Goal: Task Accomplishment & Management: Use online tool/utility

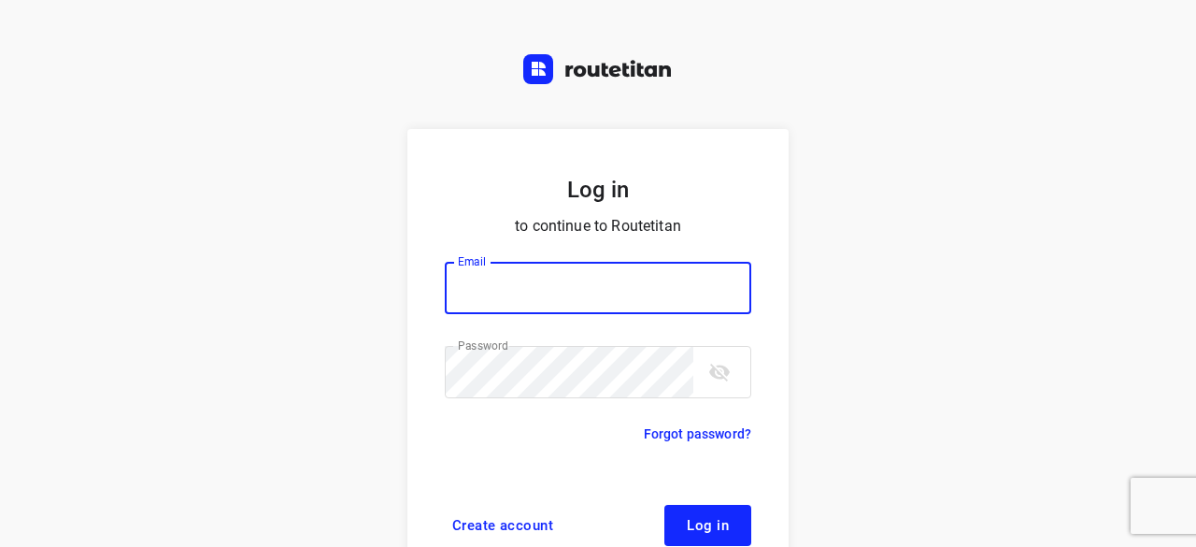
scroll to position [71, 0]
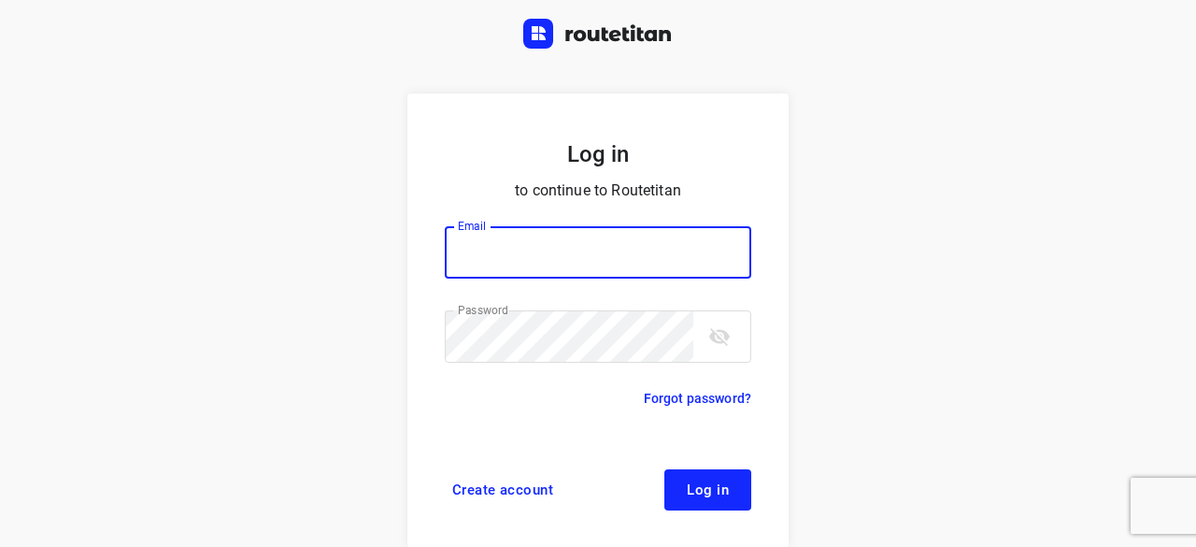
type input "yvonne5611@gmail.com"
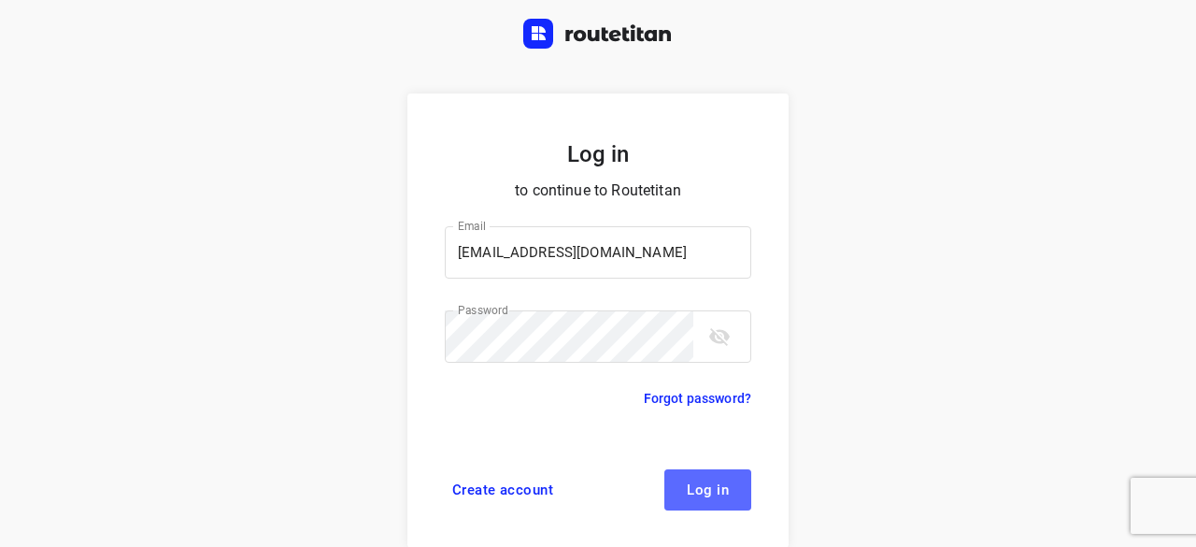
click at [687, 487] on span "Log in" at bounding box center [708, 489] width 42 height 15
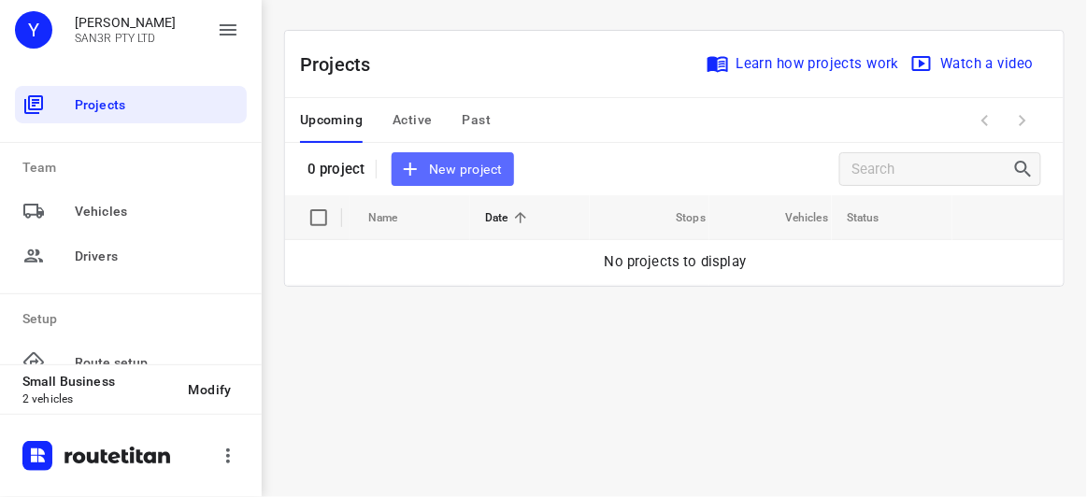
click at [442, 171] on span "New project" at bounding box center [452, 169] width 99 height 23
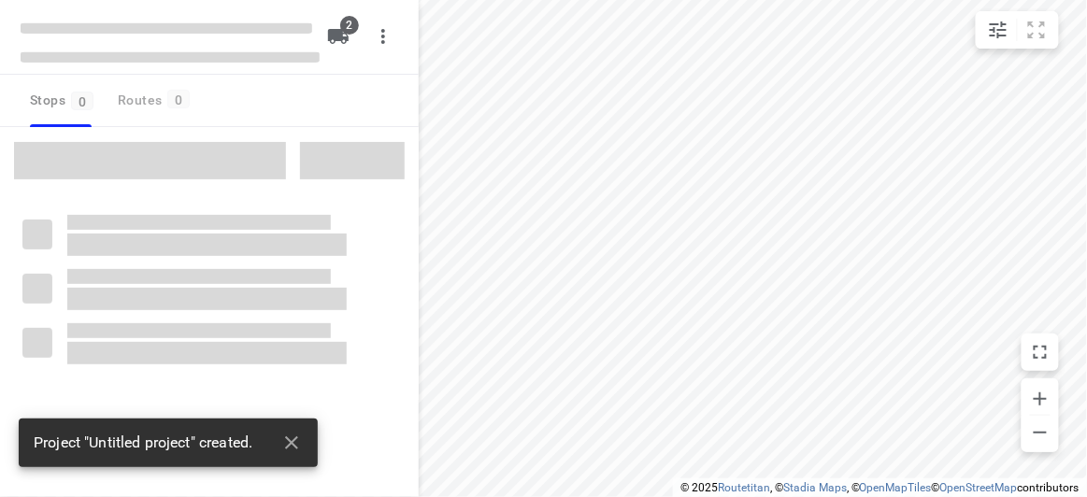
type input "distance"
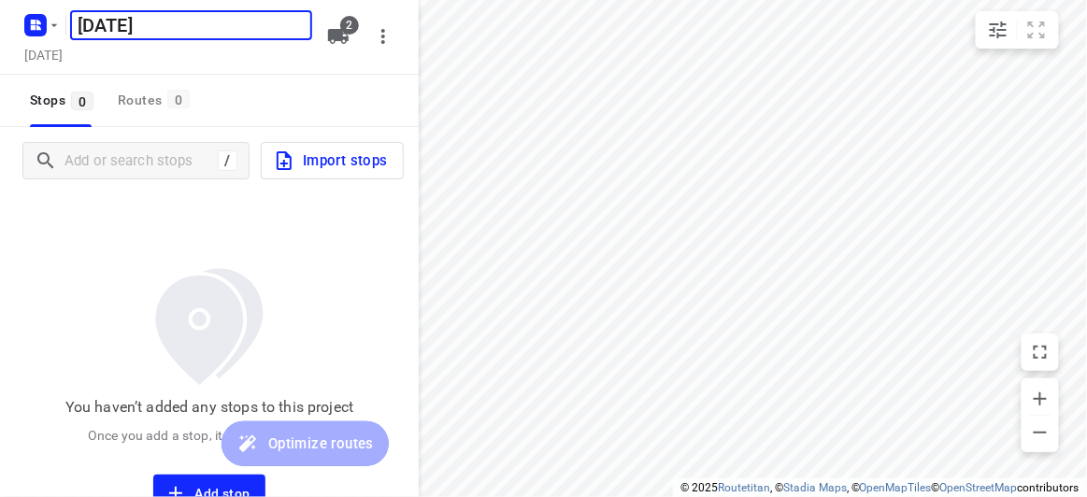
type input "[DATE]"
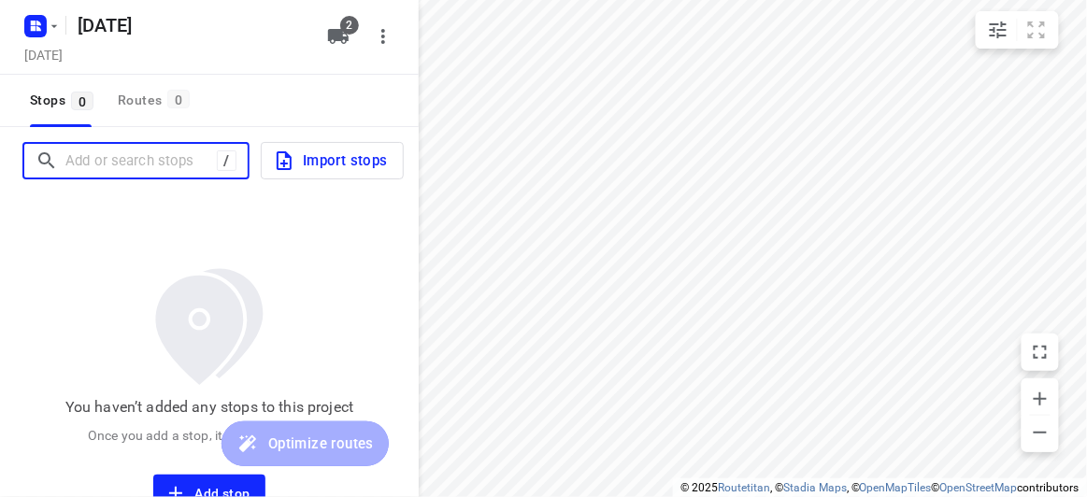
click at [157, 168] on input "Add or search stops" at bounding box center [140, 161] width 151 height 29
paste input "/[STREET_ADDRESS][PERSON_NAME][PERSON_NAME][PERSON_NAME]"
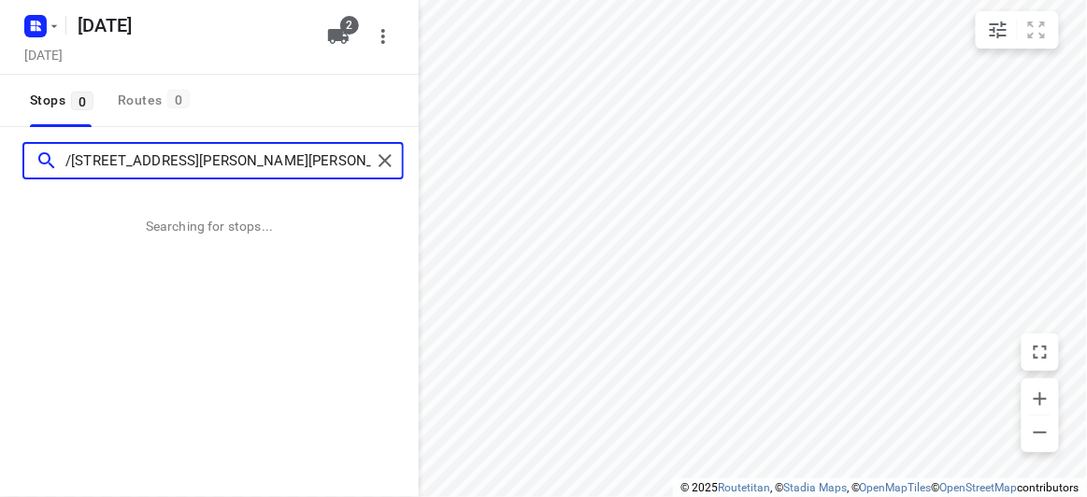
type input "/[STREET_ADDRESS][PERSON_NAME][PERSON_NAME][PERSON_NAME]"
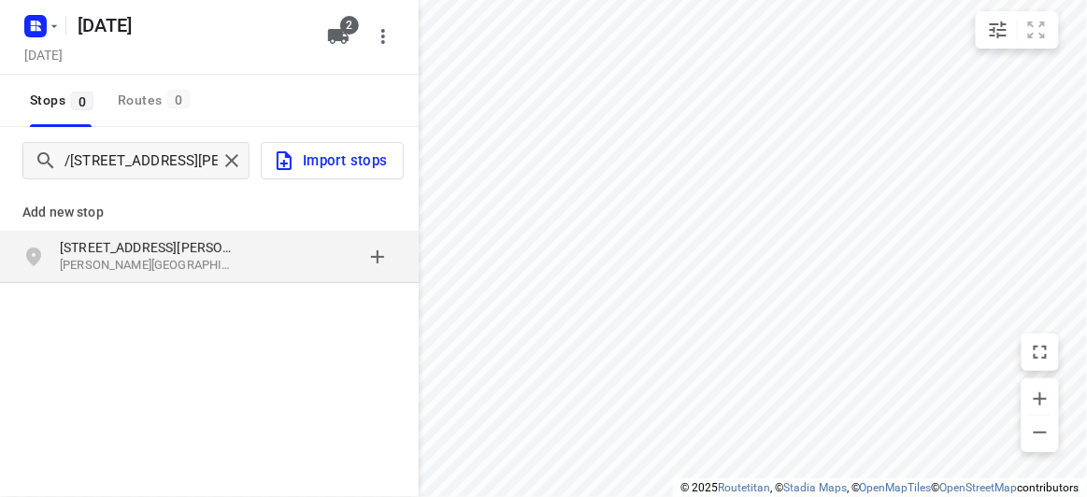
click at [205, 235] on div "8 Dickens Street Glen Iris VIC 3146, Australia" at bounding box center [209, 257] width 419 height 52
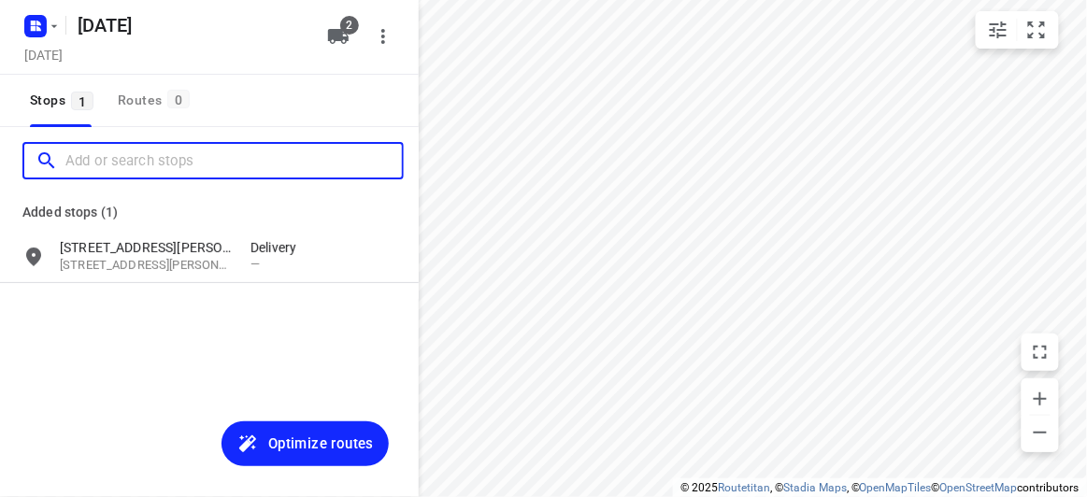
paste input "421 Middleborough Road Box Hill 3128"
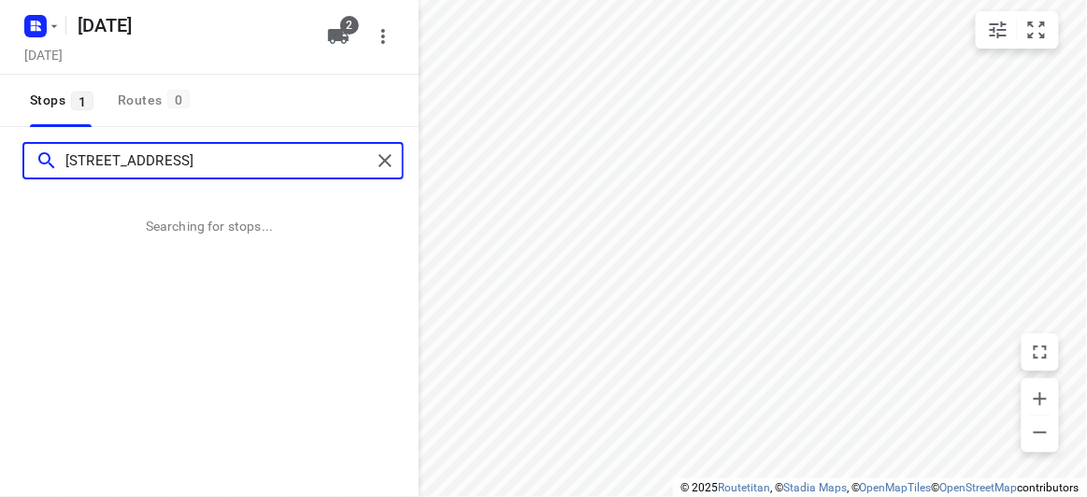
type input "421 Middleborough Road Box Hill 3128"
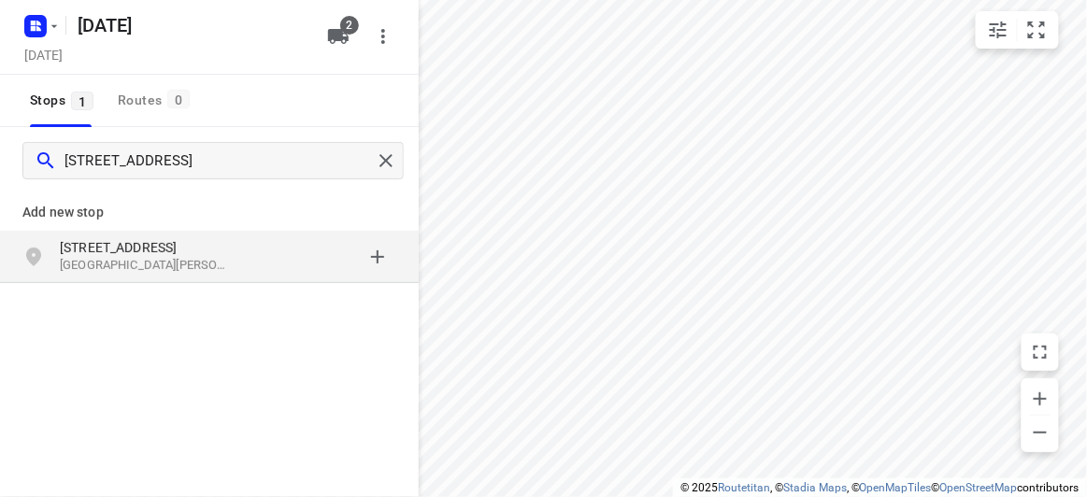
click at [221, 267] on p "Box Hill VIC 3128, Australia" at bounding box center [146, 266] width 172 height 18
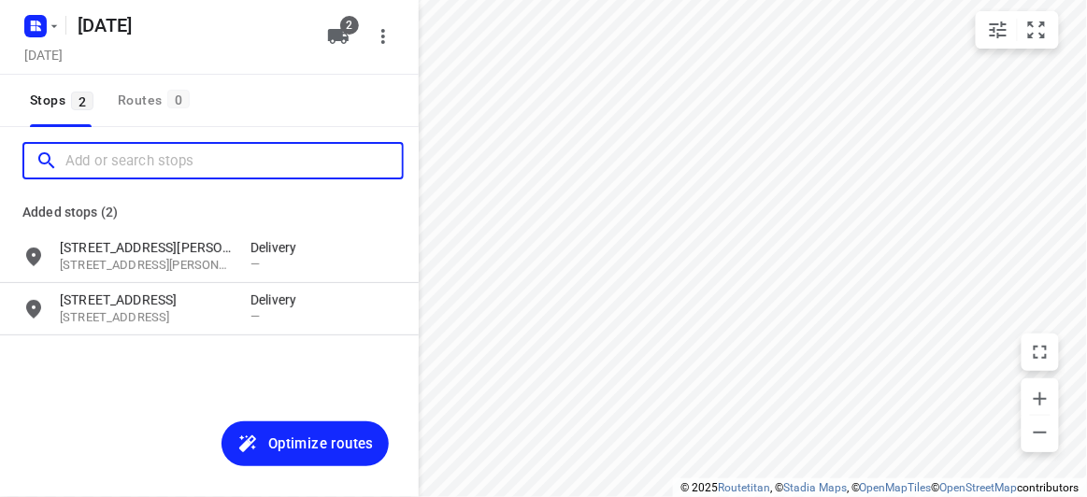
paste input "34 Denmark Hill Road Hawthorn East 3123"
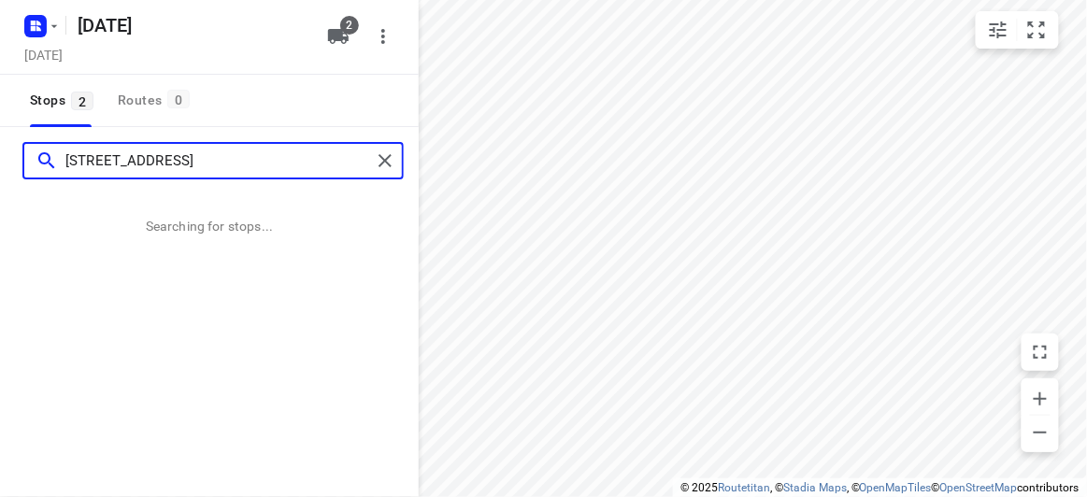
type input "34 Denmark Hill Road Hawthorn East 3123"
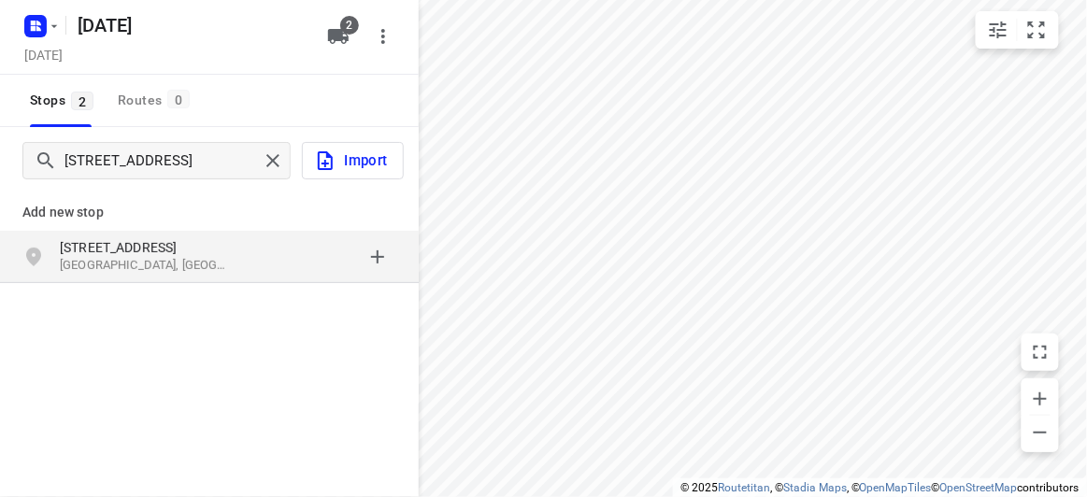
click at [268, 270] on div "grid" at bounding box center [323, 256] width 146 height 37
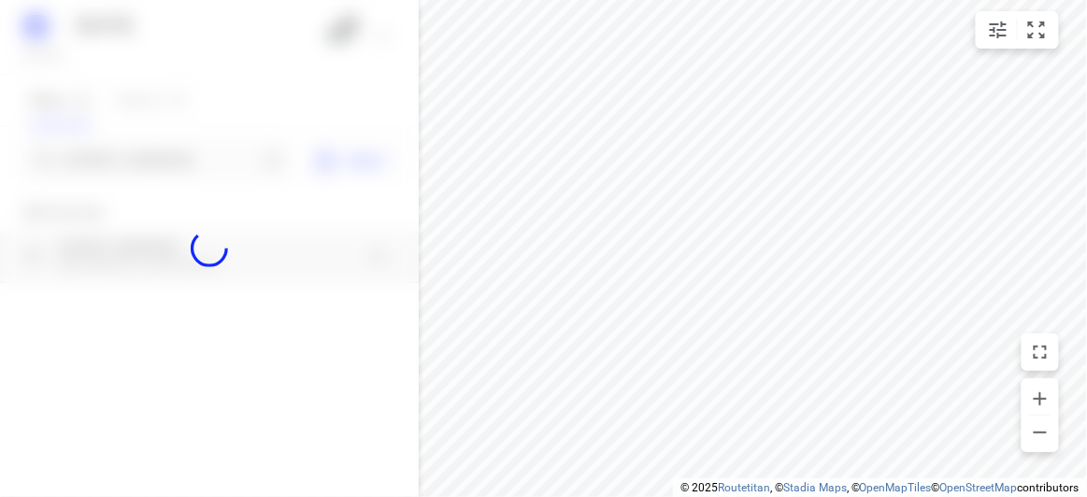
click at [195, 162] on div at bounding box center [209, 248] width 419 height 497
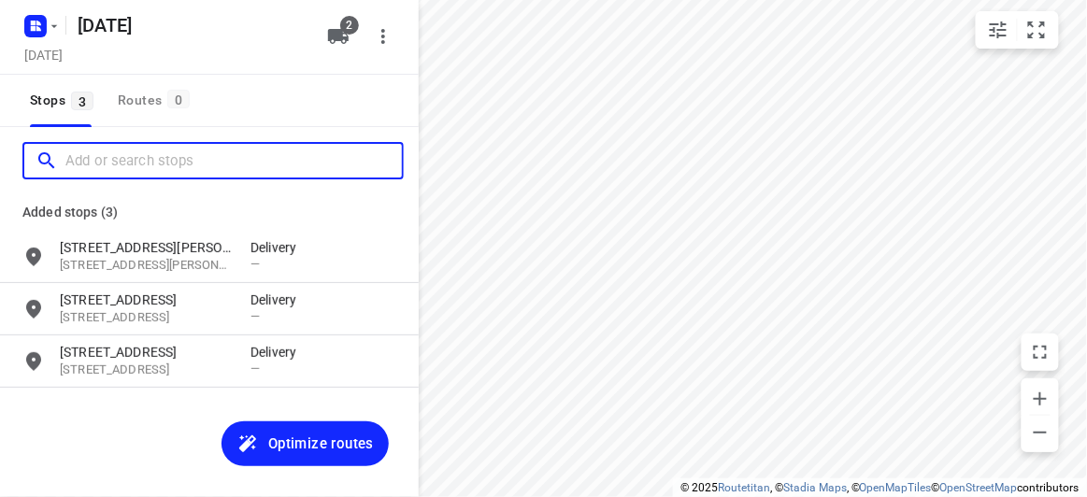
paste input "64 whites lane. Glen Waverley VIC 3150"
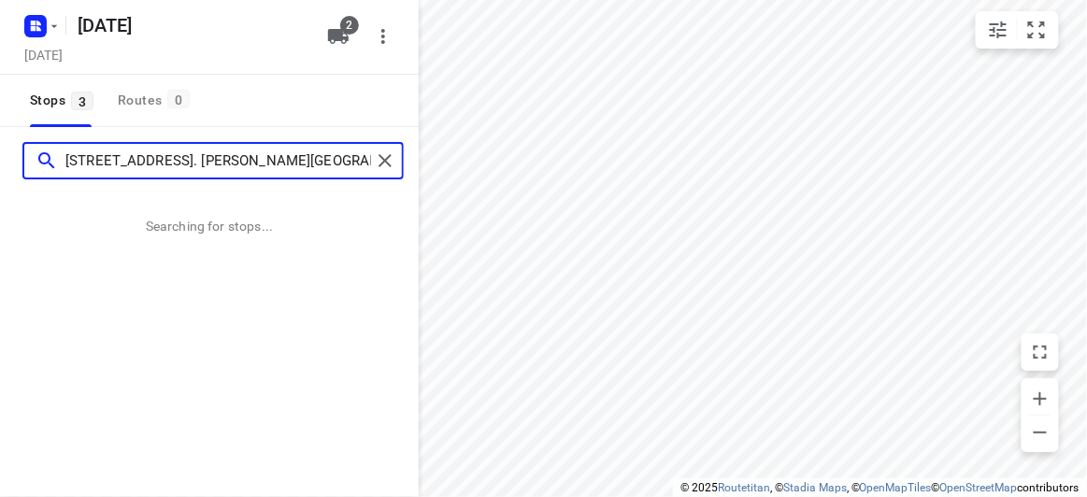
type input "64 whites lane. Glen Waverley VIC 3150"
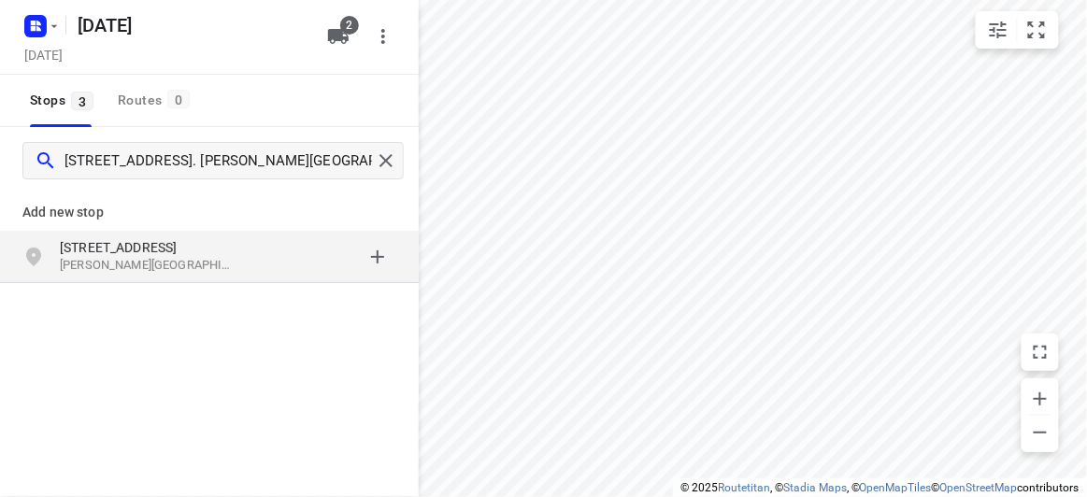
click at [175, 294] on div "Add new stop 64 Whites Lane Glen Waverley VIC 3150, Australia" at bounding box center [209, 298] width 419 height 209
click at [149, 259] on p "Glen Waverley VIC 3150, Australia" at bounding box center [146, 266] width 172 height 18
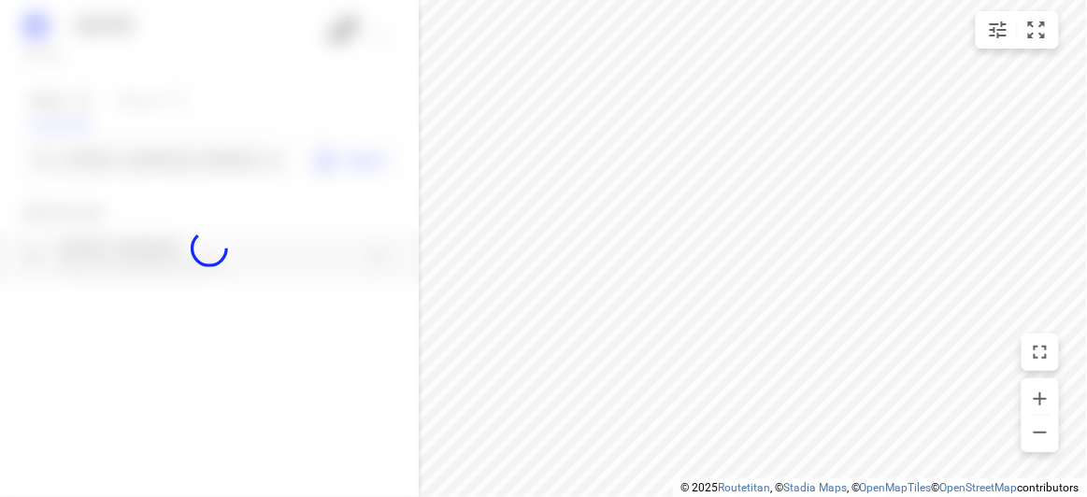
click at [178, 167] on div at bounding box center [209, 248] width 419 height 497
click at [182, 155] on div at bounding box center [209, 248] width 419 height 497
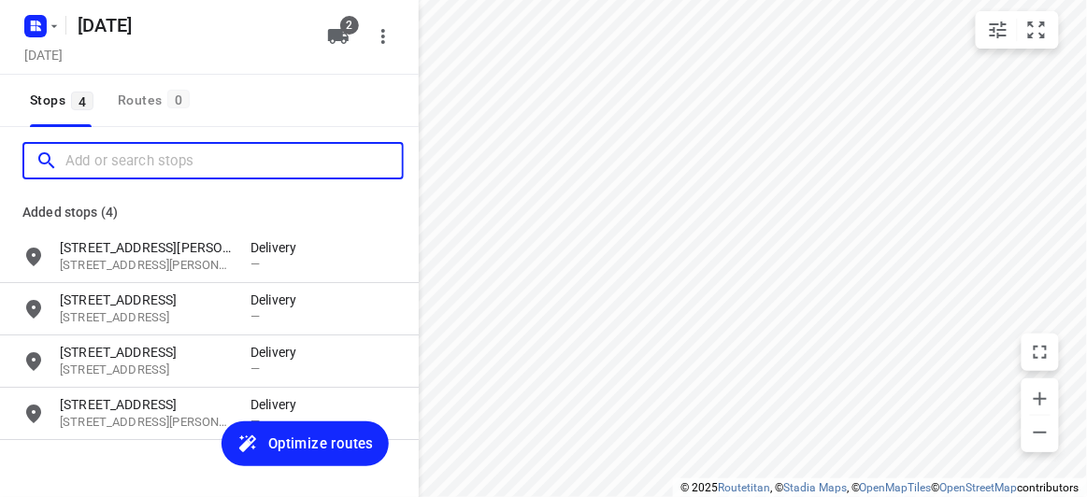
paste input "12 Oxley Close, Glen Waverley VIC 3150"
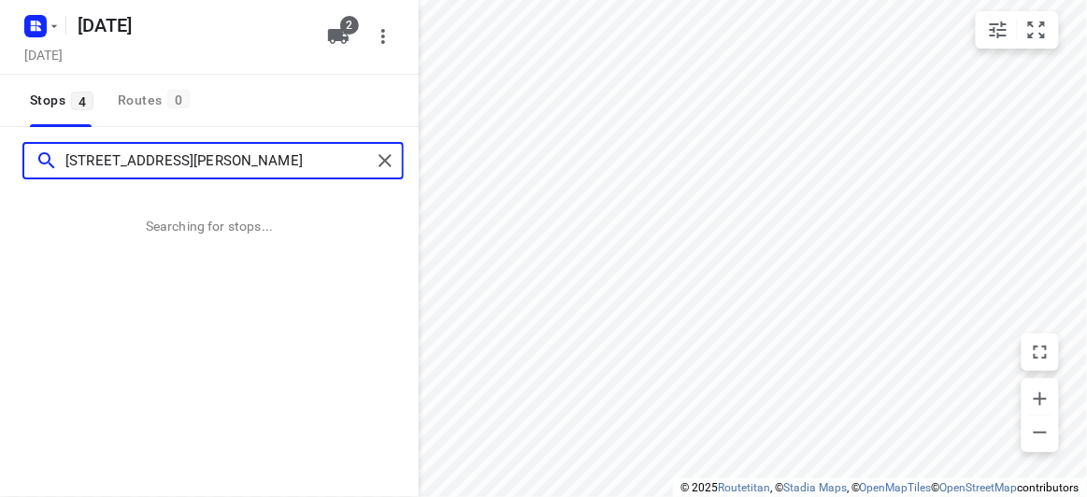
type input "12 Oxley Close, Glen Waverley VIC 3150"
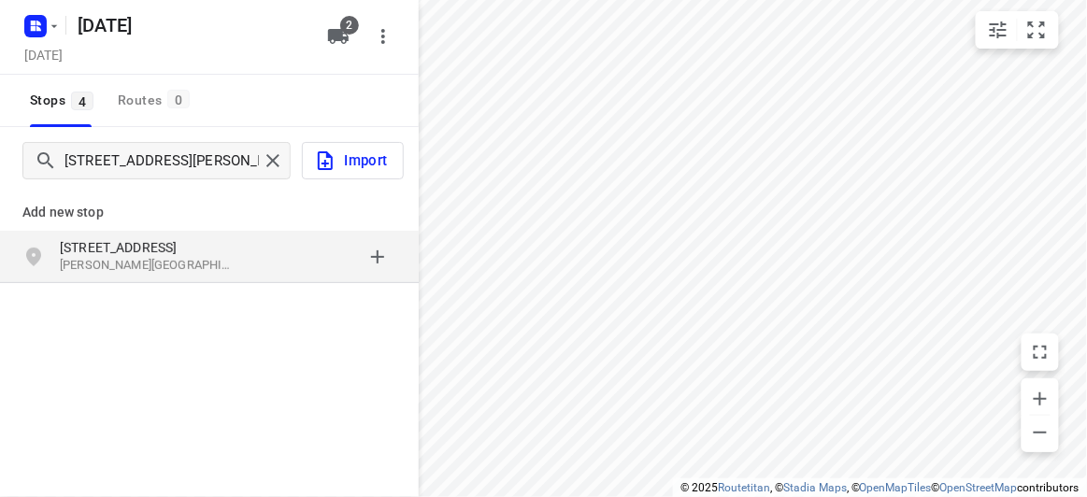
click at [244, 277] on div "12 Oxley Close Glen Waverley VIC 3150, Australia" at bounding box center [209, 257] width 419 height 52
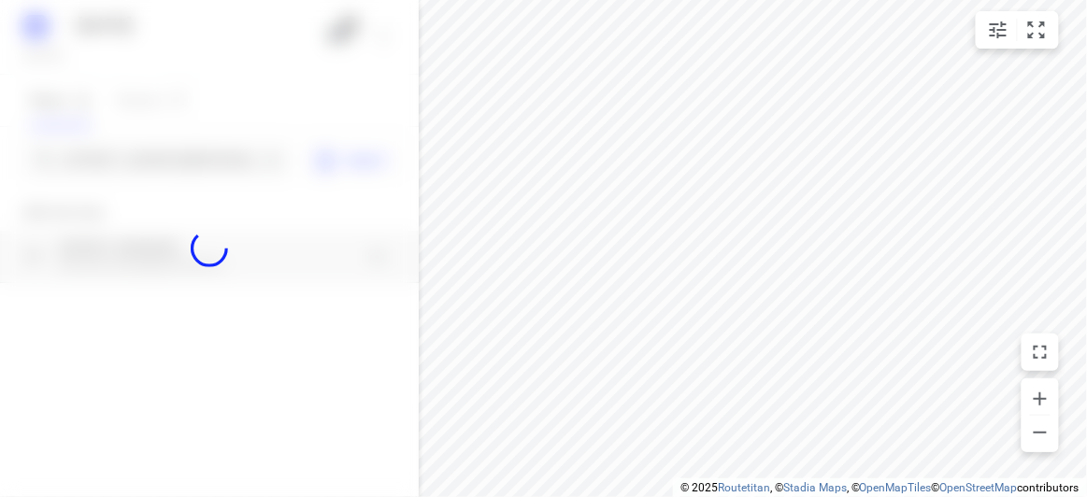
click at [149, 159] on div at bounding box center [209, 248] width 419 height 497
click at [148, 160] on div at bounding box center [209, 248] width 419 height 497
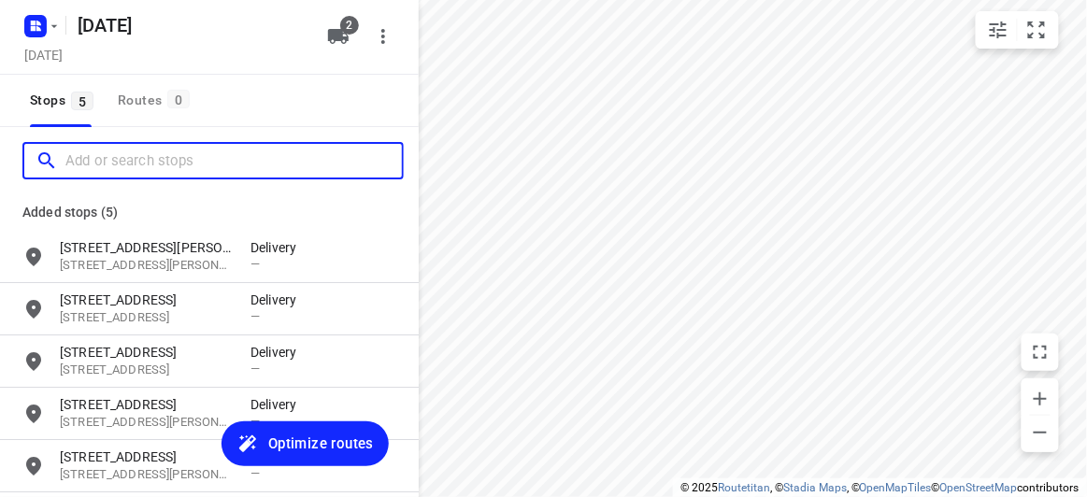
paste input "77 Alderford Dr Wantirna 3152"
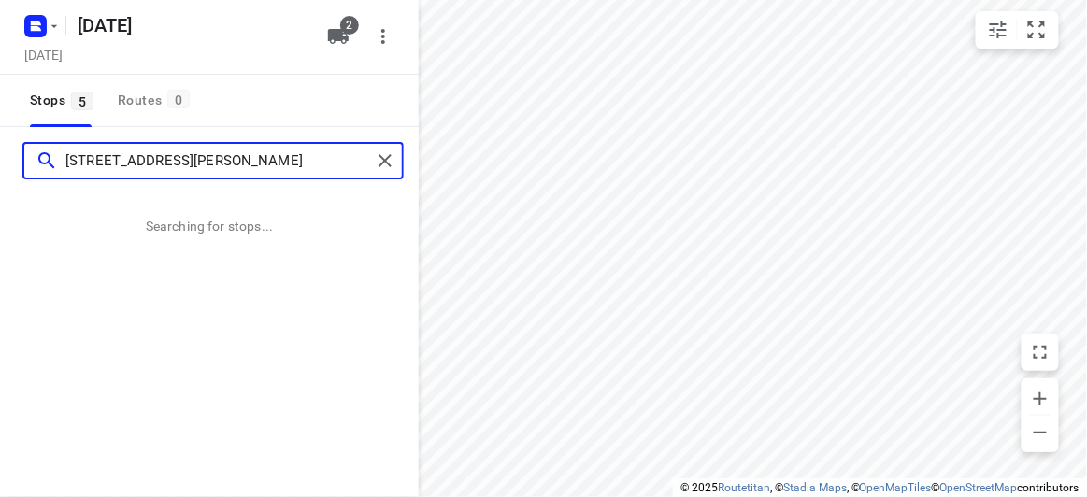
type input "77 Alderford Dr Wantirna 3152"
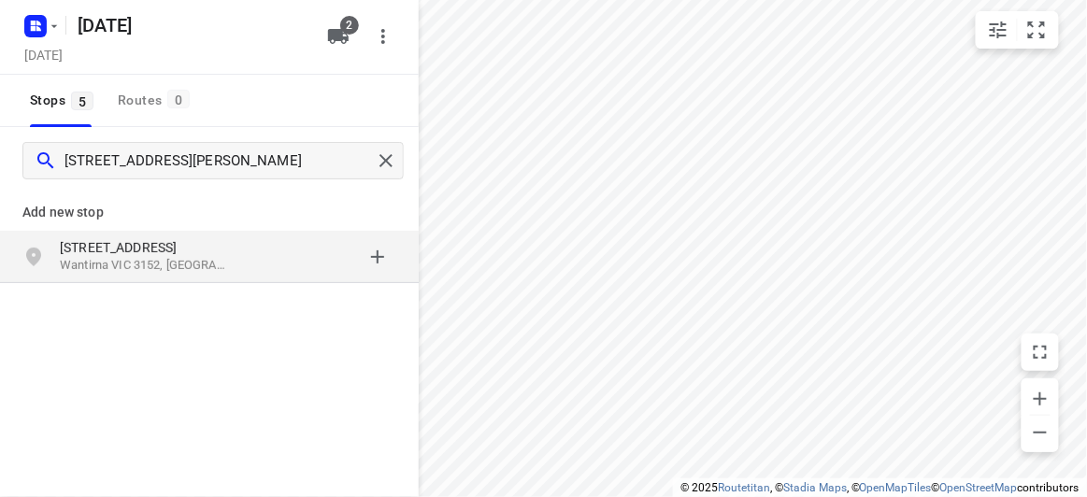
click at [186, 267] on p "Wantirna VIC 3152, Australia" at bounding box center [146, 266] width 172 height 18
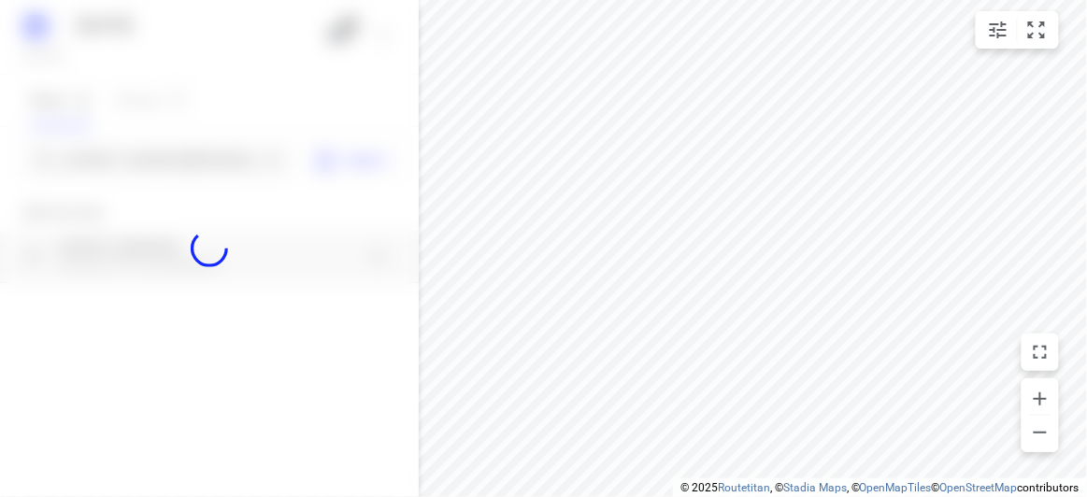
click at [150, 171] on div at bounding box center [209, 248] width 419 height 497
click at [150, 160] on div at bounding box center [209, 248] width 419 height 497
paste input "10 Mountview Rd Malvern 3144"
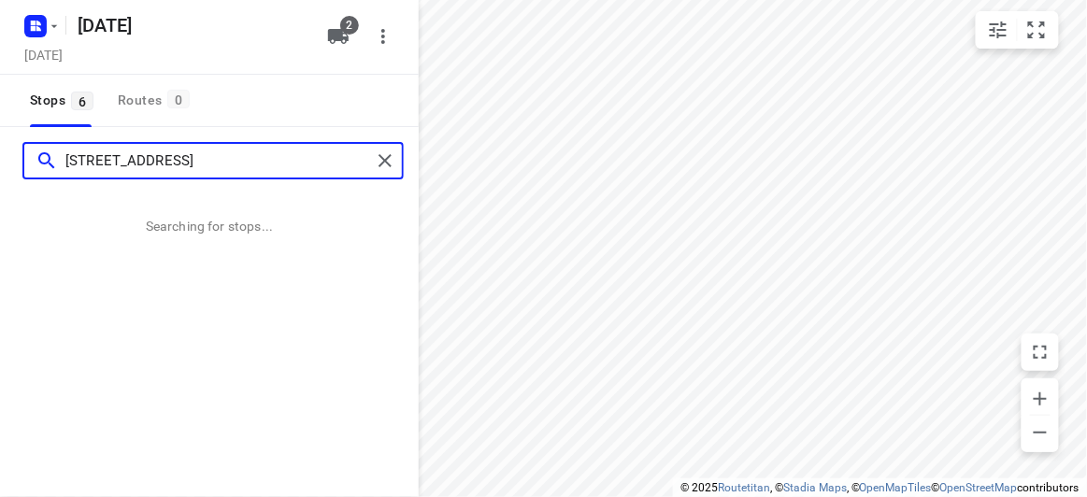
type input "10 Mountview Rd Malvern 3144"
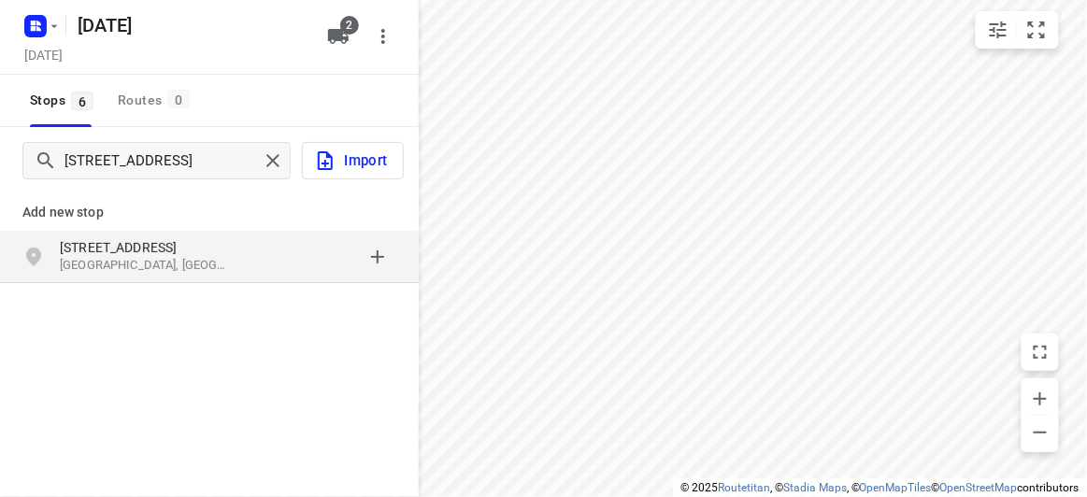
click at [219, 312] on div "Add new stop 10 Mountview Rd Malvern VIC 3144, Australia" at bounding box center [209, 298] width 419 height 209
click at [196, 275] on div "10 Mountview Rd Malvern VIC 3144, Australia" at bounding box center [155, 256] width 191 height 37
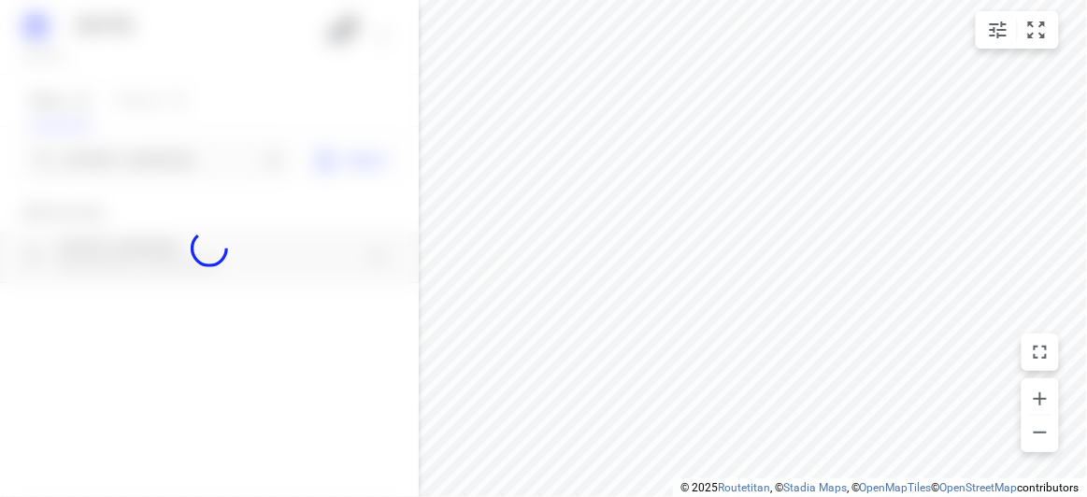
click at [166, 167] on div at bounding box center [209, 248] width 419 height 497
click at [173, 162] on div at bounding box center [209, 248] width 419 height 497
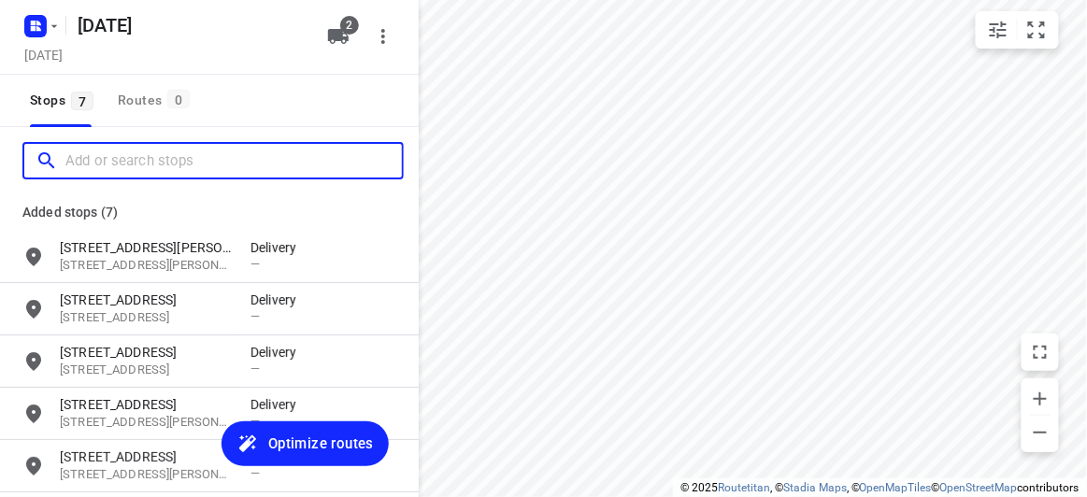
paste input "/15 Jamieson Avenue Rowville 3178"
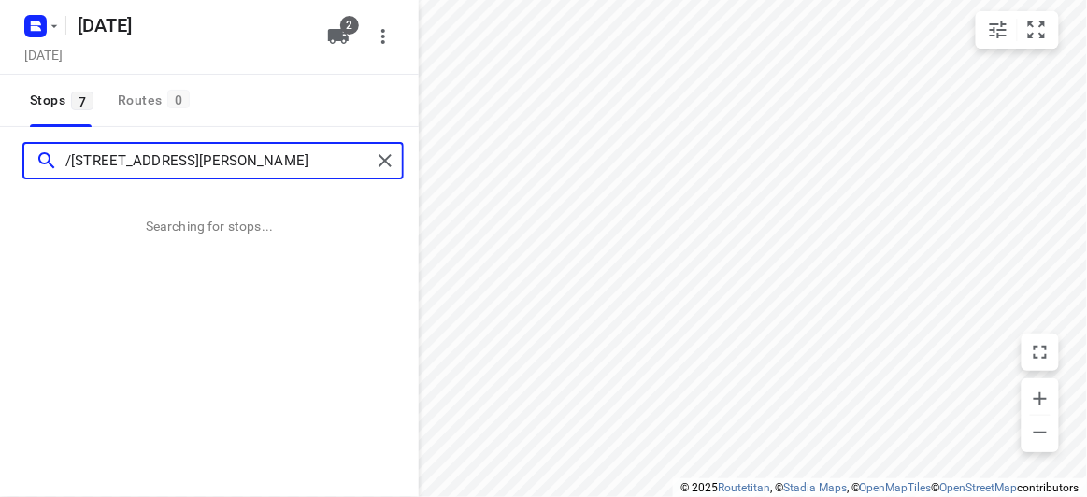
type input "/15 Jamieson Avenue Rowville 3178"
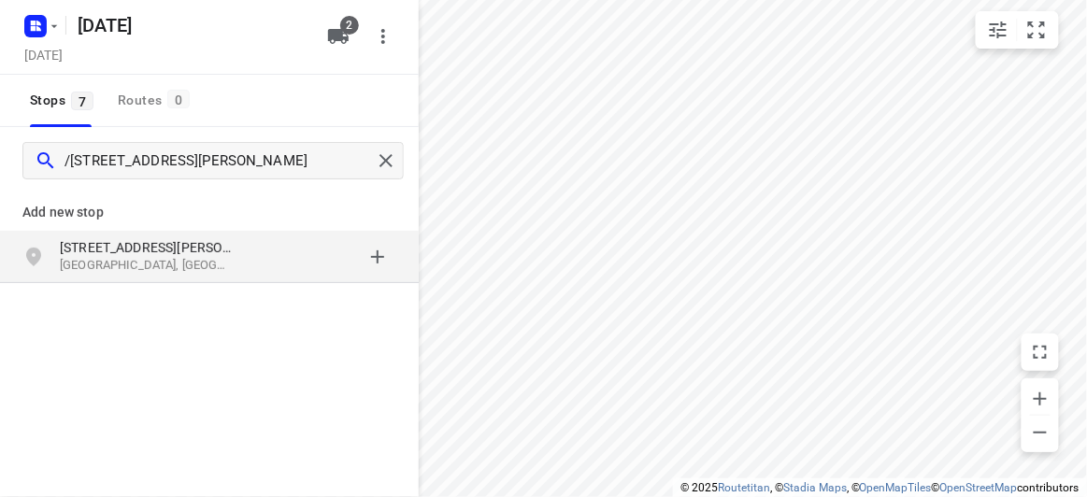
click at [236, 250] on p "[STREET_ADDRESS][PERSON_NAME]" at bounding box center [155, 247] width 191 height 19
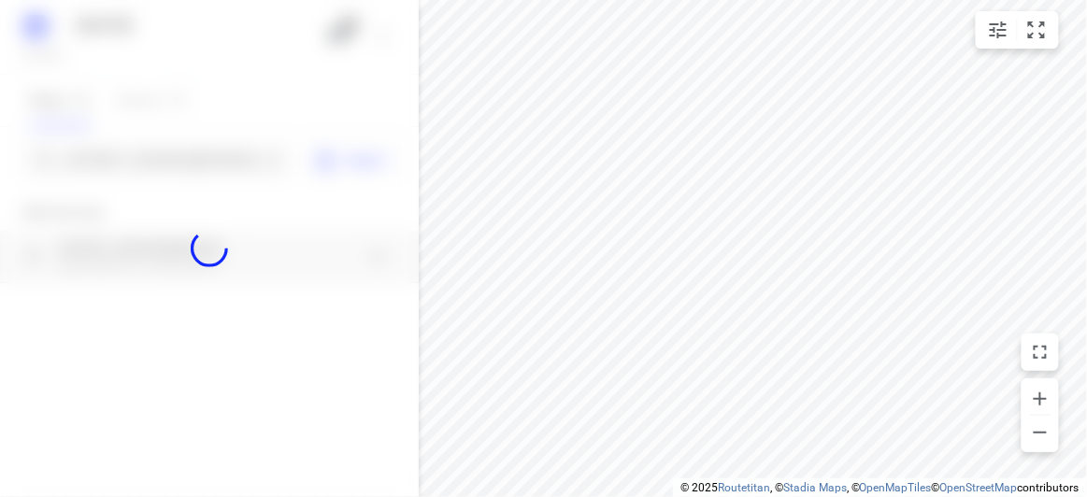
click at [158, 160] on div at bounding box center [209, 248] width 419 height 497
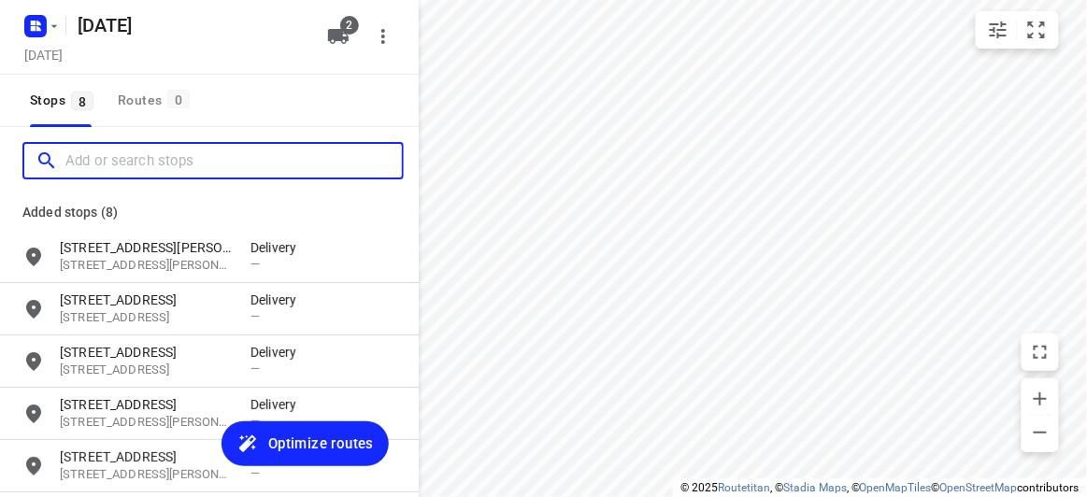
paste input "36 harcourt street doncaster Vic 3108"
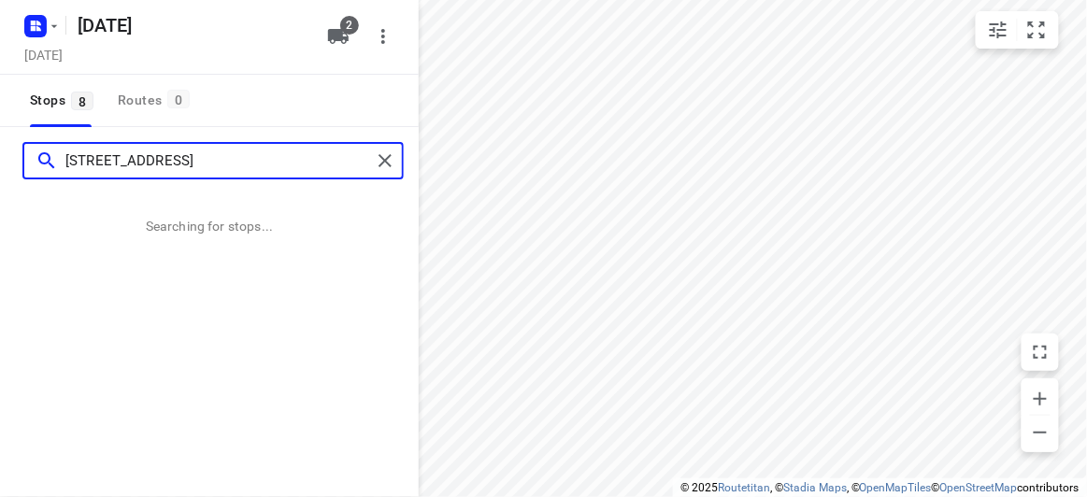
type input "36 harcourt street doncaster Vic 3108"
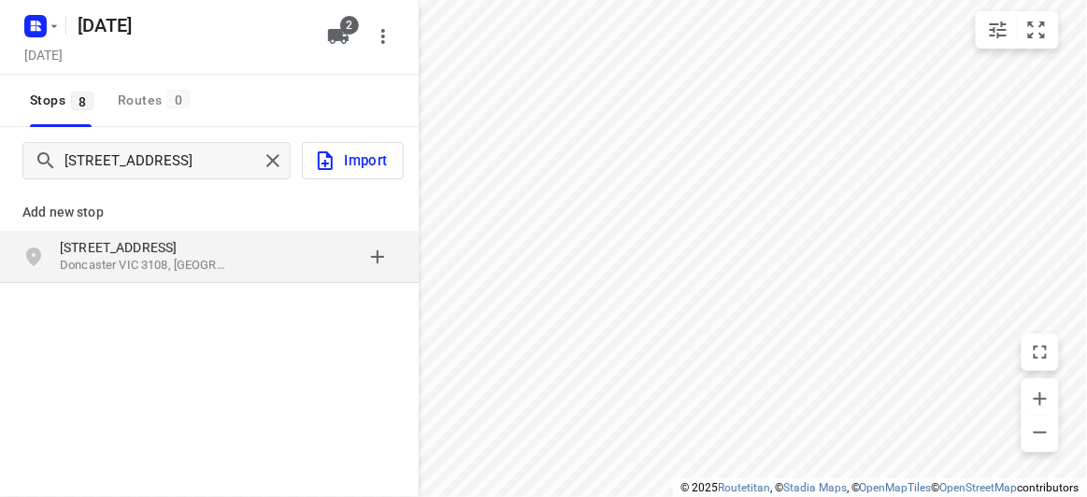
click at [252, 254] on div "grid" at bounding box center [323, 256] width 146 height 37
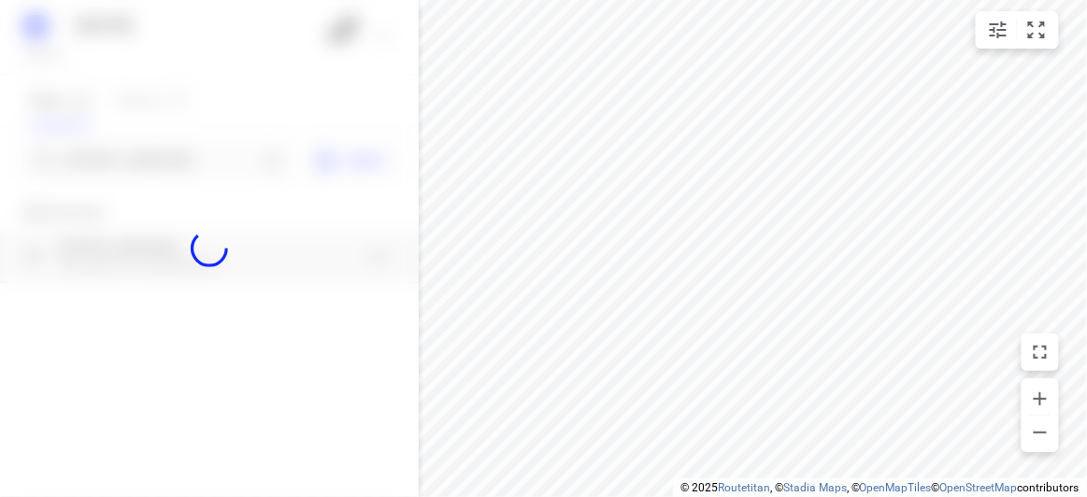
click at [178, 164] on div at bounding box center [209, 248] width 419 height 497
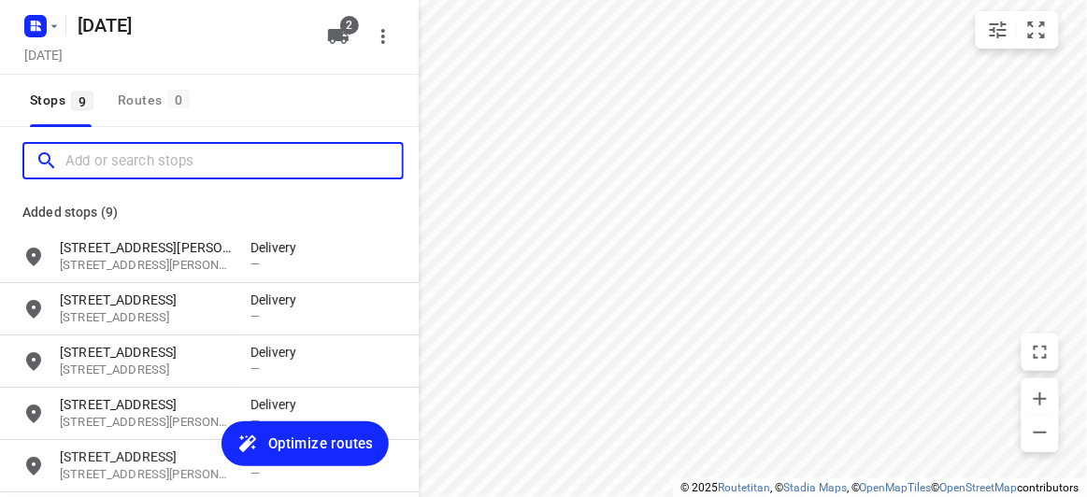
paste input "2 mile end road Carnegie 3163"
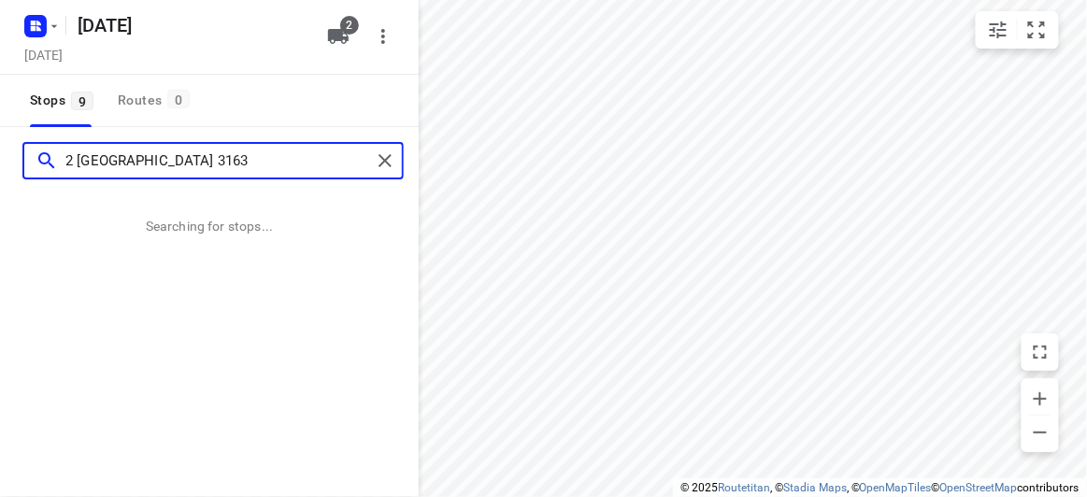
type input "2 mile end road Carnegie 3163"
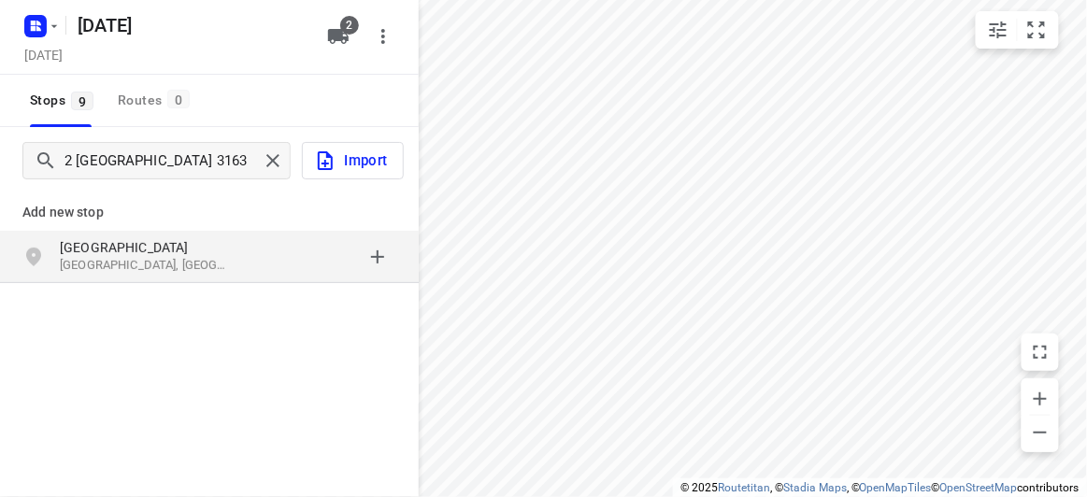
click at [279, 267] on div "grid" at bounding box center [323, 256] width 146 height 37
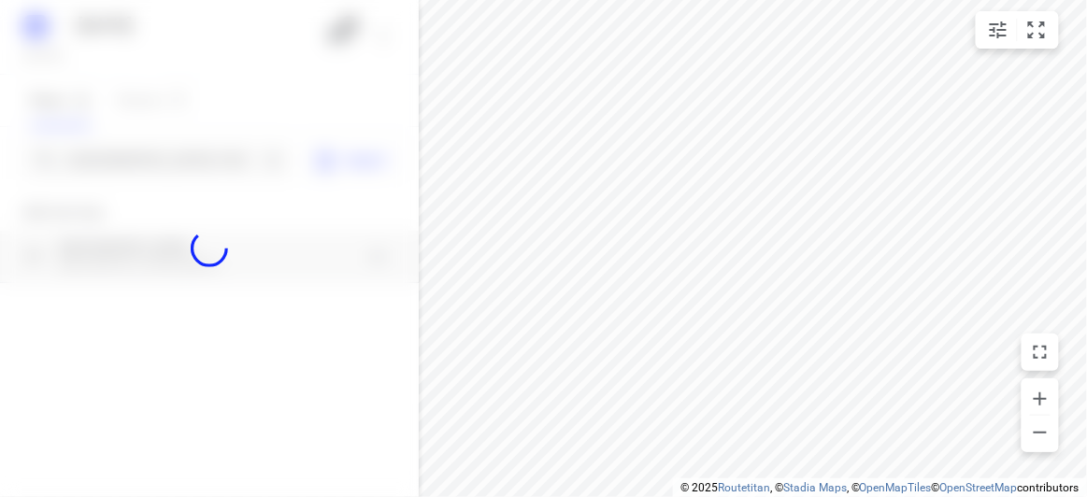
click at [126, 150] on div at bounding box center [209, 248] width 419 height 497
paste input "18 Treeby Court Springvale South Vic 3172"
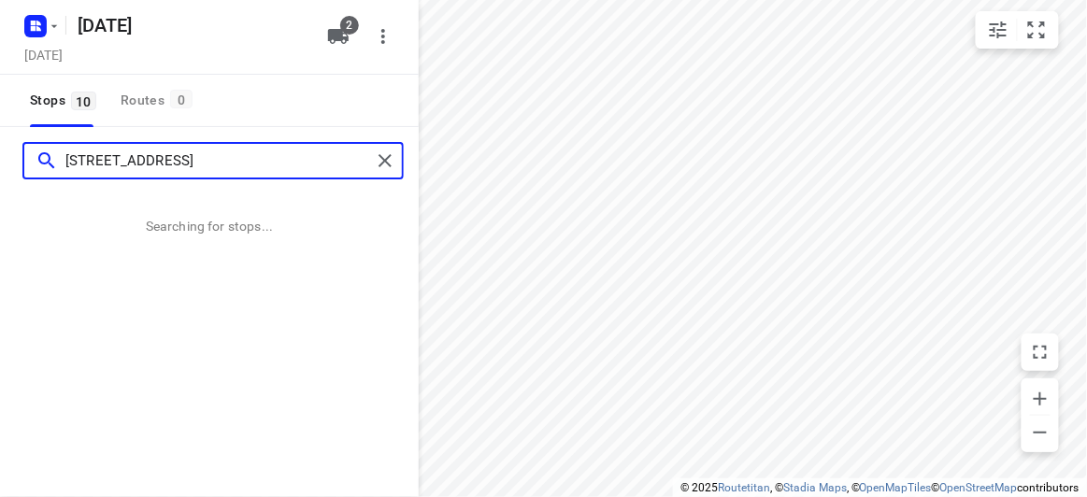
type input "18 Treeby Court Springvale South Vic 3172"
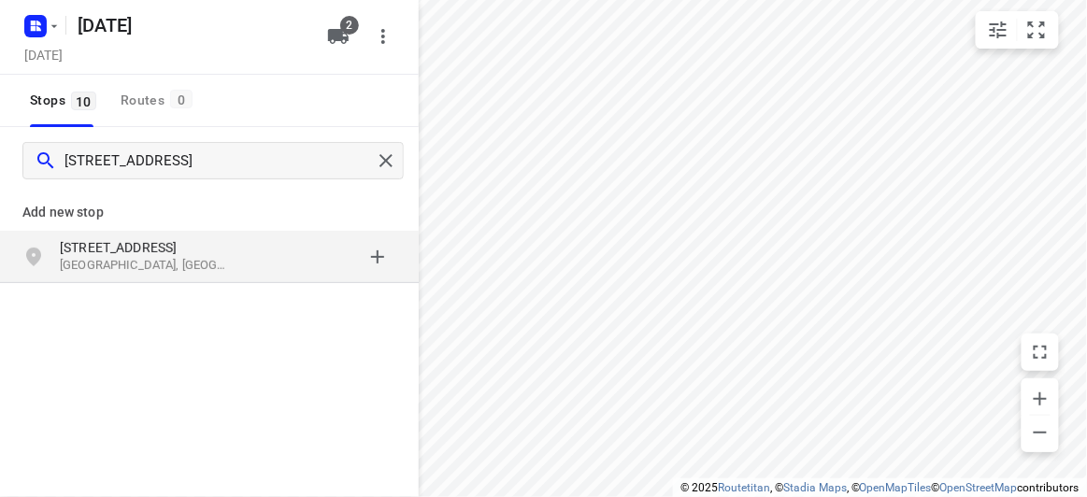
click at [25, 234] on div "18 Treeby Court Springvale South VIC 3172, Australia" at bounding box center [209, 257] width 419 height 52
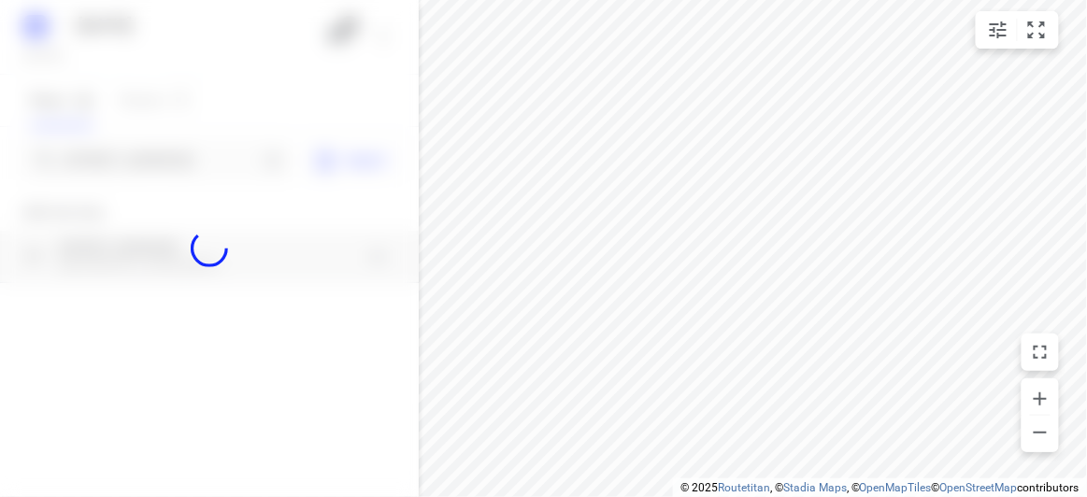
click at [74, 187] on div at bounding box center [209, 248] width 419 height 497
click at [90, 160] on div at bounding box center [209, 248] width 419 height 497
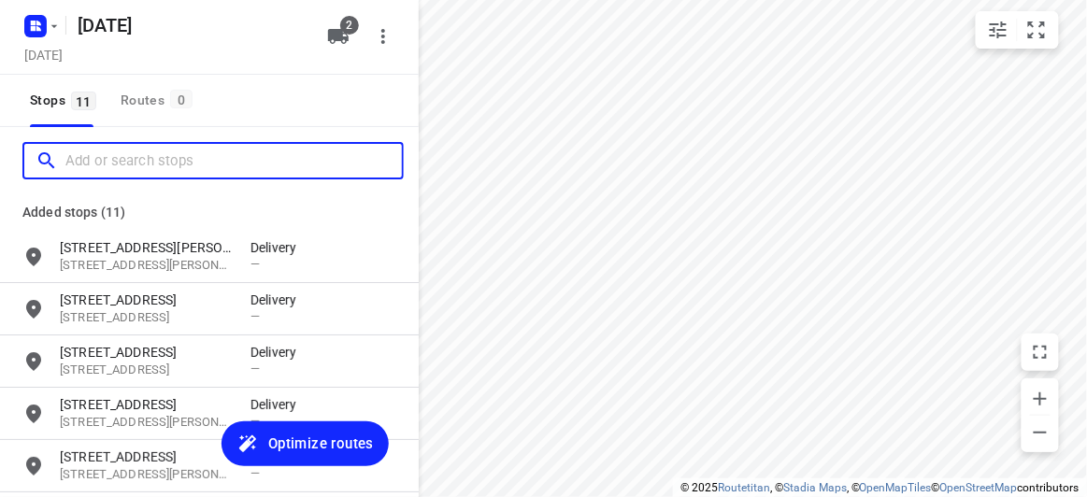
paste input "44 Blackwood Street, Carnegie 3163"
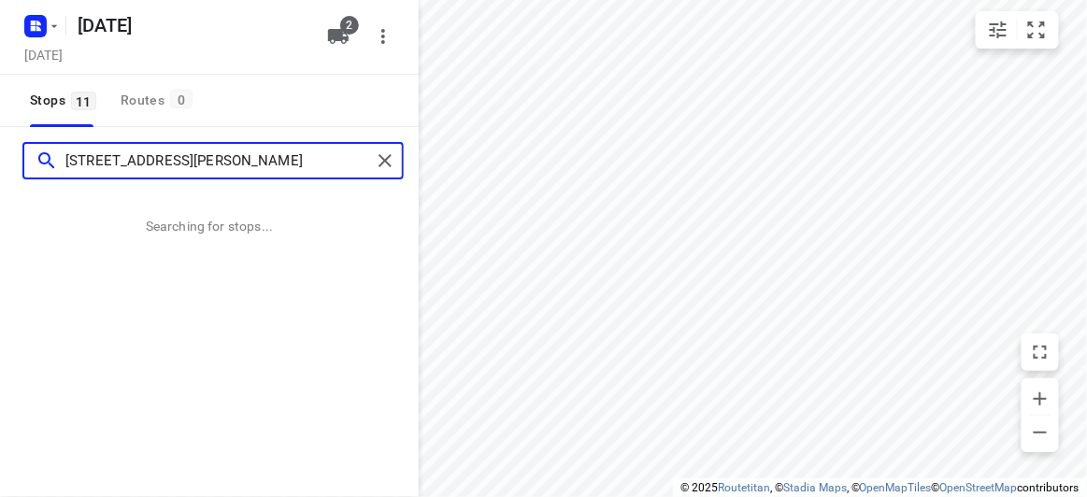
type input "44 Blackwood Street, Carnegie 3163"
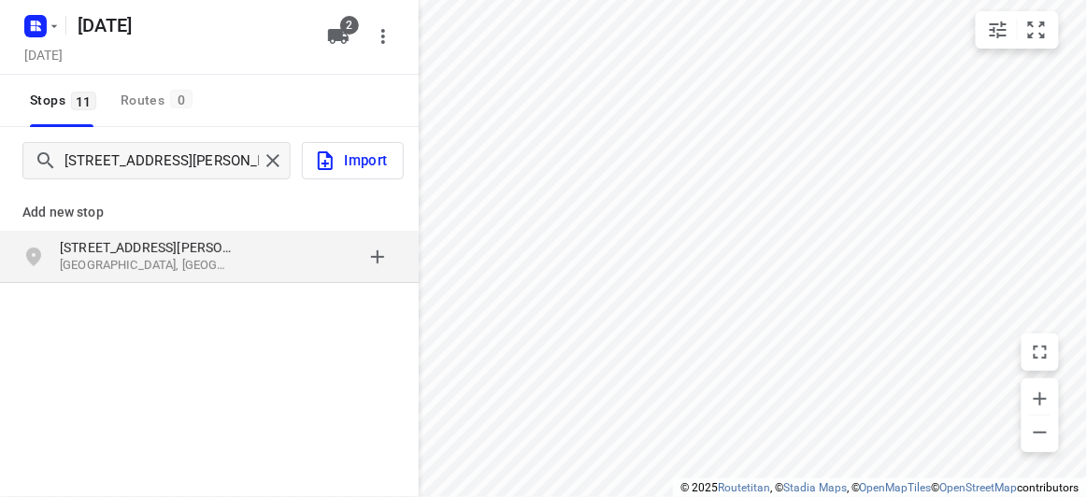
click at [293, 248] on div "grid" at bounding box center [323, 256] width 146 height 37
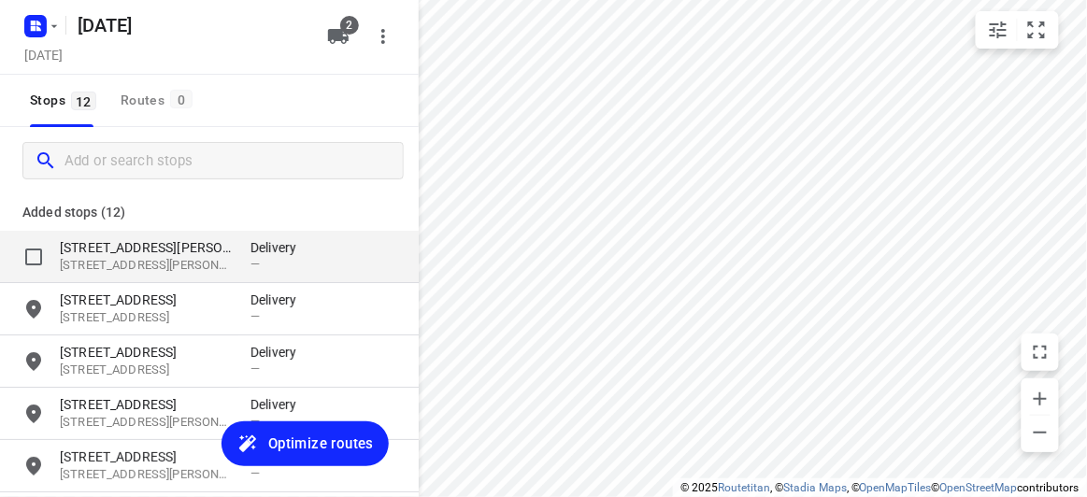
click at [149, 265] on p "[STREET_ADDRESS][PERSON_NAME][PERSON_NAME]" at bounding box center [146, 266] width 172 height 18
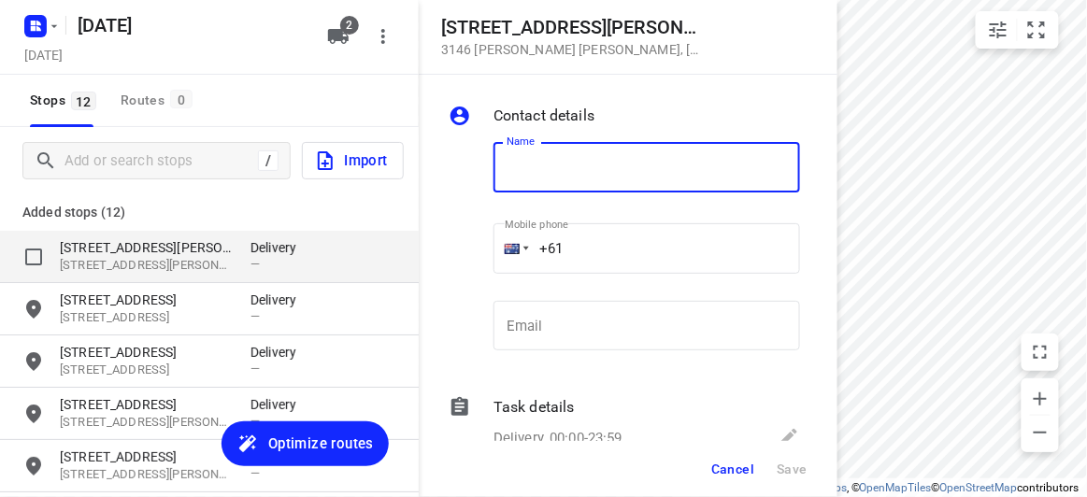
click at [149, 265] on p "[STREET_ADDRESS][PERSON_NAME][PERSON_NAME]" at bounding box center [146, 266] width 172 height 18
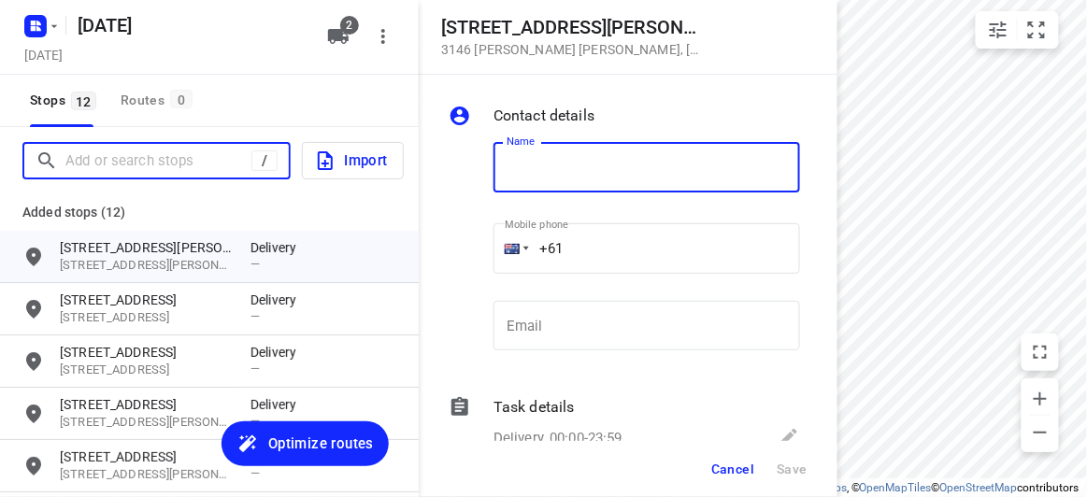
click at [107, 168] on input "Add or search stops" at bounding box center [158, 161] width 186 height 29
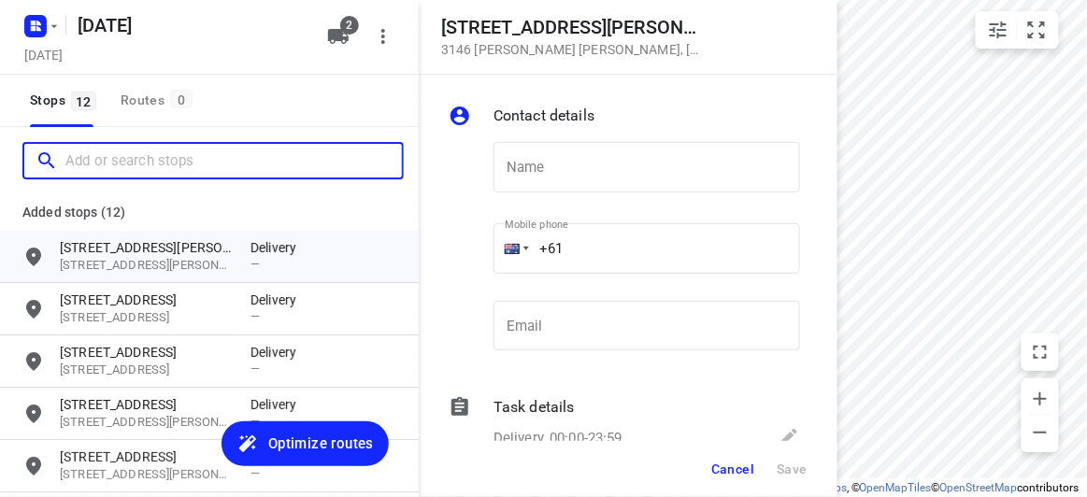
paste input "674 riversdale rd Camberwell 3124"
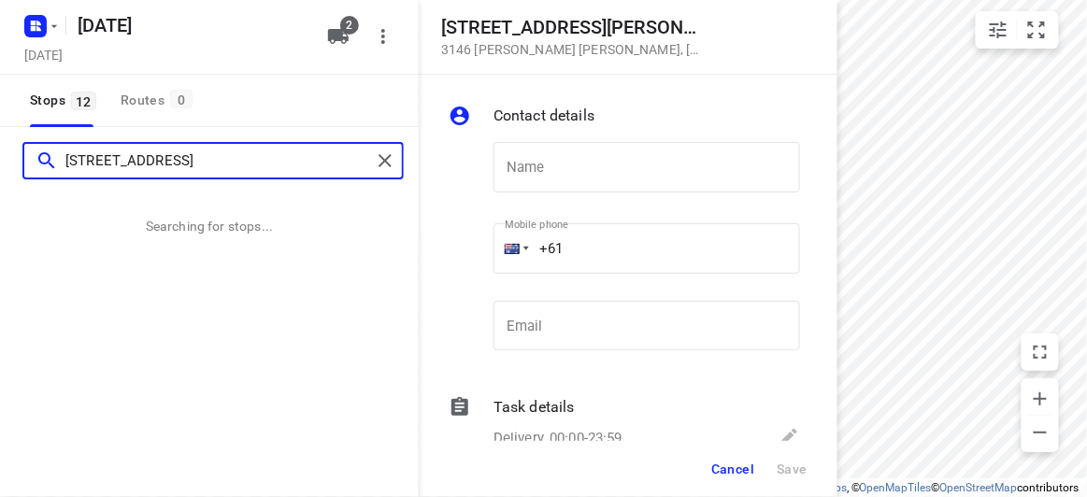
type input "674 riversdale rd Camberwell 3124"
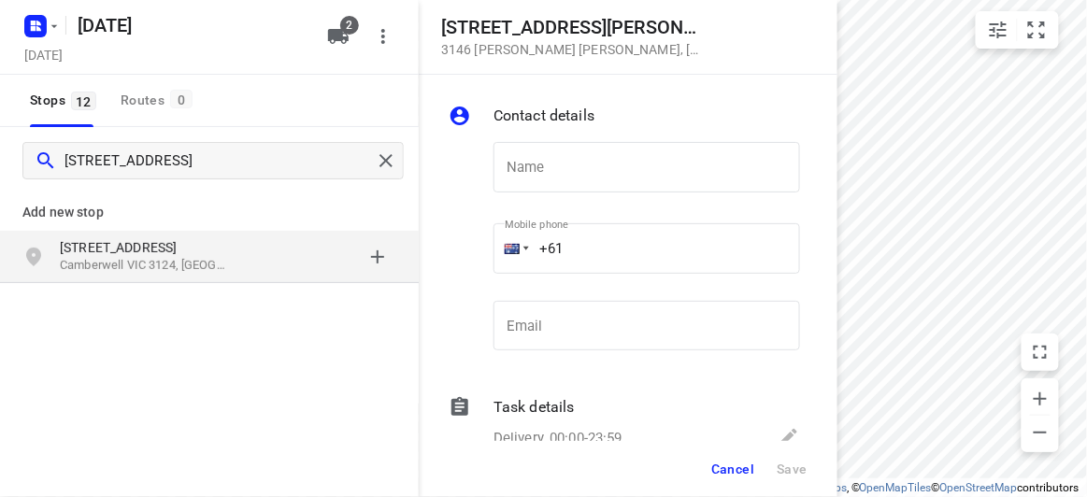
click at [156, 249] on p "674 Riversdale Rd" at bounding box center [146, 247] width 172 height 19
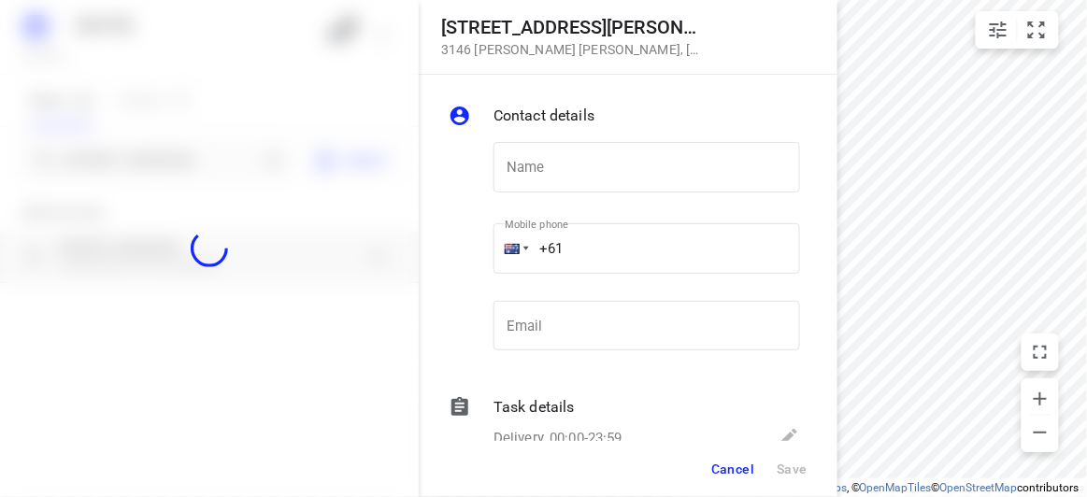
click at [130, 171] on div at bounding box center [209, 248] width 419 height 497
click at [728, 465] on span "Cancel" at bounding box center [732, 469] width 43 height 15
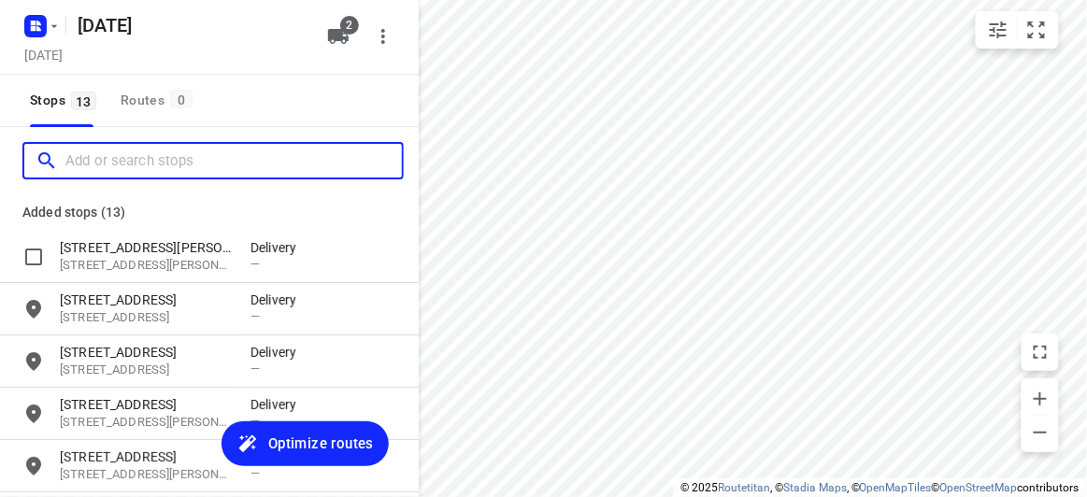
paste input "24 Dillwynia Ave Templestowe Lower 3107"
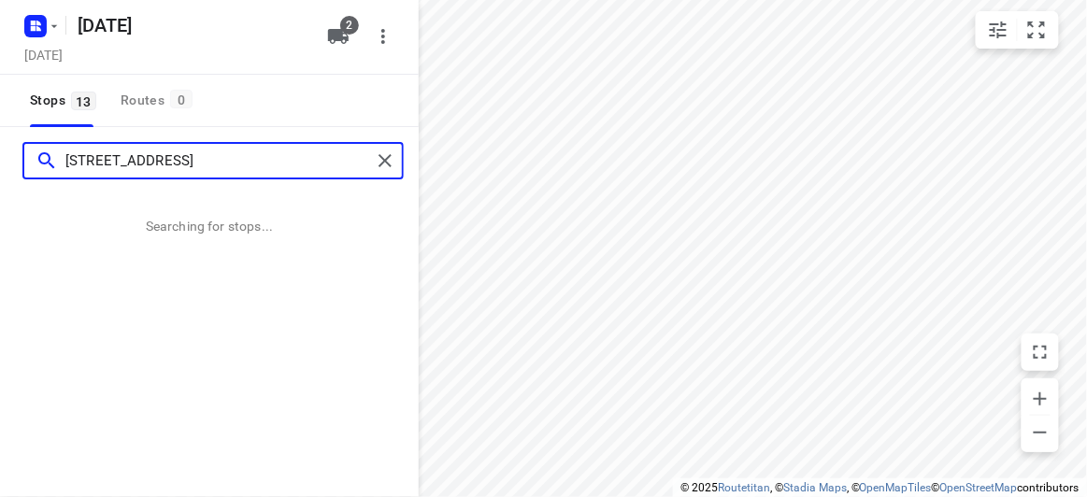
type input "24 Dillwynia Ave Templestowe Lower 3107"
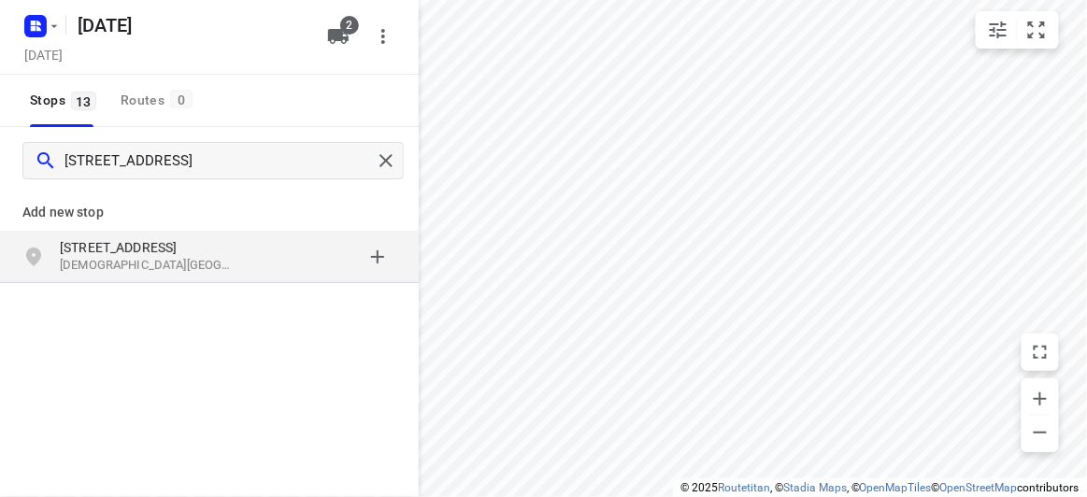
click at [203, 265] on p "Templestowe Lower VIC 3107, Australia" at bounding box center [146, 266] width 172 height 18
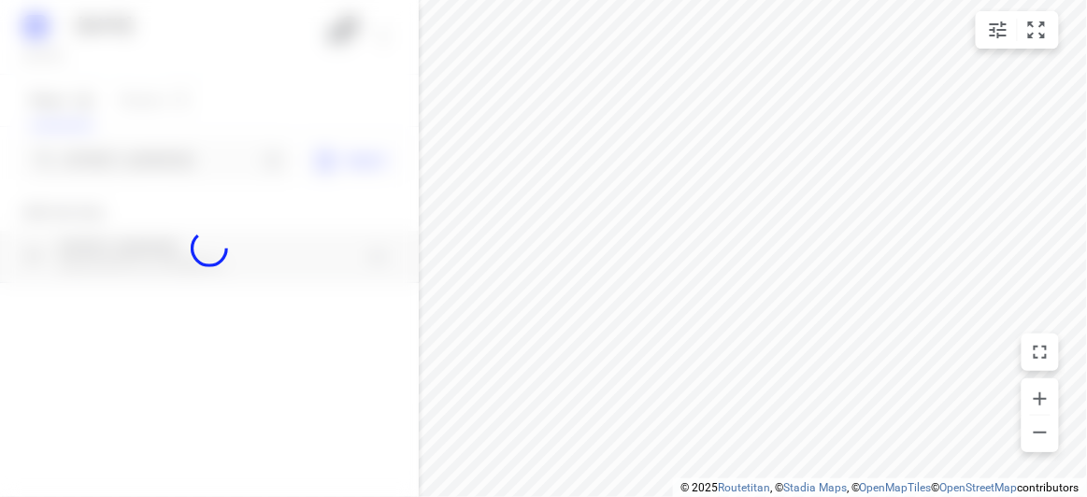
click at [174, 160] on div at bounding box center [209, 248] width 419 height 497
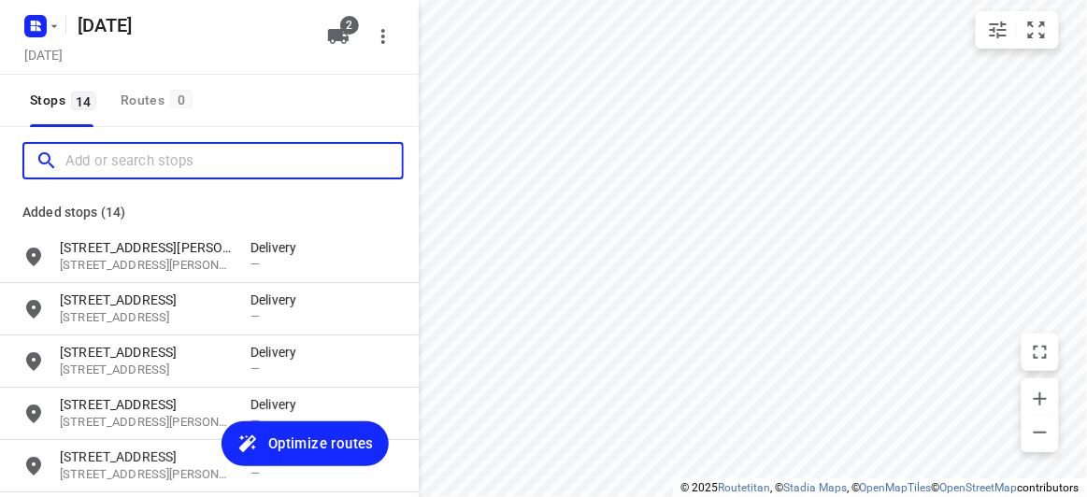
paste input "13 Elliott Avenue, Balwyn Melbourne 3103"
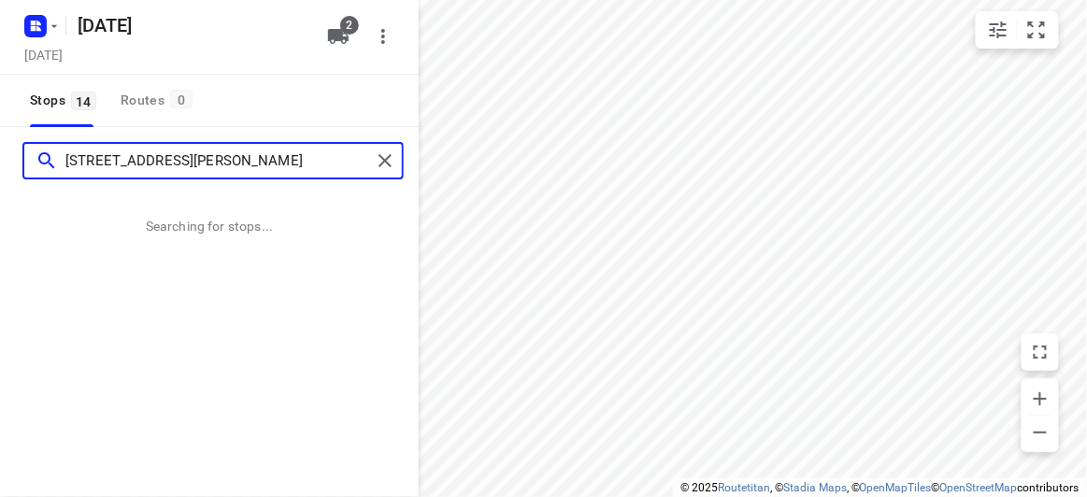
type input "13 Elliott Avenue, Balwyn Melbourne 3103"
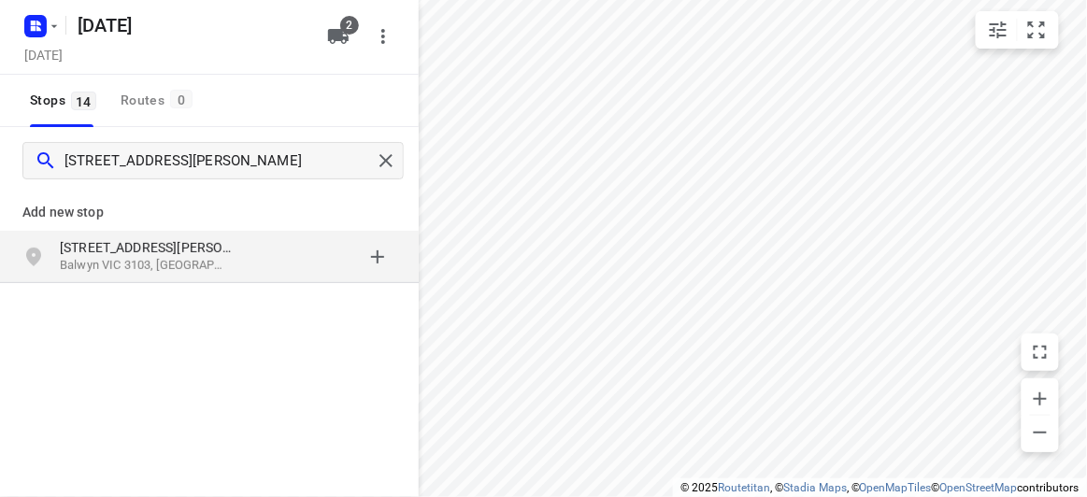
click at [192, 257] on p "Balwyn VIC 3103, Australia" at bounding box center [146, 266] width 172 height 18
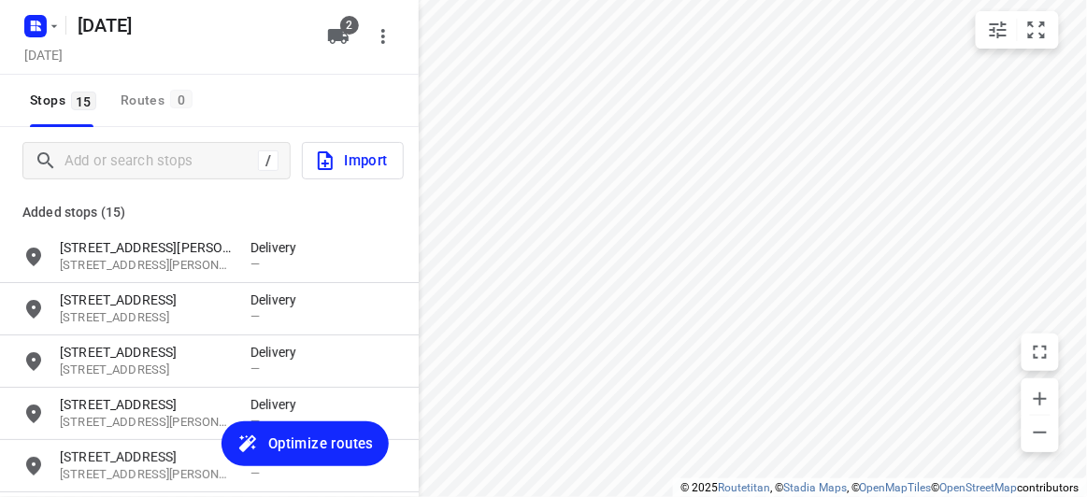
click at [164, 181] on div "/ Import" at bounding box center [209, 160] width 419 height 67
click at [170, 168] on input "Add or search stops" at bounding box center [158, 161] width 186 height 29
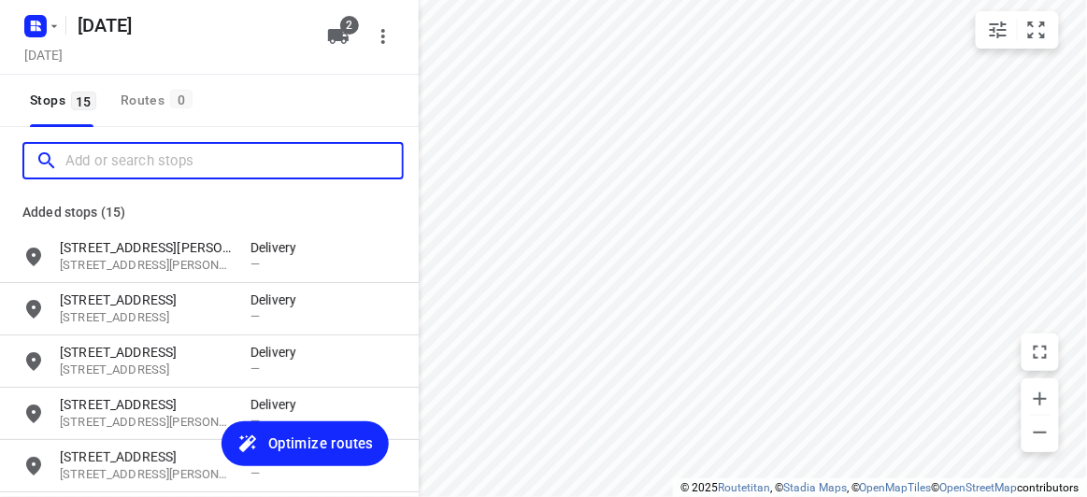
paste input "37b Begg St Bentleigh East 3165"
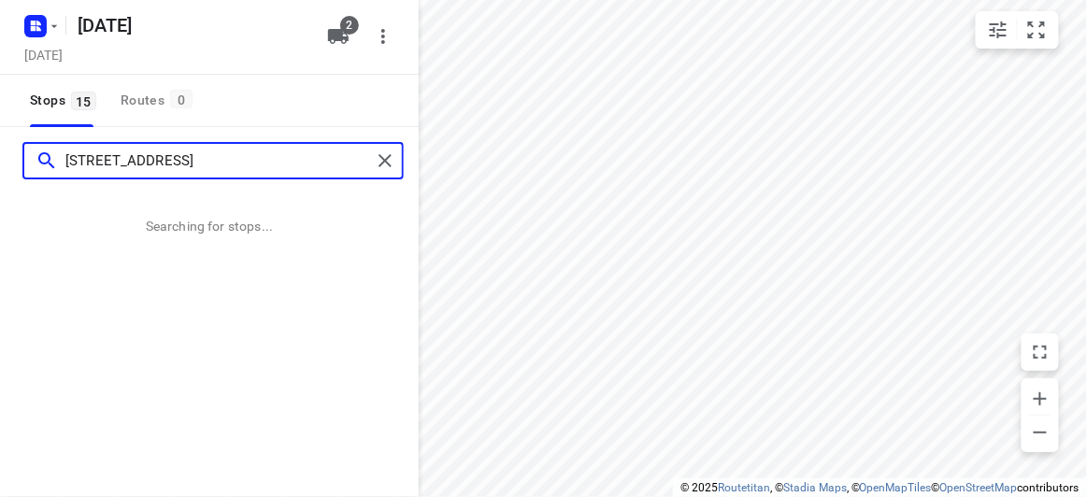
type input "37b Begg St Bentleigh East 3165"
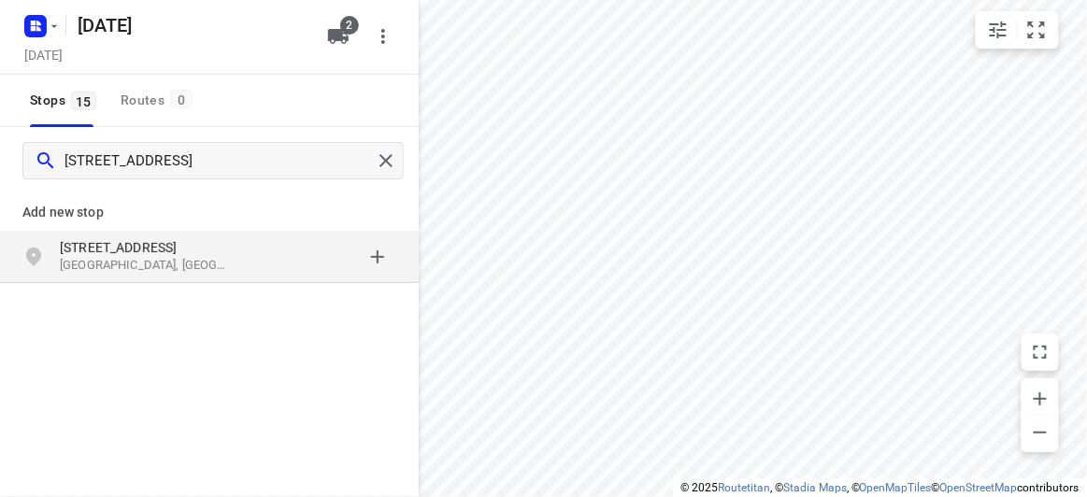
click at [248, 276] on div "37B Begg St Bentleigh East VIC 3165, Australia" at bounding box center [209, 257] width 419 height 52
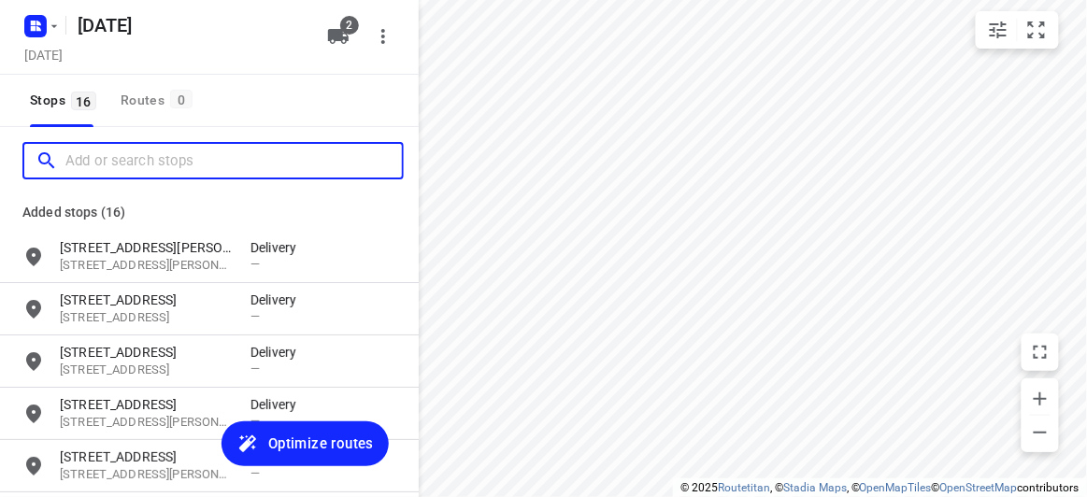
click at [165, 166] on input "Add or search stops" at bounding box center [233, 161] width 336 height 29
paste input "29B Hinkler Road Glen Waverley 3150"
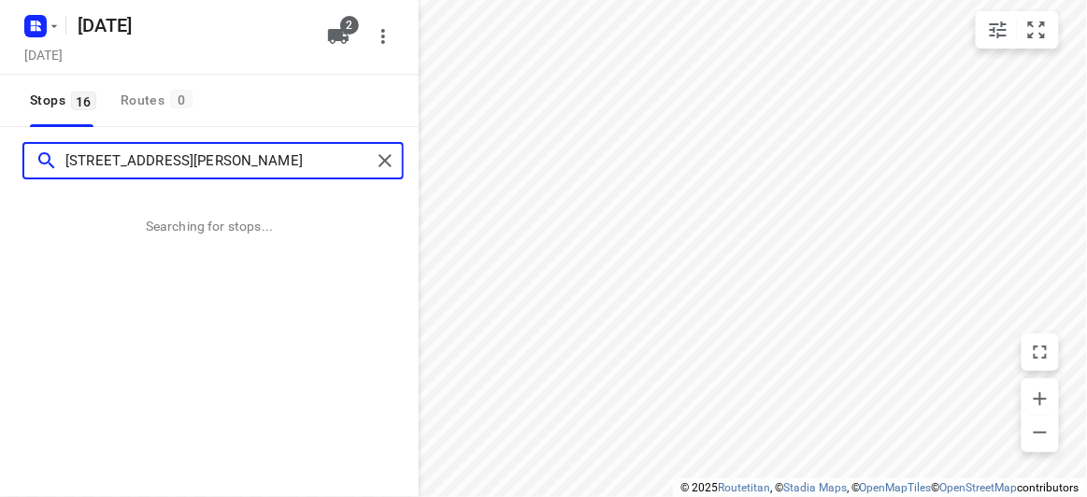
type input "29B Hinkler Road Glen Waverley 3150"
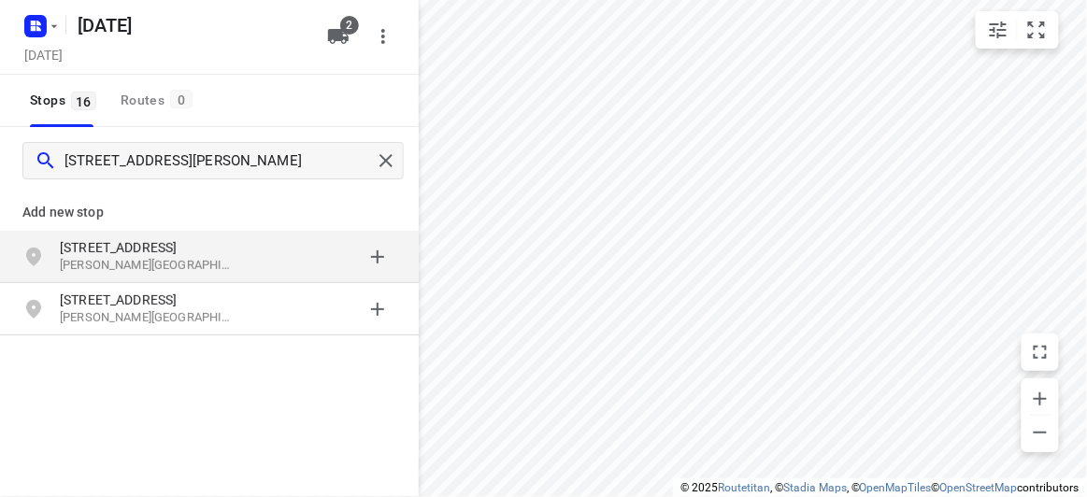
click at [195, 249] on p "[STREET_ADDRESS]" at bounding box center [146, 247] width 172 height 19
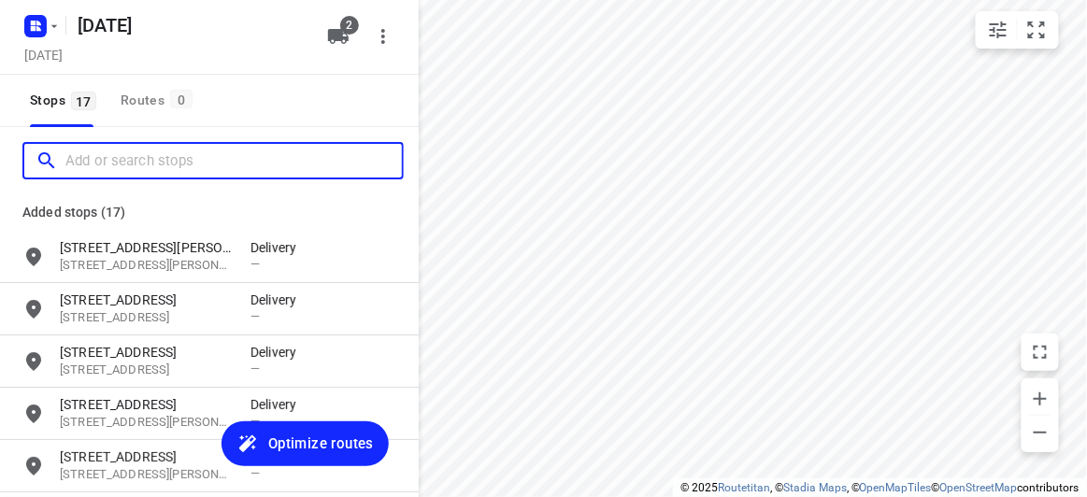
paste input "45 Cavenagh Boulevard Mulgrave 3170"
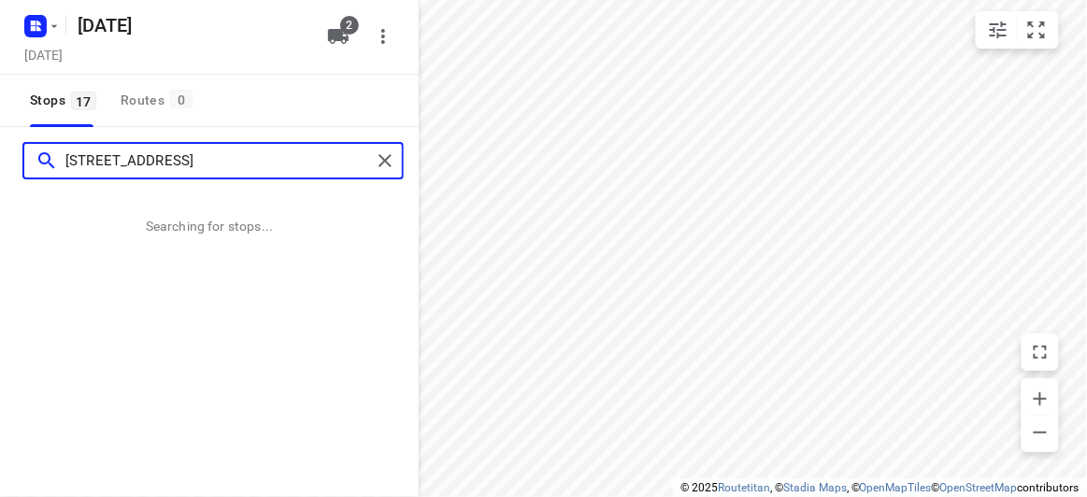
type input "45 Cavenagh Boulevard Mulgrave 3170"
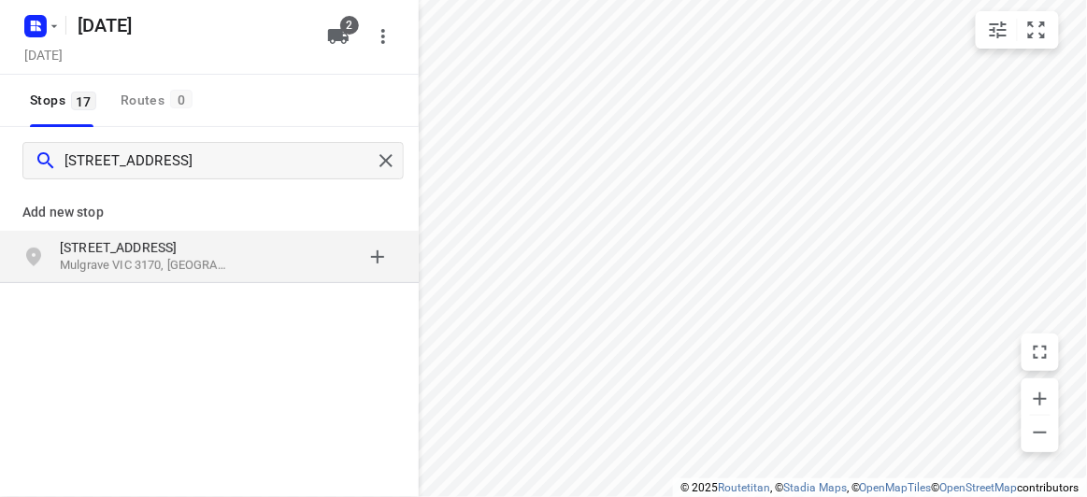
click at [88, 250] on p "[STREET_ADDRESS]" at bounding box center [146, 247] width 172 height 19
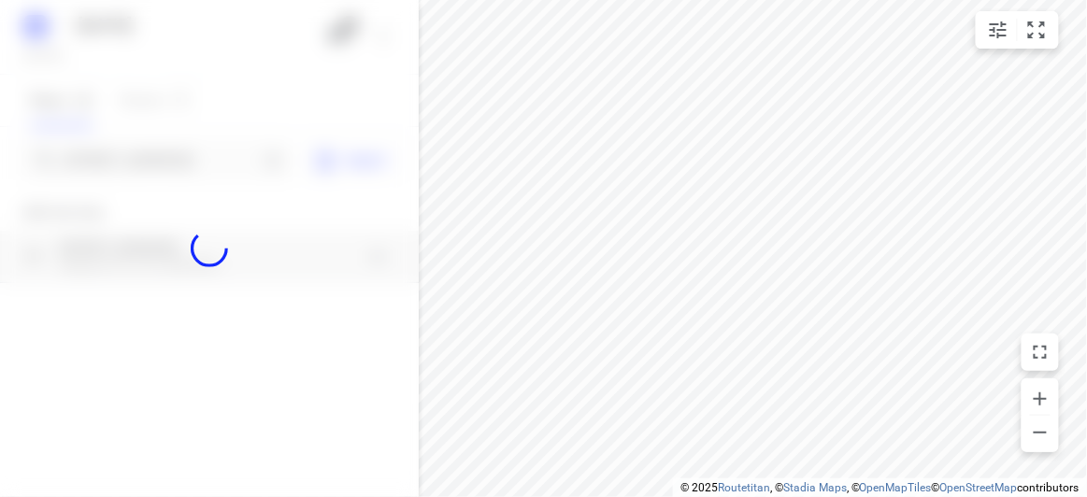
click at [83, 154] on div at bounding box center [209, 248] width 419 height 497
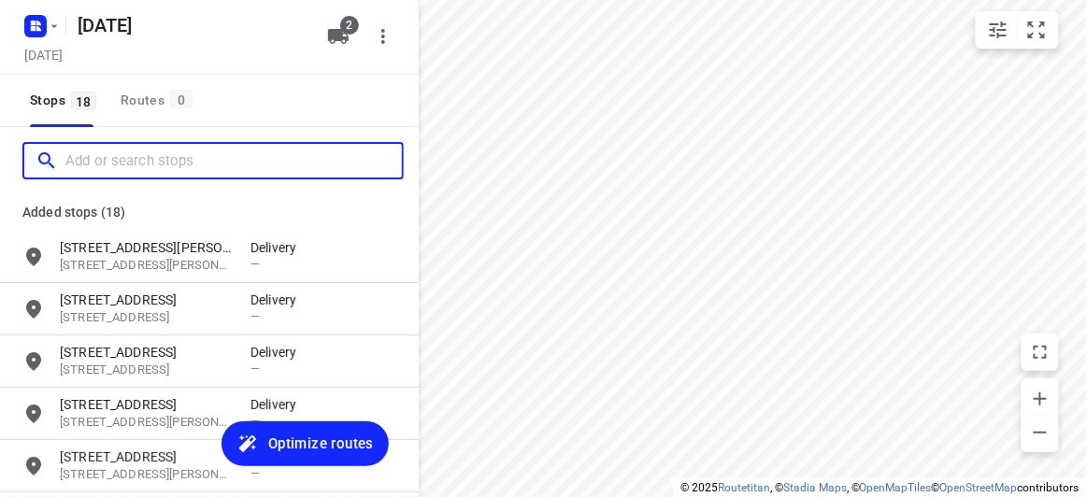
paste input "55 Milpera Crescent WANTIRNA 3152"
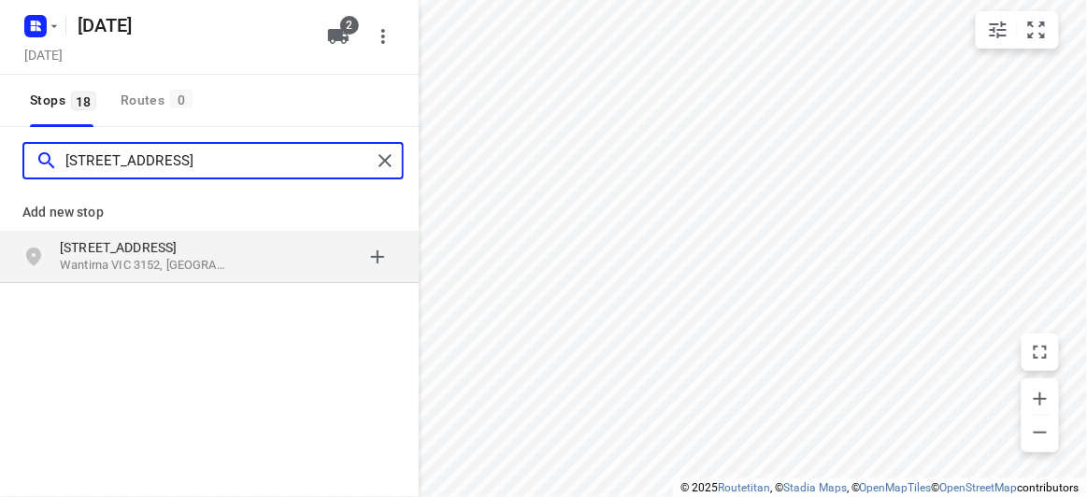
type input "55 Milpera Crescent WANTIRNA 3152"
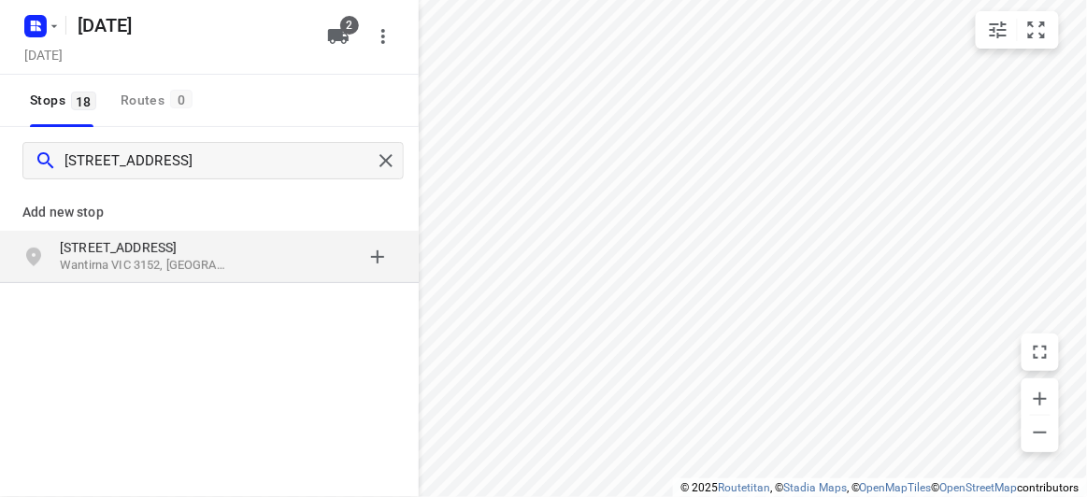
click at [50, 232] on div "55 Milpera Crescent Wantirna VIC 3152, Australia" at bounding box center [209, 257] width 419 height 52
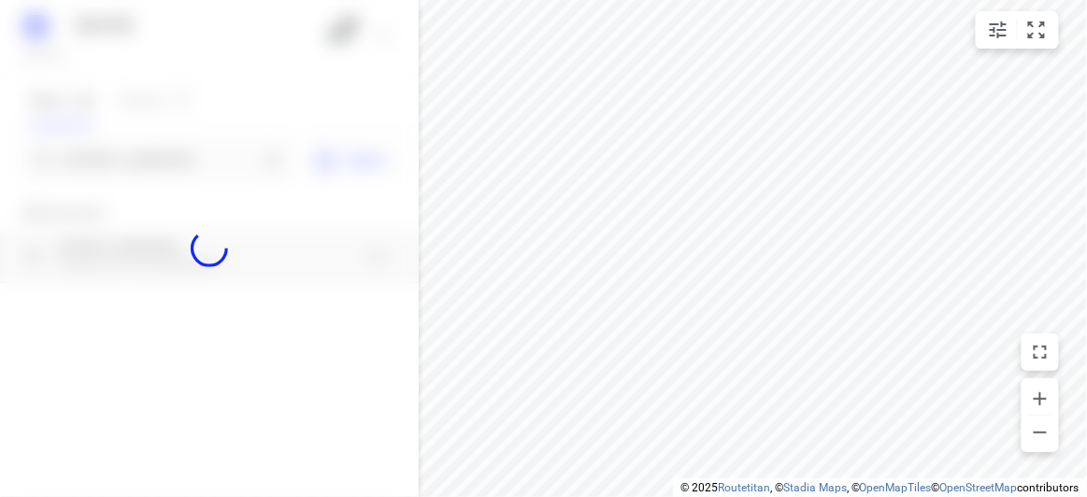
click at [102, 155] on div at bounding box center [209, 248] width 419 height 497
paste input "37 Southampton Drive, Mulgrave VIC 3170"
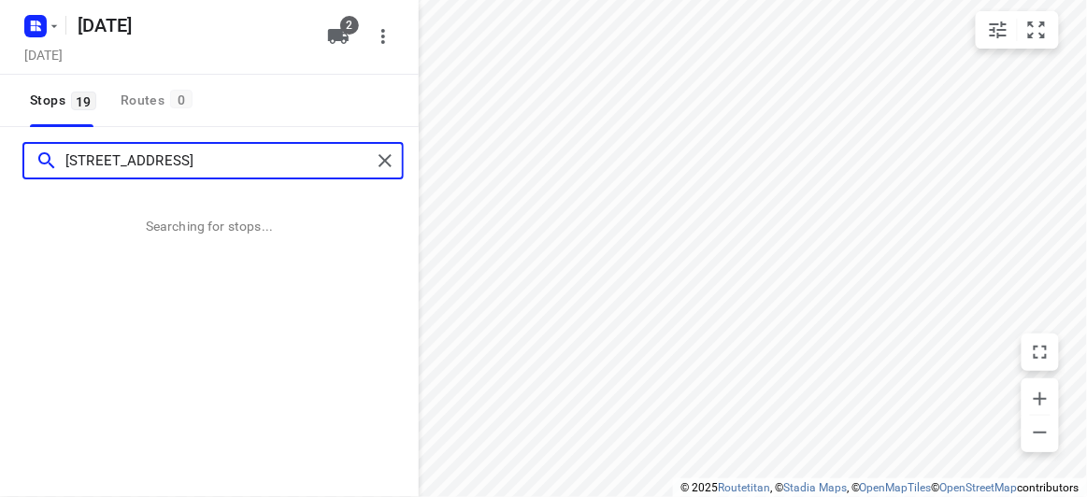
type input "37 Southampton Drive, Mulgrave VIC 3170"
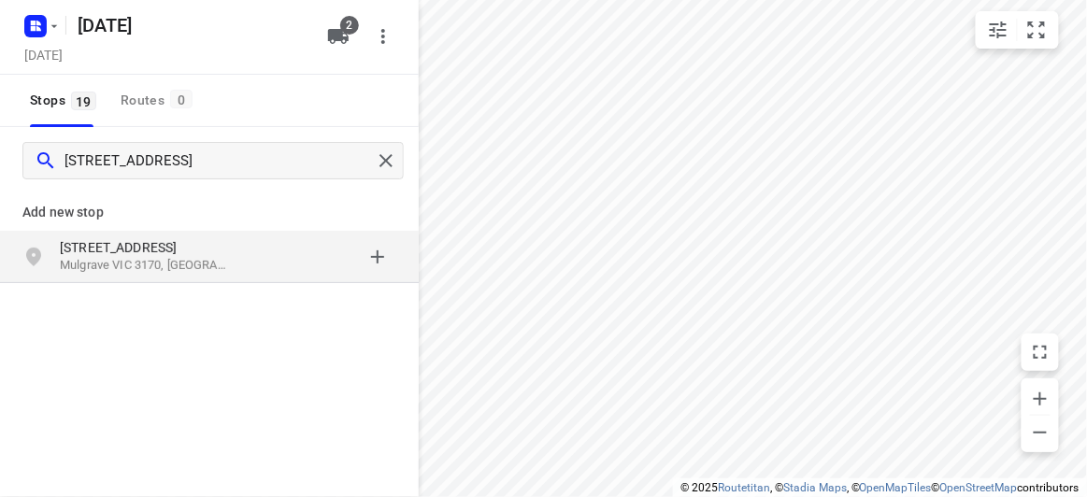
click at [121, 231] on div "37 Southampton Drive Mulgrave VIC 3170, Australia" at bounding box center [209, 257] width 419 height 52
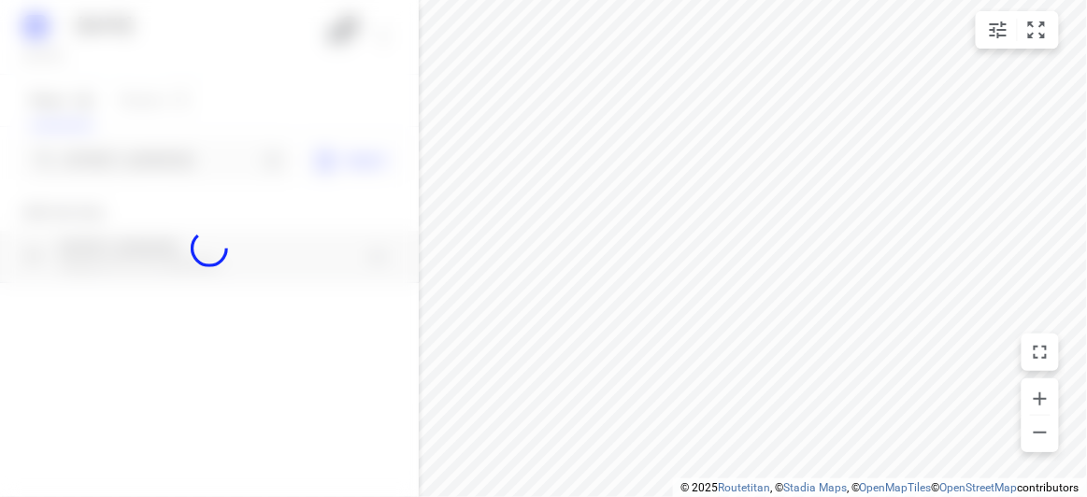
click at [129, 158] on div at bounding box center [209, 248] width 419 height 497
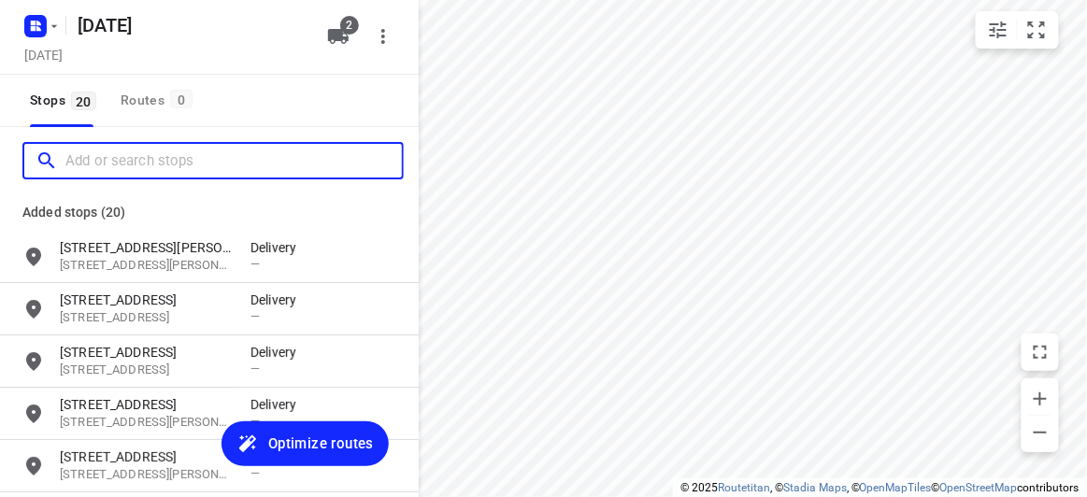
paste input "12 Wattle Gr Malvern East 3145"
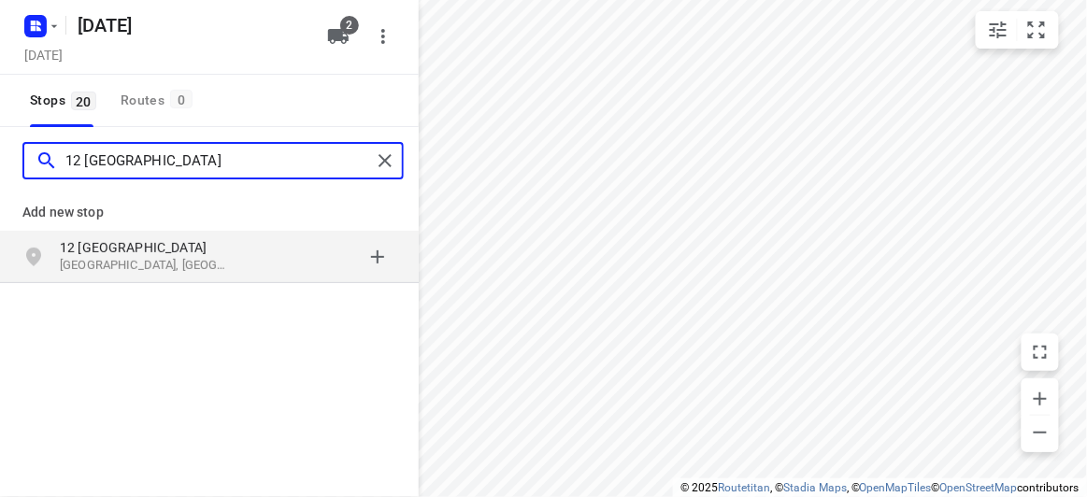
type input "12 Wattle Gr Malvern East 3145"
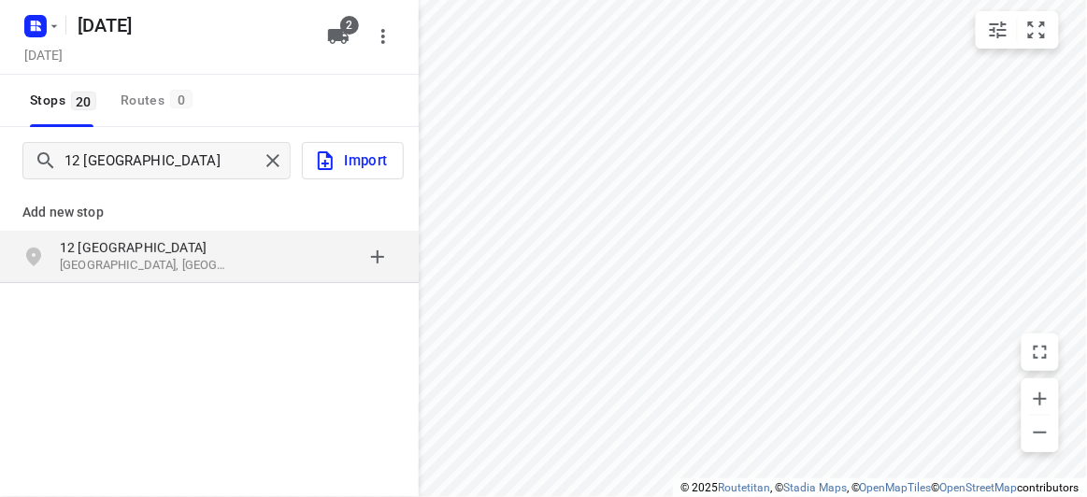
click at [257, 245] on div "grid" at bounding box center [323, 256] width 146 height 37
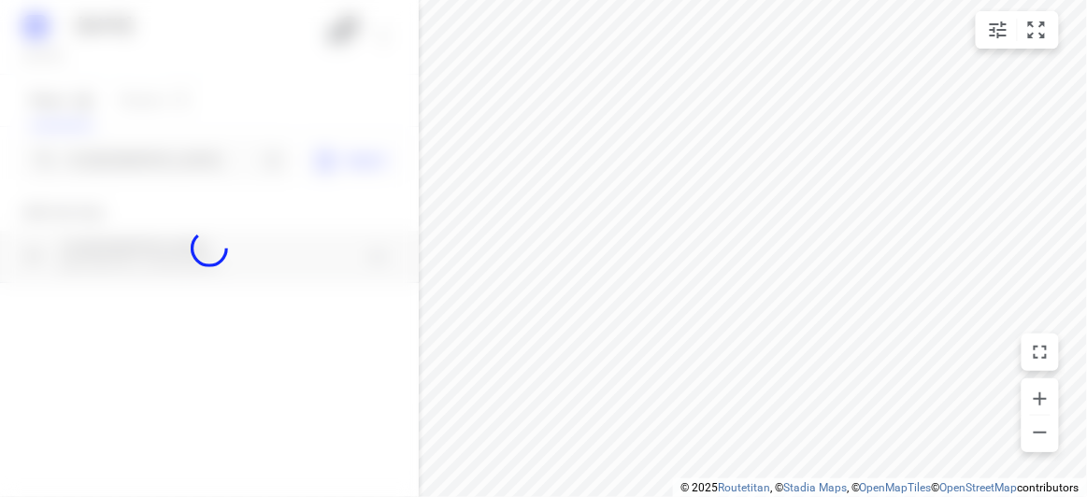
click at [156, 157] on div at bounding box center [209, 248] width 419 height 497
click at [156, 157] on div "16 SEPT 2025 Monday, Sep 15 2 Stops 20 Routes 0 12 Wattle Gr Malvern East 3145 …" at bounding box center [209, 248] width 419 height 497
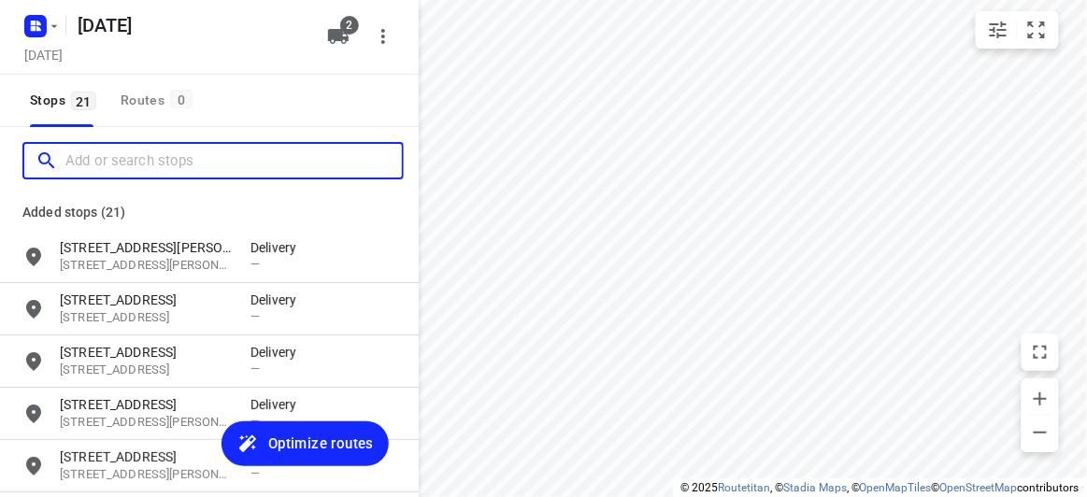
paste input "4 Donald Street Clayton 3168"
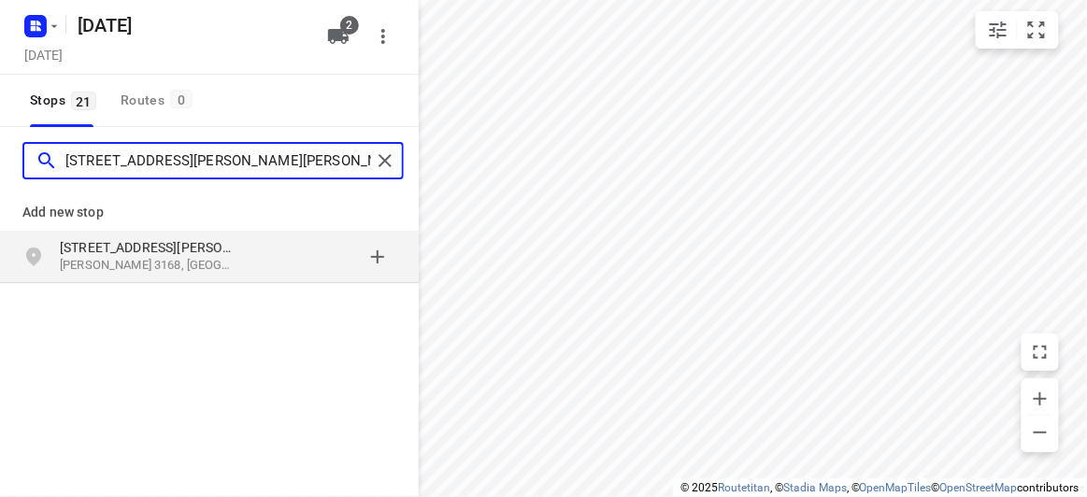
type input "4 Donald Street Clayton 3168"
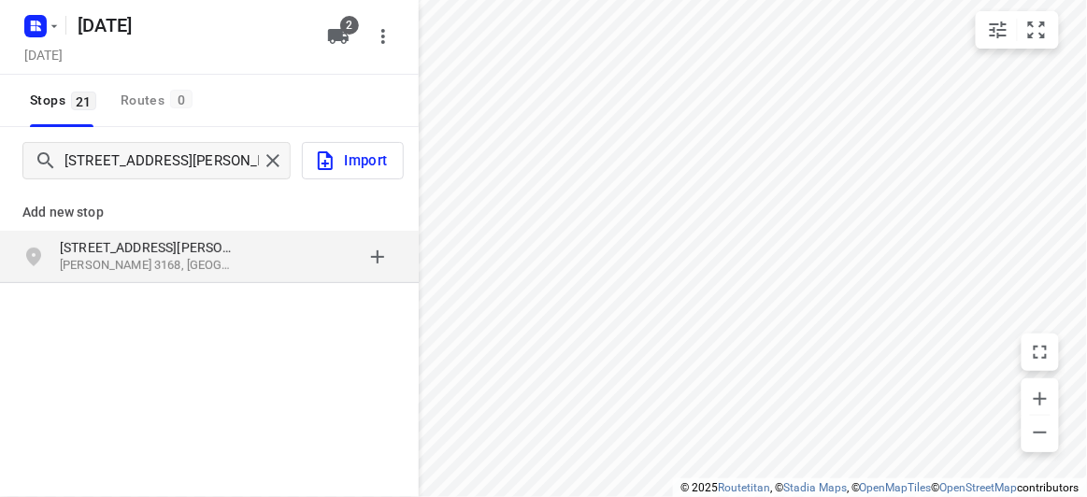
click at [23, 216] on p "Add new stop" at bounding box center [209, 212] width 374 height 22
click at [91, 261] on p "Clayton VIC 3168, Australia" at bounding box center [146, 266] width 172 height 18
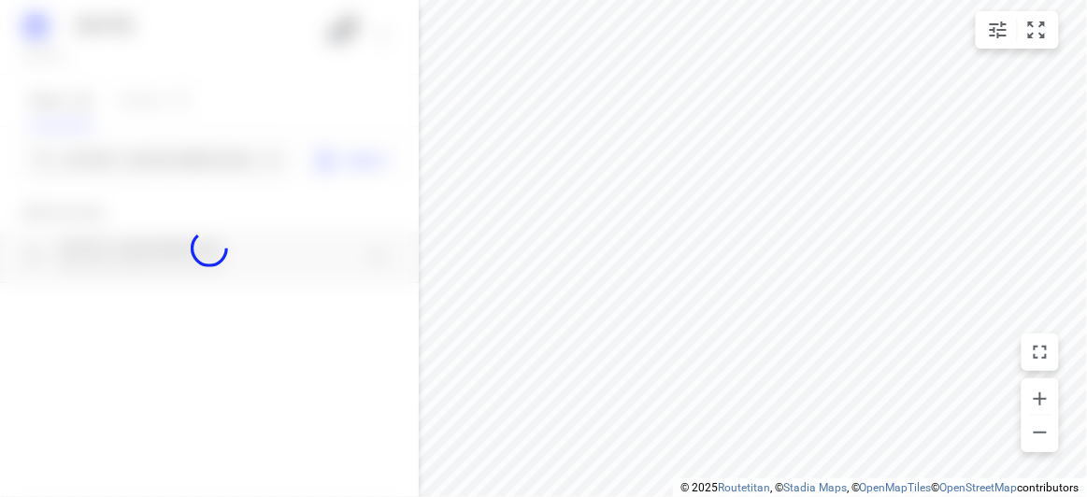
click at [140, 133] on div at bounding box center [209, 248] width 419 height 497
click at [146, 158] on div at bounding box center [209, 248] width 419 height 497
click at [146, 158] on div "16 SEPT 2025 Monday, Sep 15 2 Stops 21 Routes 0 4 Donald Street Clayton 3168 Im…" at bounding box center [209, 248] width 419 height 497
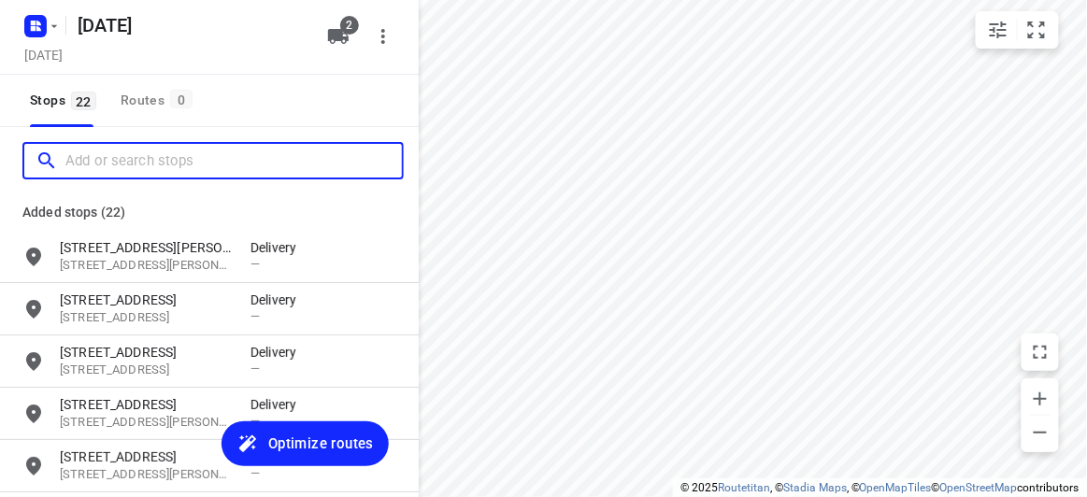
paste input "7 Rodney Close Blackburn South 3130"
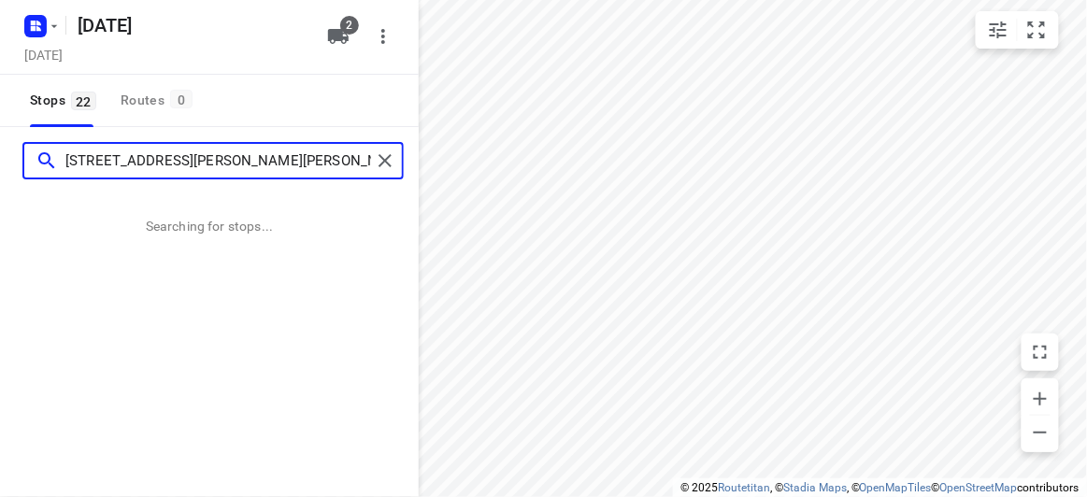
type input "7 Rodney Close Blackburn South 3130"
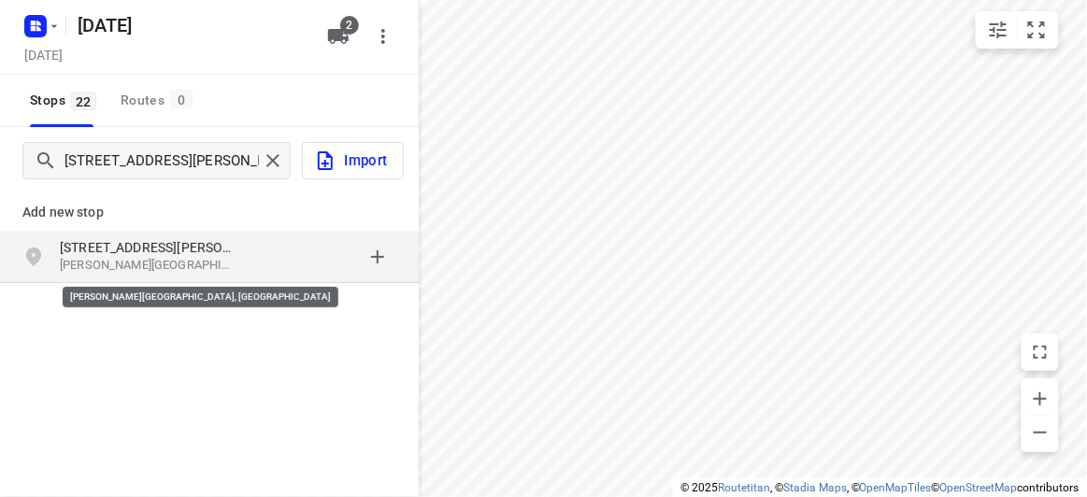
click at [77, 261] on p "Blackburn South VIC 3130, Australia" at bounding box center [146, 266] width 172 height 18
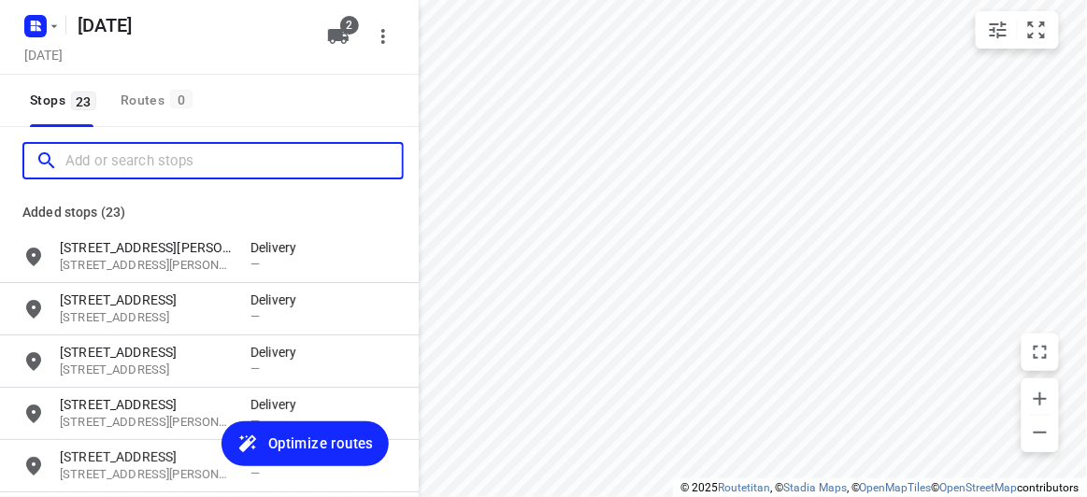
paste input "24 Marsden Crescent Doncaster East VIC 3109"
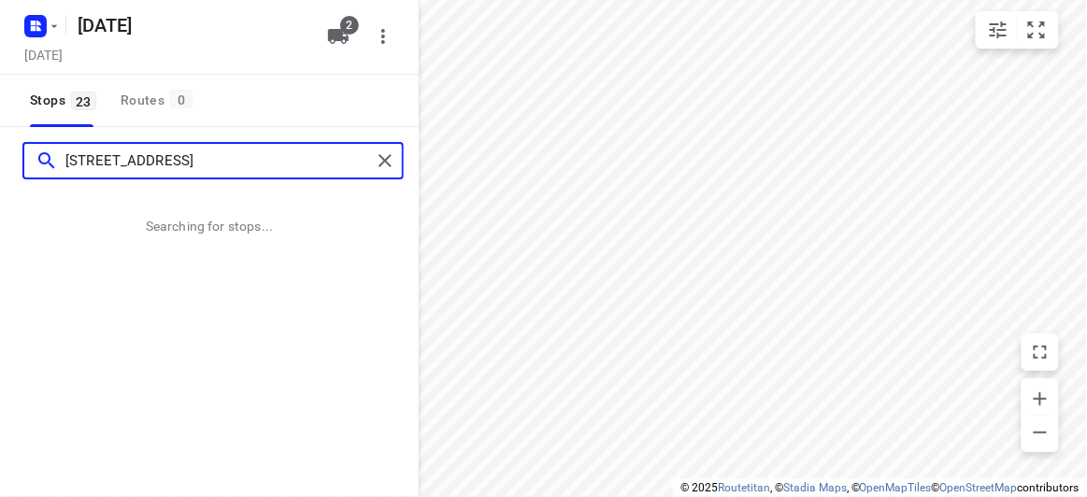
click at [94, 165] on input "24 Marsden Crescent Doncaster East VIC 3109" at bounding box center [218, 161] width 306 height 29
type input "24 Marsden Crescent Doncaster East VIC 3109"
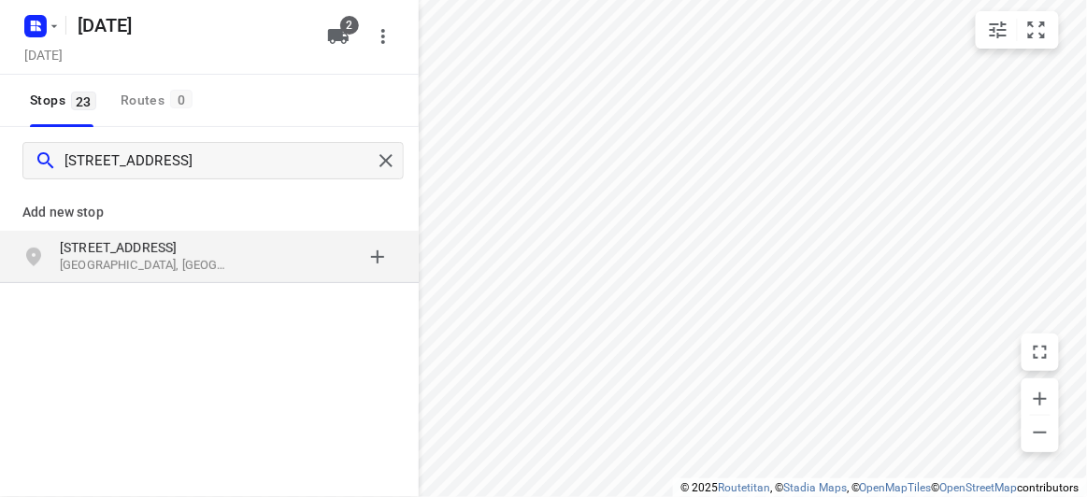
click at [119, 273] on p "Doncaster East VIC 3109, Australia" at bounding box center [146, 266] width 172 height 18
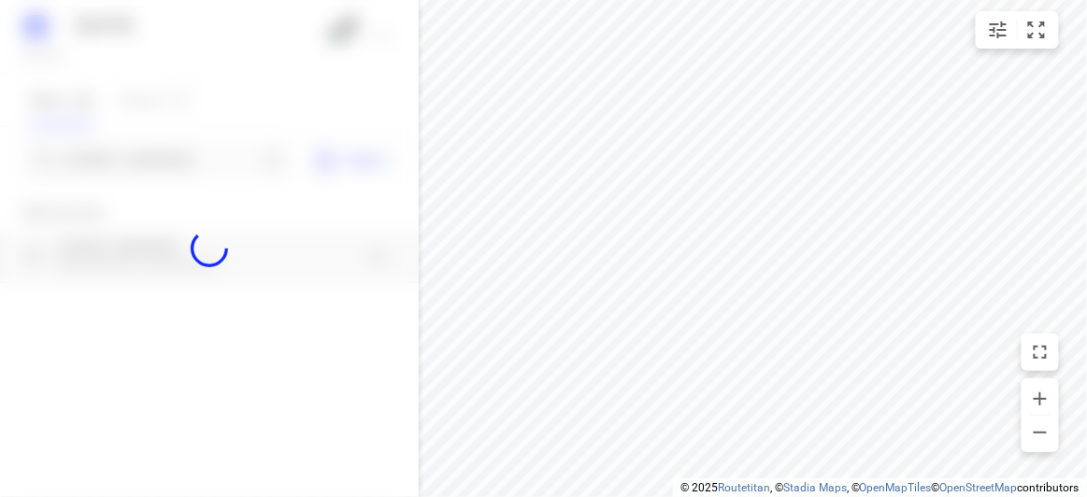
click at [127, 172] on div at bounding box center [209, 248] width 419 height 497
click at [129, 158] on div at bounding box center [209, 248] width 419 height 497
paste input "13 Totara Court Templestowe Lower 3107"
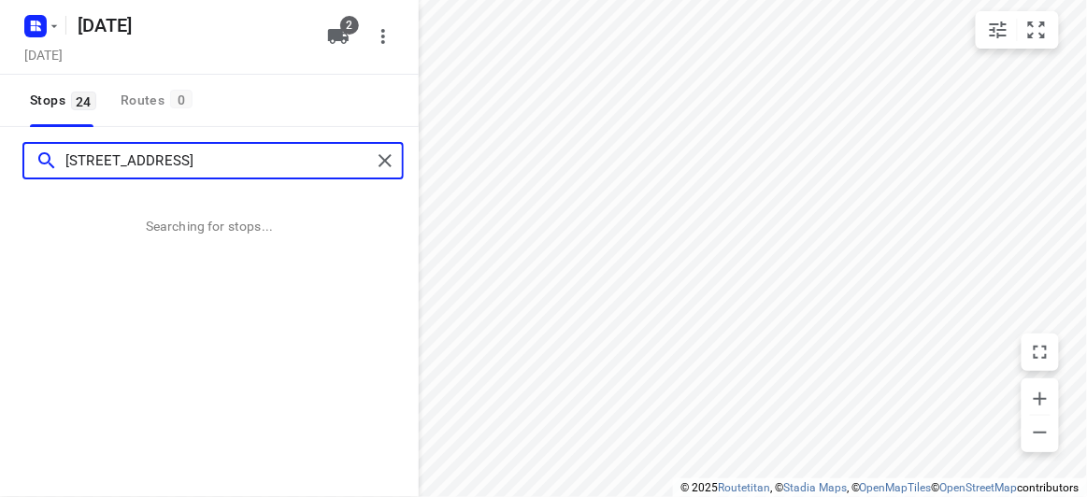
type input "13 Totara Court Templestowe Lower 3107"
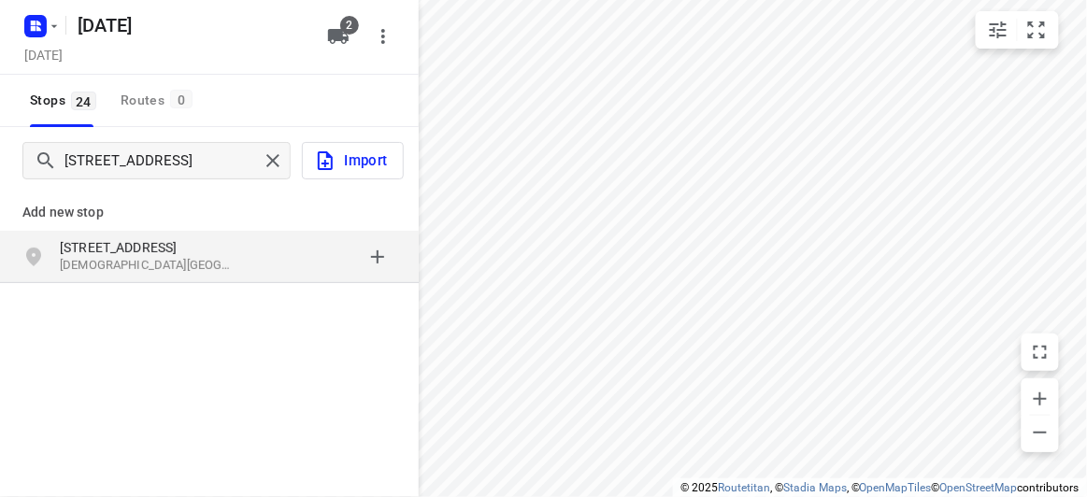
click at [205, 305] on div "Add new stop 13 Totara Court Templestowe Lower VIC 3107, Australia" at bounding box center [209, 298] width 419 height 209
click at [188, 270] on p "Templestowe Lower VIC 3107, Australia" at bounding box center [146, 266] width 172 height 18
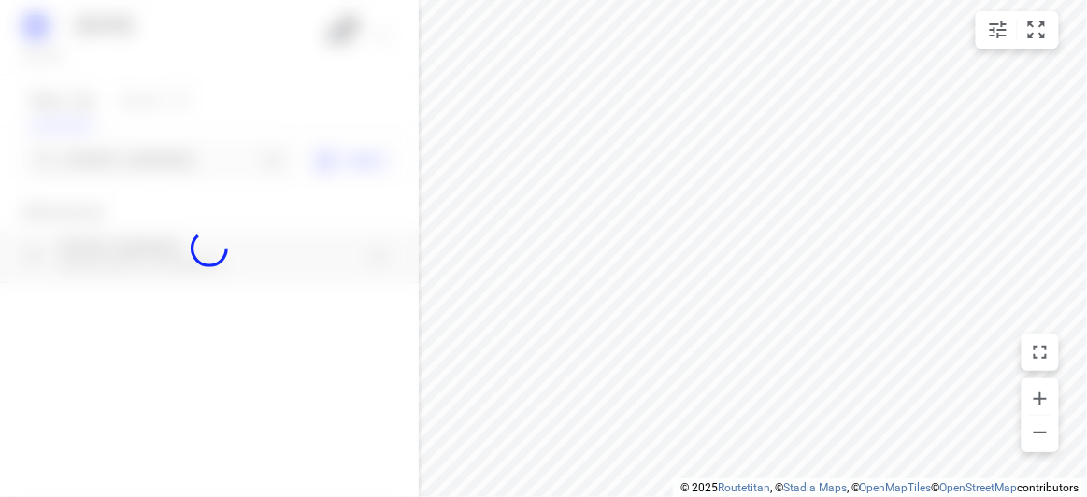
click at [146, 163] on div at bounding box center [209, 248] width 419 height 497
click at [146, 162] on div at bounding box center [209, 248] width 419 height 497
paste input "12 Milton Avenue , Clayton south 3169"
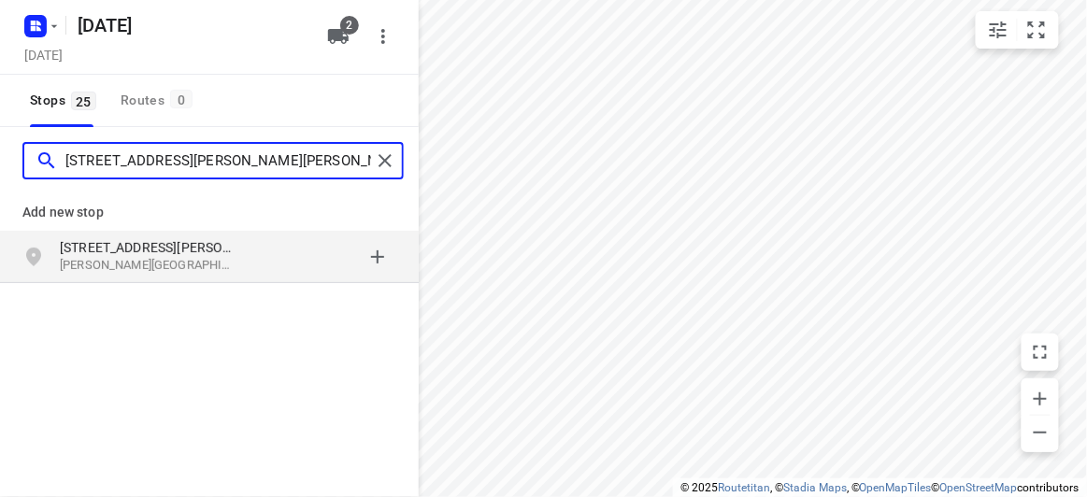
type input "12 Milton Avenue , Clayton south 3169"
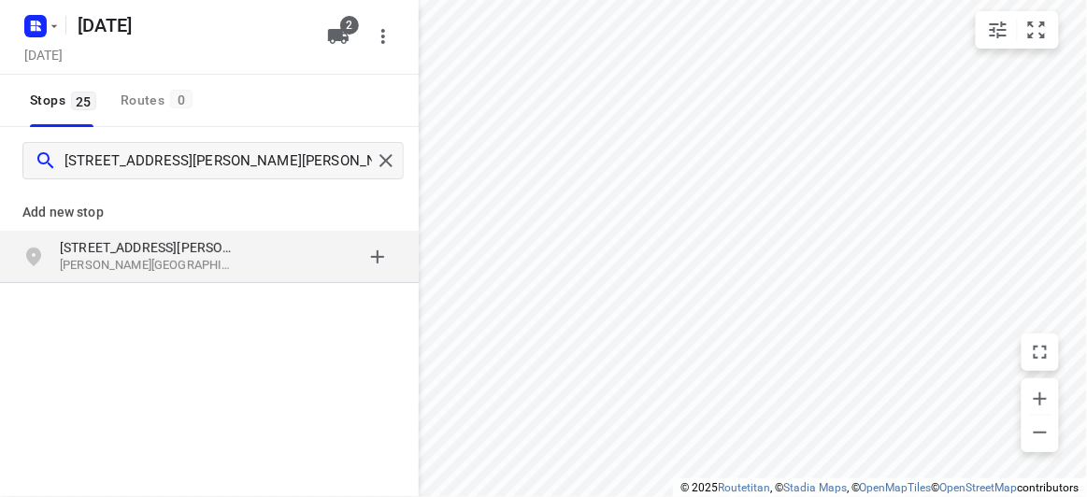
click at [164, 229] on div "Add new stop" at bounding box center [209, 204] width 419 height 52
click at [166, 232] on div "12 Milton Avenue Clayton South VIC 3169, Australia" at bounding box center [209, 257] width 419 height 52
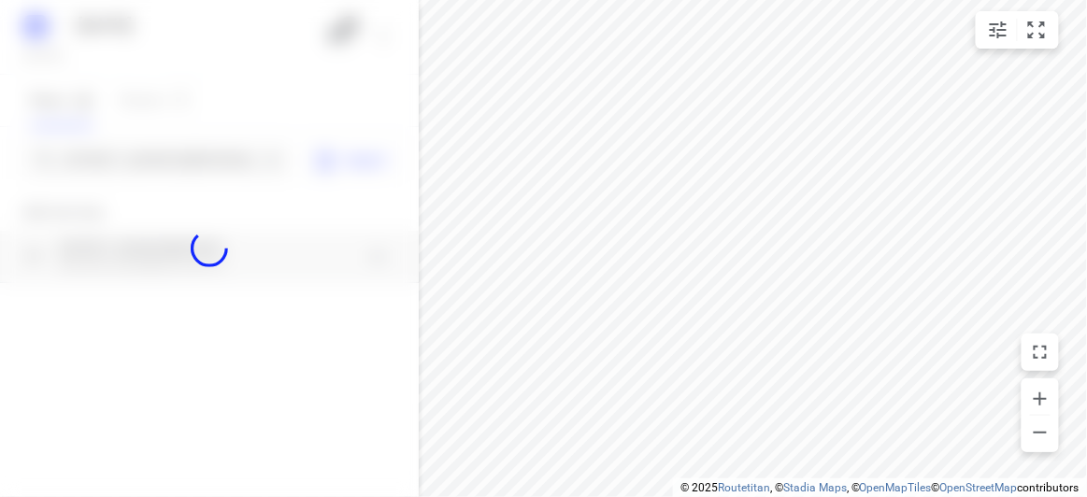
click at [151, 163] on div at bounding box center [209, 248] width 419 height 497
click at [152, 152] on div at bounding box center [209, 248] width 419 height 497
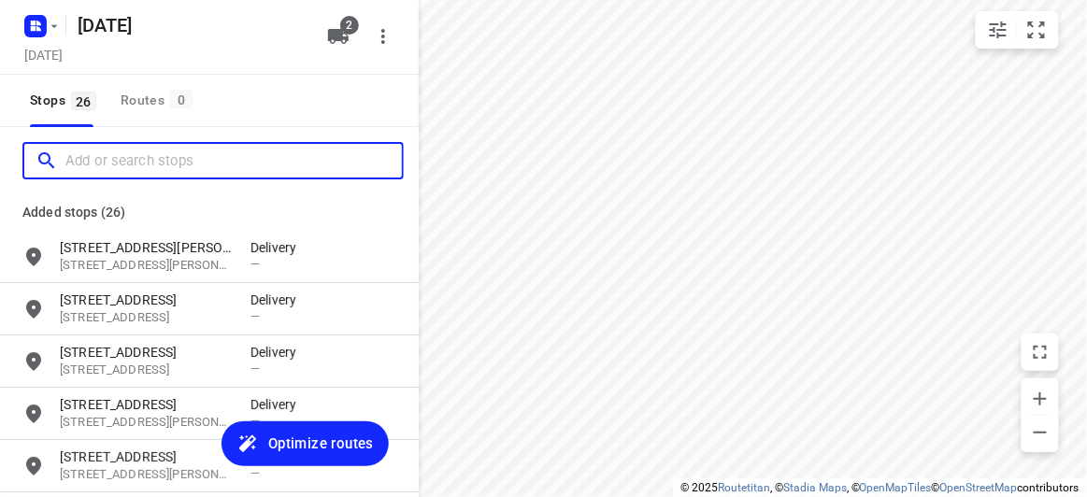
paste input "9 heritage boulevard Doncaster 3108"
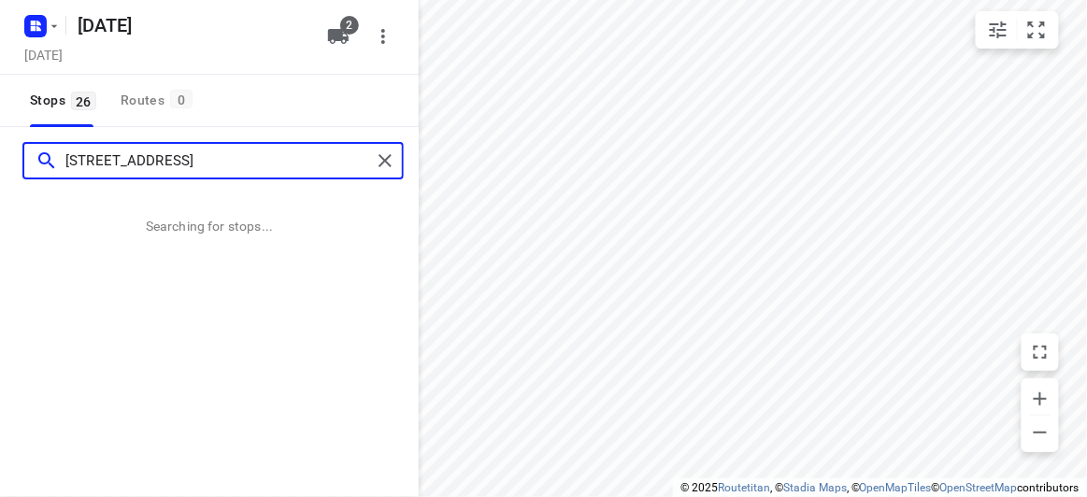
type input "9 heritage boulevard Doncaster 3108"
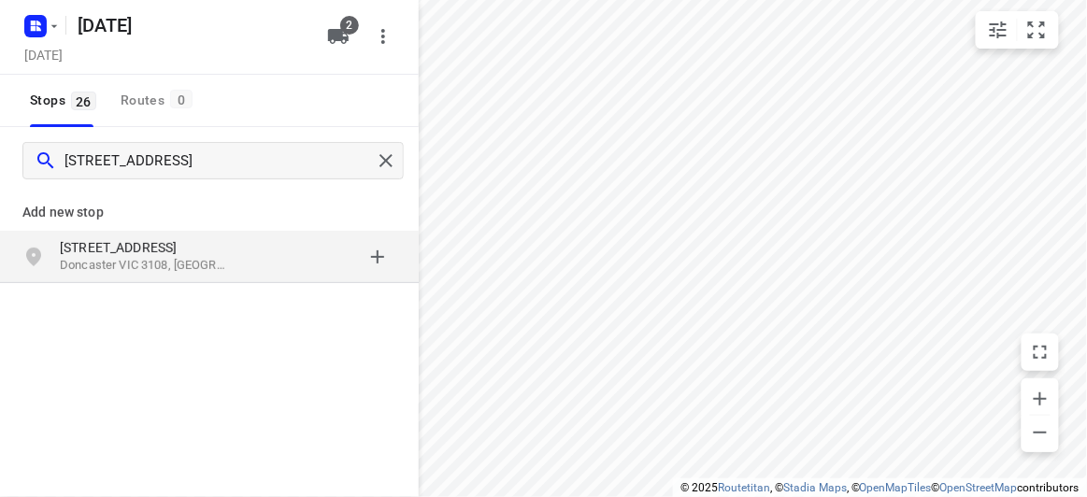
click at [186, 234] on div "9 Heritage Boulevard Doncaster VIC 3108, Australia" at bounding box center [209, 257] width 419 height 52
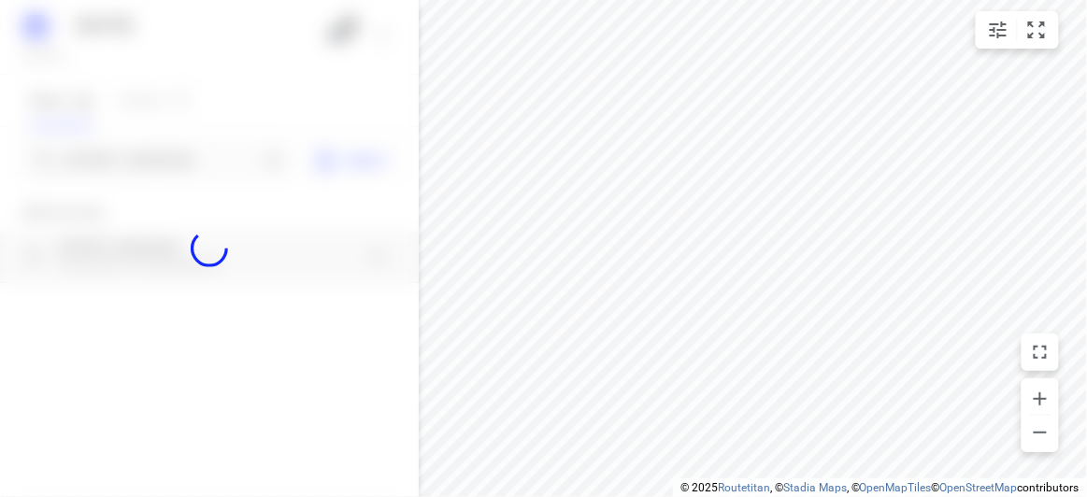
click at [172, 176] on div at bounding box center [209, 248] width 419 height 497
click at [171, 165] on div at bounding box center [209, 248] width 419 height 497
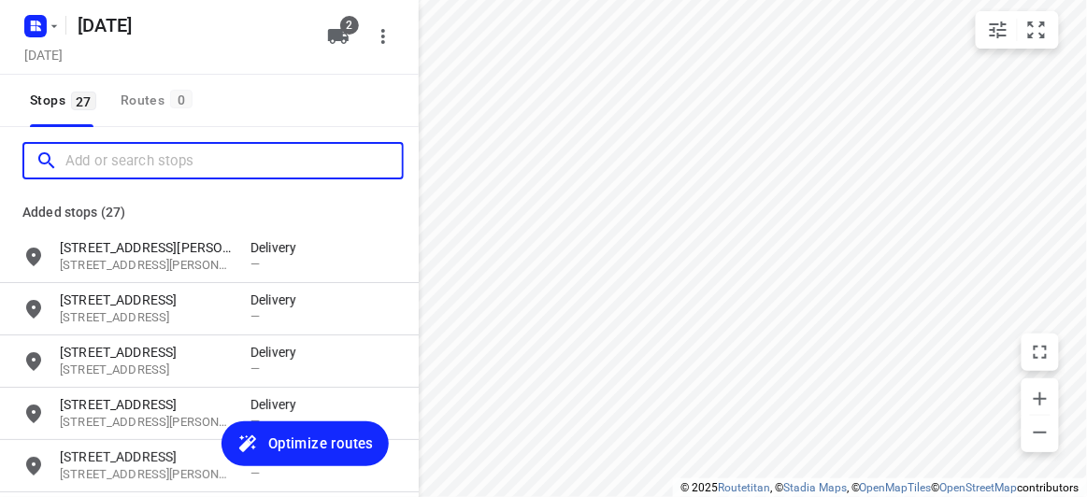
paste input "56 Albert Street Mount Waverley 3149"
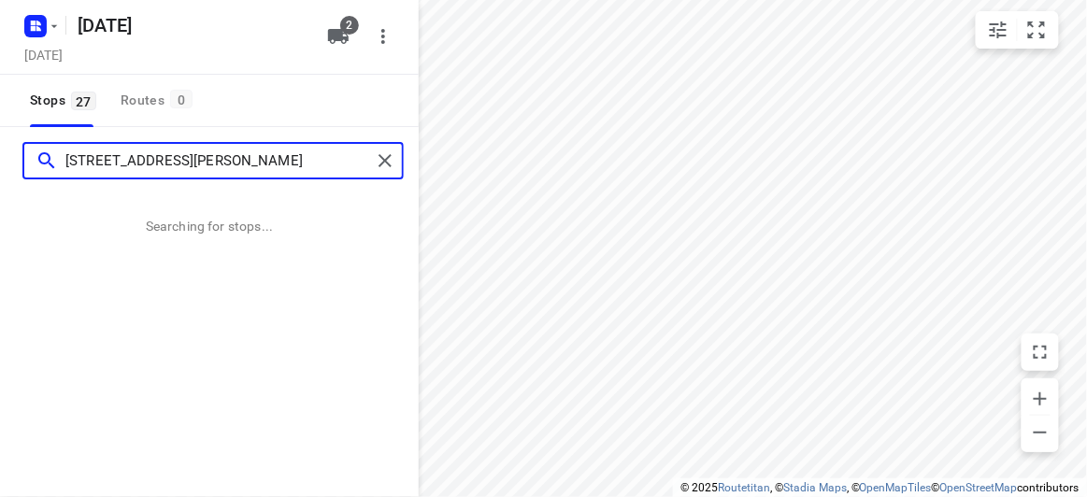
type input "56 Albert Street Mount Waverley 3149"
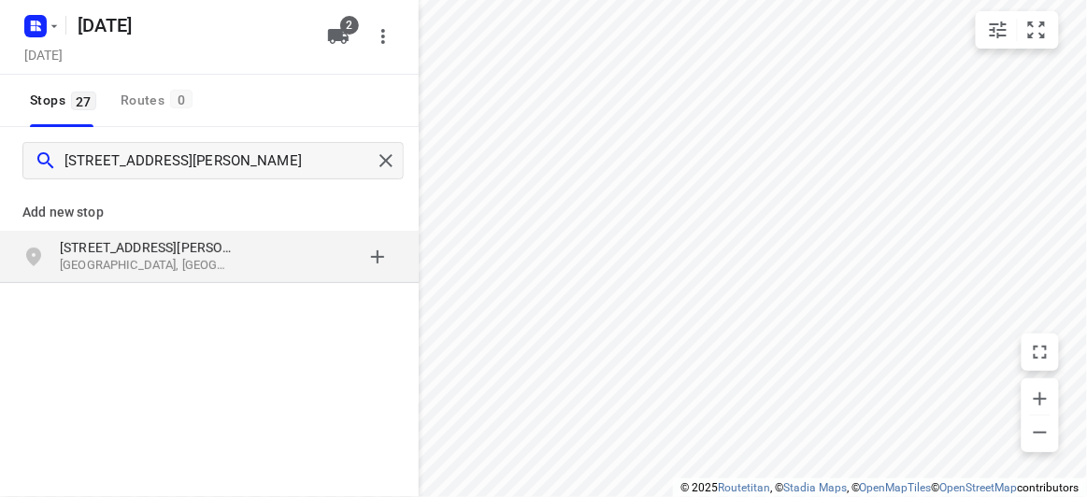
click at [168, 267] on p "Mount Waverley VIC 3149, Australia" at bounding box center [146, 266] width 172 height 18
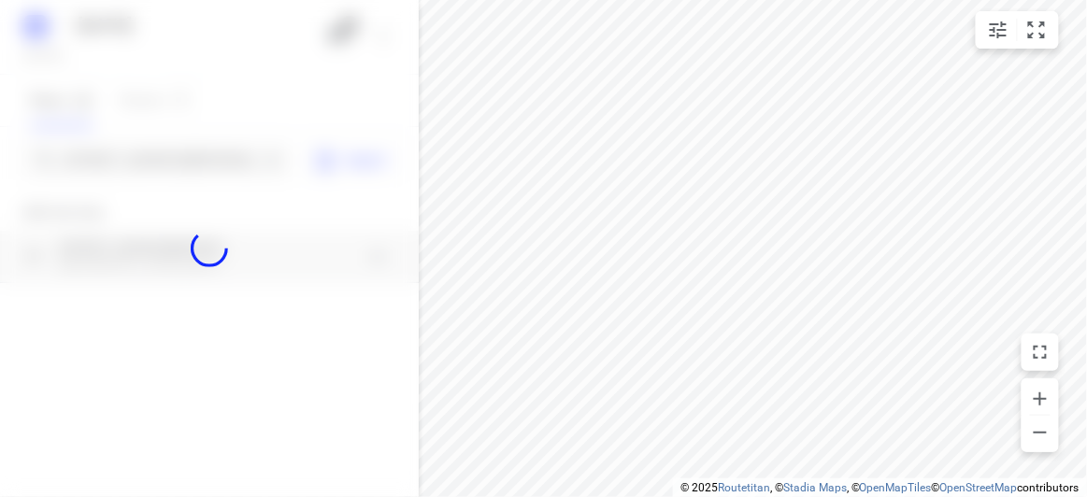
click at [129, 180] on div at bounding box center [209, 248] width 419 height 497
click at [136, 157] on div at bounding box center [209, 248] width 419 height 497
click at [135, 157] on div at bounding box center [209, 248] width 419 height 497
paste input "60 Cooloongatta Road Camberwell 3124"
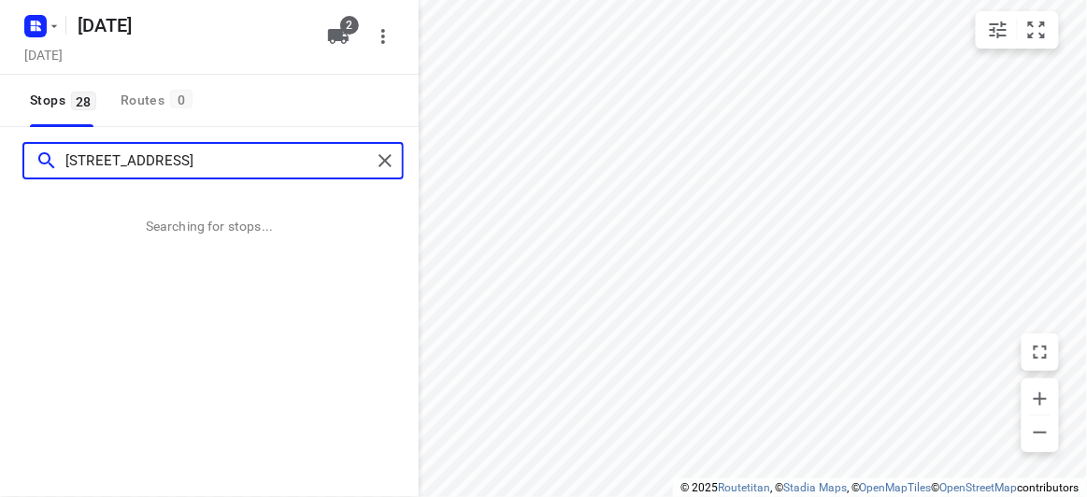
type input "60 Cooloongatta Road Camberwell 3124"
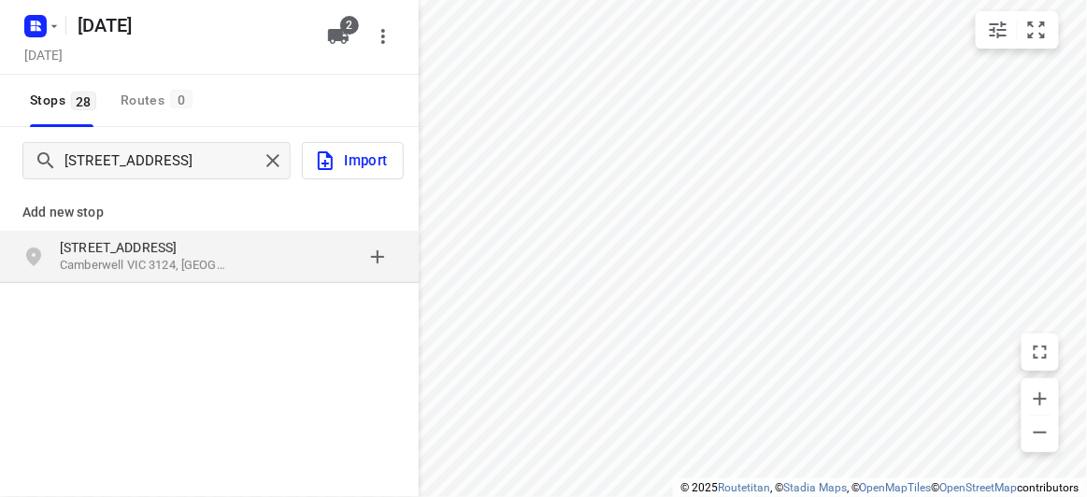
click at [158, 221] on p "Add new stop" at bounding box center [209, 212] width 374 height 22
click at [164, 232] on div "60 Cooloongatta Road Camberwell VIC 3124, Australia" at bounding box center [209, 257] width 419 height 52
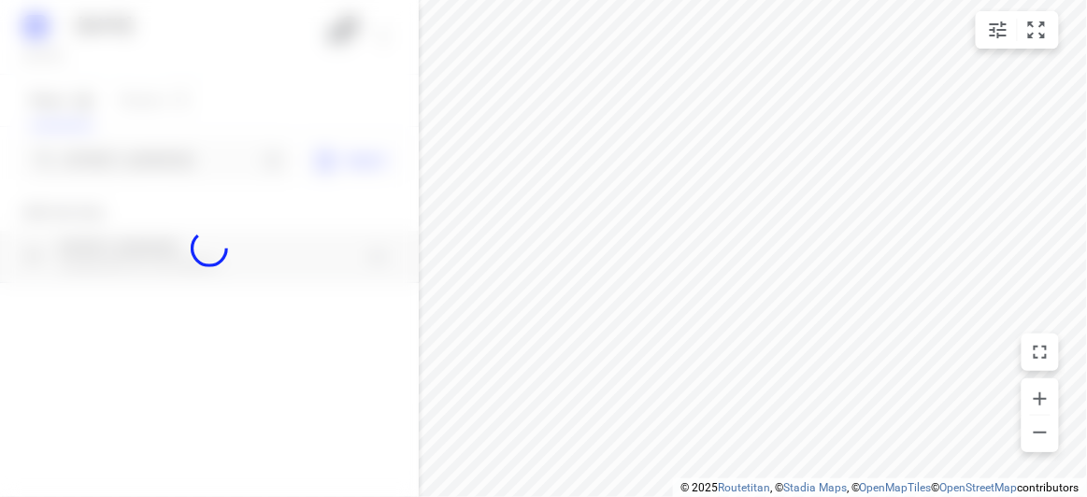
click at [135, 157] on div at bounding box center [209, 248] width 419 height 497
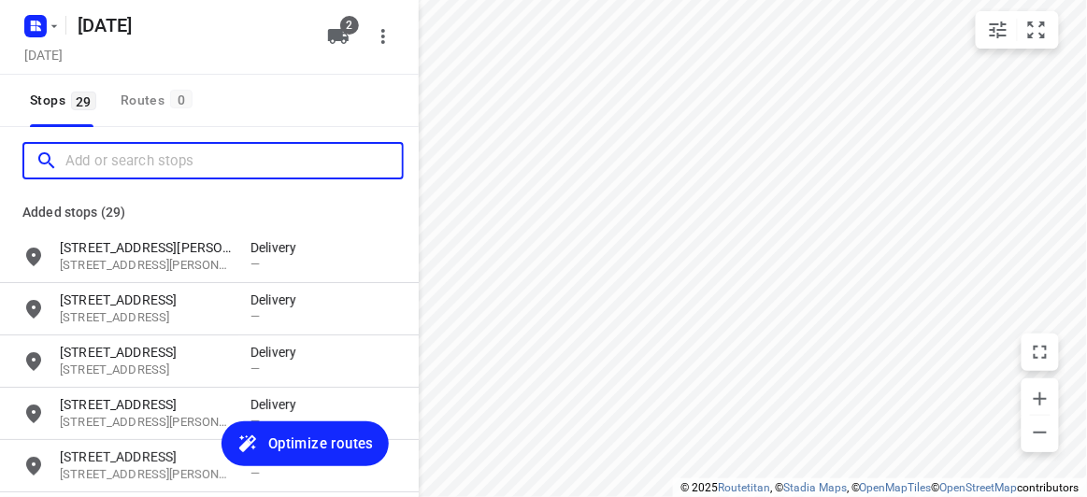
paste input "17A Powers Street Donvale 3111"
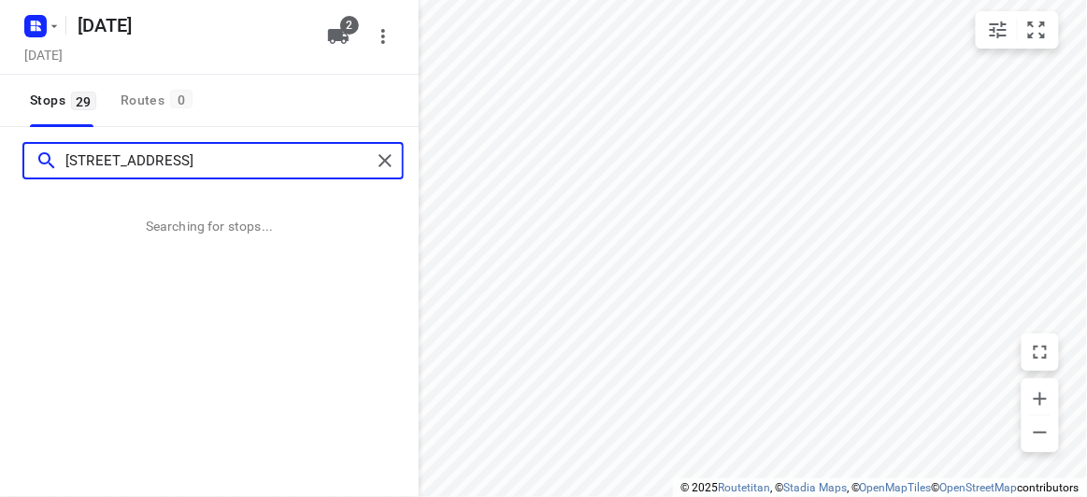
type input "17A Powers Street Donvale 3111"
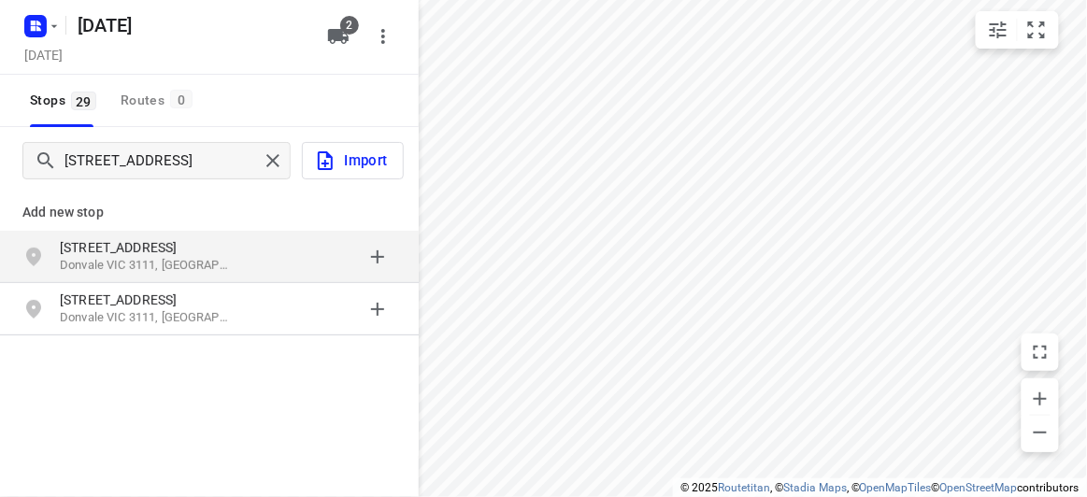
click at [192, 243] on p "17A Powers Street" at bounding box center [146, 247] width 172 height 19
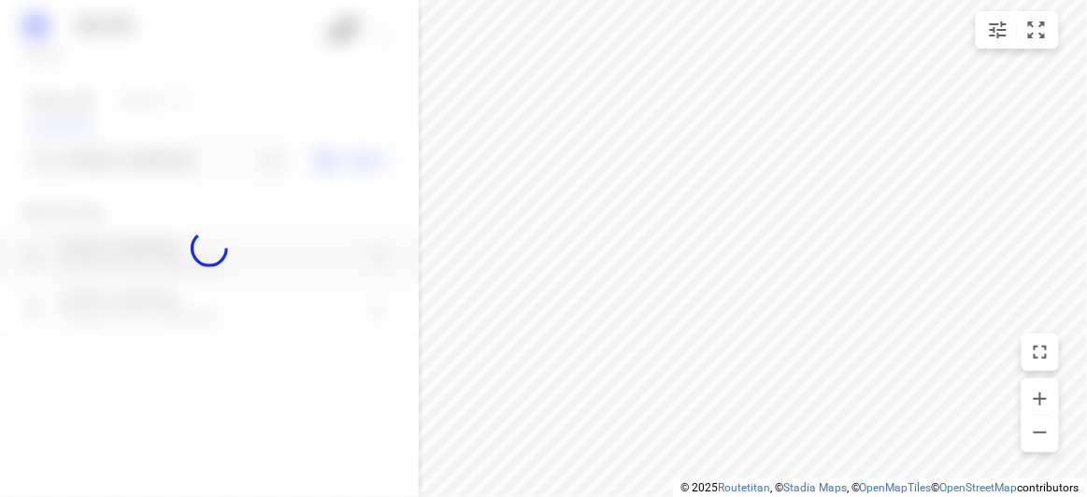
click at [138, 161] on div at bounding box center [209, 248] width 419 height 497
click at [136, 150] on div at bounding box center [209, 248] width 419 height 497
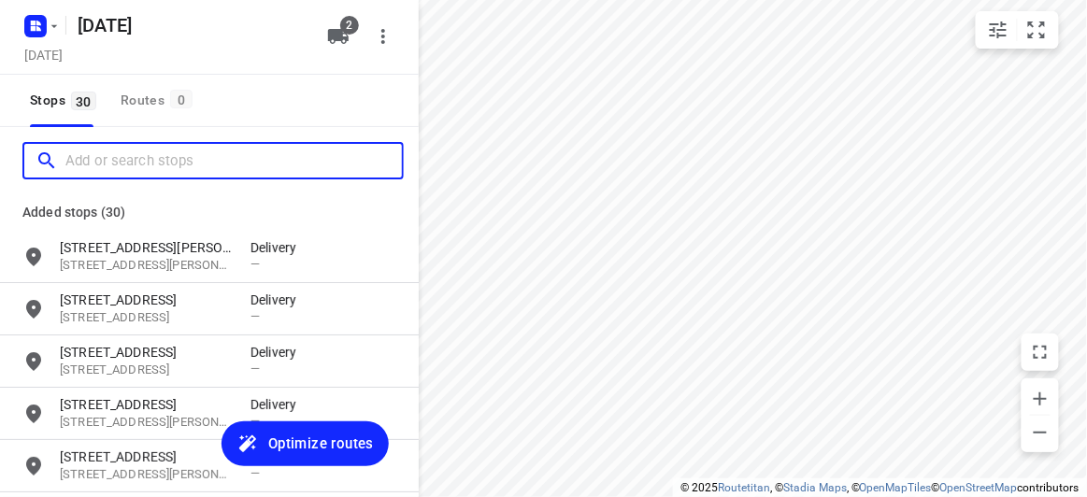
paste input "30 turramurra drive rowville 3178"
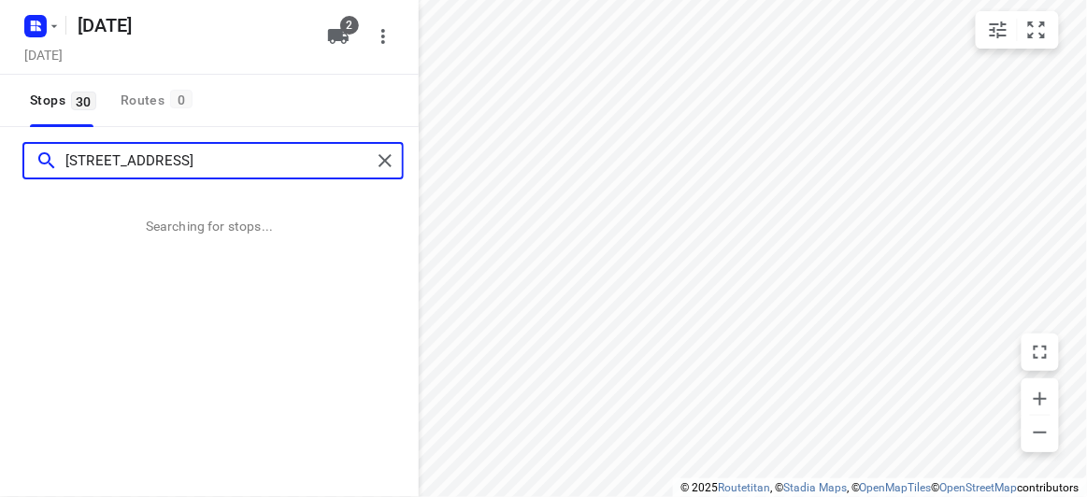
type input "30 turramurra drive rowville 3178"
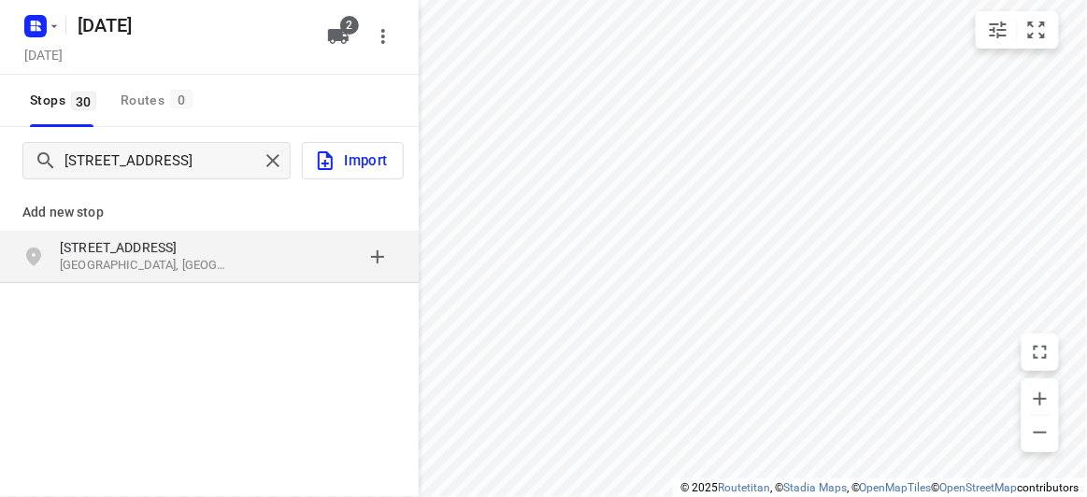
click at [231, 212] on p "Add new stop" at bounding box center [209, 212] width 374 height 22
click at [241, 252] on p "30 Turramurra Drive" at bounding box center [155, 247] width 191 height 19
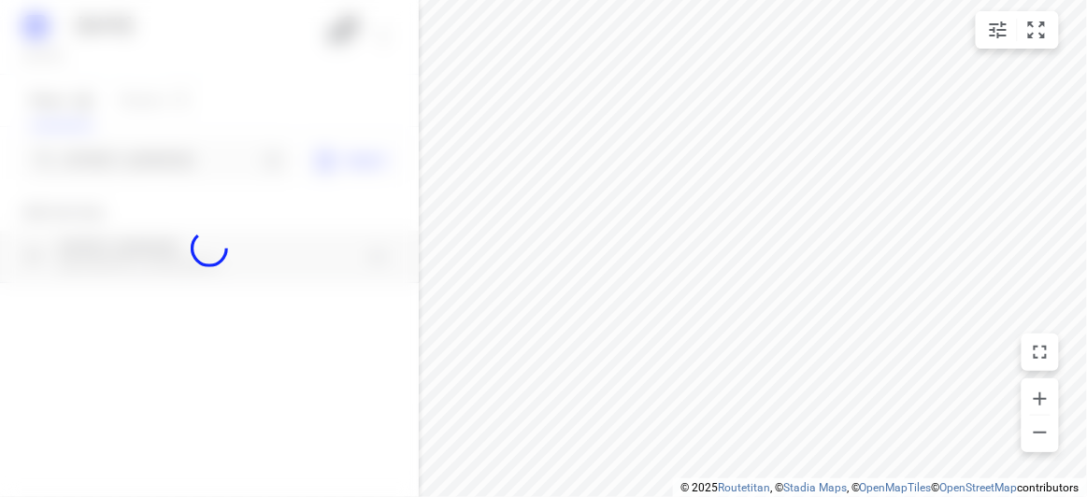
click at [144, 135] on div at bounding box center [209, 248] width 419 height 497
click at [169, 170] on div at bounding box center [209, 248] width 419 height 497
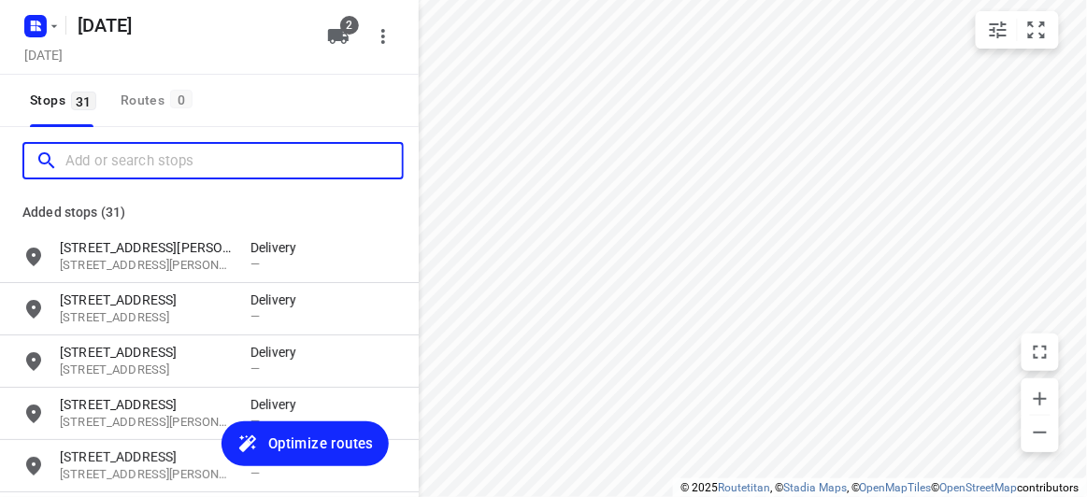
paste input "15 Allison Road Mont Albert North 3129"
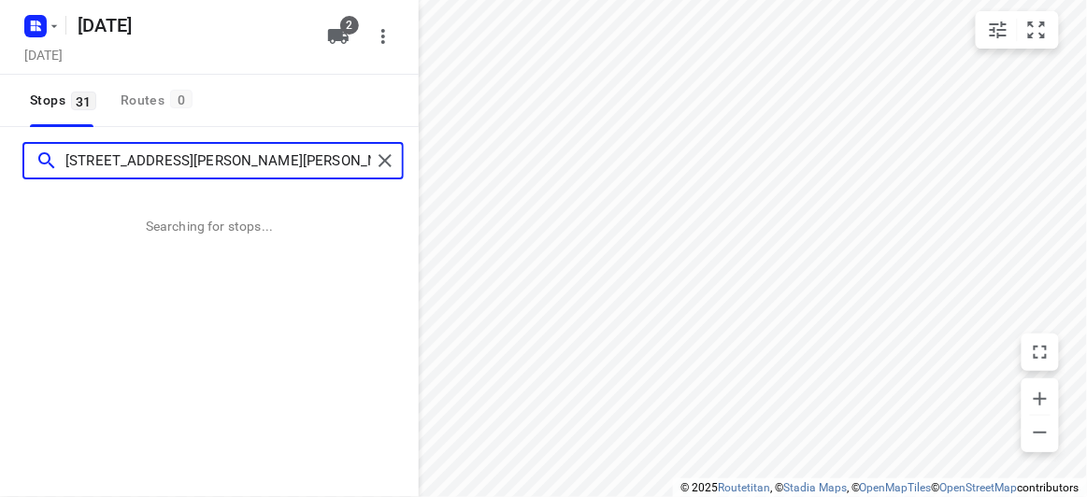
type input "15 Allison Road Mont Albert North 3129"
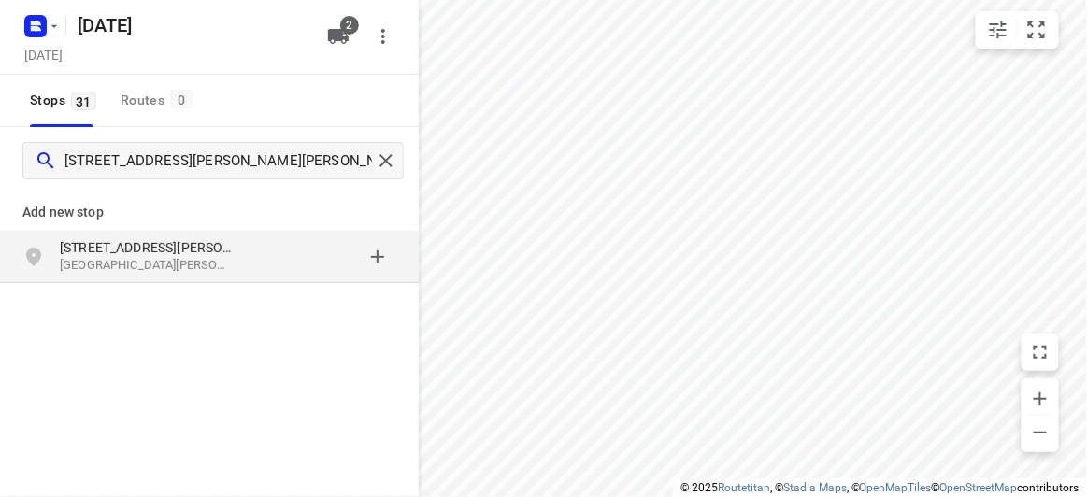
click at [180, 243] on p "15 Allison Road" at bounding box center [146, 247] width 172 height 19
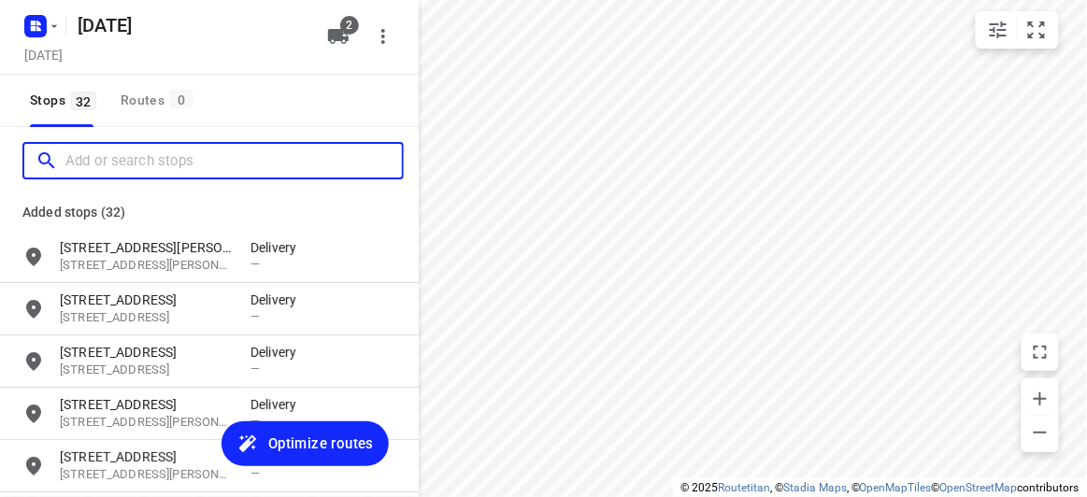
paste input "235 Springvale Rd, Glen Waverley VIC 3150"
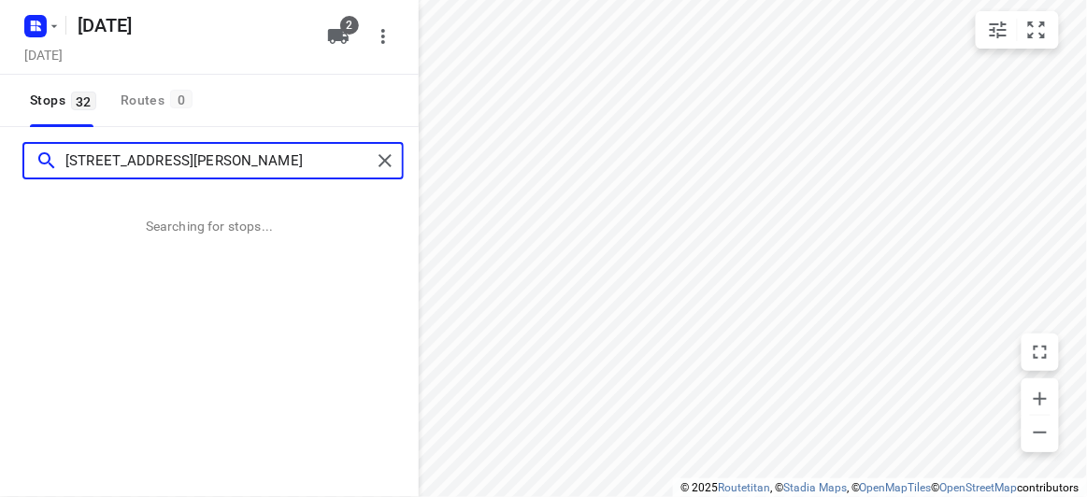
type input "235 Springvale Rd, Glen Waverley VIC 3150"
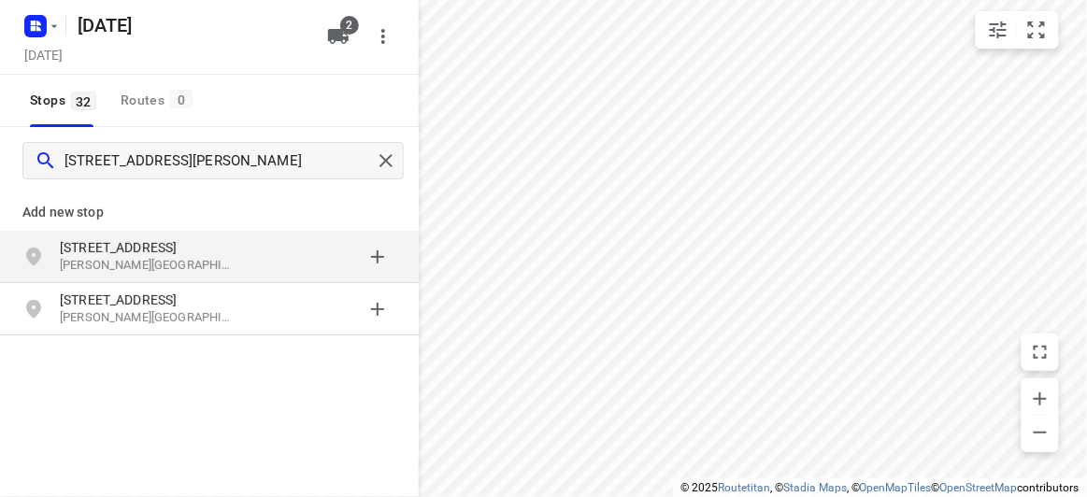
click at [220, 249] on p "235 Springvale Rd" at bounding box center [146, 247] width 172 height 19
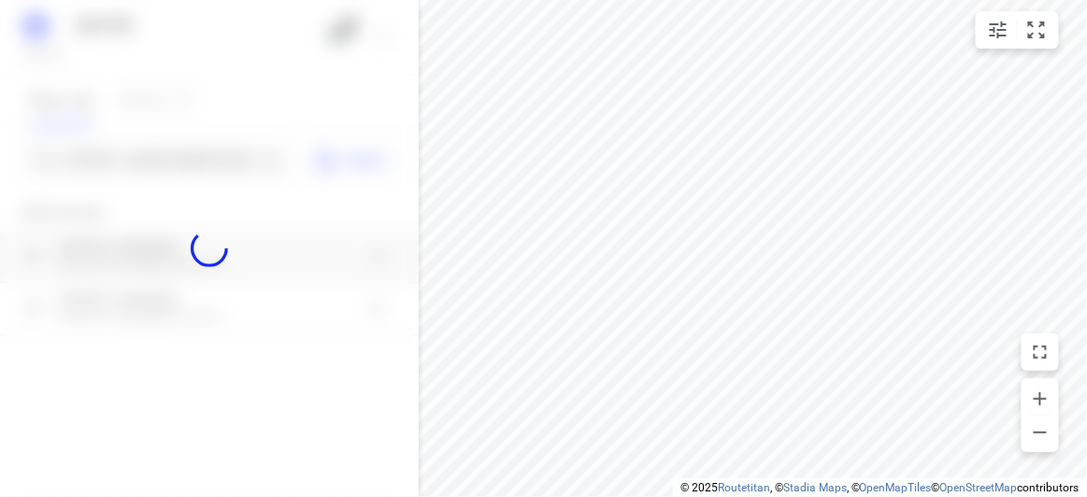
click at [139, 150] on div at bounding box center [209, 248] width 419 height 497
click at [140, 151] on div at bounding box center [209, 248] width 419 height 497
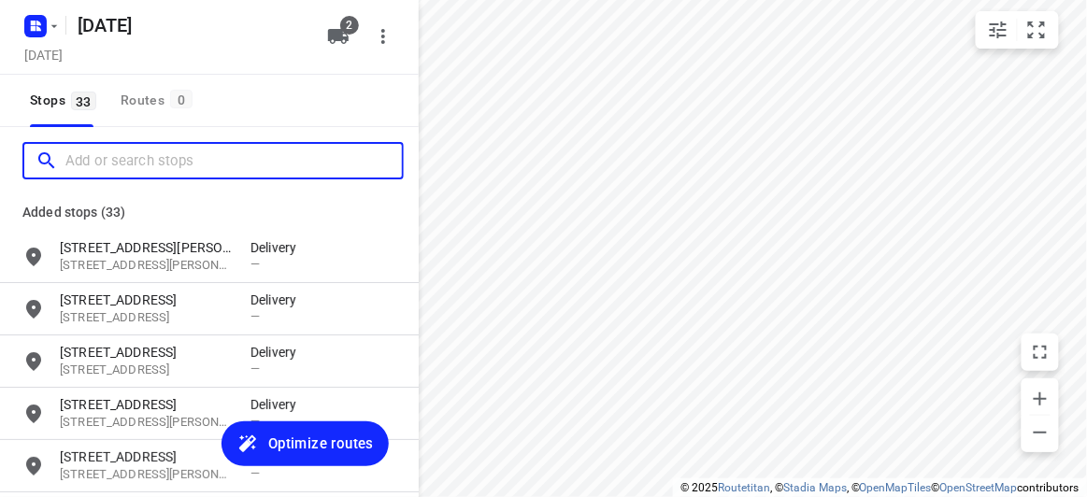
paste input "436 High St Rd Mt Waverley 3149"
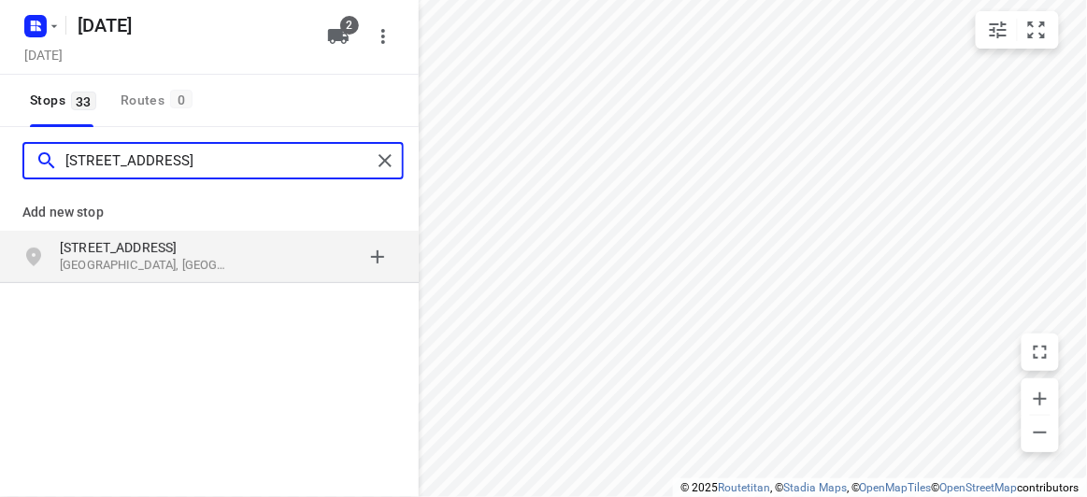
type input "436 High St Rd Mt Waverley 3149"
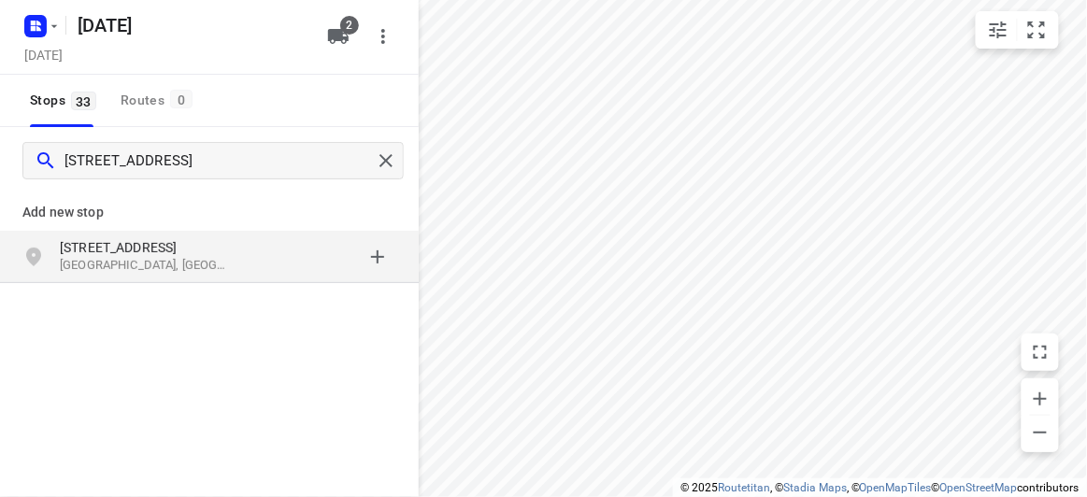
click at [218, 251] on p "436 High St Rd" at bounding box center [146, 247] width 172 height 19
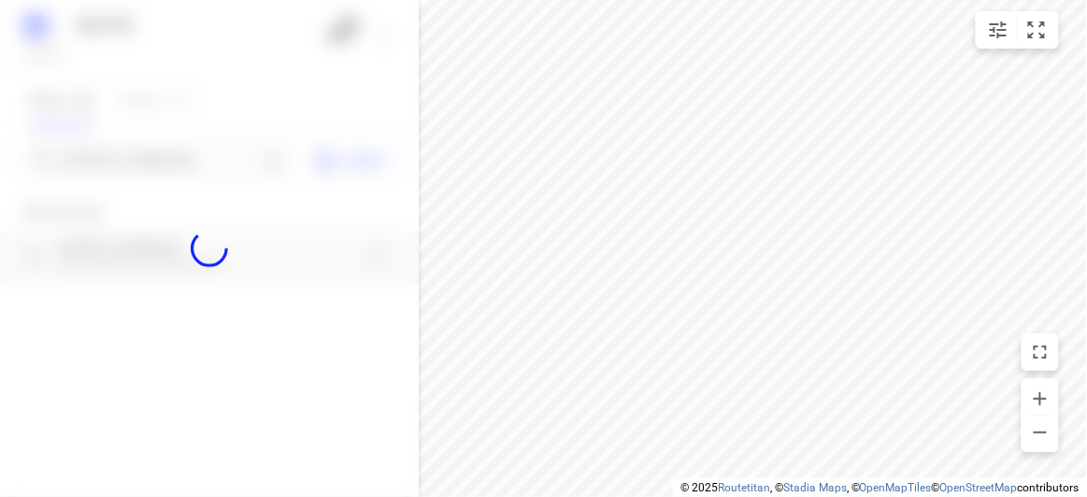
click at [185, 152] on div at bounding box center [209, 248] width 419 height 497
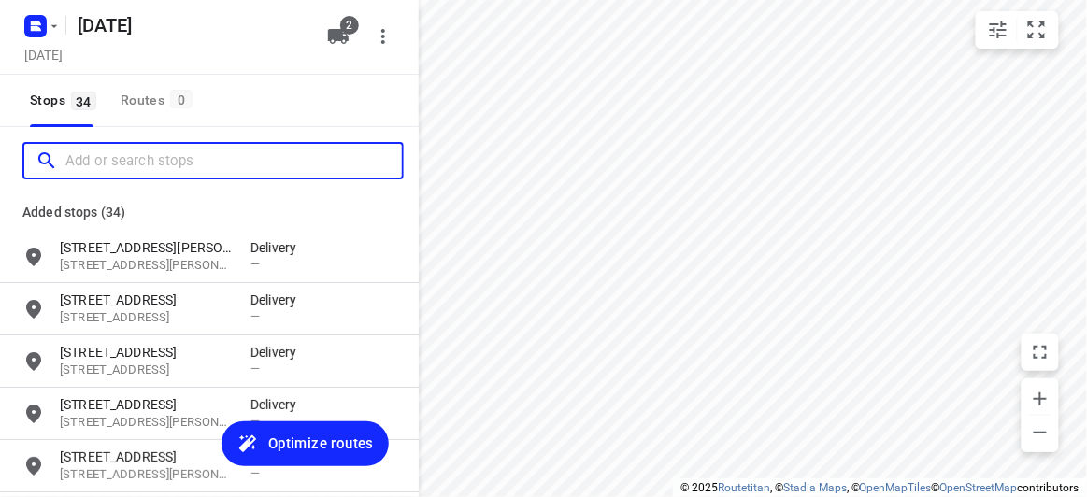
paste input "13 Egret Walk Rowville 3178"
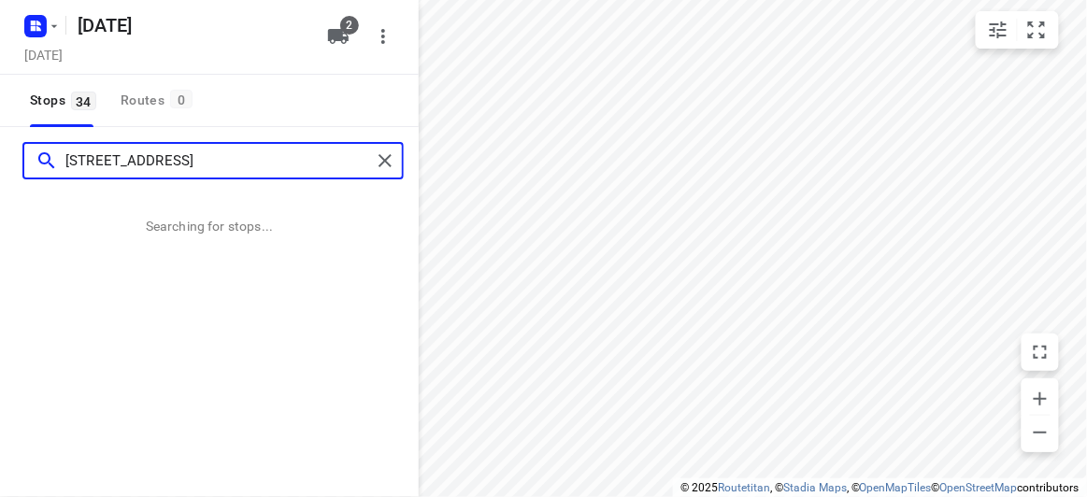
type input "13 Egret Walk Rowville 3178"
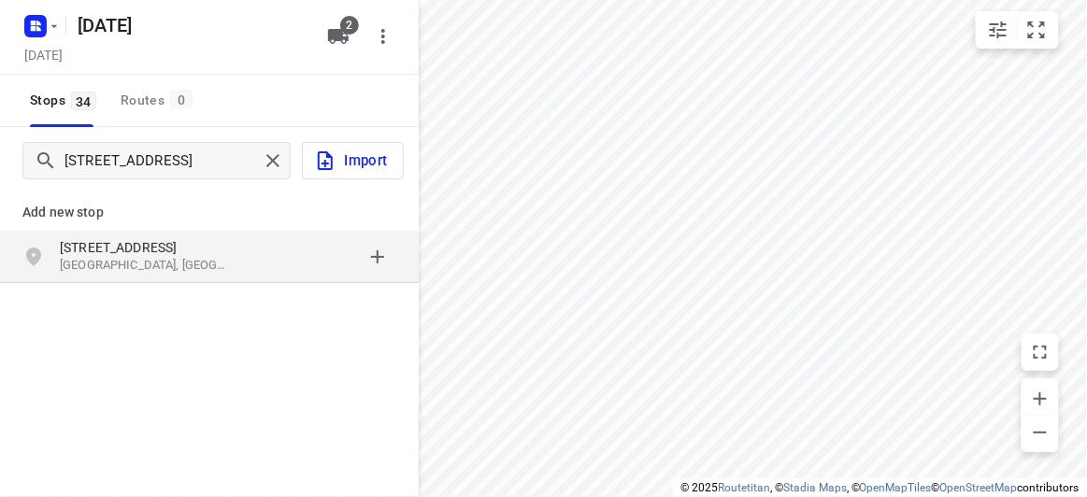
click at [46, 250] on div "grid" at bounding box center [40, 256] width 37 height 37
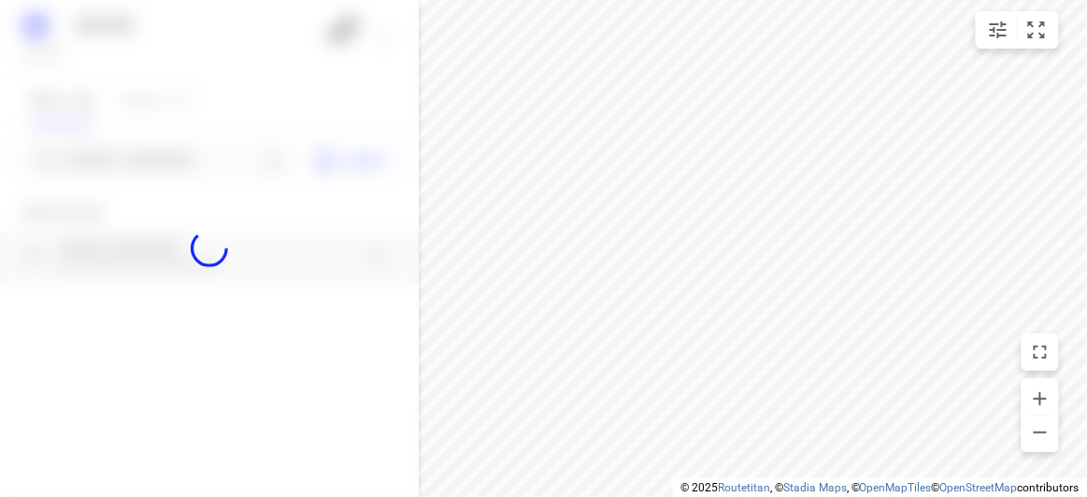
click at [69, 157] on div at bounding box center [209, 248] width 419 height 497
click at [70, 157] on div at bounding box center [209, 248] width 419 height 497
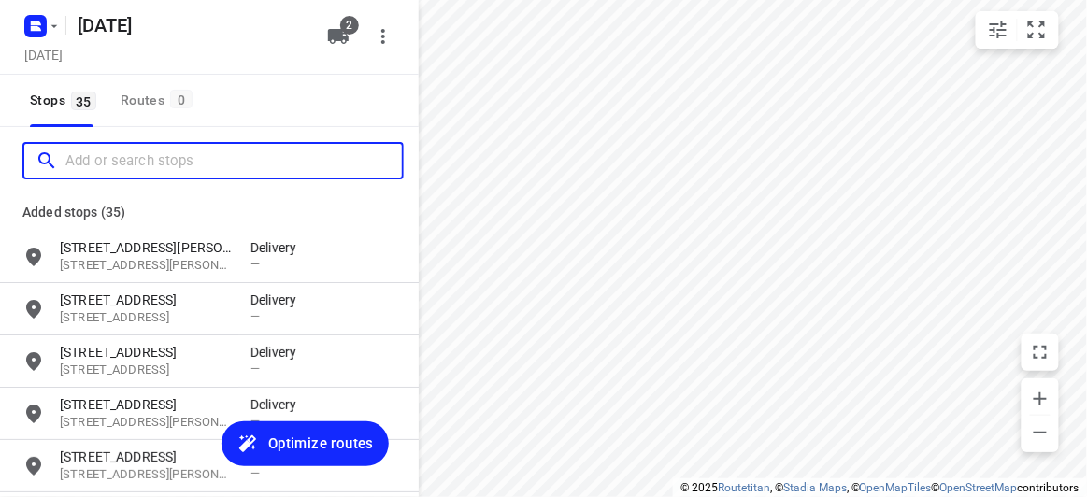
paste input "65 Winfield Road, Balwyn North, 3104"
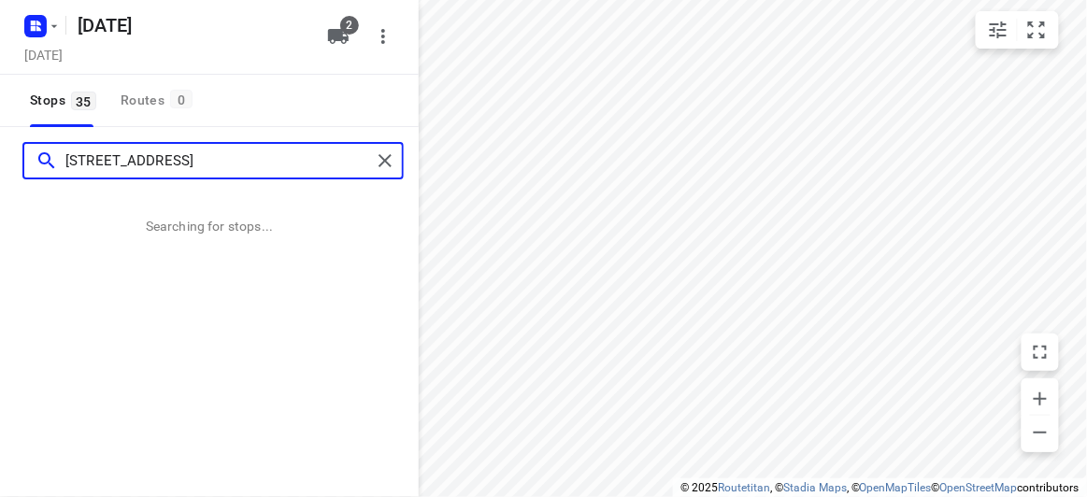
type input "65 Winfield Road, Balwyn North, 3104"
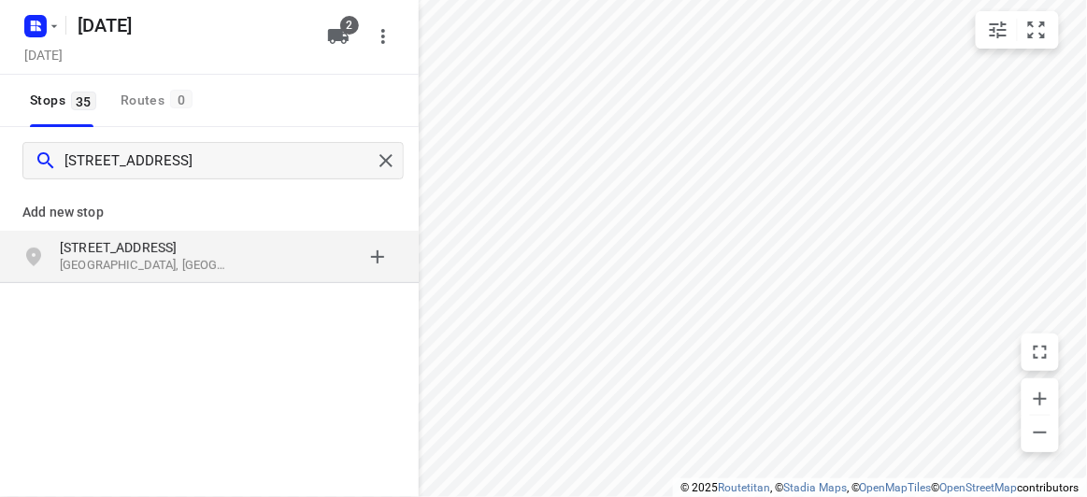
click at [250, 328] on div "Add new stop 65 Winfield Road Balwyn North VIC 3104, Australia" at bounding box center [209, 298] width 419 height 209
click at [158, 236] on div "65 Winfield Road Balwyn North VIC 3104, Australia" at bounding box center [209, 257] width 419 height 52
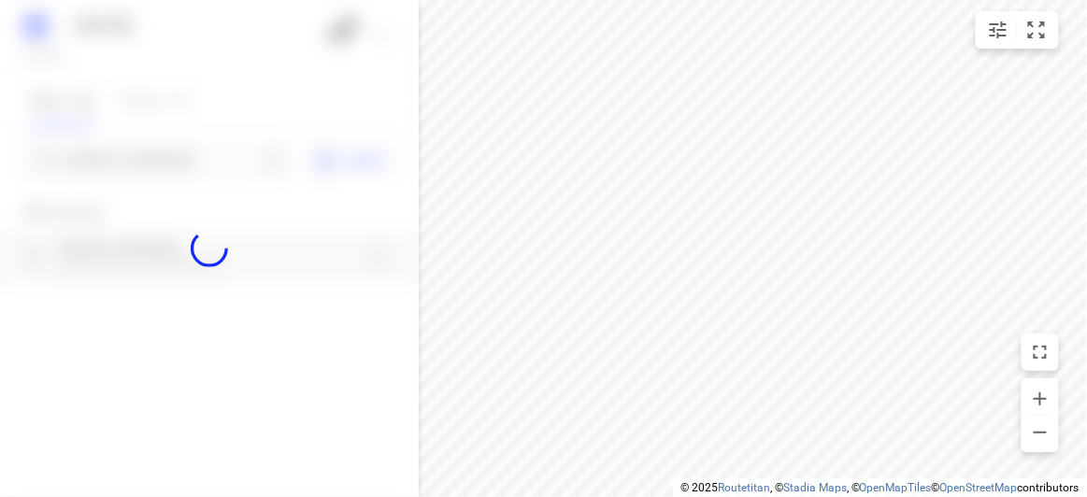
click at [135, 173] on div at bounding box center [209, 248] width 419 height 497
click at [136, 160] on div at bounding box center [209, 248] width 419 height 497
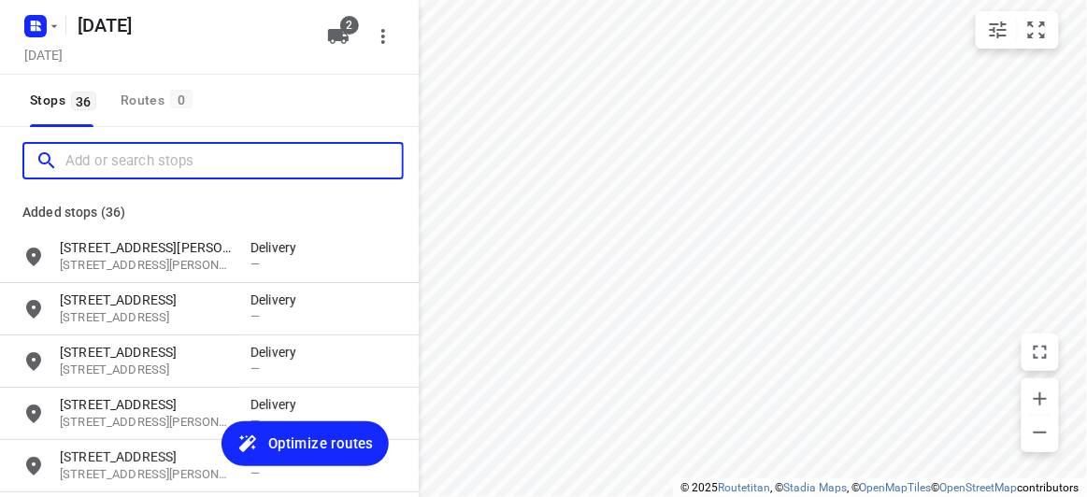
paste input "29 Scott St Kew 3130"
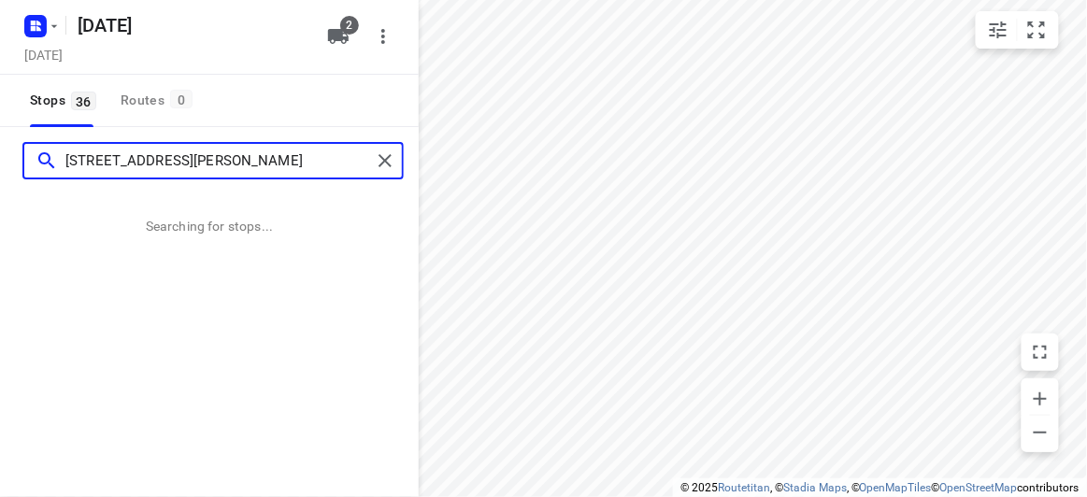
type input "29 Scott St Kew 3130"
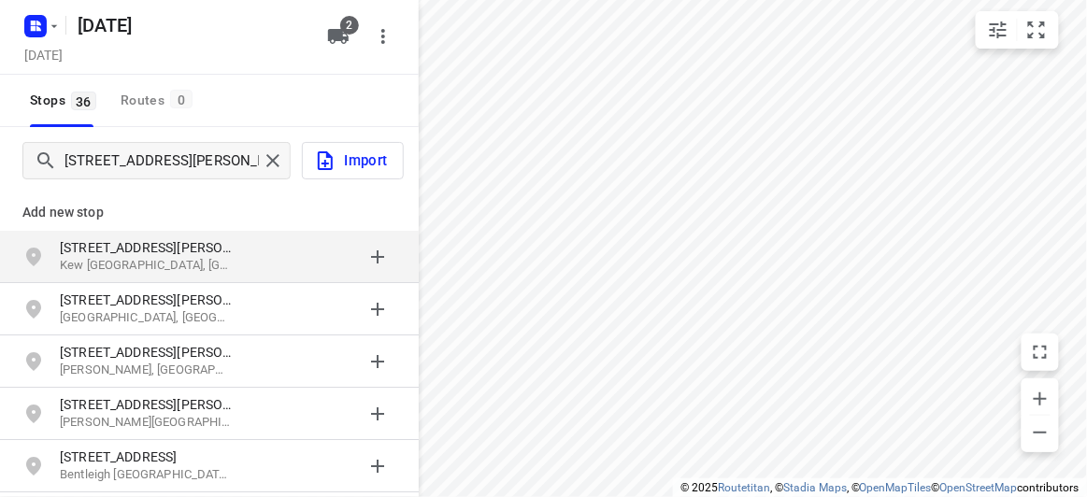
click at [186, 279] on div "29 Scott St Kew VIC, Australia" at bounding box center [209, 257] width 419 height 52
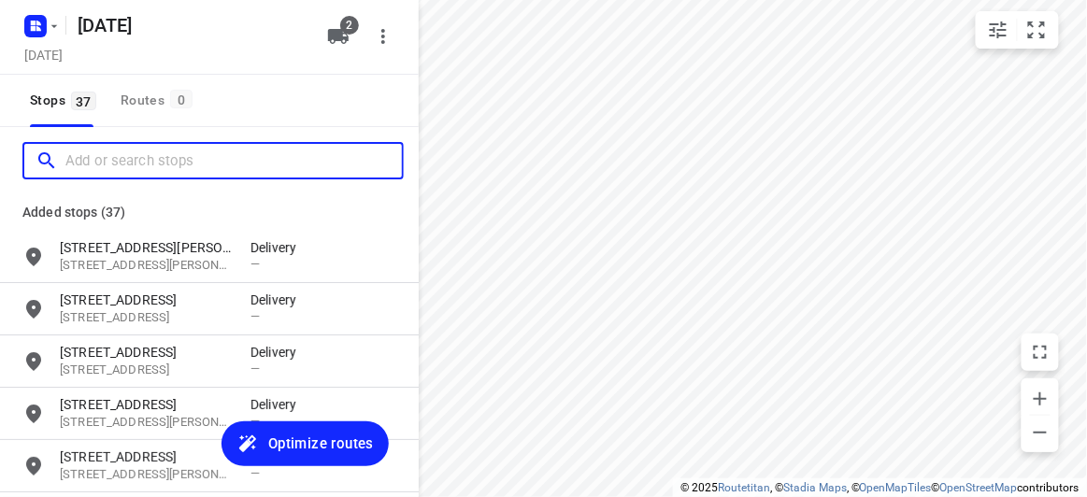
click at [152, 162] on input "Add or search stops" at bounding box center [233, 161] width 336 height 29
paste input "29 Barbara Street Vermont 3133"
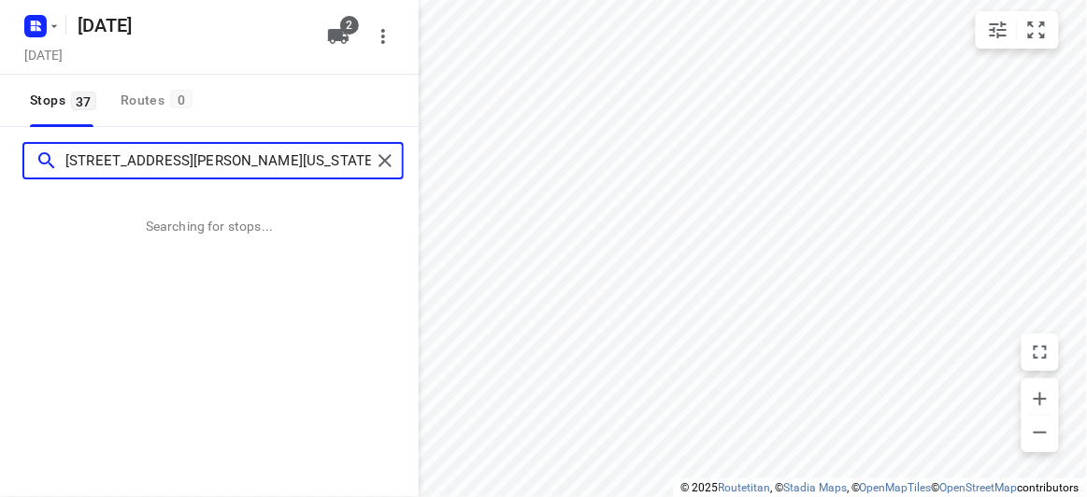
type input "29 Barbara Street Vermont 3133"
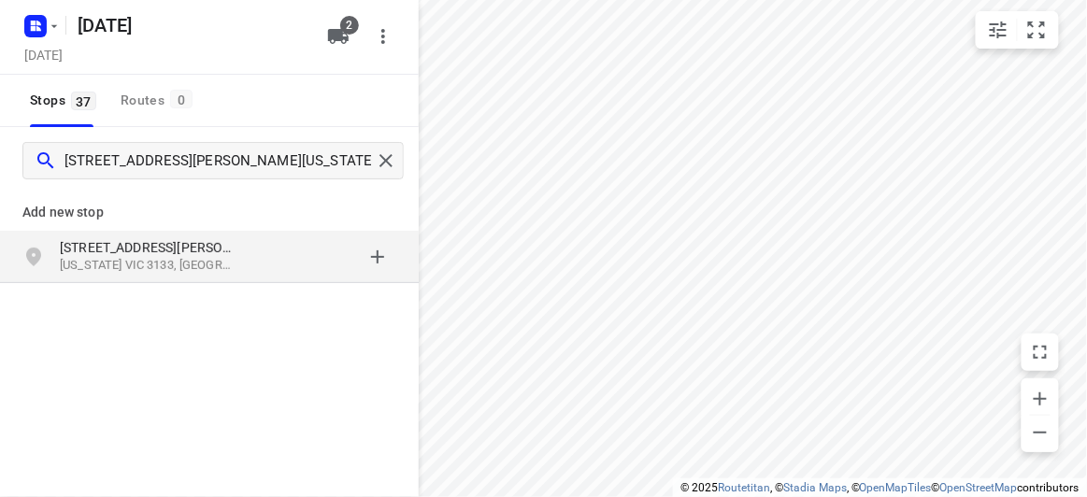
click at [198, 270] on p "Vermont VIC 3133, Australia" at bounding box center [146, 266] width 172 height 18
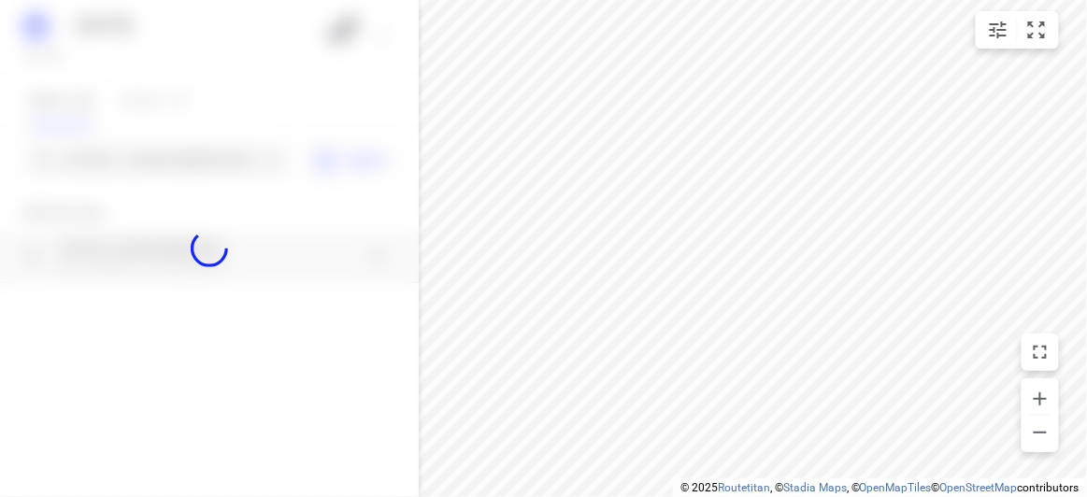
click at [96, 167] on div at bounding box center [209, 248] width 419 height 497
click at [100, 160] on div at bounding box center [209, 248] width 419 height 497
click at [100, 160] on div "16 SEPT 2025 Monday, Sep 15 2 Stops 37 Routes 0 29 Barbara Street Vermont 3133 …" at bounding box center [209, 248] width 419 height 497
paste input "2a Montreal St Bentleigh 3204"
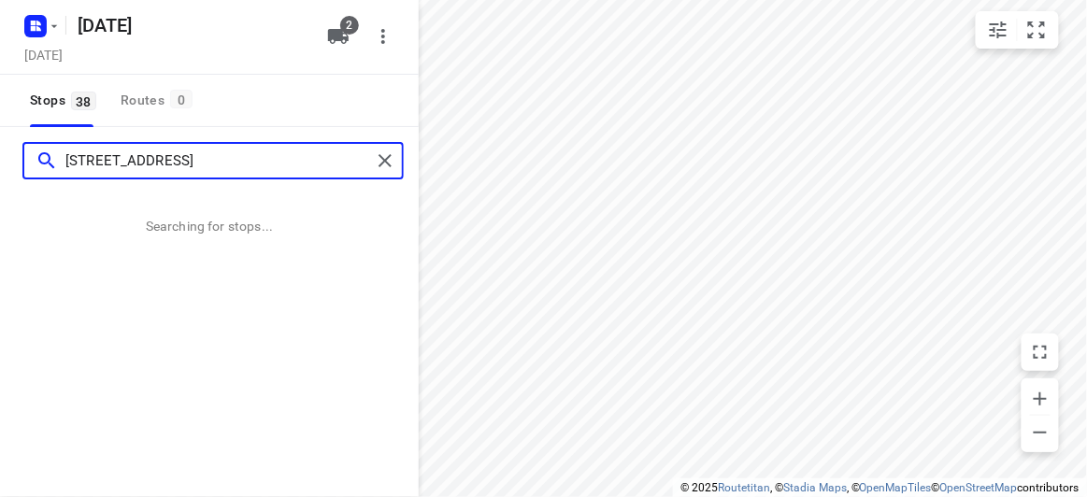
type input "2a Montreal St Bentleigh 3204"
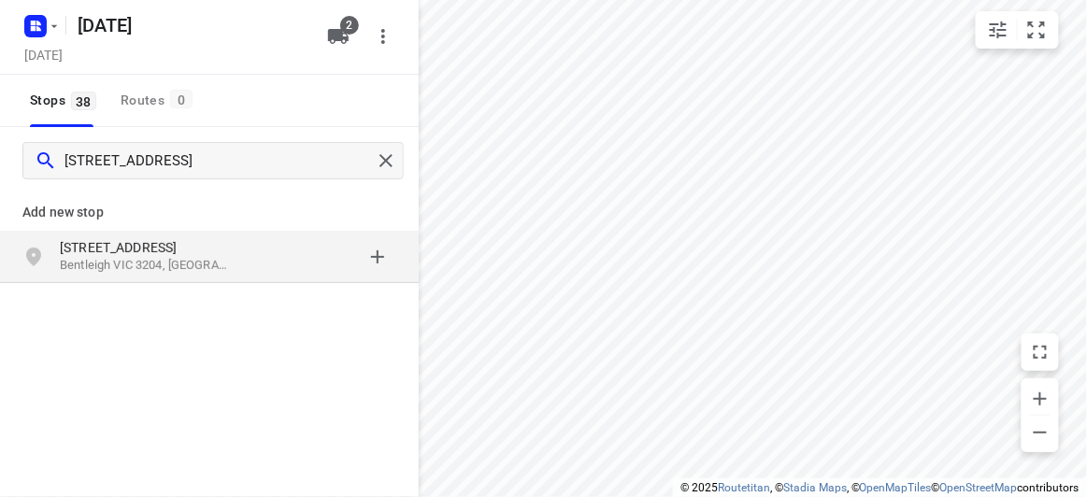
click at [190, 267] on p "Bentleigh VIC 3204, Australia" at bounding box center [146, 266] width 172 height 18
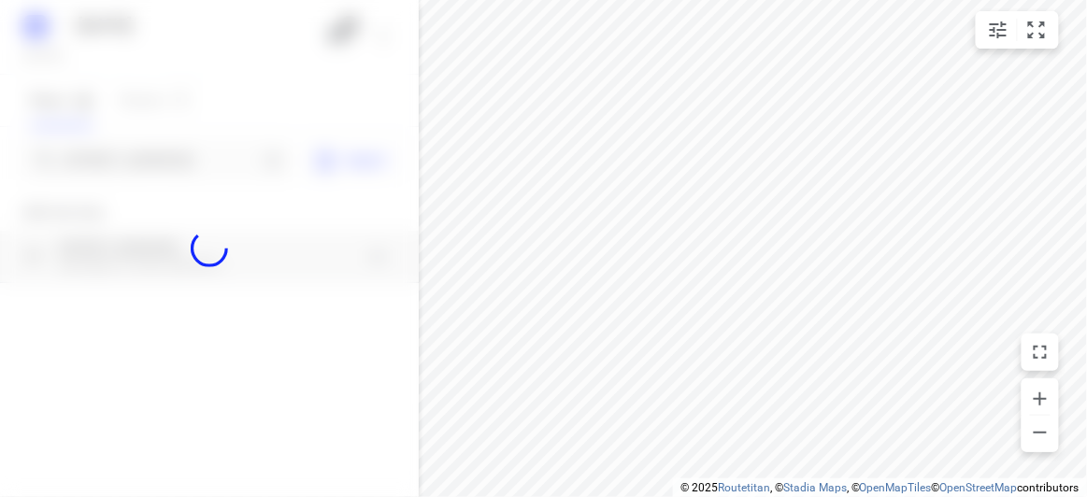
click at [156, 131] on div at bounding box center [209, 248] width 419 height 497
click at [158, 152] on div at bounding box center [209, 248] width 419 height 497
click at [160, 158] on div at bounding box center [209, 248] width 419 height 497
paste input "/32 Bevis st Mulgrave 3170"
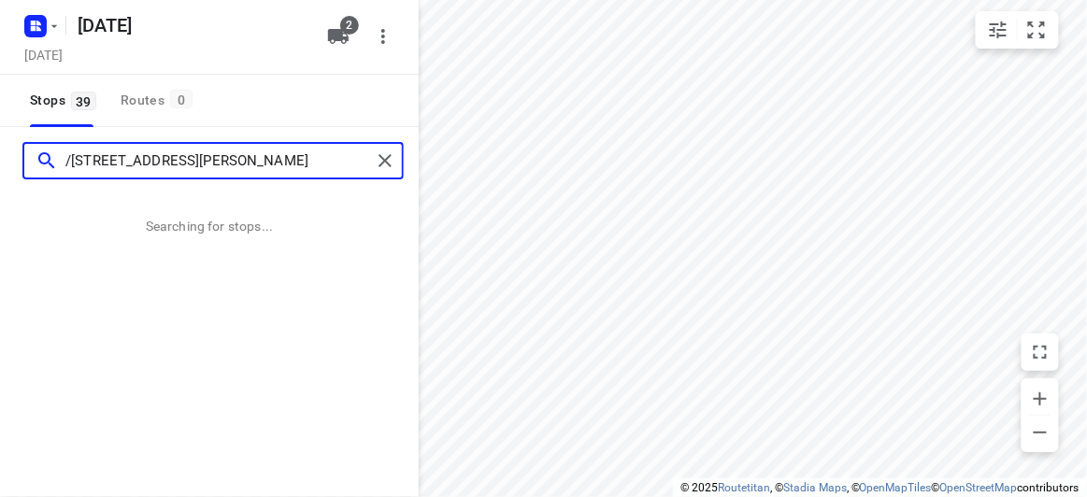
type input "/32 Bevis st Mulgrave 3170"
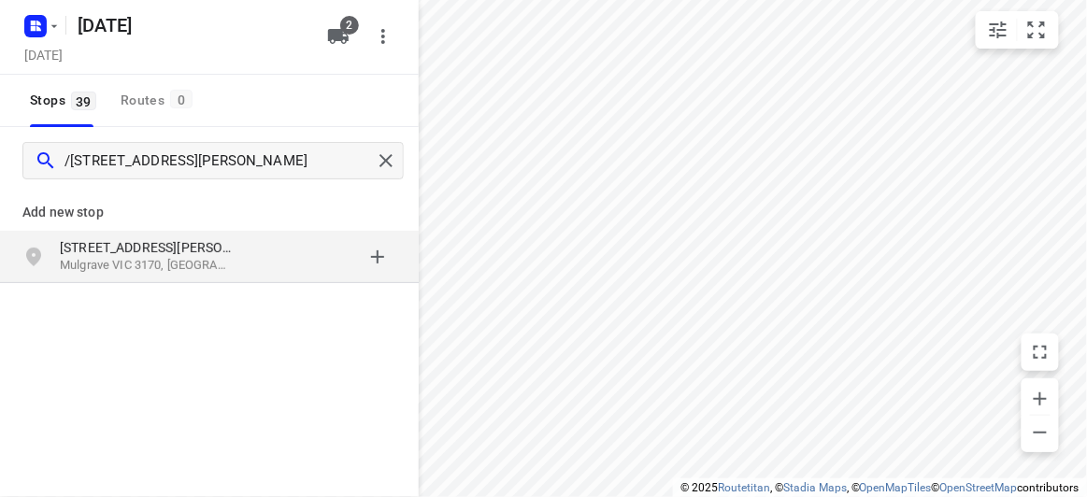
click at [164, 263] on p "Mulgrave VIC 3170, Australia" at bounding box center [146, 266] width 172 height 18
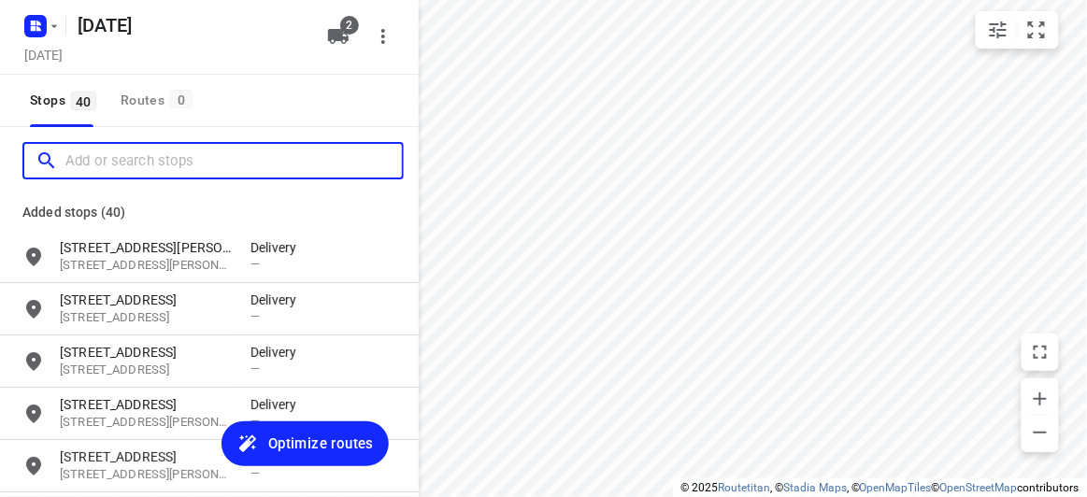
paste input "17 Karen Street Box Hill North 3129"
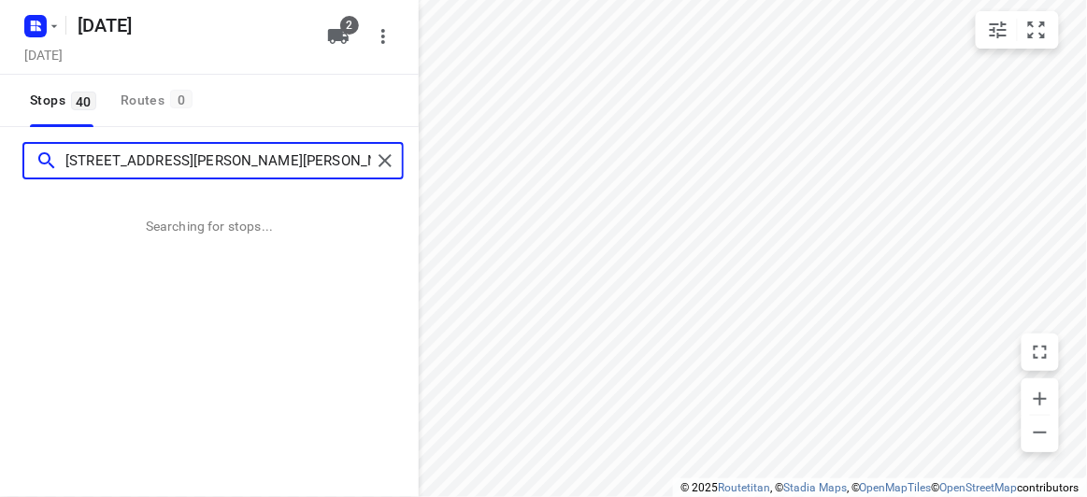
type input "17 Karen Street Box Hill North 3129"
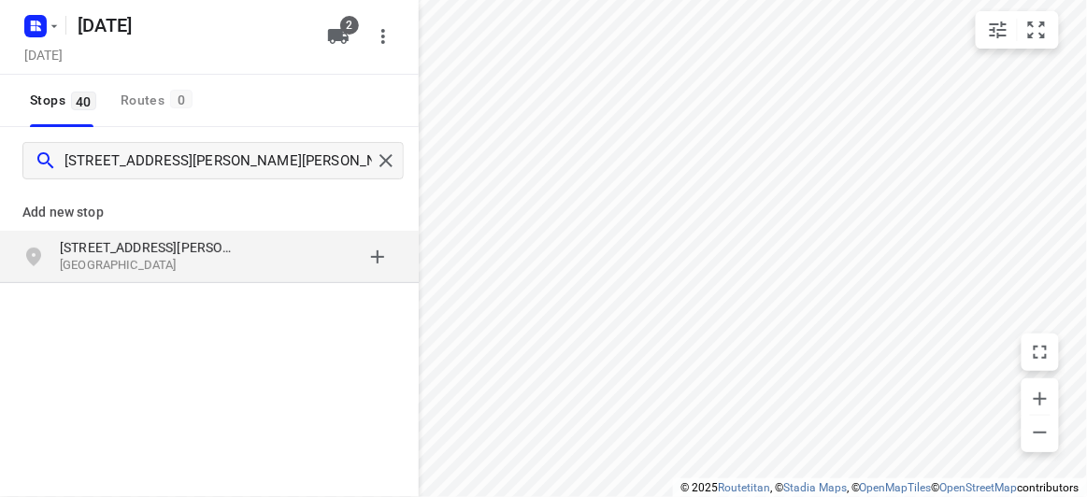
click at [247, 278] on div "17 Karen Street Box Hill North VIC 3129, Australia" at bounding box center [209, 257] width 419 height 52
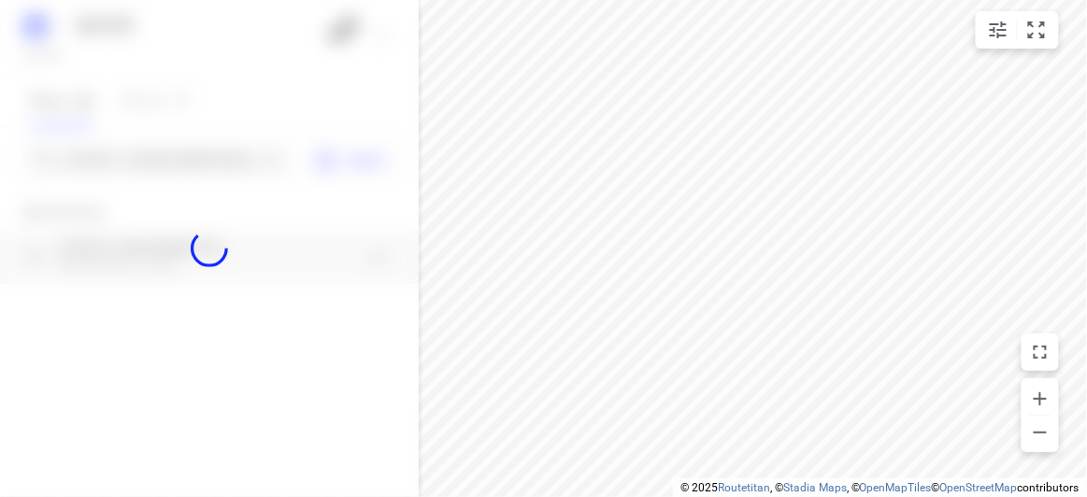
click at [164, 175] on div at bounding box center [209, 248] width 419 height 497
click at [167, 163] on div at bounding box center [209, 248] width 419 height 497
paste input "13 Emden Cres Mulgrave 3170"
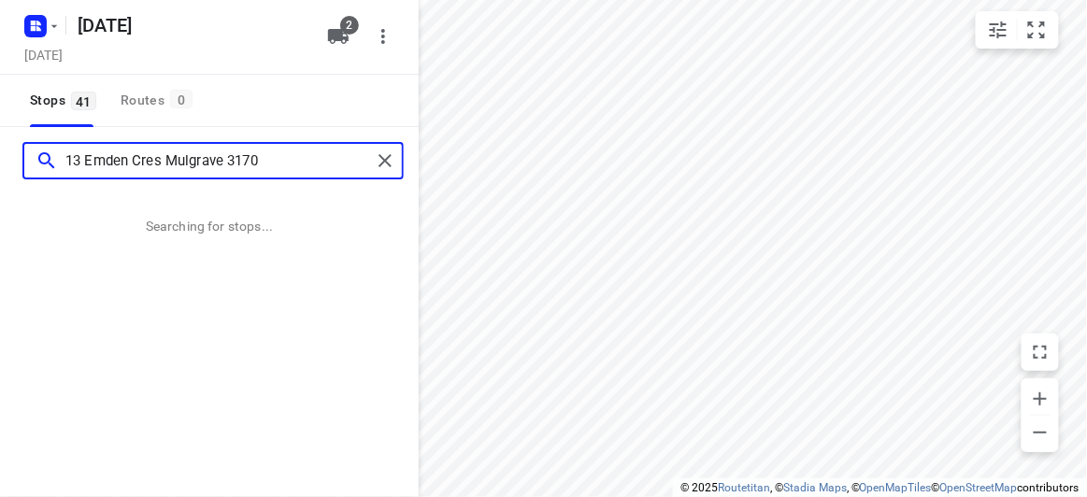
type input "13 Emden Cres Mulgrave 3170"
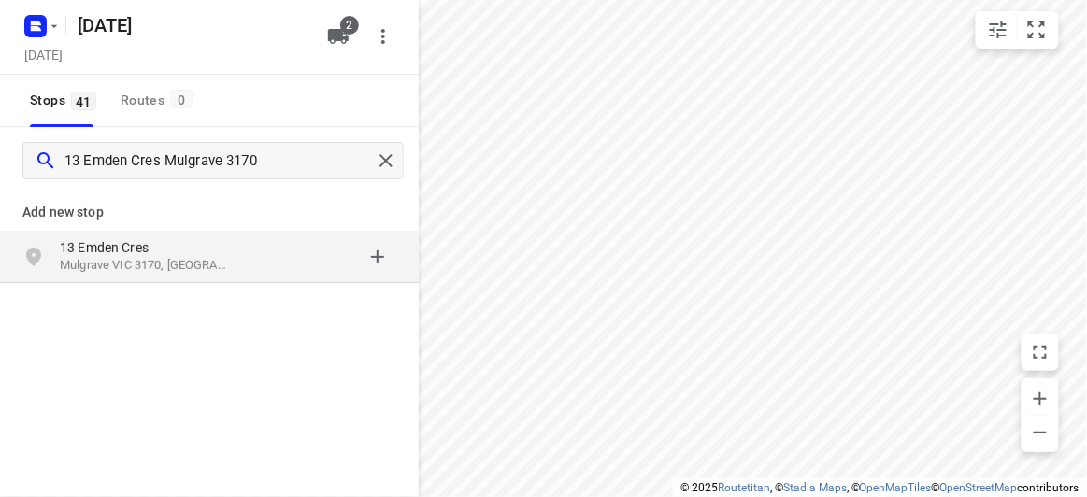
click at [192, 248] on p "13 Emden Cres" at bounding box center [146, 247] width 172 height 19
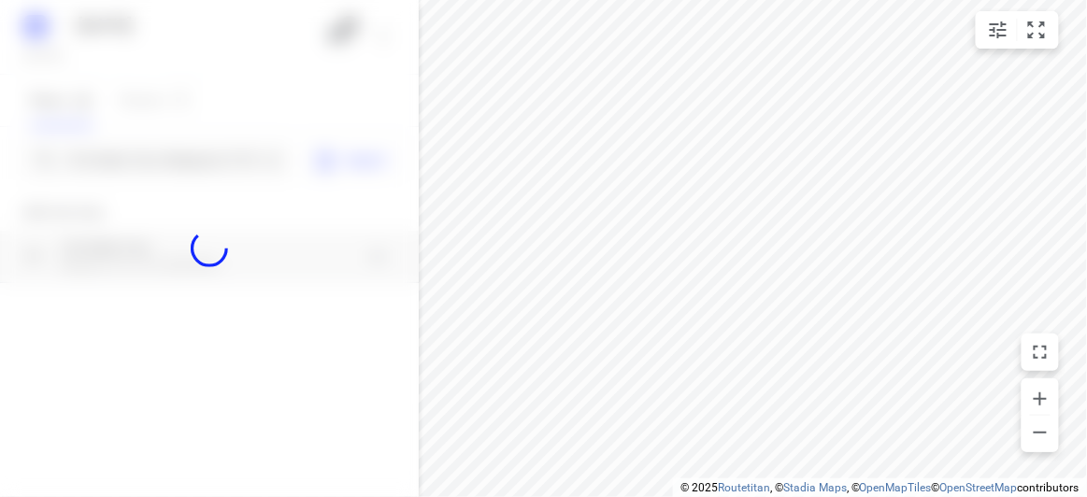
click at [152, 157] on div at bounding box center [209, 248] width 419 height 497
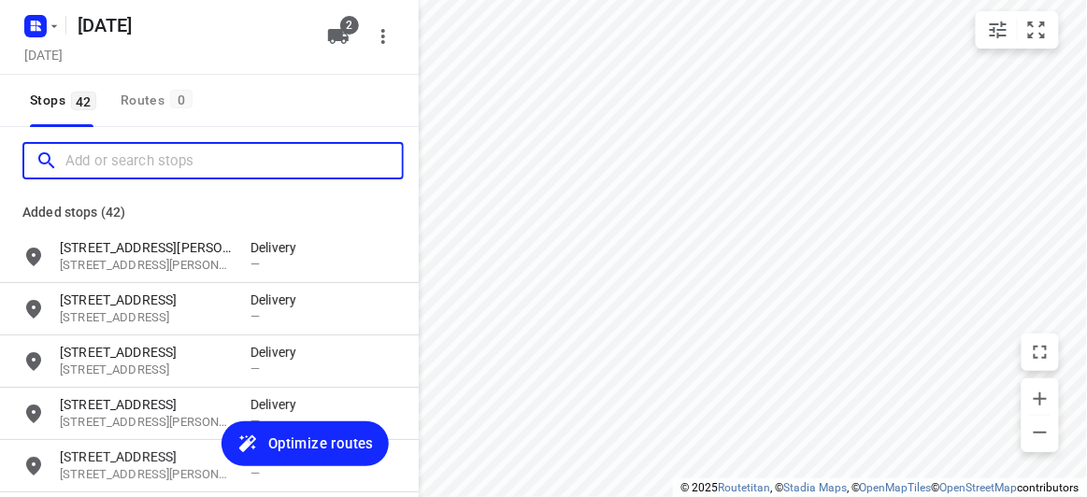
paste input "[STREET_ADDRESS][PERSON_NAME]"
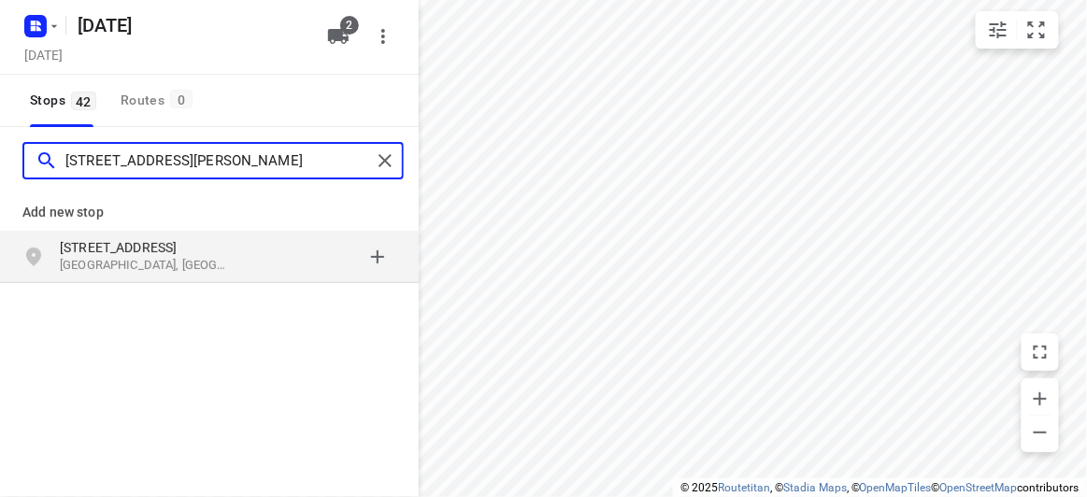
type input "[STREET_ADDRESS][PERSON_NAME]"
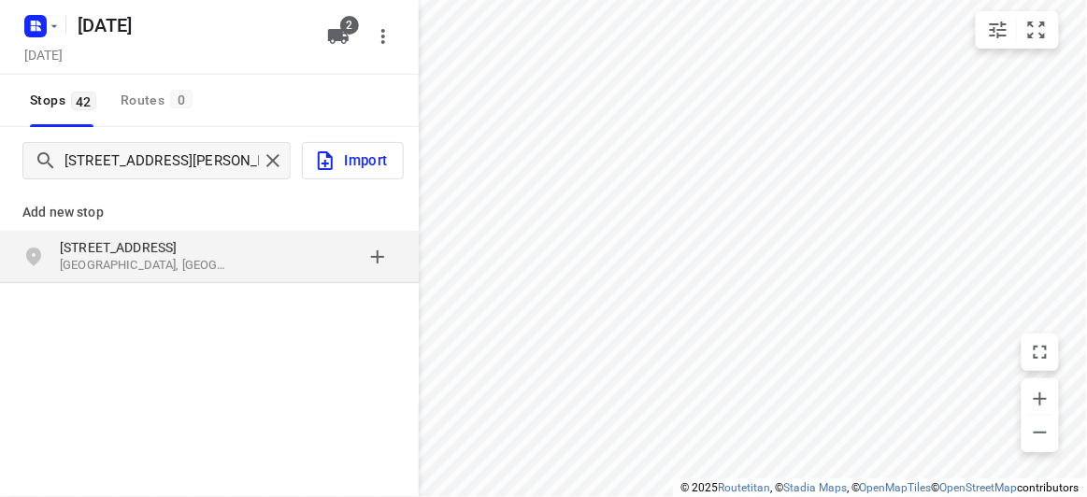
click at [0, 221] on div "Add new stop" at bounding box center [209, 212] width 419 height 22
click at [107, 271] on p "Wantirna South VIC, Australia" at bounding box center [146, 266] width 172 height 18
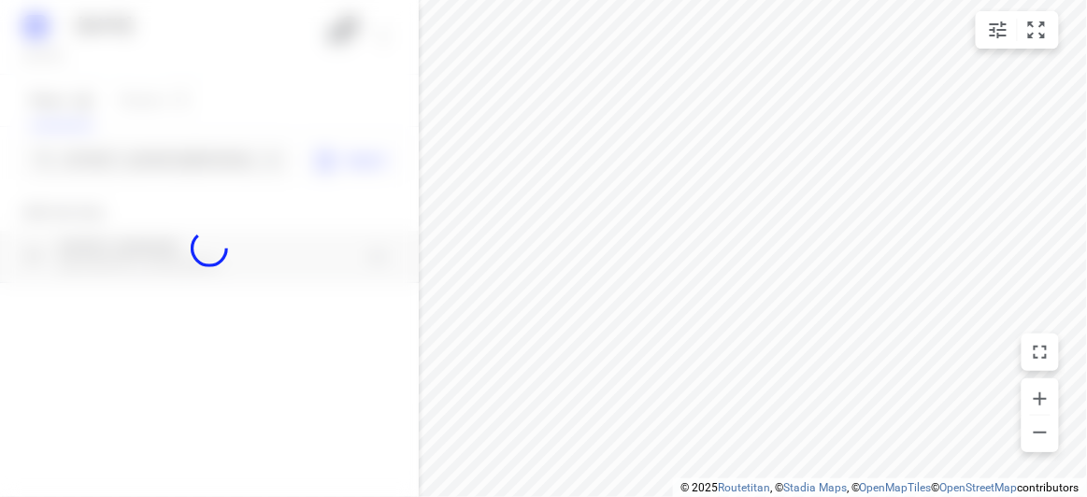
click at [93, 180] on div at bounding box center [209, 248] width 419 height 497
click at [99, 170] on div at bounding box center [209, 248] width 419 height 497
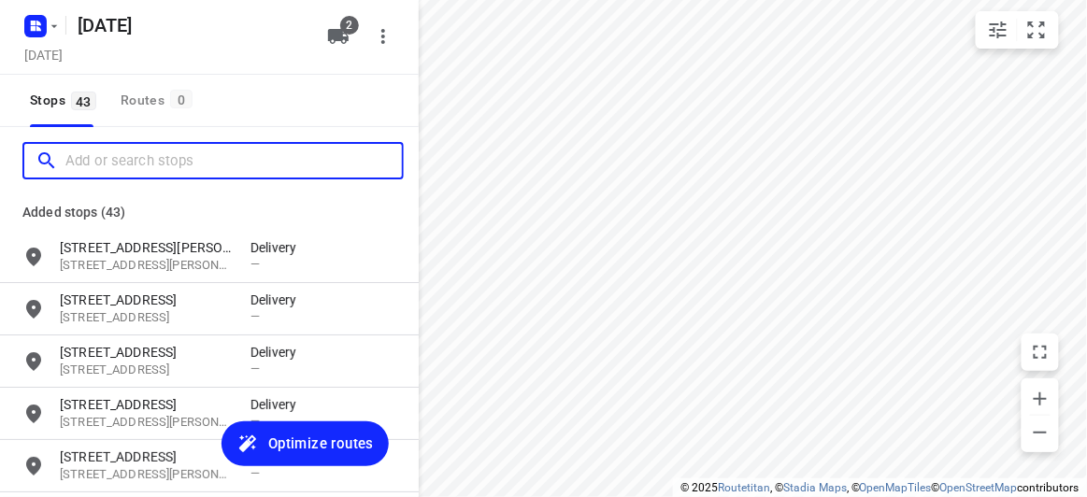
click at [126, 167] on input "Add or search stops" at bounding box center [233, 161] width 336 height 29
paste input "3 EVERGREEN BOULEVARD CLAYTON SOUTH 3169"
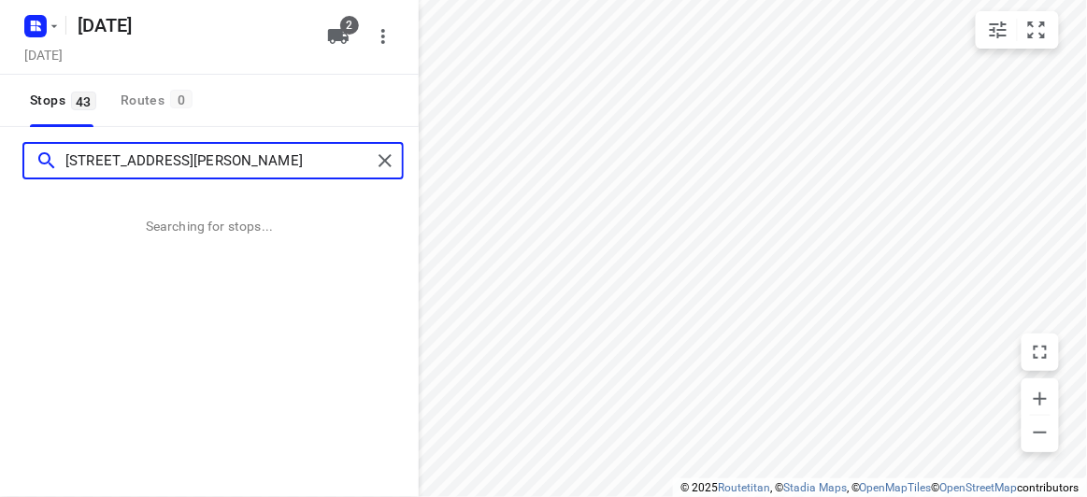
scroll to position [0, 19]
type input "3 EVERGREEN BOULEVARD CLAYTON SOUTH 3169"
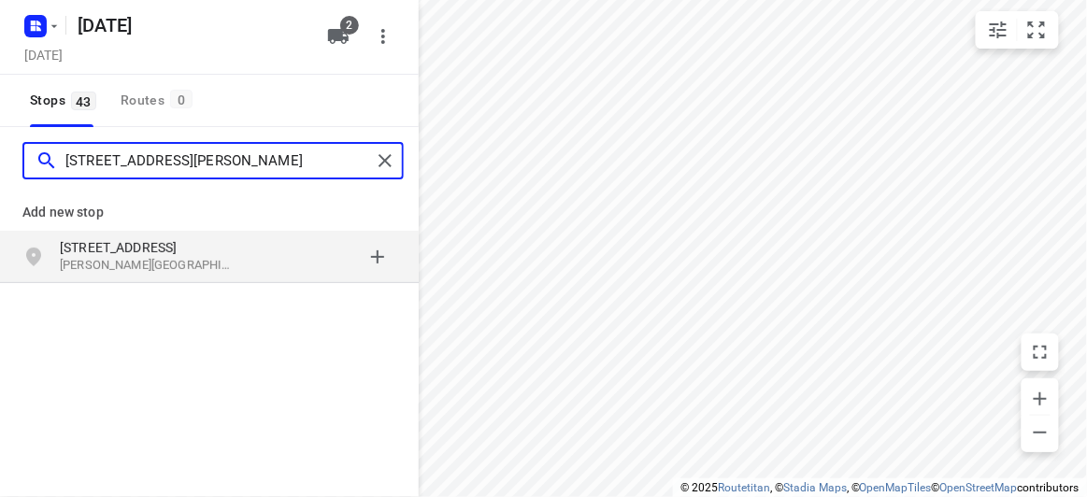
scroll to position [0, 0]
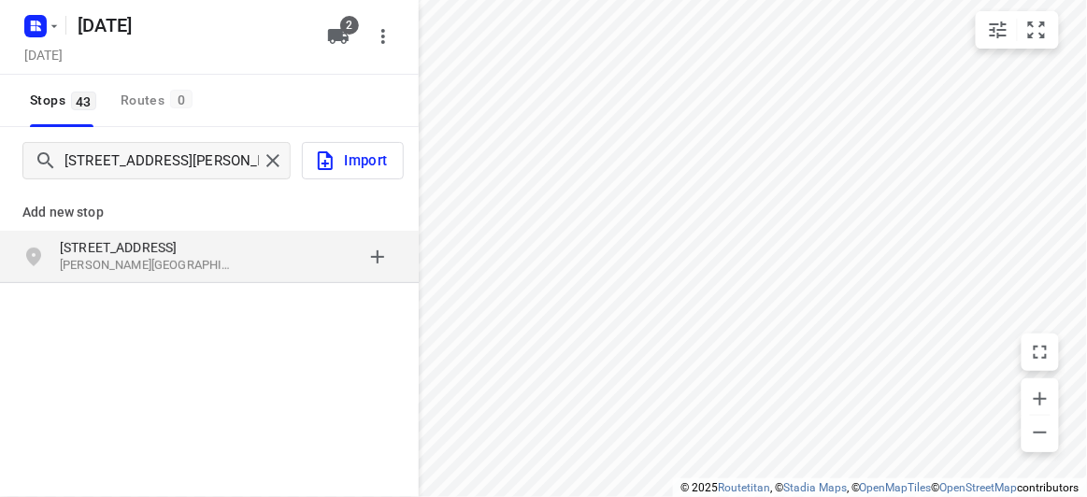
click at [167, 278] on div "3 Evergreen Boulevard Clayton South VIC 3169, Australia" at bounding box center [209, 257] width 419 height 52
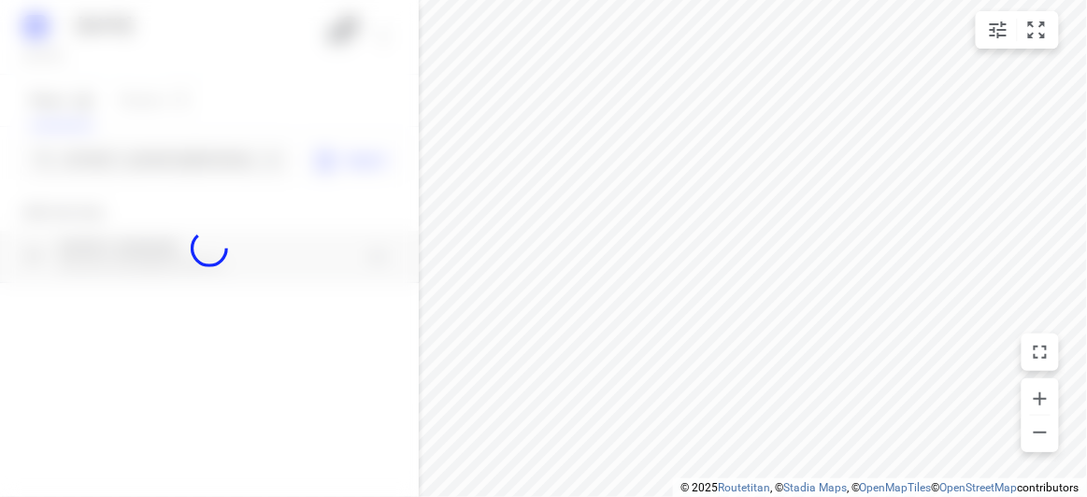
click at [137, 162] on div at bounding box center [209, 248] width 419 height 497
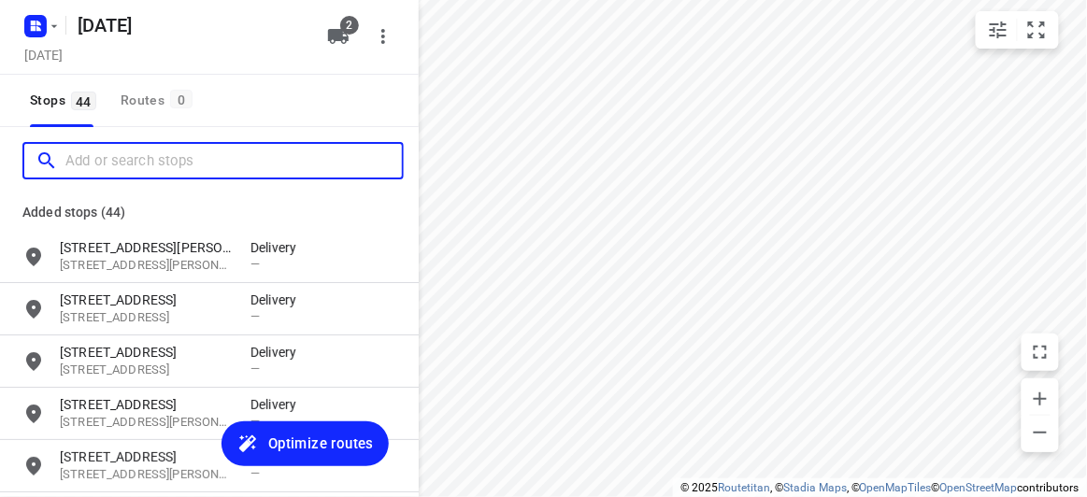
paste input "15 Paranda Court, Vermont, VIC 3133"
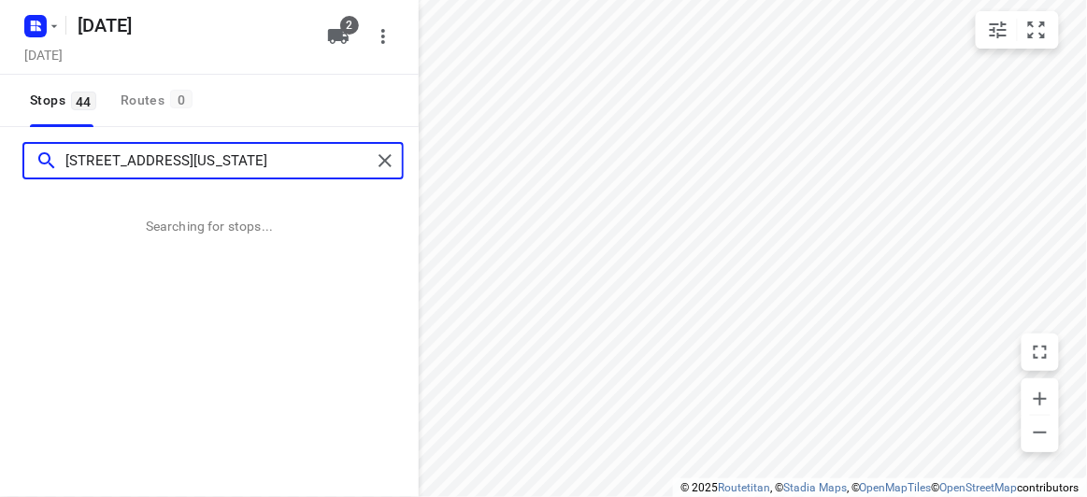
type input "15 Paranda Court, Vermont, VIC 3133"
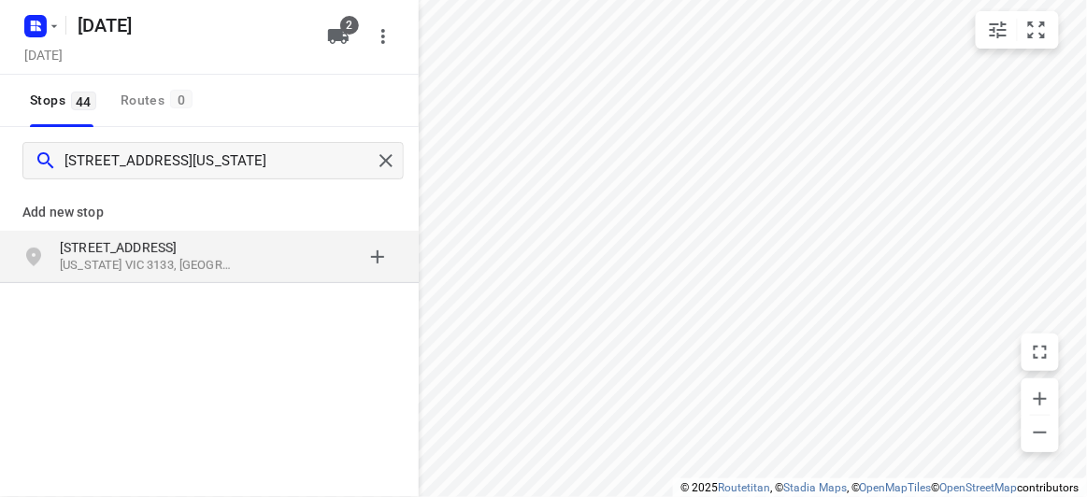
click at [178, 257] on p "Vermont VIC 3133, Australia" at bounding box center [146, 266] width 172 height 18
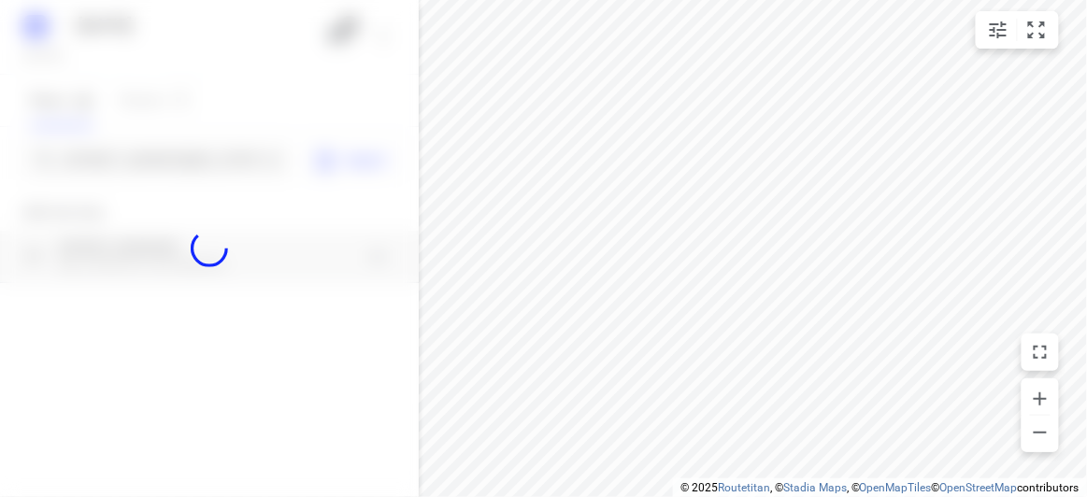
click at [137, 146] on div at bounding box center [209, 248] width 419 height 497
click at [142, 160] on div at bounding box center [209, 248] width 419 height 497
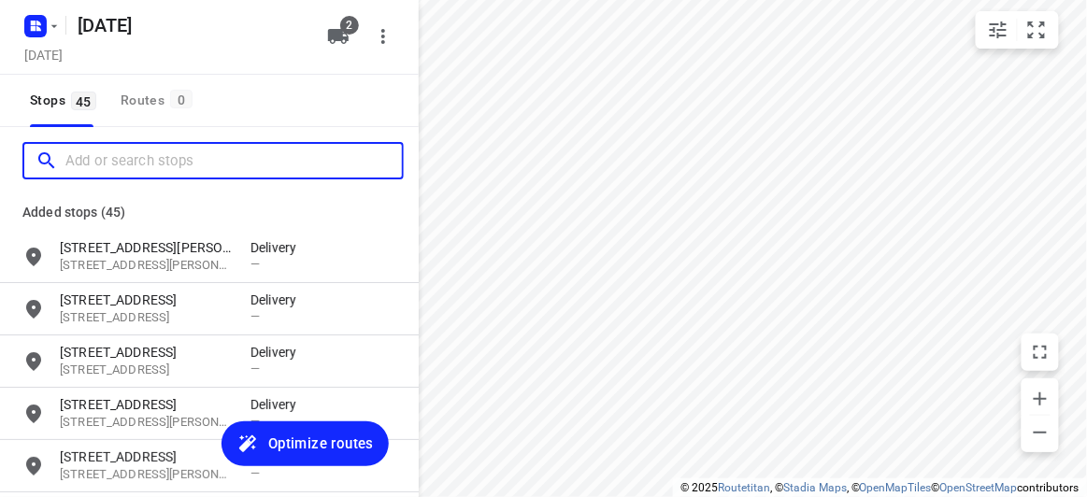
paste input "7 Lawrence street , Blackburn south Vic 3130"
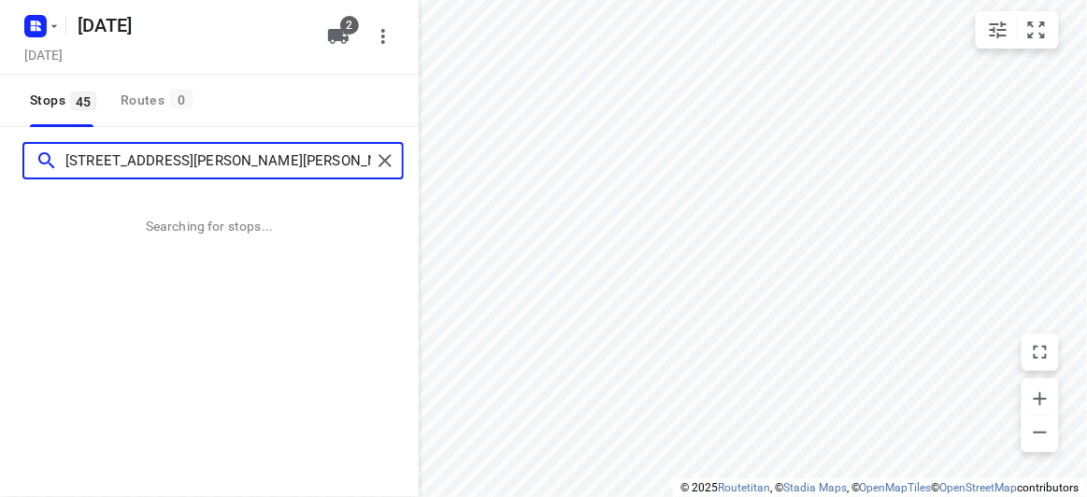
type input "7 Lawrence street , Blackburn south Vic 3130"
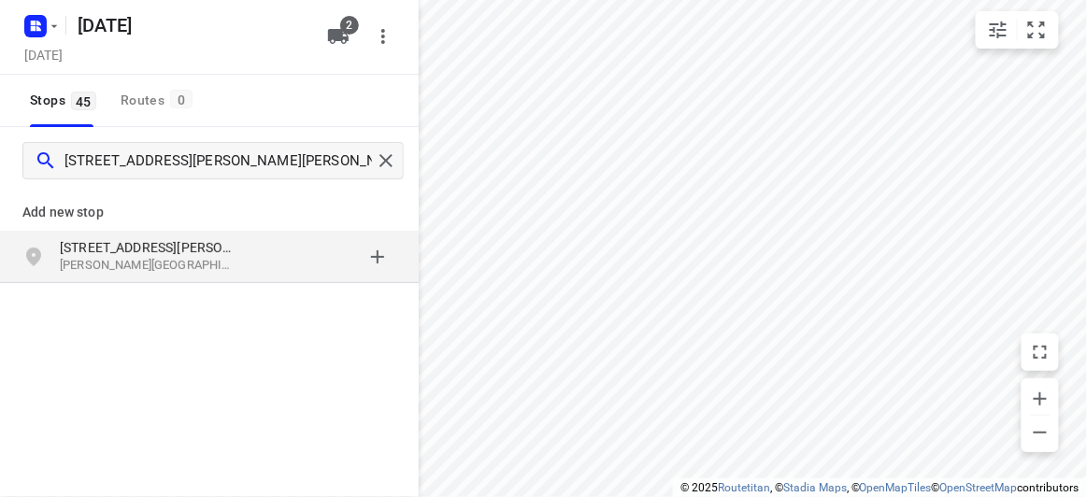
click at [201, 272] on p "Blackburn South VIC 3130, Australia" at bounding box center [146, 266] width 172 height 18
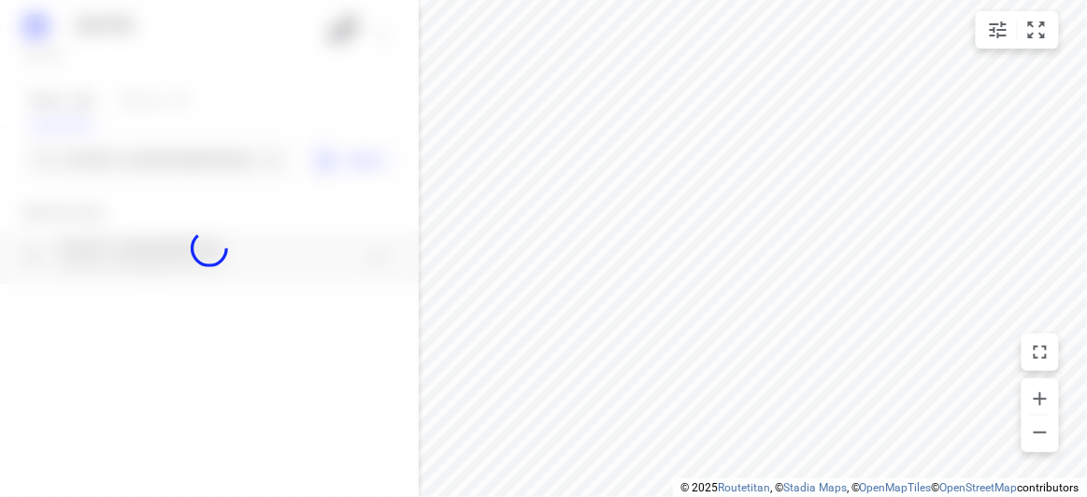
click at [132, 155] on div at bounding box center [209, 248] width 419 height 497
click at [132, 156] on div at bounding box center [209, 248] width 419 height 497
paste input "1 Stapley Crescent Chadstone 3148"
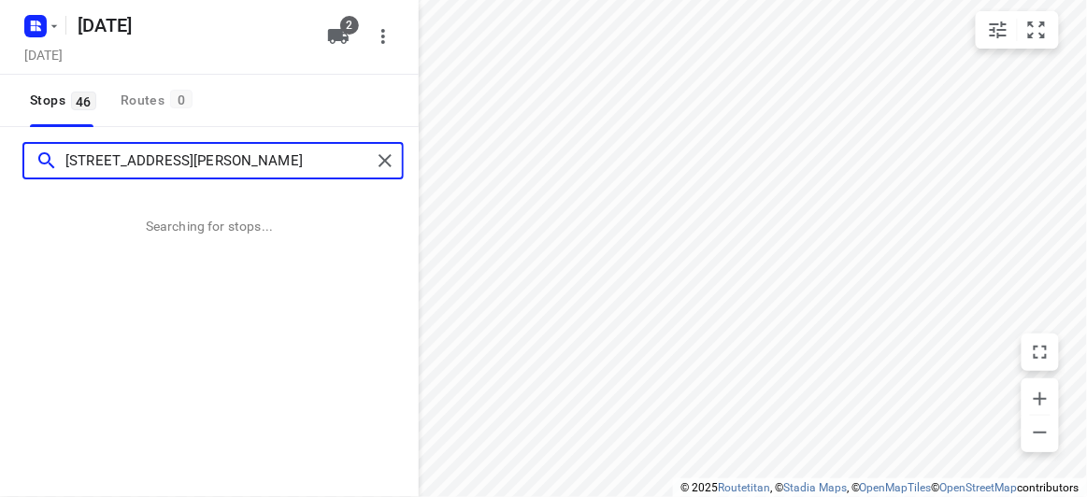
type input "1 Stapley Crescent Chadstone 3148"
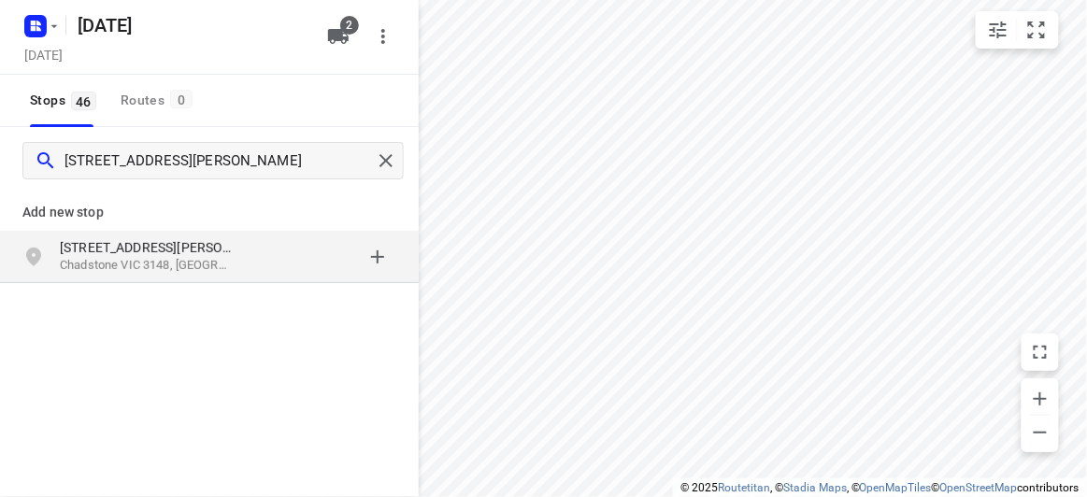
click at [227, 285] on div "Add new stop 1 Stapley Crescent Chadstone VIC 3148, Australia" at bounding box center [209, 231] width 419 height 107
click at [214, 270] on p "Chadstone VIC 3148, Australia" at bounding box center [146, 266] width 172 height 18
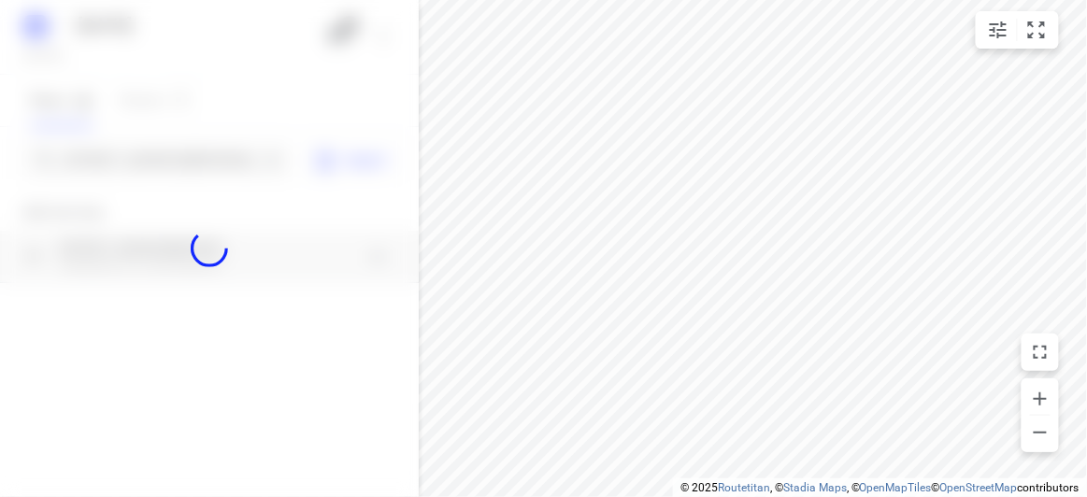
click at [159, 156] on div at bounding box center [209, 248] width 419 height 497
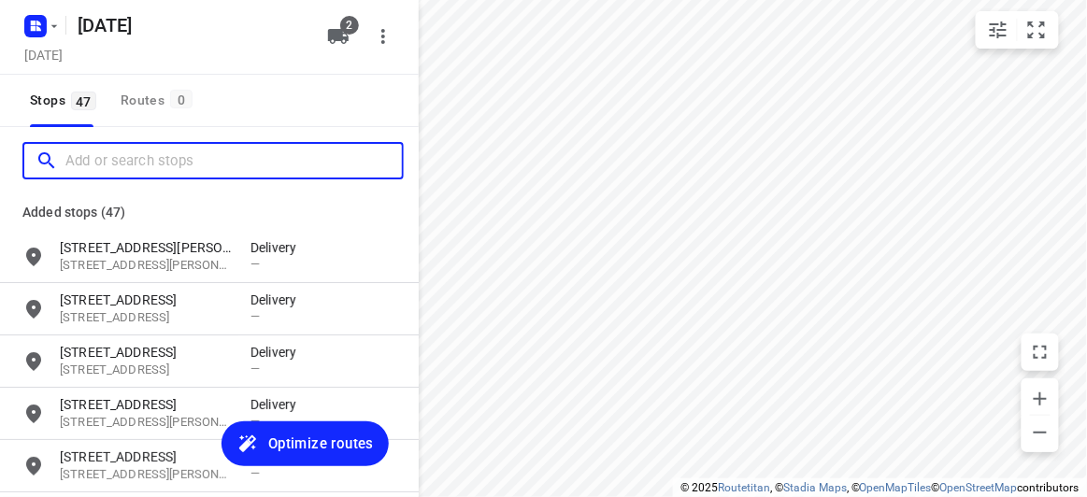
click at [159, 156] on input "Add or search stops" at bounding box center [233, 161] width 336 height 29
paste input "34 Orchard Crescent Mont Albert North 3129"
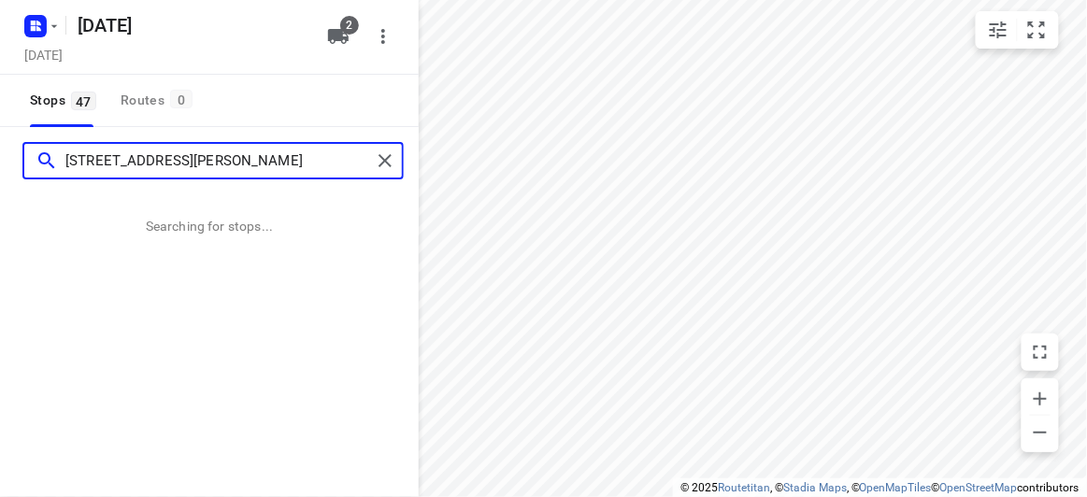
type input "34 Orchard Crescent Mont Albert North 3129"
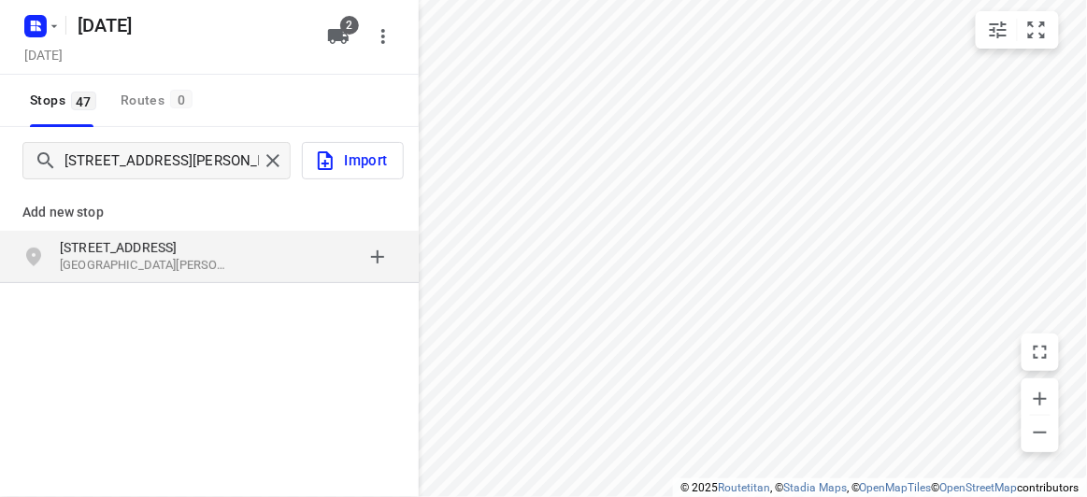
click at [213, 267] on p "Mont Albert North VIC 3129, Australia" at bounding box center [146, 266] width 172 height 18
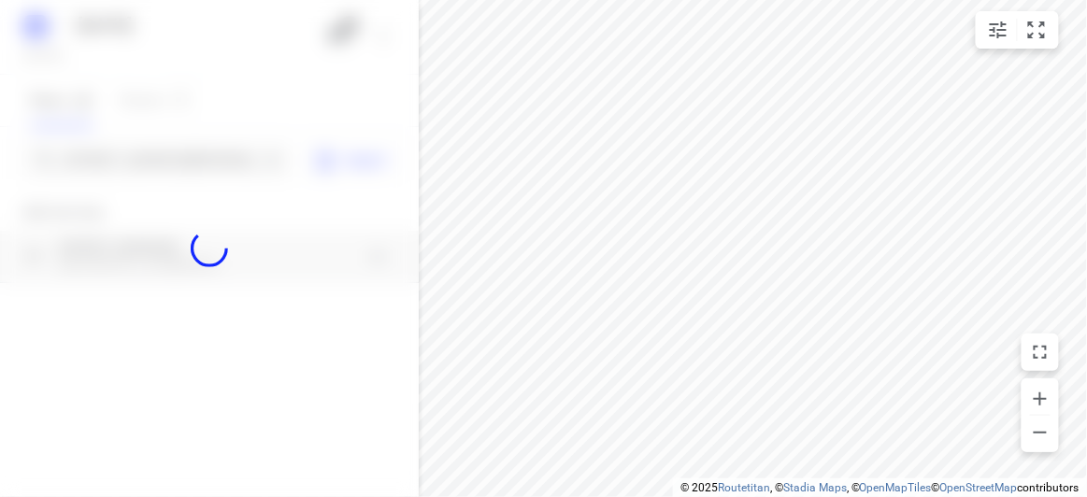
click at [121, 163] on div at bounding box center [209, 248] width 419 height 497
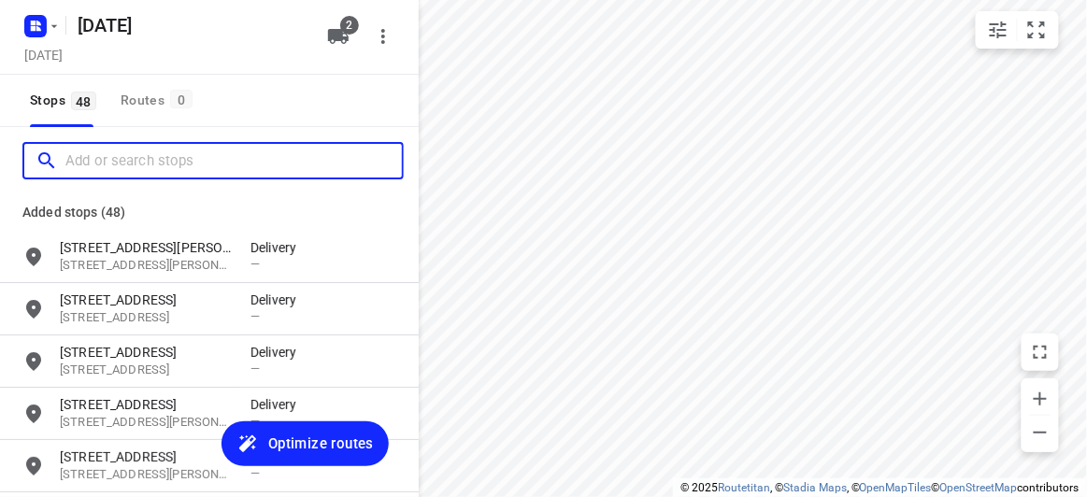
click at [120, 161] on input "Add or search stops" at bounding box center [233, 161] width 336 height 29
paste input "39 Waverley park drive Mulgrave 3170"
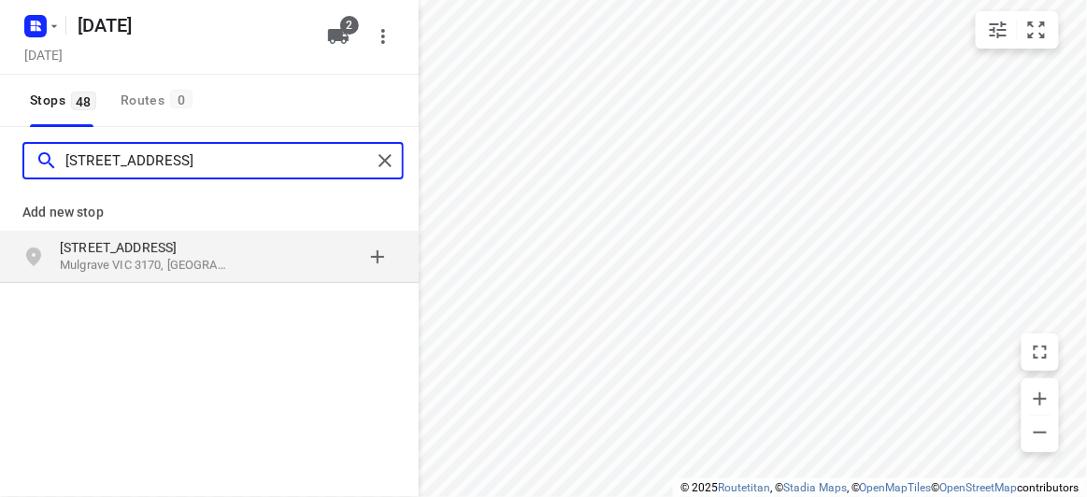
type input "39 Waverley park drive Mulgrave 3170"
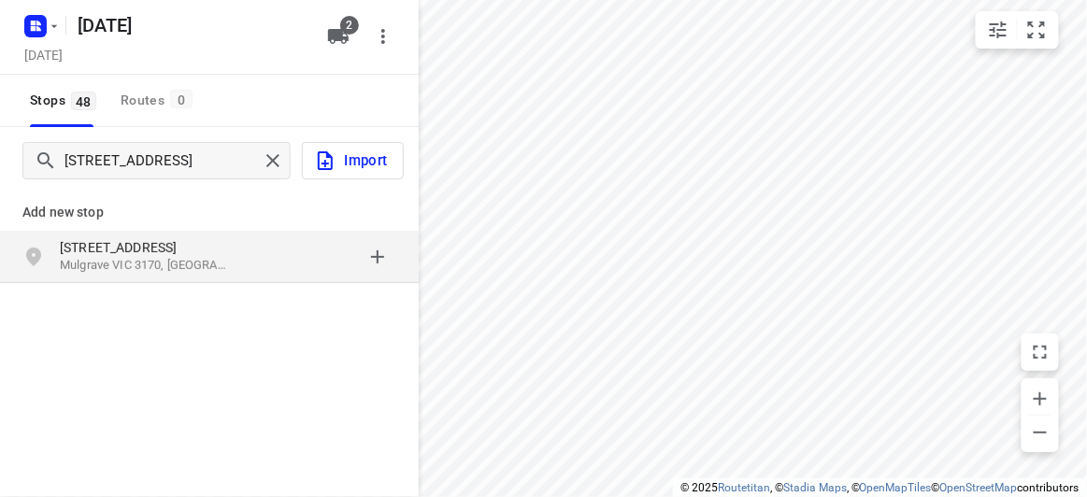
click at [219, 279] on div "39 Waverley Park Drive Mulgrave VIC 3170, Australia" at bounding box center [209, 257] width 419 height 52
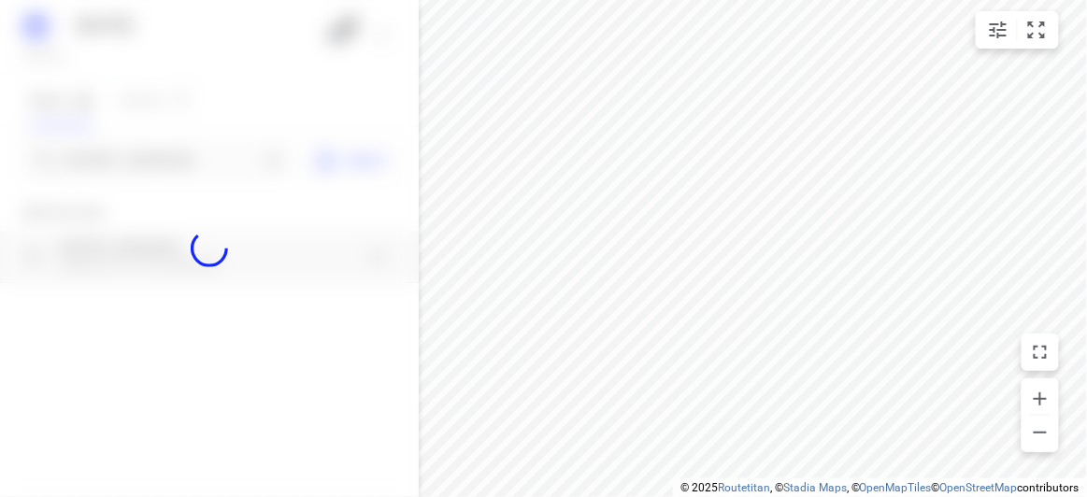
click at [174, 161] on div at bounding box center [209, 248] width 419 height 497
paste input "39 Railway Road Blackburn South 3130"
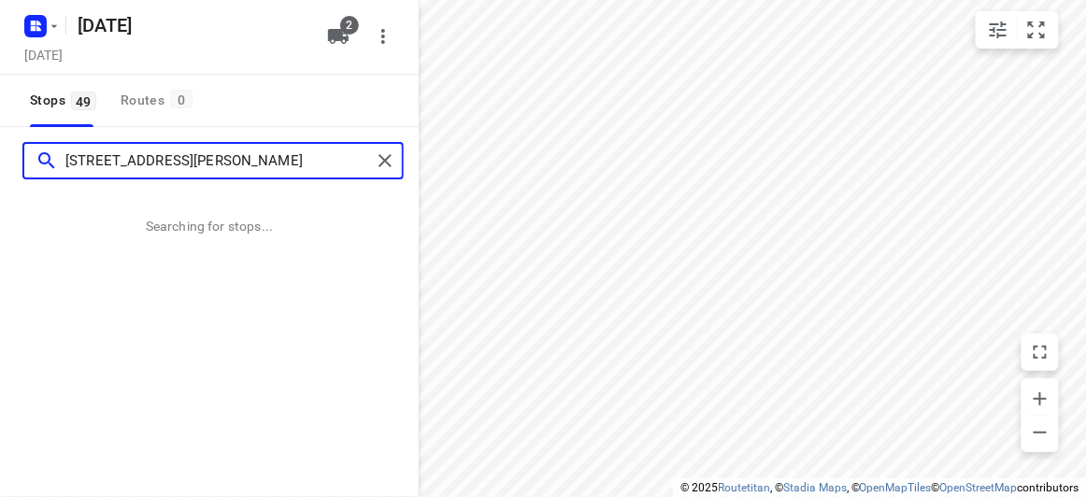
type input "39 Railway Road Blackburn South 3130"
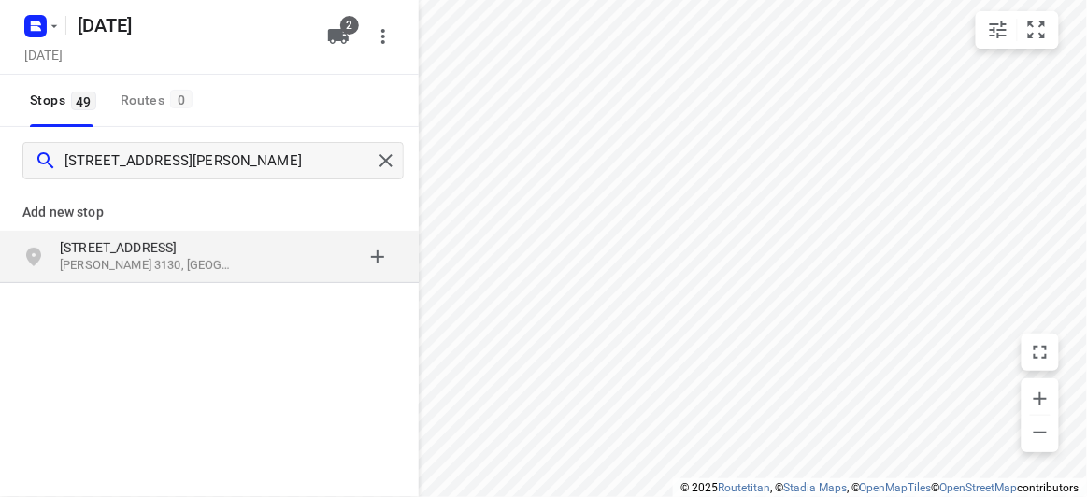
click at [183, 297] on div "Add new stop 39 Railway Road Blackburn VIC 3130, Australia" at bounding box center [209, 298] width 419 height 209
click at [179, 261] on p "Blackburn VIC 3130, Australia" at bounding box center [146, 266] width 172 height 18
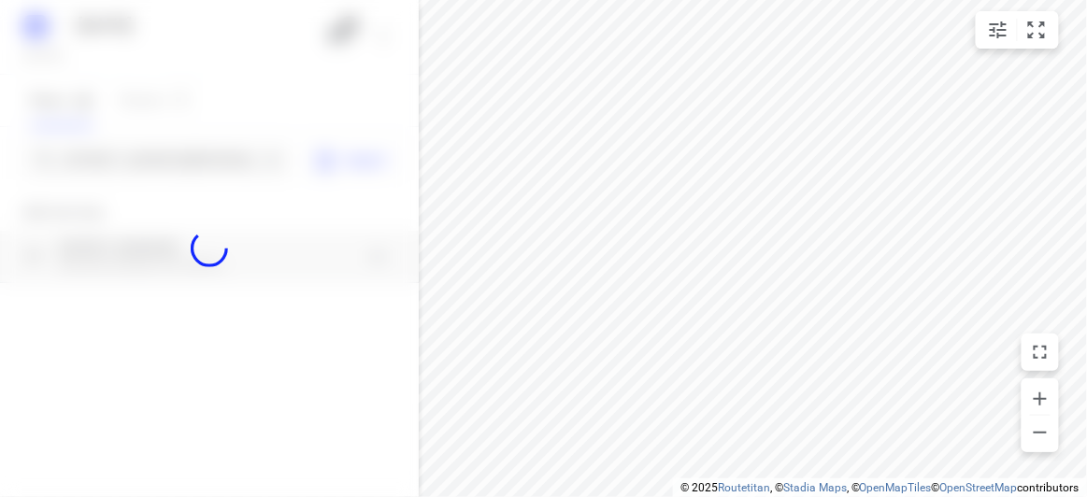
click at [132, 150] on div at bounding box center [209, 248] width 419 height 497
click at [137, 161] on div at bounding box center [209, 248] width 419 height 497
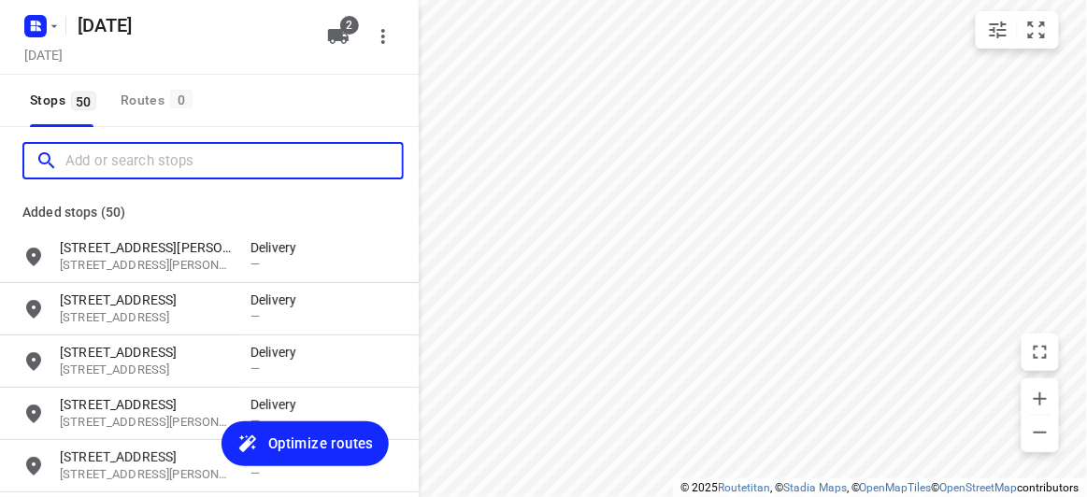
paste input "39 David Rd Templestowe Lower 3107"
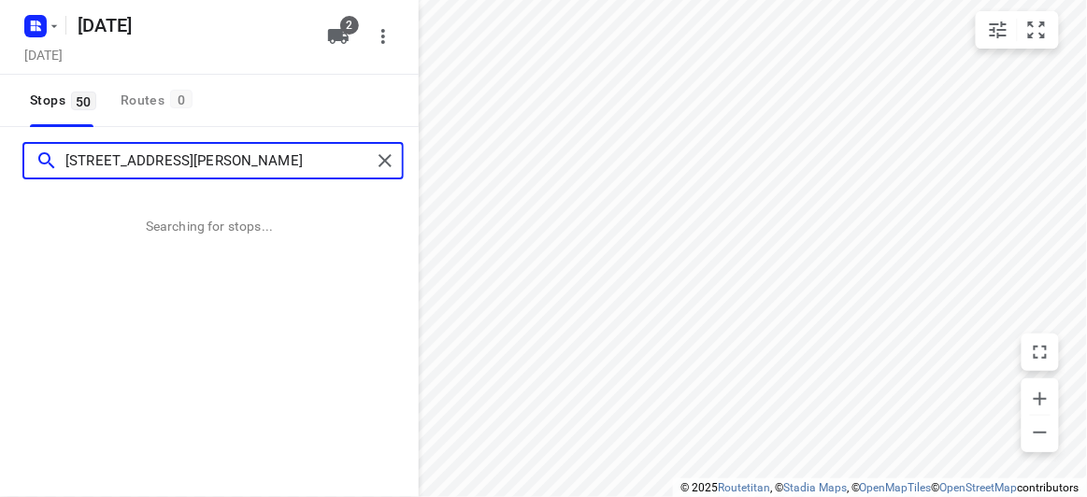
type input "39 David Rd Templestowe Lower 3107"
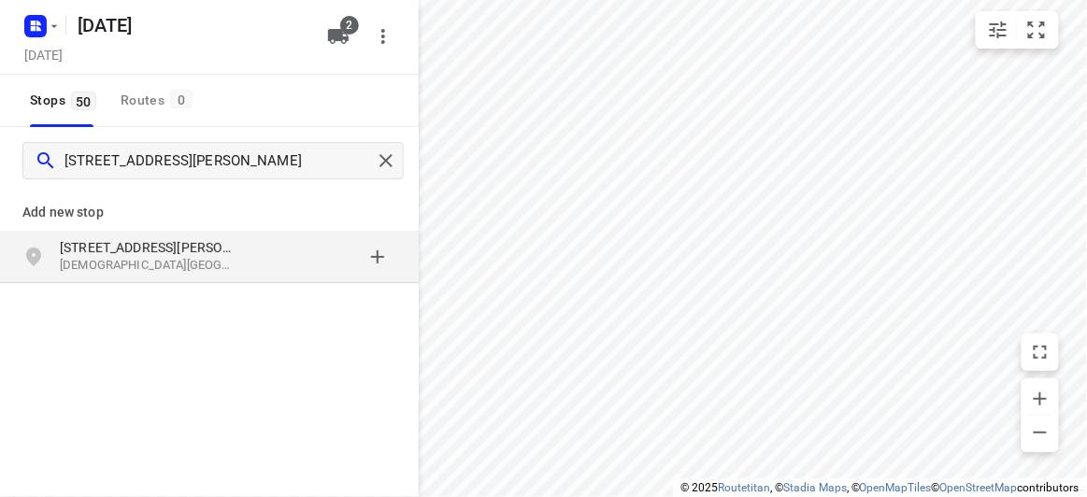
click at [183, 263] on p "Templestowe Lower VIC 3107, Australia" at bounding box center [146, 266] width 172 height 18
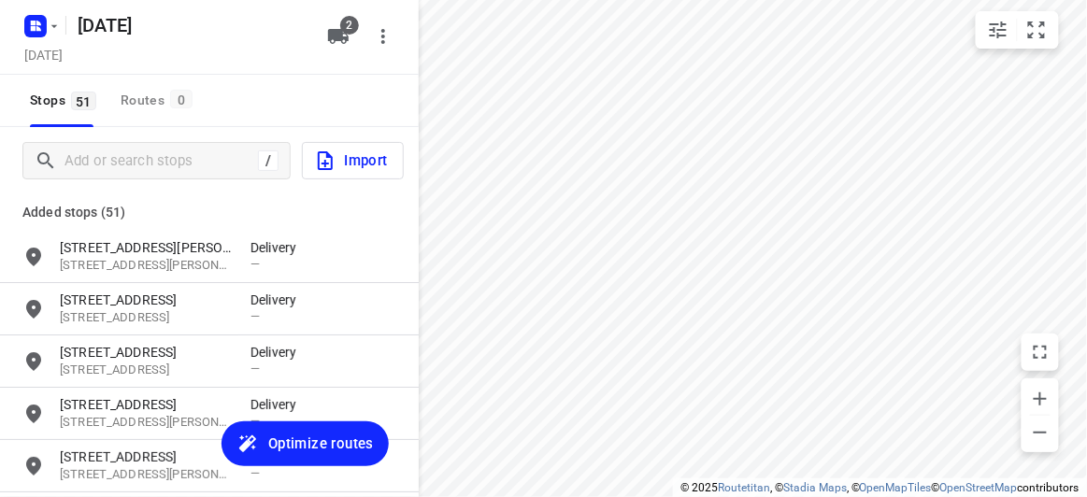
scroll to position [2488, 0]
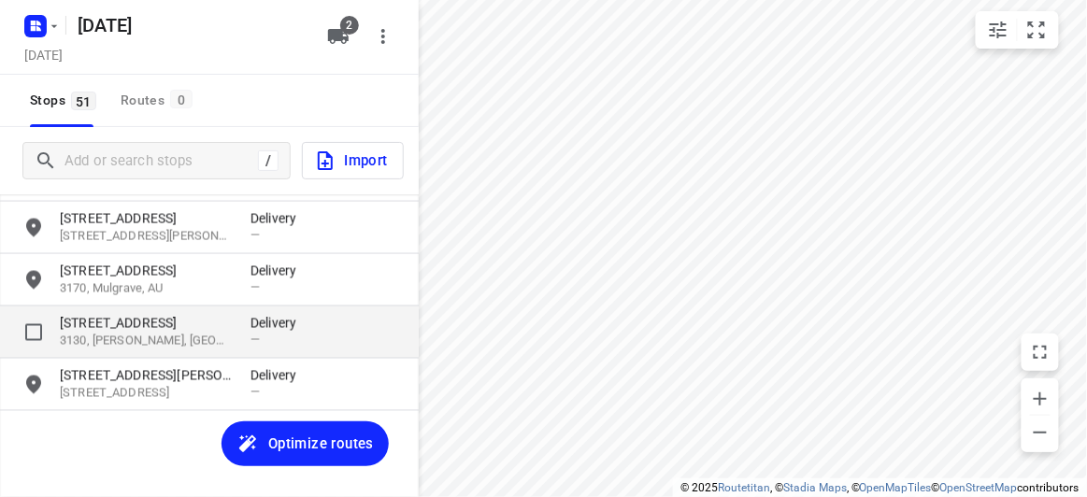
click at [134, 347] on p "3130, Blackburn, AU" at bounding box center [146, 342] width 172 height 18
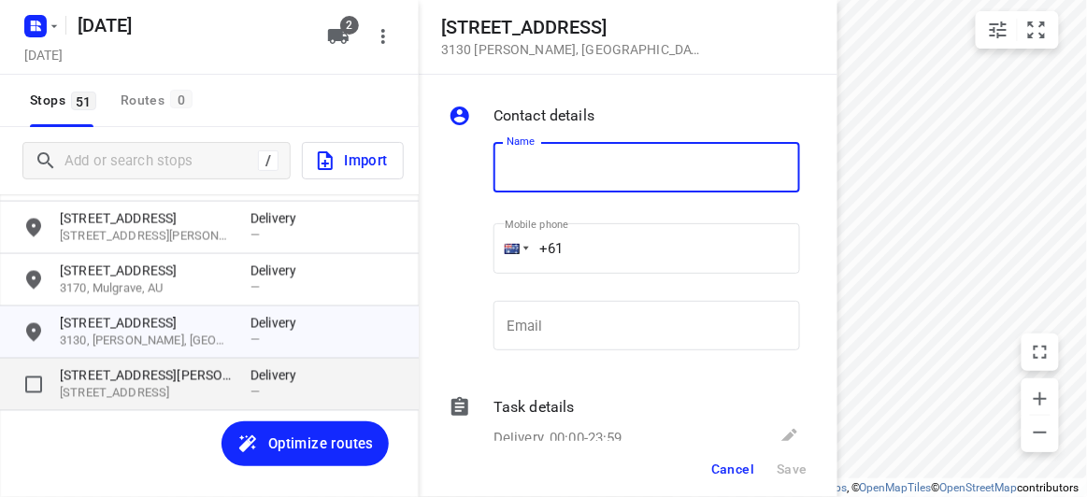
click at [150, 382] on p "39 David Road" at bounding box center [146, 375] width 172 height 19
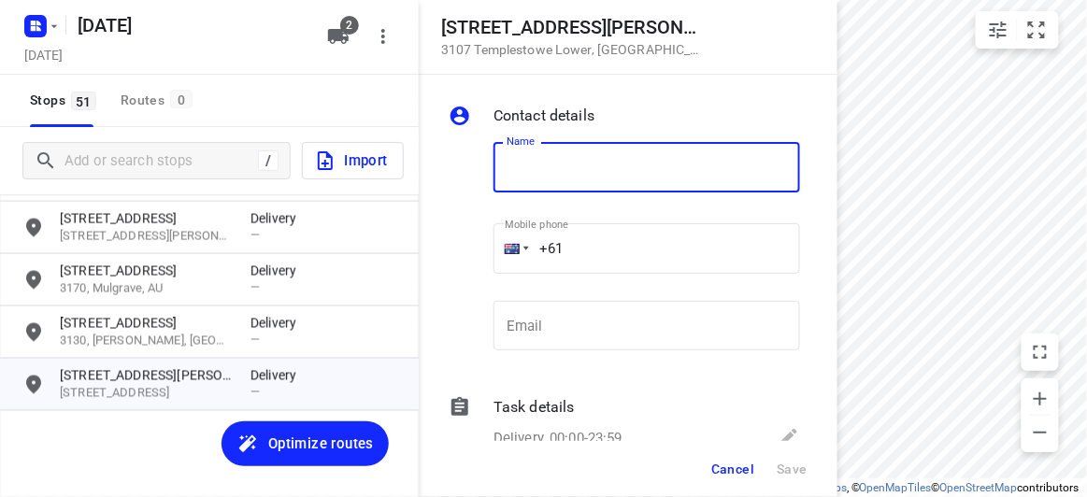
click at [601, 257] on input "+61" at bounding box center [646, 248] width 306 height 50
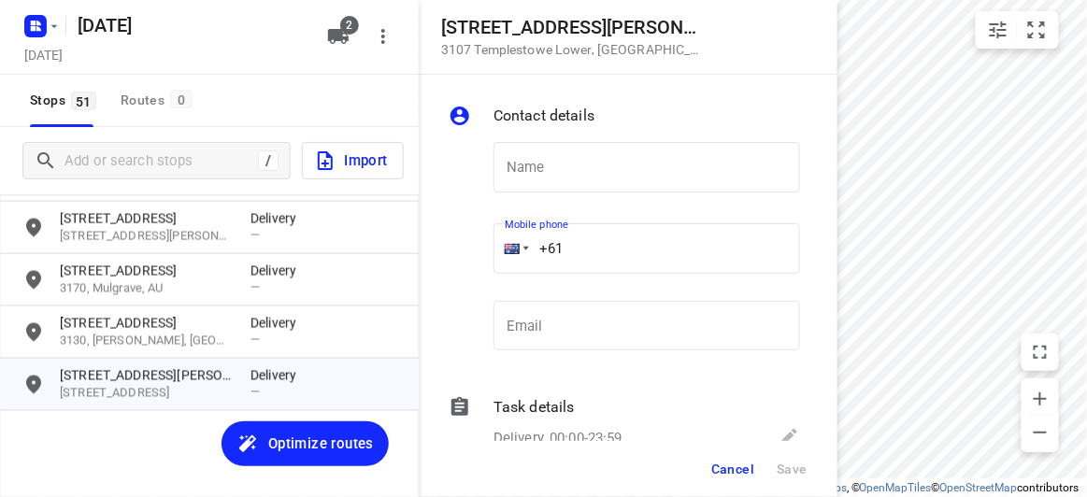
drag, startPoint x: 601, startPoint y: 257, endPoint x: 444, endPoint y: 264, distance: 157.2
click at [444, 264] on div "Contact details Name Name Mobile phone +61 ​ Email Email Task details Delivery,…" at bounding box center [628, 258] width 419 height 366
paste input "tel"
paste input "405991822"
type input "+61 405991822"
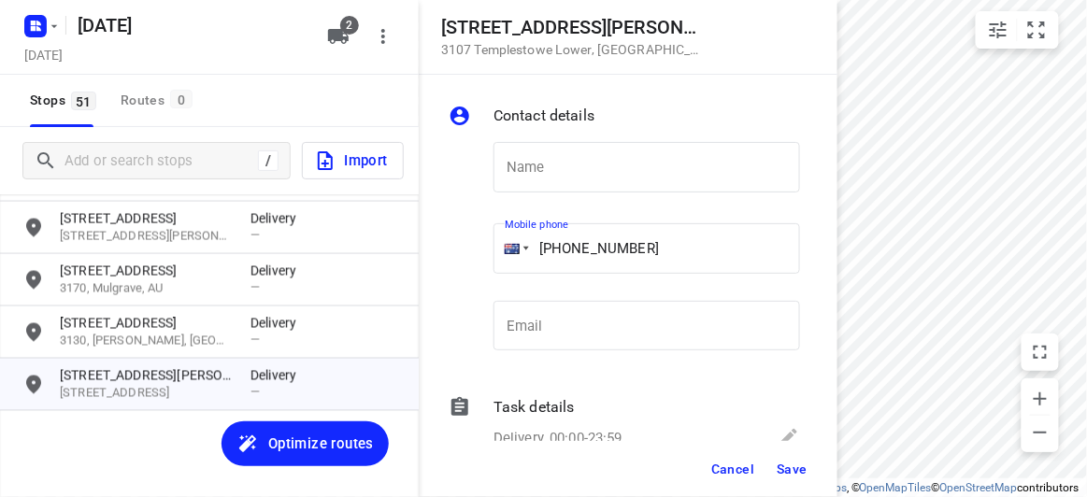
click at [548, 199] on div "Name Name" at bounding box center [646, 174] width 306 height 65
click at [559, 160] on input "text" at bounding box center [646, 167] width 306 height 50
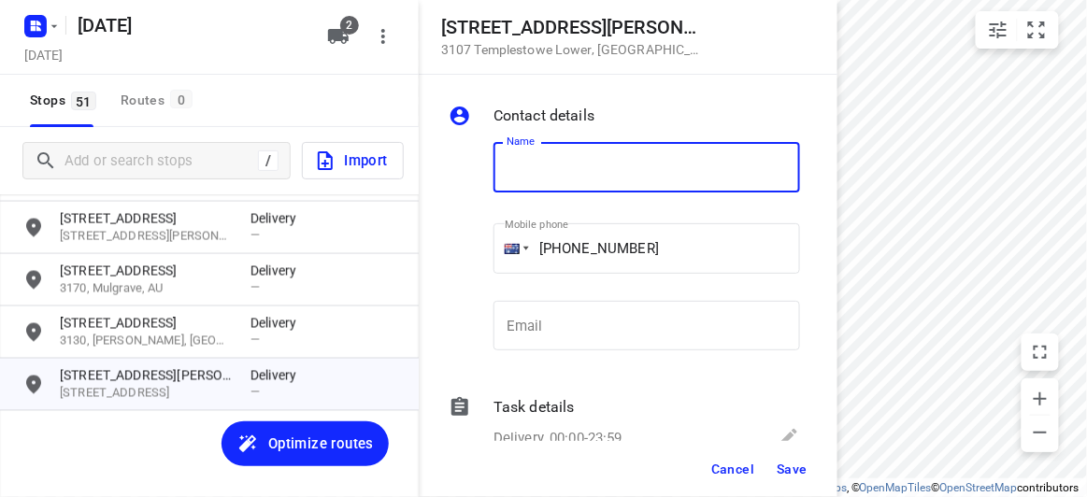
paste input "[PERSON_NAME]"
type input "[PERSON_NAME]"
click at [817, 477] on div "Cancel Save" at bounding box center [628, 469] width 419 height 56
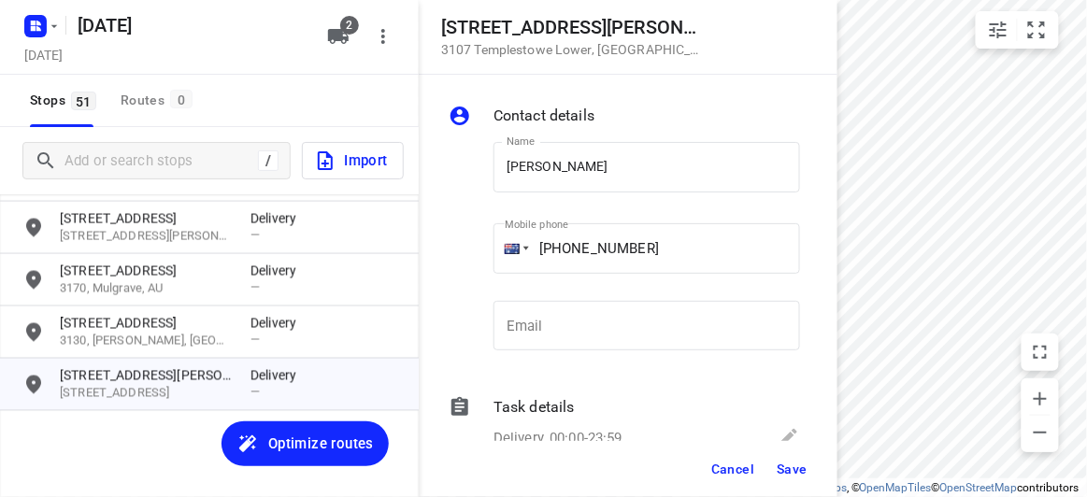
click at [802, 472] on span "Save" at bounding box center [791, 469] width 31 height 15
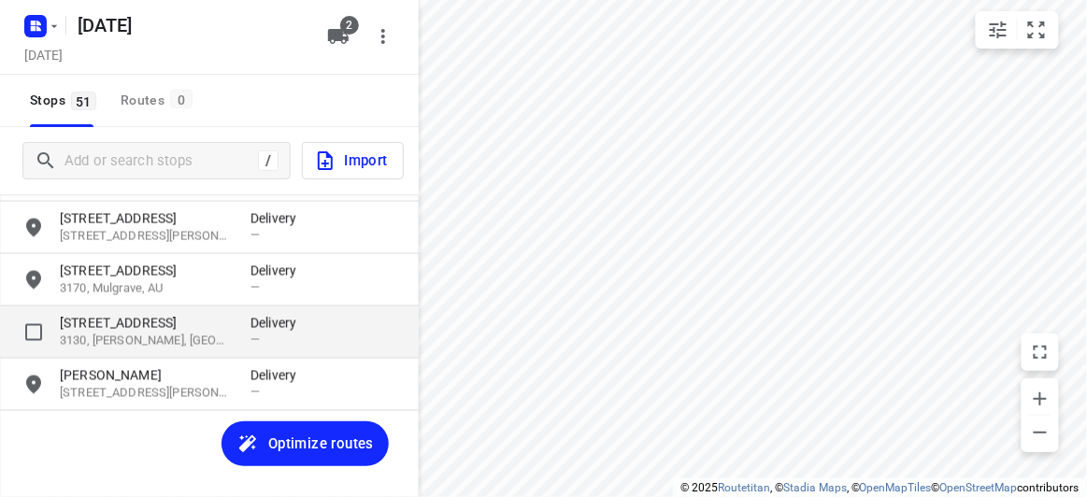
click at [201, 330] on p "39 Railway Road" at bounding box center [146, 323] width 172 height 19
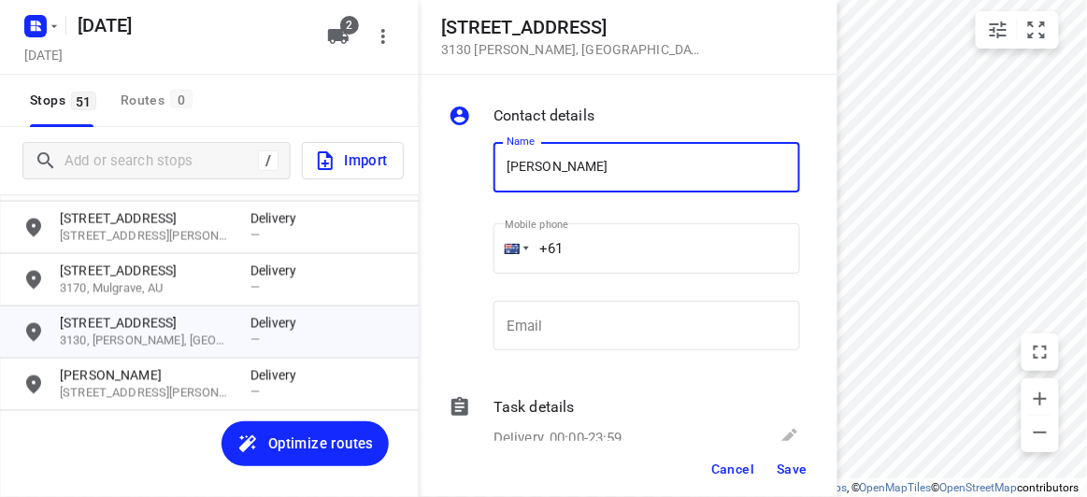
type input "[PERSON_NAME] 1/39"
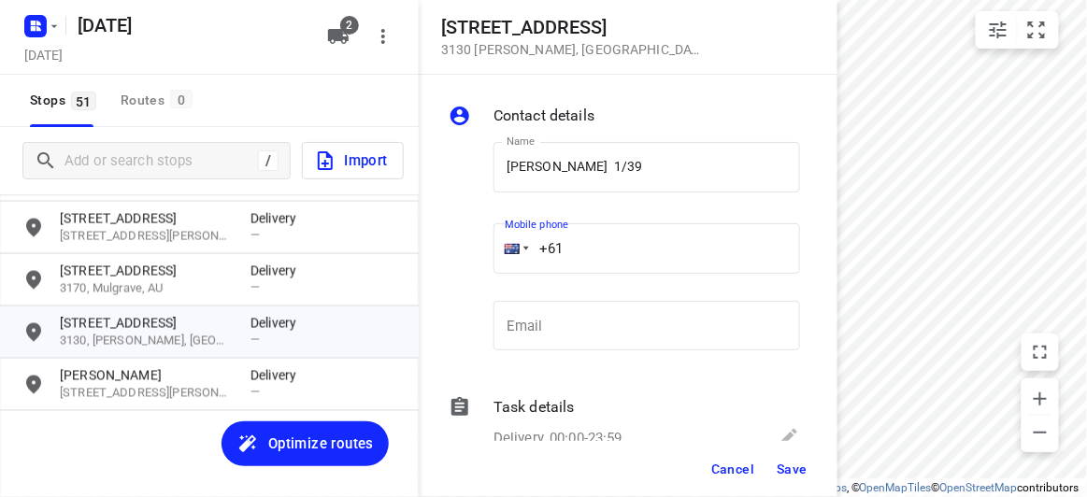
drag, startPoint x: 591, startPoint y: 256, endPoint x: 505, endPoint y: 256, distance: 86.9
click at [505, 256] on div "+61" at bounding box center [646, 248] width 306 height 50
paste input "tel"
paste input "412999567"
type input "+61 412999567"
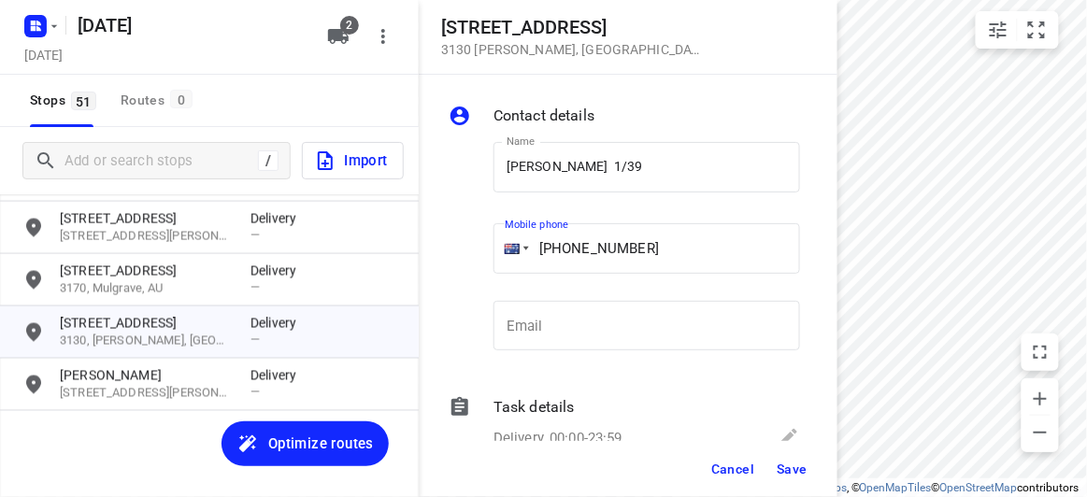
click at [793, 480] on button "Save" at bounding box center [792, 469] width 46 height 34
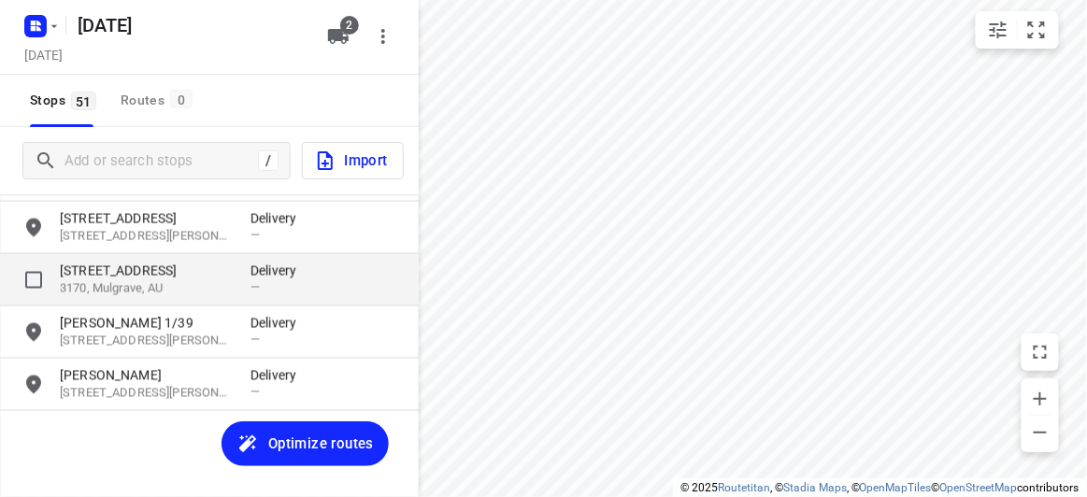
click at [148, 267] on p "39 Waverley Park Drive" at bounding box center [146, 271] width 172 height 19
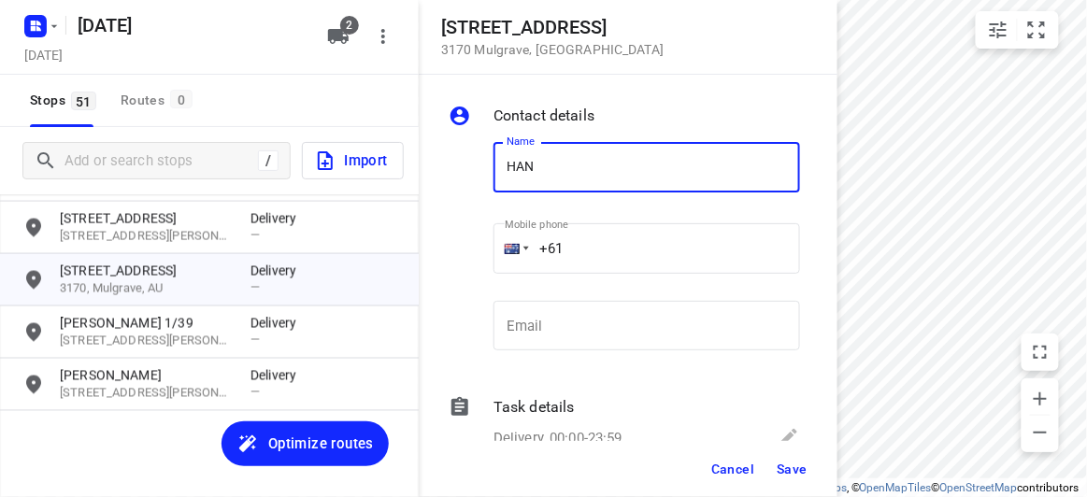
type input "HAN"
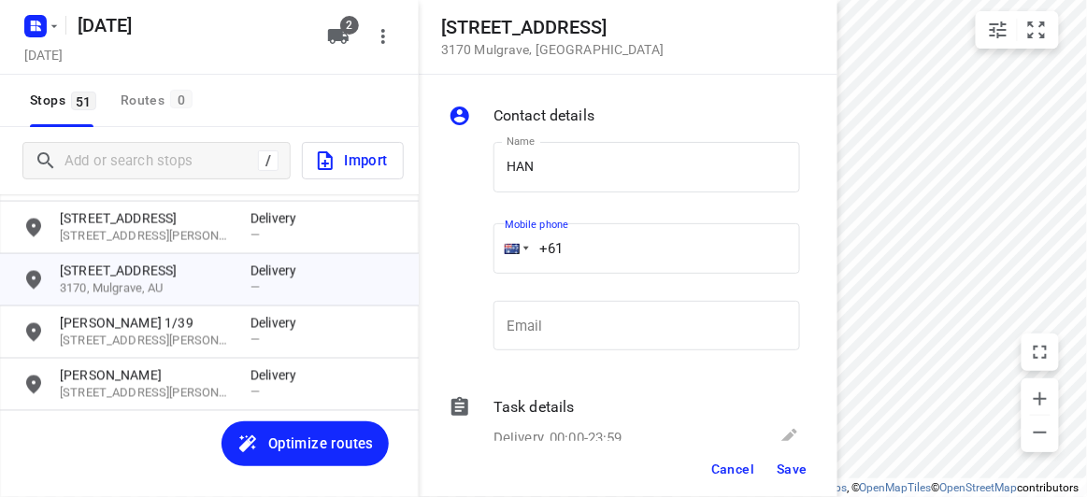
click at [627, 253] on input "+61" at bounding box center [646, 248] width 306 height 50
paste input "450569255"
type input "+61 450569255"
click at [790, 470] on span "Save" at bounding box center [791, 469] width 31 height 15
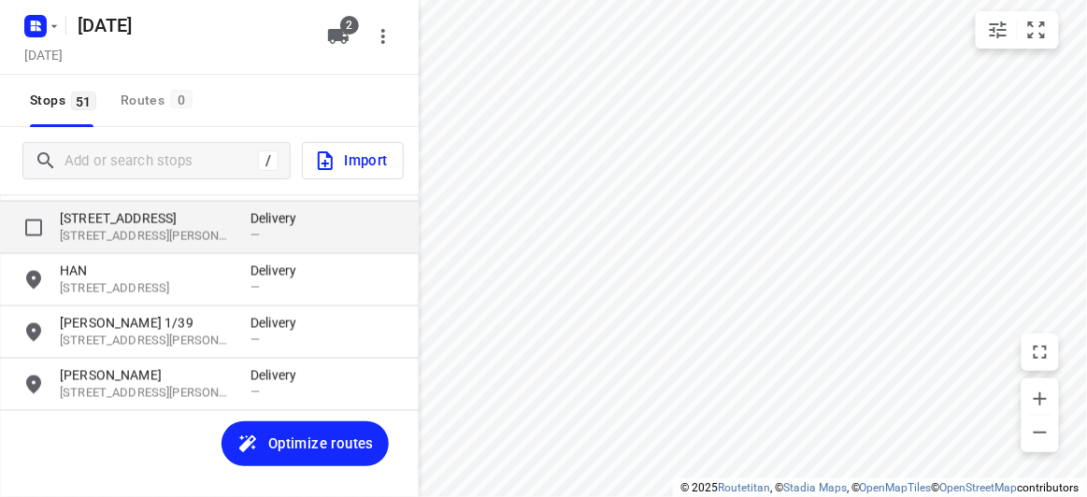
click at [145, 229] on p "3129, Mont Albert North, AU" at bounding box center [146, 237] width 172 height 18
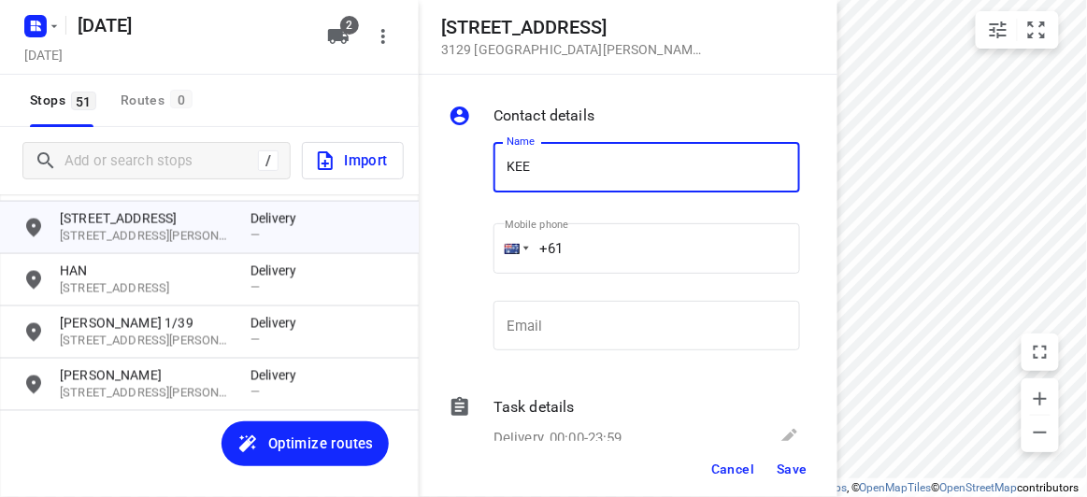
type input "KEE"
click at [599, 246] on input "+61" at bounding box center [646, 248] width 306 height 50
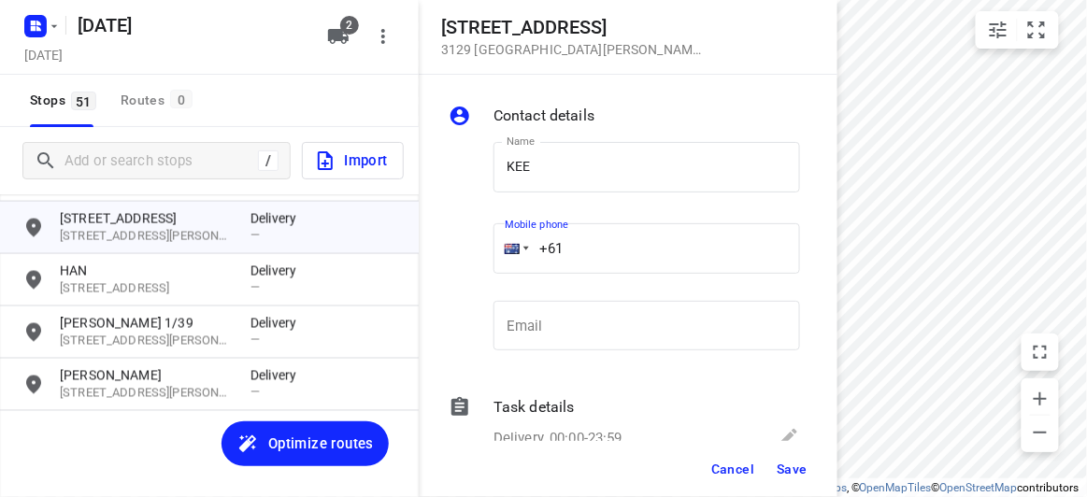
paste input "433339910"
type input "+61 433339910"
click at [777, 480] on button "Save" at bounding box center [792, 469] width 46 height 34
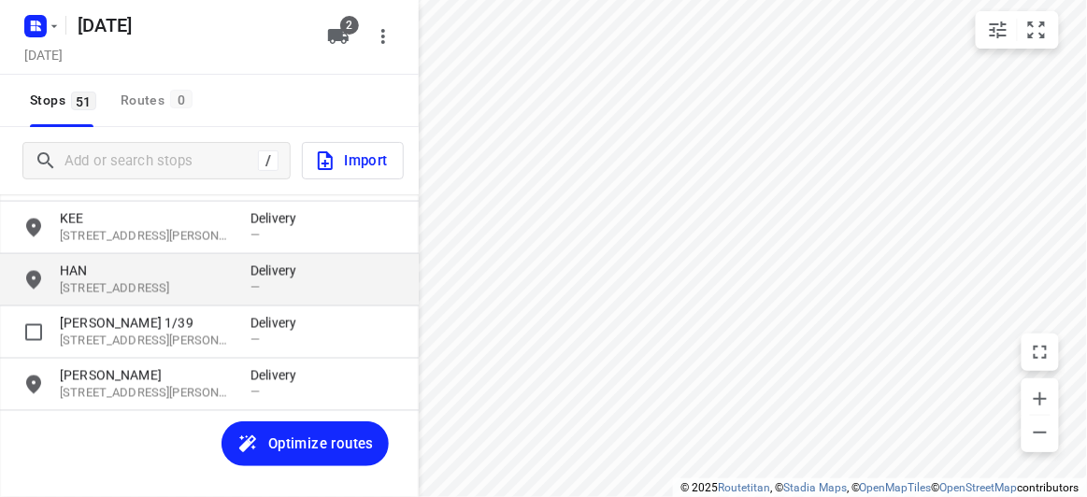
scroll to position [2403, 0]
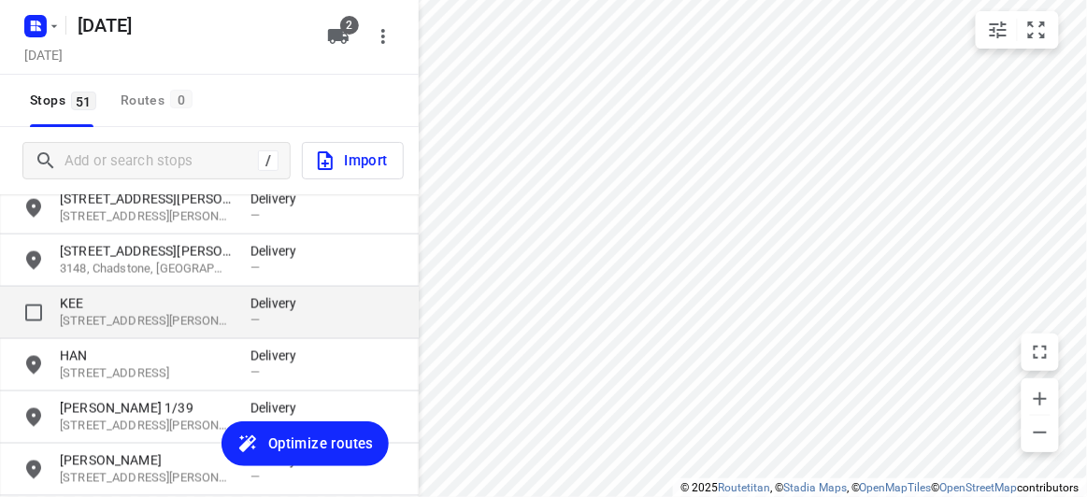
click at [91, 305] on p "KEE" at bounding box center [146, 303] width 172 height 19
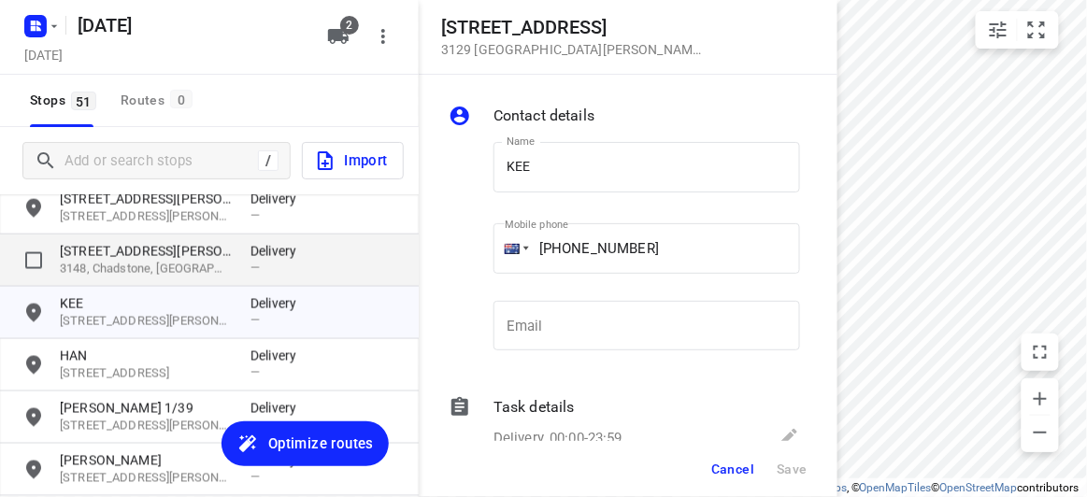
click at [92, 277] on p "3148, Chadstone, AU" at bounding box center [146, 270] width 172 height 18
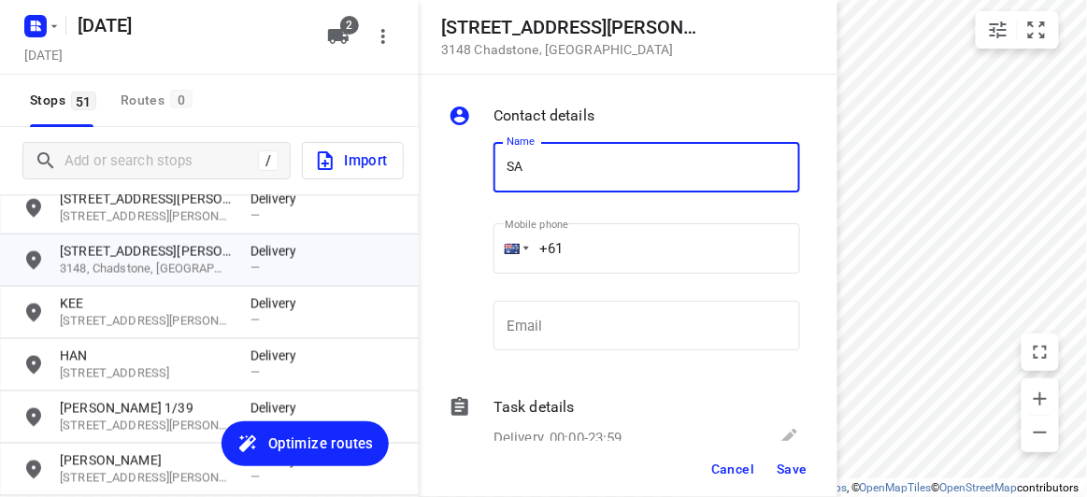
type input "[PERSON_NAME] 2/1"
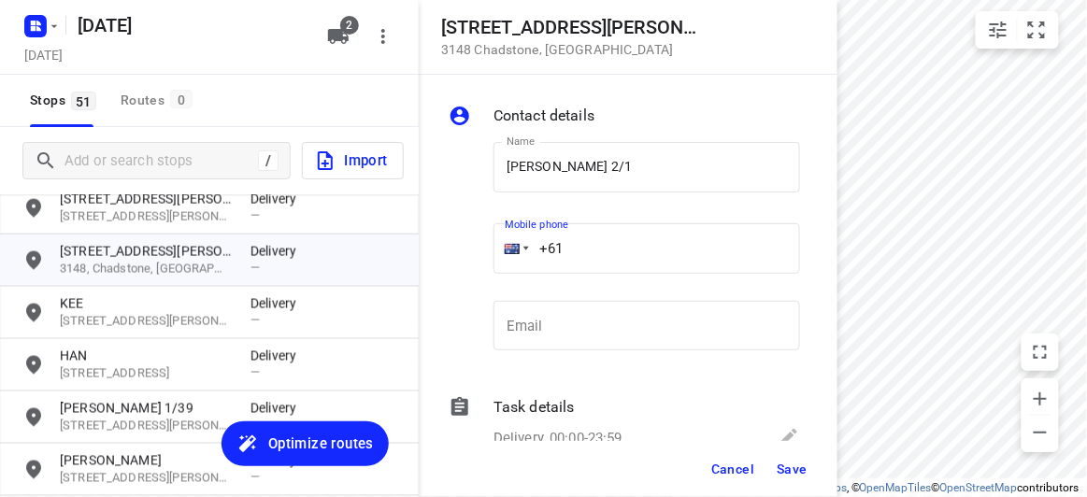
drag, startPoint x: 536, startPoint y: 242, endPoint x: 524, endPoint y: 240, distance: 12.3
click at [526, 240] on div "+61" at bounding box center [646, 248] width 306 height 50
paste input "411959750"
type input "+61 411959750"
click at [781, 456] on button "Save" at bounding box center [792, 469] width 46 height 34
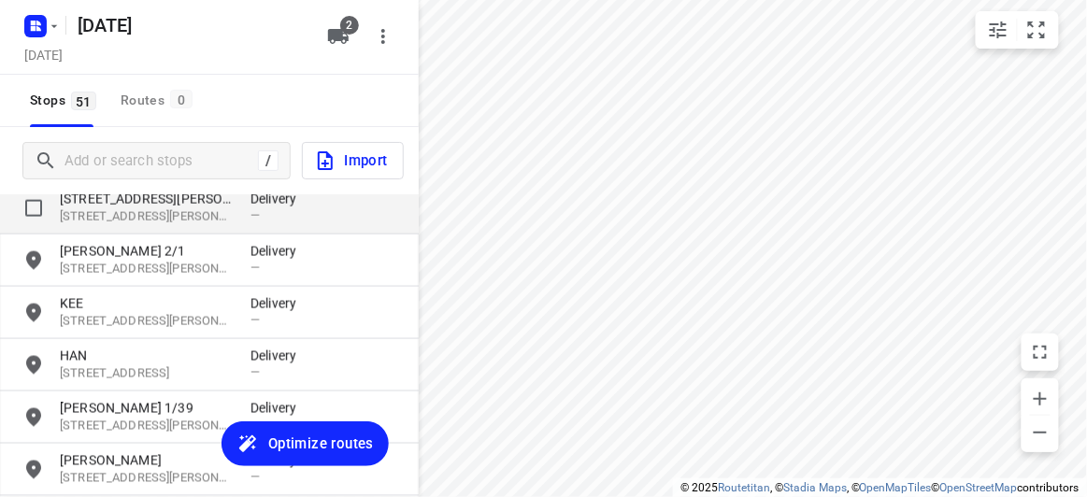
click at [84, 227] on div "7 Lawrence Street 3130, Blackburn South, AU Delivery —" at bounding box center [209, 208] width 419 height 52
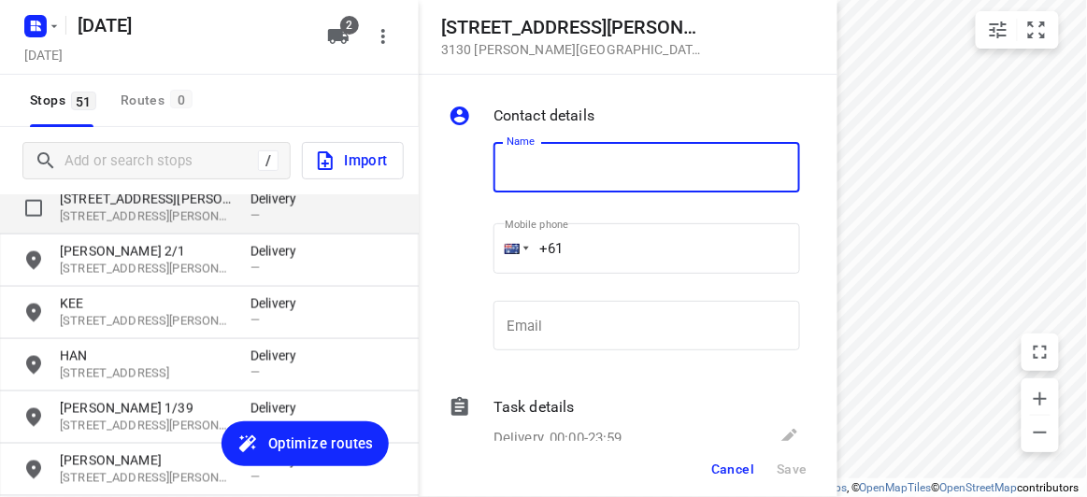
click at [84, 218] on p "[STREET_ADDRESS][PERSON_NAME]" at bounding box center [146, 217] width 172 height 18
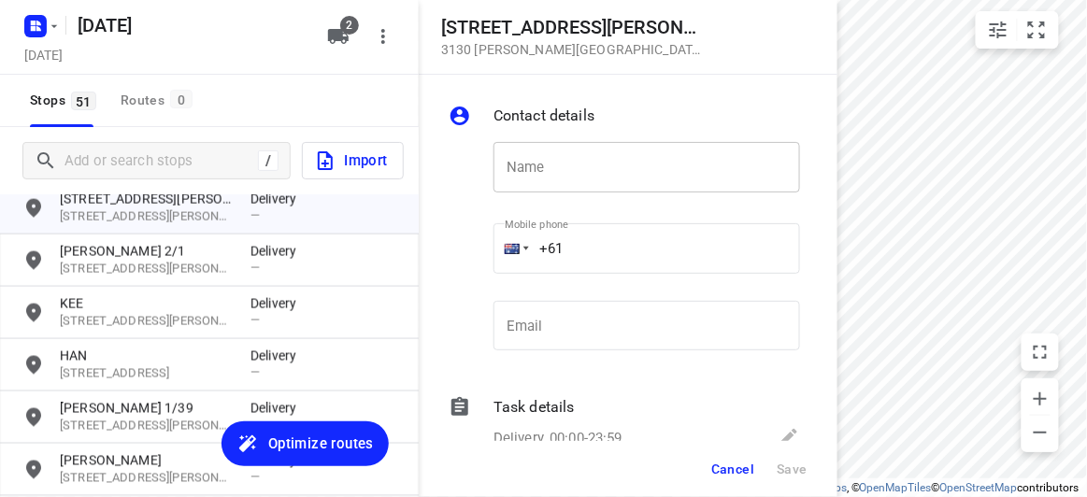
drag, startPoint x: 714, startPoint y: 106, endPoint x: 654, endPoint y: 178, distance: 94.3
click at [694, 139] on div "Contact details Name Name Mobile phone +61 ​ Email Email" at bounding box center [624, 237] width 351 height 265
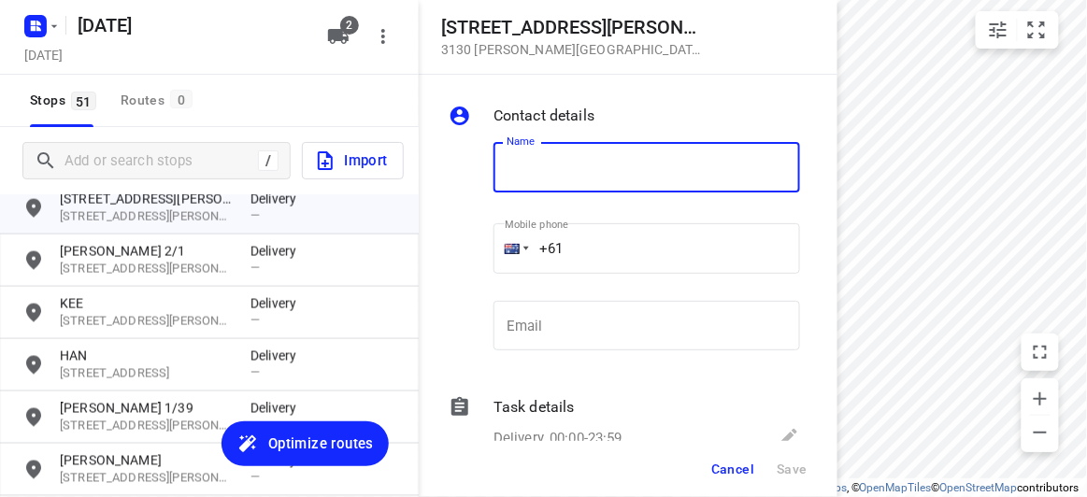
click at [654, 178] on input "text" at bounding box center [646, 167] width 306 height 50
type input "[PERSON_NAME]"
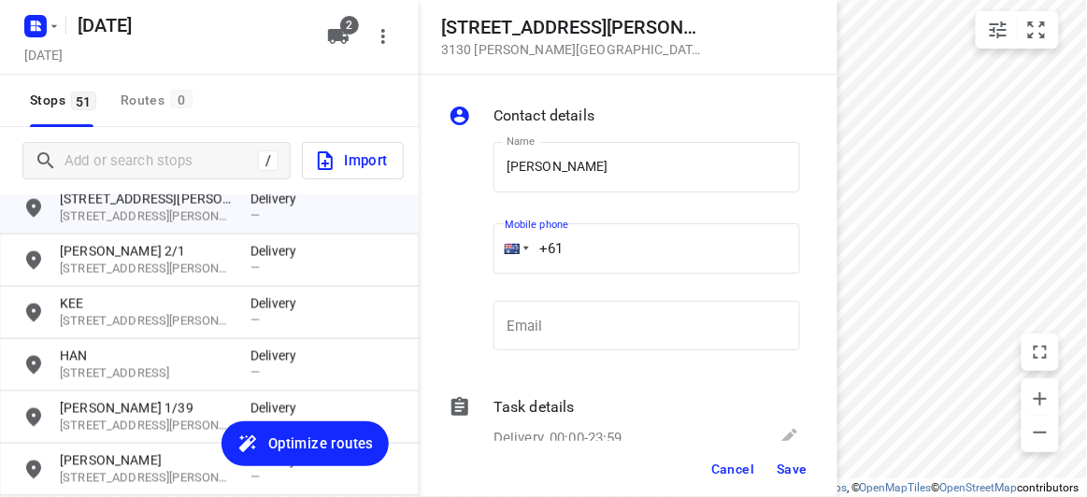
drag, startPoint x: 579, startPoint y: 242, endPoint x: 491, endPoint y: 242, distance: 88.8
click at [491, 242] on div "Mobile phone +61 ​" at bounding box center [646, 254] width 321 height 86
paste input "tel"
paste input "433572222"
type input "+61 433572222"
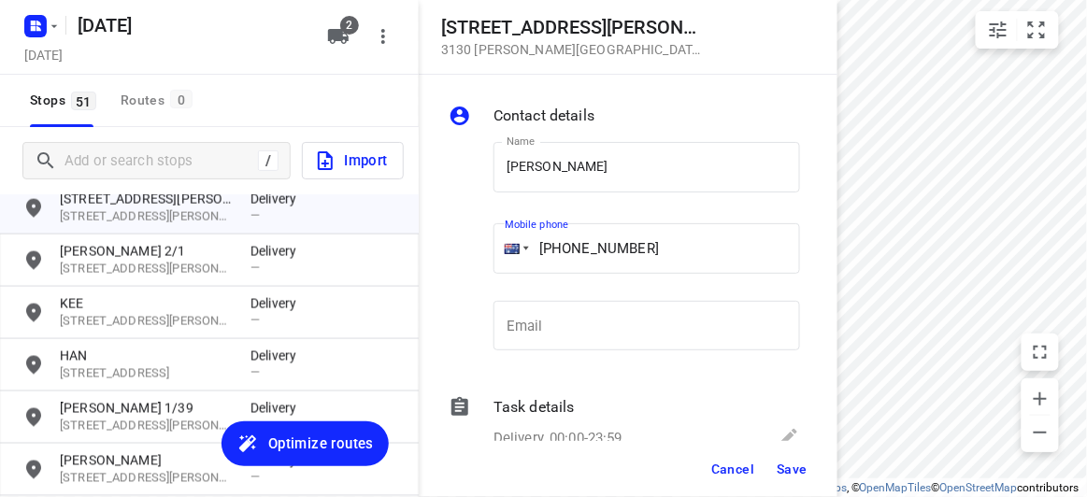
click at [790, 470] on span "Save" at bounding box center [791, 469] width 31 height 15
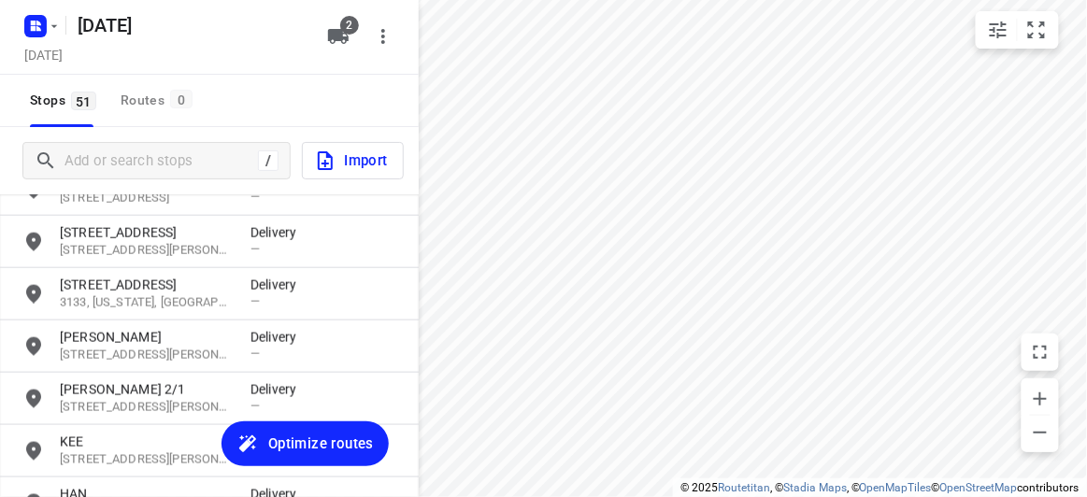
scroll to position [2233, 0]
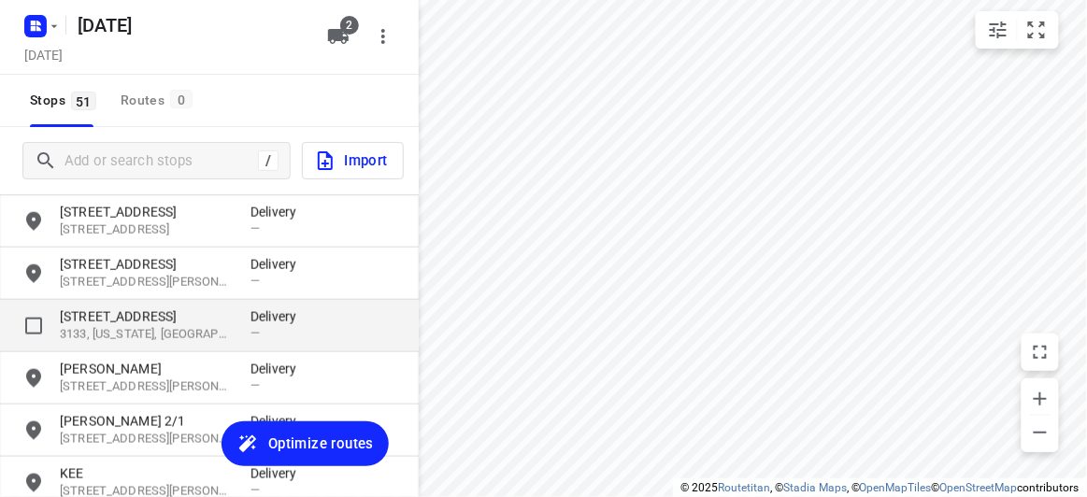
click at [121, 318] on p "15 Paranda Court" at bounding box center [146, 316] width 172 height 19
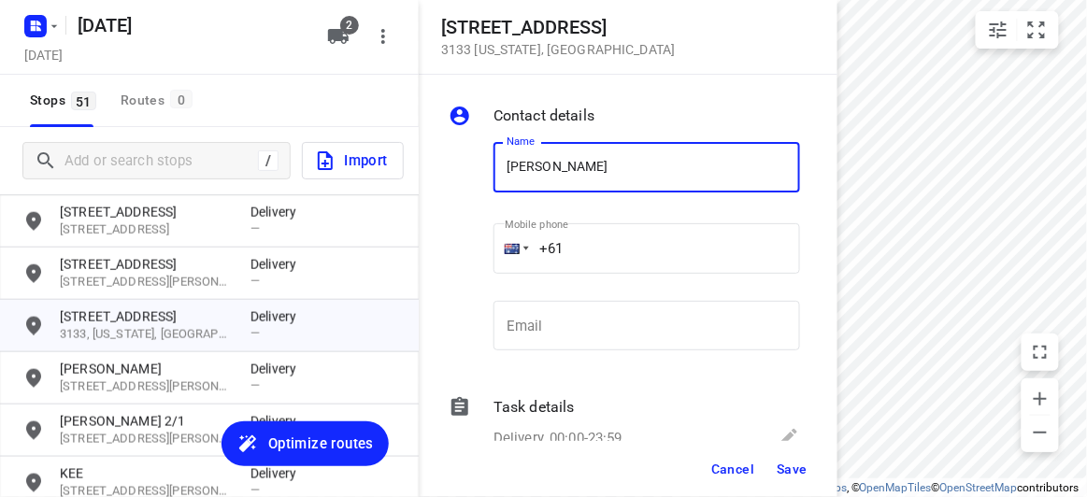
type input "[PERSON_NAME]"
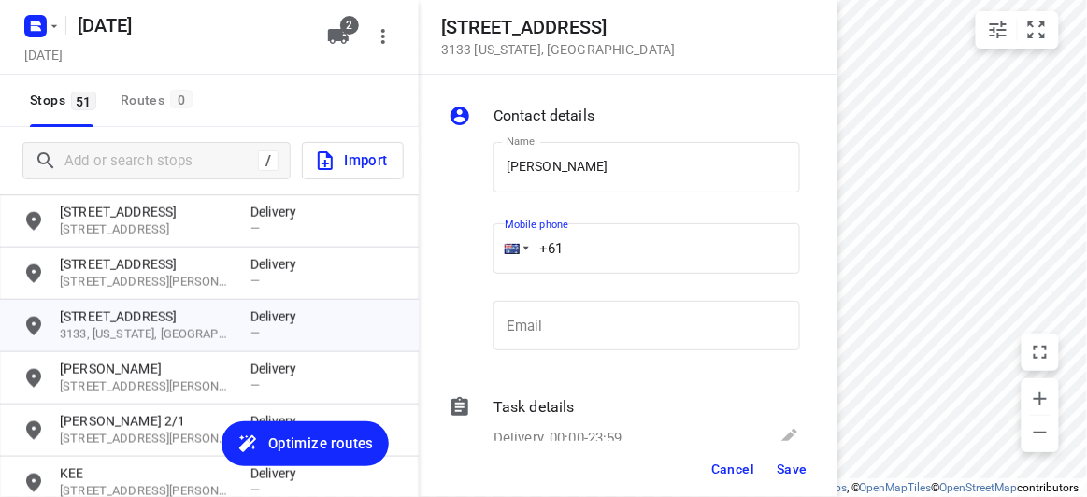
click at [595, 245] on input "+61" at bounding box center [646, 248] width 306 height 50
paste input "404640992"
type input "+61 404640992"
click at [809, 462] on button "Save" at bounding box center [792, 469] width 46 height 34
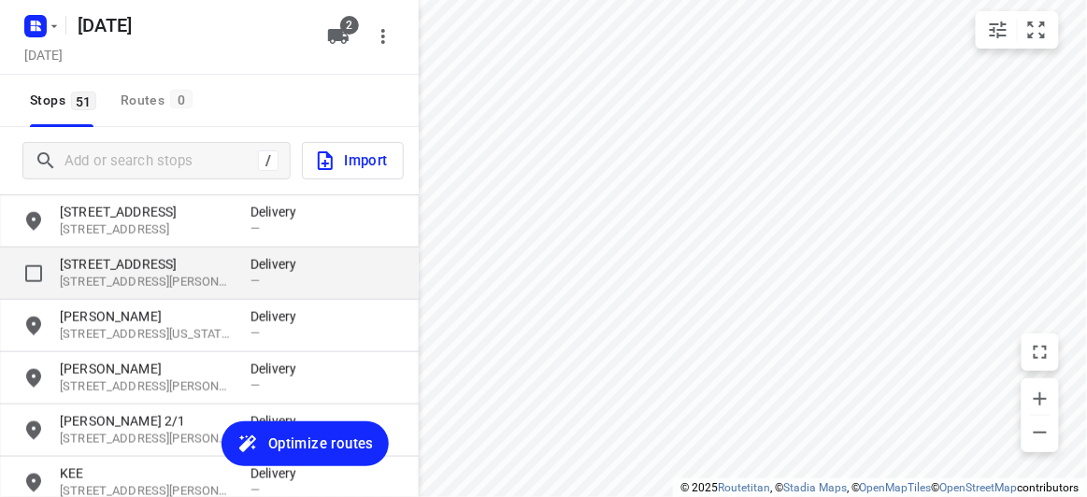
click at [148, 260] on p "3 Evergreen Boulevard" at bounding box center [146, 264] width 172 height 19
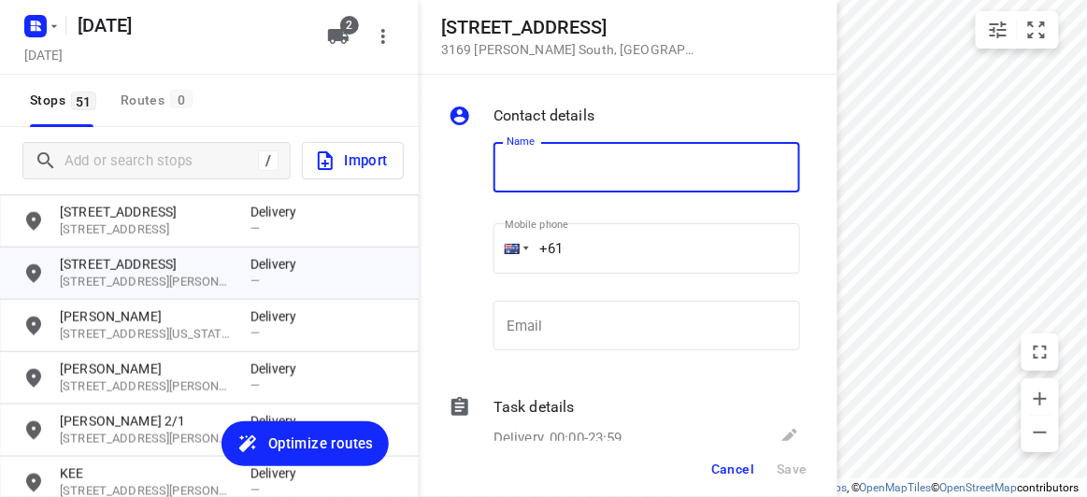
drag, startPoint x: 589, startPoint y: 242, endPoint x: 491, endPoint y: 240, distance: 97.2
click at [491, 240] on div "Mobile phone +61 ​" at bounding box center [646, 254] width 321 height 86
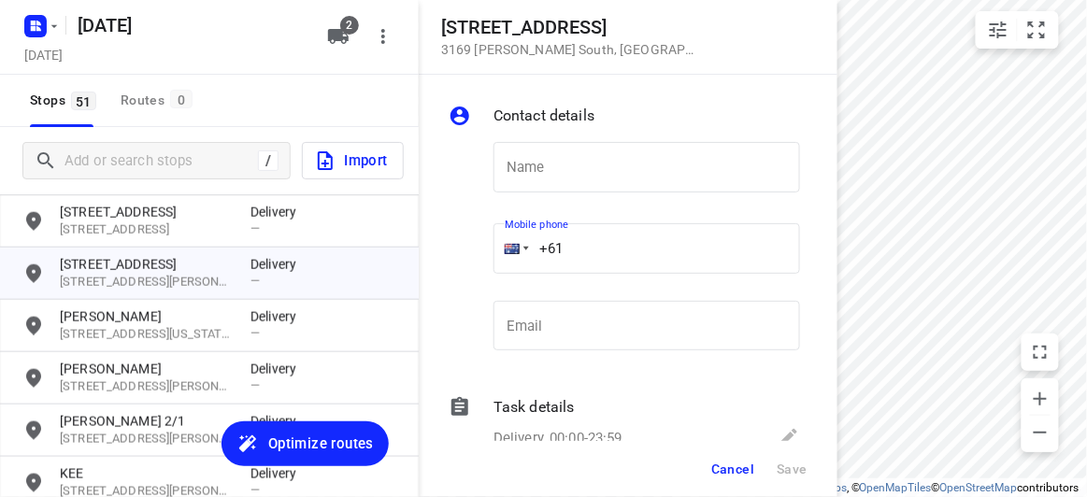
paste input "tel"
paste input "435853998"
type input "+61 435853998"
click at [783, 476] on span "Save" at bounding box center [791, 469] width 31 height 15
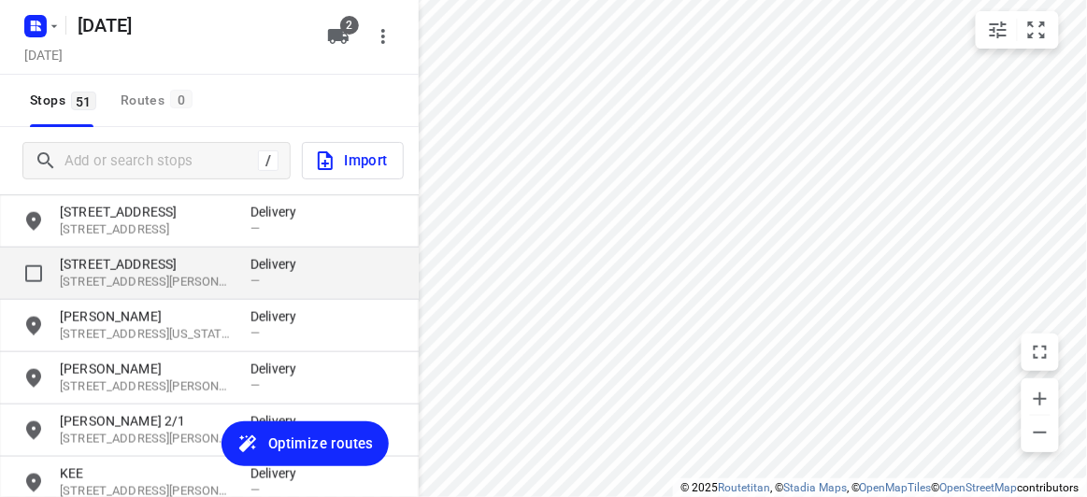
click at [122, 272] on p "3 Evergreen Boulevard" at bounding box center [146, 264] width 172 height 19
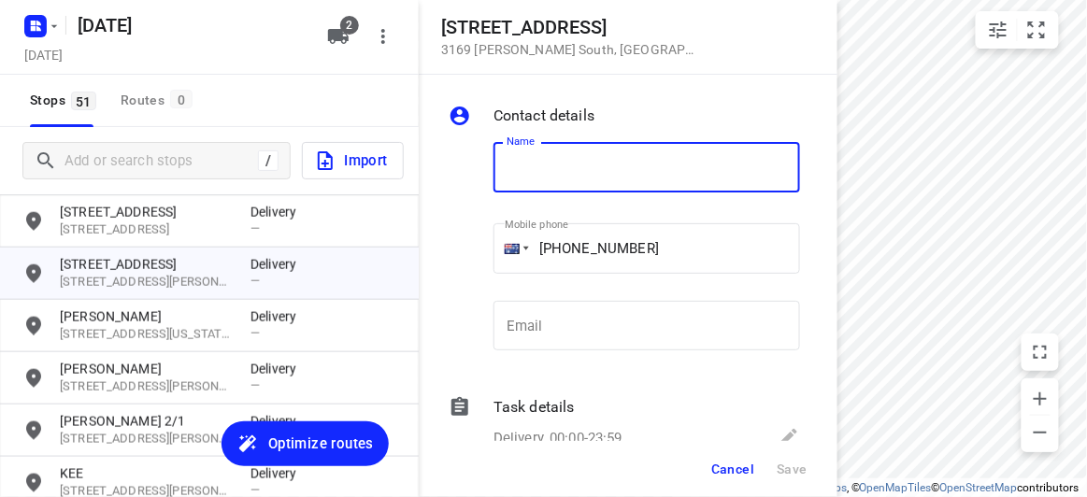
click at [602, 183] on input "text" at bounding box center [646, 167] width 306 height 50
paste input "[PERSON_NAME]"
type input "[PERSON_NAME]"
click at [802, 472] on span "Save" at bounding box center [791, 469] width 31 height 15
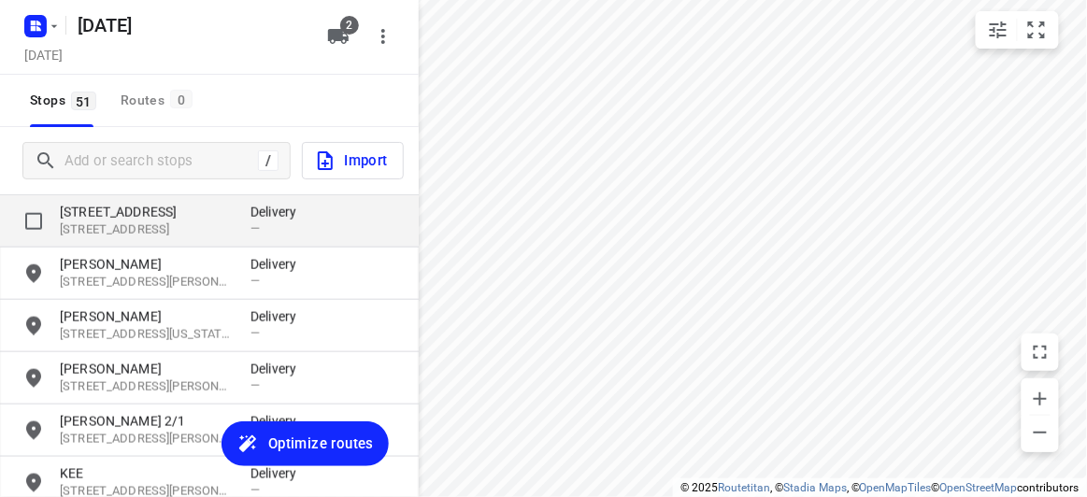
click at [114, 226] on p "3152, Wantirna South, AU" at bounding box center [146, 230] width 172 height 18
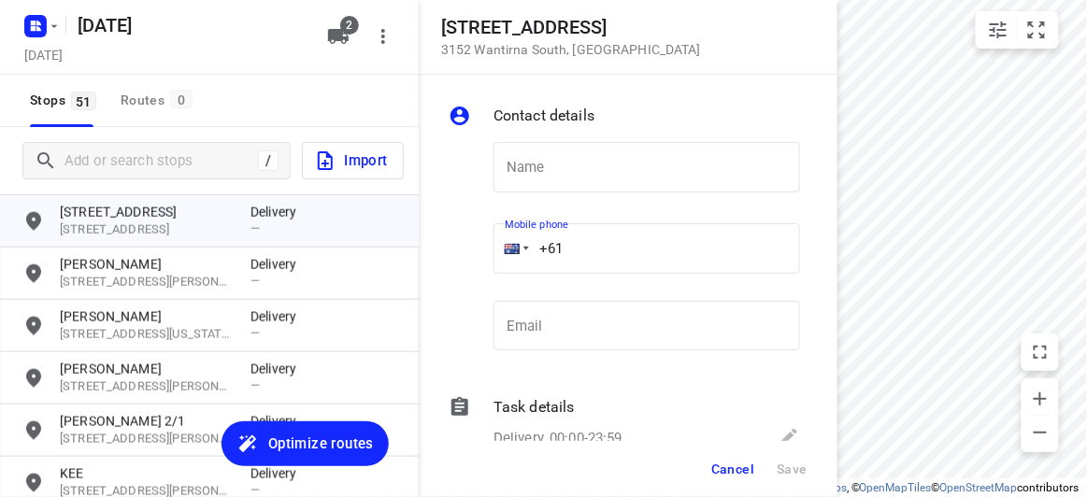
drag, startPoint x: 586, startPoint y: 249, endPoint x: 498, endPoint y: 258, distance: 88.2
click at [500, 258] on div "+61" at bounding box center [646, 248] width 306 height 50
paste input "412987997"
type input "+61 412987997"
click at [511, 175] on input "text" at bounding box center [646, 167] width 306 height 50
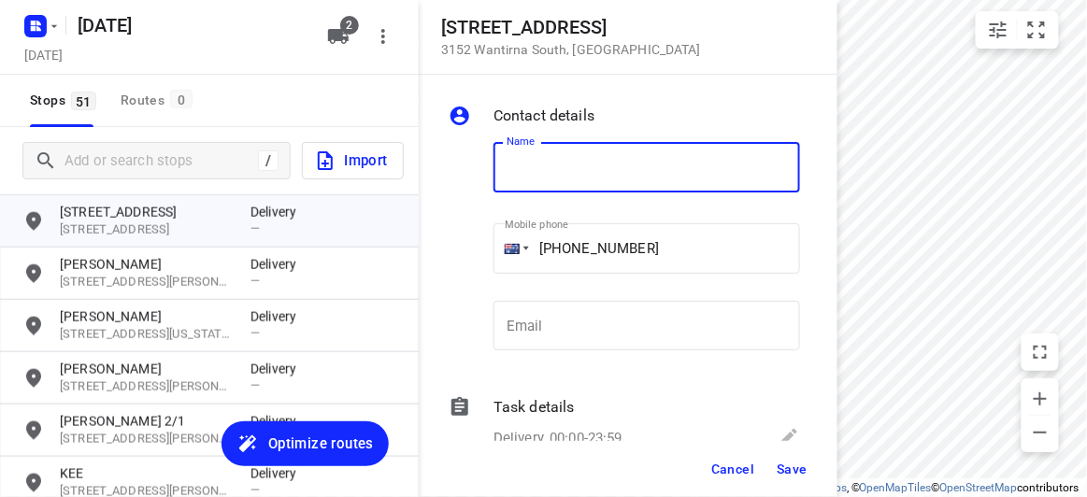
paste input "孝安"
type input "孝安"
click at [781, 470] on span "Save" at bounding box center [791, 469] width 31 height 15
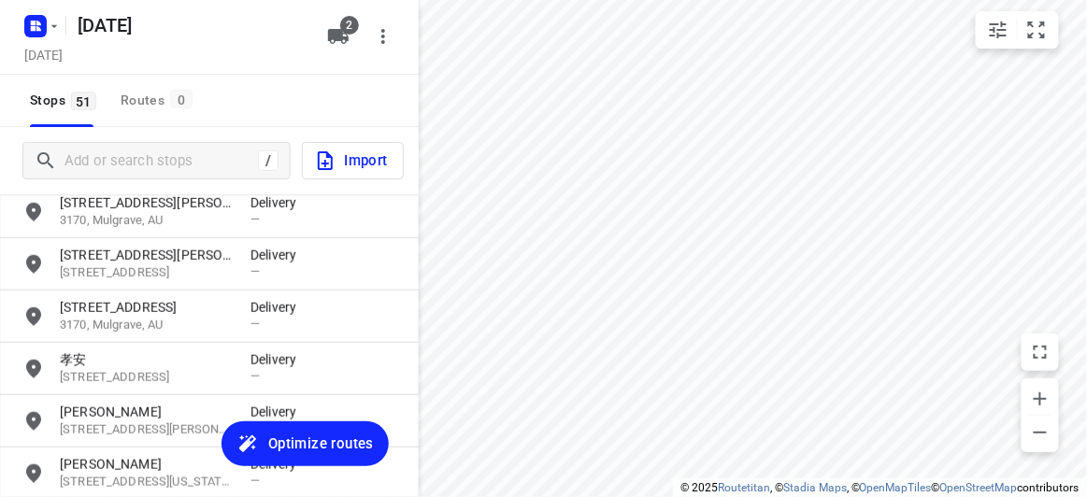
scroll to position [2063, 0]
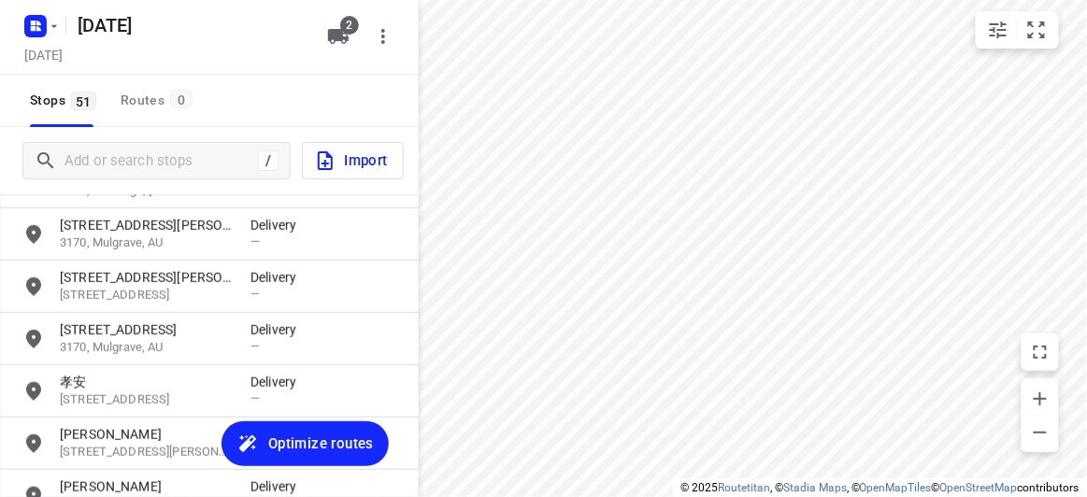
click at [81, 333] on div "60 Cooloongatta Road 3124, Camberwell, AU Delivery — 17A Powers Street 3111, Do…" at bounding box center [209, 363] width 419 height 338
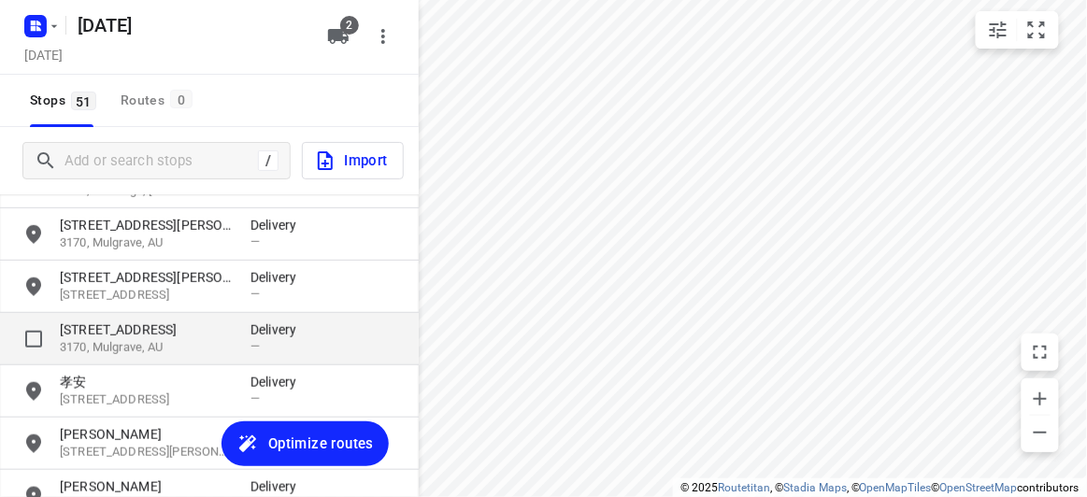
drag, startPoint x: 93, startPoint y: 329, endPoint x: 106, endPoint y: 345, distance: 20.6
click at [94, 333] on p "13 Emden Crescent" at bounding box center [146, 329] width 172 height 19
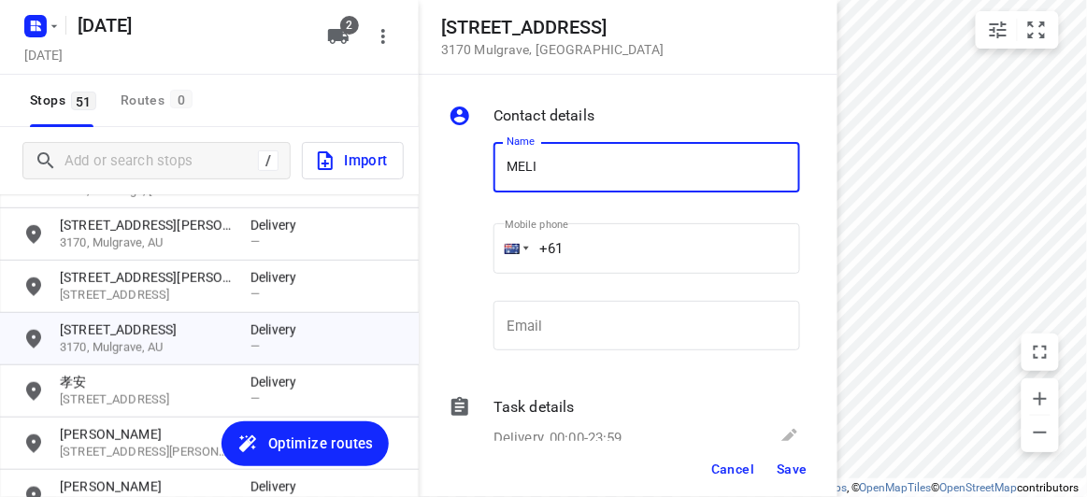
type input "[PERSON_NAME]"
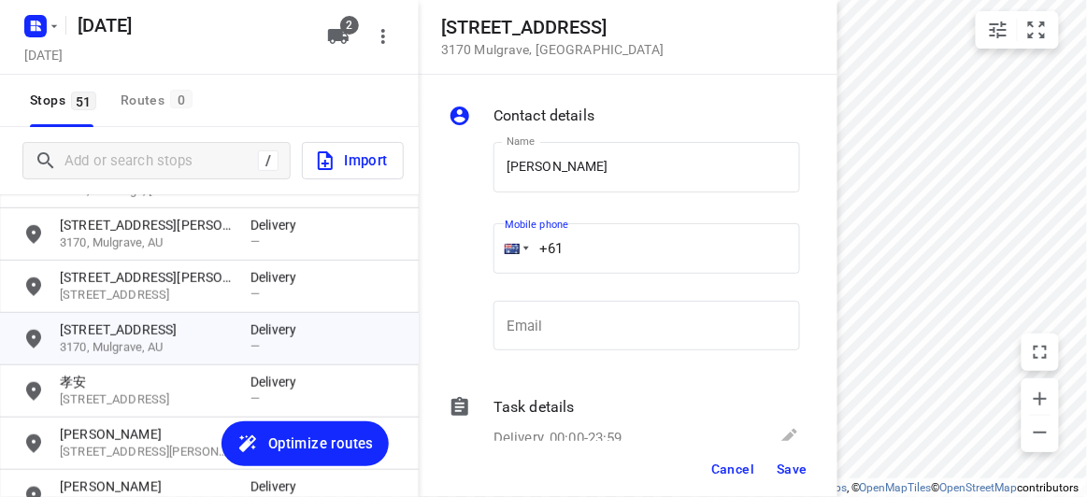
click at [577, 258] on input "+61" at bounding box center [646, 248] width 306 height 50
paste input "434851126"
type input "+61 434851126"
click at [789, 476] on span "Save" at bounding box center [791, 469] width 31 height 15
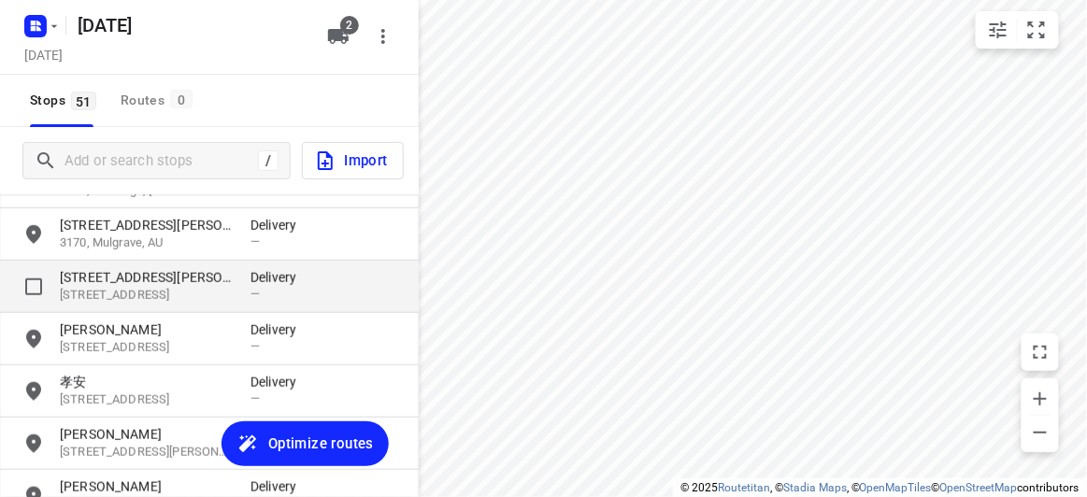
click at [86, 291] on p "3129, Box Hill North, AU" at bounding box center [146, 296] width 172 height 18
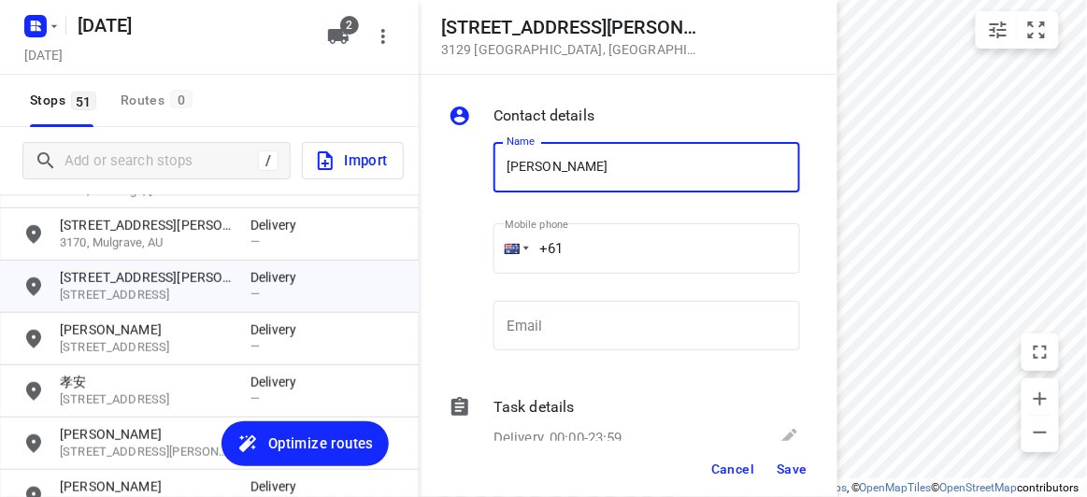
type input "[PERSON_NAME]"
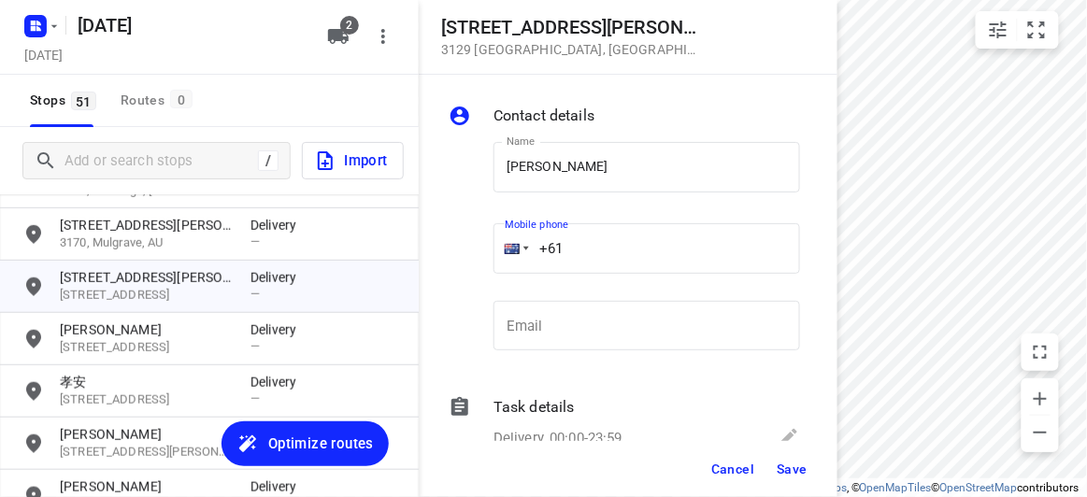
drag, startPoint x: 570, startPoint y: 247, endPoint x: 510, endPoint y: 249, distance: 59.8
click at [510, 249] on div "+61" at bounding box center [646, 248] width 306 height 50
paste input "433016221"
type input "+61 433016221"
click at [801, 462] on span "Save" at bounding box center [791, 469] width 31 height 15
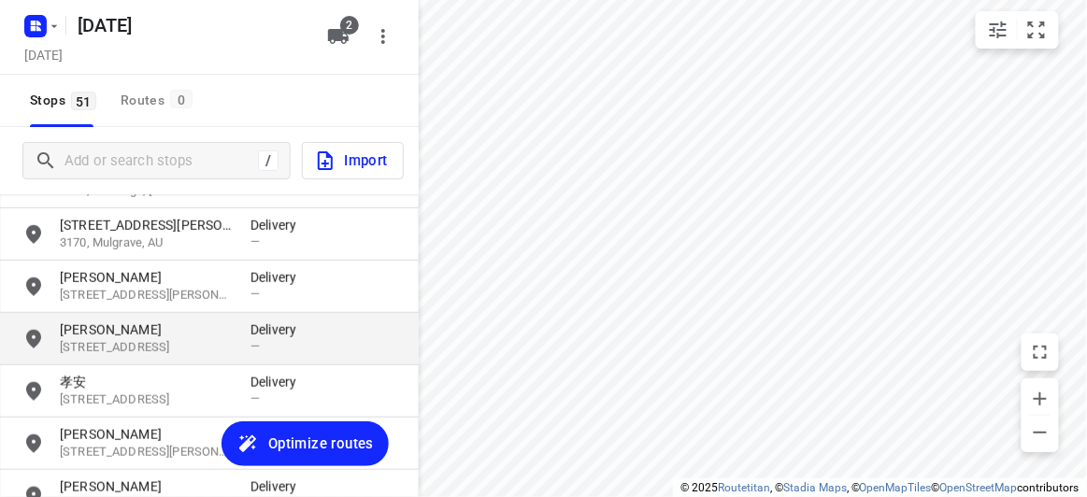
scroll to position [1978, 0]
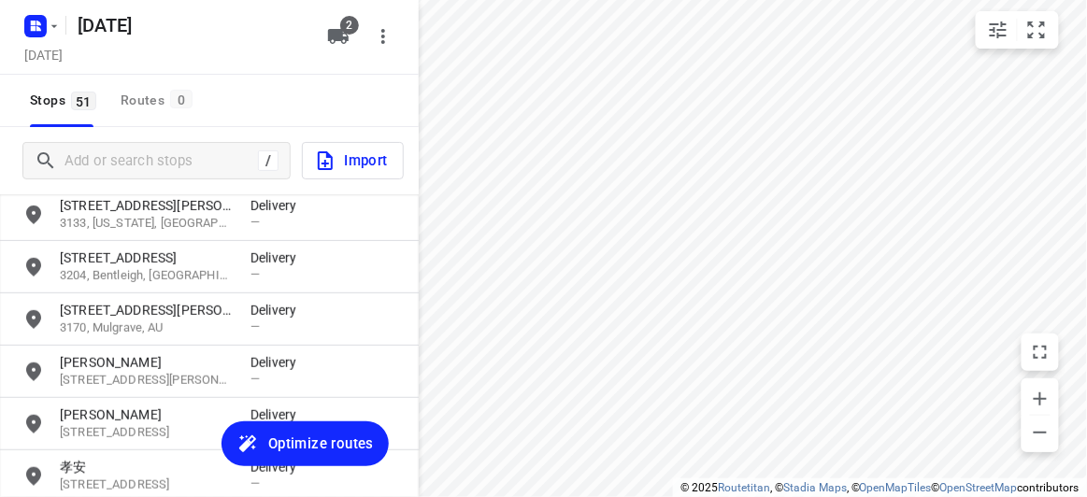
click at [142, 314] on p "32 Bevis Street" at bounding box center [146, 310] width 172 height 19
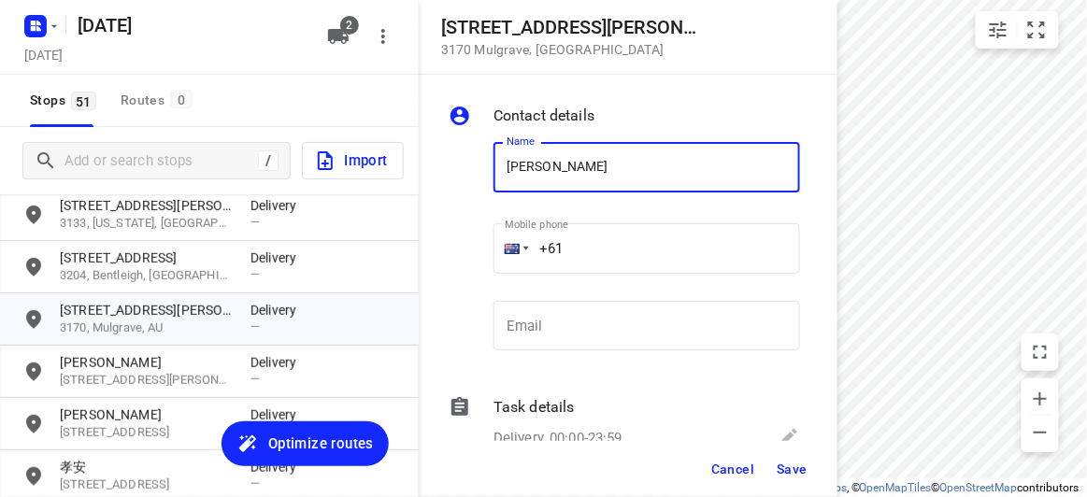
type input "[PERSON_NAME] Q 2/32"
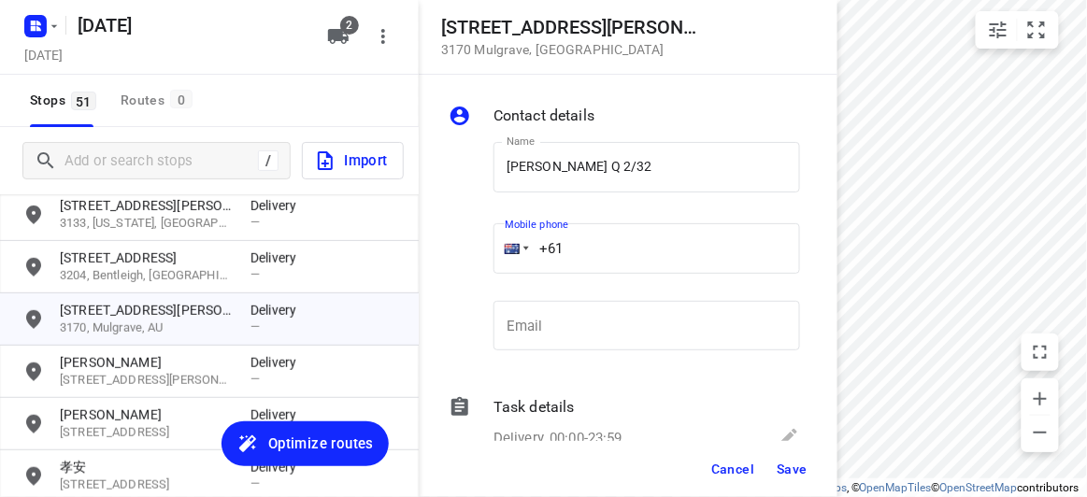
click at [573, 254] on input "+61" at bounding box center [646, 248] width 306 height 50
paste input "61434405244"
drag, startPoint x: 548, startPoint y: 256, endPoint x: 461, endPoint y: 267, distance: 87.6
click at [461, 267] on div "Name KIM Q 2/32 Name Mobile phone +61 61434405244 ​ Email Email" at bounding box center [624, 250] width 359 height 247
paste input "tel"
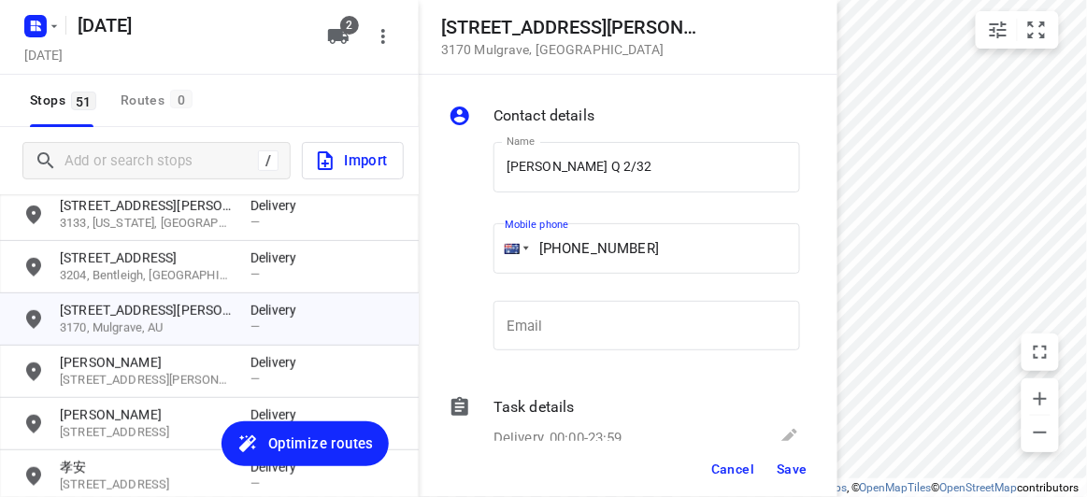
type input "+61 434405244"
click at [813, 480] on button "Save" at bounding box center [792, 469] width 46 height 34
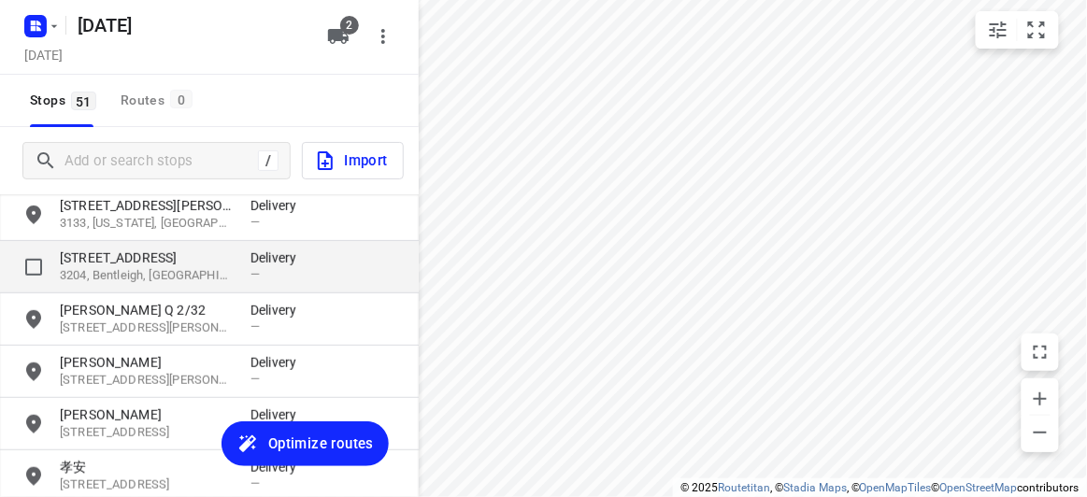
click at [107, 273] on p "3204, Bentleigh, AU" at bounding box center [146, 276] width 172 height 18
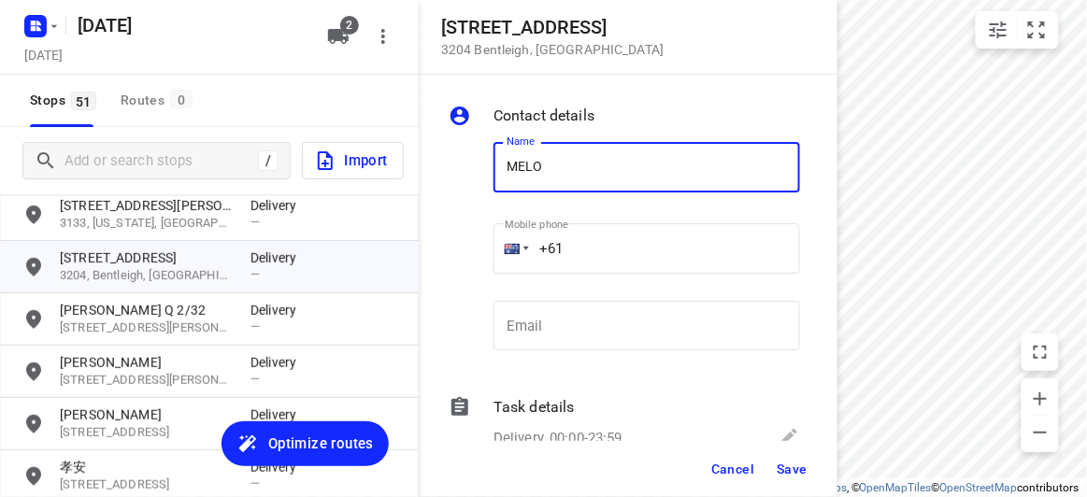
type input "[PERSON_NAME]"
click at [582, 238] on input "+61" at bounding box center [646, 248] width 306 height 50
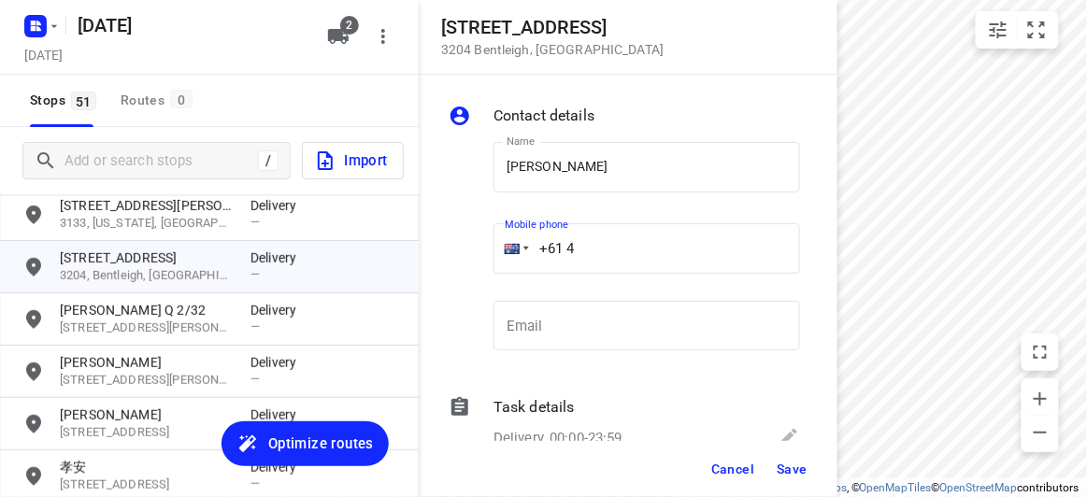
paste input "03220334"
type input "+61 403220334"
click at [791, 473] on span "Save" at bounding box center [791, 469] width 31 height 15
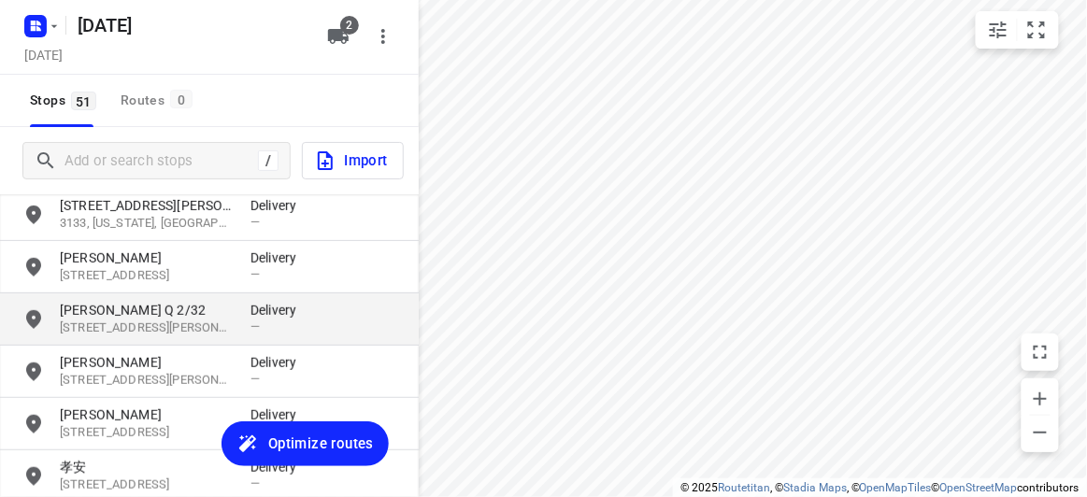
scroll to position [1893, 0]
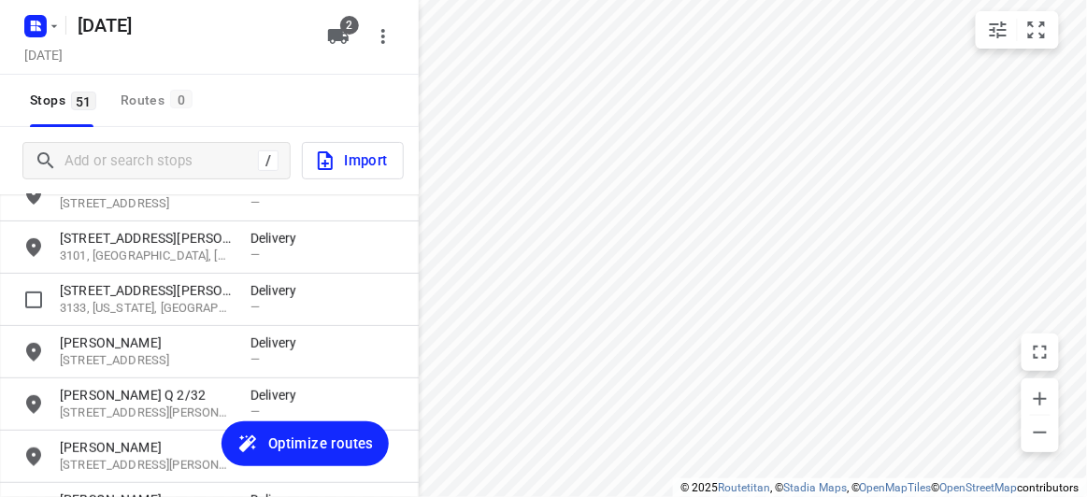
click at [127, 300] on p "3133, Vermont, AU" at bounding box center [146, 309] width 172 height 18
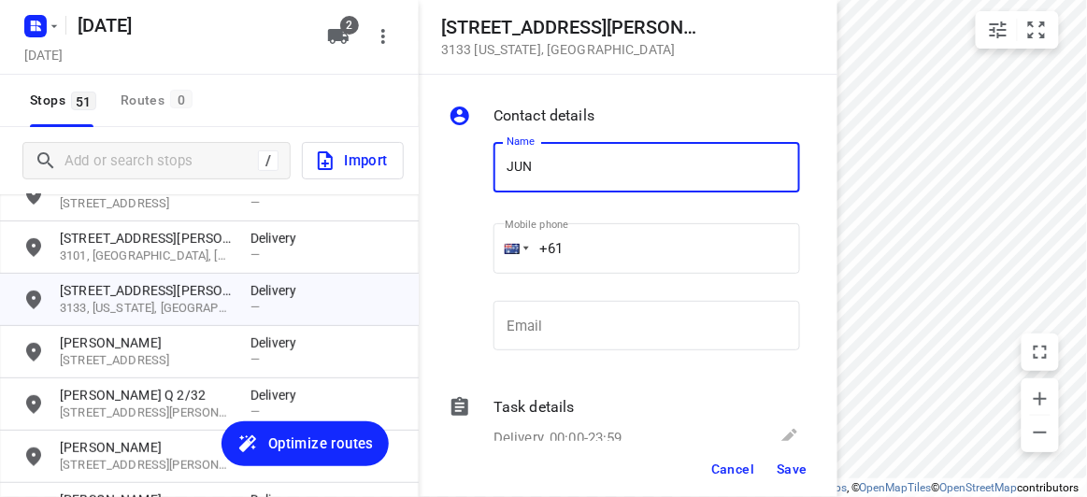
type input "[PERSON_NAME]"
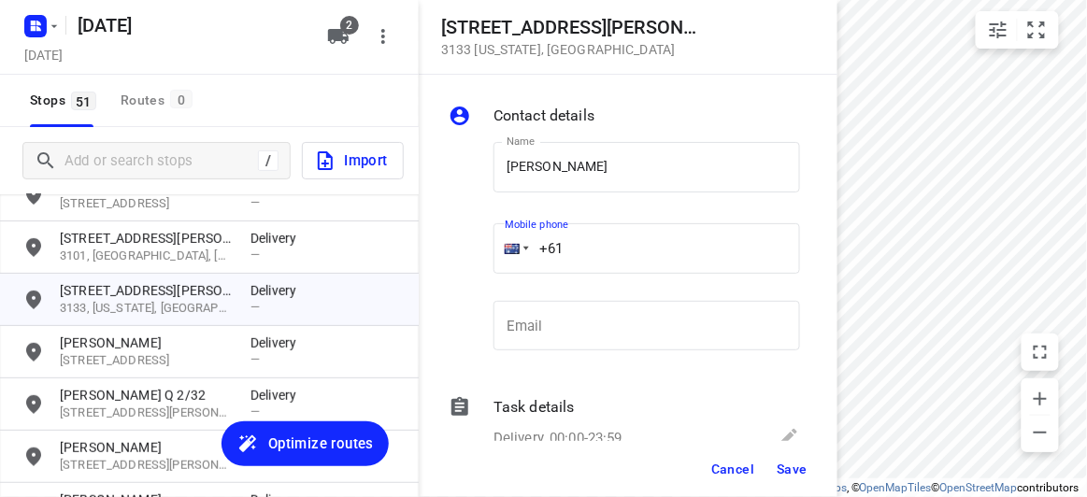
click at [584, 245] on input "+61" at bounding box center [646, 248] width 306 height 50
drag, startPoint x: 584, startPoint y: 244, endPoint x: 492, endPoint y: 243, distance: 91.6
click at [492, 243] on div "Mobile phone +61 ​" at bounding box center [646, 254] width 321 height 86
paste input "423869839"
type input "+61 423869839"
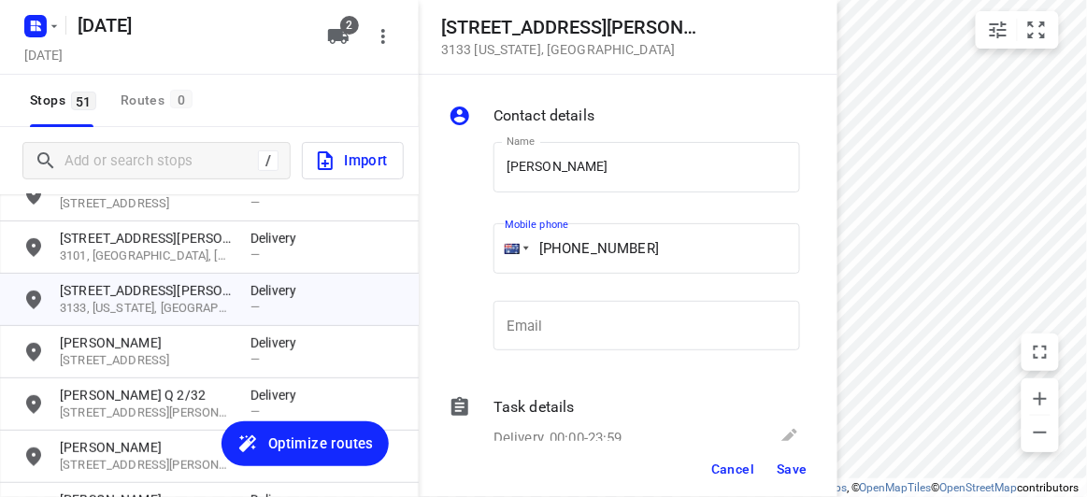
click at [803, 494] on div "Cancel Save" at bounding box center [628, 469] width 419 height 56
click at [796, 467] on span "Save" at bounding box center [791, 469] width 31 height 15
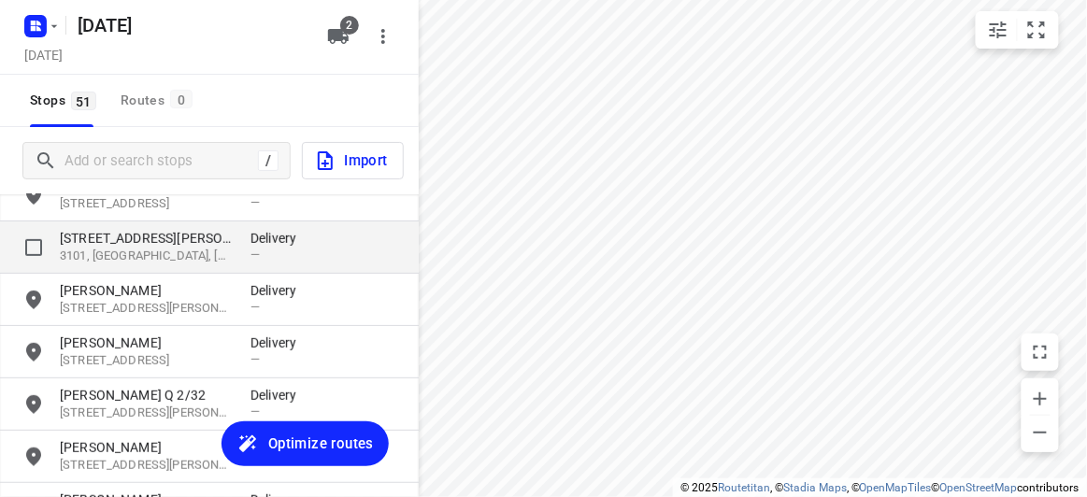
click at [150, 256] on p "3101, Kew, AU" at bounding box center [146, 257] width 172 height 18
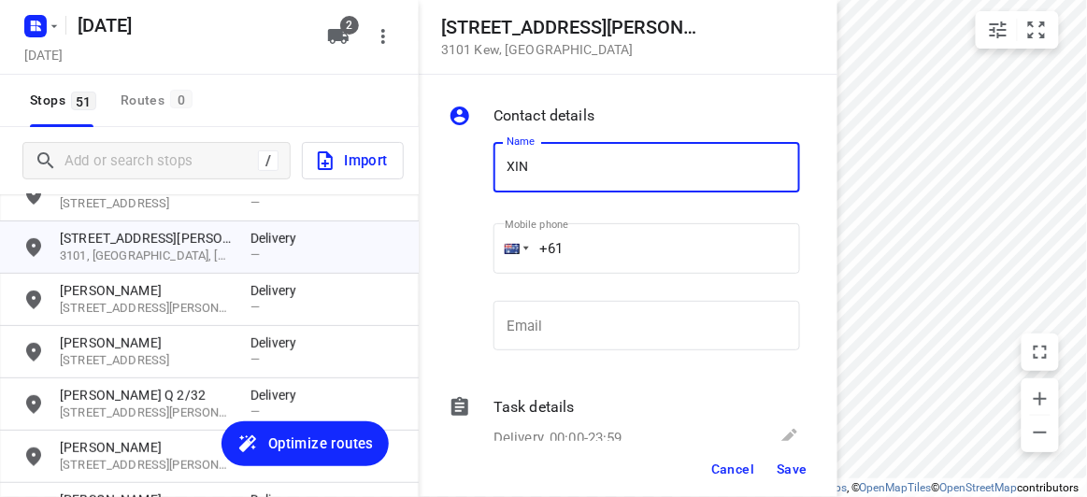
type input "[PERSON_NAME]"
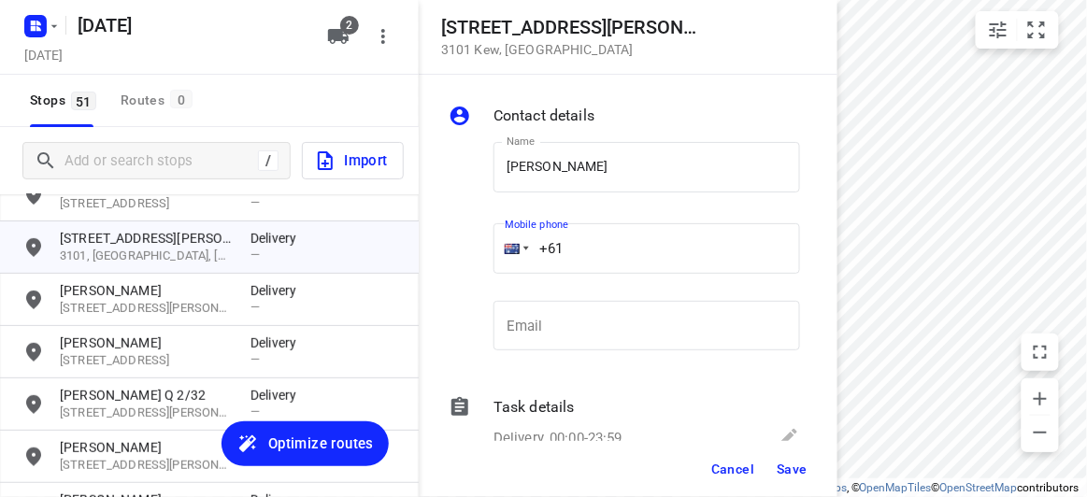
click at [602, 237] on input "+61" at bounding box center [646, 248] width 306 height 50
paste input "433351220"
type input "+61 433351220"
click at [804, 466] on span "Save" at bounding box center [791, 469] width 31 height 15
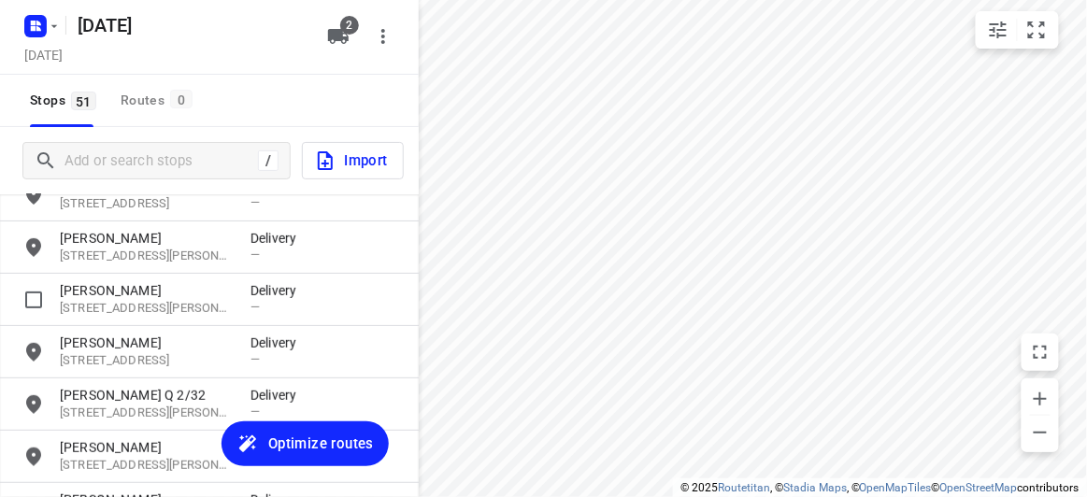
scroll to position [1808, 0]
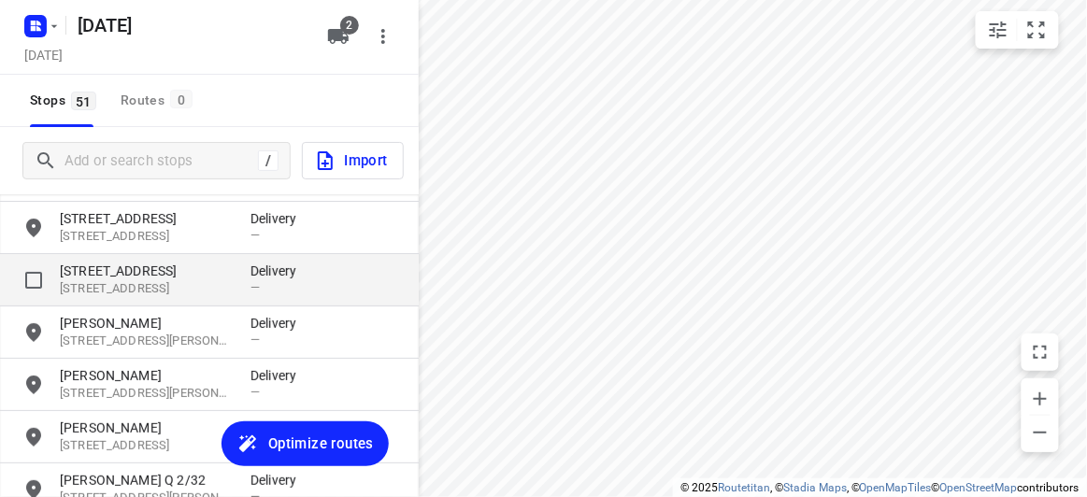
click at [105, 264] on p "65 Winfield Road" at bounding box center [146, 271] width 172 height 19
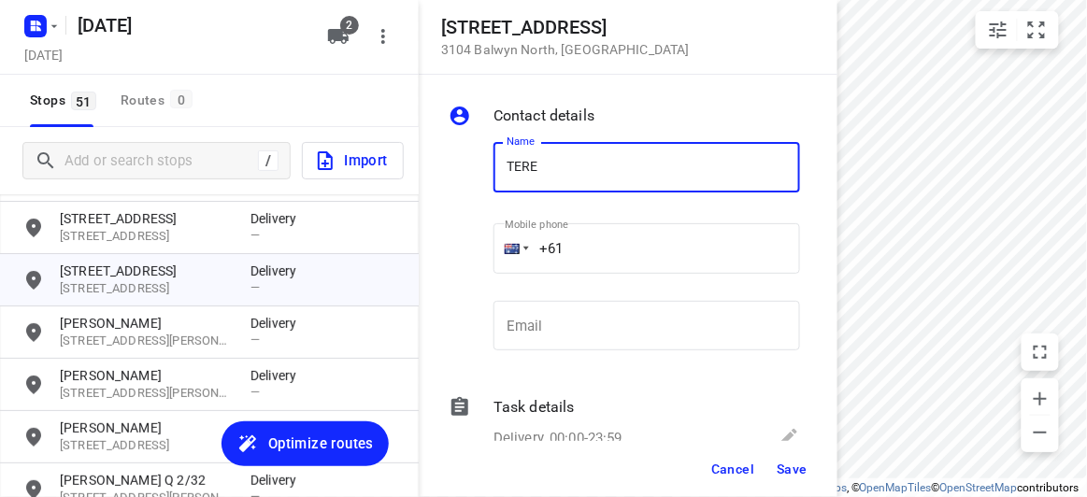
click at [569, 169] on input "TERE" at bounding box center [646, 167] width 306 height 50
type input "[PERSON_NAME] 1/65"
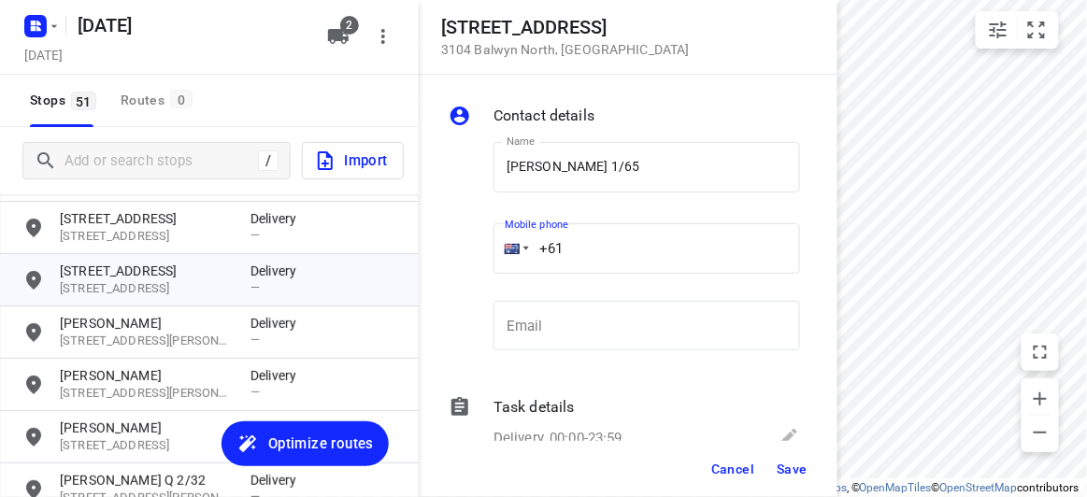
click at [619, 256] on input "+61" at bounding box center [646, 248] width 306 height 50
paste input "402905390"
type input "+61 402905390"
click at [797, 476] on span "Save" at bounding box center [791, 469] width 31 height 15
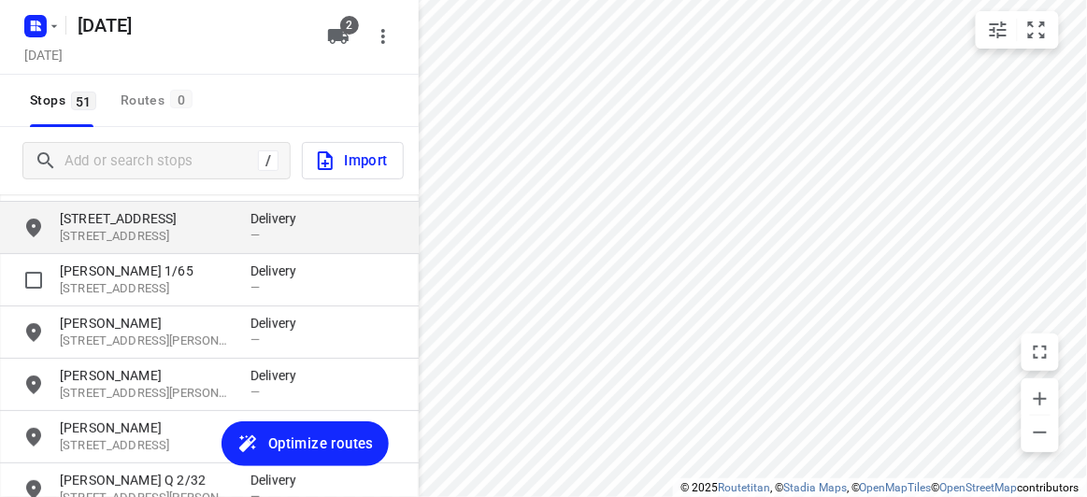
click at [132, 240] on p "[STREET_ADDRESS]" at bounding box center [146, 237] width 172 height 18
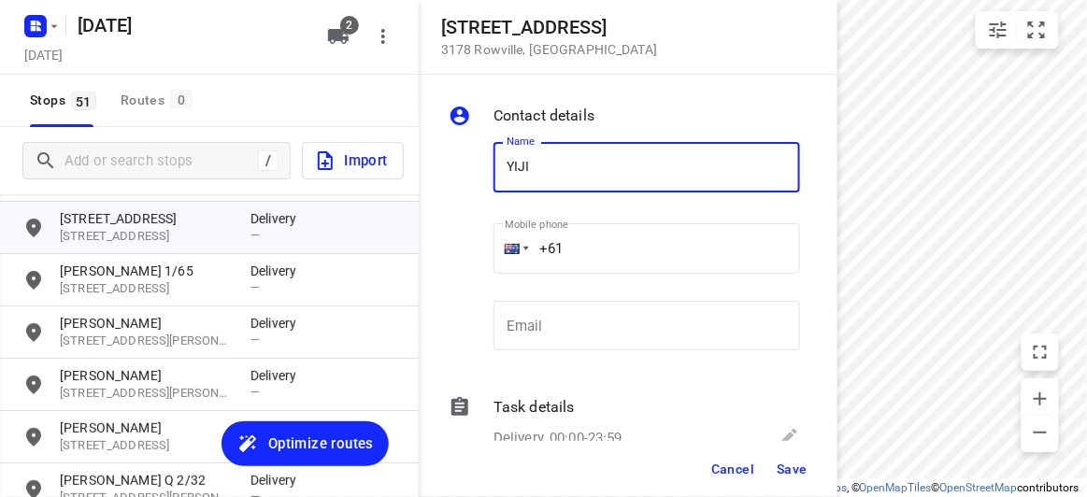
type input "[PERSON_NAME]"
click at [589, 247] on input "+61" at bounding box center [646, 248] width 306 height 50
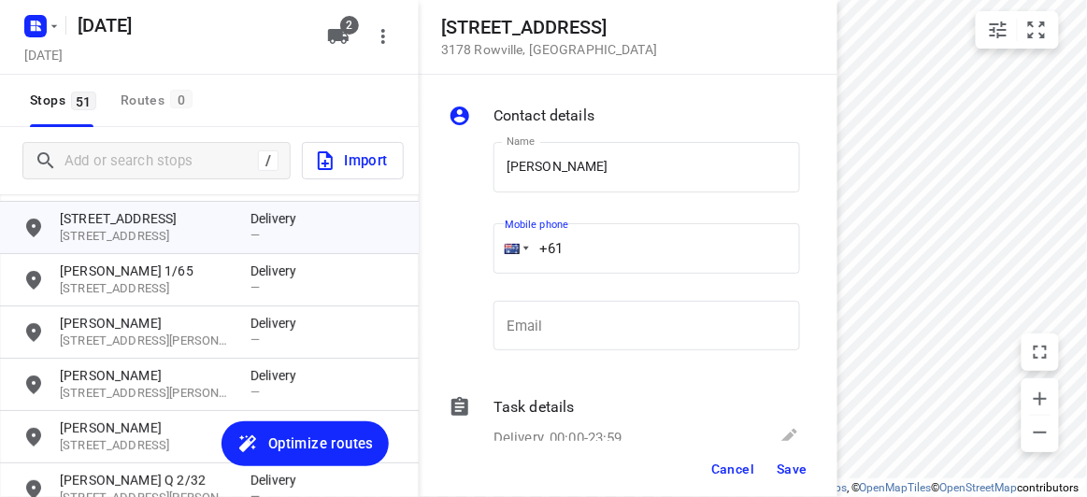
paste input "61452609476"
drag, startPoint x: 681, startPoint y: 261, endPoint x: 444, endPoint y: 269, distance: 237.5
click at [444, 269] on div "Contact details Name YIJIA HU Name Mobile phone +61 61452609476 ​ Email Email T…" at bounding box center [628, 258] width 419 height 366
paste input "tel"
type input "+61 452609476"
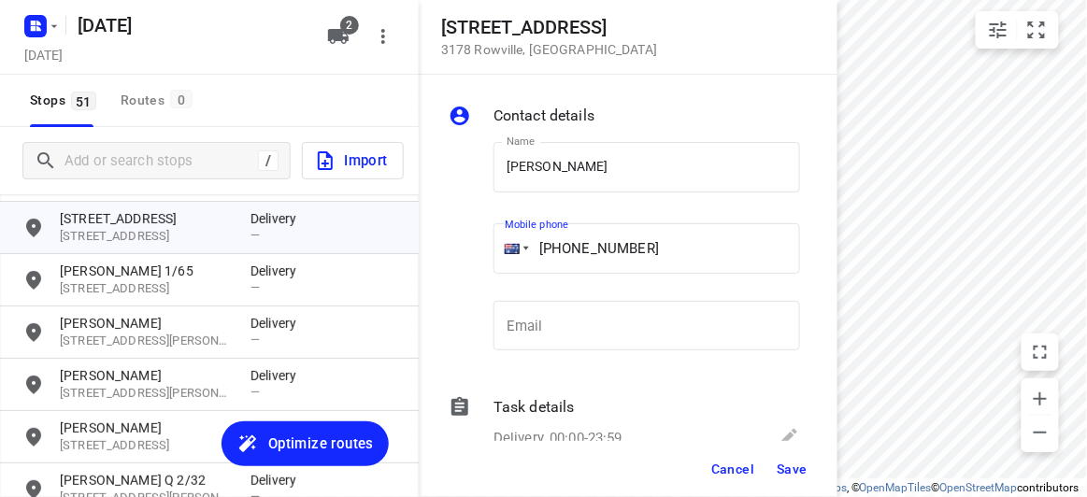
click at [819, 485] on div "Cancel Save" at bounding box center [628, 469] width 419 height 56
click at [798, 476] on span "Save" at bounding box center [791, 469] width 31 height 15
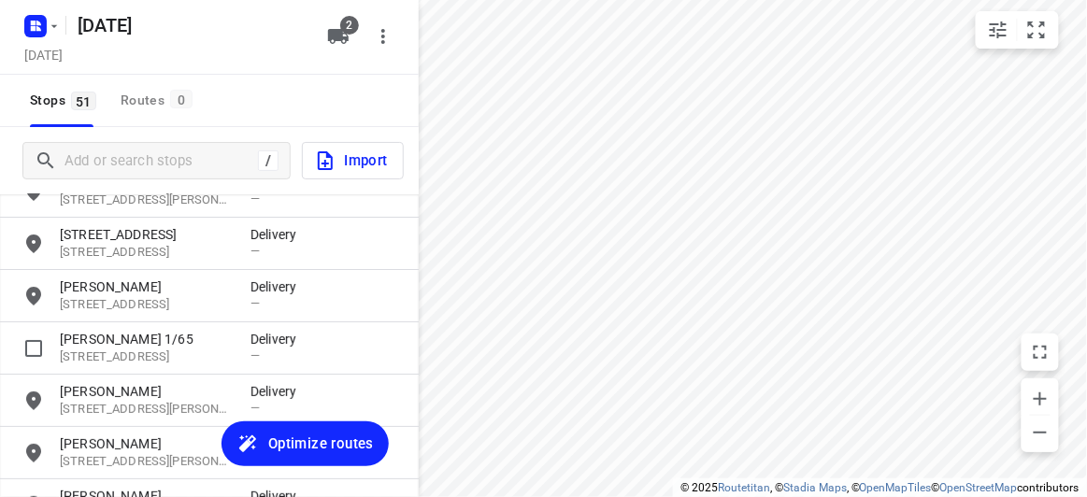
scroll to position [1723, 0]
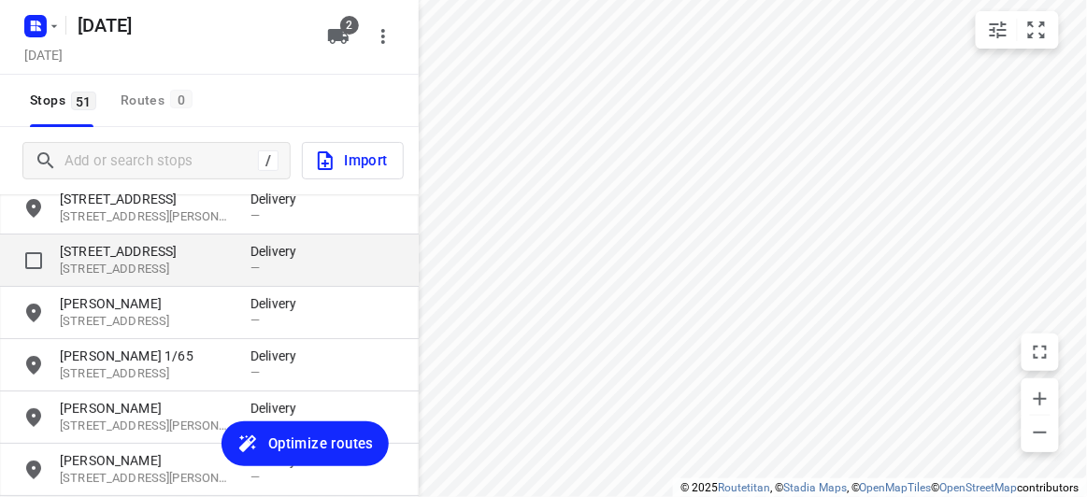
click at [115, 264] on p "3149, Mount Waverley, AU" at bounding box center [146, 270] width 172 height 18
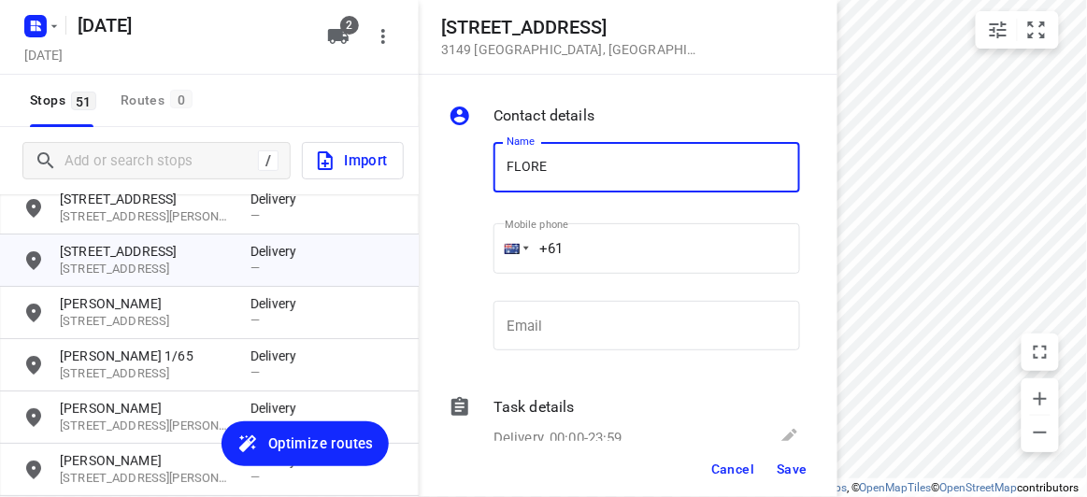
type input "[PERSON_NAME] 3/436"
click at [599, 262] on input "+61" at bounding box center [646, 248] width 306 height 50
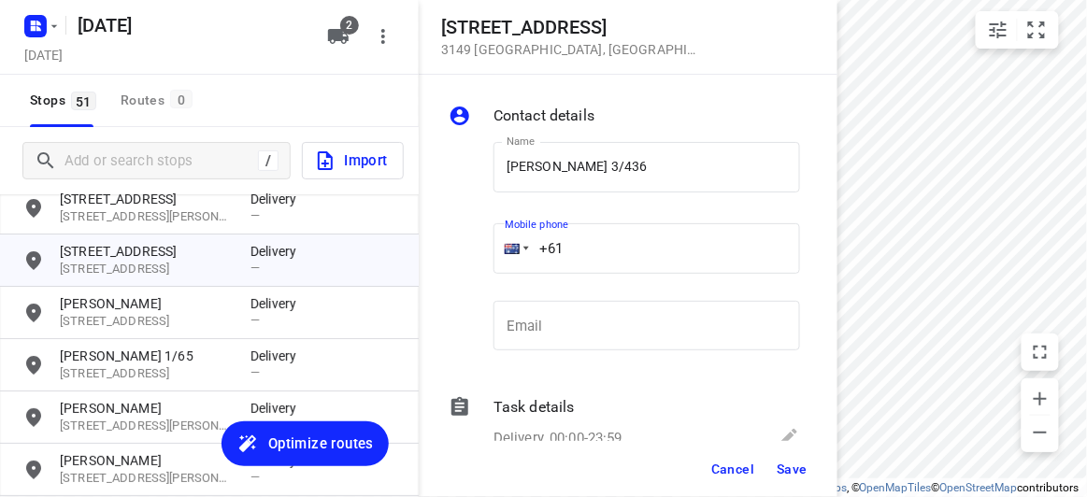
paste input "61468493238"
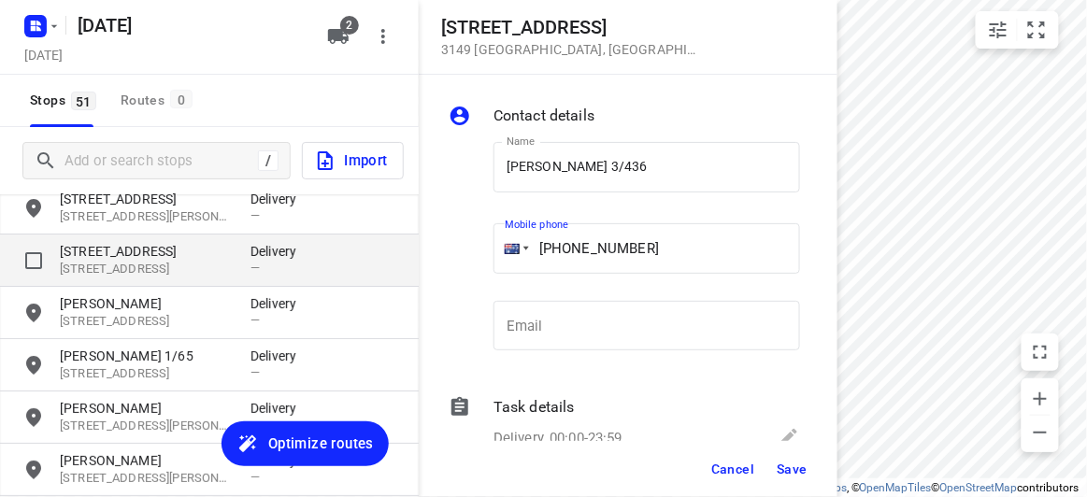
drag, startPoint x: 709, startPoint y: 246, endPoint x: 363, endPoint y: 256, distance: 345.9
click at [363, 256] on div "436 High Street Road 3149 Mount Waverley , Australia Contact details Name Flore…" at bounding box center [209, 248] width 419 height 497
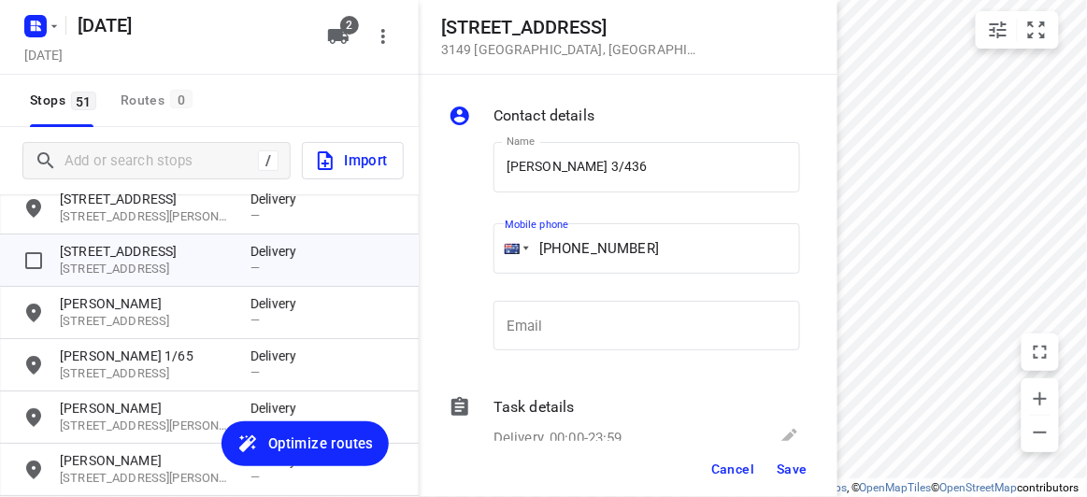
paste input "tel"
type input "+61 468493238"
click at [794, 472] on span "Save" at bounding box center [791, 469] width 31 height 15
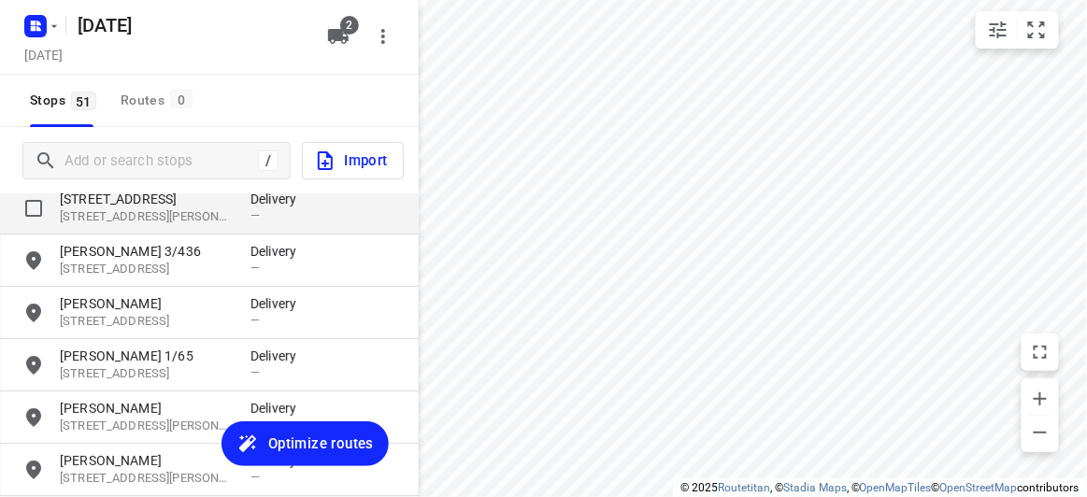
click at [111, 211] on p "[STREET_ADDRESS][PERSON_NAME]" at bounding box center [146, 217] width 172 height 18
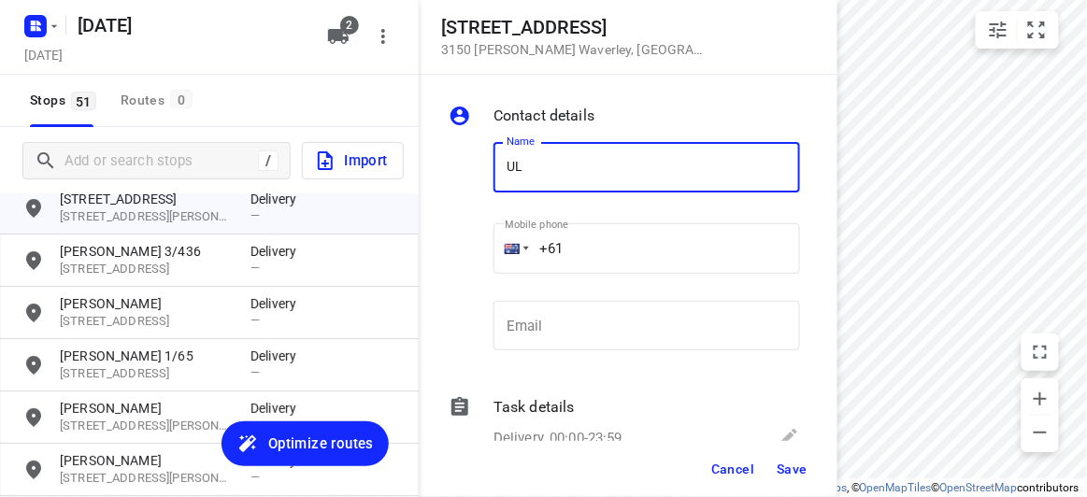
click at [503, 184] on input "UL" at bounding box center [646, 167] width 306 height 50
click at [564, 161] on input "SUL" at bounding box center [646, 167] width 306 height 50
type input "SULENI MULIA TUNGGAL"
click at [616, 239] on input "+61" at bounding box center [646, 248] width 306 height 50
paste input "468533038"
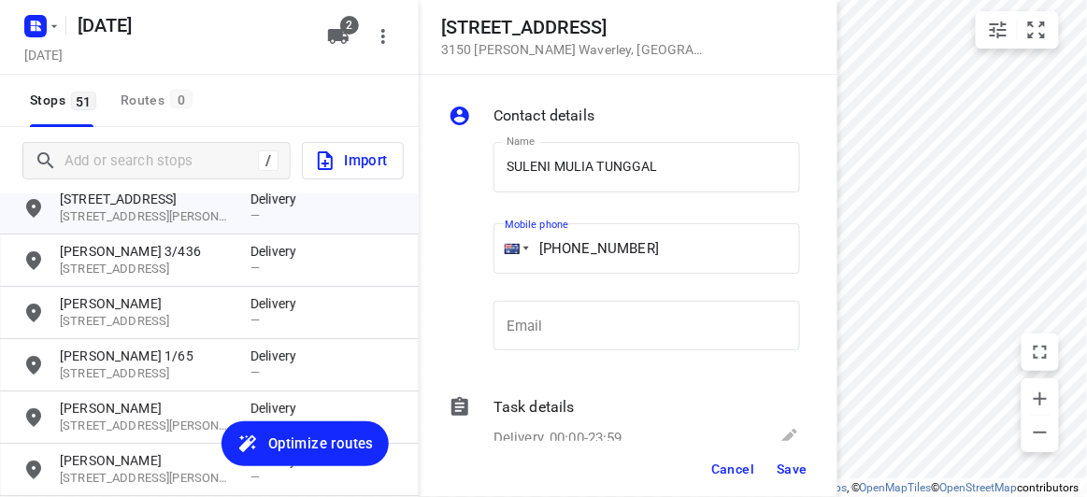
type input "+61 468533038"
click at [799, 467] on span "Save" at bounding box center [791, 469] width 31 height 15
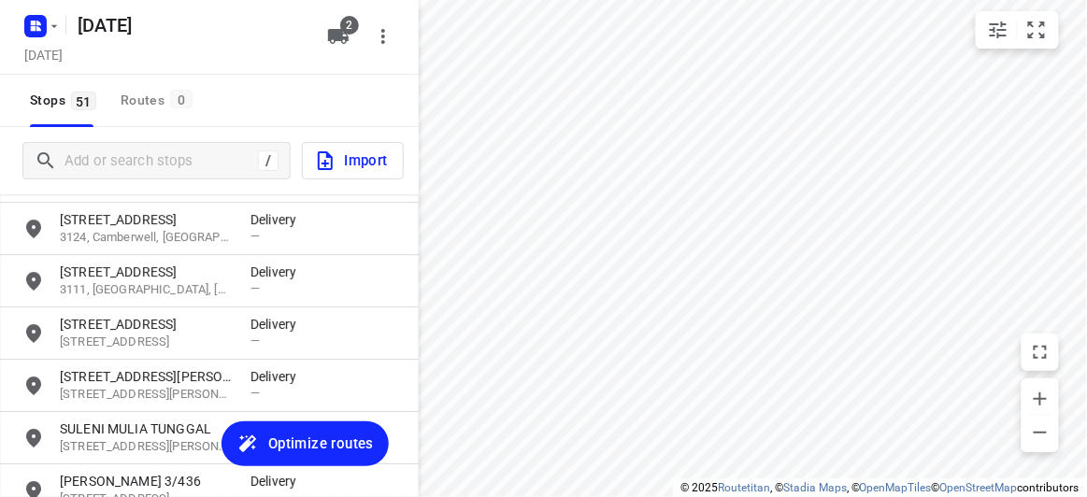
scroll to position [1384, 0]
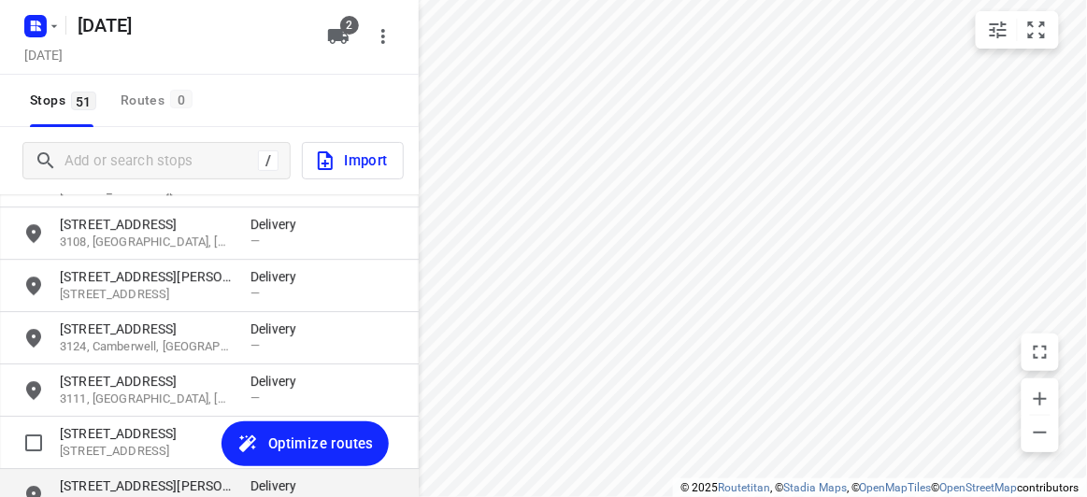
click at [122, 477] on p "15 Allison Road" at bounding box center [146, 486] width 172 height 19
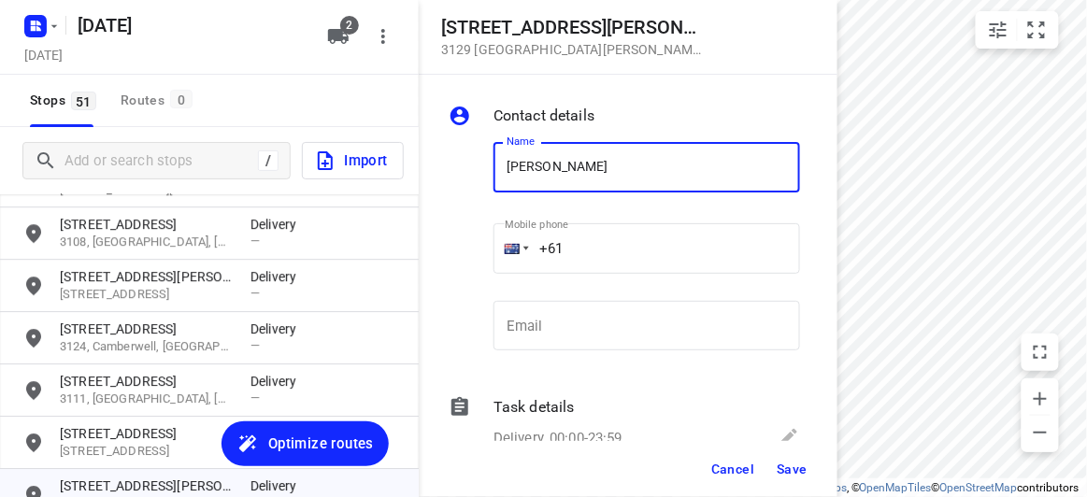
type input "[PERSON_NAME]"
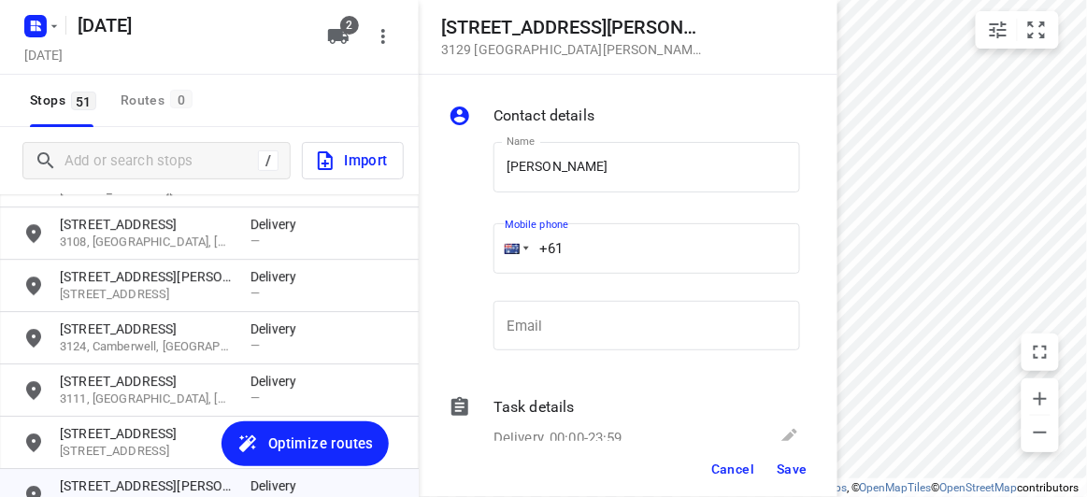
click at [606, 242] on input "+61" at bounding box center [646, 248] width 306 height 50
drag, startPoint x: 514, startPoint y: 255, endPoint x: 495, endPoint y: 259, distance: 19.1
click at [495, 259] on div "+61" at bounding box center [646, 248] width 306 height 50
paste input "448525958"
type input "+61 448525958"
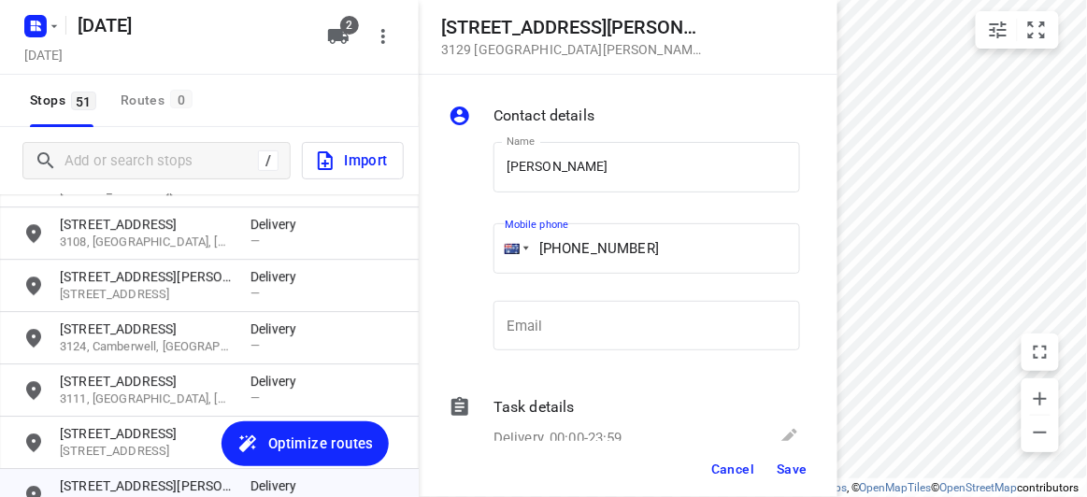
click at [796, 467] on span "Save" at bounding box center [791, 469] width 31 height 15
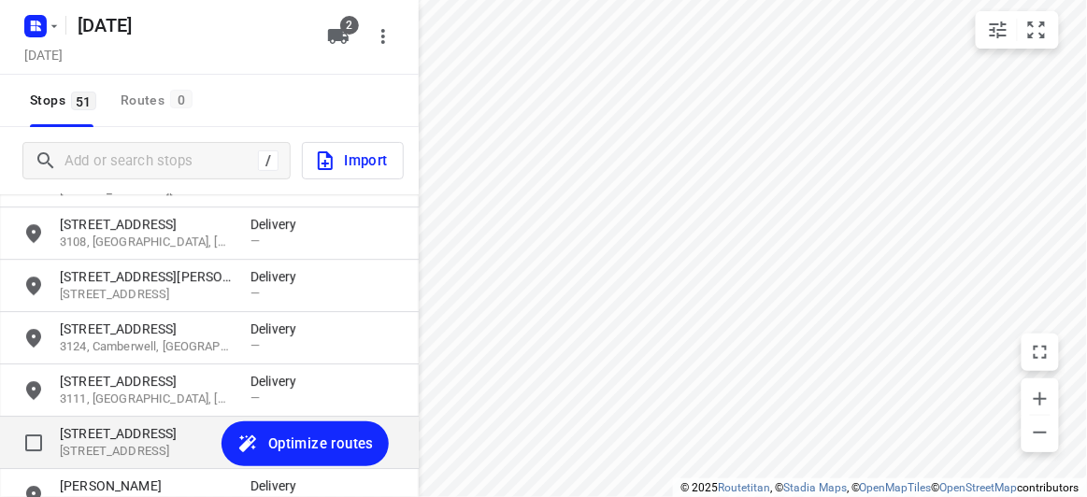
click at [139, 446] on p "[STREET_ADDRESS]" at bounding box center [146, 452] width 172 height 18
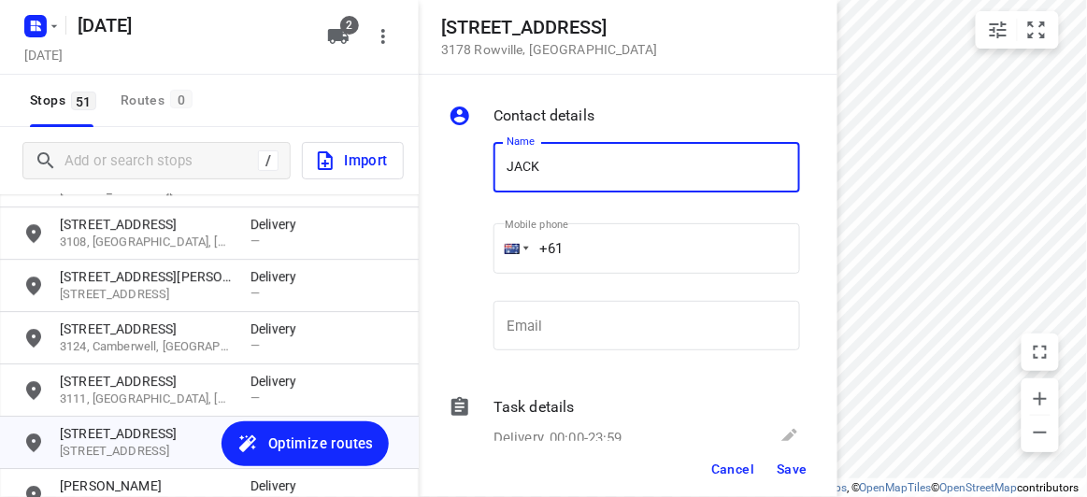
paste input "411744476"
type input "JACK411744476"
click at [597, 255] on input "+61" at bounding box center [646, 248] width 306 height 50
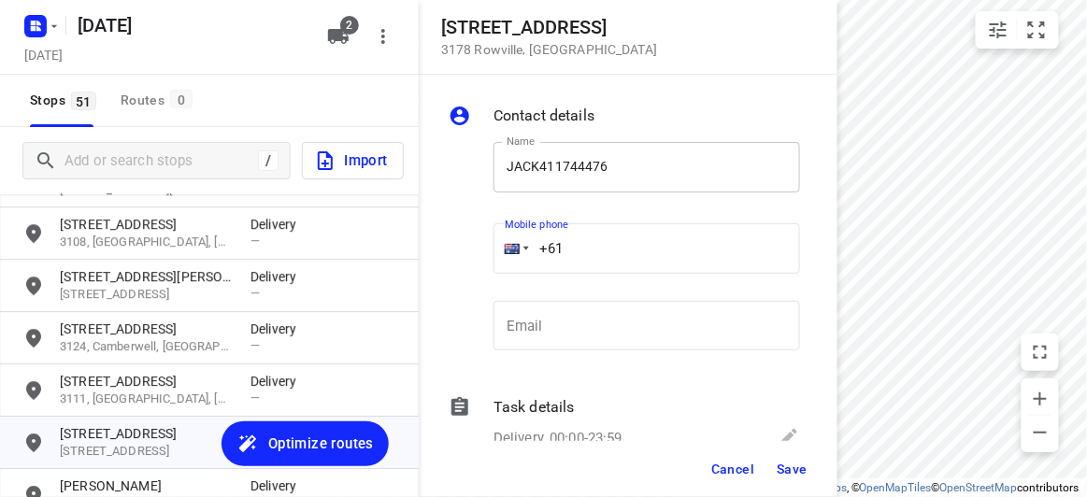
paste input "411744476"
type input "+61 411744476"
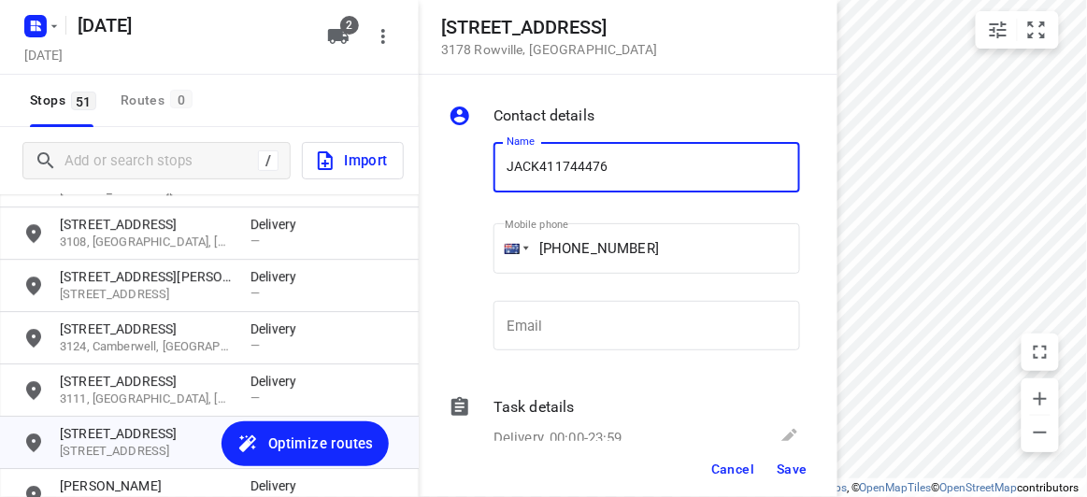
drag, startPoint x: 657, startPoint y: 154, endPoint x: 540, endPoint y: 163, distance: 117.1
click at [540, 163] on input "JACK411744476" at bounding box center [646, 167] width 306 height 50
type input "JACK"
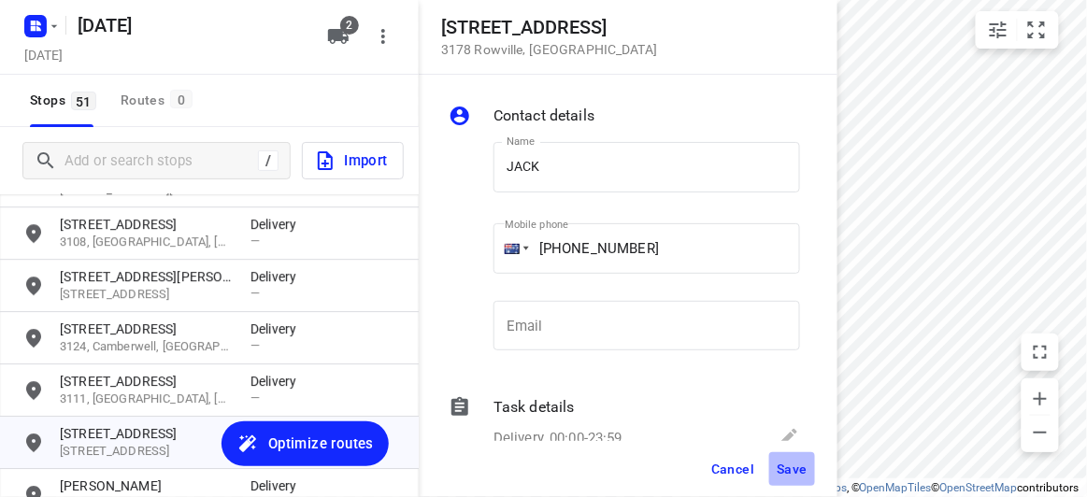
click at [790, 462] on span "Save" at bounding box center [791, 469] width 31 height 15
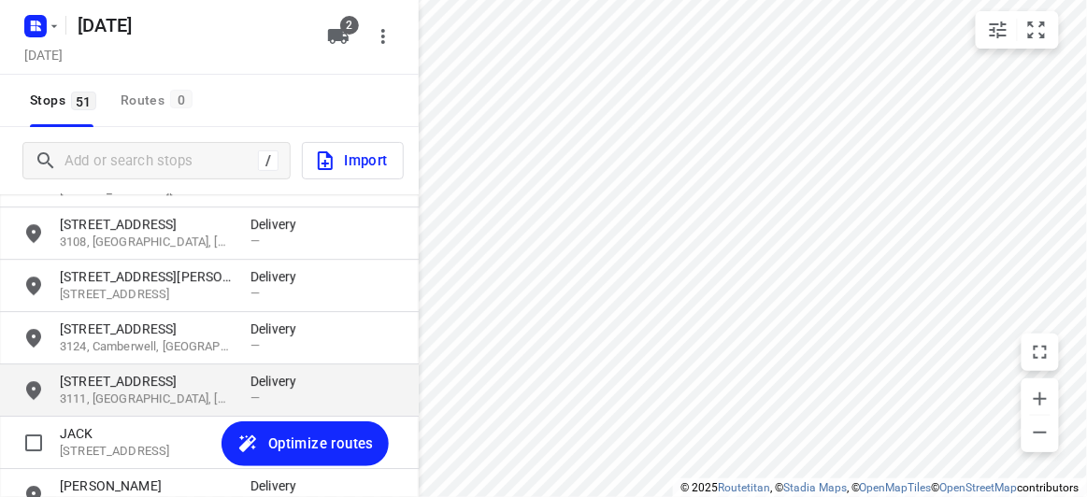
click at [130, 395] on p "3111, Donvale, AU" at bounding box center [146, 400] width 172 height 18
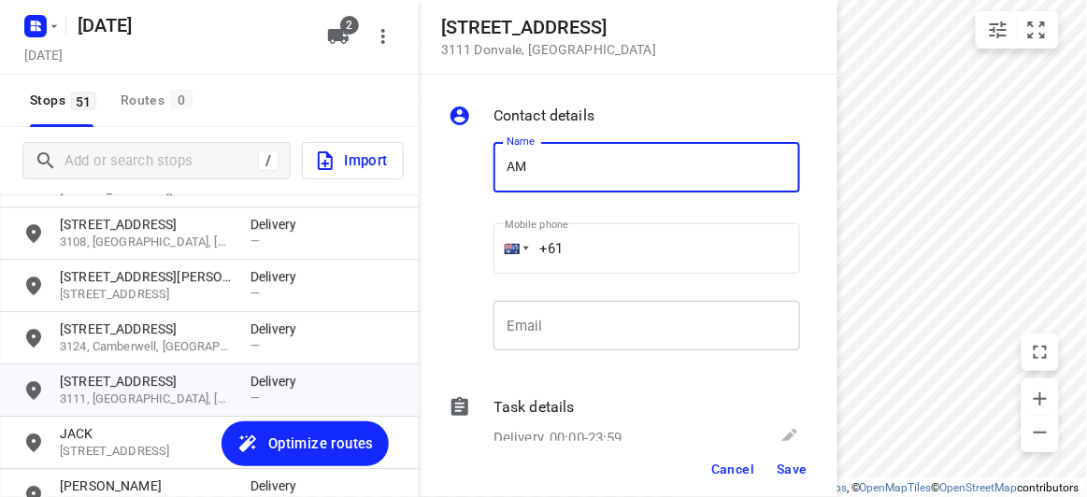
type input "[PERSON_NAME]"
click at [576, 245] on input "+61" at bounding box center [646, 248] width 306 height 50
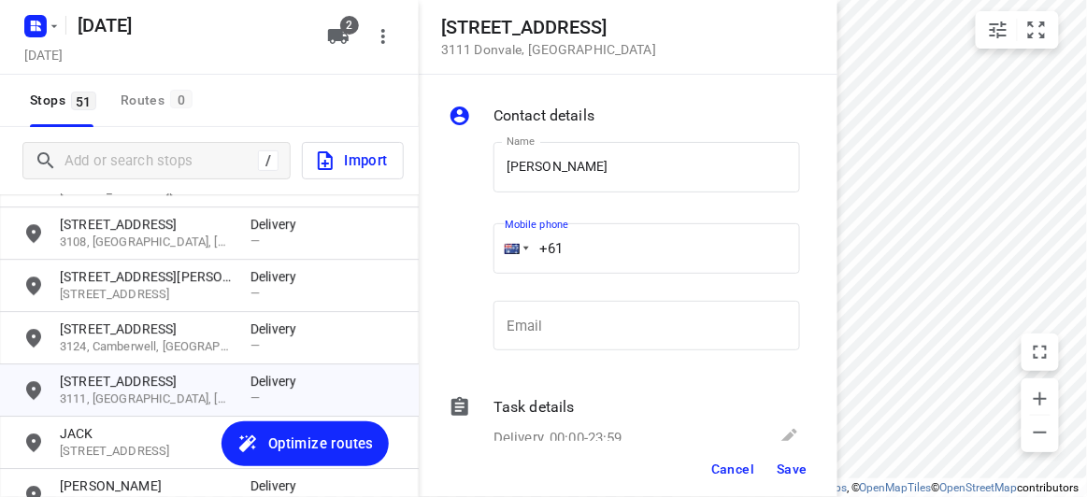
paste input "61421906306"
drag, startPoint x: 659, startPoint y: 270, endPoint x: 513, endPoint y: 285, distance: 146.5
click at [513, 285] on div "Mobile phone +61 61421906306 ​" at bounding box center [646, 252] width 306 height 75
paste input "tel"
type input "+61 421906306"
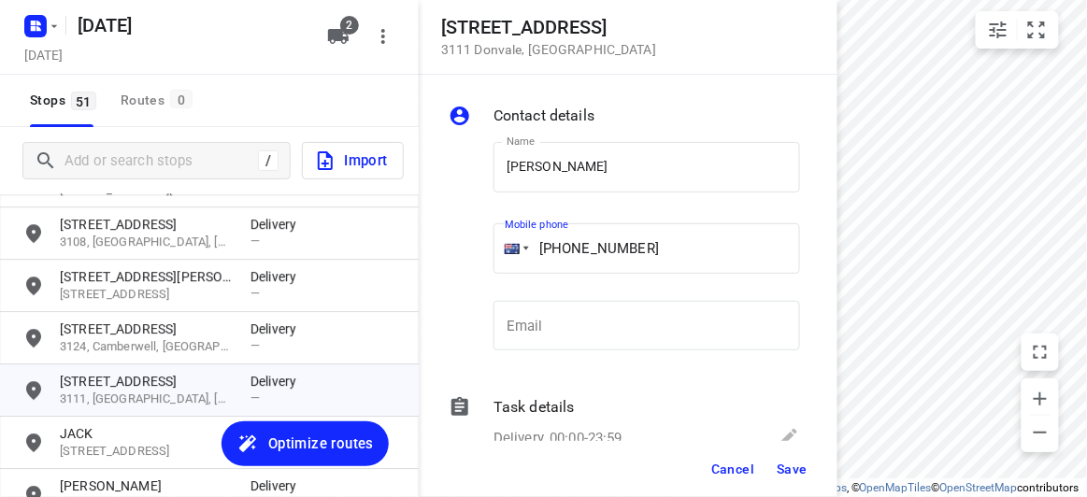
click at [803, 459] on button "Save" at bounding box center [792, 469] width 46 height 34
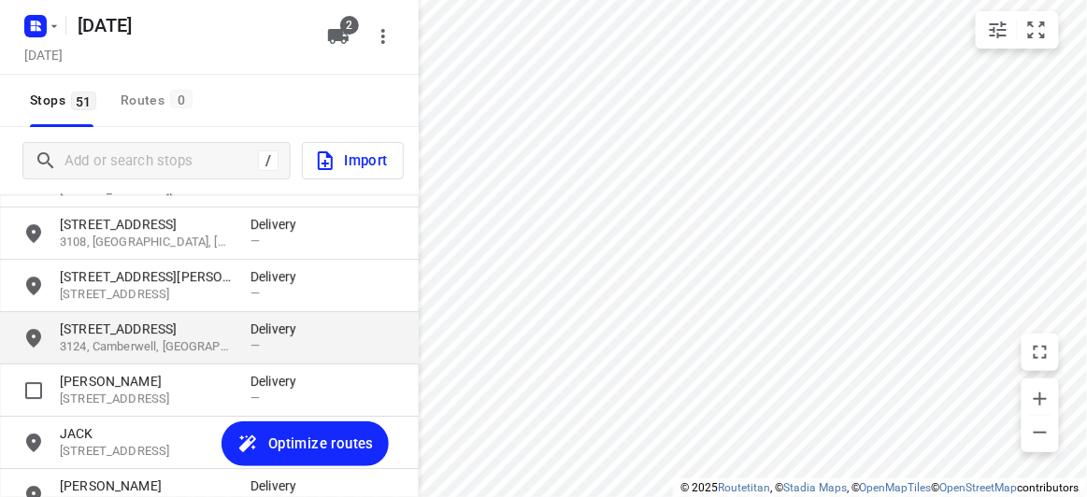
click at [112, 348] on p "3124, Camberwell, [GEOGRAPHIC_DATA]" at bounding box center [146, 347] width 172 height 18
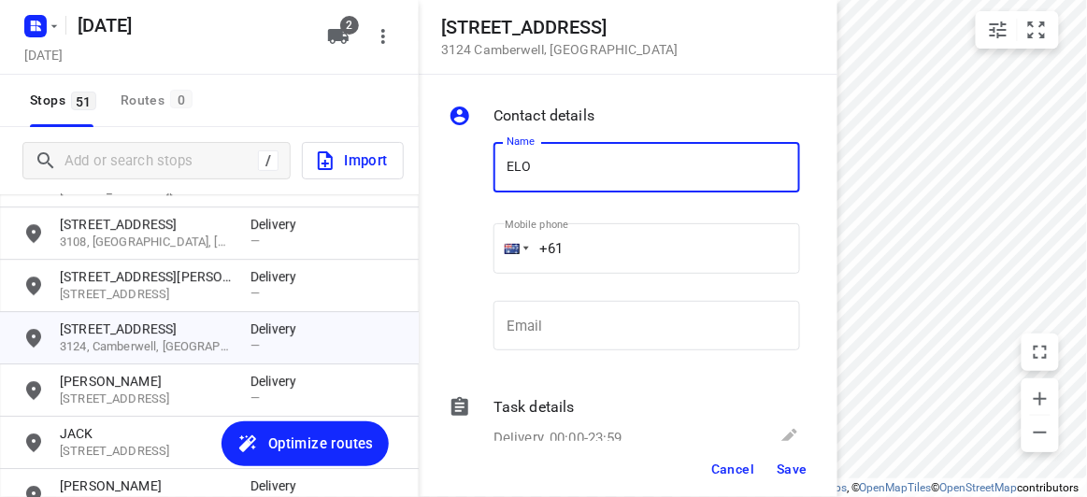
type input "[PERSON_NAME]"
click at [564, 245] on input "+61" at bounding box center [646, 248] width 306 height 50
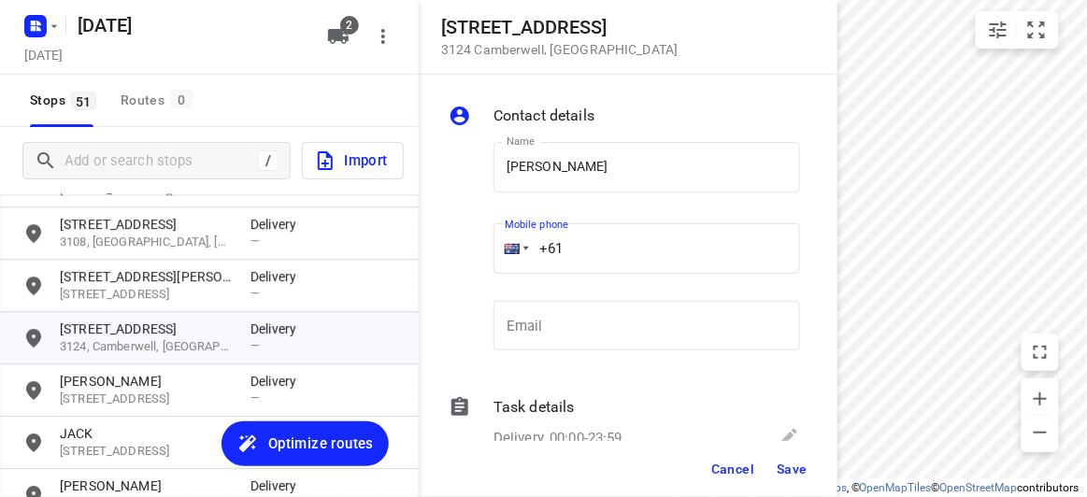
paste input "61422293561"
drag, startPoint x: 490, startPoint y: 263, endPoint x: 479, endPoint y: 270, distance: 12.2
click at [479, 270] on div "Name ELODIE WONG Name Mobile phone +61 61422293561 ​ Email Email" at bounding box center [624, 250] width 359 height 247
paste input "tel"
type input "+61 422293561"
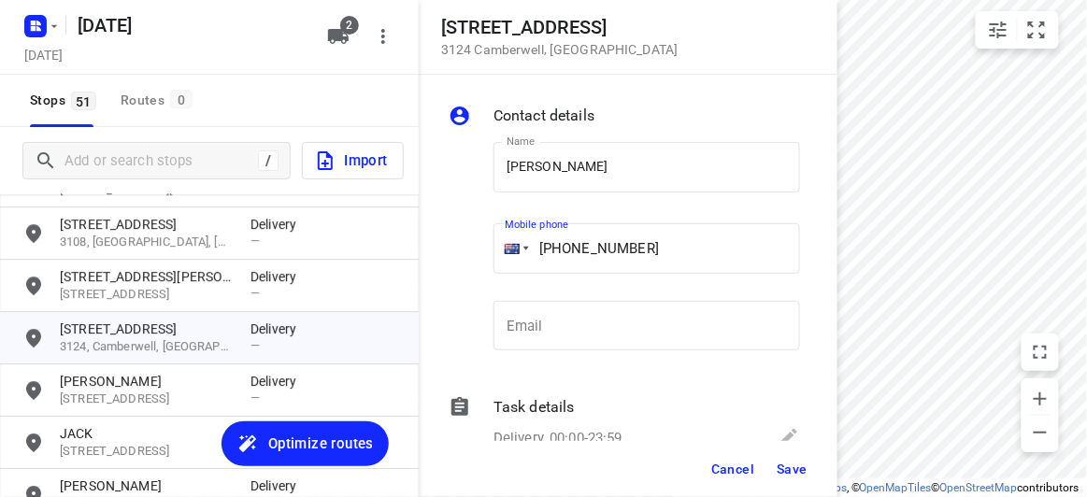
click at [818, 481] on div "Cancel Save" at bounding box center [628, 469] width 419 height 56
click at [791, 476] on span "Save" at bounding box center [791, 469] width 31 height 15
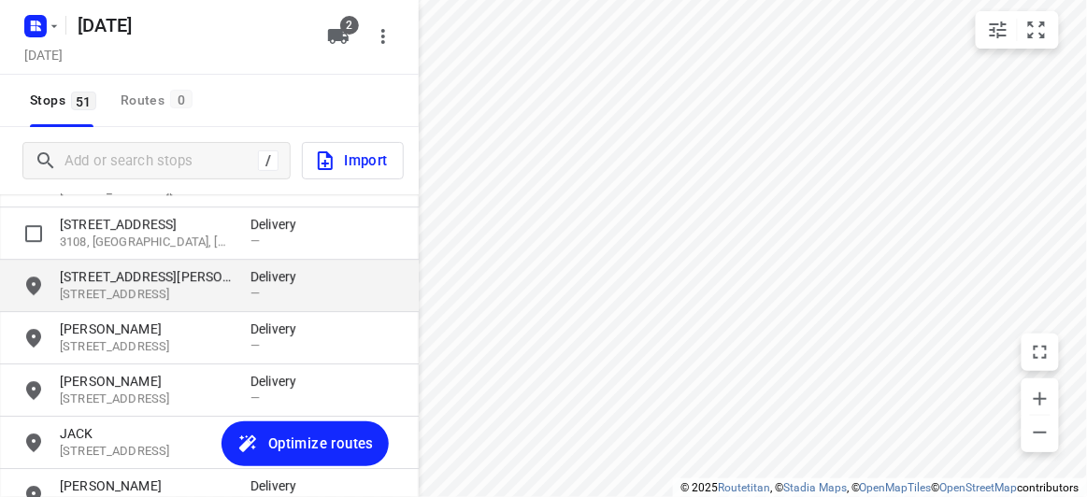
click at [132, 277] on p "[STREET_ADDRESS][PERSON_NAME]" at bounding box center [146, 276] width 172 height 19
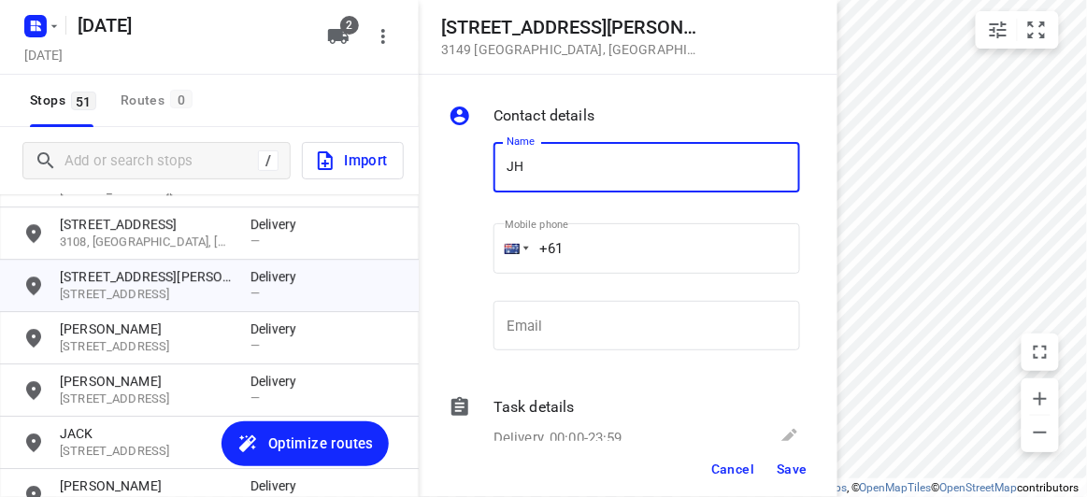
click at [603, 181] on input "JH" at bounding box center [646, 167] width 306 height 50
drag, startPoint x: 581, startPoint y: 174, endPoint x: 500, endPoint y: 177, distance: 81.3
click at [500, 177] on input "JH" at bounding box center [646, 167] width 306 height 50
type input "[PERSON_NAME] 1/56"
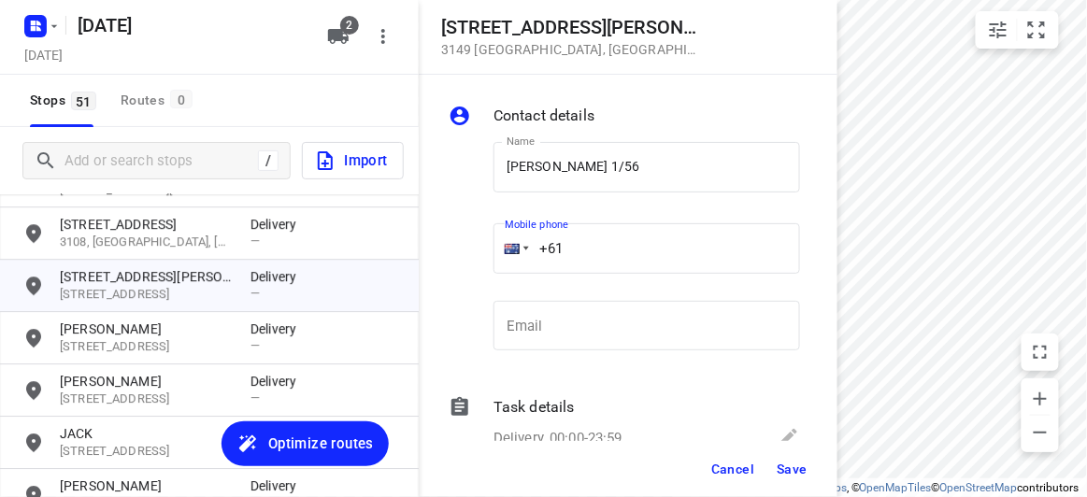
drag, startPoint x: 506, startPoint y: 245, endPoint x: 477, endPoint y: 248, distance: 30.0
click at [476, 247] on div "Name JOHANNA LEE 1/56 Name Mobile phone +61 ​ Email Email" at bounding box center [624, 250] width 359 height 247
paste input "433708869"
type input "[PHONE_NUMBER]"
click at [788, 469] on span "Save" at bounding box center [791, 469] width 31 height 15
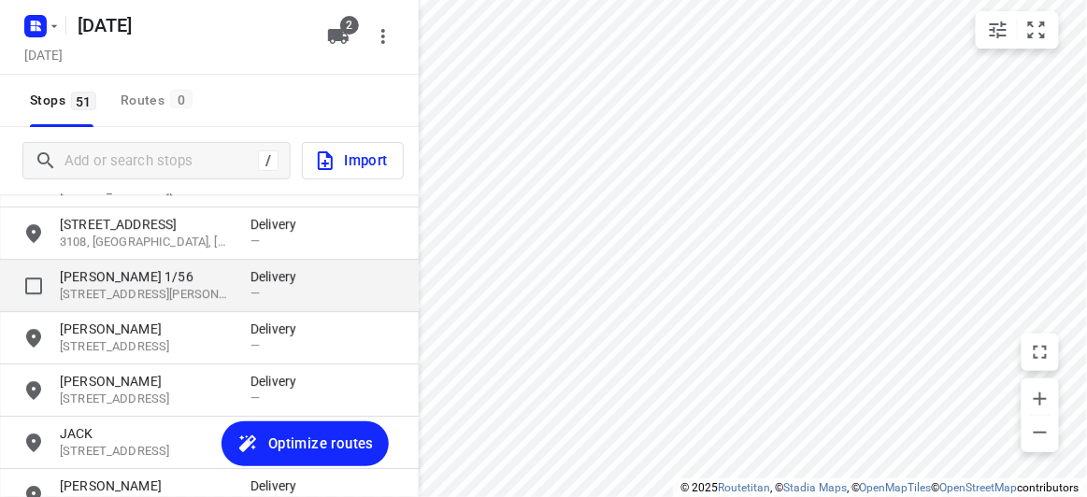
click at [191, 279] on p "[PERSON_NAME] 1/56" at bounding box center [146, 276] width 172 height 19
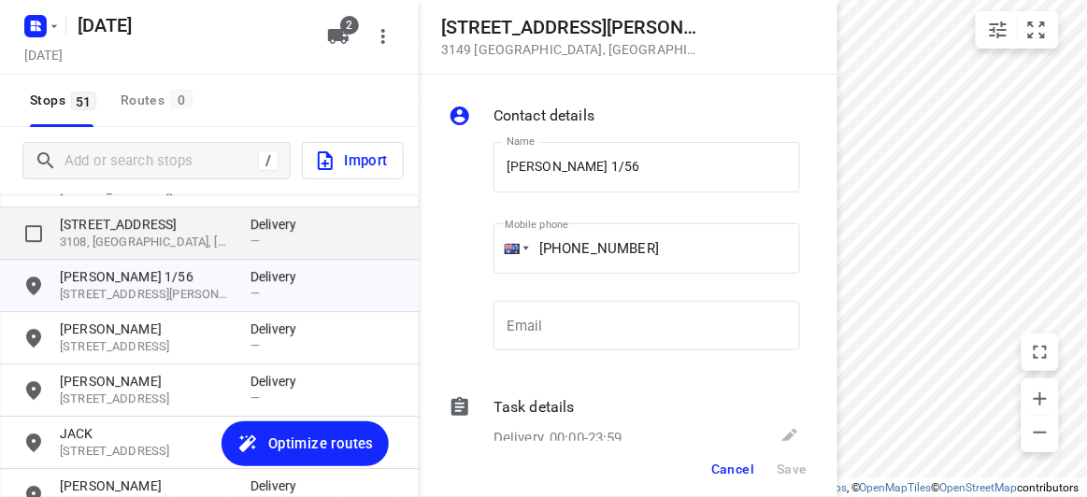
click at [142, 255] on div "9 Heritage Boulevard 3108, Doncaster, AU Delivery —" at bounding box center [209, 233] width 419 height 52
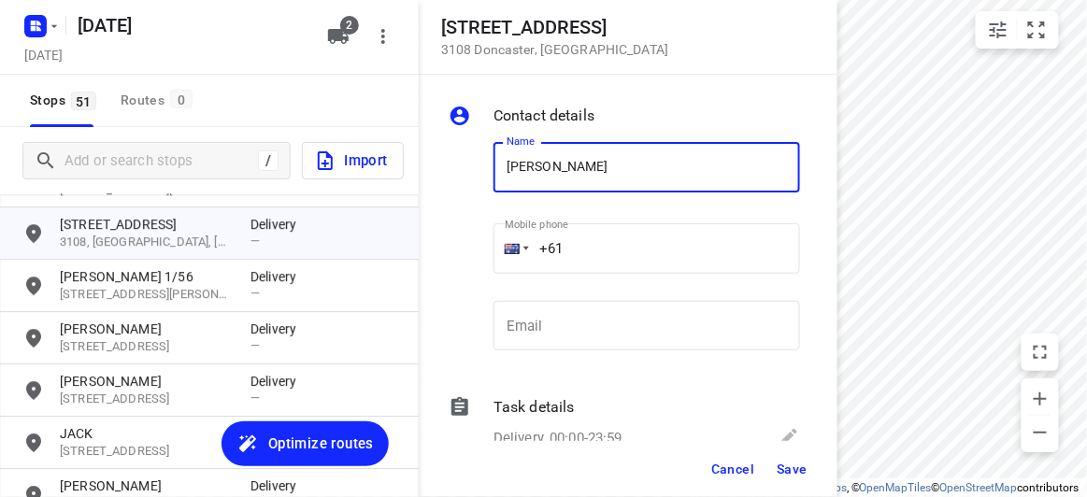
type input "[PERSON_NAME]"
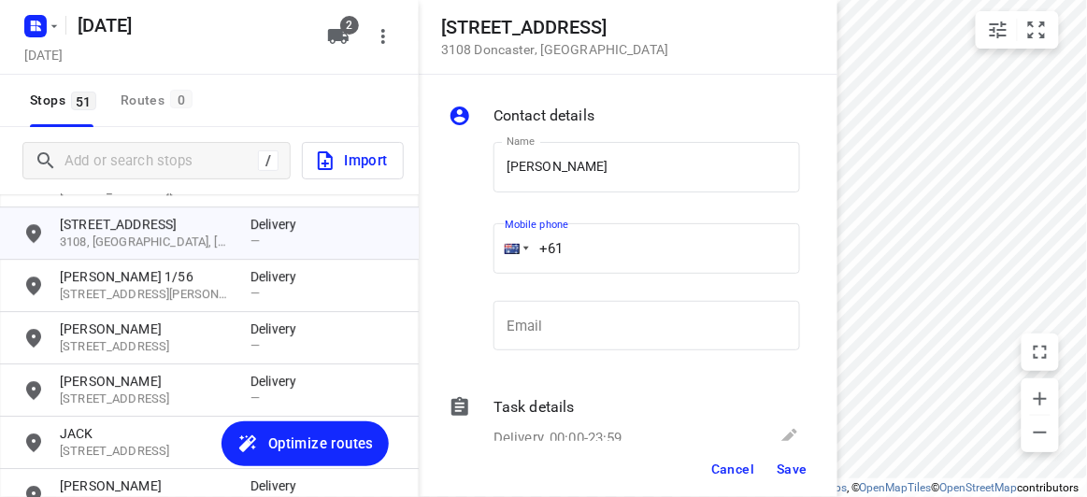
click at [508, 252] on div "+61" at bounding box center [646, 248] width 306 height 50
paste input "423239815"
type input "+61 423239815"
click at [782, 466] on span "Save" at bounding box center [791, 469] width 31 height 15
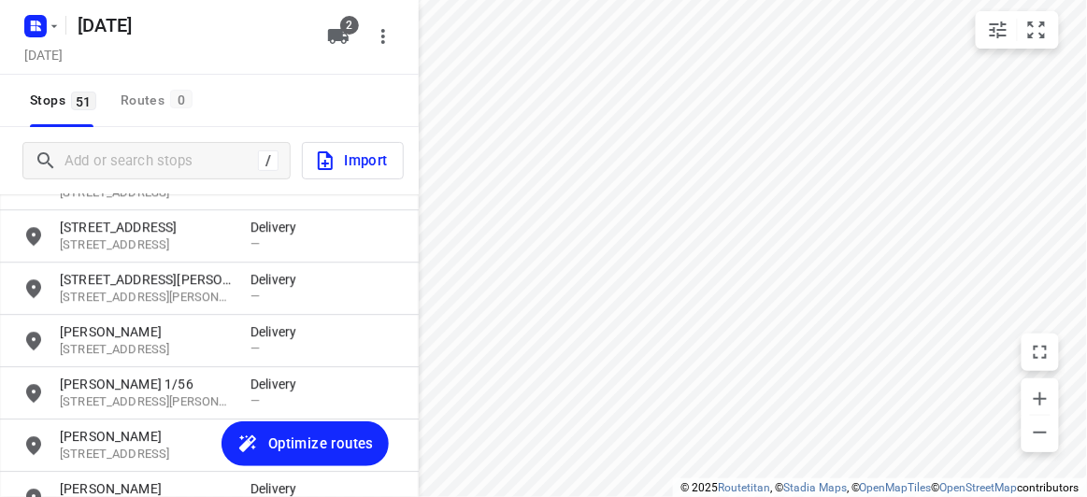
scroll to position [1214, 0]
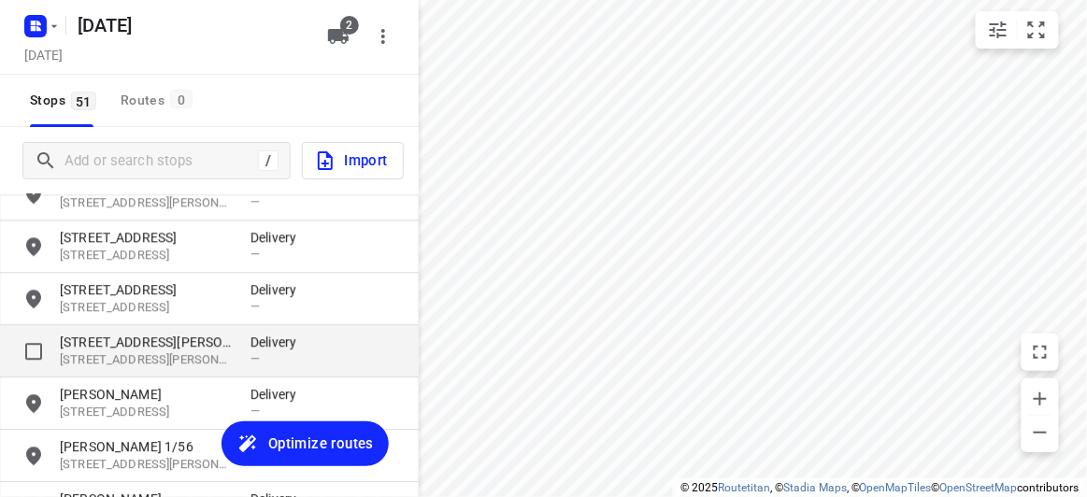
click at [106, 336] on p "12 Milton Avenue" at bounding box center [146, 342] width 172 height 19
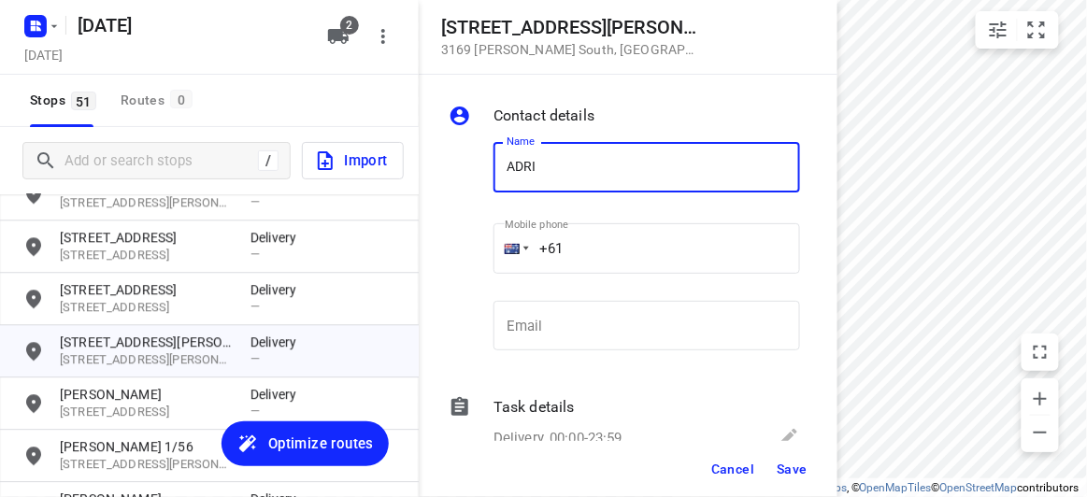
type input "ADRINA 1/12"
click at [591, 240] on input "+61" at bounding box center [646, 248] width 306 height 50
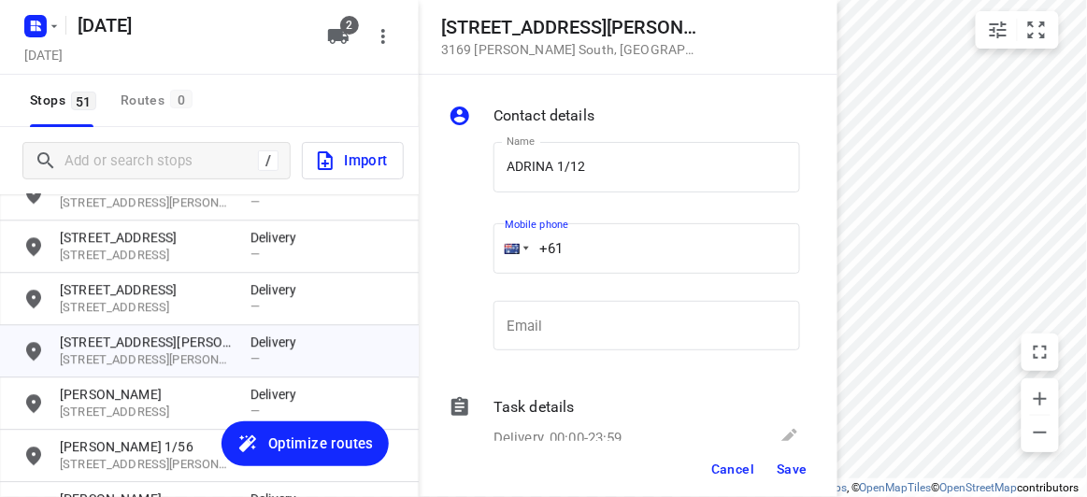
paste input "450352962"
type input "+61 450352962"
click at [806, 461] on button "Save" at bounding box center [792, 469] width 46 height 34
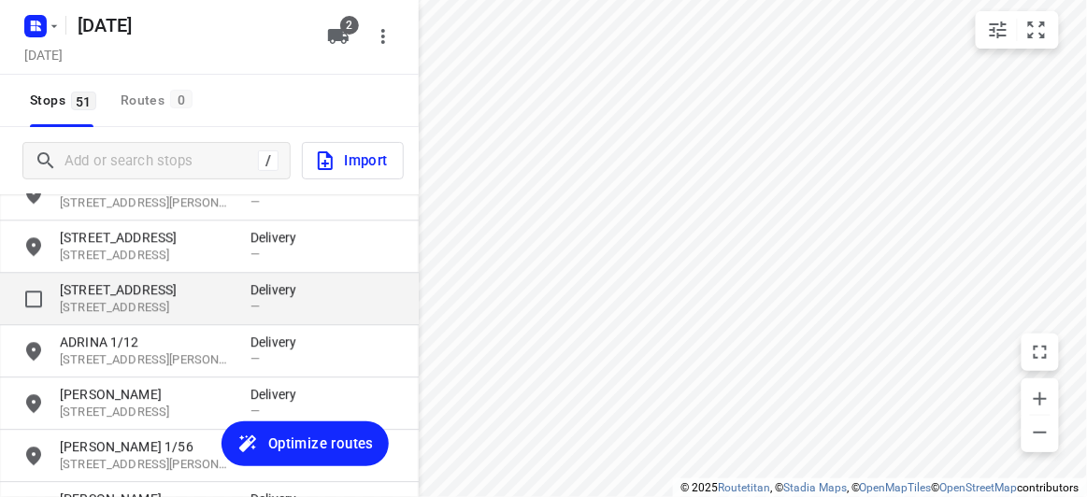
click at [178, 286] on p "[STREET_ADDRESS]" at bounding box center [146, 289] width 172 height 19
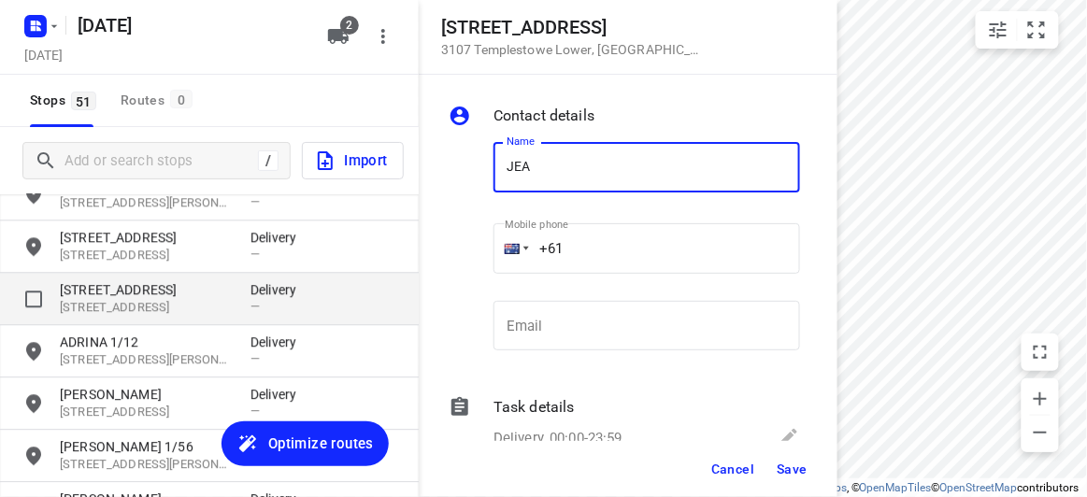
type input "JEAN"
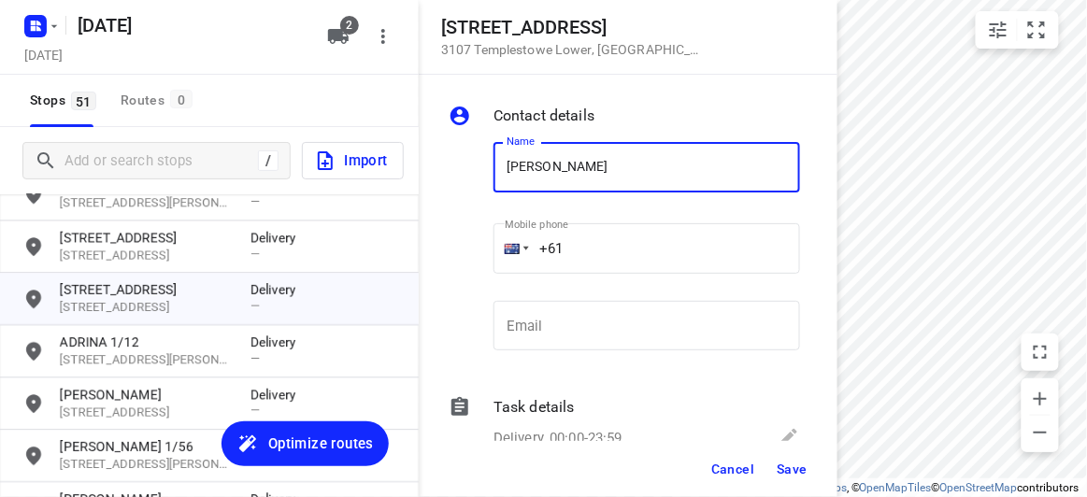
click at [605, 250] on input "+61" at bounding box center [646, 248] width 306 height 50
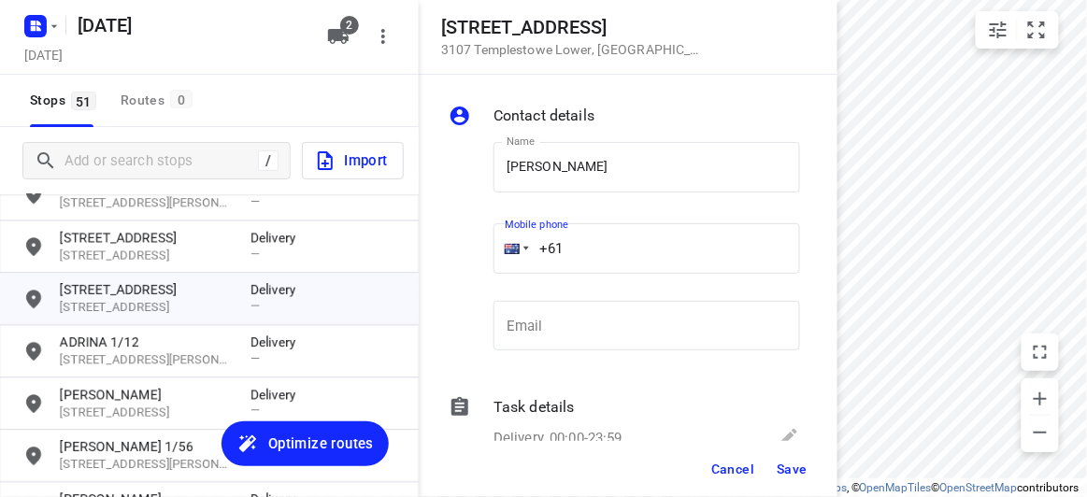
paste input "416176300"
type input "[PHONE_NUMBER]"
click at [797, 478] on button "Save" at bounding box center [792, 469] width 46 height 34
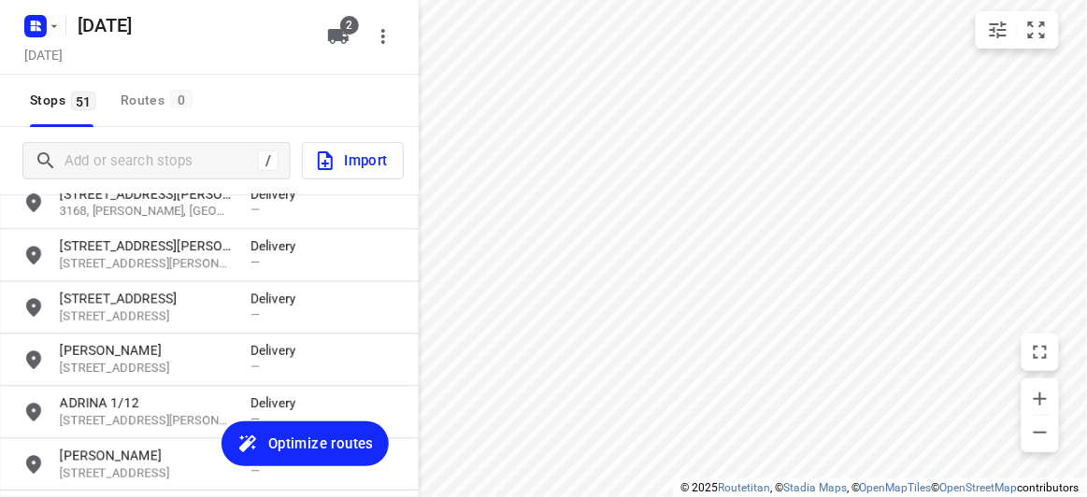
scroll to position [1129, 0]
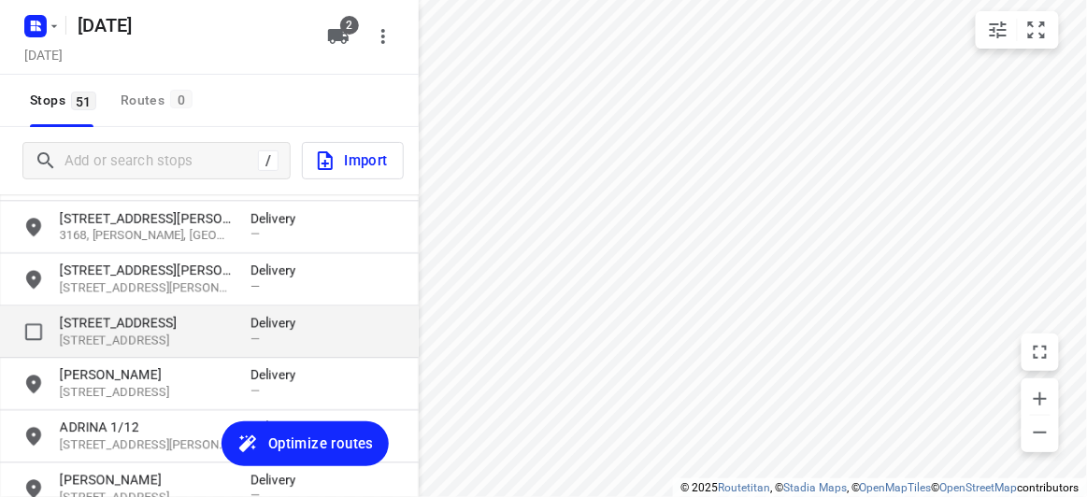
click at [91, 321] on p "[STREET_ADDRESS]" at bounding box center [146, 322] width 172 height 19
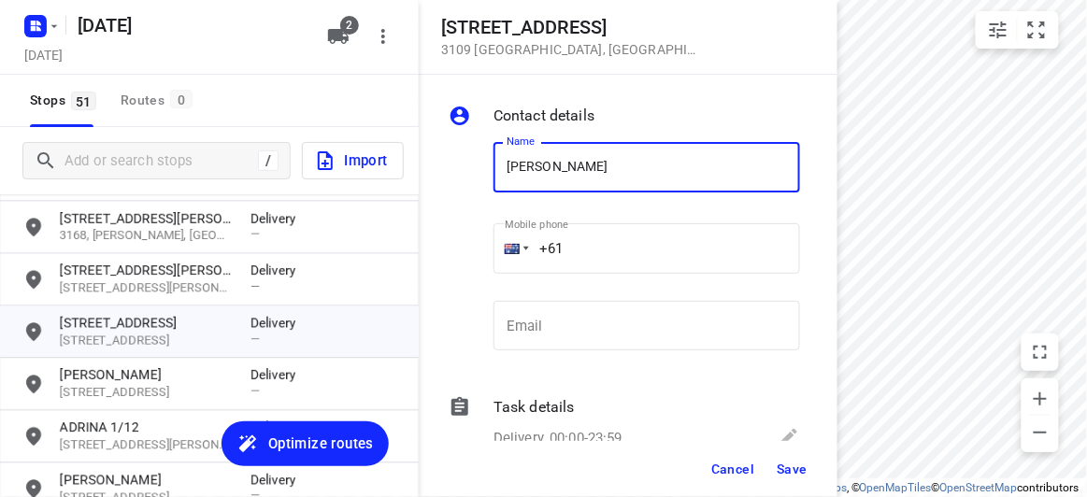
click at [632, 154] on input "[PERSON_NAME]" at bounding box center [646, 167] width 306 height 50
type input "[PERSON_NAME]"
drag, startPoint x: 557, startPoint y: 246, endPoint x: 572, endPoint y: 249, distance: 15.4
click at [560, 247] on input "+61" at bounding box center [646, 248] width 306 height 50
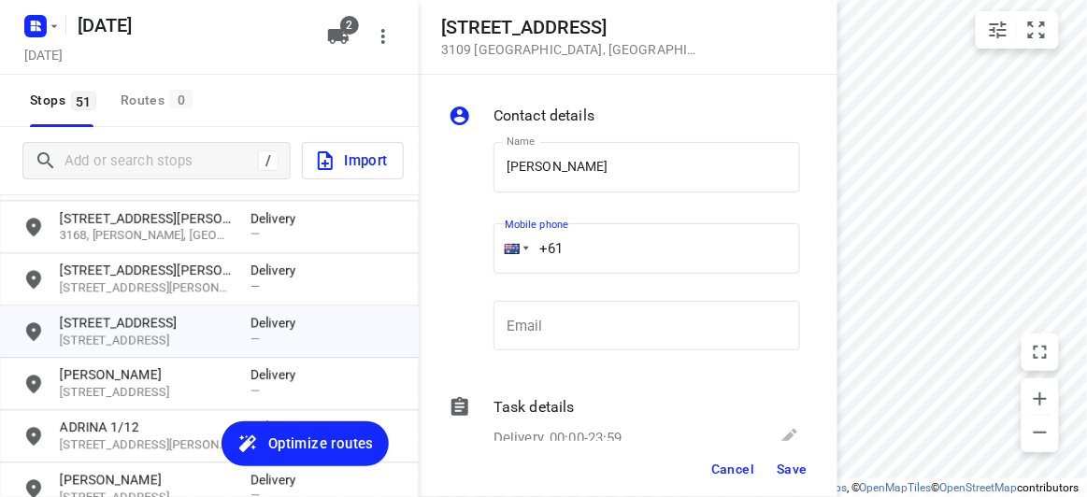
click at [567, 250] on input "+61" at bounding box center [646, 248] width 306 height 50
paste input "21077917"
type input "[PHONE_NUMBER]"
click at [794, 472] on span "Save" at bounding box center [791, 469] width 31 height 15
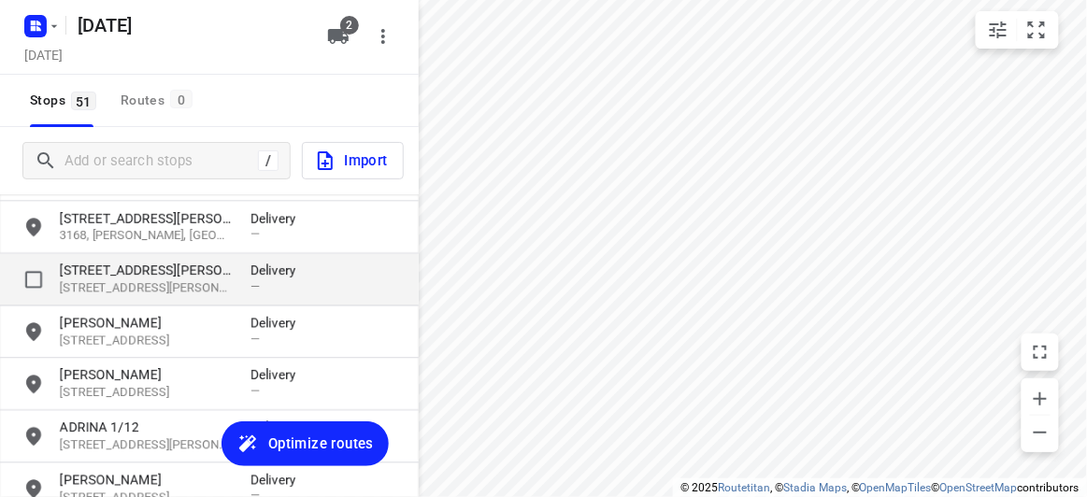
click at [126, 270] on p "[STREET_ADDRESS][PERSON_NAME]" at bounding box center [146, 270] width 172 height 19
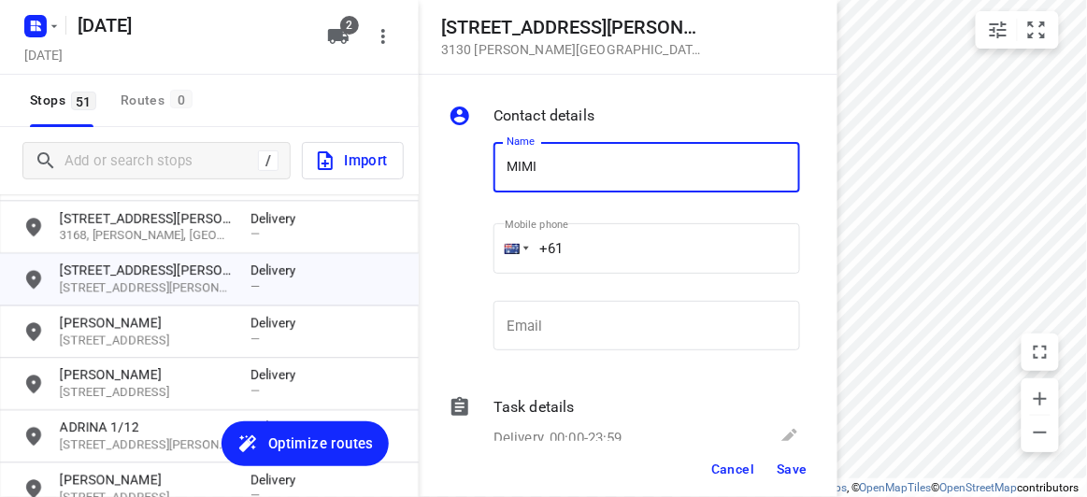
type input "MIMI"
click at [645, 255] on input "+61" at bounding box center [646, 248] width 306 height 50
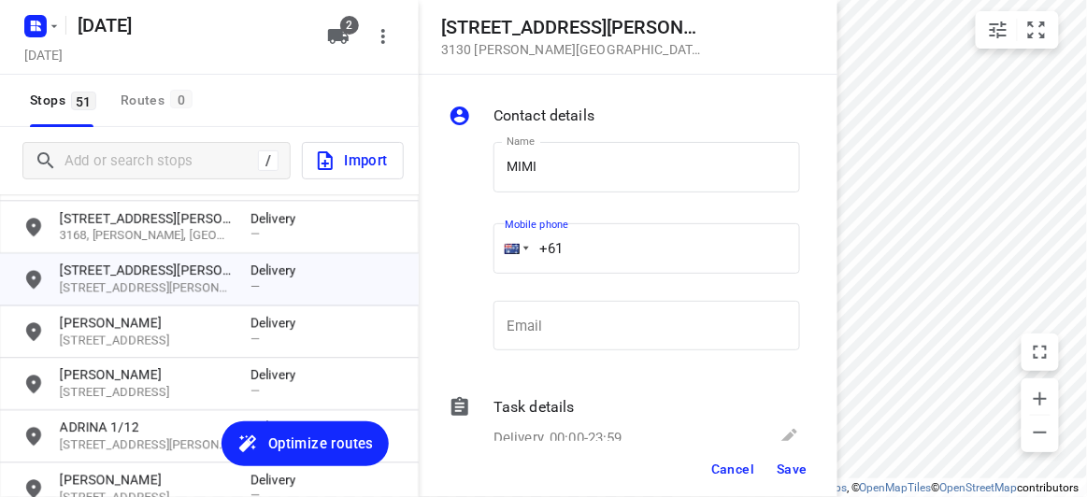
paste input "0413163144"
click at [586, 236] on input "[PHONE_NUMBER]" at bounding box center [646, 248] width 306 height 50
click at [575, 245] on input "[PHONE_NUMBER]" at bounding box center [646, 248] width 306 height 50
type input "[PHONE_NUMBER]"
click at [791, 462] on span "Save" at bounding box center [791, 469] width 31 height 15
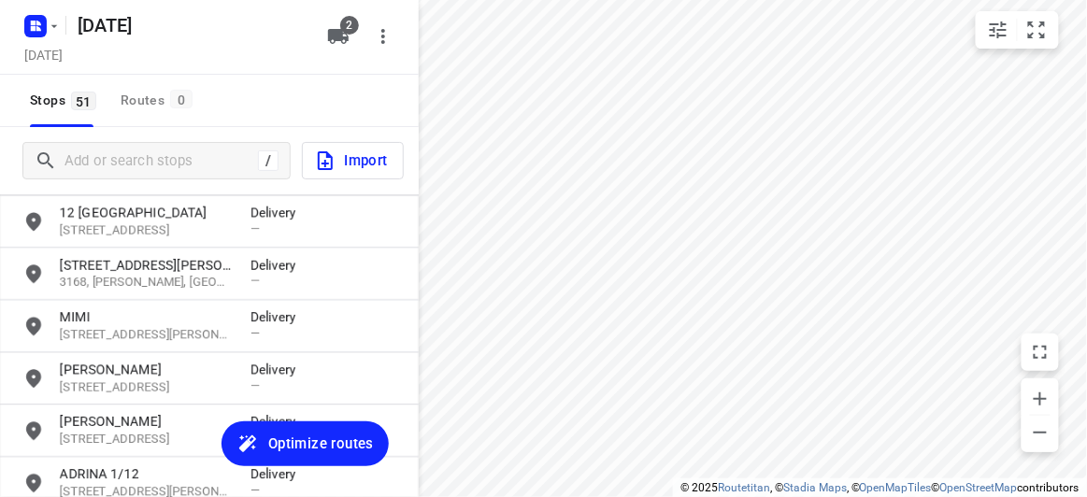
scroll to position [1044, 0]
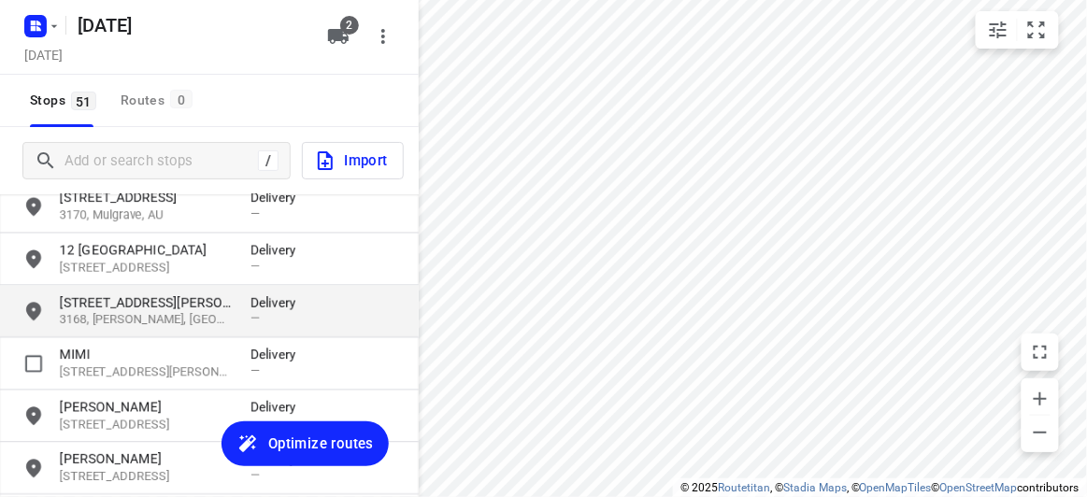
click at [155, 325] on p "3168, [PERSON_NAME], [GEOGRAPHIC_DATA]" at bounding box center [146, 321] width 172 height 18
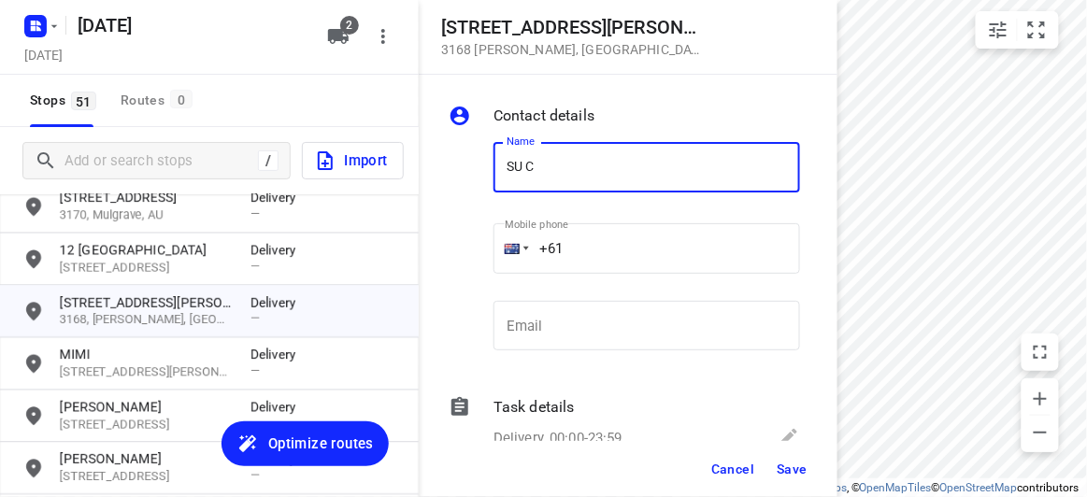
type input "SU CHOO"
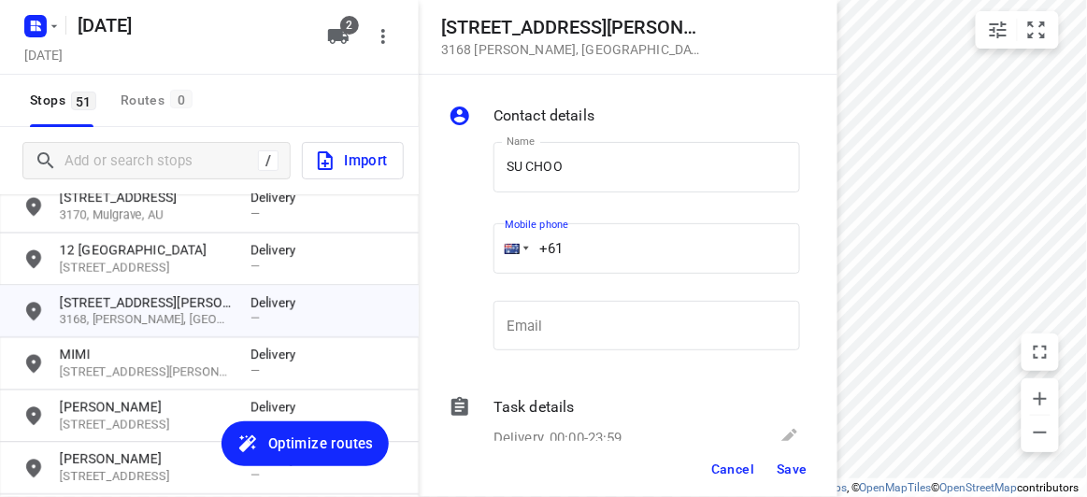
click at [576, 245] on input "+61" at bounding box center [646, 248] width 306 height 50
paste input "61412464420"
drag, startPoint x: 648, startPoint y: 221, endPoint x: 510, endPoint y: 244, distance: 139.3
click at [510, 244] on div "Mobile phone [PHONE_NUMBER] ​" at bounding box center [646, 252] width 306 height 75
click at [676, 288] on p "​" at bounding box center [646, 284] width 306 height 12
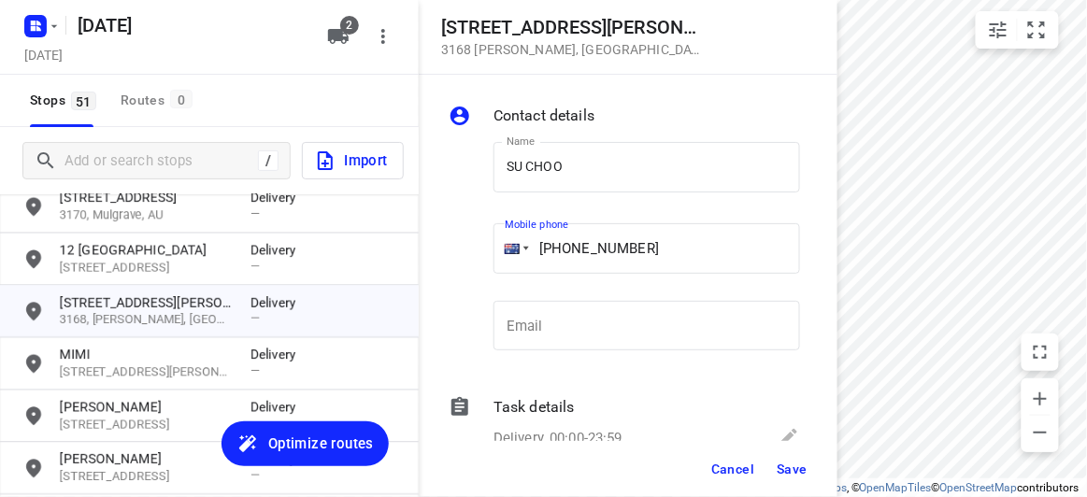
drag, startPoint x: 578, startPoint y: 252, endPoint x: 521, endPoint y: 253, distance: 57.0
click at [521, 253] on div "[PHONE_NUMBER]" at bounding box center [646, 248] width 306 height 50
paste input "tel"
type input "[PHONE_NUMBER]"
click at [784, 473] on span "Save" at bounding box center [791, 469] width 31 height 15
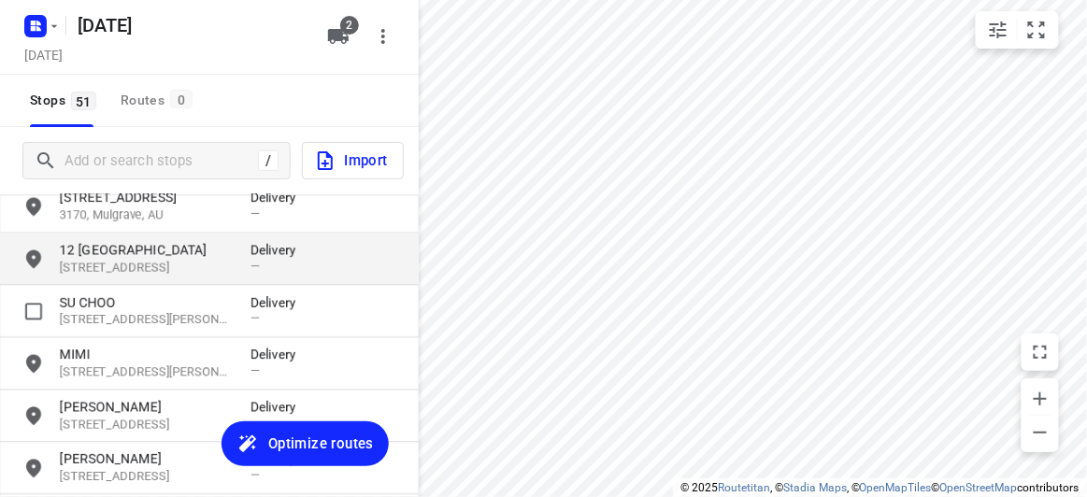
click at [129, 281] on div "[STREET_ADDRESS] Delivery —" at bounding box center [209, 260] width 419 height 52
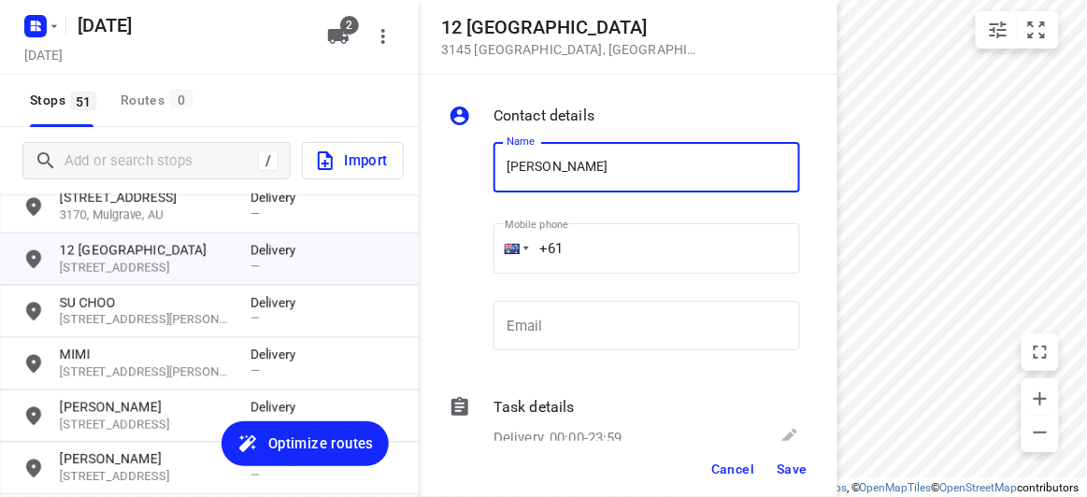
type input "[PERSON_NAME]"
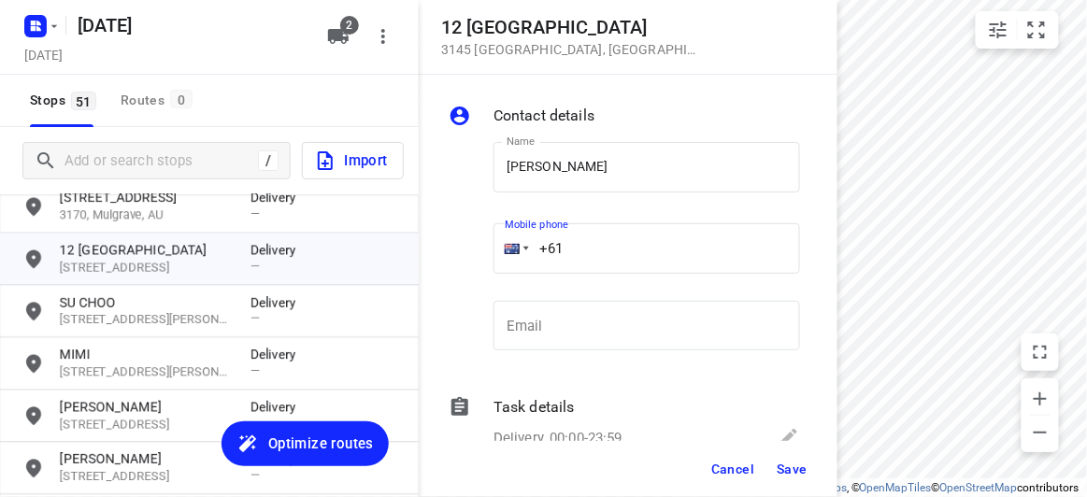
drag, startPoint x: 506, startPoint y: 259, endPoint x: 491, endPoint y: 259, distance: 15.0
click at [491, 259] on div "Mobile phone +61 ​" at bounding box center [646, 254] width 321 height 86
paste input "466886805"
type input "[PHONE_NUMBER]"
click at [795, 468] on span "Save" at bounding box center [791, 469] width 31 height 15
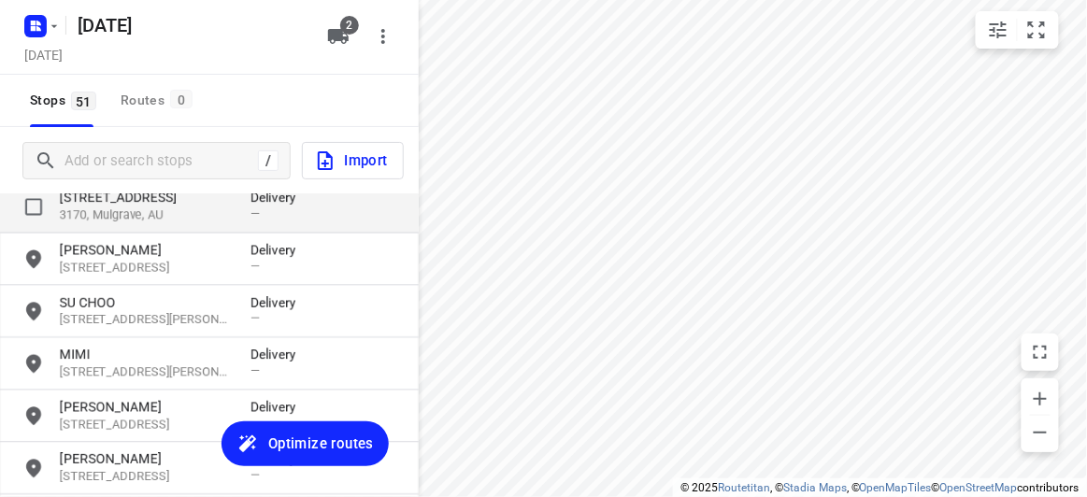
click at [121, 202] on p "[STREET_ADDRESS]" at bounding box center [146, 198] width 172 height 19
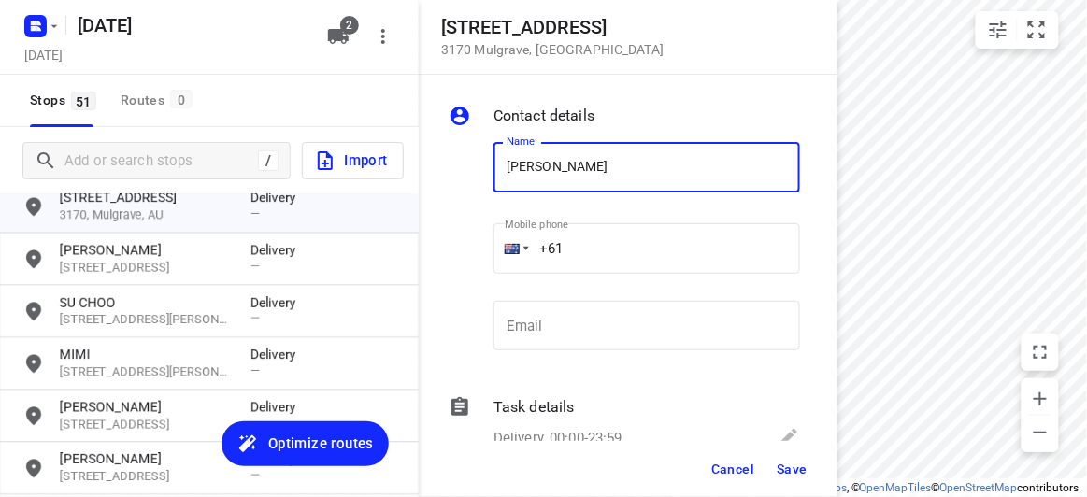
paste input "0422264796"
type input "[PERSON_NAME] CHUNG0422264796"
click at [591, 251] on input "+61" at bounding box center [646, 248] width 306 height 50
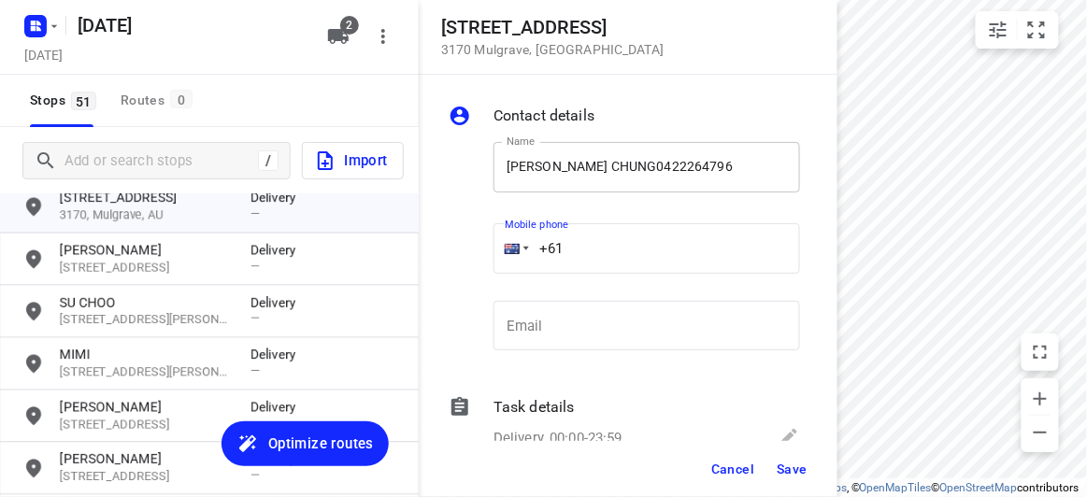
paste input "0422264796"
type input "[PHONE_NUMBER]"
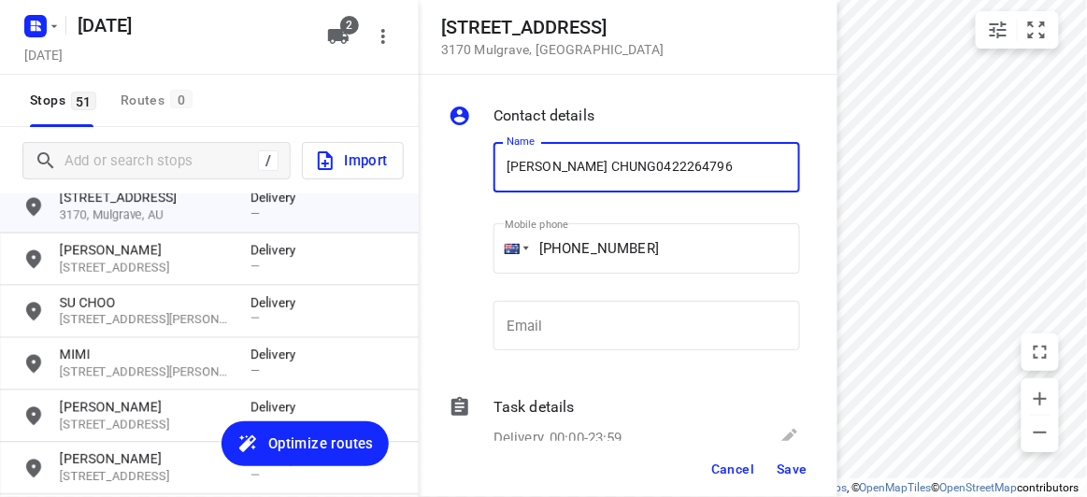
drag, startPoint x: 695, startPoint y: 171, endPoint x: 626, endPoint y: 175, distance: 69.2
click at [626, 175] on input "[PERSON_NAME] CHUNG0422264796" at bounding box center [646, 167] width 306 height 50
type input "[PERSON_NAME]"
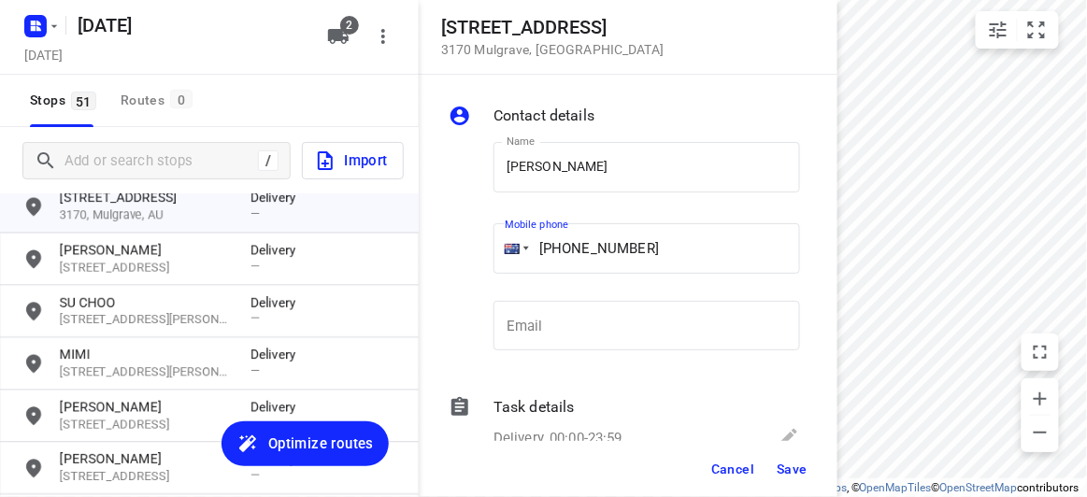
drag, startPoint x: 585, startPoint y: 249, endPoint x: 570, endPoint y: 250, distance: 15.1
click at [583, 249] on input "[PHONE_NUMBER]" at bounding box center [646, 248] width 306 height 50
click at [570, 250] on input "[PHONE_NUMBER]" at bounding box center [646, 248] width 306 height 50
click at [573, 250] on input "[PHONE_NUMBER]" at bounding box center [646, 248] width 306 height 50
type input "[PHONE_NUMBER]"
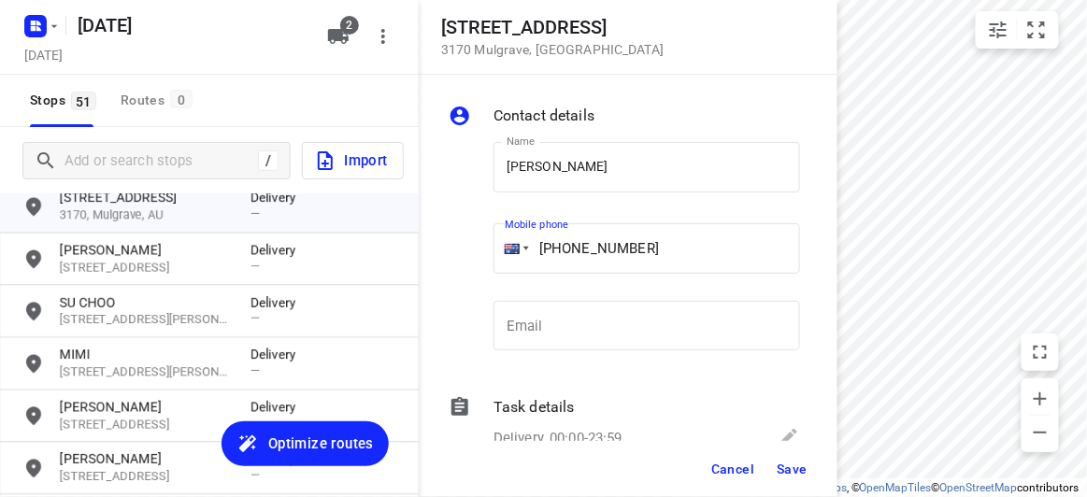
click at [770, 467] on button "Save" at bounding box center [792, 469] width 46 height 34
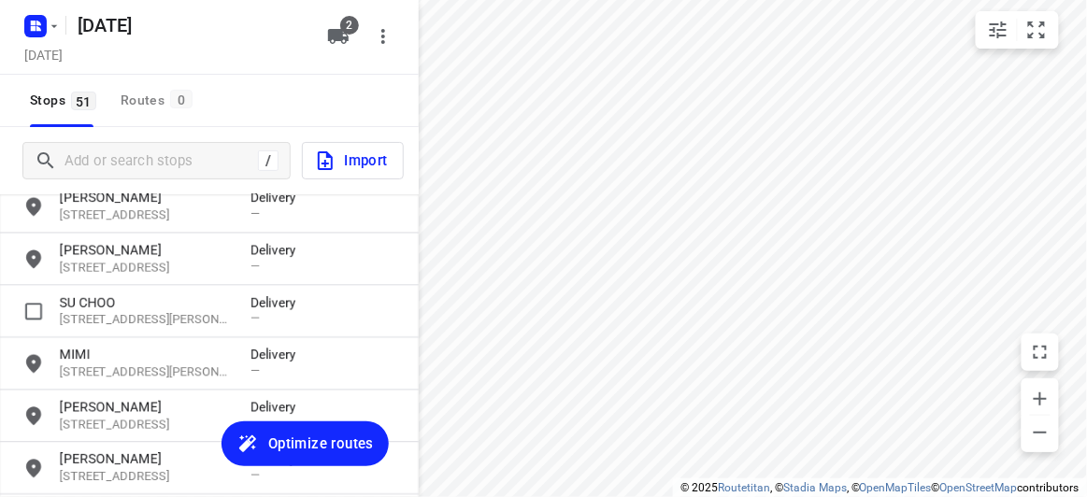
scroll to position [789, 0]
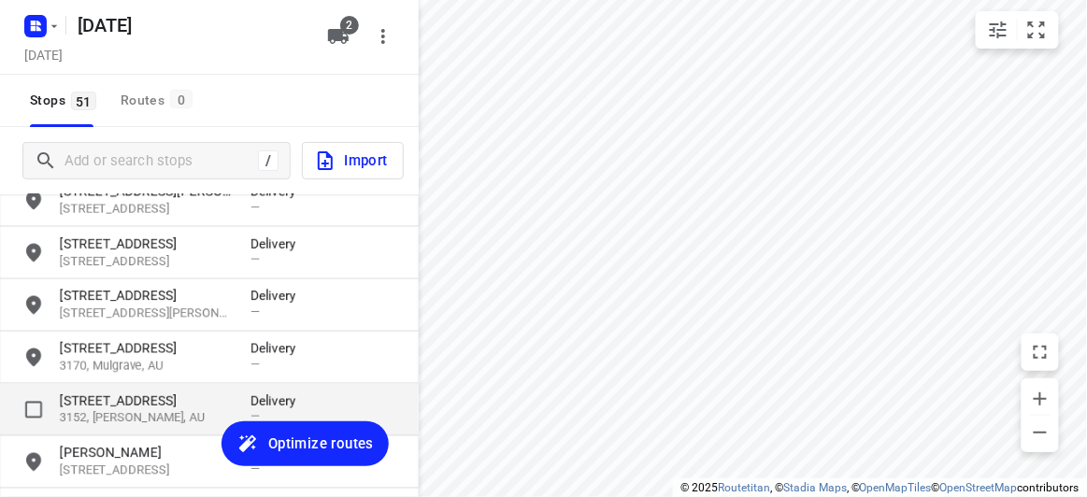
click at [134, 405] on p "[STREET_ADDRESS]" at bounding box center [146, 401] width 172 height 19
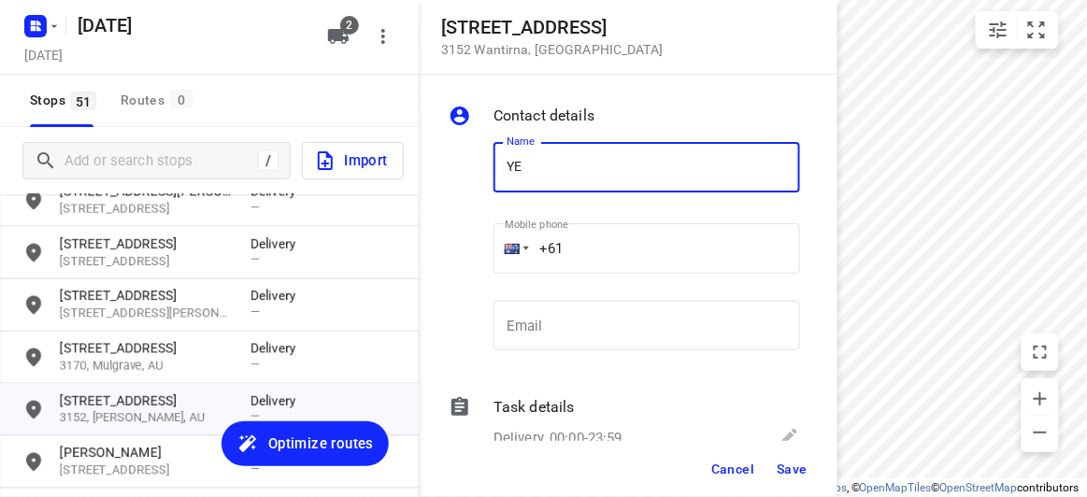
type input "[PERSON_NAME]"
click at [573, 242] on input "+61" at bounding box center [646, 248] width 306 height 50
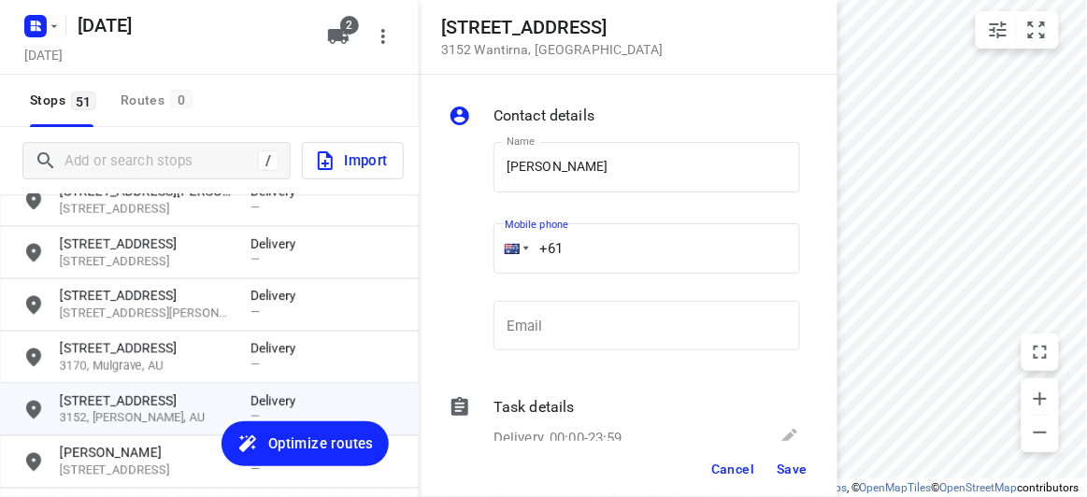
drag, startPoint x: 540, startPoint y: 249, endPoint x: 494, endPoint y: 261, distance: 47.4
click at [486, 259] on div "Mobile phone +61 ​" at bounding box center [646, 254] width 321 height 86
paste input "45070538861"
drag, startPoint x: 583, startPoint y: 254, endPoint x: 719, endPoint y: 237, distance: 136.5
click at [492, 256] on div "Mobile phone [PHONE_NUMBER] ​" at bounding box center [646, 254] width 321 height 86
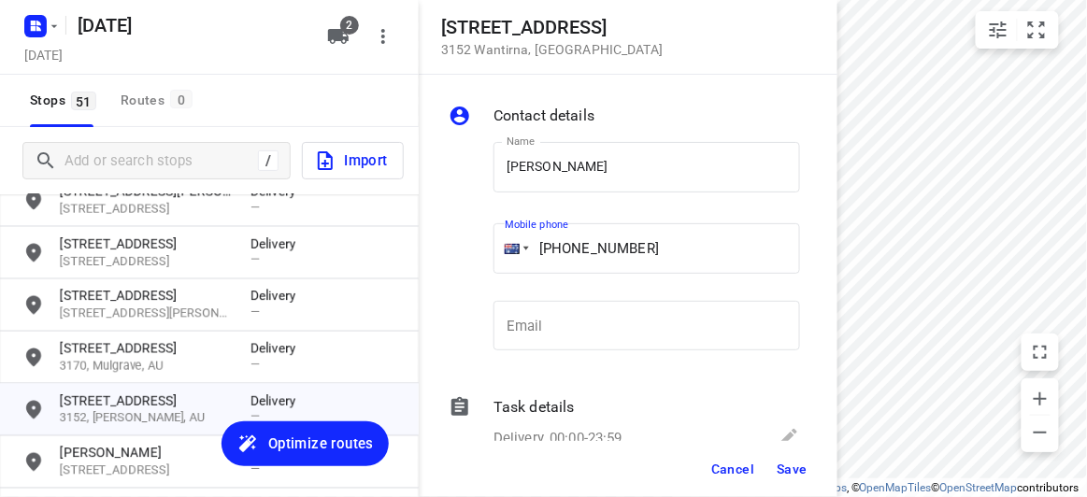
drag, startPoint x: 652, startPoint y: 243, endPoint x: 444, endPoint y: 256, distance: 208.8
click at [444, 259] on div "Contact details Name [PERSON_NAME] Name Mobile phone [PHONE_NUMBER] ​ Email Ema…" at bounding box center [628, 258] width 419 height 366
paste input "tel"
type input "[PHONE_NUMBER]"
click at [782, 471] on span "Save" at bounding box center [791, 469] width 31 height 15
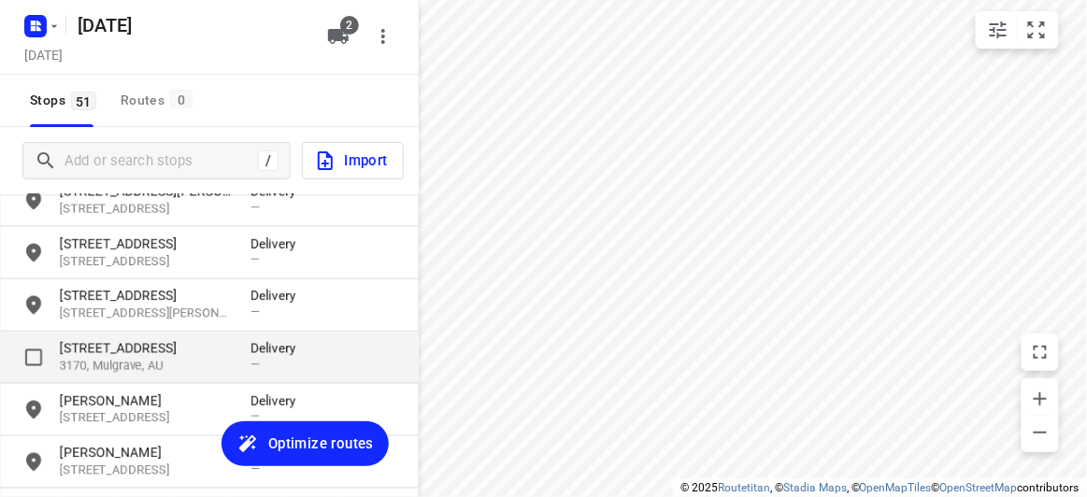
click at [107, 350] on p "[STREET_ADDRESS]" at bounding box center [146, 348] width 172 height 19
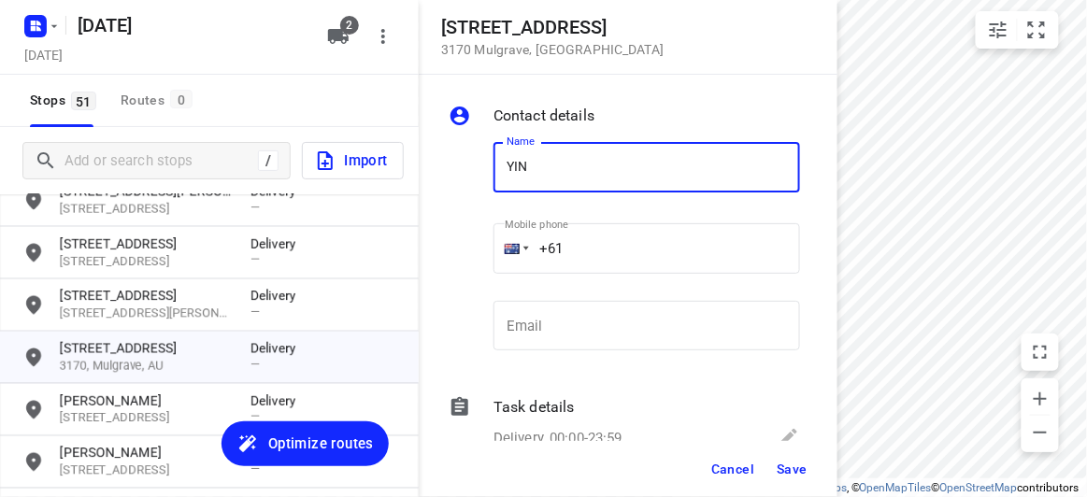
type input "[PERSON_NAME]"
drag, startPoint x: 486, startPoint y: 238, endPoint x: 477, endPoint y: 241, distance: 9.8
click at [477, 240] on div "Name [PERSON_NAME] Name Mobile phone +61 ​ Email Email" at bounding box center [624, 250] width 359 height 247
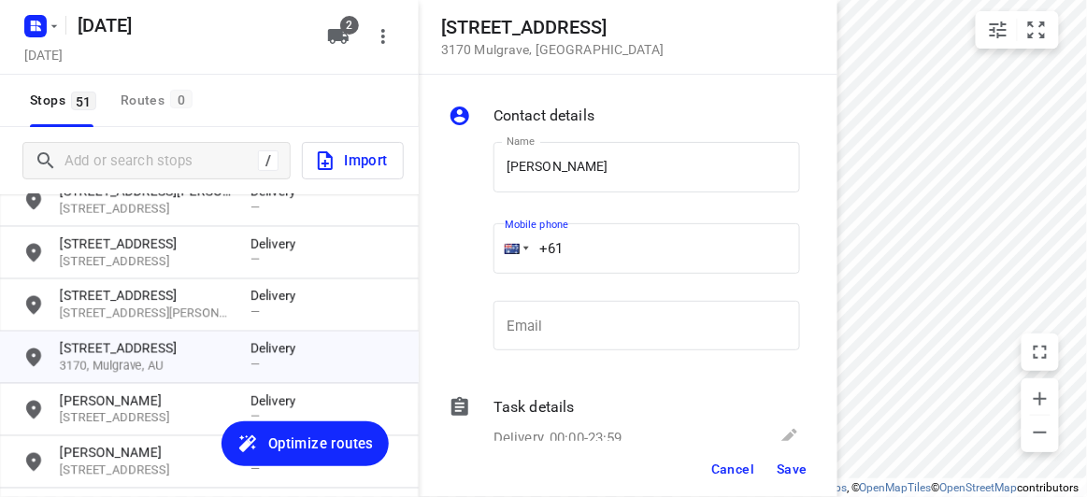
paste input "422155118"
type input "[PHONE_NUMBER]"
click at [790, 469] on span "Save" at bounding box center [791, 469] width 31 height 15
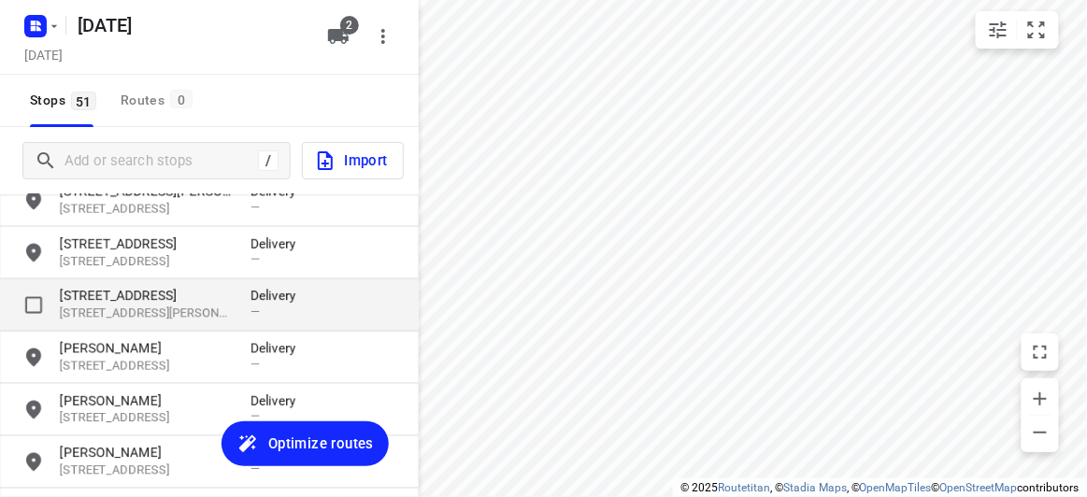
click at [170, 296] on p "[STREET_ADDRESS]" at bounding box center [146, 296] width 172 height 19
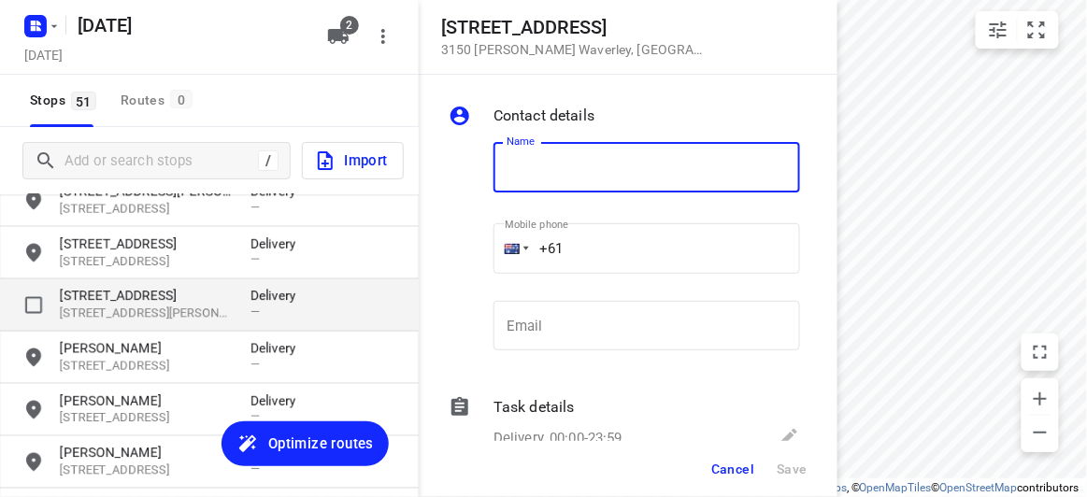
type input "Y"
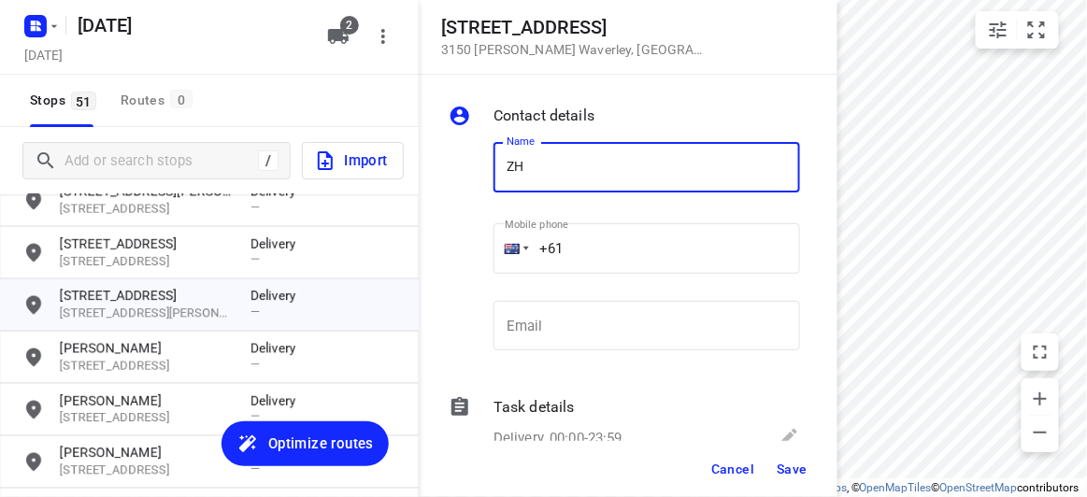
type input "[PERSON_NAME]"
click at [586, 250] on input "+61" at bounding box center [646, 248] width 306 height 50
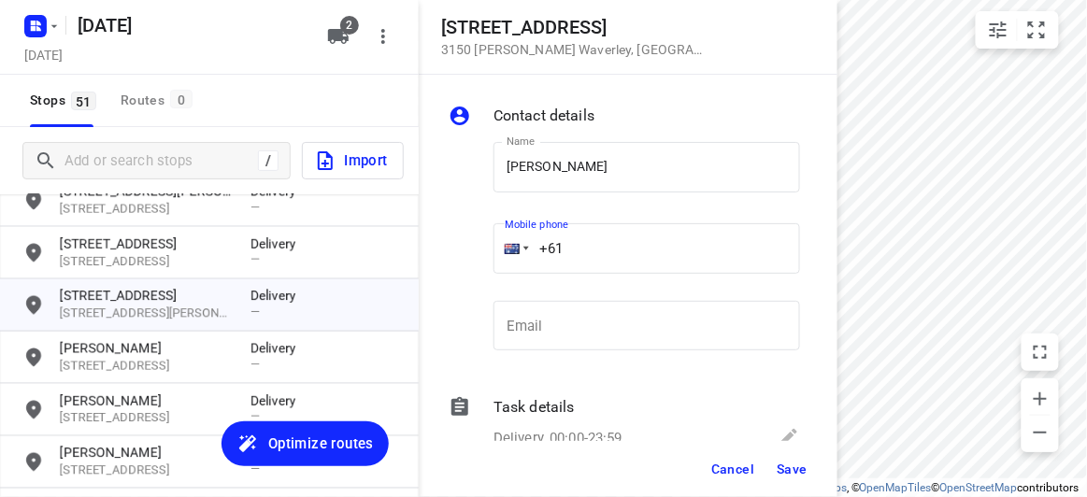
paste input "0432822088"
click at [570, 251] on input "[PHONE_NUMBER]" at bounding box center [646, 248] width 306 height 50
click at [575, 249] on input "[PHONE_NUMBER]" at bounding box center [646, 248] width 306 height 50
type input "[PHONE_NUMBER]"
click at [793, 469] on span "Save" at bounding box center [791, 469] width 31 height 15
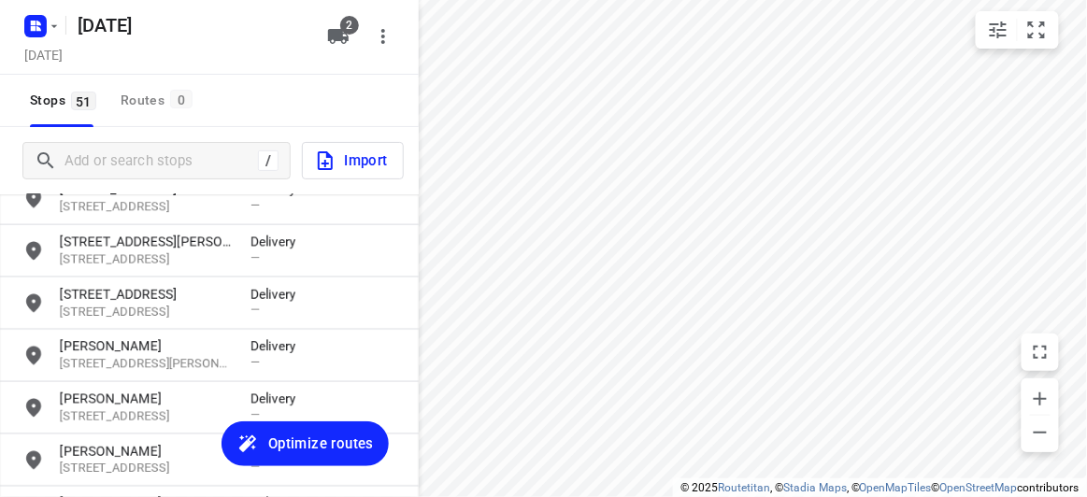
scroll to position [704, 0]
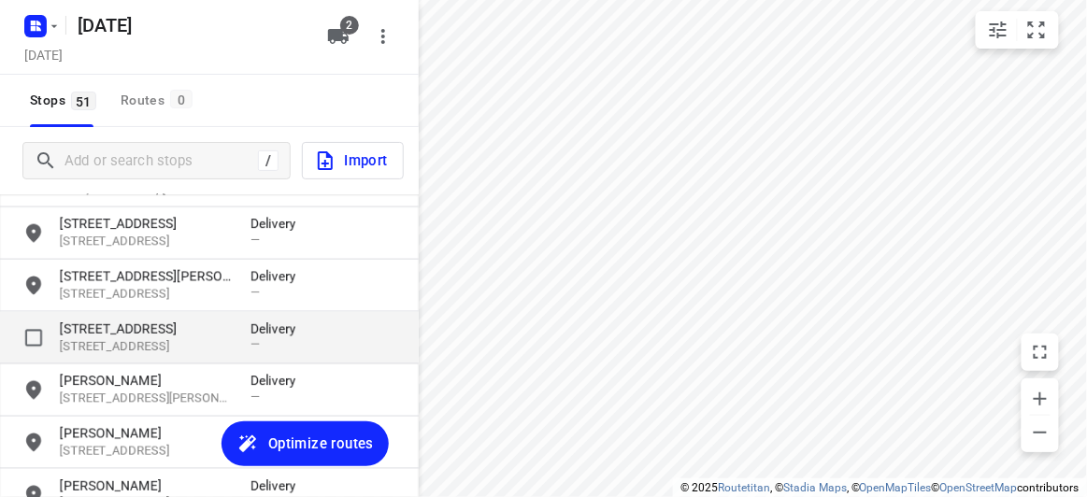
click at [127, 320] on p "[STREET_ADDRESS]" at bounding box center [146, 329] width 172 height 19
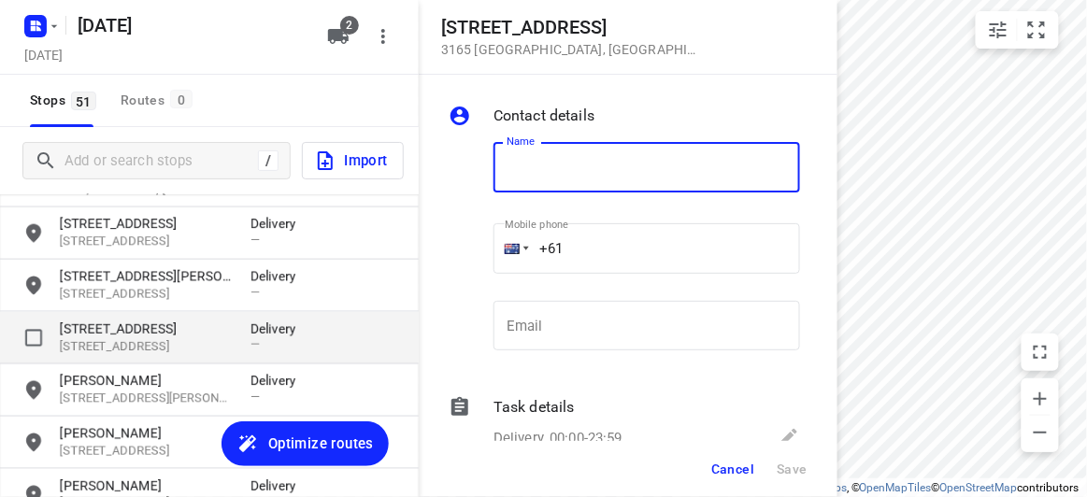
click at [118, 326] on p "[STREET_ADDRESS]" at bounding box center [146, 329] width 172 height 19
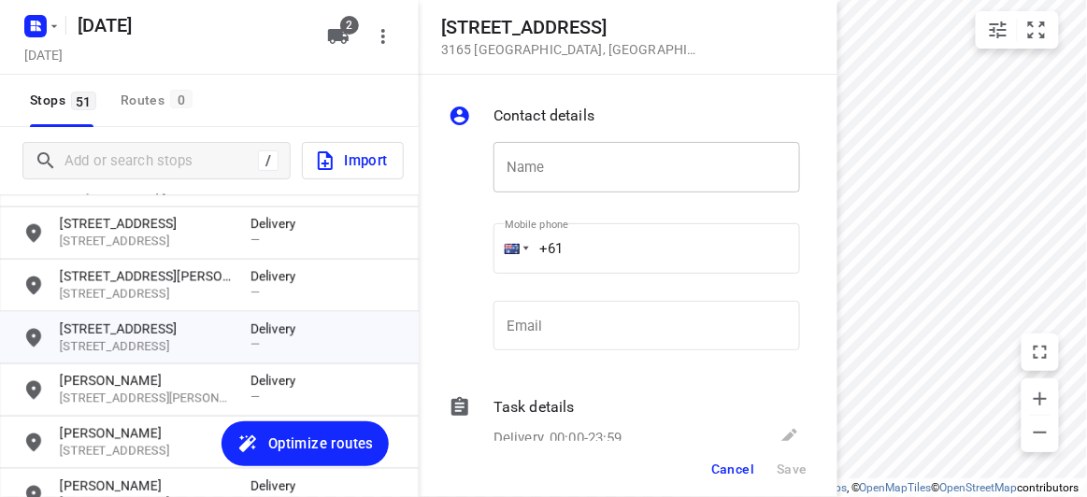
click at [629, 146] on input "text" at bounding box center [646, 167] width 306 height 50
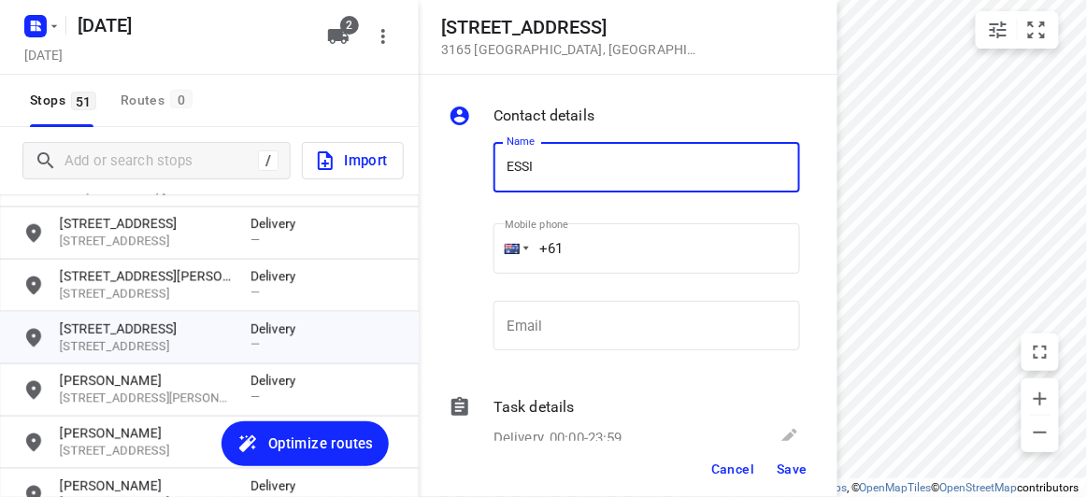
type input "[PERSON_NAME]"
click at [564, 237] on input "+61" at bounding box center [646, 248] width 306 height 50
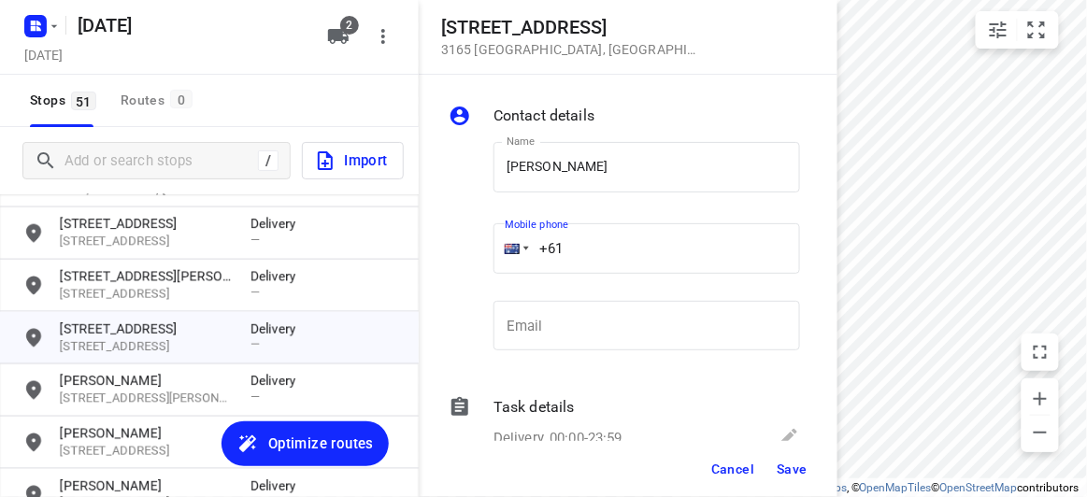
paste input "425466422"
type input "[PHONE_NUMBER]"
click at [789, 458] on button "Save" at bounding box center [792, 469] width 46 height 34
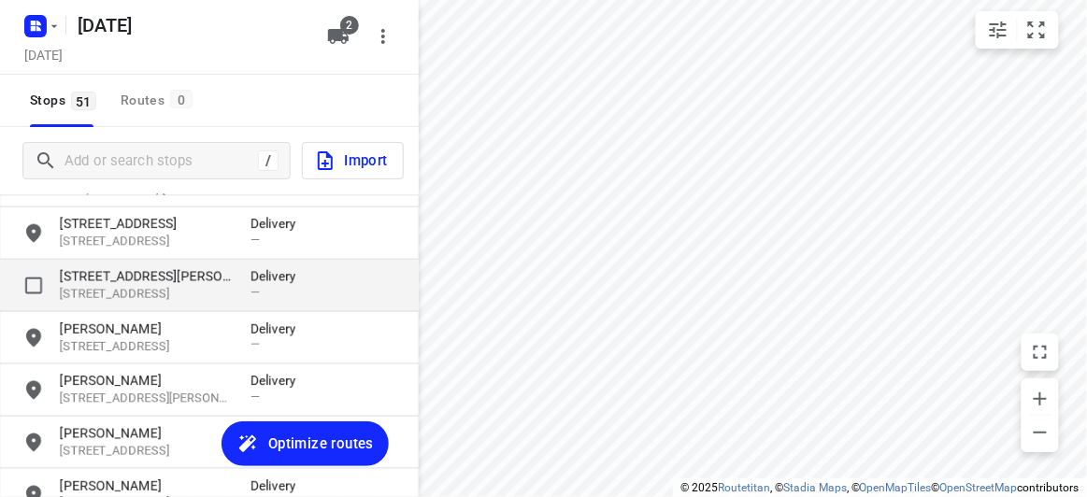
click at [119, 270] on p "[STREET_ADDRESS][PERSON_NAME]" at bounding box center [146, 276] width 172 height 19
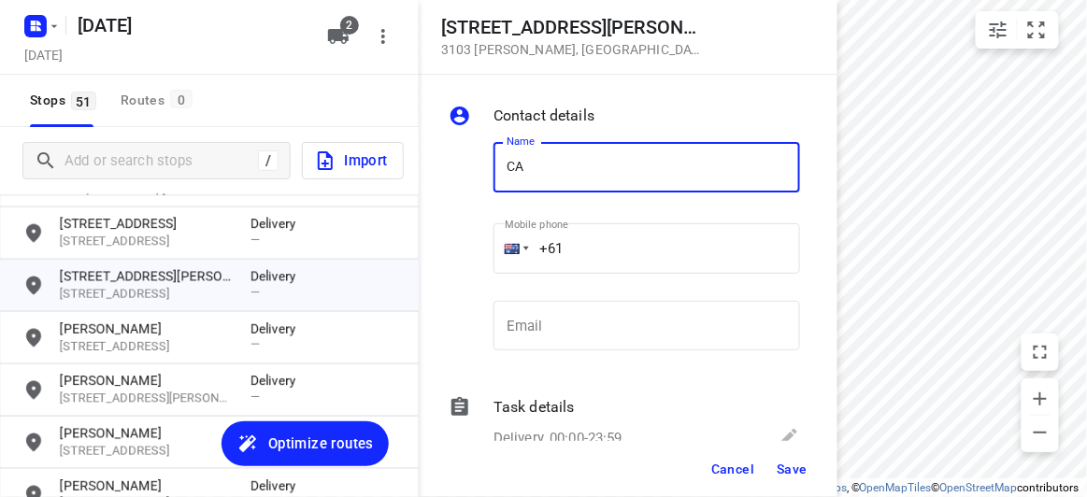
type input "[PERSON_NAME]"
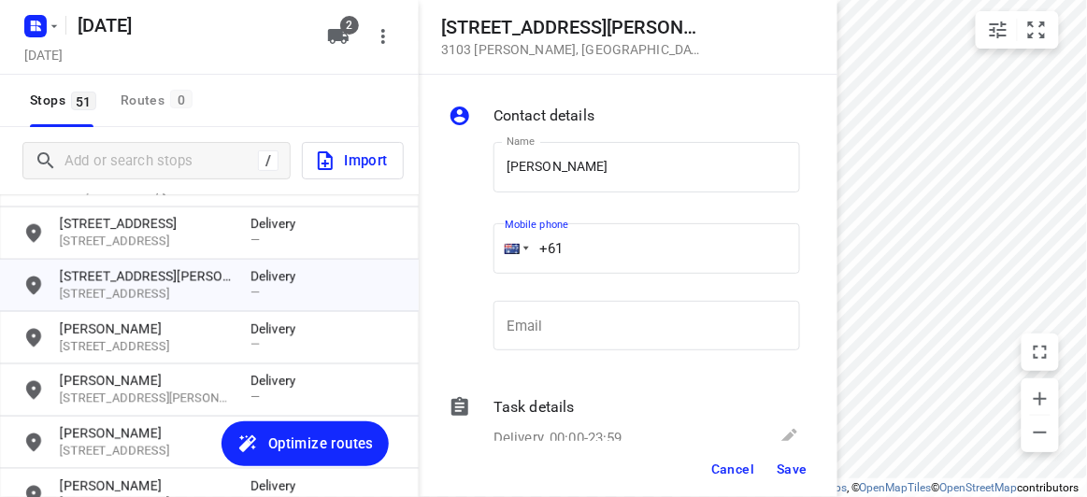
drag, startPoint x: 582, startPoint y: 242, endPoint x: 439, endPoint y: 250, distance: 143.2
click at [439, 250] on div "Contact details Name [PERSON_NAME] Name Mobile phone +61 ​ Email Email Task det…" at bounding box center [628, 258] width 419 height 366
paste input "434189288"
type input "[PHONE_NUMBER]"
click at [783, 468] on span "Save" at bounding box center [791, 469] width 31 height 15
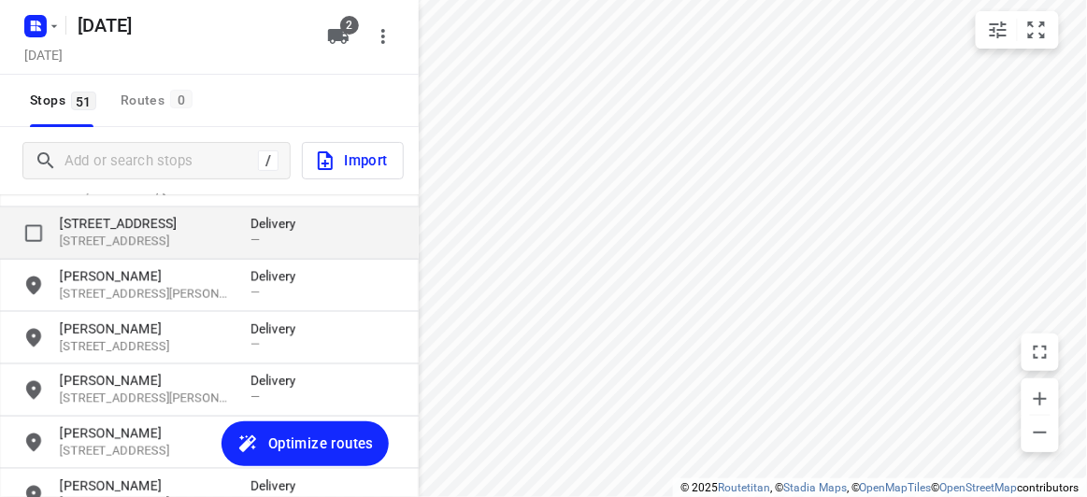
click at [132, 211] on div "[STREET_ADDRESS] Delivery —" at bounding box center [209, 233] width 419 height 52
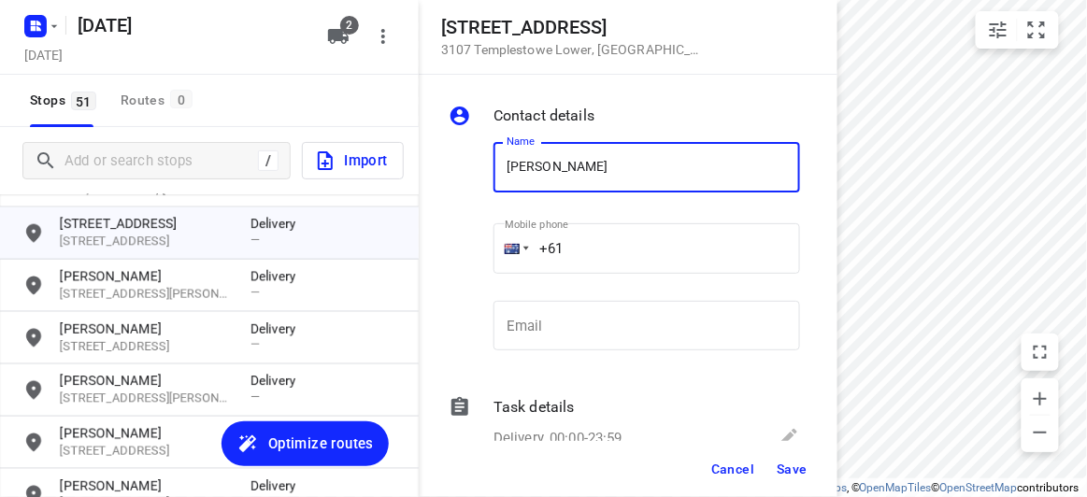
type input "[PERSON_NAME] HOW"
click at [567, 253] on input "+61" at bounding box center [646, 248] width 306 height 50
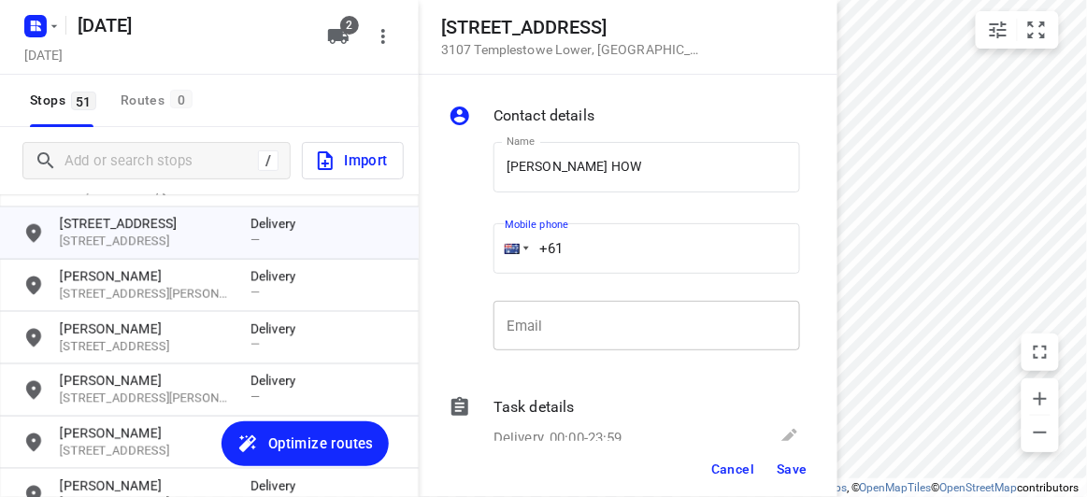
paste input "416376451"
type input "[PHONE_NUMBER]"
click at [781, 472] on span "Save" at bounding box center [791, 469] width 31 height 15
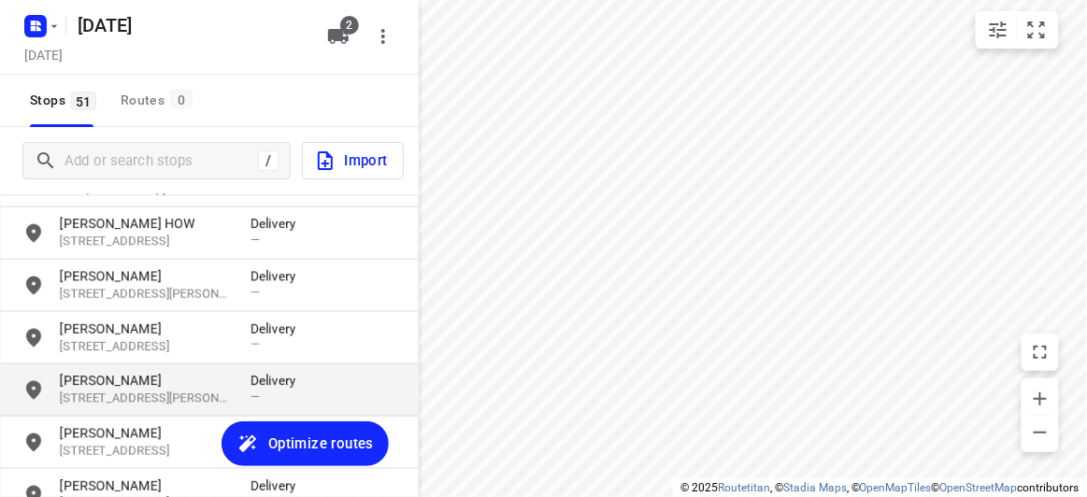
scroll to position [534, 0]
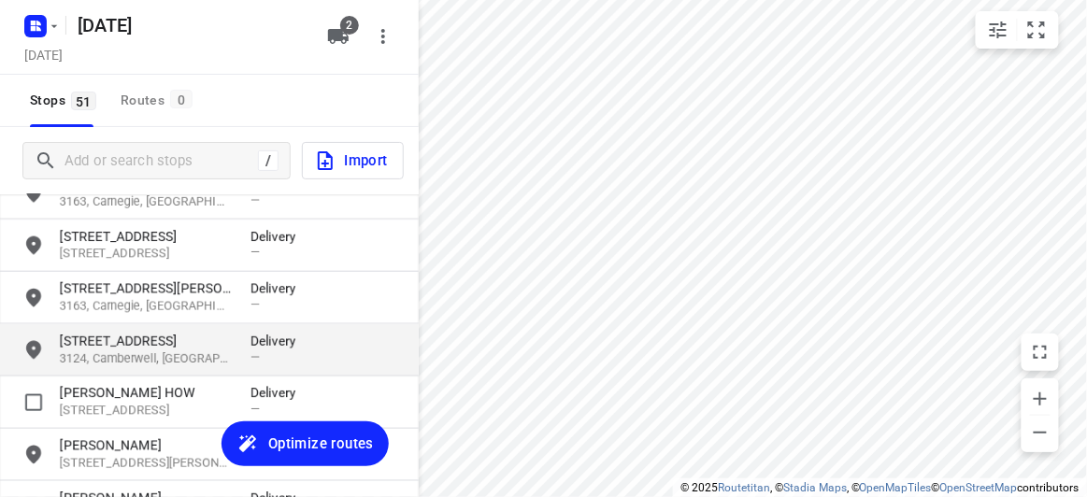
click at [94, 332] on p "[STREET_ADDRESS]" at bounding box center [146, 341] width 172 height 19
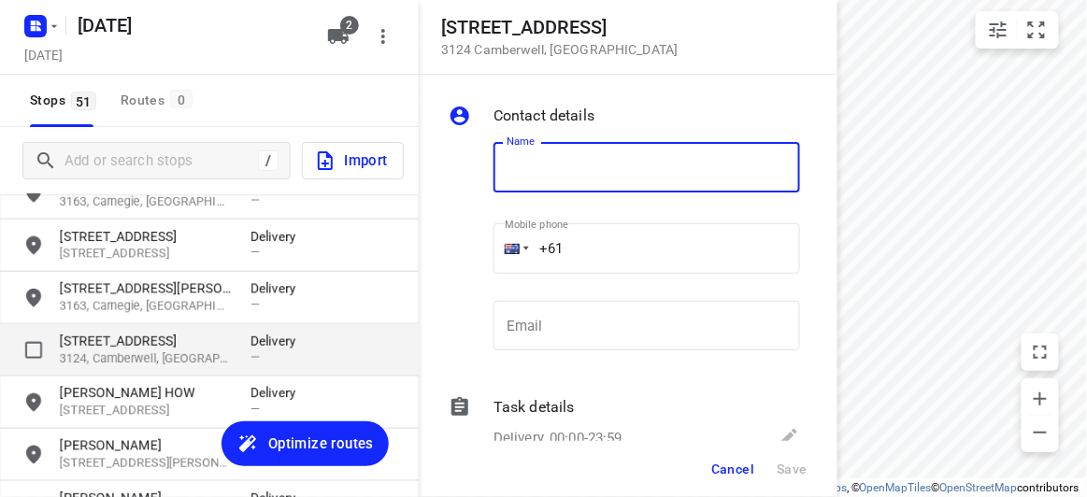
type input "V"
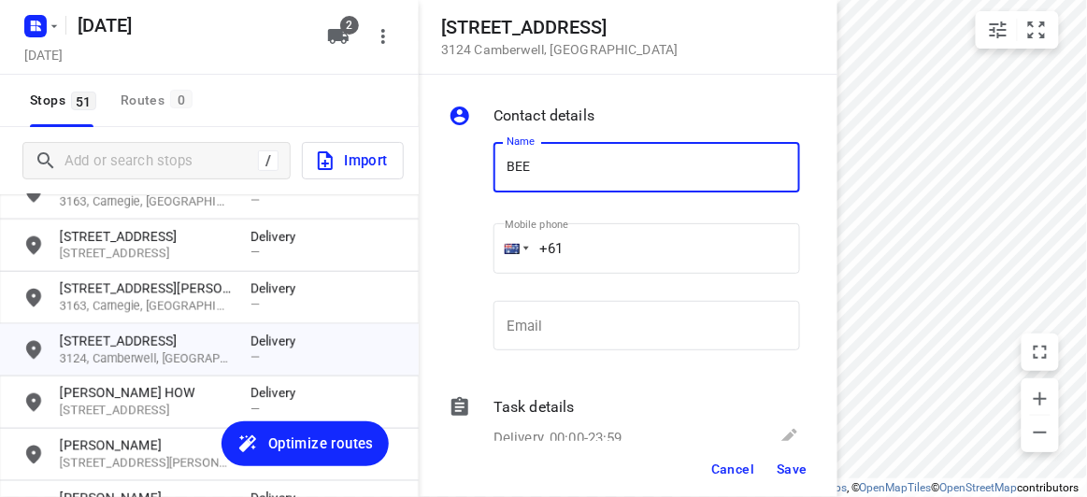
type input "BEE [PERSON_NAME]"
click at [600, 249] on input "+61" at bounding box center [646, 248] width 306 height 50
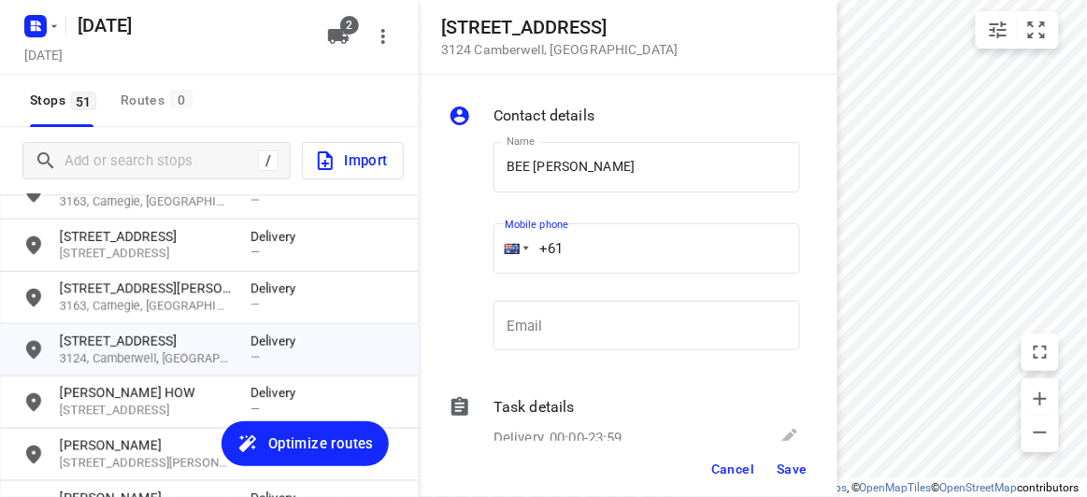
paste input "433117027"
type input "[PHONE_NUMBER]"
click at [805, 457] on button "Save" at bounding box center [792, 469] width 46 height 34
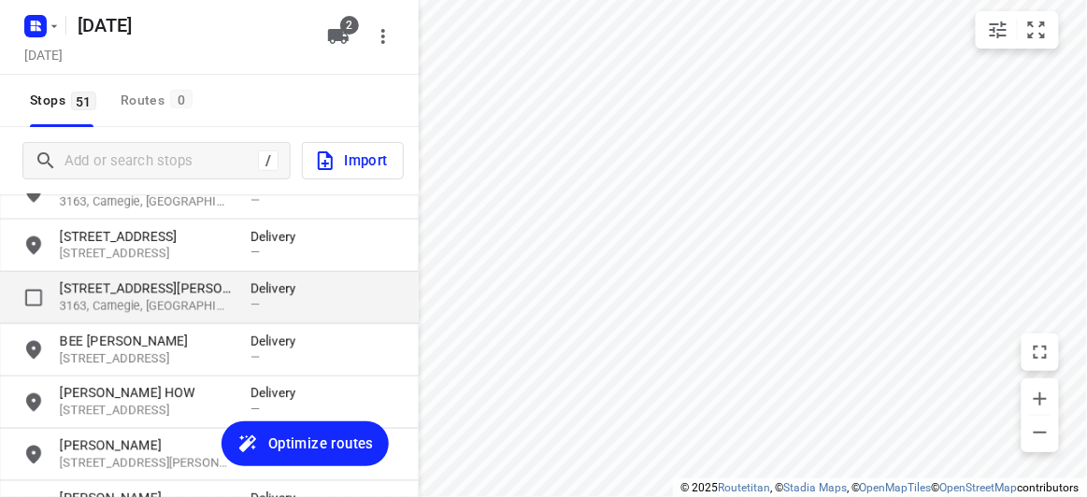
click at [164, 293] on p "[STREET_ADDRESS][PERSON_NAME]" at bounding box center [146, 288] width 172 height 19
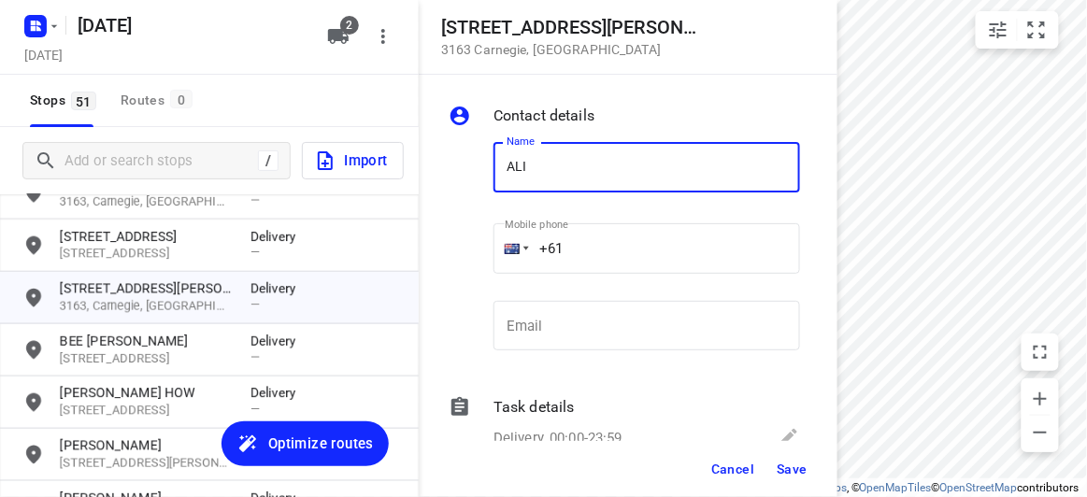
type input "[PERSON_NAME]"
click at [634, 250] on input "+61" at bounding box center [646, 248] width 306 height 50
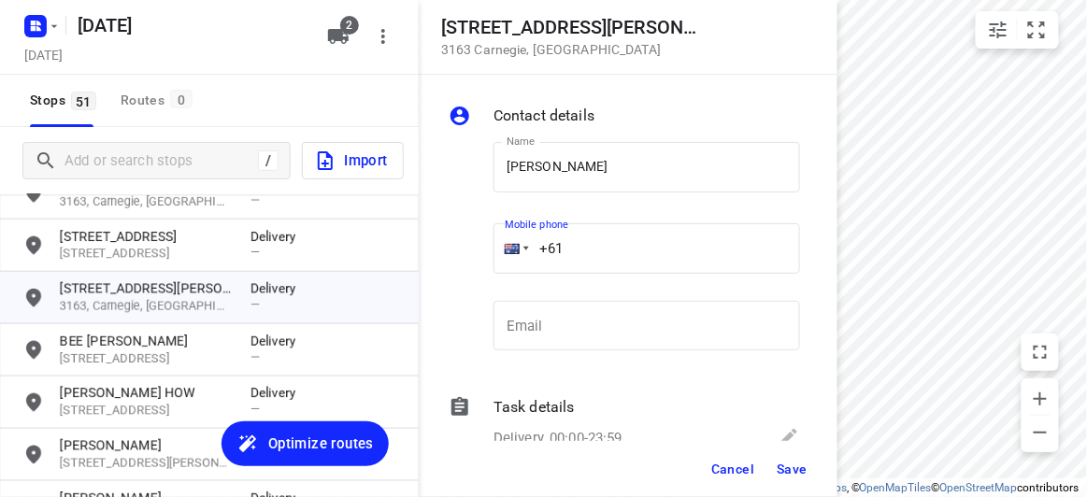
paste input "422791989"
type input "[PHONE_NUMBER]"
click at [801, 467] on span "Save" at bounding box center [791, 469] width 31 height 15
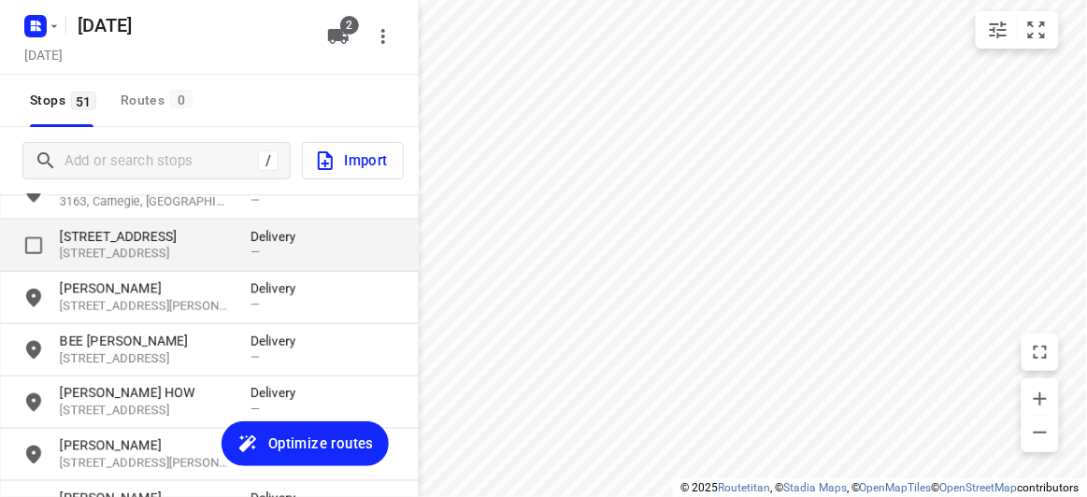
click at [148, 235] on p "[STREET_ADDRESS]" at bounding box center [146, 236] width 172 height 19
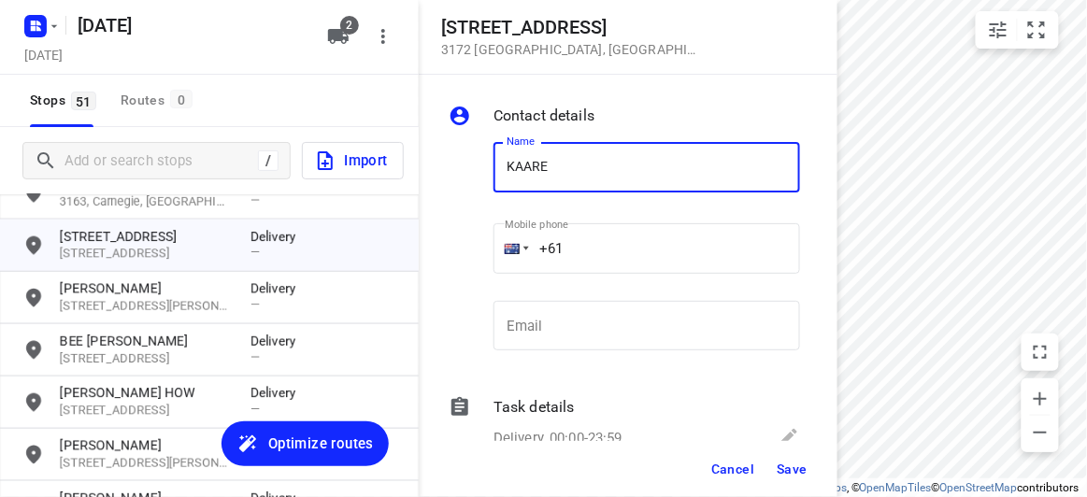
click at [534, 168] on input "KAARE" at bounding box center [646, 167] width 306 height 50
click at [545, 171] on input "KARE" at bounding box center [646, 167] width 306 height 50
type input "[PERSON_NAME]"
drag, startPoint x: 615, startPoint y: 236, endPoint x: 596, endPoint y: 233, distance: 19.1
click at [615, 236] on input "+61" at bounding box center [646, 248] width 306 height 50
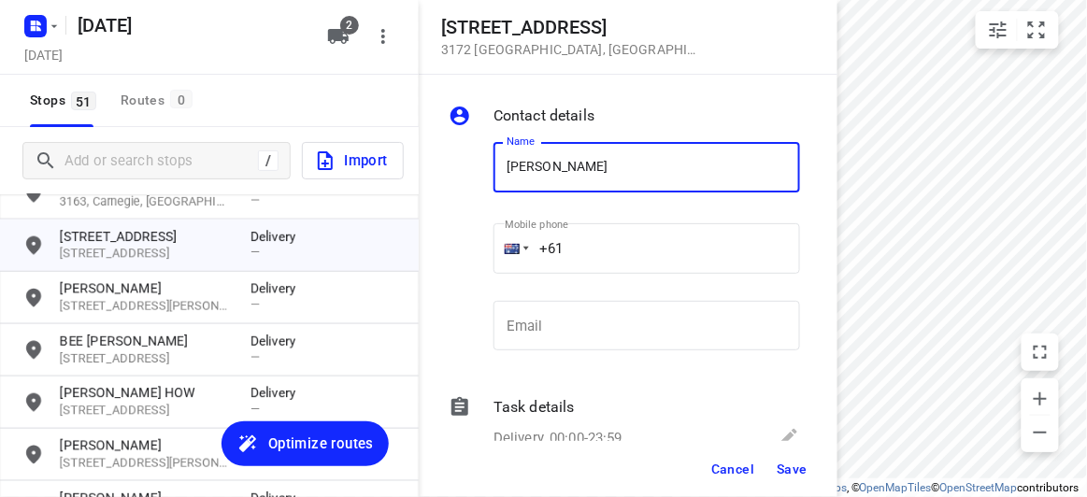
paste input "421531028"
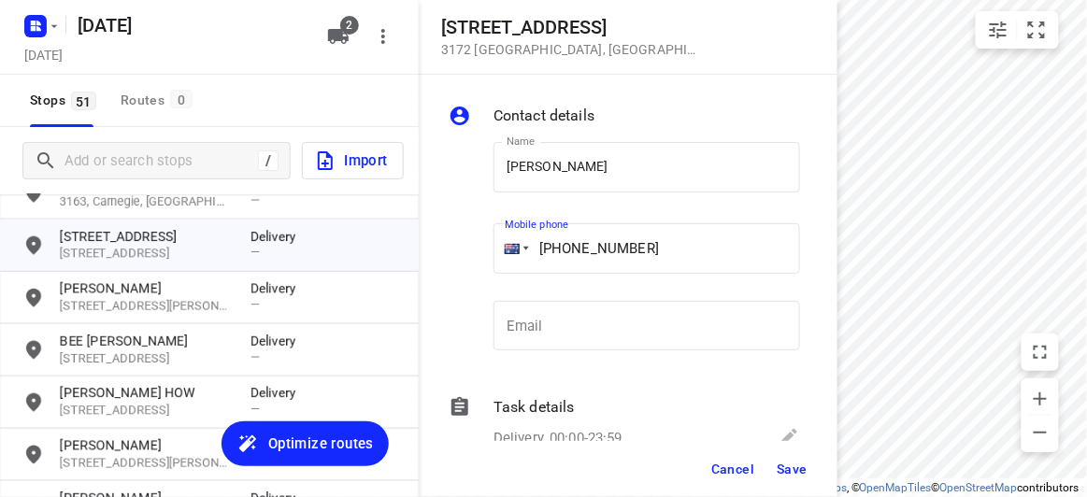
type input "[PHONE_NUMBER]"
click at [787, 462] on span "Save" at bounding box center [791, 469] width 31 height 15
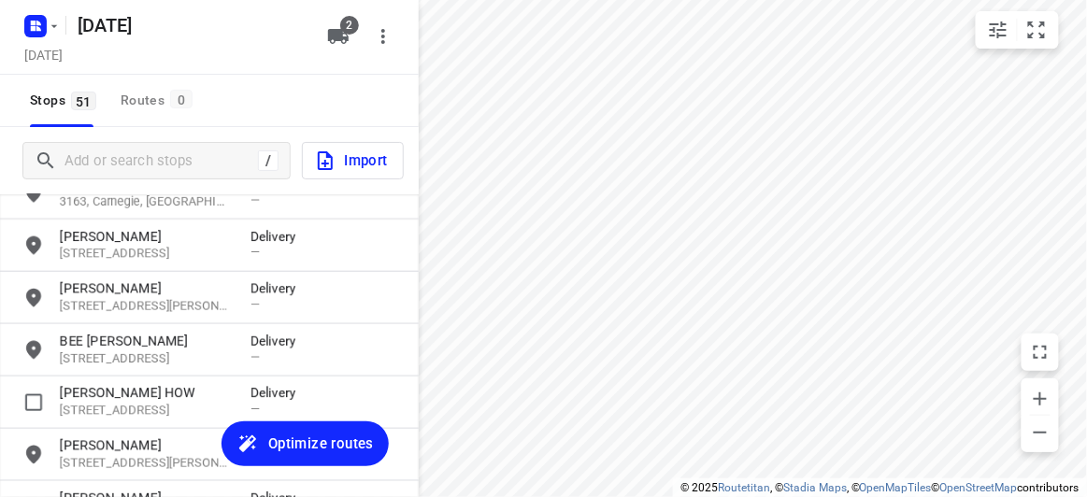
scroll to position [194, 0]
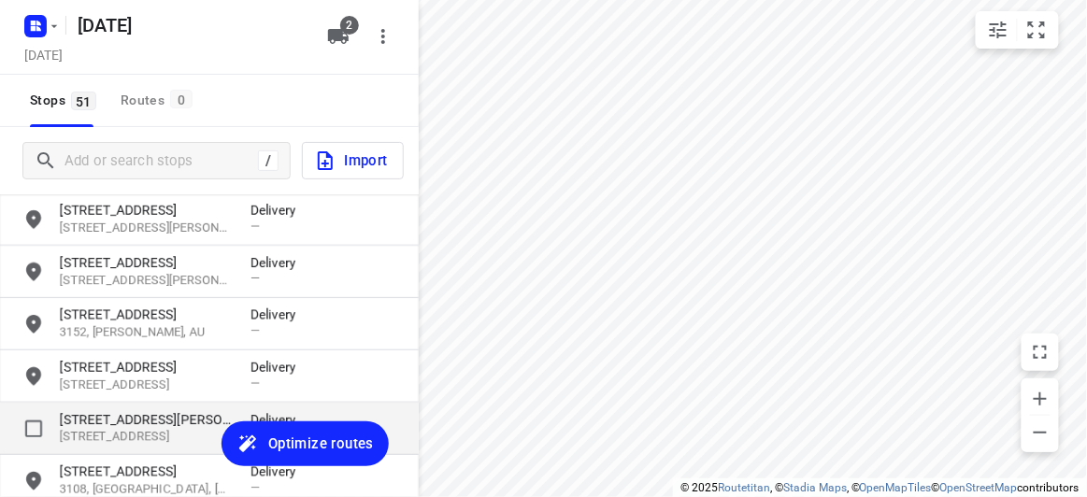
click at [92, 420] on p "[STREET_ADDRESS][PERSON_NAME]" at bounding box center [146, 419] width 172 height 19
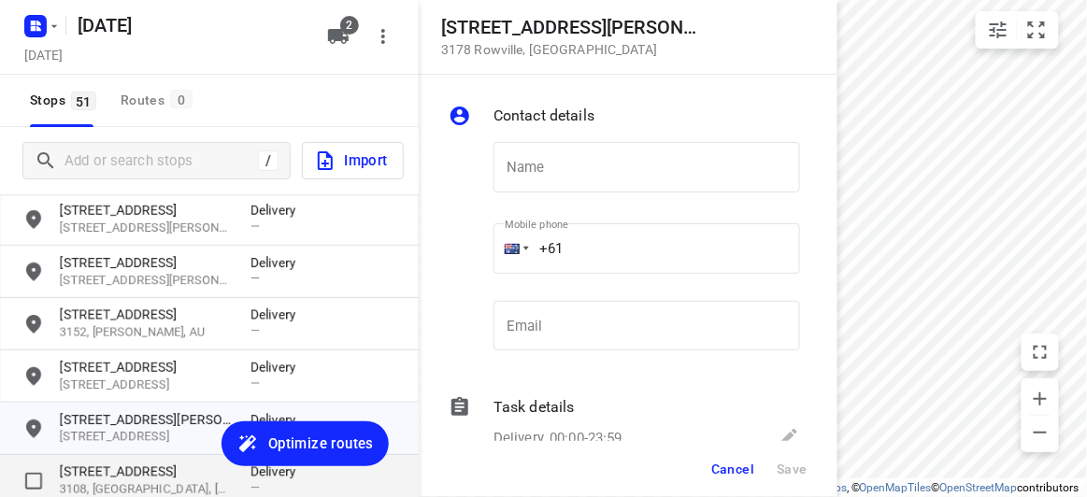
click at [87, 476] on p "[STREET_ADDRESS]" at bounding box center [146, 472] width 172 height 19
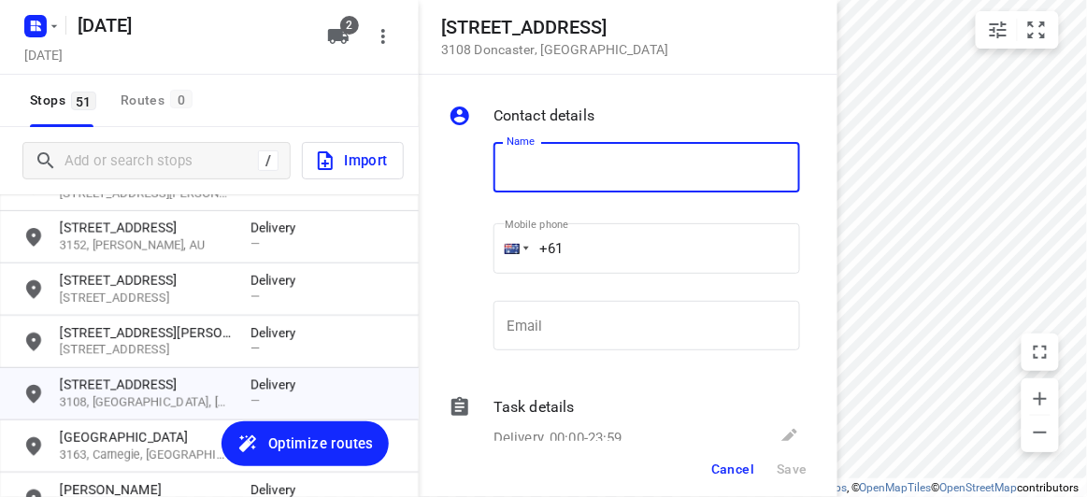
scroll to position [364, 0]
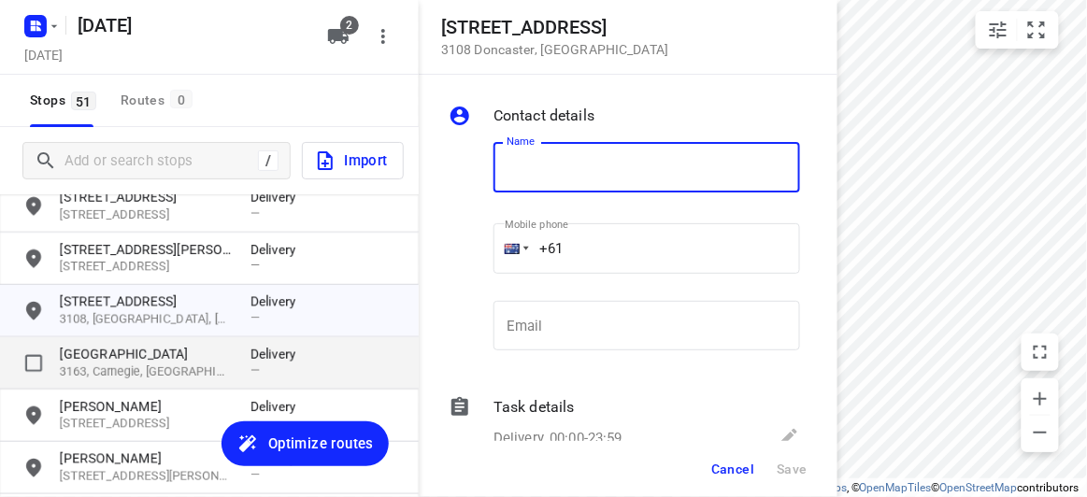
click at [115, 352] on p "[GEOGRAPHIC_DATA]" at bounding box center [146, 354] width 172 height 19
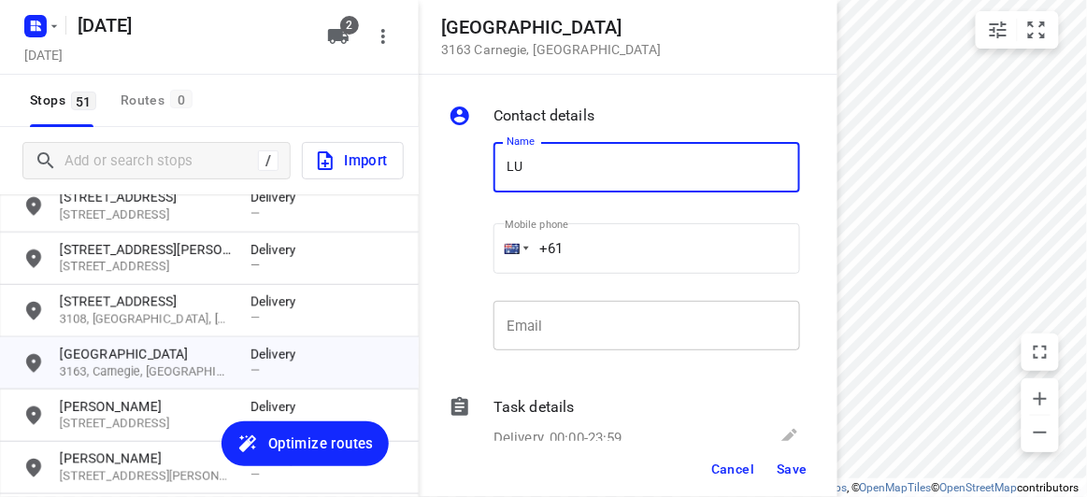
type input "[PERSON_NAME]"
click at [616, 246] on input "+61" at bounding box center [646, 248] width 306 height 50
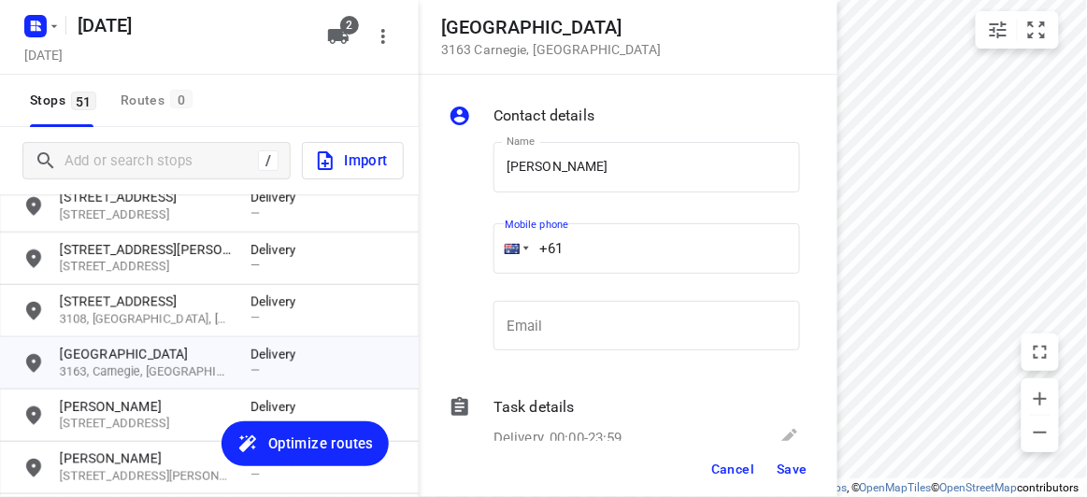
paste input "433551011"
type input "[PHONE_NUMBER]"
click at [787, 452] on button "Save" at bounding box center [792, 469] width 46 height 34
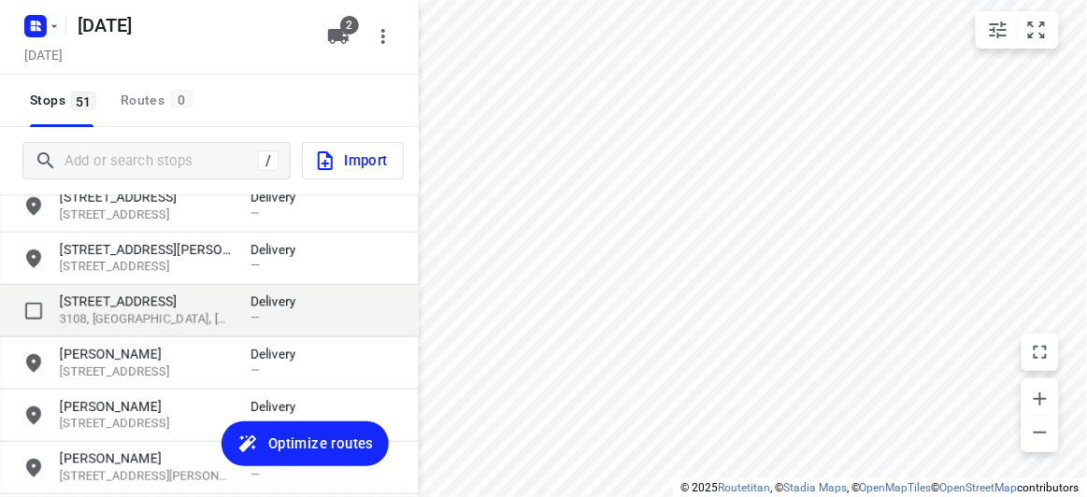
click at [136, 302] on p "[STREET_ADDRESS]" at bounding box center [146, 301] width 172 height 19
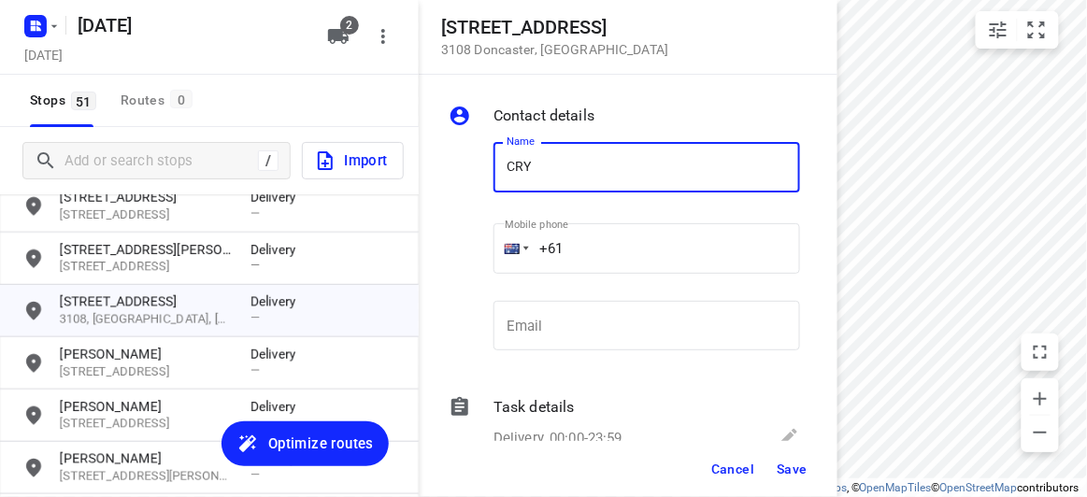
type input "[PERSON_NAME]"
click at [589, 251] on input "+61" at bounding box center [646, 248] width 306 height 50
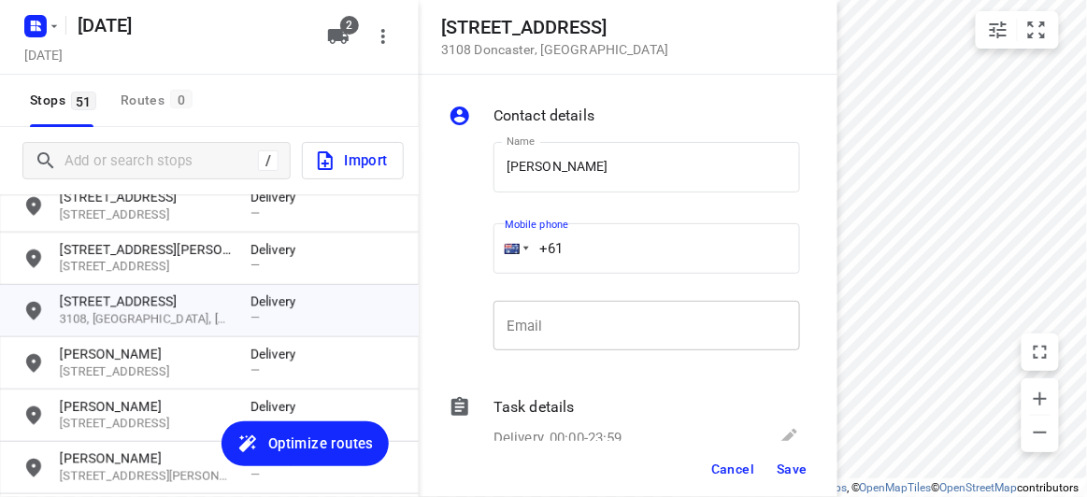
paste input "411733198"
type input "[PHONE_NUMBER]"
click at [790, 473] on span "Save" at bounding box center [791, 469] width 31 height 15
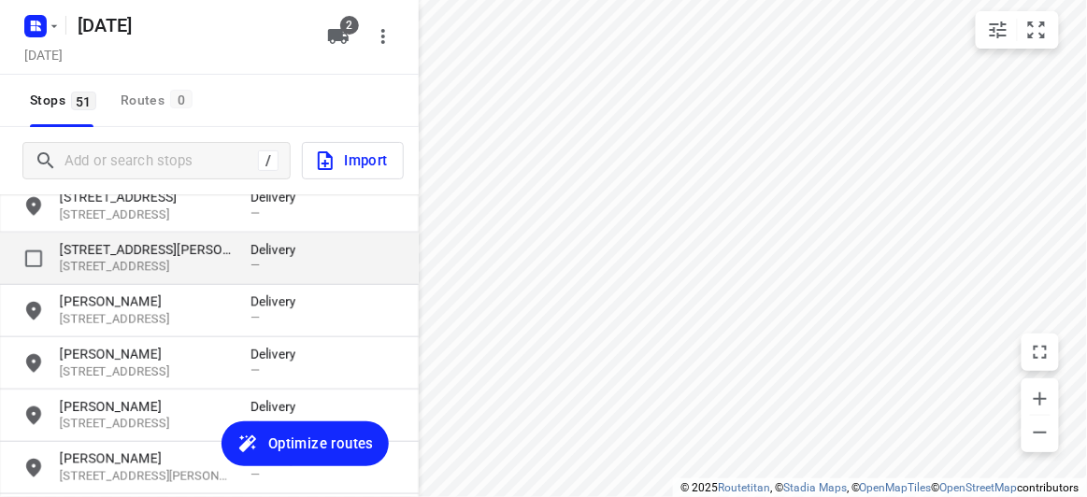
click at [150, 254] on p "[STREET_ADDRESS][PERSON_NAME]" at bounding box center [146, 249] width 172 height 19
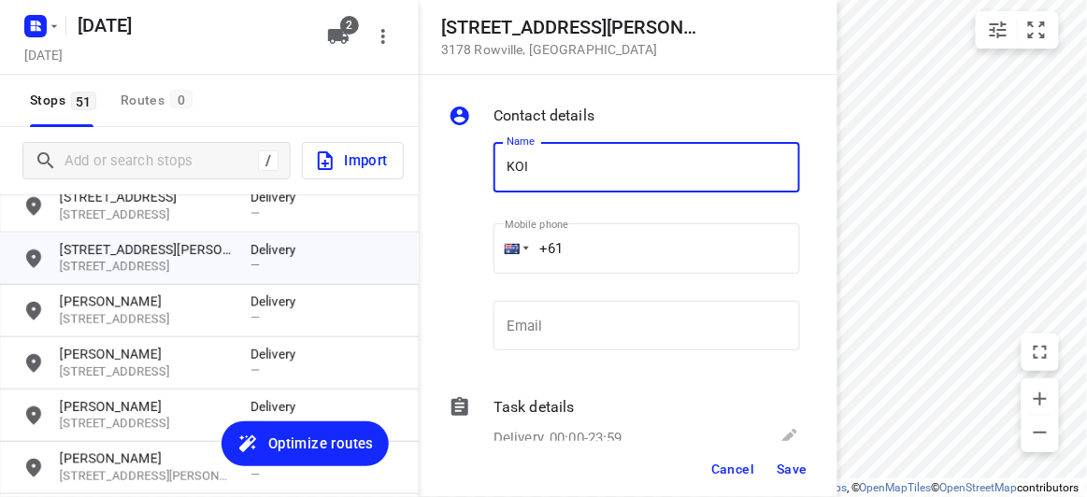
type input "[PERSON_NAME] 4/15"
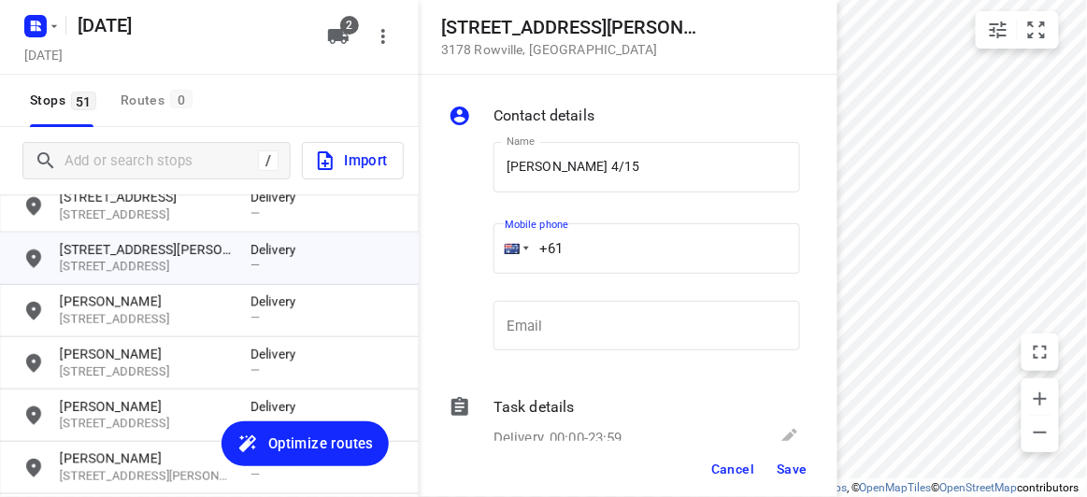
click at [591, 239] on input "+61" at bounding box center [646, 248] width 306 height 50
paste input "449039836"
type input "[PHONE_NUMBER]"
click at [777, 462] on span "Save" at bounding box center [791, 469] width 31 height 15
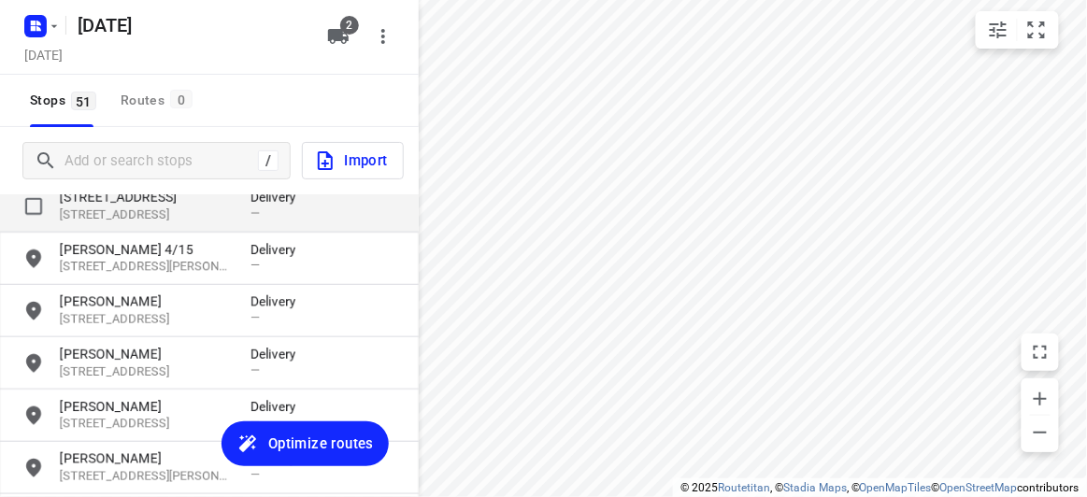
click at [109, 199] on p "[STREET_ADDRESS]" at bounding box center [146, 197] width 172 height 19
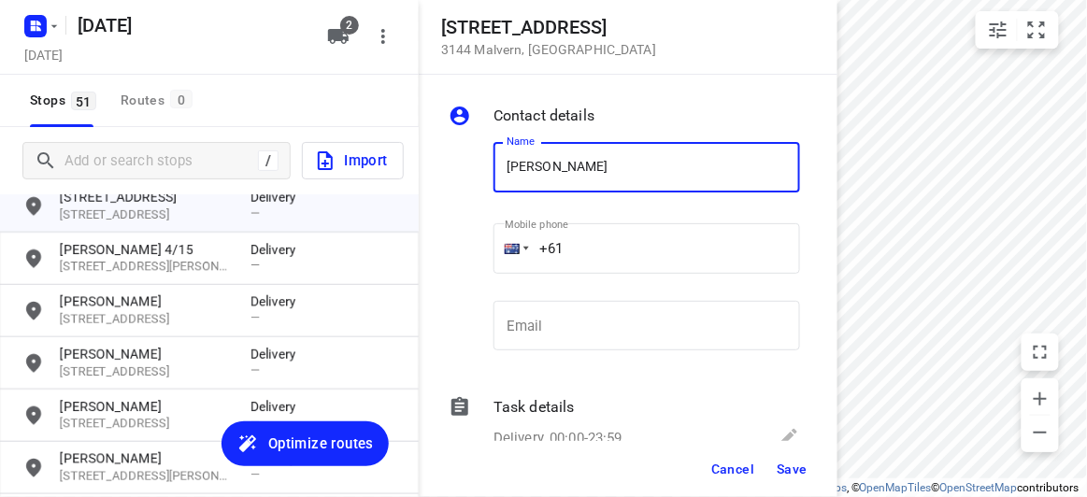
type input "[PERSON_NAME]"
click at [577, 253] on input "+61" at bounding box center [646, 248] width 306 height 50
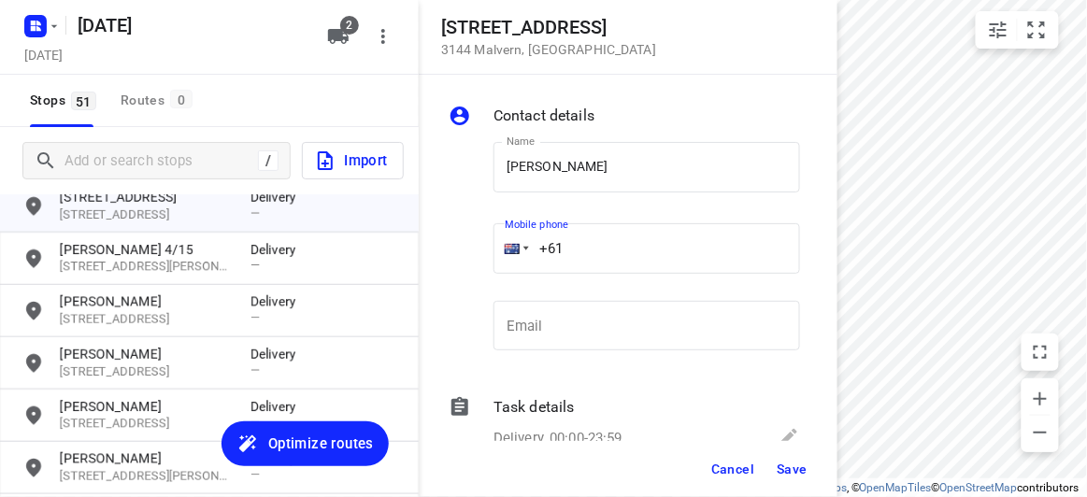
paste input "0451175117"
click at [572, 249] on input "[PHONE_NUMBER]" at bounding box center [646, 248] width 306 height 50
type input "[PHONE_NUMBER]"
click at [780, 470] on span "Save" at bounding box center [791, 469] width 31 height 15
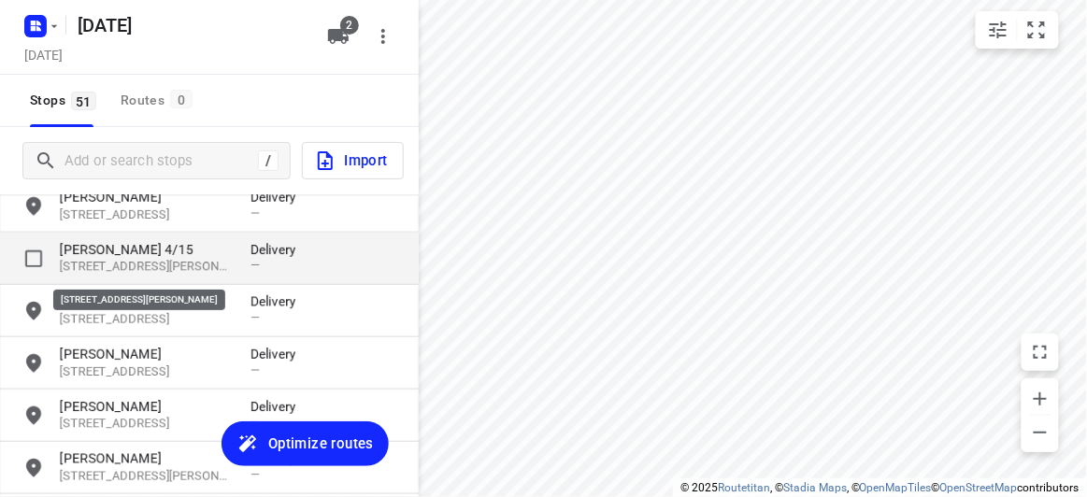
scroll to position [279, 0]
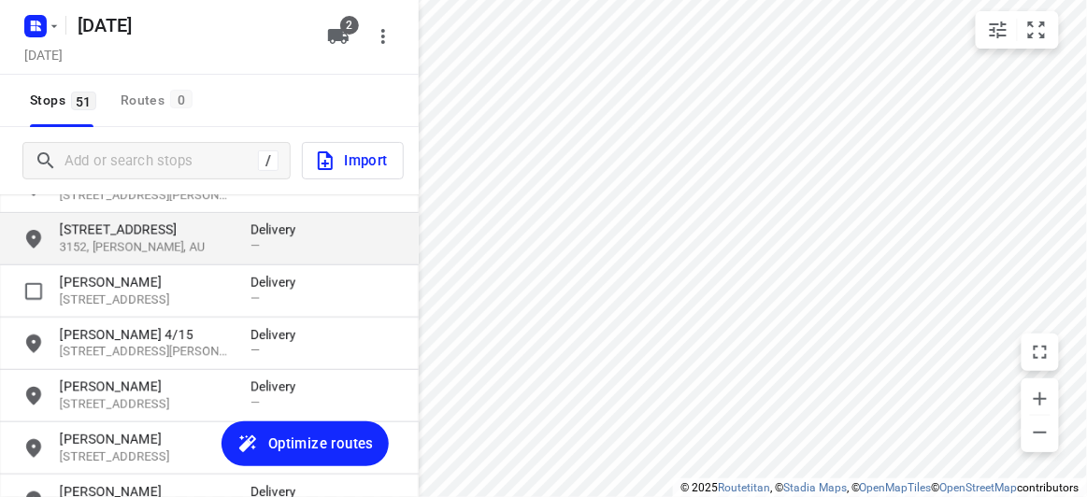
click at [106, 248] on p "3152, [PERSON_NAME], AU" at bounding box center [146, 248] width 172 height 18
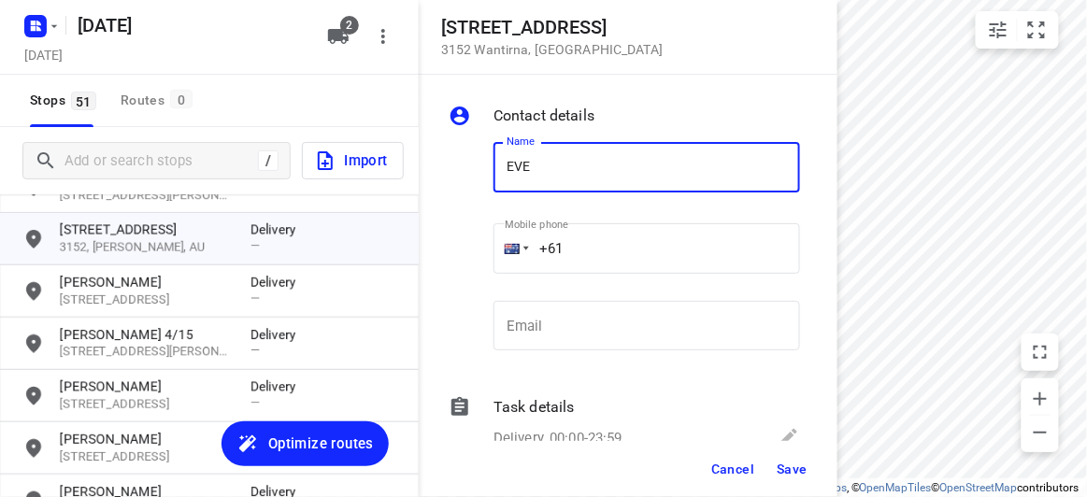
type input "[PERSON_NAME]"
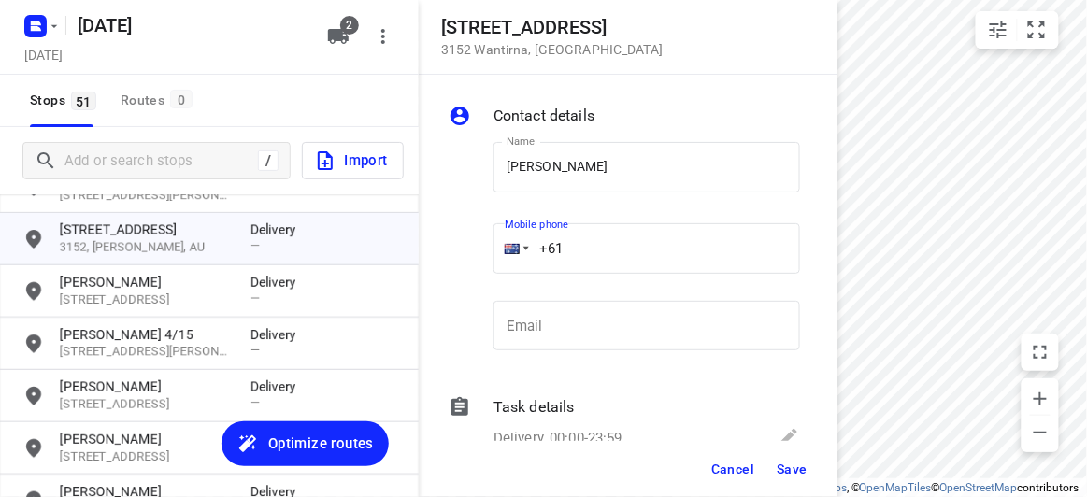
drag, startPoint x: 570, startPoint y: 235, endPoint x: 605, endPoint y: 251, distance: 38.0
click at [605, 251] on input "+61" at bounding box center [646, 248] width 306 height 50
paste input "431546925"
type input "[PHONE_NUMBER]"
click at [793, 464] on span "Save" at bounding box center [791, 469] width 31 height 15
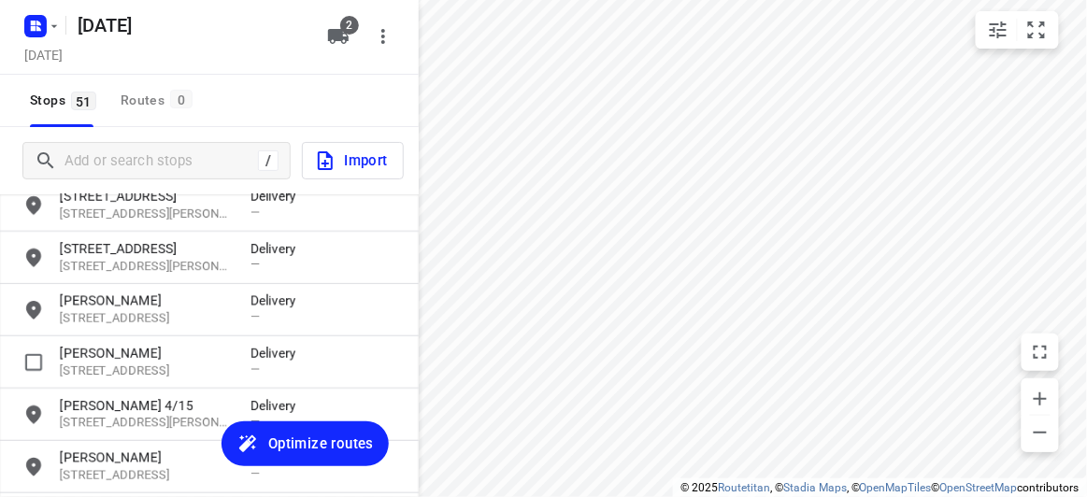
scroll to position [109, 0]
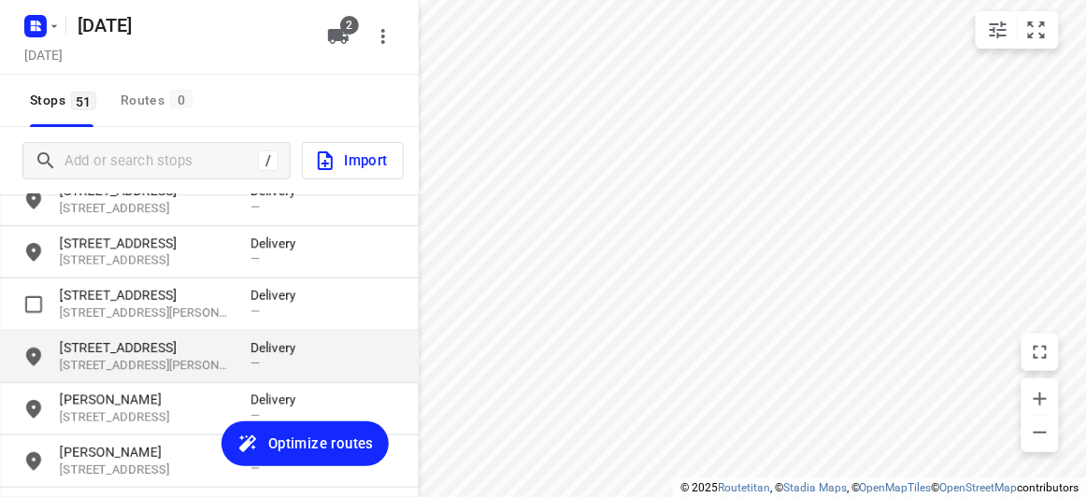
click at [103, 358] on p "[STREET_ADDRESS][PERSON_NAME]" at bounding box center [146, 366] width 172 height 18
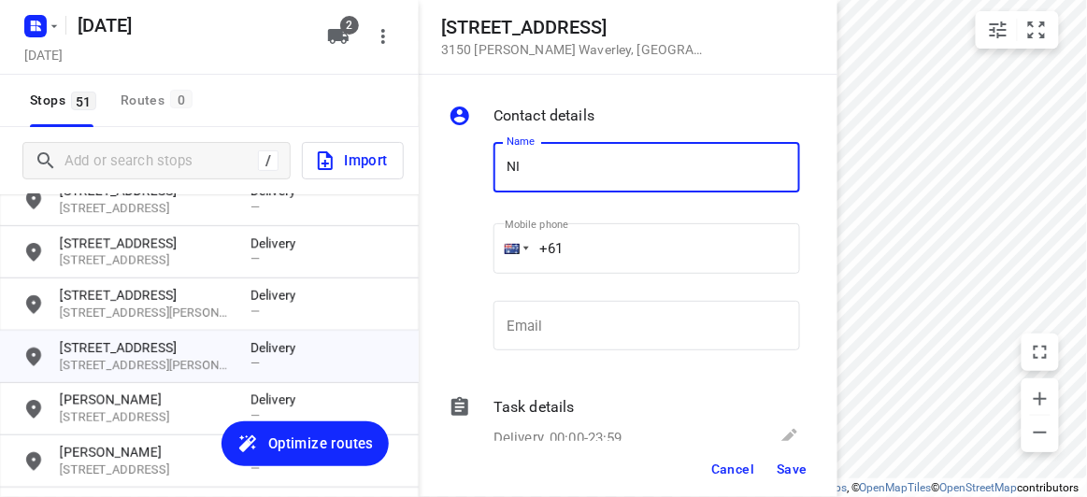
type input "[PERSON_NAME]"
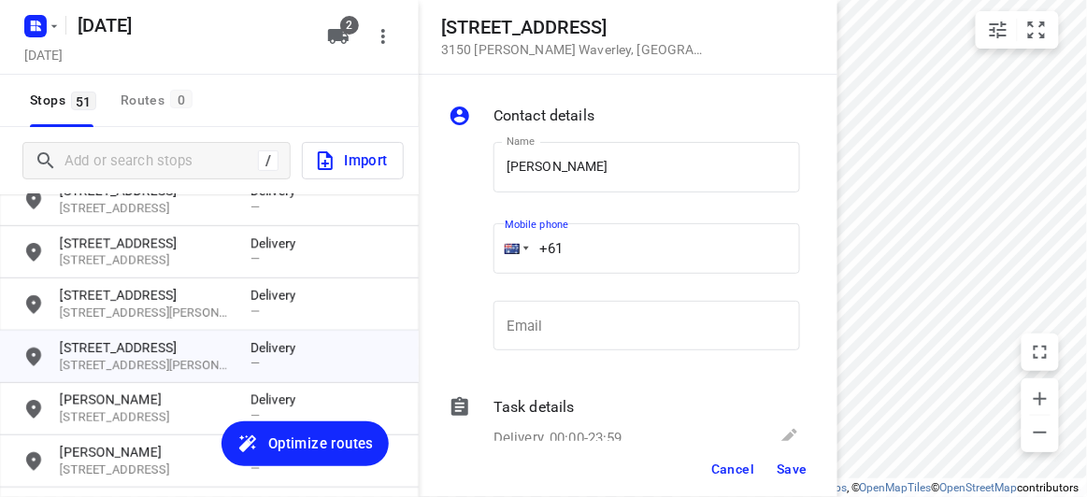
click at [593, 249] on input "+61" at bounding box center [646, 248] width 306 height 50
paste input "413302535"
type input "[PHONE_NUMBER]"
click at [819, 471] on div "Cancel Save" at bounding box center [628, 469] width 419 height 56
click at [812, 469] on button "Save" at bounding box center [792, 469] width 46 height 34
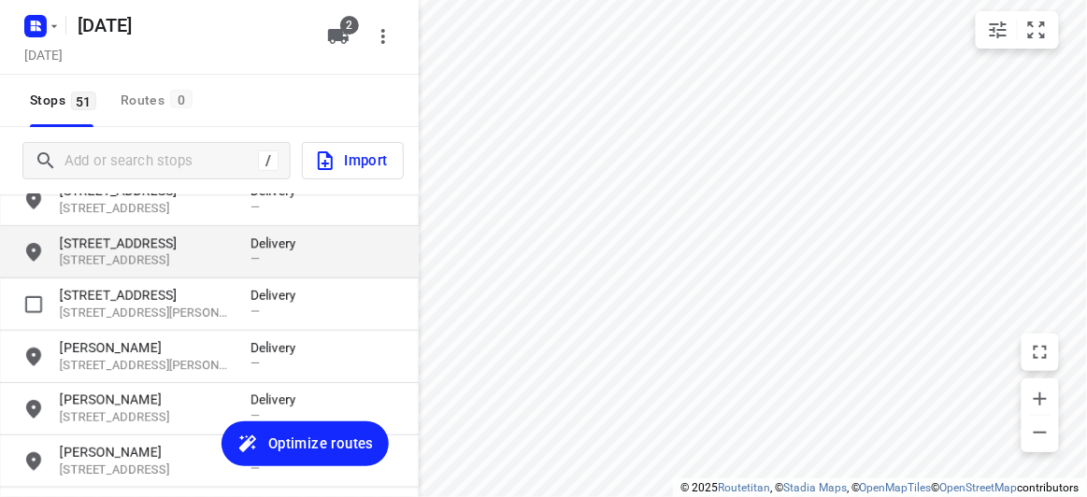
click at [150, 274] on div "[STREET_ADDRESS] Delivery —" at bounding box center [209, 252] width 419 height 52
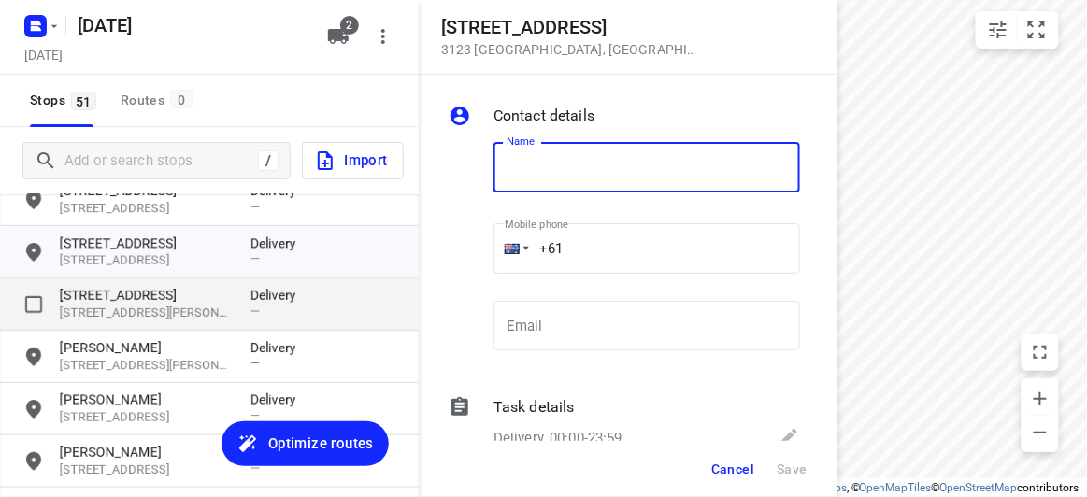
click at [158, 298] on p "[STREET_ADDRESS]" at bounding box center [146, 295] width 172 height 19
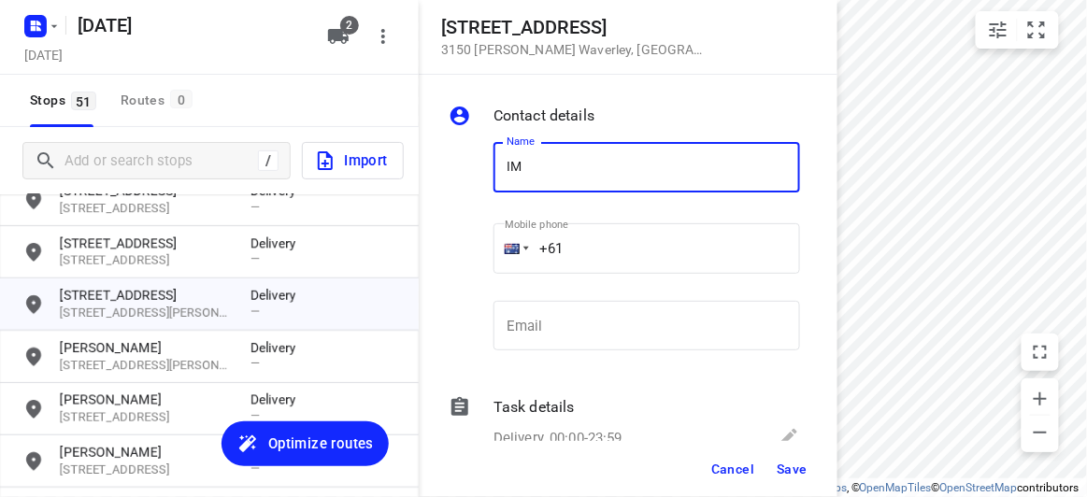
type input "IMEIA"
click at [578, 248] on input "+61" at bounding box center [646, 248] width 306 height 50
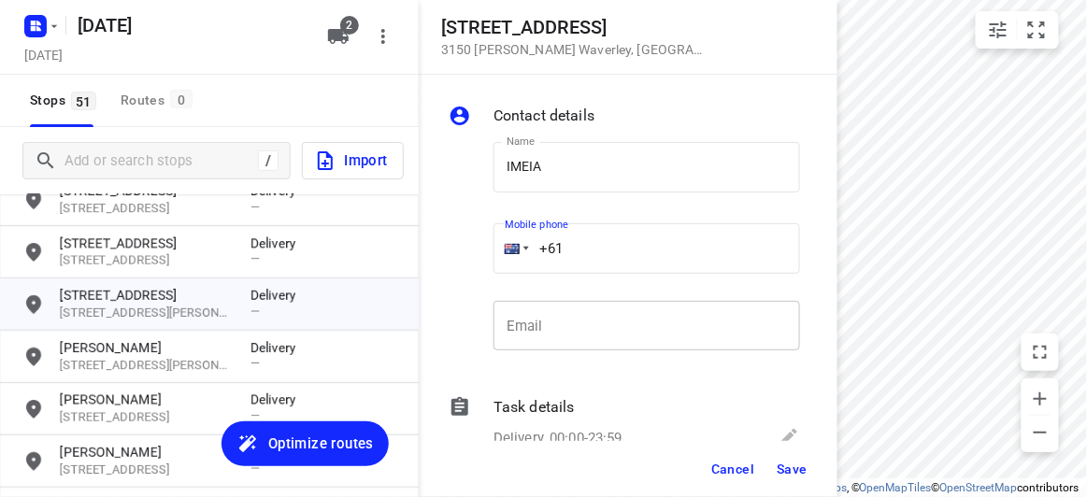
paste input "422270088"
type input "[PHONE_NUMBER]"
click at [805, 458] on button "Save" at bounding box center [792, 469] width 46 height 34
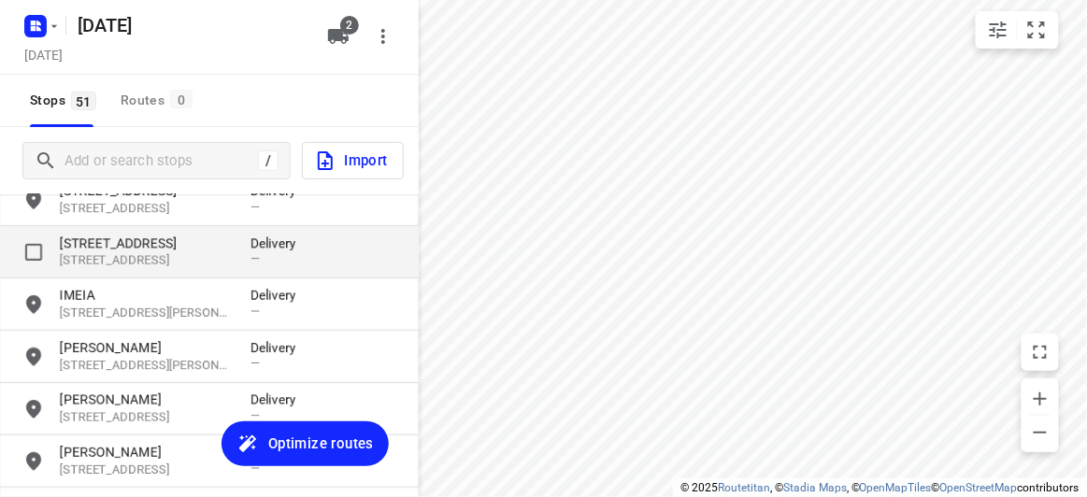
click at [116, 256] on p "[STREET_ADDRESS]" at bounding box center [146, 261] width 172 height 18
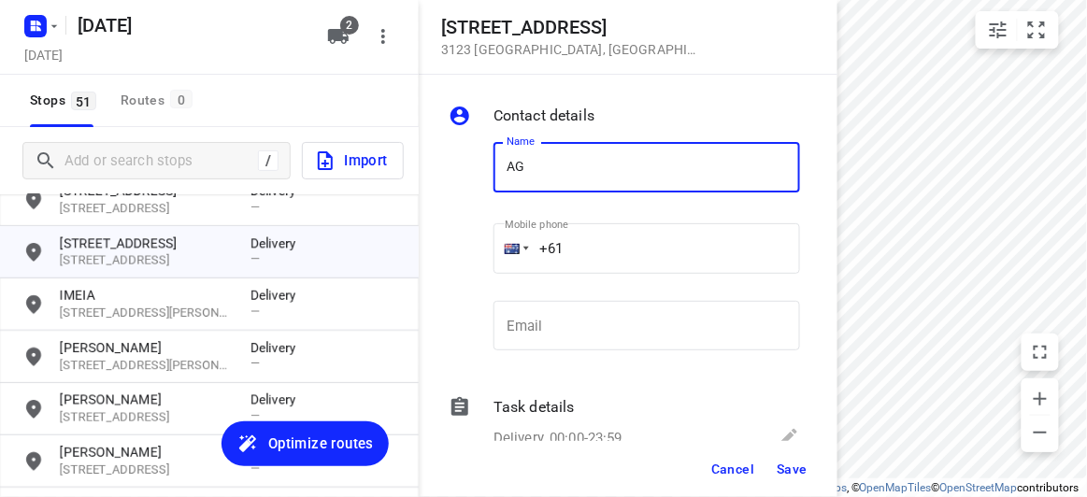
type input "[PERSON_NAME]"
click at [615, 249] on input "+61" at bounding box center [646, 248] width 306 height 50
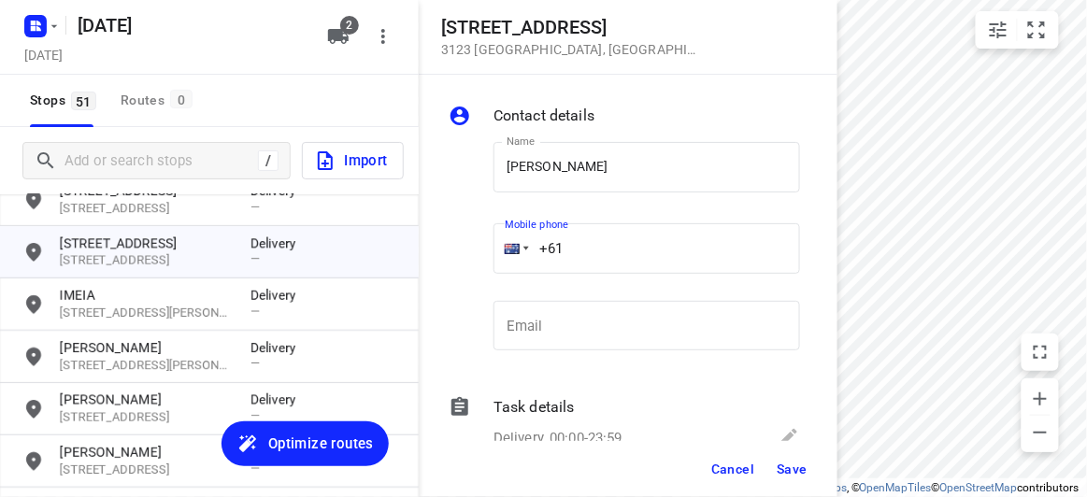
paste input "430310238"
type input "[PHONE_NUMBER]"
click at [785, 477] on button "Save" at bounding box center [792, 469] width 46 height 34
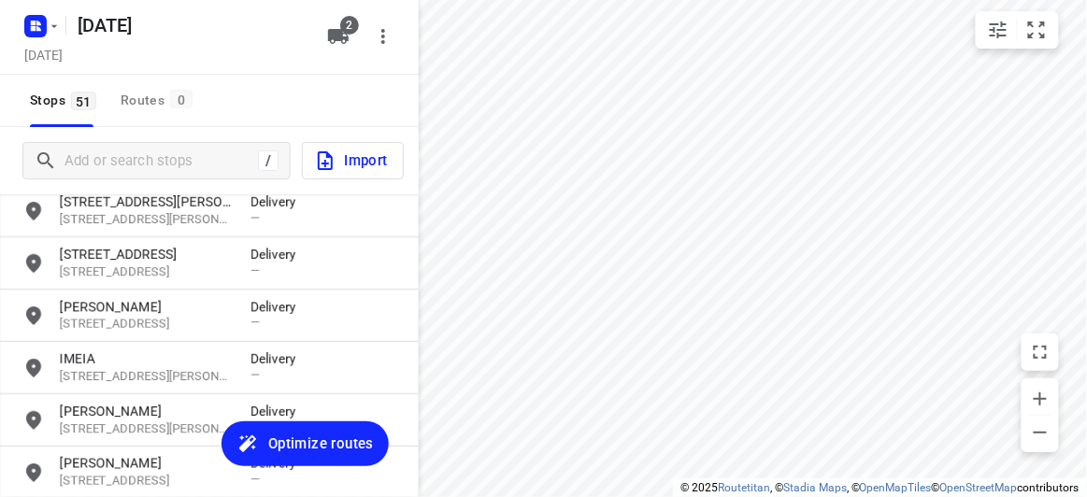
scroll to position [0, 0]
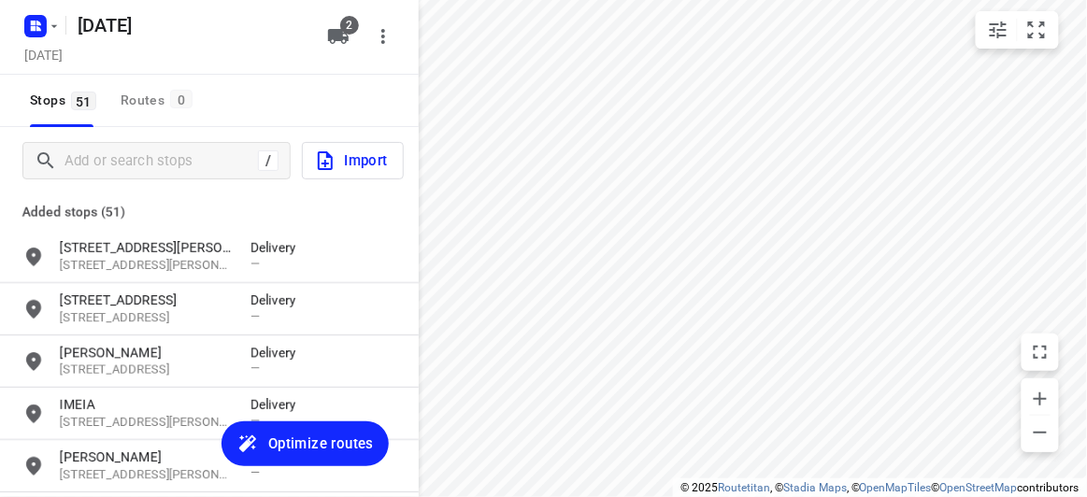
click at [130, 284] on div "[STREET_ADDRESS] Delivery —" at bounding box center [209, 309] width 419 height 52
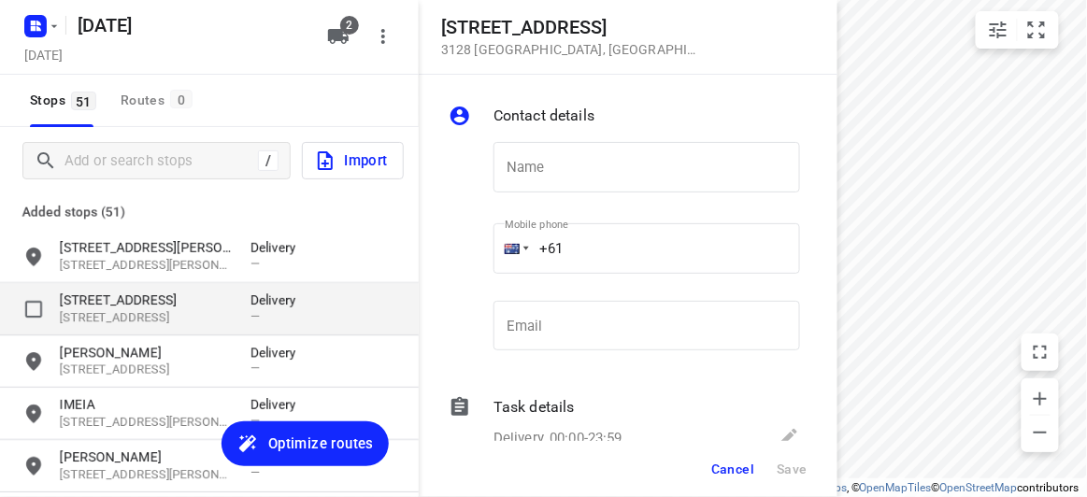
click at [130, 293] on p "[STREET_ADDRESS]" at bounding box center [146, 300] width 172 height 19
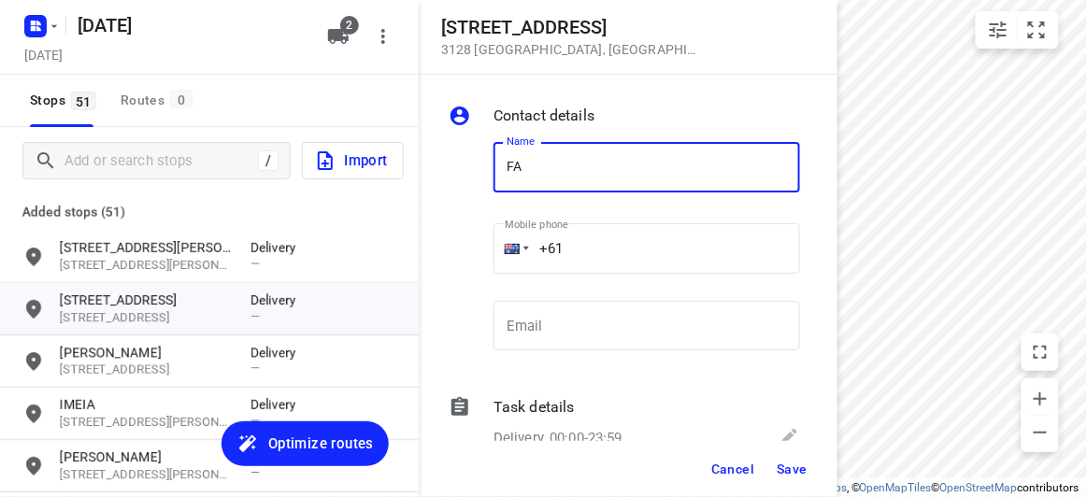
type input "[PERSON_NAME] 2/421"
click at [594, 250] on input "+61" at bounding box center [646, 248] width 306 height 50
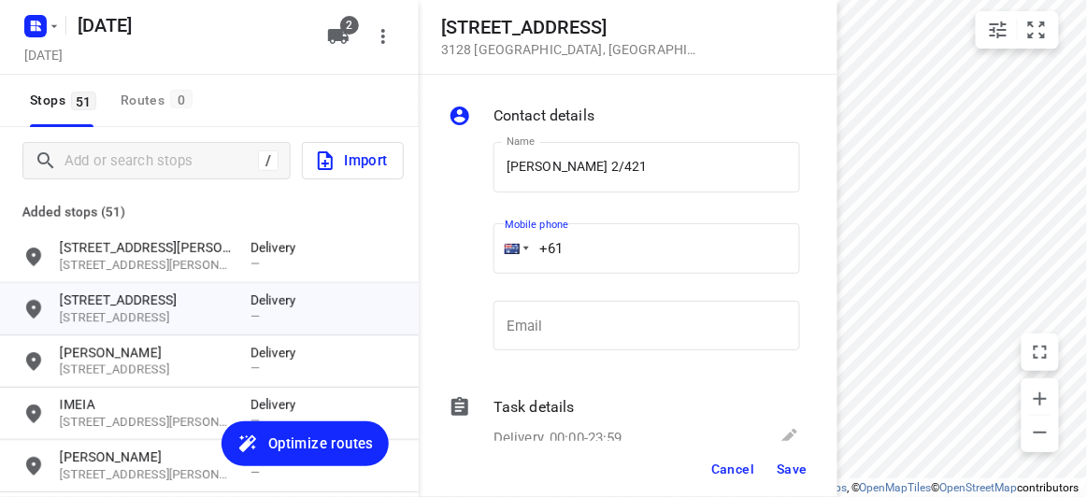
paste input "0450581186"
click at [577, 248] on input "[PHONE_NUMBER]" at bounding box center [646, 248] width 306 height 50
click at [567, 249] on input "[PHONE_NUMBER]" at bounding box center [646, 248] width 306 height 50
click at [570, 249] on input "[PHONE_NUMBER]" at bounding box center [646, 248] width 306 height 50
click at [571, 250] on input "[PHONE_NUMBER]" at bounding box center [646, 248] width 306 height 50
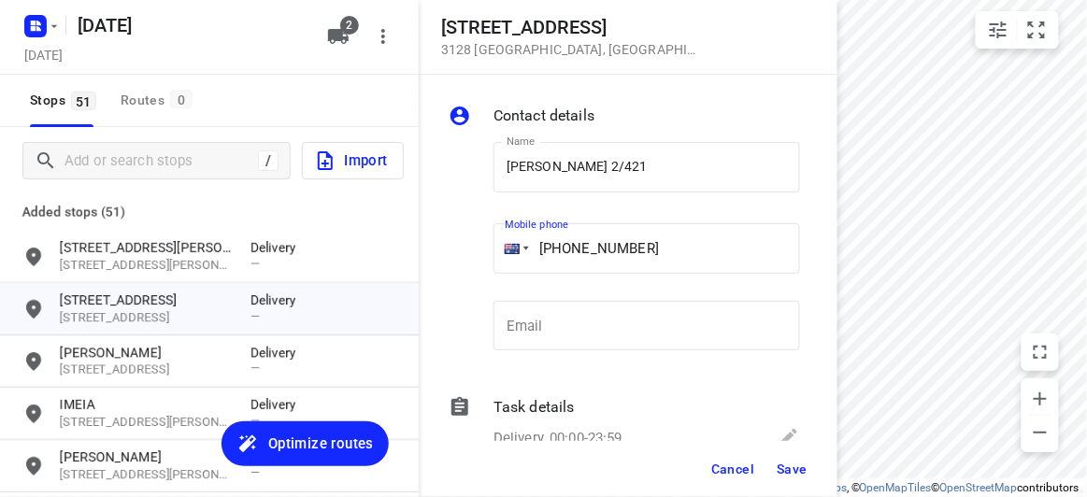
type input "[PHONE_NUMBER]"
click at [798, 463] on div "Cancel Save" at bounding box center [628, 469] width 419 height 56
click at [798, 467] on span "Save" at bounding box center [791, 469] width 31 height 15
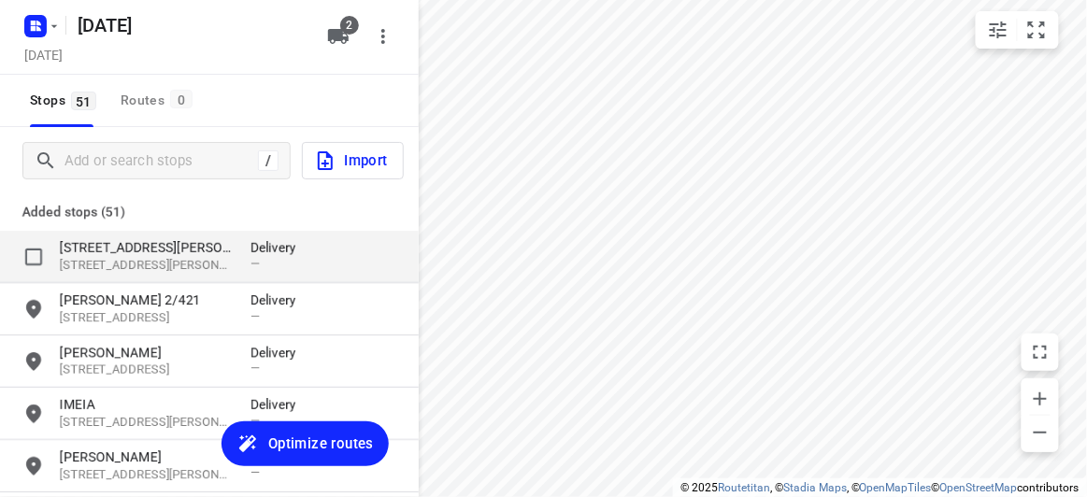
click at [107, 257] on p "[STREET_ADDRESS][PERSON_NAME][PERSON_NAME]" at bounding box center [146, 266] width 172 height 18
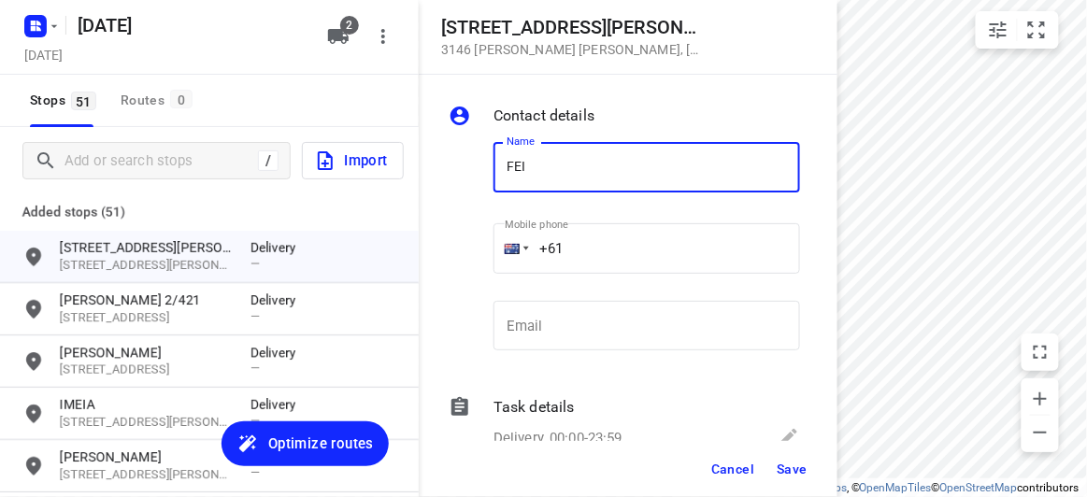
type input "FEIFEI LI 3/8"
click at [589, 246] on input "+61" at bounding box center [646, 248] width 306 height 50
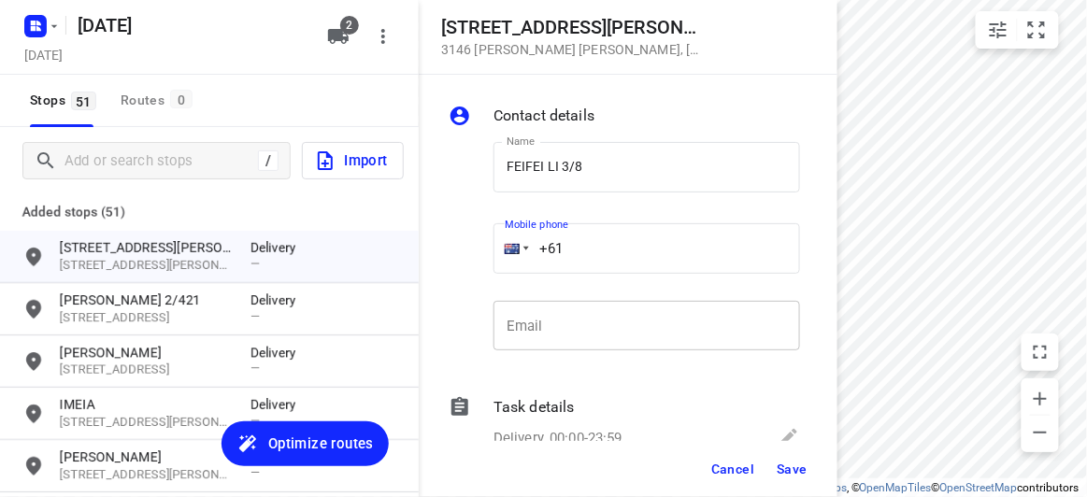
paste input "435888928"
type input "[PHONE_NUMBER]"
click at [806, 493] on div "Cancel Save" at bounding box center [628, 469] width 419 height 56
click at [800, 480] on button "Save" at bounding box center [792, 469] width 46 height 34
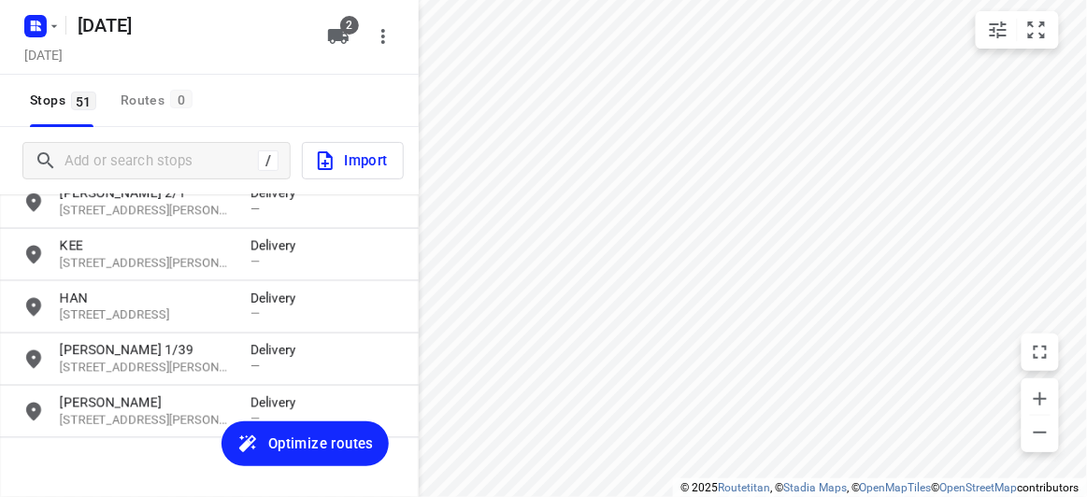
scroll to position [2488, 0]
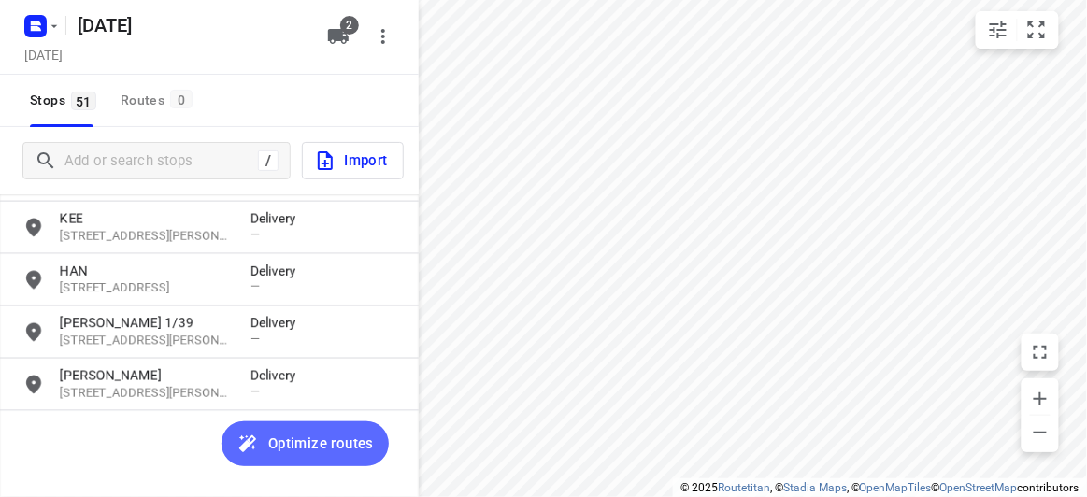
click at [288, 438] on span "Optimize routes" at bounding box center [321, 444] width 106 height 24
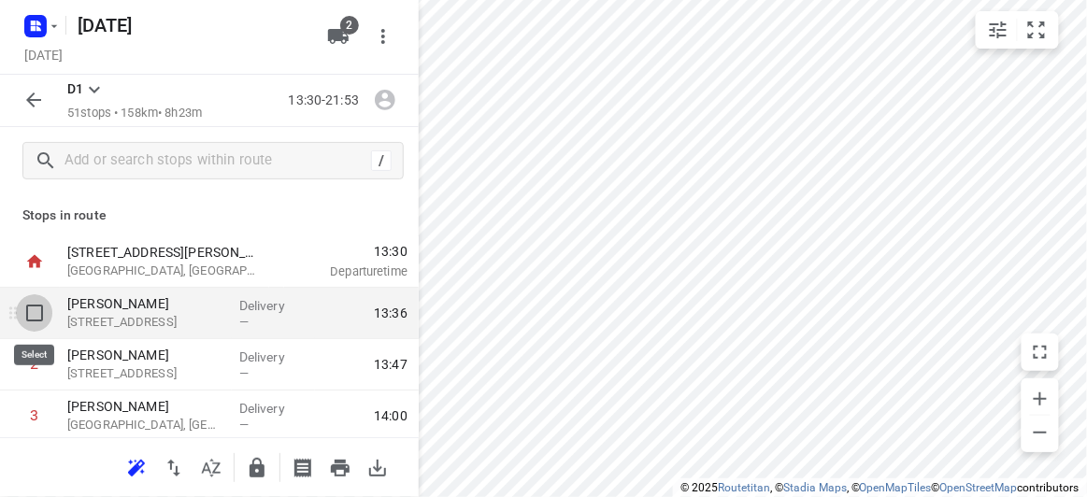
drag, startPoint x: 34, startPoint y: 320, endPoint x: 38, endPoint y: 372, distance: 51.6
click at [33, 320] on input "checkbox" at bounding box center [34, 312] width 37 height 37
checkbox input "true"
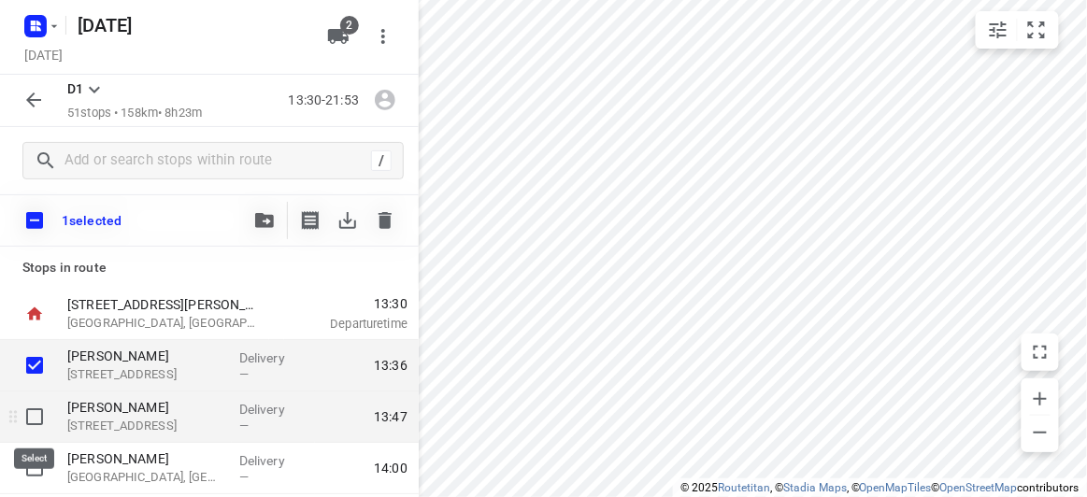
drag, startPoint x: 35, startPoint y: 411, endPoint x: 34, endPoint y: 427, distance: 15.9
click at [36, 411] on input "checkbox" at bounding box center [34, 416] width 37 height 37
checkbox input "true"
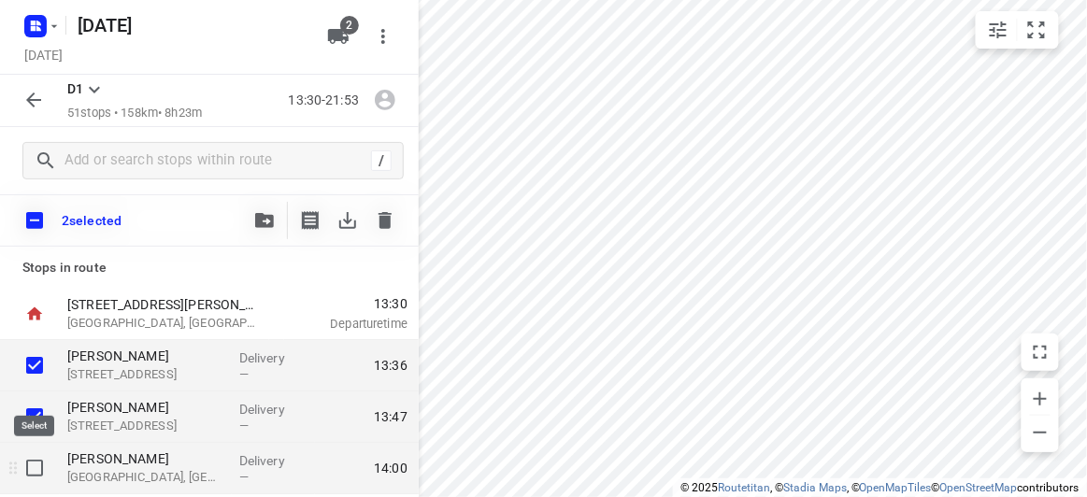
click at [36, 457] on input "checkbox" at bounding box center [34, 467] width 37 height 37
checkbox input "true"
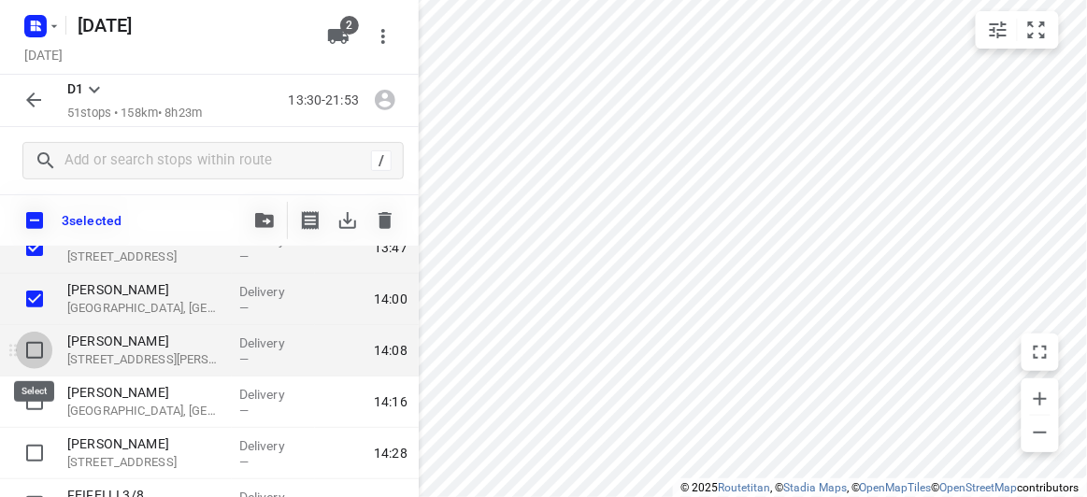
click at [33, 345] on input "checkbox" at bounding box center [34, 350] width 37 height 37
checkbox input "true"
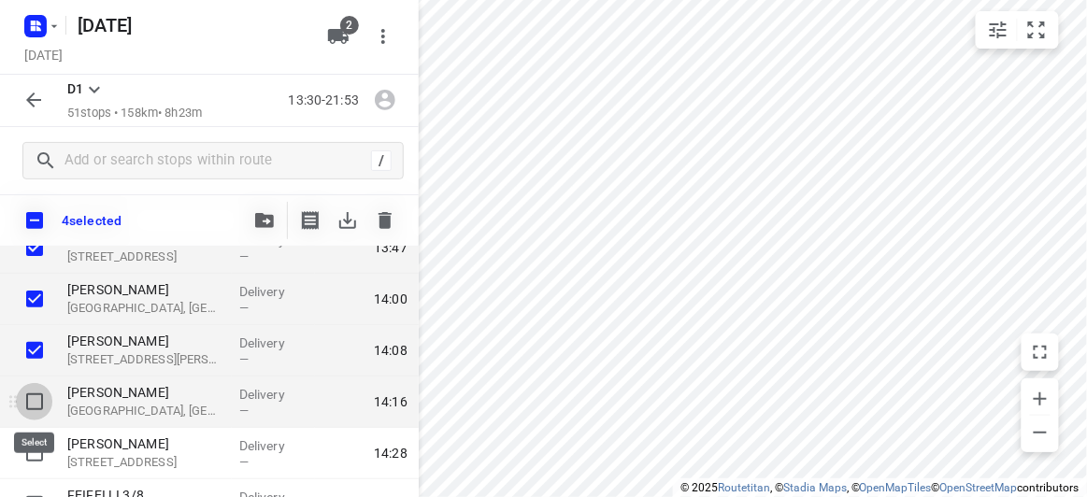
click at [36, 393] on input "checkbox" at bounding box center [34, 401] width 37 height 37
checkbox input "true"
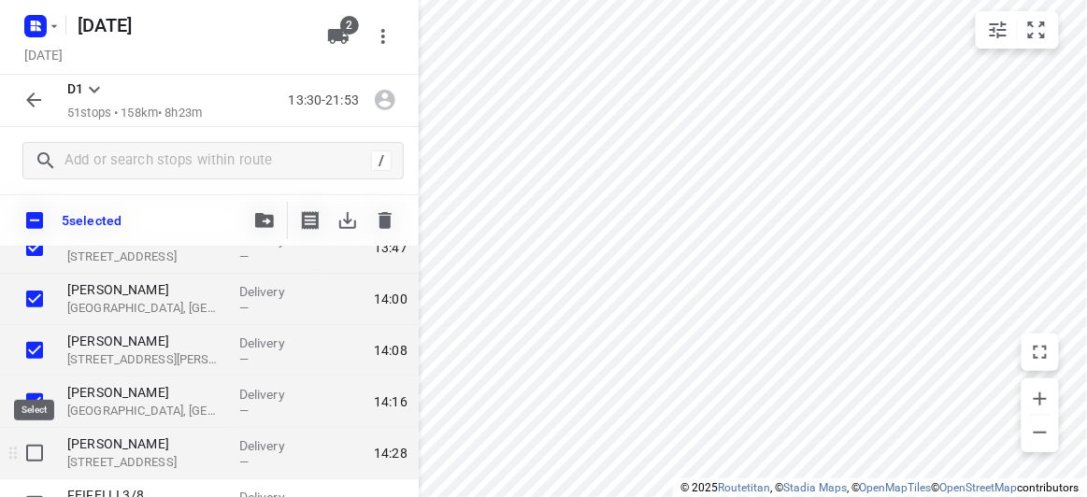
click at [36, 454] on input "checkbox" at bounding box center [34, 452] width 37 height 37
checkbox input "true"
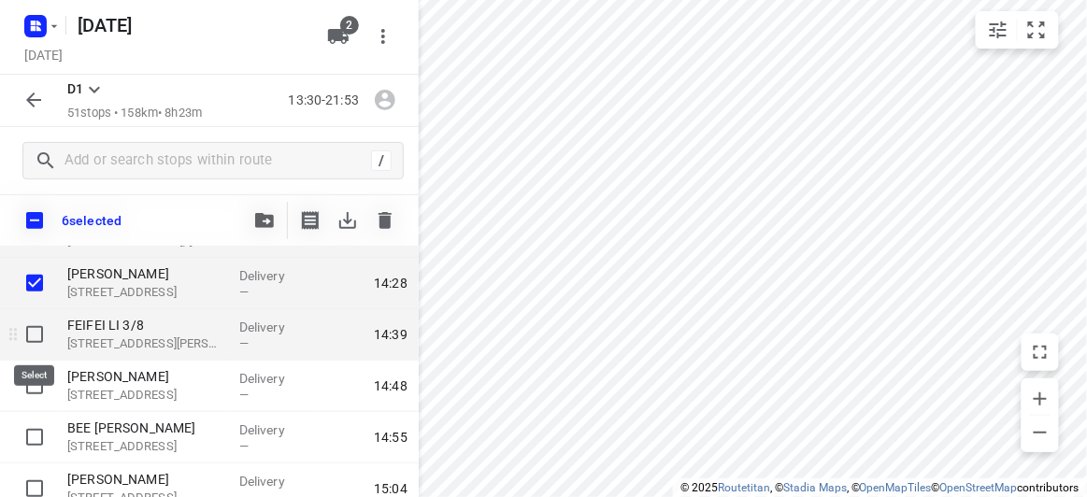
click at [40, 335] on input "checkbox" at bounding box center [34, 334] width 37 height 37
checkbox input "true"
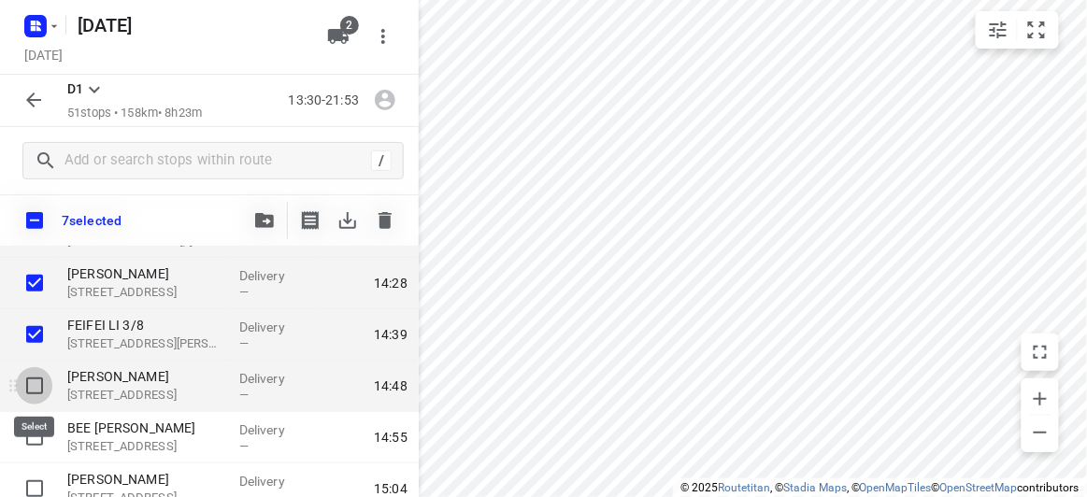
click at [29, 387] on input "checkbox" at bounding box center [34, 385] width 37 height 37
checkbox input "true"
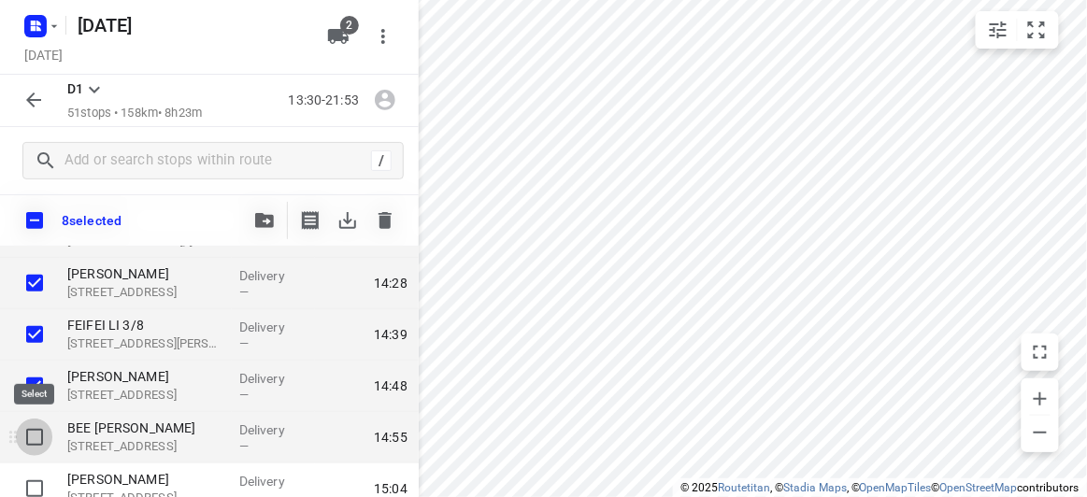
click at [40, 447] on input "checkbox" at bounding box center [34, 437] width 37 height 37
checkbox input "true"
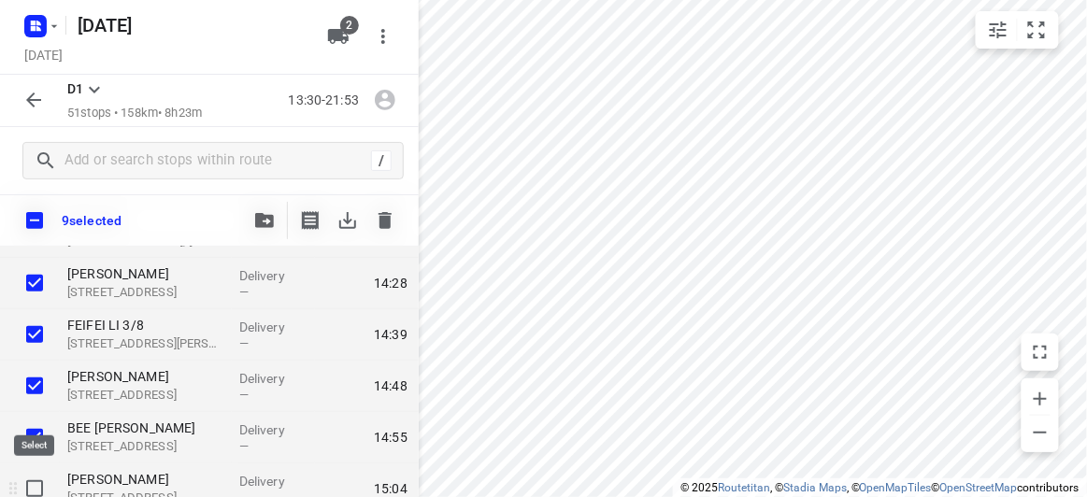
click at [44, 470] on input "checkbox" at bounding box center [34, 488] width 37 height 37
checkbox input "true"
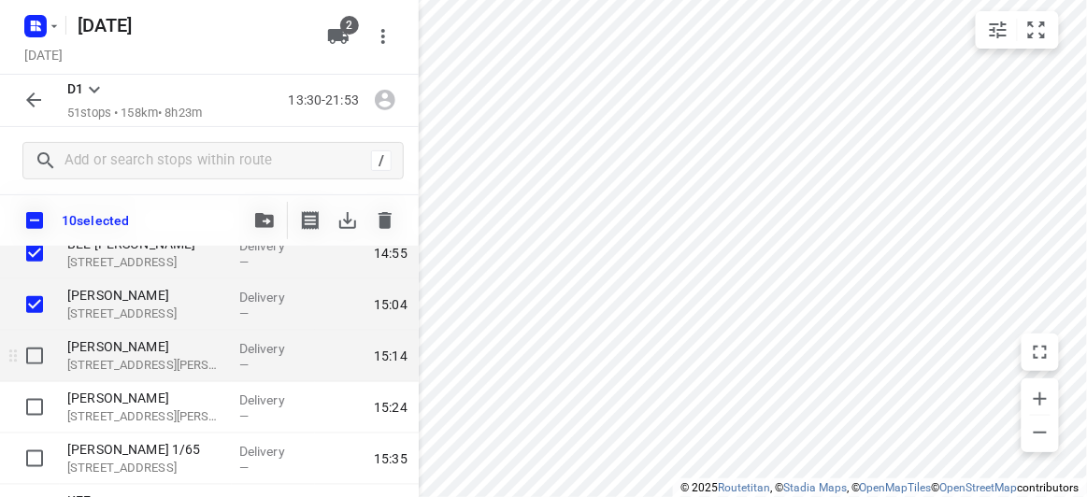
scroll to position [509, 0]
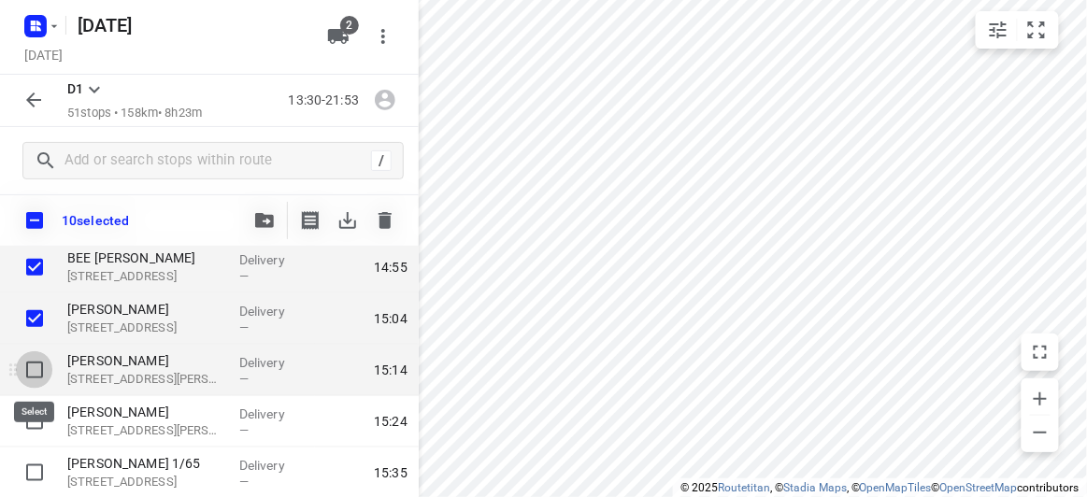
click at [28, 377] on input "checkbox" at bounding box center [34, 369] width 37 height 37
checkbox input "true"
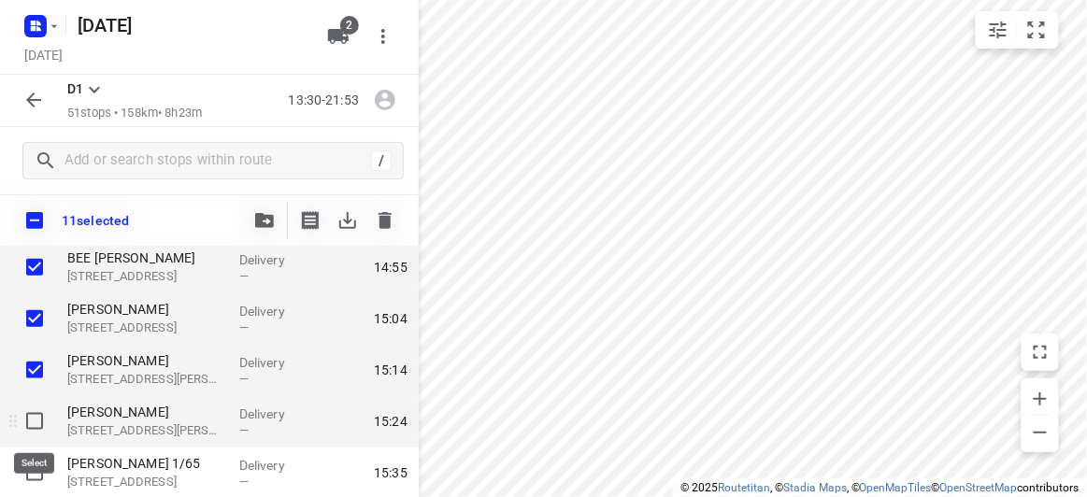
click at [38, 416] on input "checkbox" at bounding box center [34, 421] width 37 height 37
checkbox input "true"
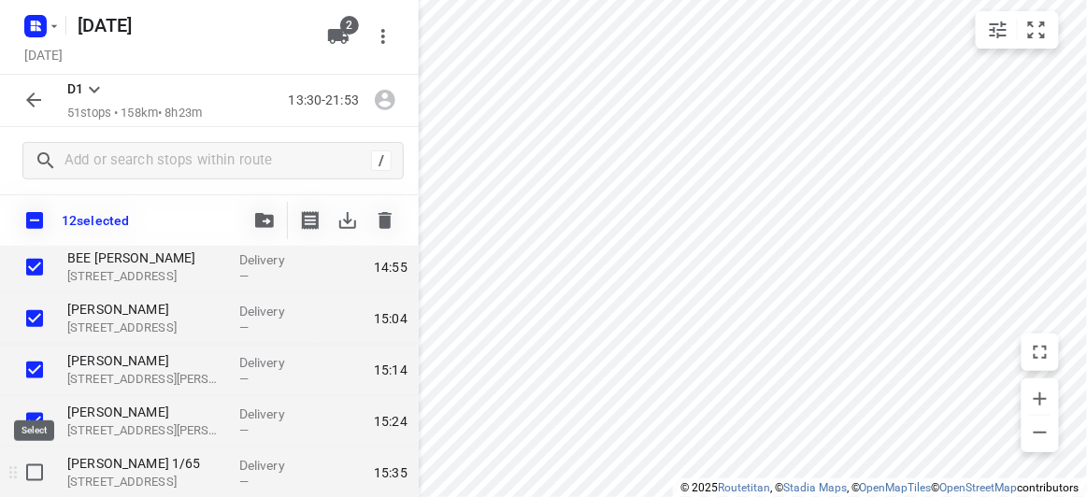
click at [42, 461] on input "checkbox" at bounding box center [34, 472] width 37 height 37
checkbox input "true"
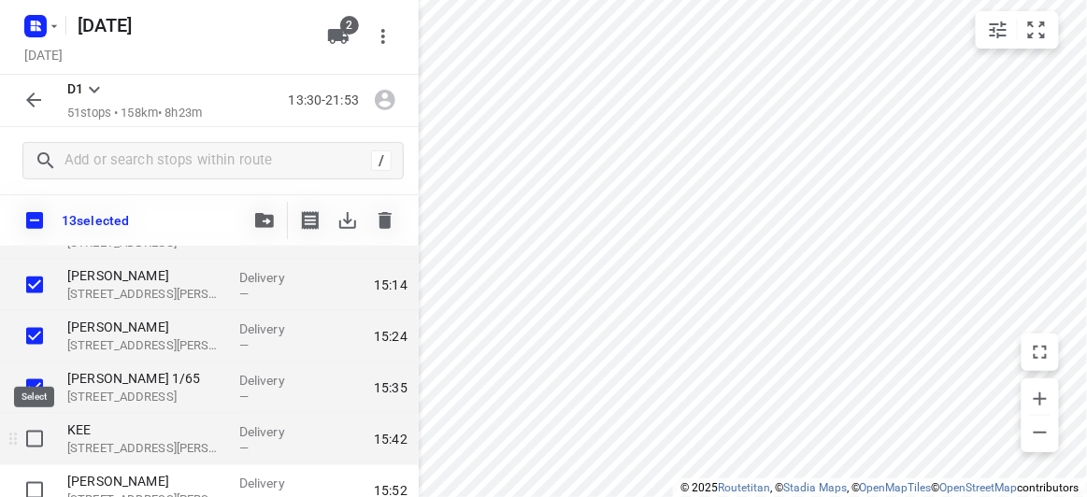
click at [34, 445] on input "checkbox" at bounding box center [34, 438] width 37 height 37
checkbox input "true"
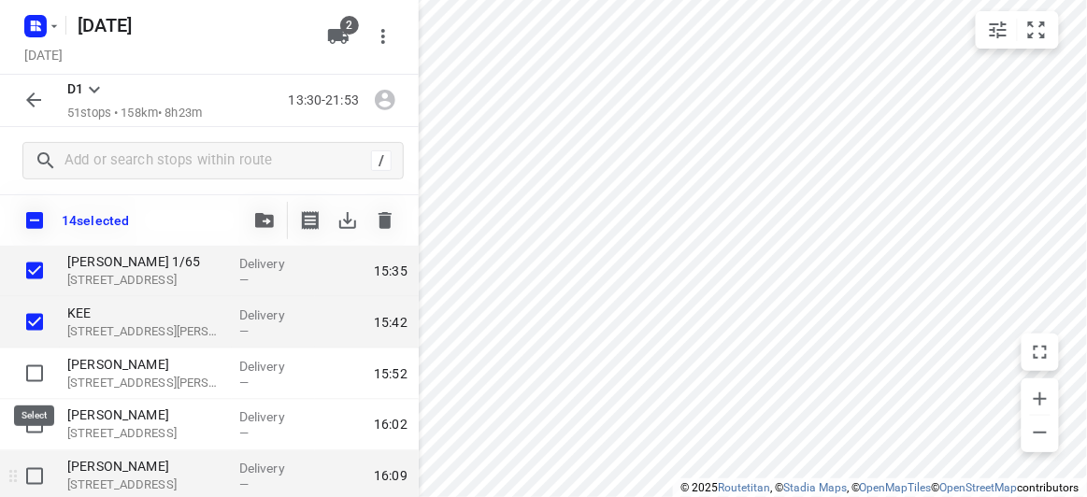
scroll to position [764, 0]
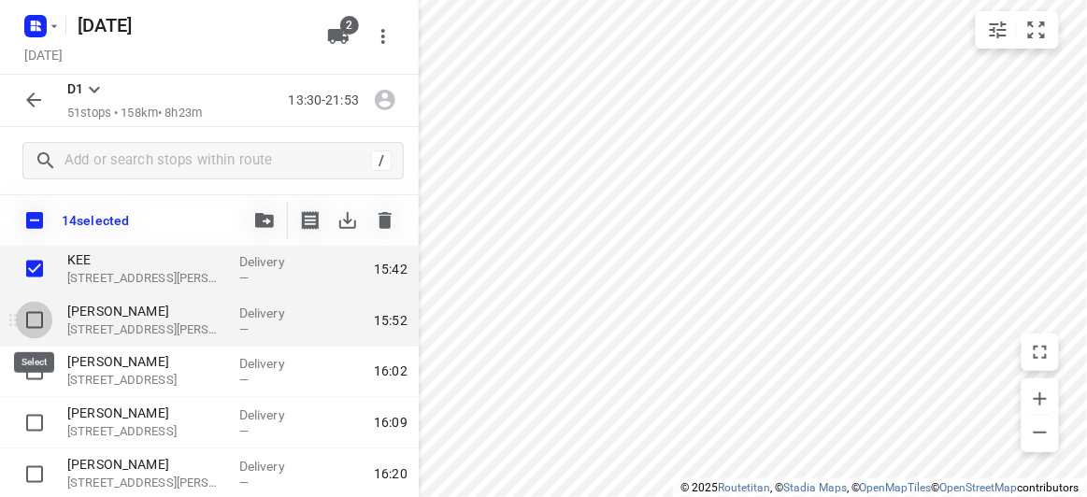
click at [36, 320] on input "checkbox" at bounding box center [34, 320] width 37 height 37
checkbox input "true"
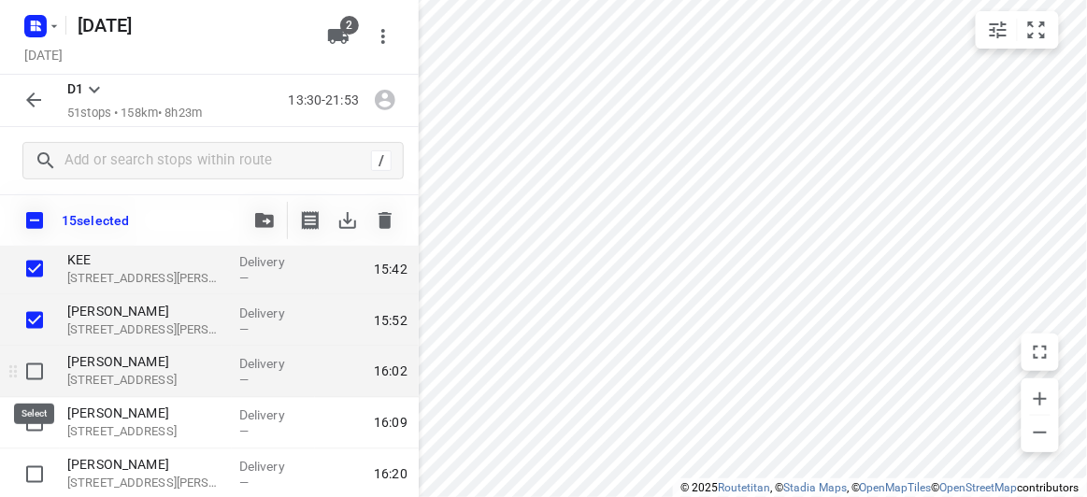
click at [27, 384] on input "checkbox" at bounding box center [34, 371] width 37 height 37
checkbox input "true"
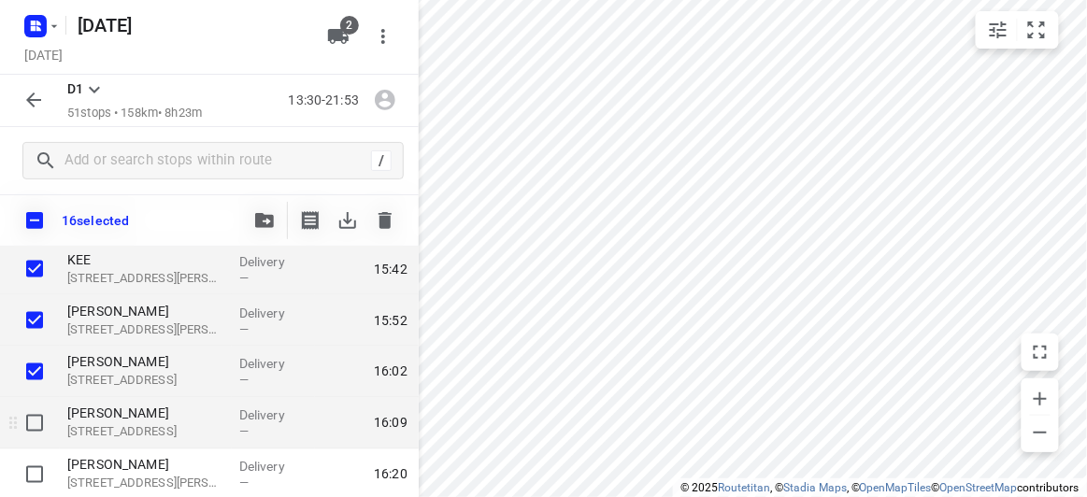
click at [41, 420] on input "checkbox" at bounding box center [34, 423] width 37 height 37
checkbox input "true"
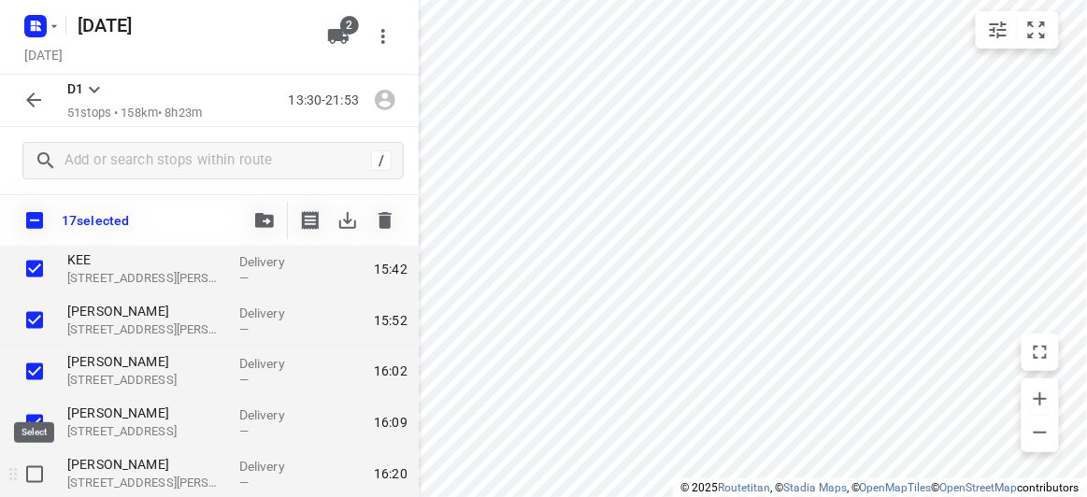
click at [38, 459] on input "checkbox" at bounding box center [34, 474] width 37 height 37
checkbox input "true"
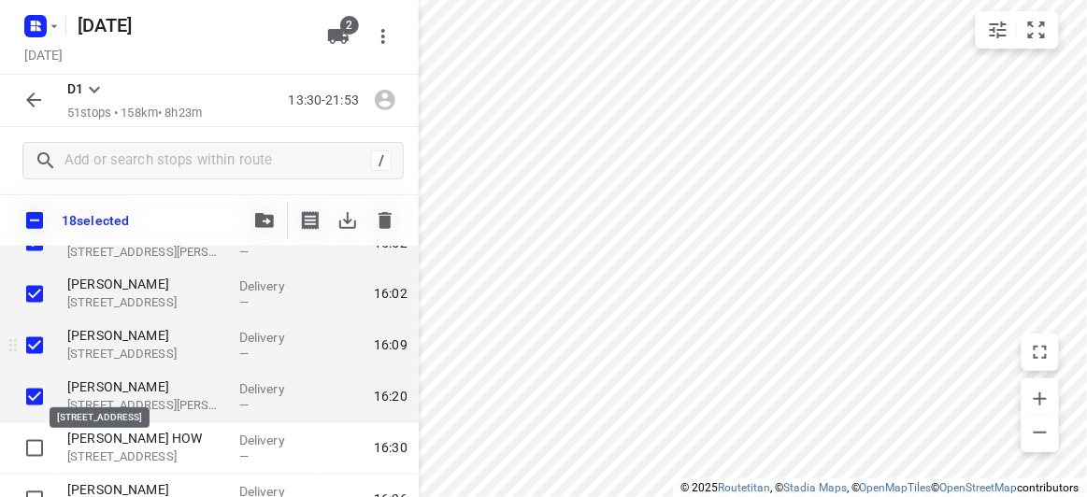
scroll to position [849, 0]
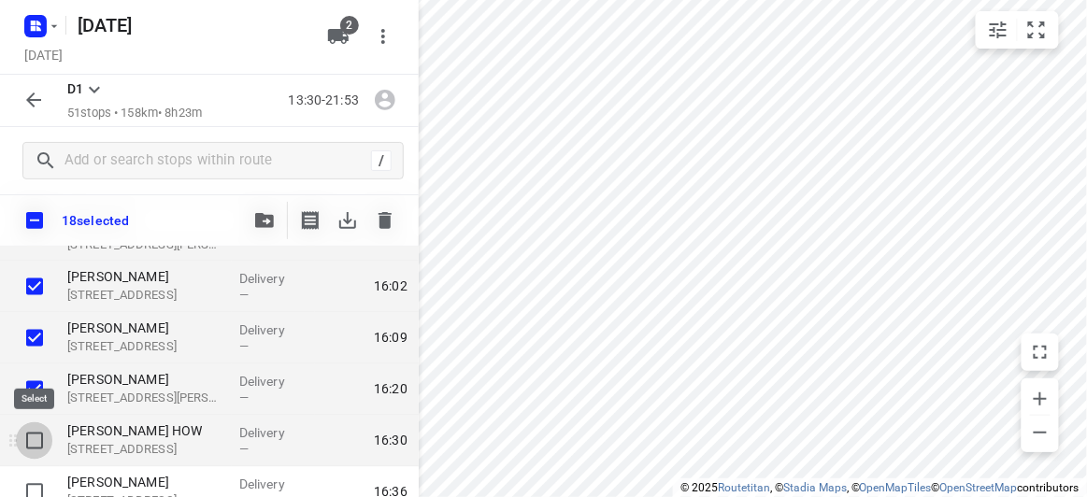
click at [36, 446] on input "checkbox" at bounding box center [34, 440] width 37 height 37
checkbox input "true"
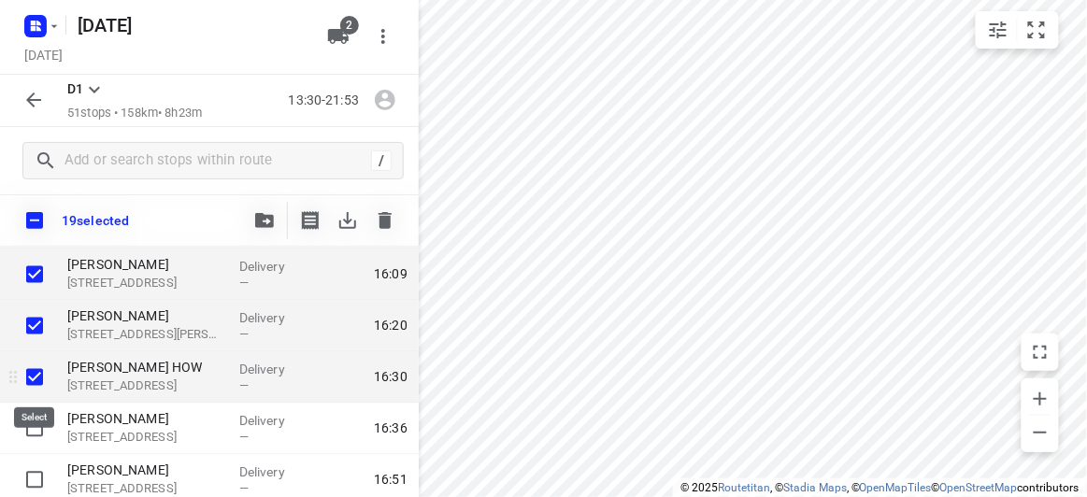
scroll to position [933, 0]
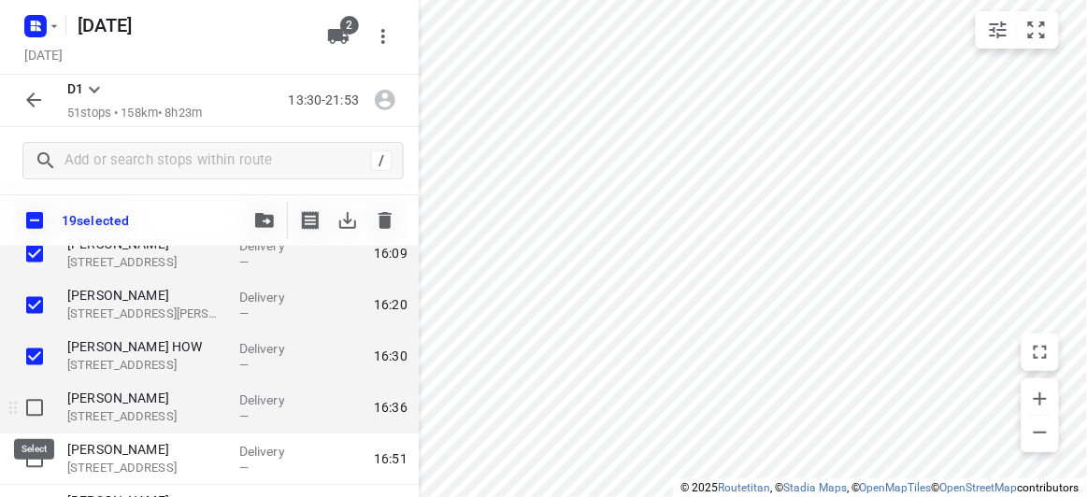
click at [33, 413] on input "checkbox" at bounding box center [34, 408] width 37 height 37
checkbox input "true"
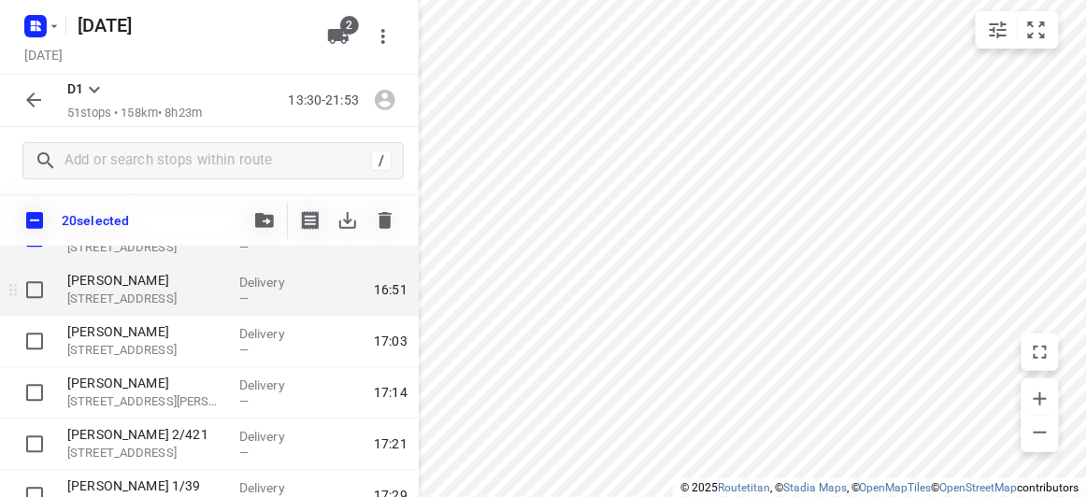
click at [30, 294] on input "checkbox" at bounding box center [34, 289] width 37 height 37
checkbox input "true"
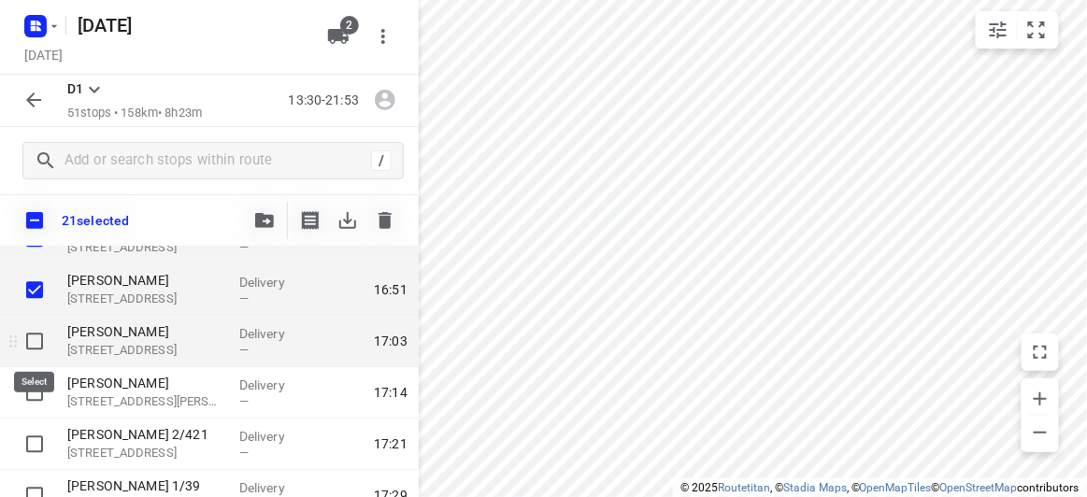
click at [36, 345] on input "checkbox" at bounding box center [34, 340] width 37 height 37
checkbox input "true"
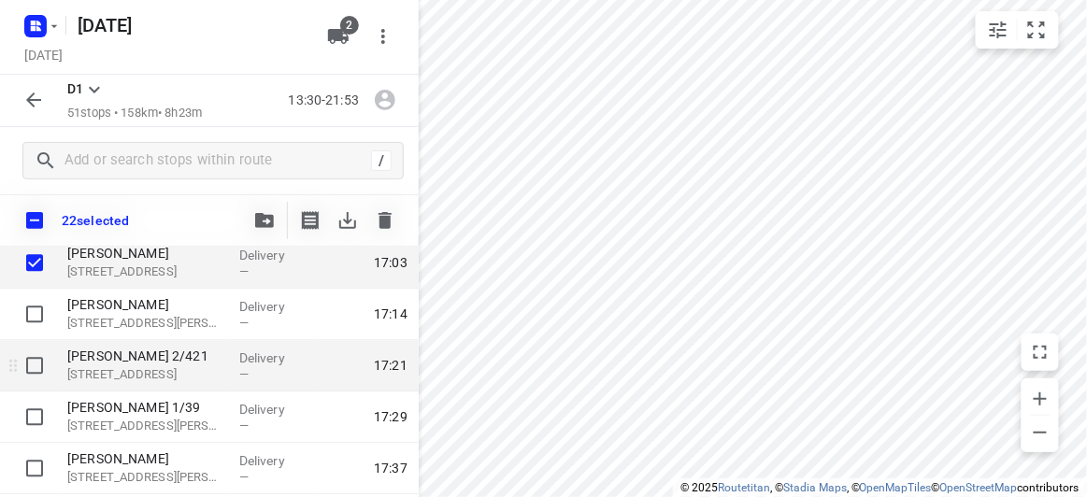
scroll to position [1189, 0]
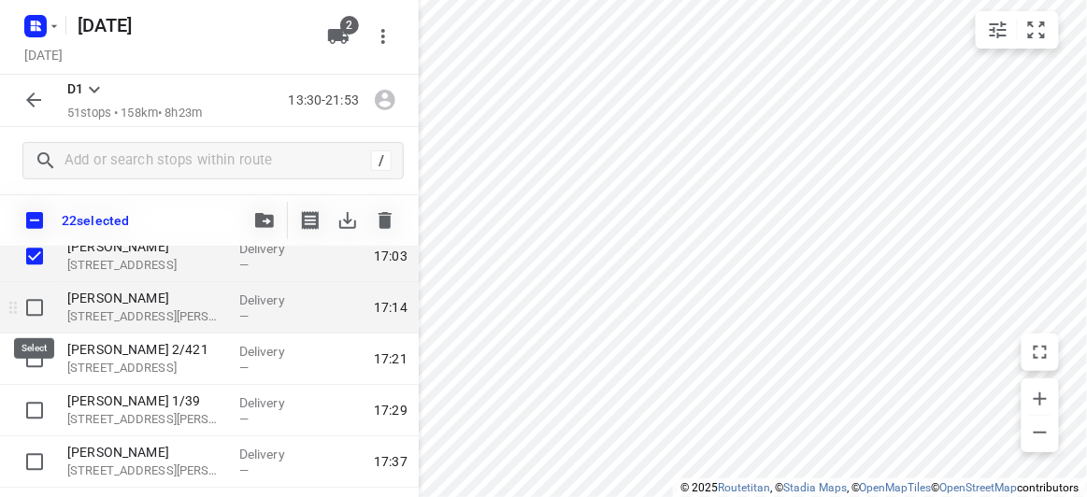
click at [39, 317] on input "checkbox" at bounding box center [34, 307] width 37 height 37
checkbox input "true"
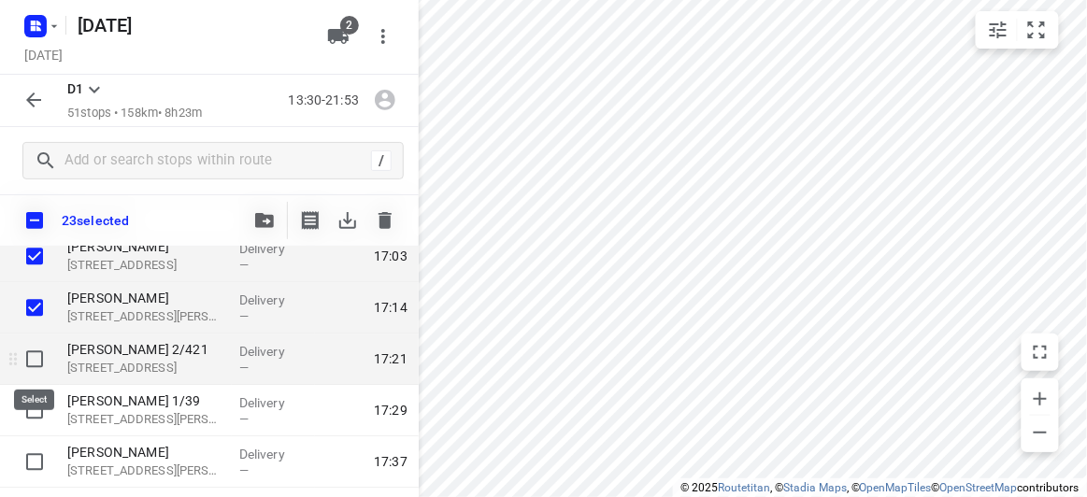
click at [38, 360] on input "checkbox" at bounding box center [34, 358] width 37 height 37
checkbox input "true"
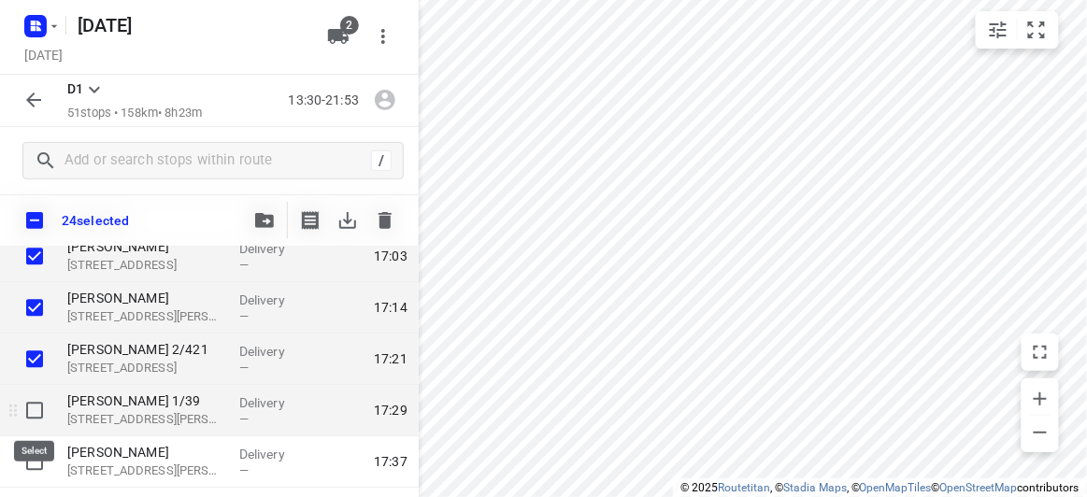
click at [28, 409] on input "checkbox" at bounding box center [34, 410] width 37 height 37
checkbox input "true"
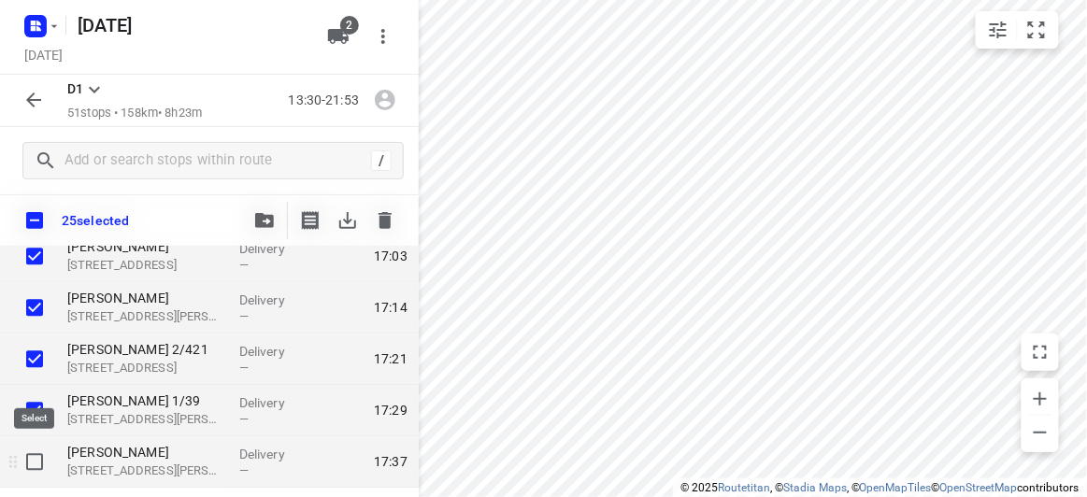
click at [40, 454] on input "checkbox" at bounding box center [34, 461] width 37 height 37
checkbox input "true"
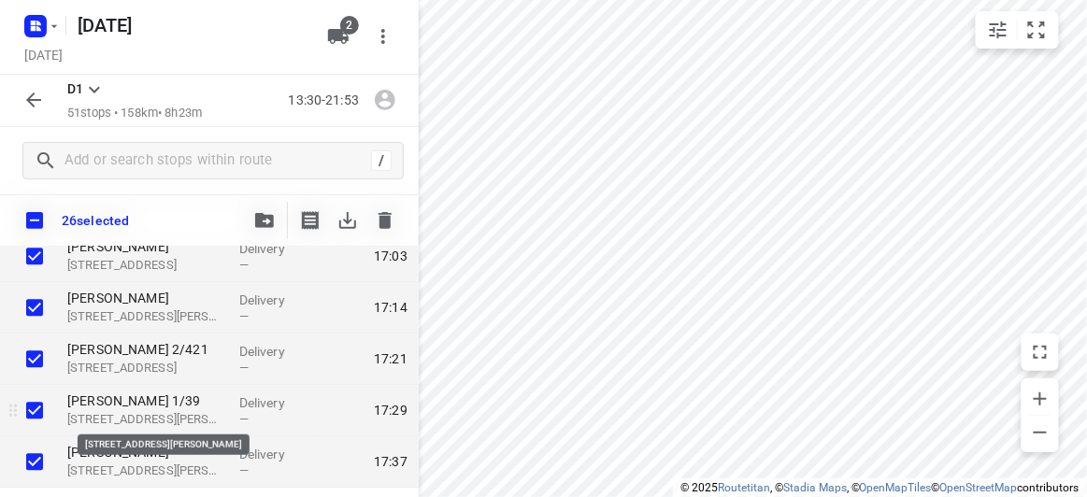
scroll to position [1274, 0]
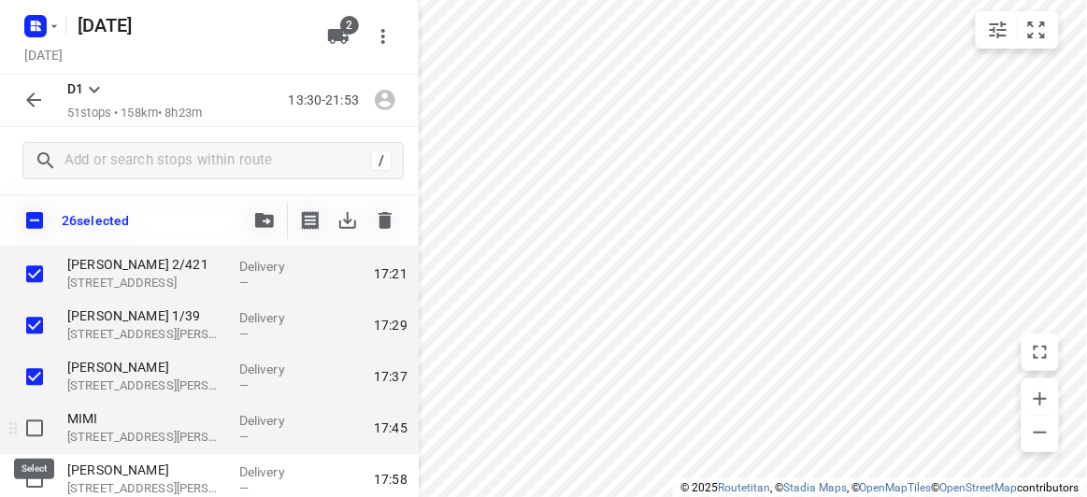
click at [36, 426] on input "checkbox" at bounding box center [34, 427] width 37 height 37
checkbox input "true"
click at [34, 381] on input "checkbox" at bounding box center [34, 376] width 37 height 37
checkbox input "false"
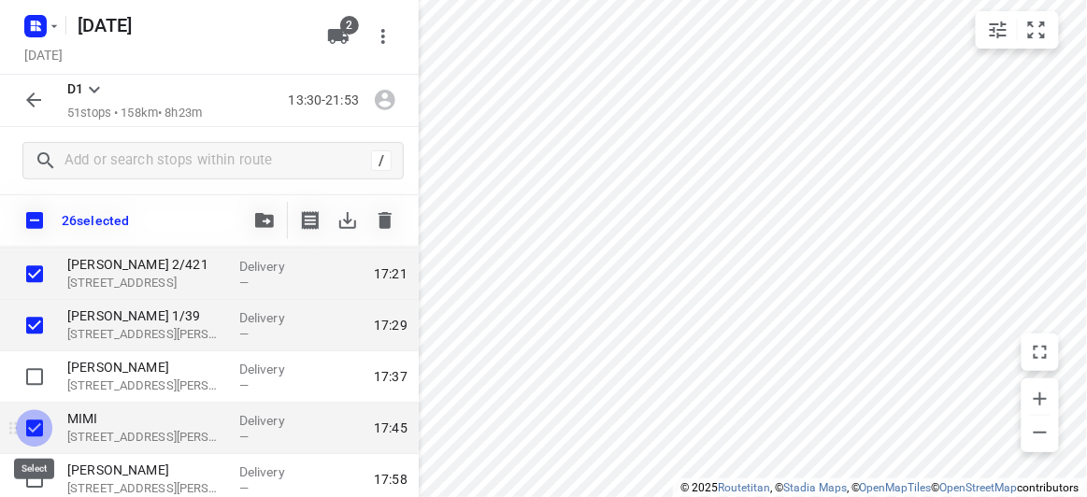
click at [40, 423] on input "checkbox" at bounding box center [34, 427] width 37 height 37
checkbox input "false"
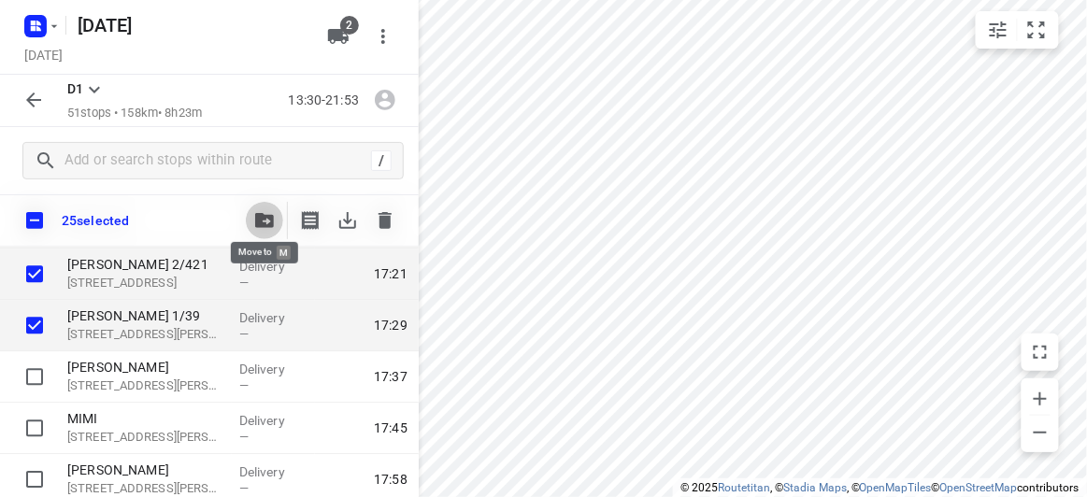
click at [261, 223] on icon "button" at bounding box center [264, 220] width 19 height 15
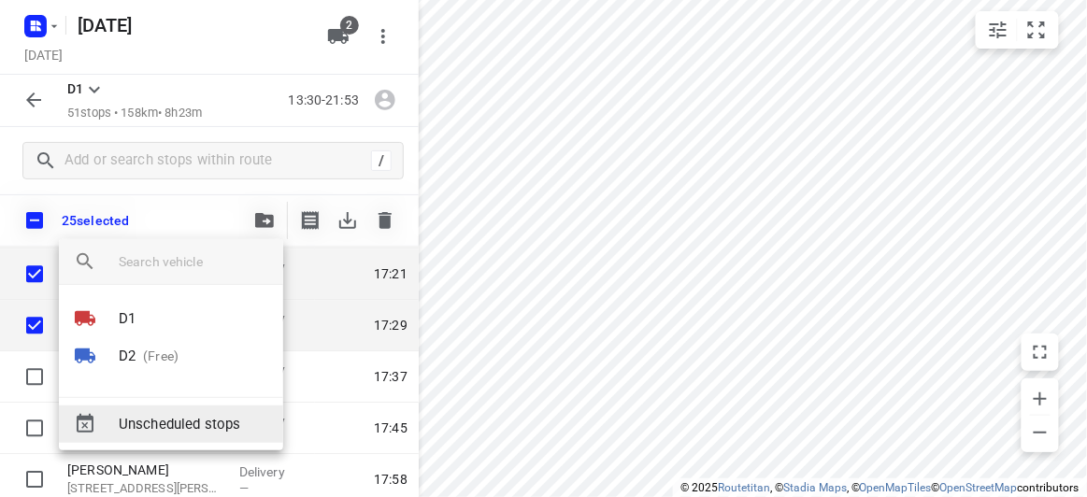
click at [147, 366] on li "D2 (Free)" at bounding box center [171, 355] width 224 height 37
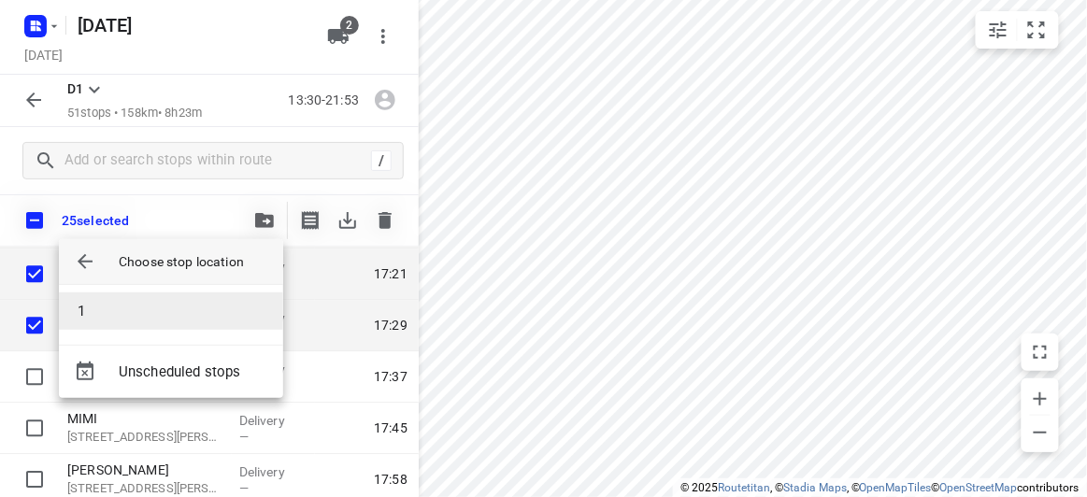
click at [121, 309] on li "1" at bounding box center [171, 310] width 224 height 37
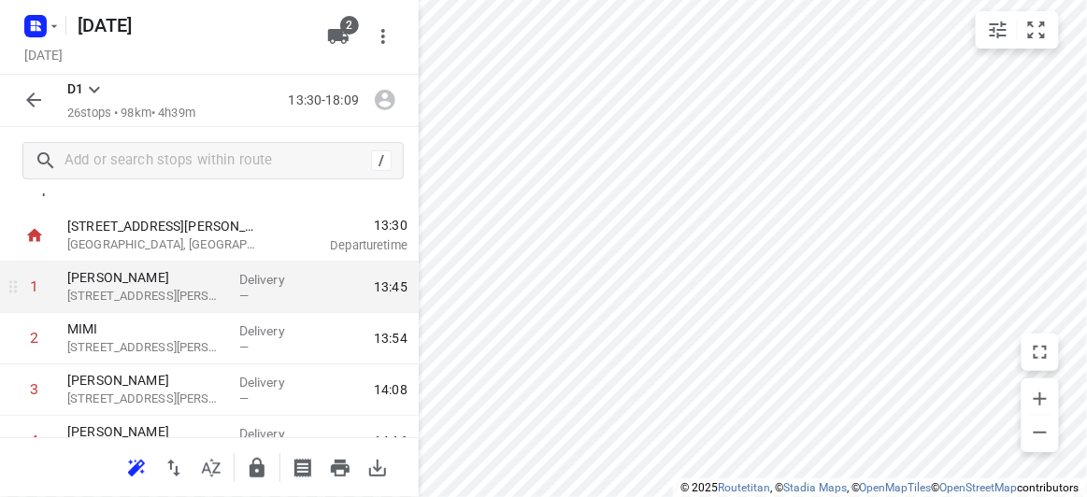
scroll to position [0, 0]
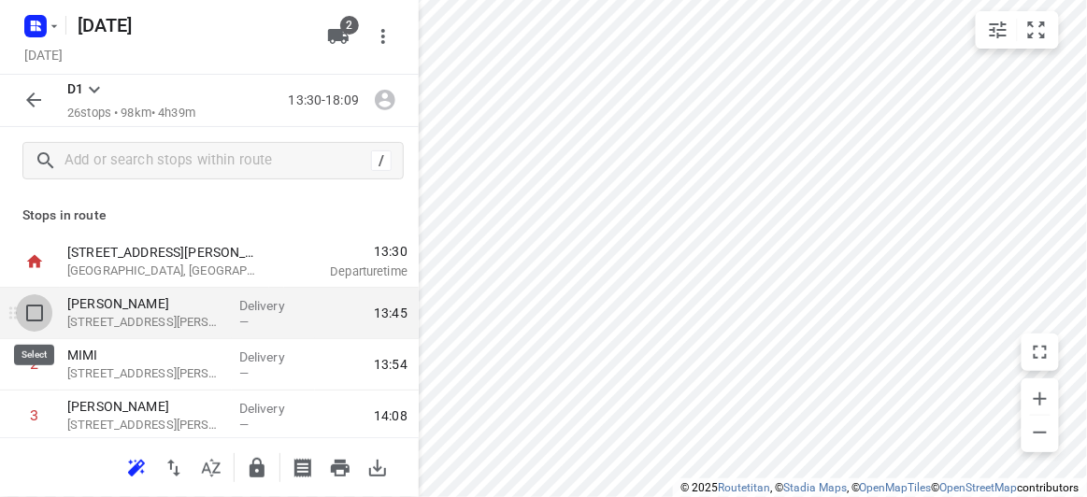
click at [38, 320] on input "checkbox" at bounding box center [34, 312] width 37 height 37
checkbox input "true"
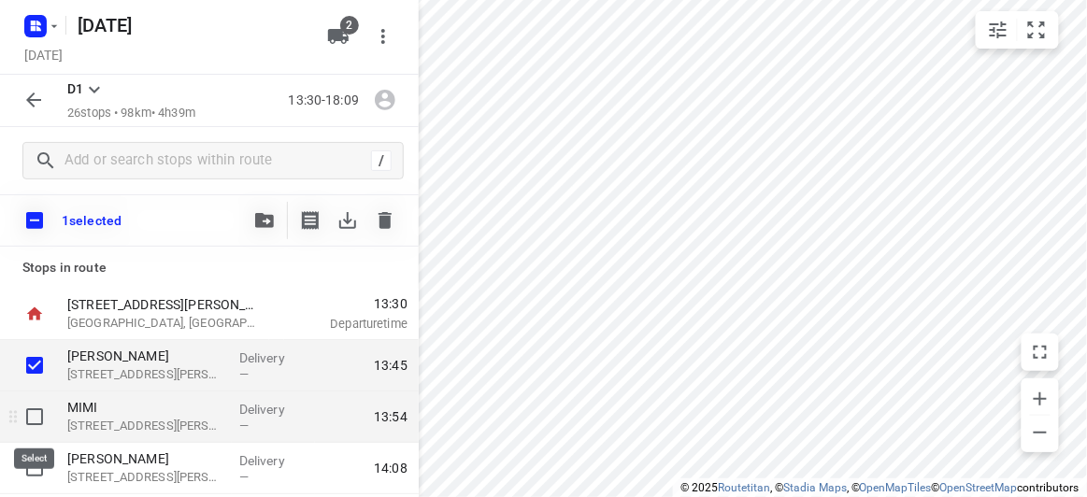
click at [38, 415] on input "checkbox" at bounding box center [34, 416] width 37 height 37
checkbox input "true"
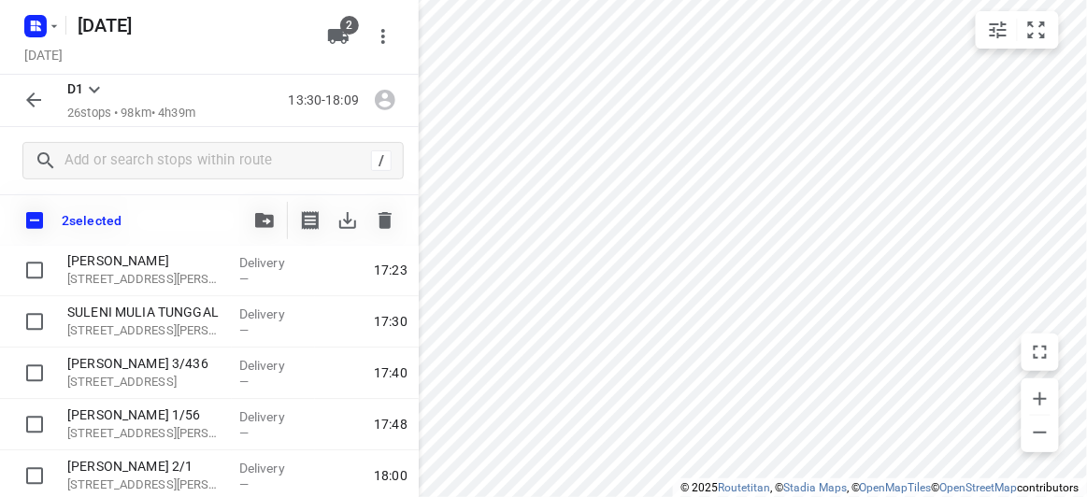
scroll to position [1230, 0]
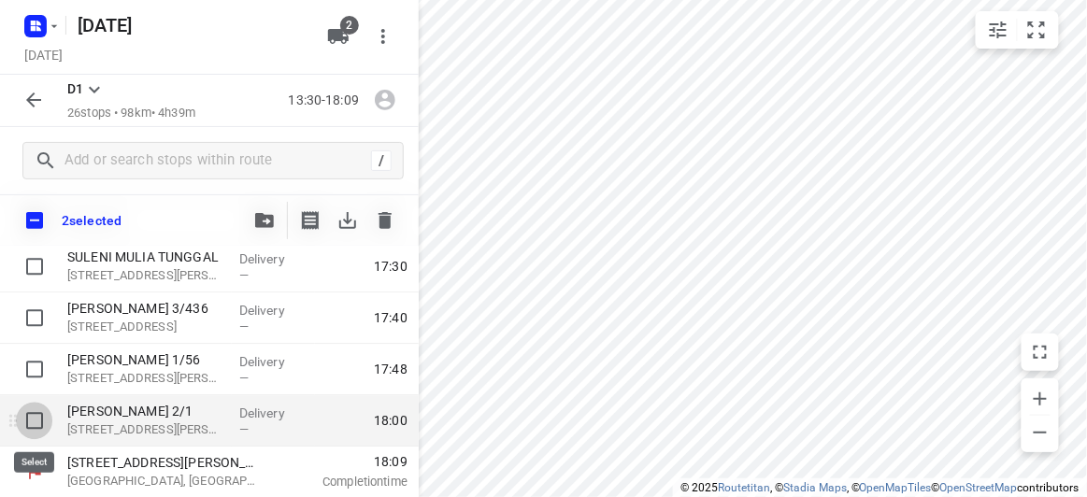
click at [33, 430] on input "checkbox" at bounding box center [34, 420] width 37 height 37
checkbox input "true"
click at [261, 215] on icon "button" at bounding box center [264, 220] width 19 height 15
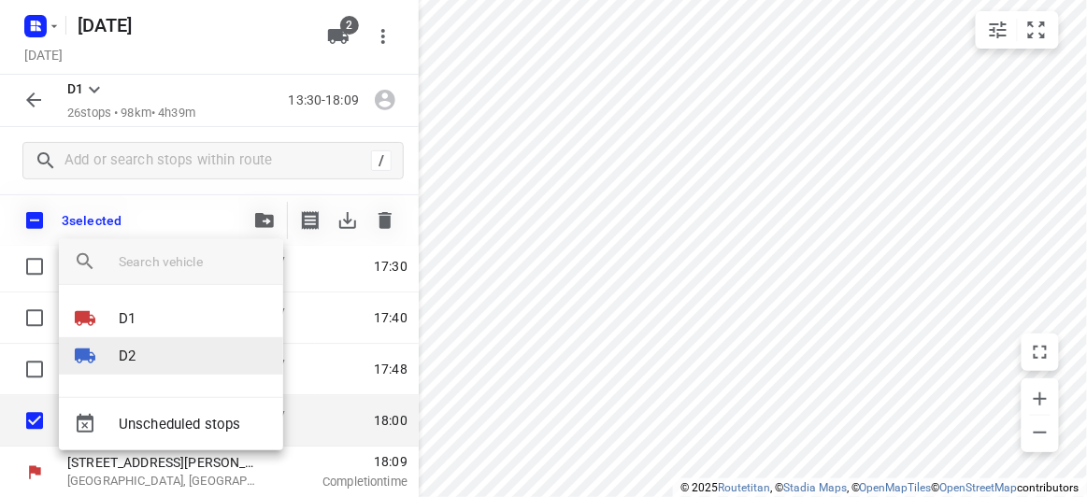
click at [140, 349] on li "D2" at bounding box center [171, 355] width 224 height 37
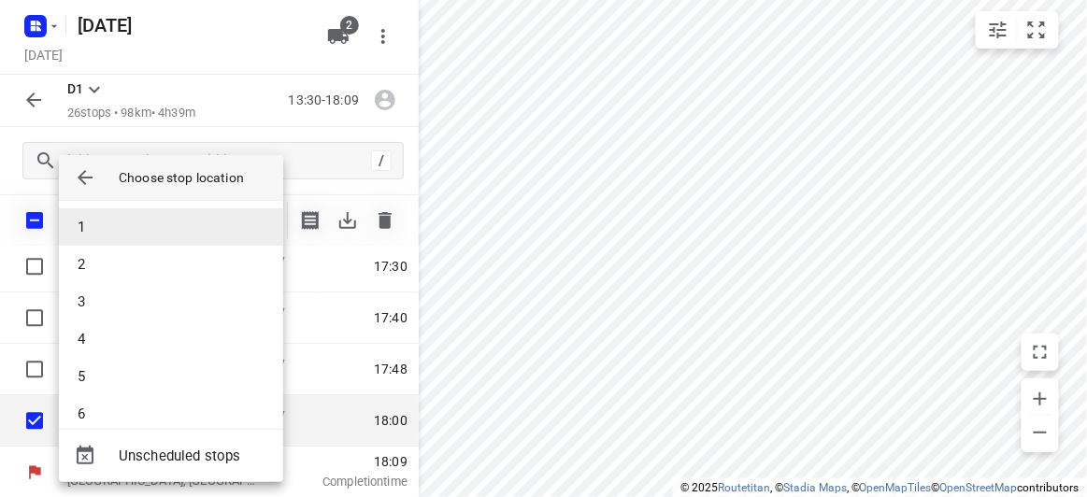
click at [107, 228] on li "1" at bounding box center [171, 226] width 224 height 37
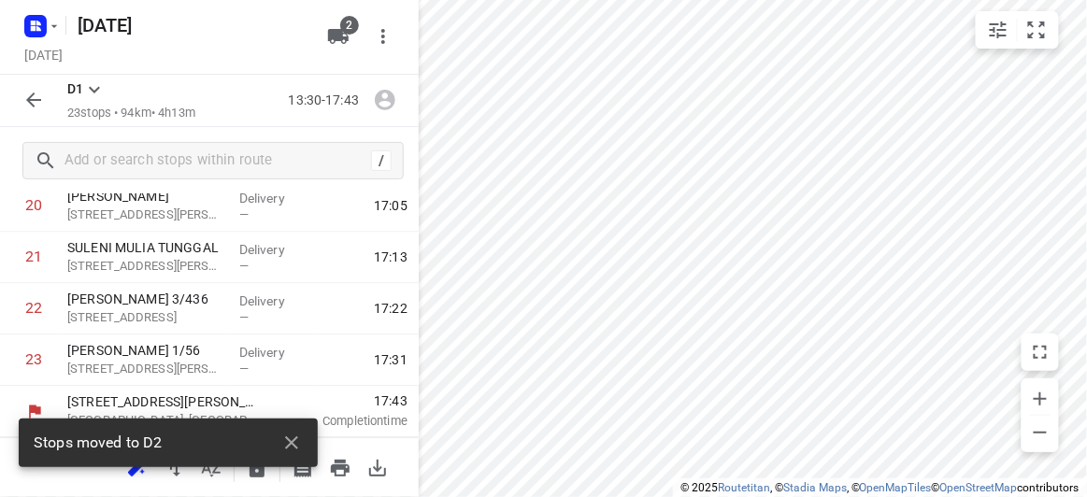
scroll to position [1083, 0]
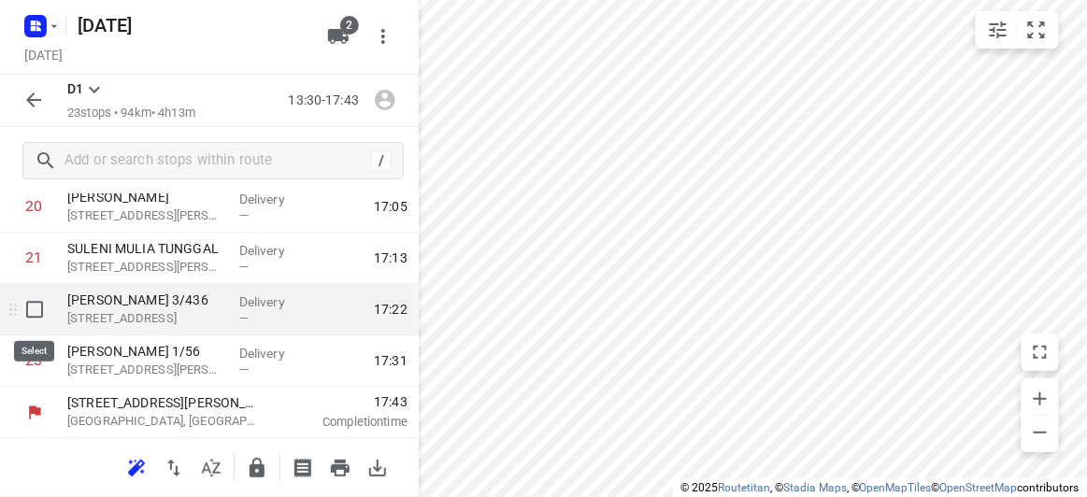
click at [40, 308] on input "checkbox" at bounding box center [34, 309] width 37 height 37
checkbox input "true"
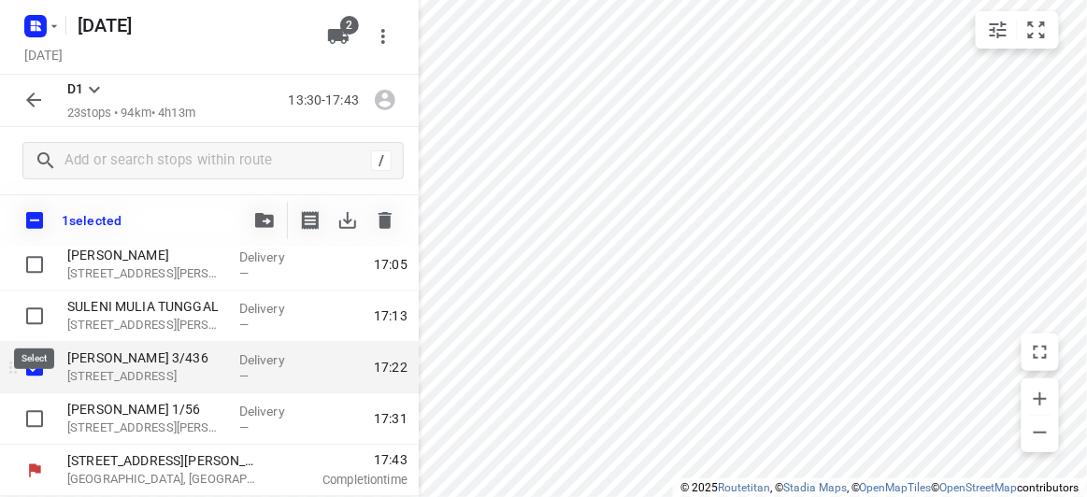
scroll to position [1075, 0]
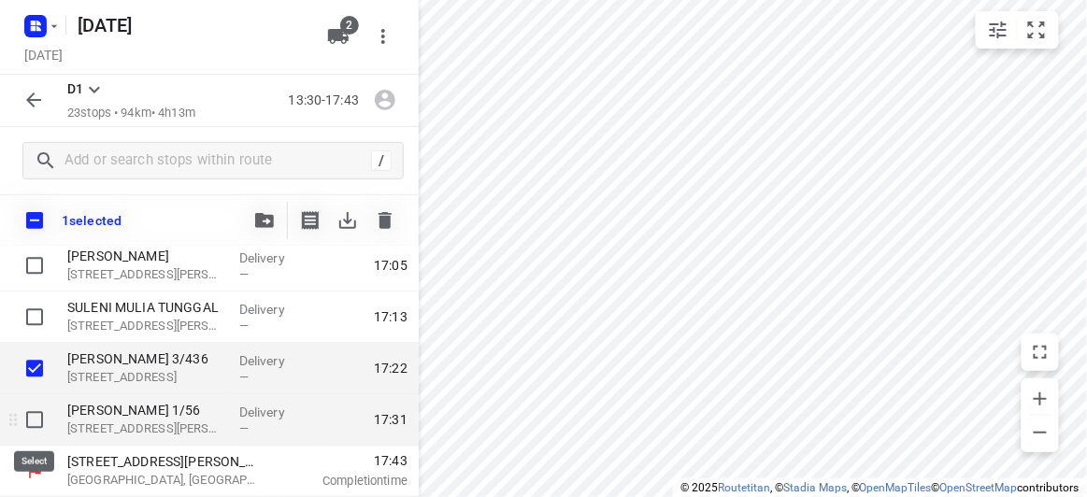
click at [36, 412] on input "checkbox" at bounding box center [34, 420] width 37 height 37
checkbox input "true"
click at [264, 221] on icon "button" at bounding box center [264, 220] width 19 height 15
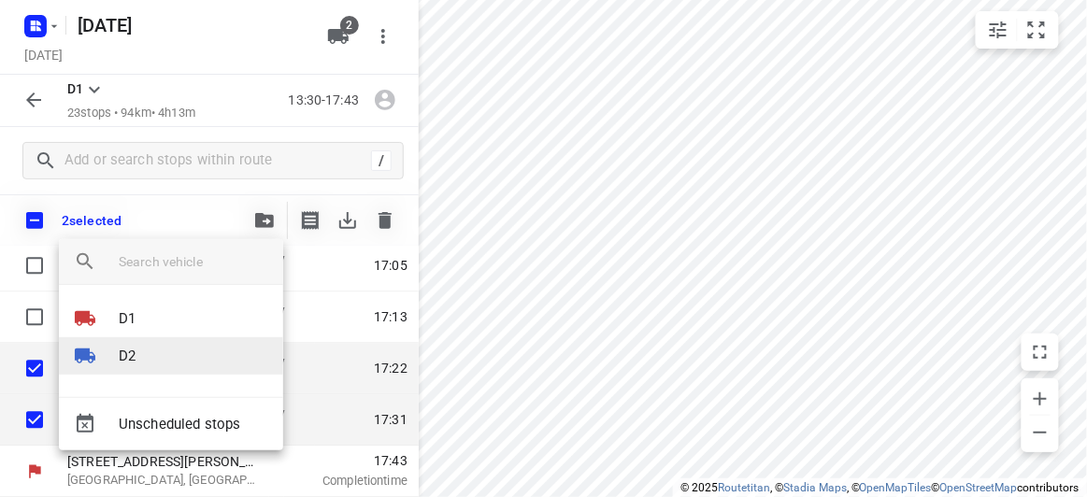
click at [119, 352] on p "D2" at bounding box center [127, 356] width 17 height 21
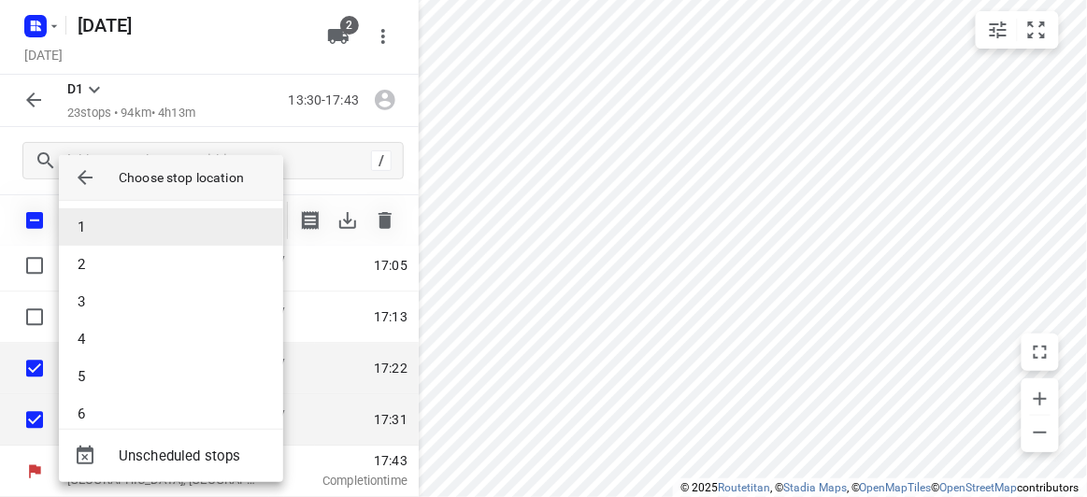
click at [108, 230] on li "1" at bounding box center [171, 226] width 224 height 37
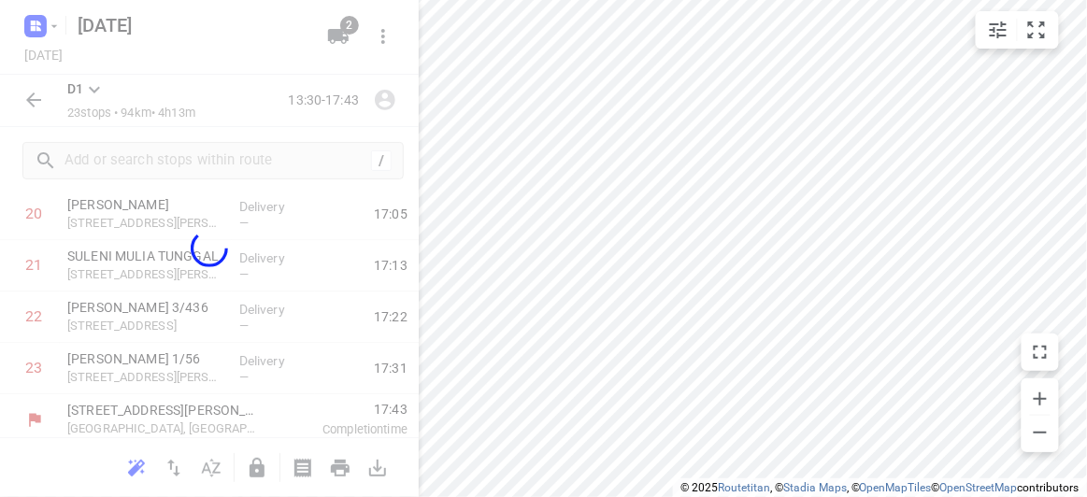
scroll to position [980, 0]
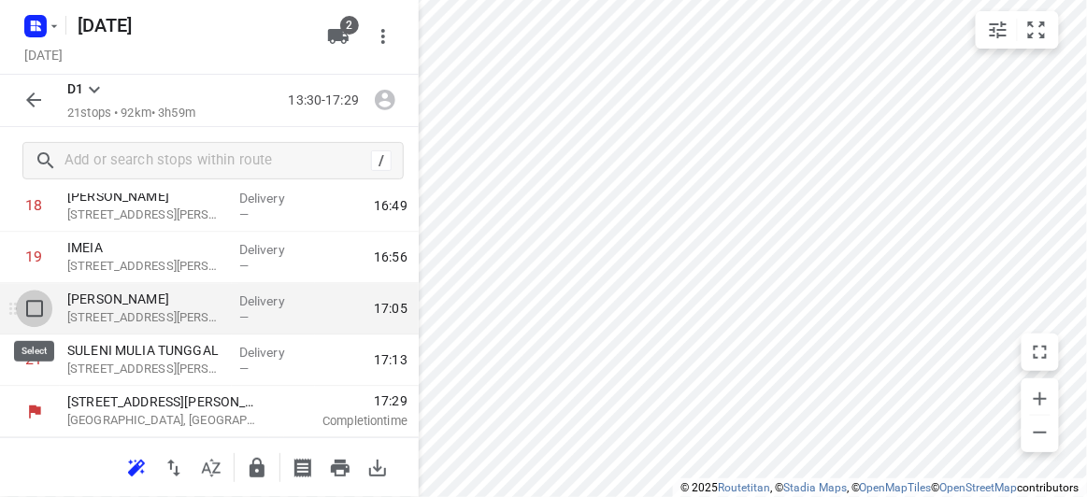
click at [30, 305] on input "checkbox" at bounding box center [34, 309] width 37 height 37
checkbox input "true"
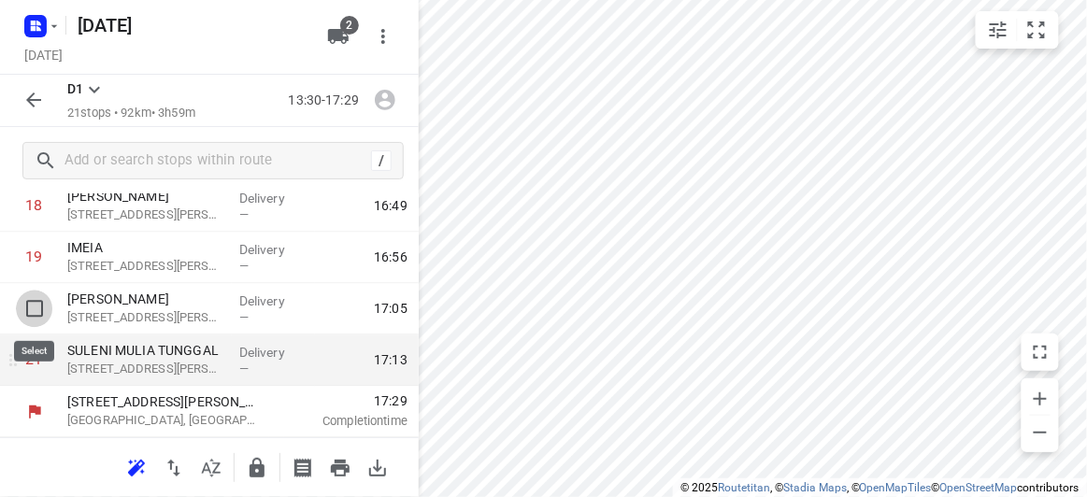
scroll to position [973, 0]
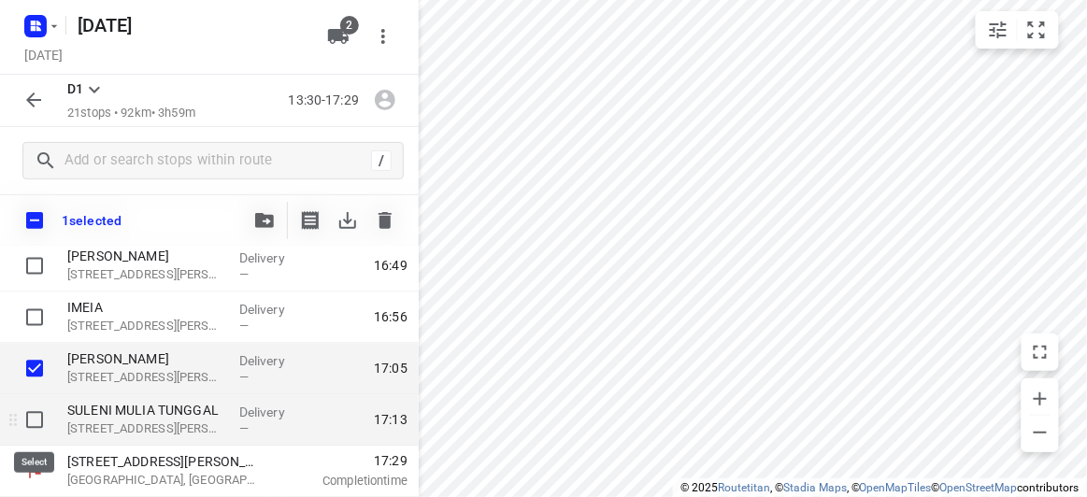
click at [40, 424] on input "checkbox" at bounding box center [34, 420] width 37 height 37
checkbox input "true"
click at [385, 229] on icon "button" at bounding box center [385, 220] width 22 height 22
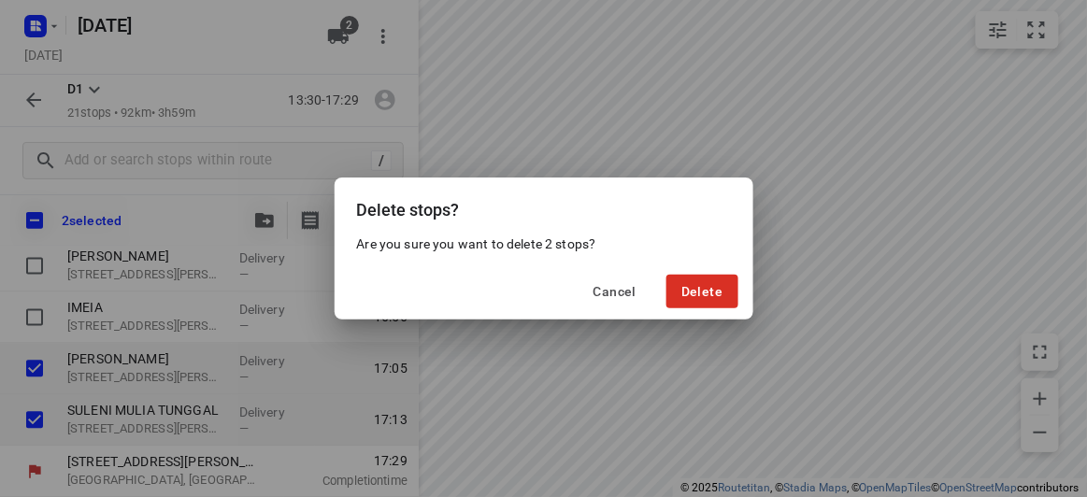
click at [693, 271] on div "Cancel Delete" at bounding box center [544, 291] width 419 height 56
click at [695, 284] on span "Delete" at bounding box center [701, 291] width 41 height 15
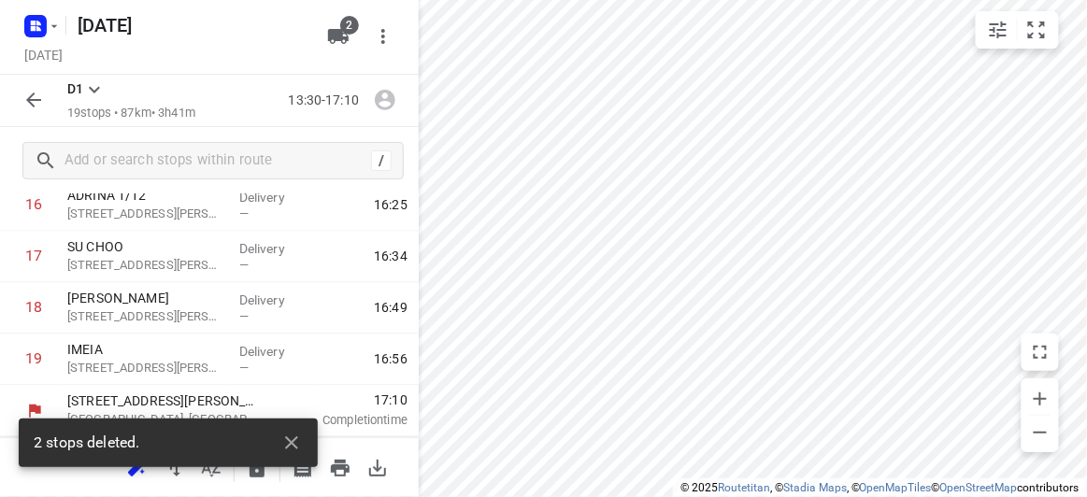
scroll to position [877, 0]
click at [292, 440] on icon "button" at bounding box center [291, 443] width 22 height 22
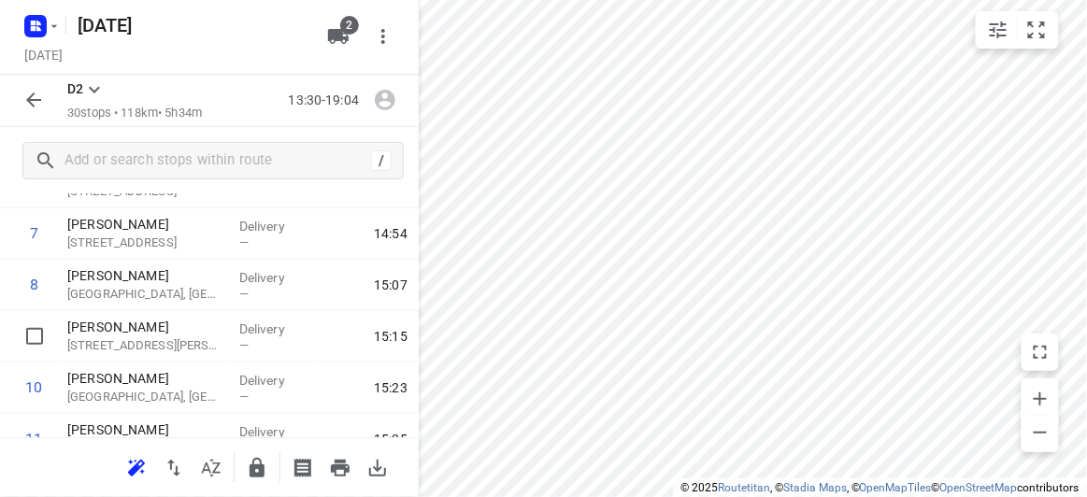
scroll to position [367, 0]
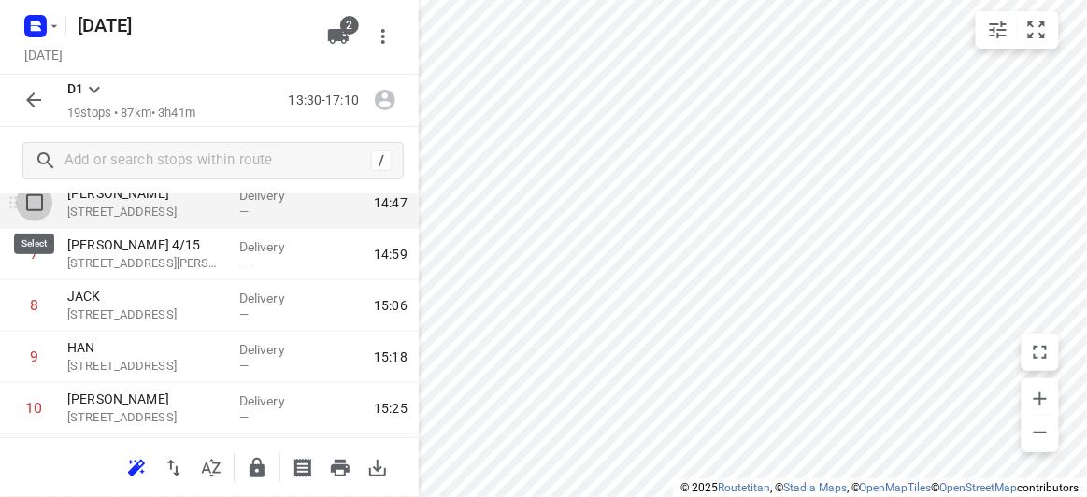
click at [23, 207] on input "checkbox" at bounding box center [34, 202] width 37 height 37
checkbox input "true"
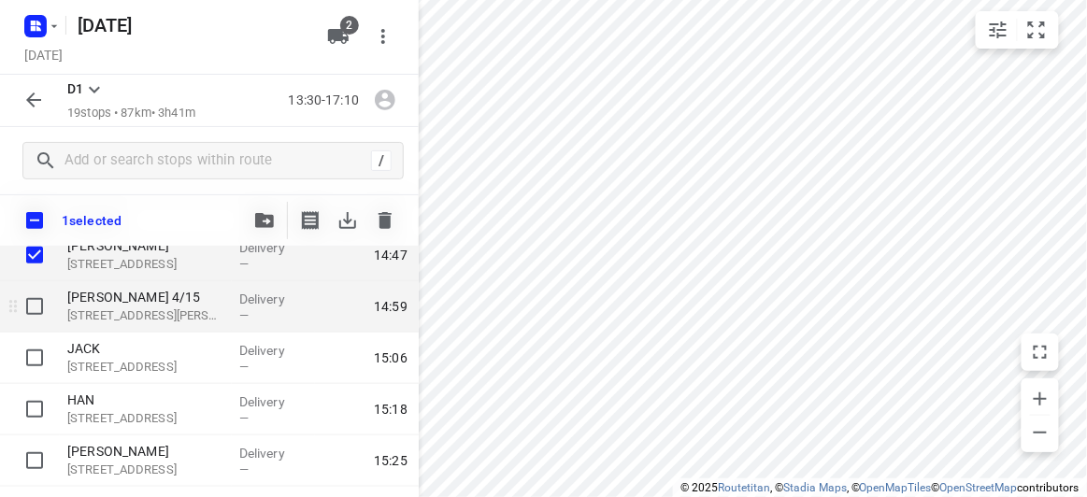
click at [28, 307] on input "checkbox" at bounding box center [34, 306] width 37 height 37
checkbox input "true"
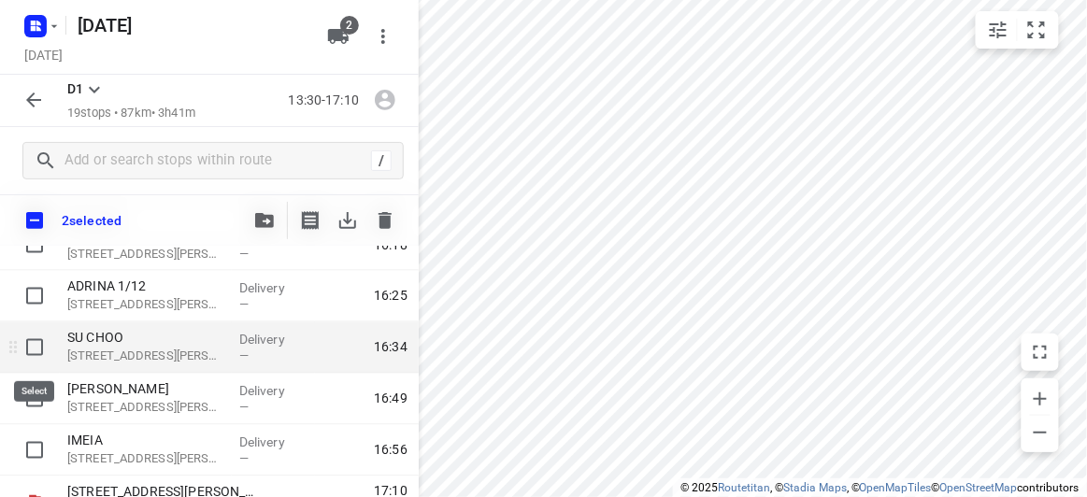
scroll to position [870, 0]
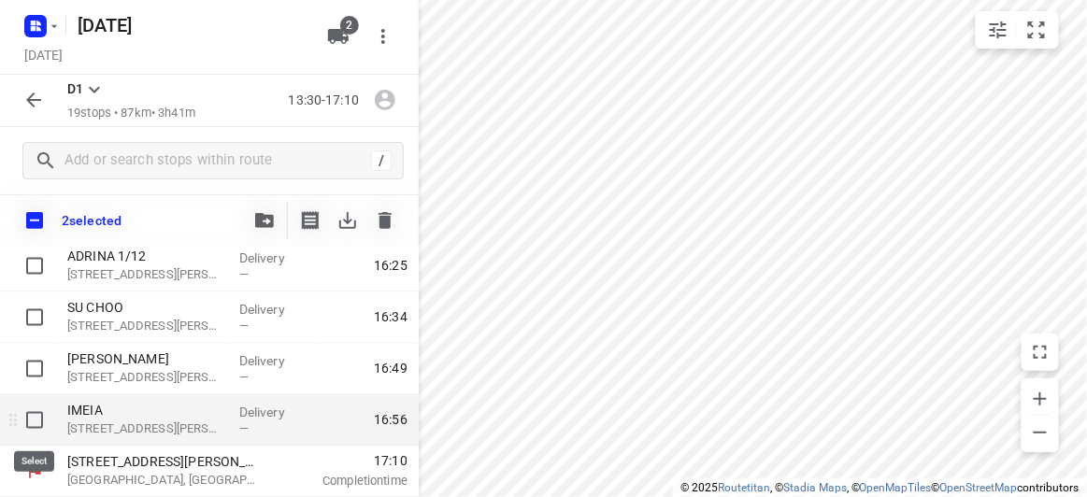
click at [36, 429] on input "checkbox" at bounding box center [34, 420] width 37 height 37
click at [36, 426] on input "checkbox" at bounding box center [34, 420] width 37 height 37
checkbox input "false"
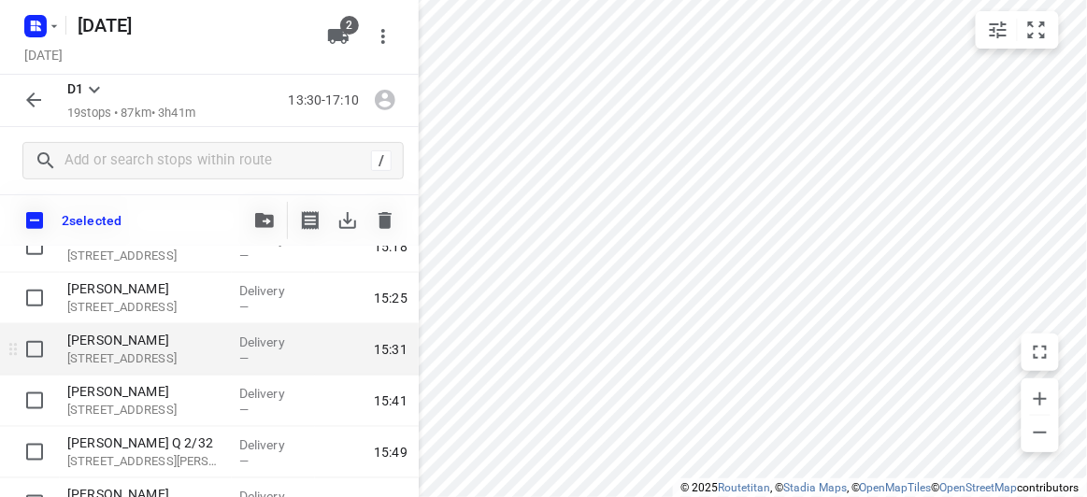
scroll to position [615, 0]
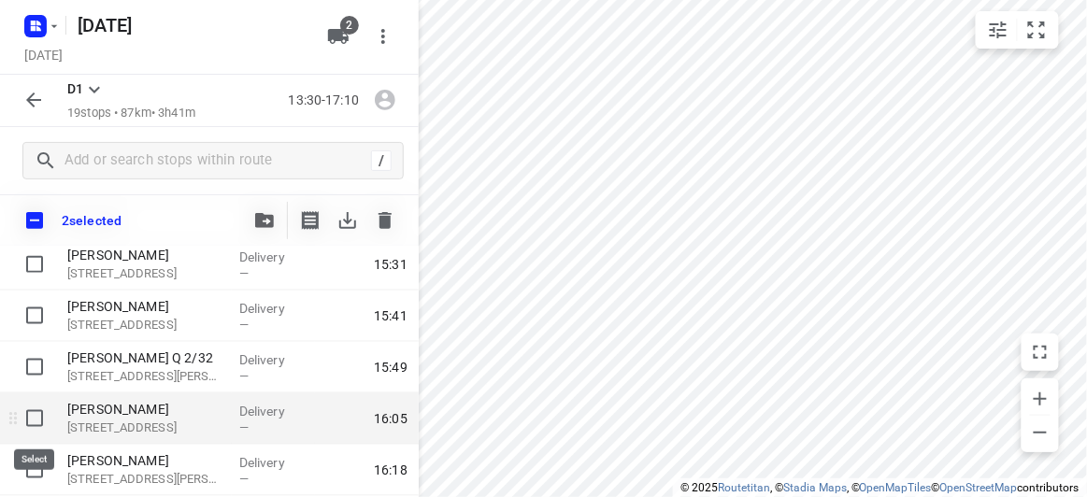
click at [38, 411] on input "checkbox" at bounding box center [34, 418] width 37 height 37
checkbox input "true"
click at [385, 221] on icon "button" at bounding box center [384, 220] width 13 height 17
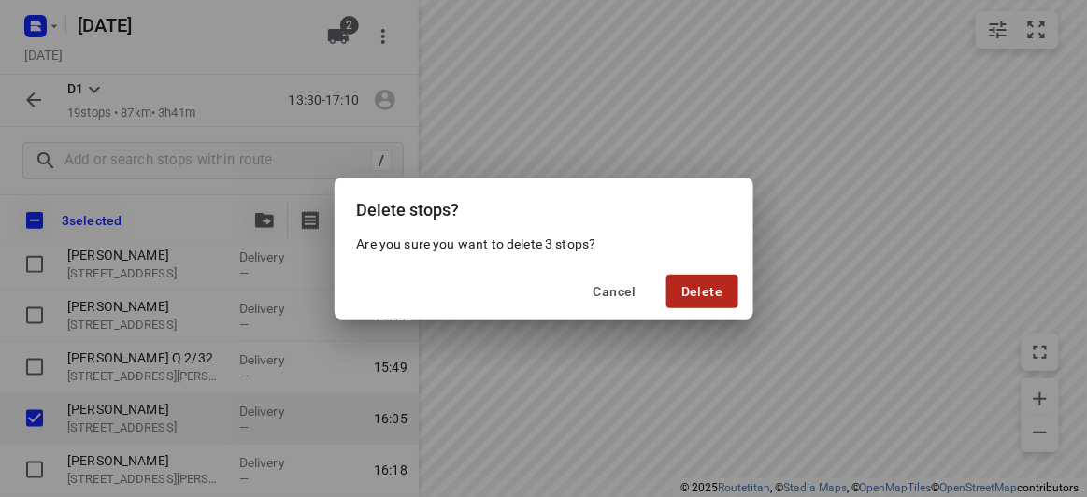
click at [702, 290] on span "Delete" at bounding box center [701, 291] width 41 height 15
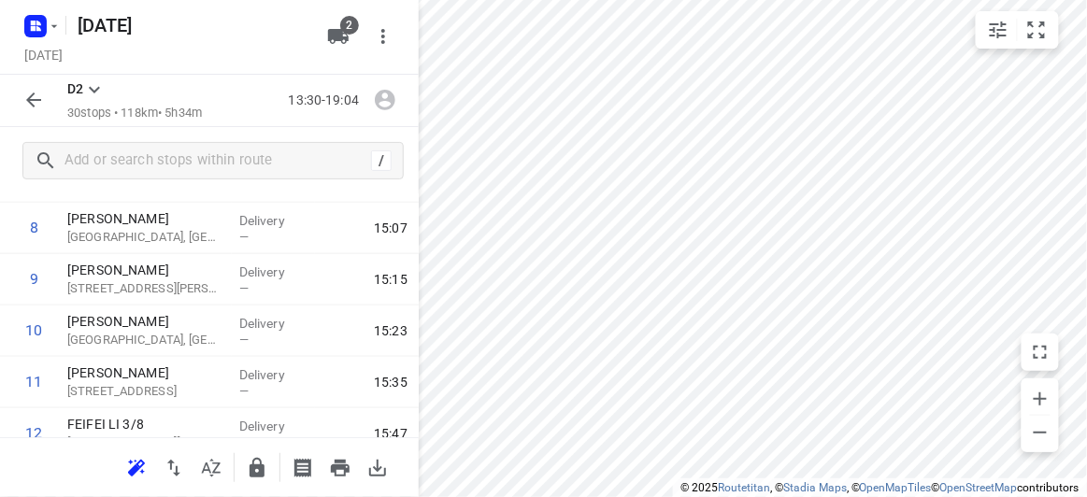
scroll to position [361, 0]
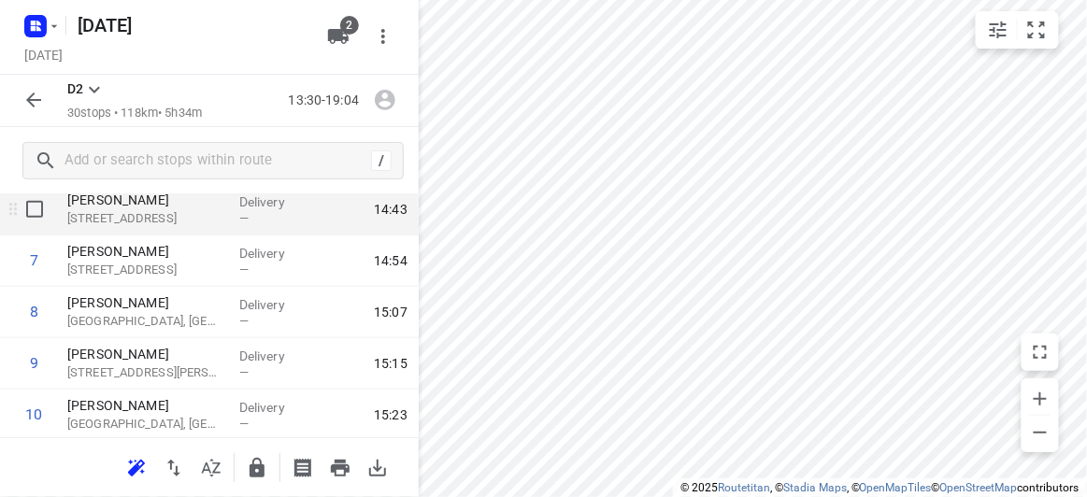
click at [36, 216] on input "checkbox" at bounding box center [34, 209] width 37 height 37
checkbox input "true"
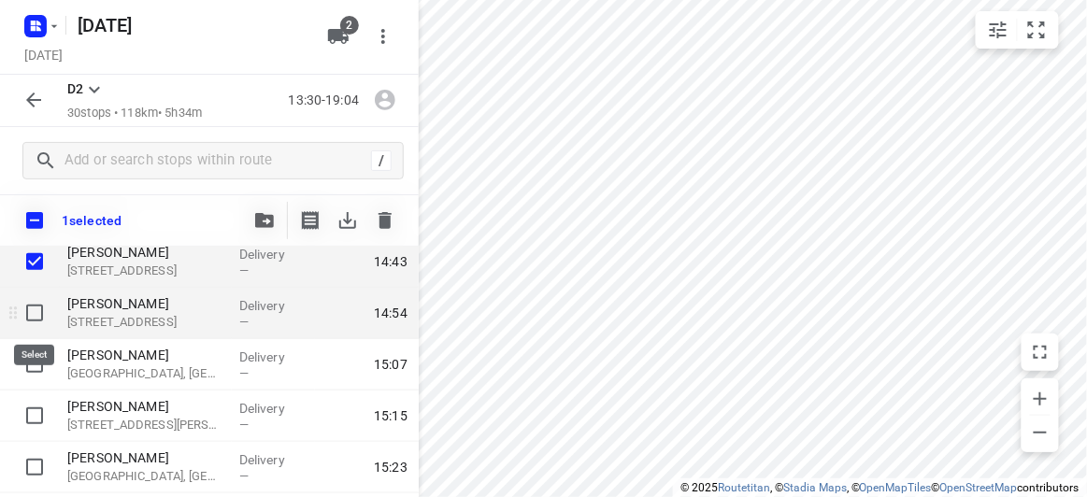
click at [25, 326] on input "checkbox" at bounding box center [34, 312] width 37 height 37
checkbox input "true"
click at [392, 221] on icon "button" at bounding box center [385, 220] width 22 height 22
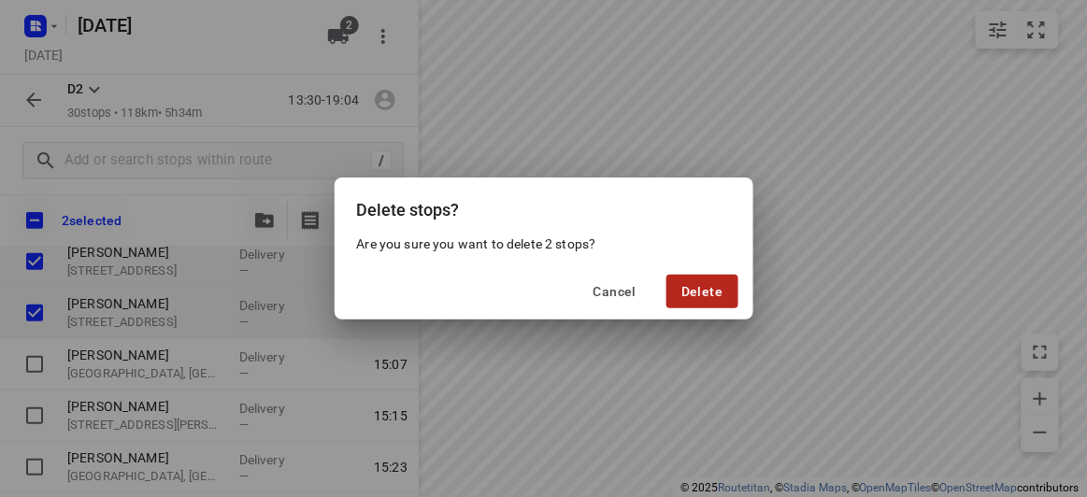
click at [730, 295] on button "Delete" at bounding box center [701, 292] width 71 height 34
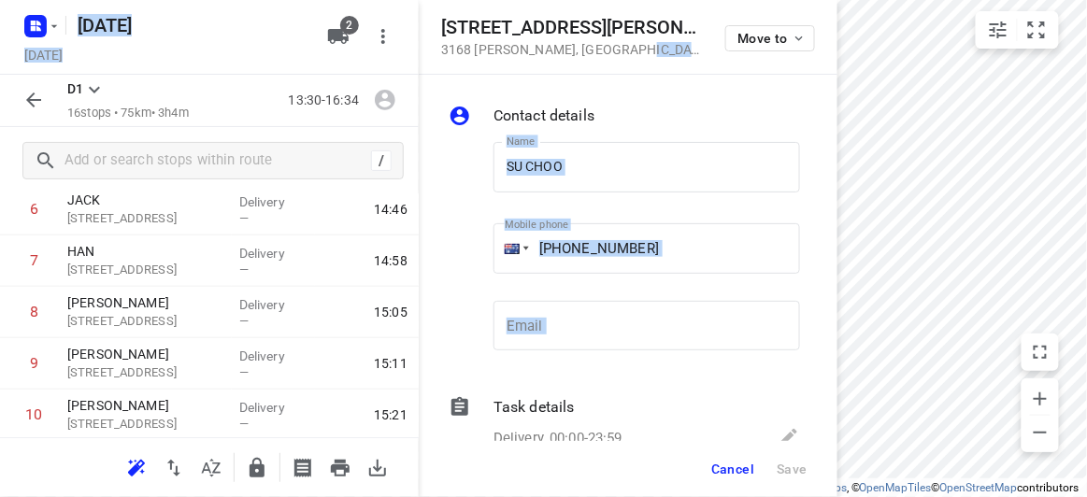
drag, startPoint x: 593, startPoint y: 53, endPoint x: 414, endPoint y: 27, distance: 181.3
click at [414, 27] on div "[STREET_ADDRESS][PERSON_NAME][PERSON_NAME] Move to Contact details Name SU CHOO…" at bounding box center [209, 248] width 419 height 497
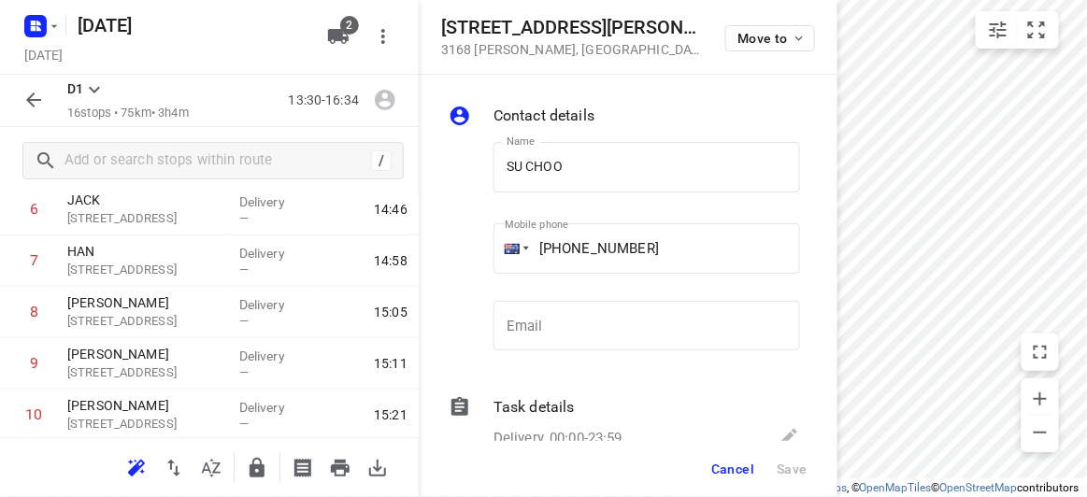
drag, startPoint x: 554, startPoint y: 30, endPoint x: 562, endPoint y: 58, distance: 29.0
click at [554, 33] on h5 "[STREET_ADDRESS][PERSON_NAME]" at bounding box center [572, 27] width 262 height 21
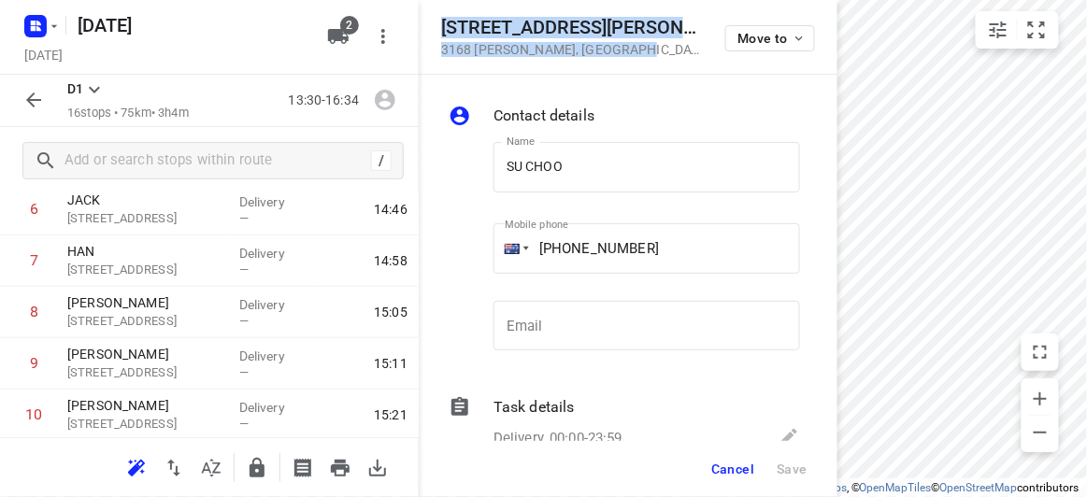
drag, startPoint x: 564, startPoint y: 51, endPoint x: 439, endPoint y: 36, distance: 126.1
click at [439, 36] on div "[STREET_ADDRESS][PERSON_NAME][PERSON_NAME] Move to" at bounding box center [628, 37] width 419 height 75
copy div "[STREET_ADDRESS][PERSON_NAME][PERSON_NAME]"
click at [332, 41] on icon "button" at bounding box center [338, 36] width 22 height 22
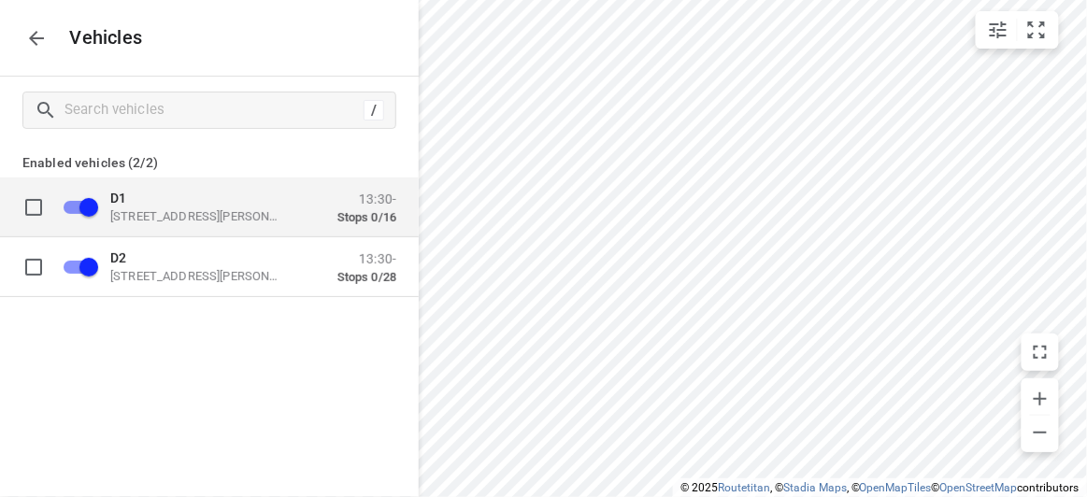
click at [196, 210] on p "[STREET_ADDRESS][PERSON_NAME]" at bounding box center [203, 215] width 187 height 15
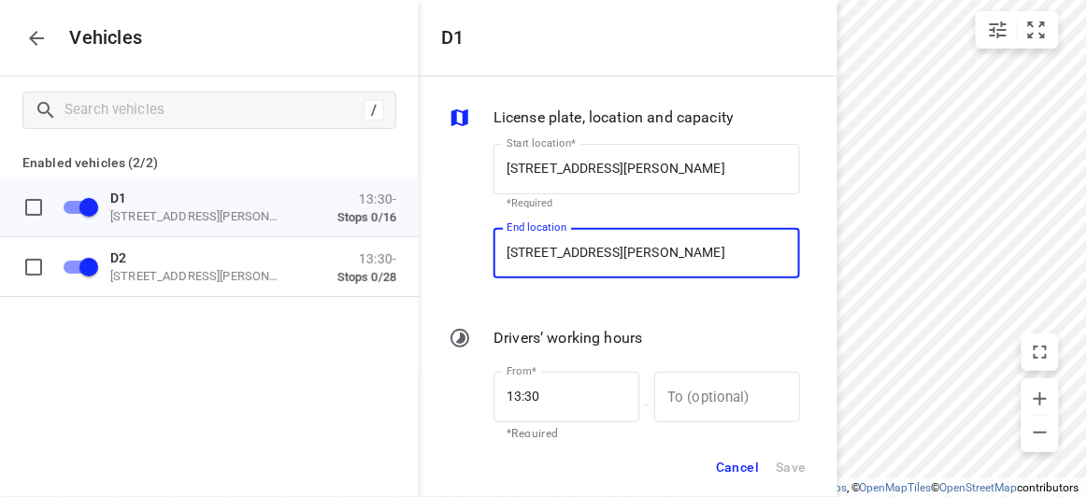
click at [686, 250] on input "[STREET_ADDRESS][PERSON_NAME]" at bounding box center [646, 253] width 306 height 50
paste input "[PERSON_NAME] Street [STREET_ADDRESS][PERSON_NAME]"
type input "[STREET_ADDRESS][PERSON_NAME][PERSON_NAME]"
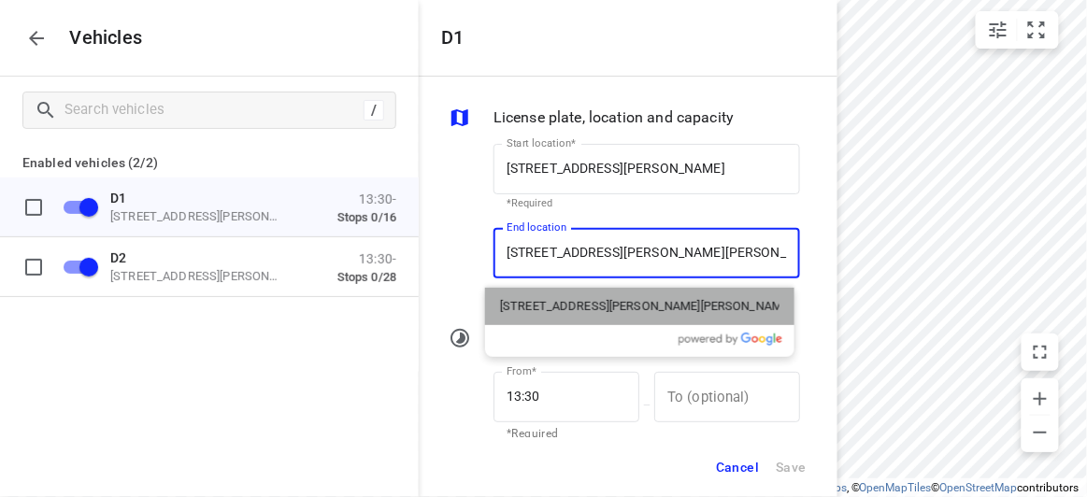
click at [527, 301] on p "[STREET_ADDRESS][PERSON_NAME][PERSON_NAME]" at bounding box center [639, 306] width 279 height 19
type input "[STREET_ADDRESS][PERSON_NAME][PERSON_NAME]"
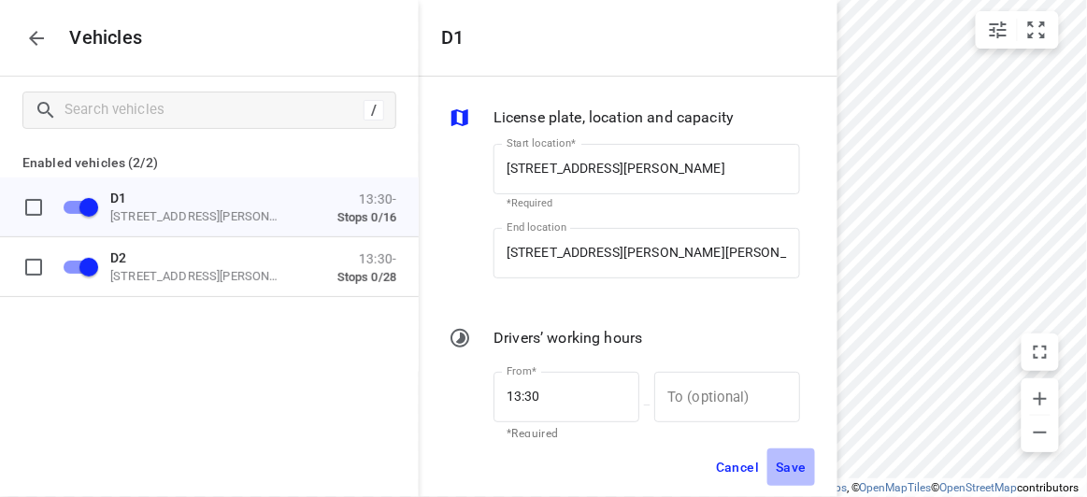
click at [790, 465] on span "Save" at bounding box center [791, 467] width 31 height 23
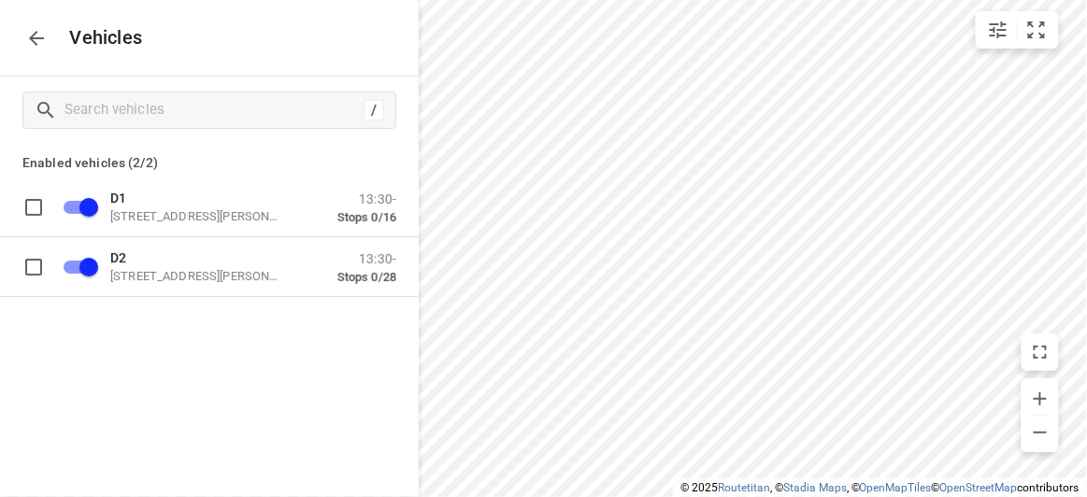
click at [39, 47] on icon "button" at bounding box center [36, 38] width 22 height 22
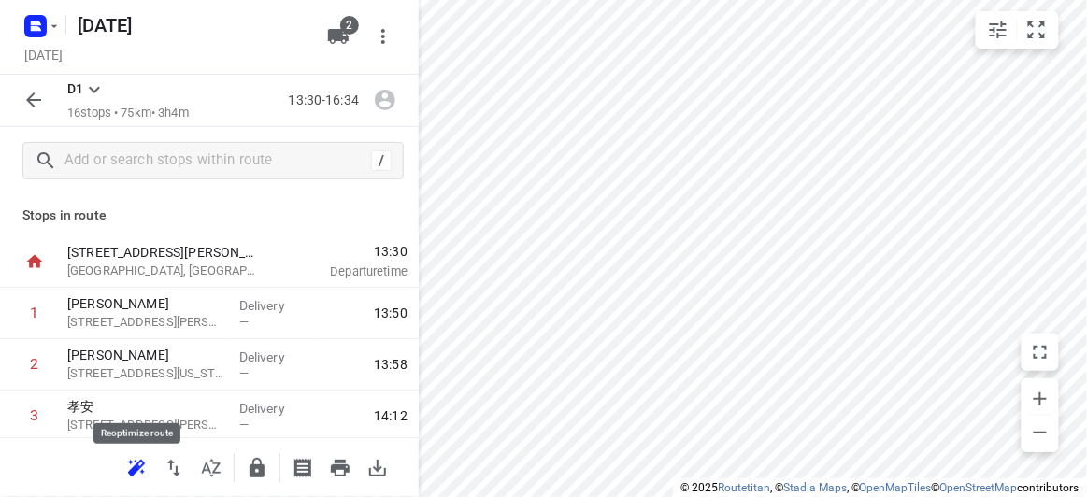
click at [135, 483] on button "button" at bounding box center [136, 467] width 37 height 37
click at [30, 102] on icon "button" at bounding box center [33, 100] width 15 height 15
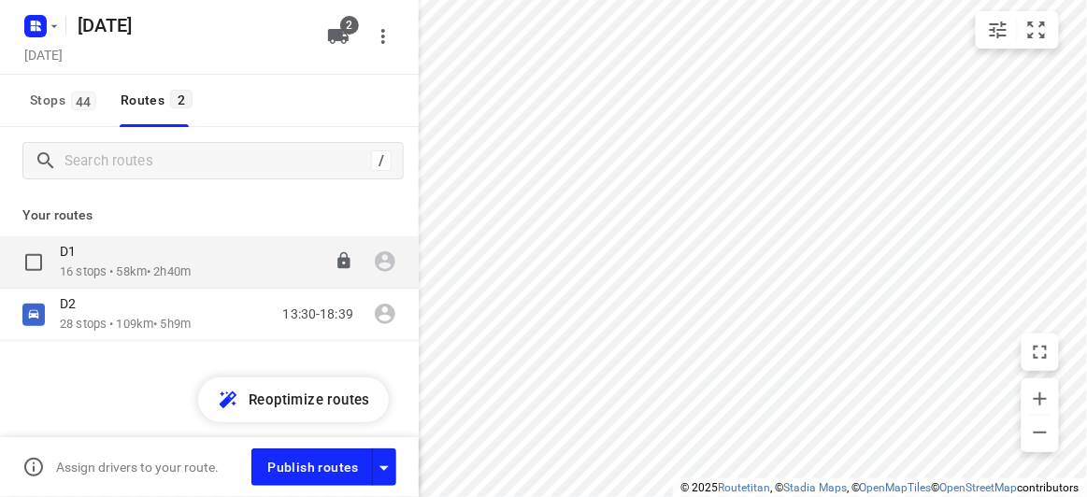
click at [36, 266] on input "checkbox" at bounding box center [33, 262] width 37 height 37
checkbox input "true"
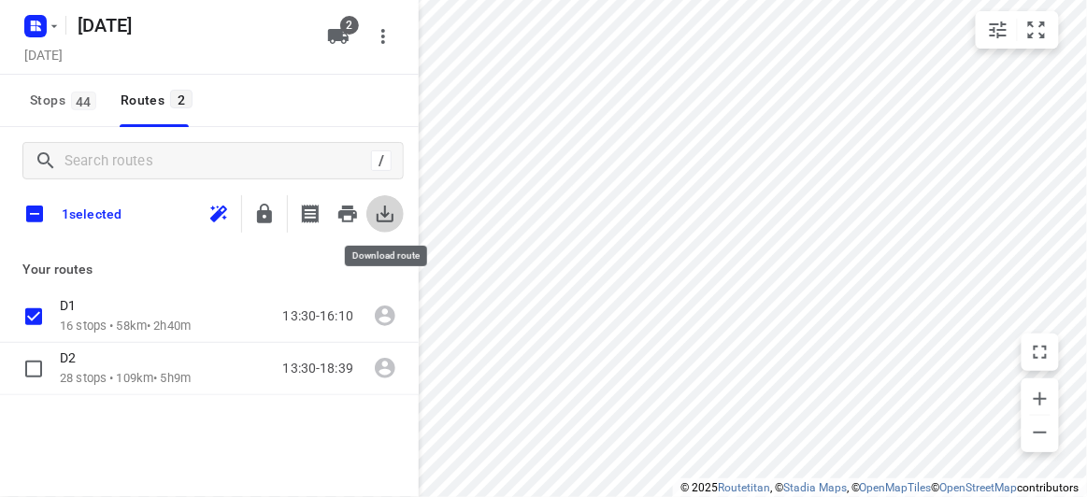
click at [383, 219] on icon "button" at bounding box center [385, 214] width 22 height 22
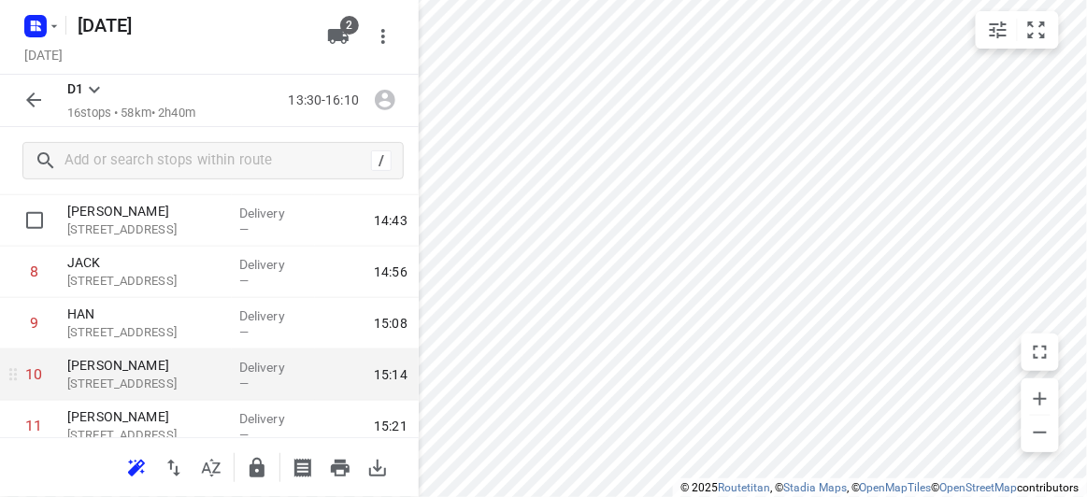
scroll to position [509, 0]
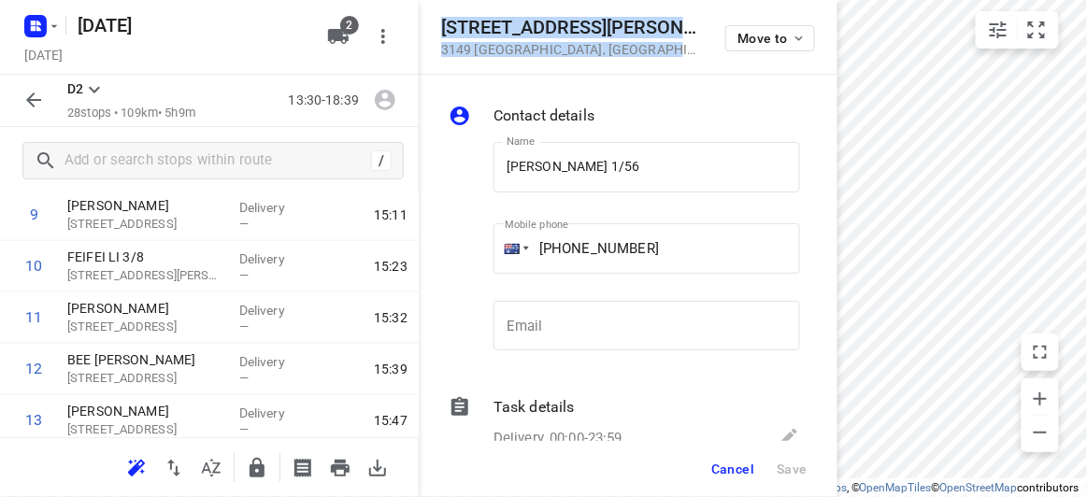
drag, startPoint x: 623, startPoint y: 57, endPoint x: 440, endPoint y: 25, distance: 185.9
click at [444, 25] on div "[STREET_ADDRESS][PERSON_NAME] Move to" at bounding box center [628, 37] width 419 height 75
copy div "[STREET_ADDRESS][PERSON_NAME]"
click at [296, 38] on h5 "[DATE]" at bounding box center [191, 25] width 242 height 30
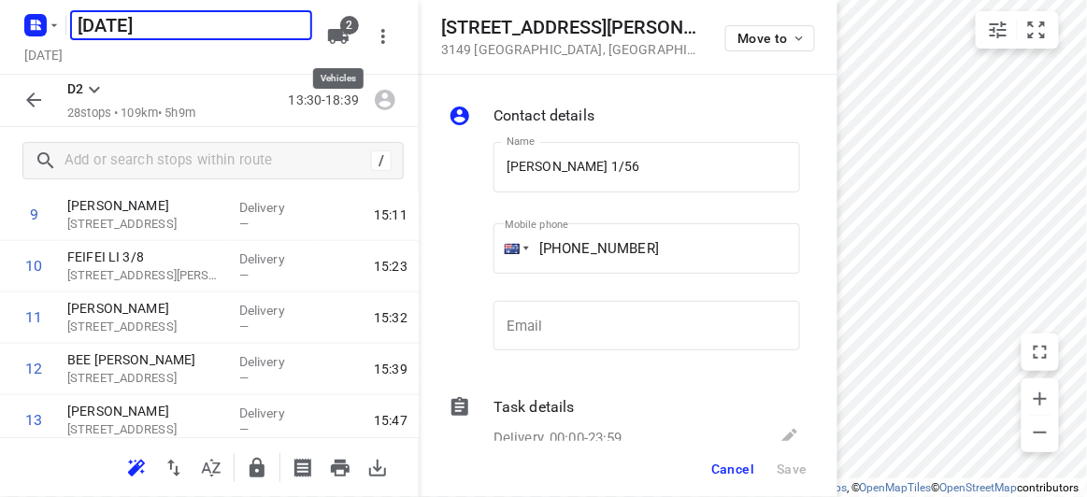
click at [334, 41] on icon "button" at bounding box center [338, 36] width 21 height 15
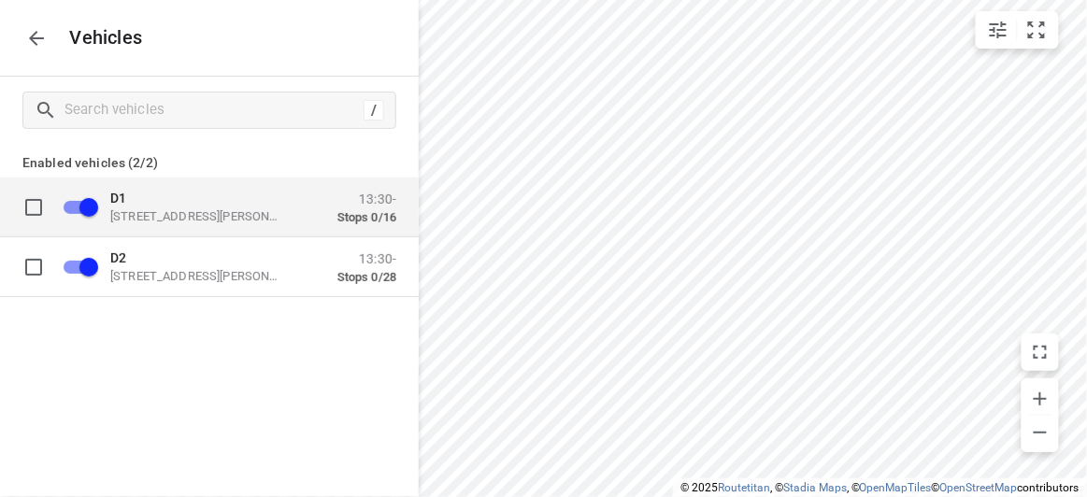
click at [132, 221] on p "[STREET_ADDRESS][PERSON_NAME]" at bounding box center [203, 215] width 187 height 15
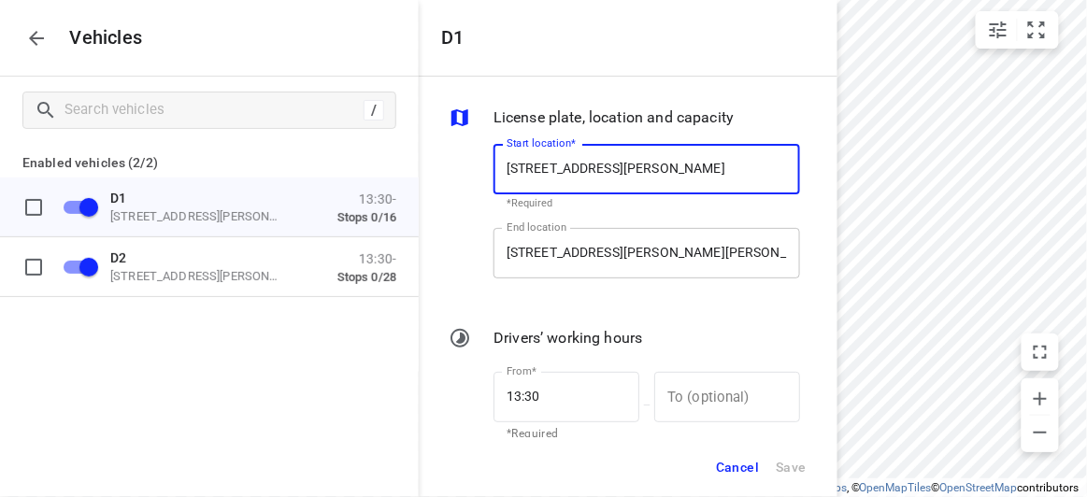
click at [553, 249] on input "[STREET_ADDRESS][PERSON_NAME][PERSON_NAME]" at bounding box center [646, 253] width 306 height 50
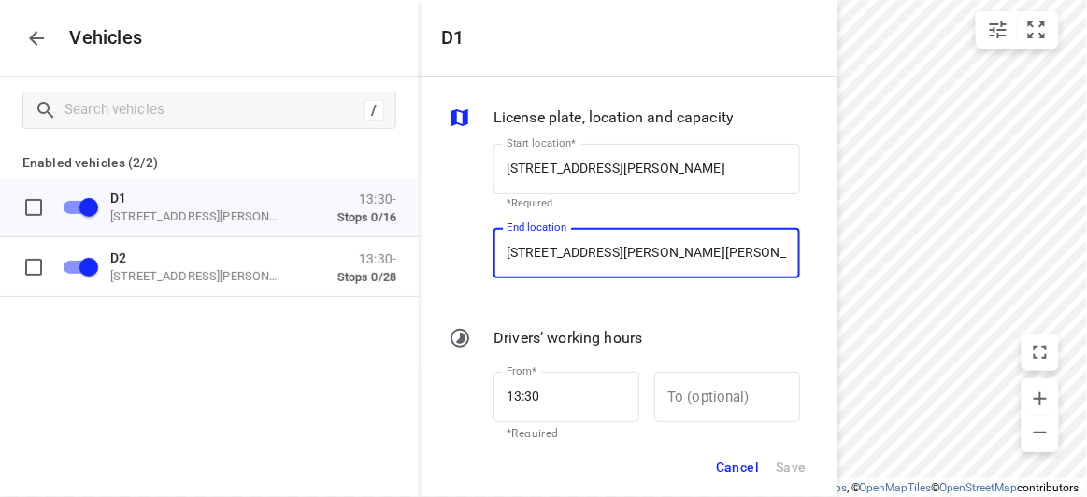
paste input "[STREET_ADDRESS][PERSON_NAME]"
type input "[STREET_ADDRESS][PERSON_NAME]"
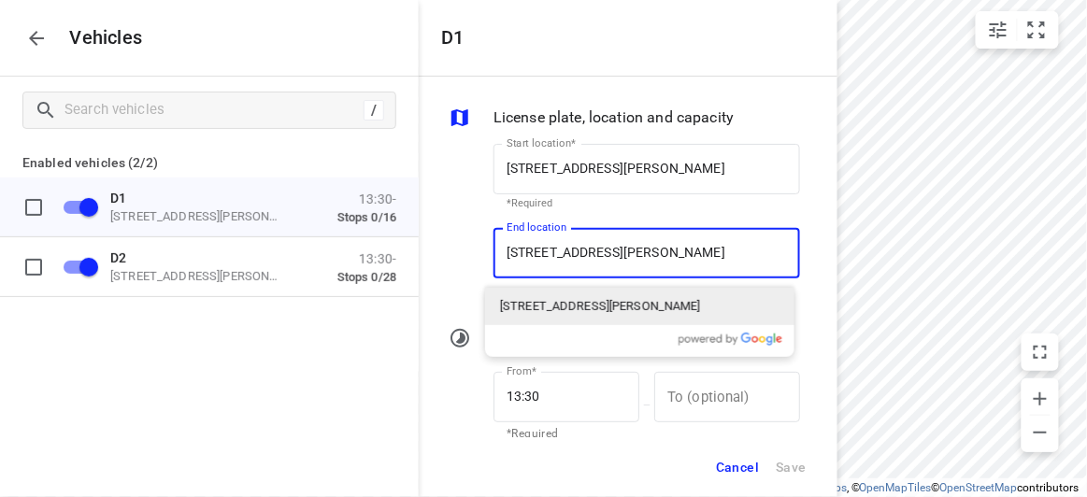
click at [619, 307] on p "[STREET_ADDRESS][PERSON_NAME]" at bounding box center [600, 306] width 201 height 19
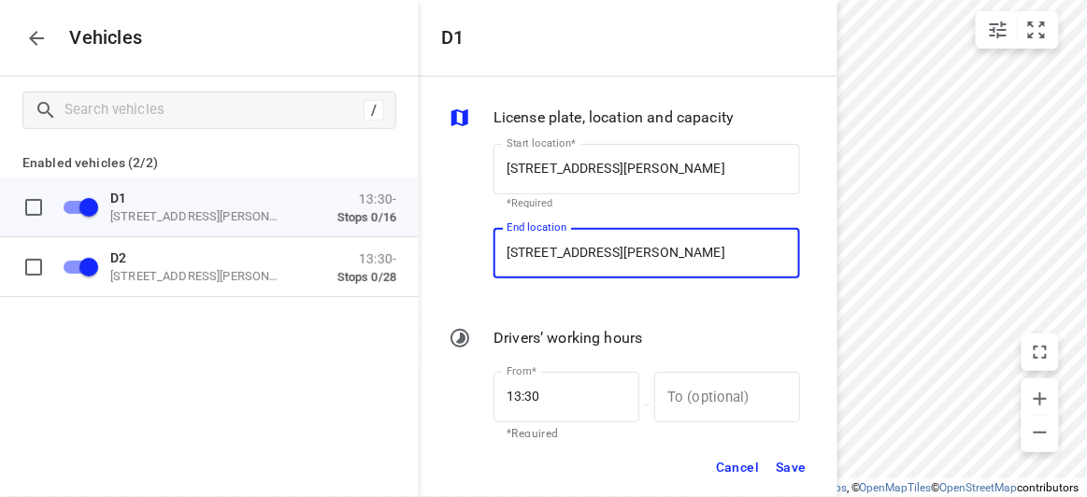
type input "[STREET_ADDRESS][PERSON_NAME]"
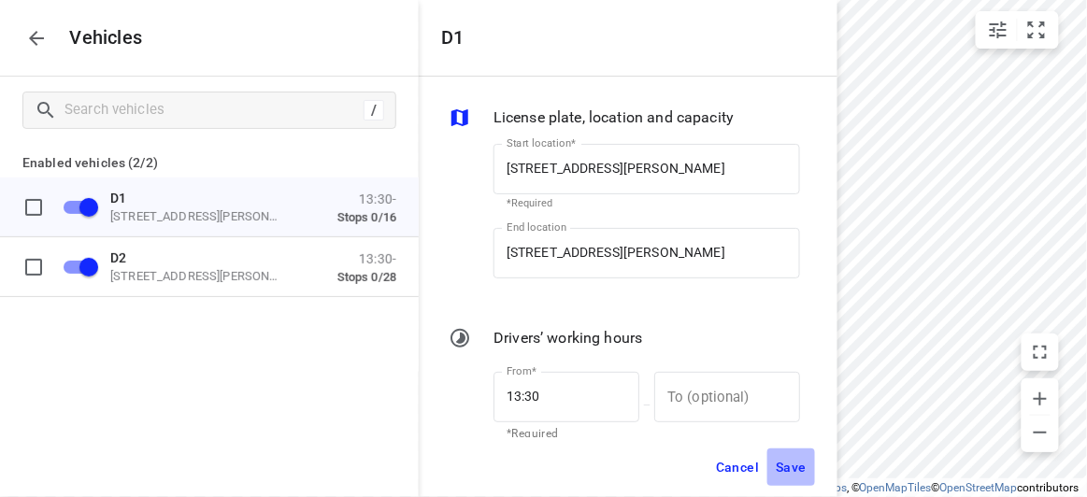
click at [790, 463] on span "Save" at bounding box center [791, 467] width 31 height 23
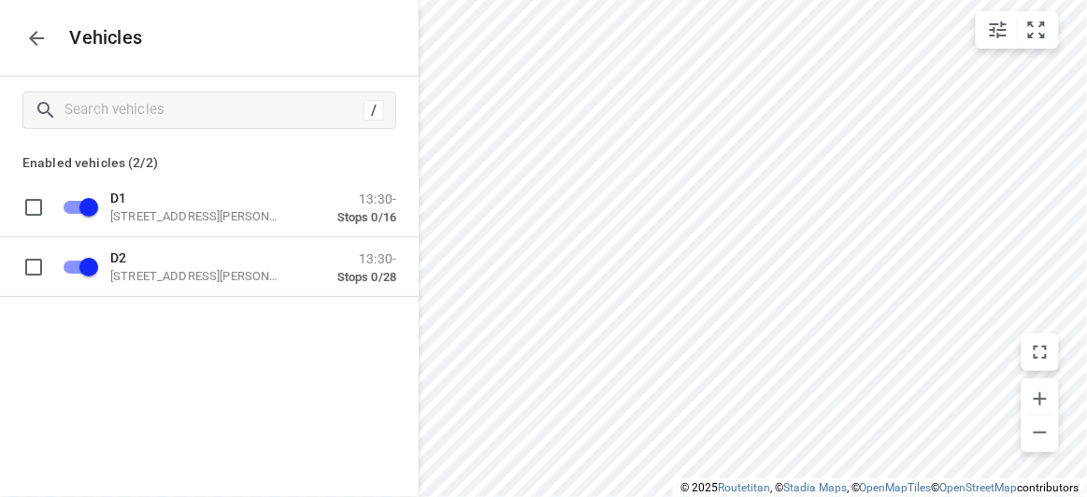
click at [36, 40] on icon "button" at bounding box center [36, 38] width 22 height 22
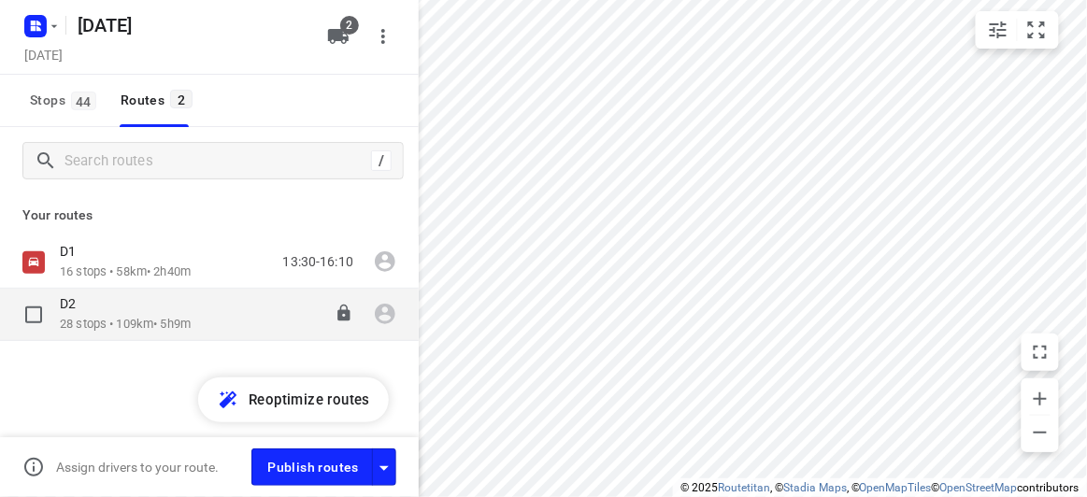
click at [118, 295] on div "D2" at bounding box center [125, 305] width 131 height 21
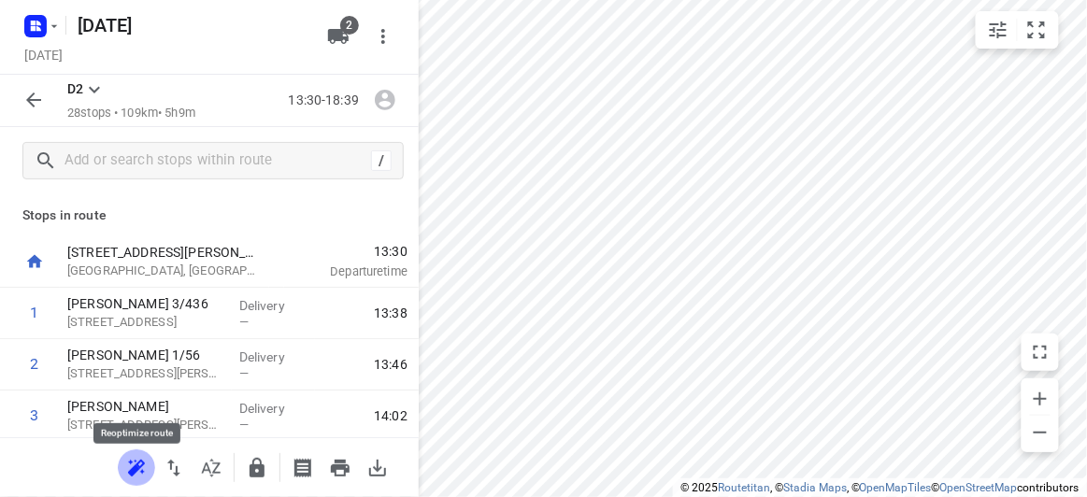
click at [134, 473] on icon "button" at bounding box center [134, 470] width 12 height 12
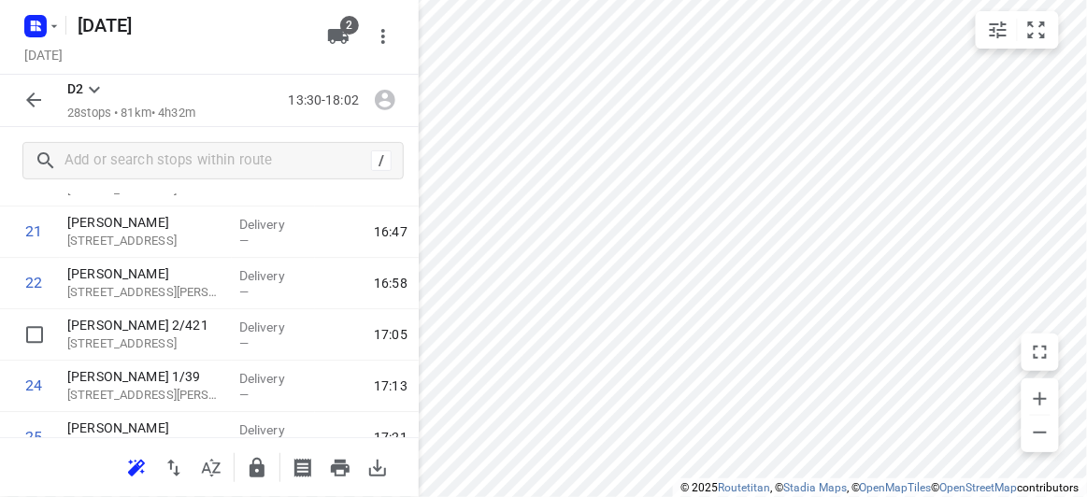
scroll to position [1085, 0]
